Goal: Task Accomplishment & Management: Manage account settings

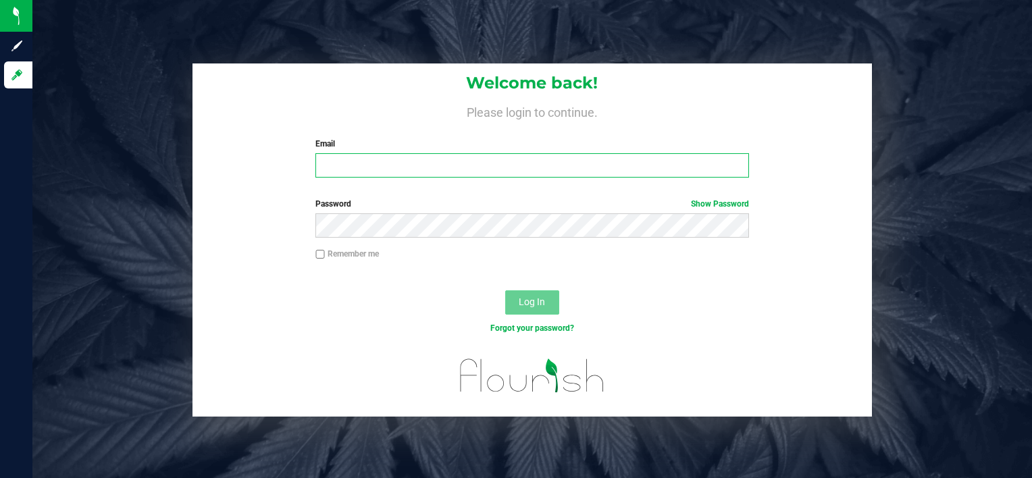
type input "[PERSON_NAME][EMAIL_ADDRESS][PERSON_NAME][DOMAIN_NAME]"
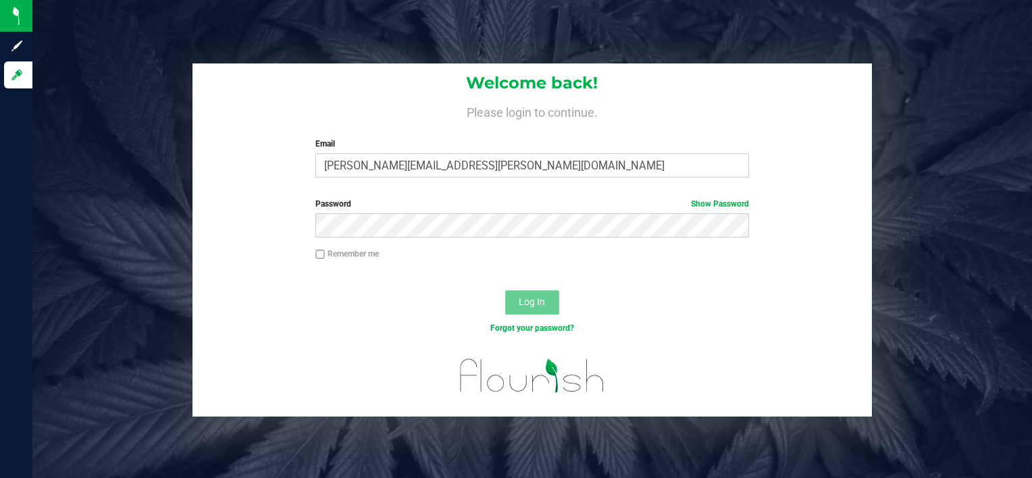
click at [539, 304] on span "Log In" at bounding box center [532, 301] width 26 height 11
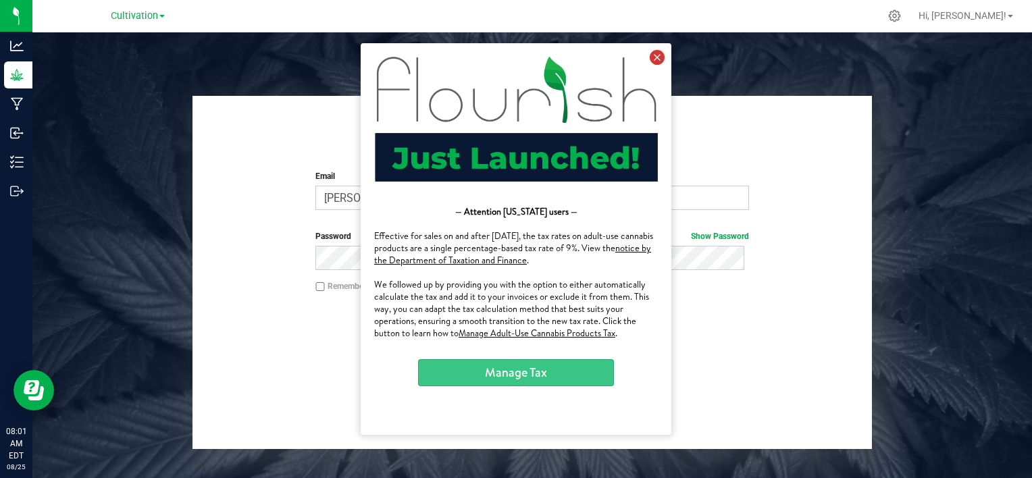
click at [659, 51] on icon at bounding box center [656, 57] width 15 height 15
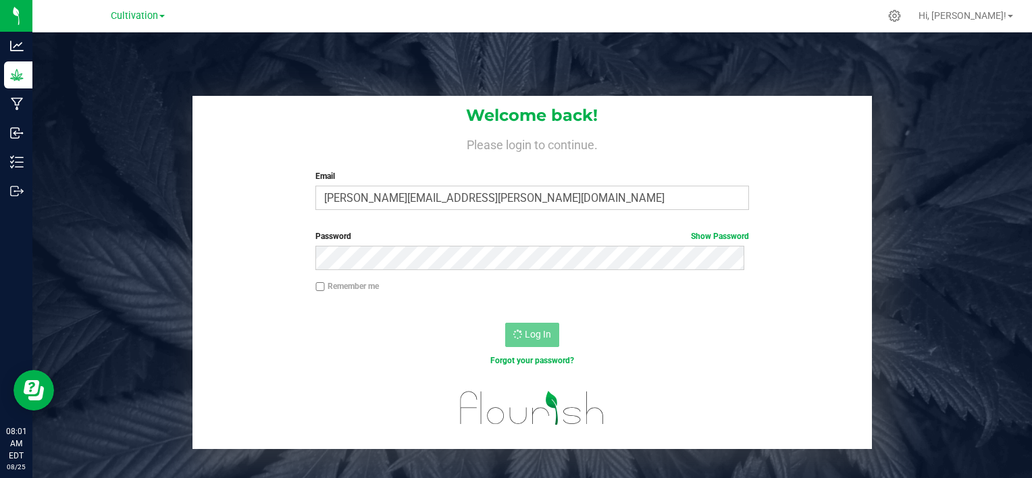
click at [662, 288] on div "Remember me" at bounding box center [531, 288] width 453 height 16
click at [664, 321] on div "Log In" at bounding box center [532, 339] width 680 height 45
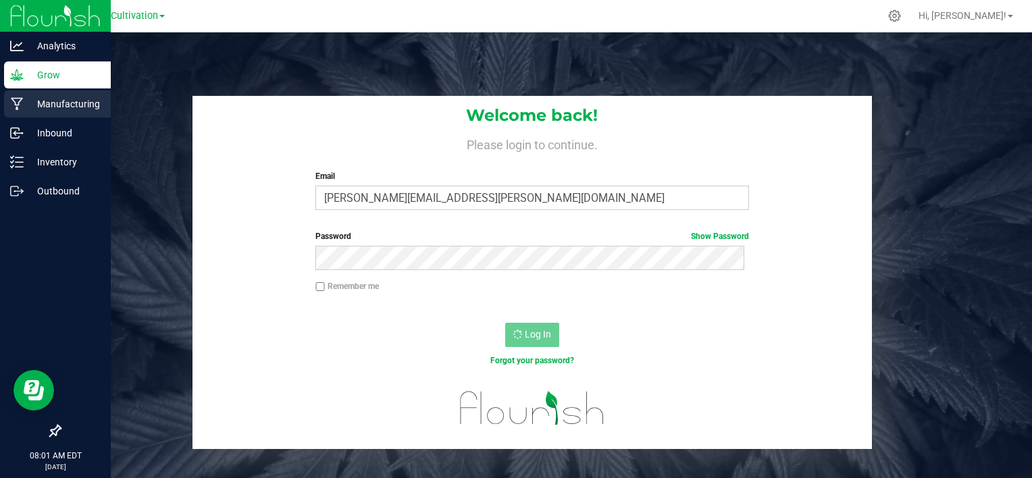
click at [22, 105] on icon at bounding box center [17, 104] width 13 height 14
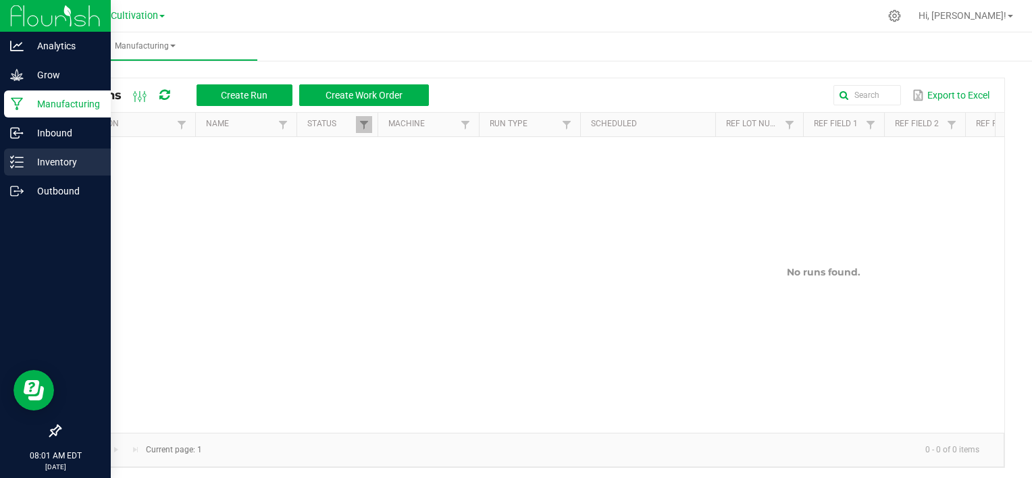
click at [43, 170] on div "Inventory" at bounding box center [57, 162] width 107 height 27
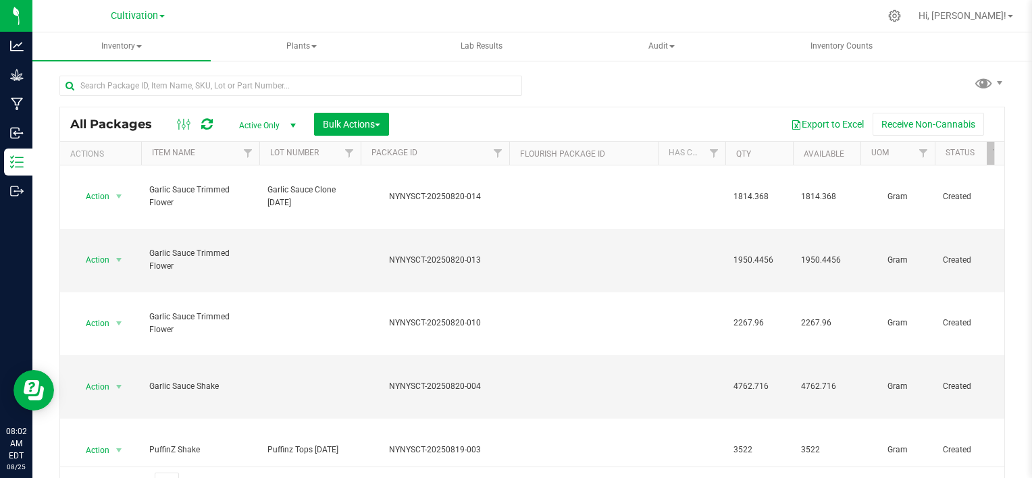
click at [146, 25] on div "Cultivation" at bounding box center [137, 15] width 197 height 21
click at [147, 21] on span "Cultivation" at bounding box center [134, 16] width 47 height 12
click at [127, 78] on link "Processing" at bounding box center [137, 83] width 197 height 18
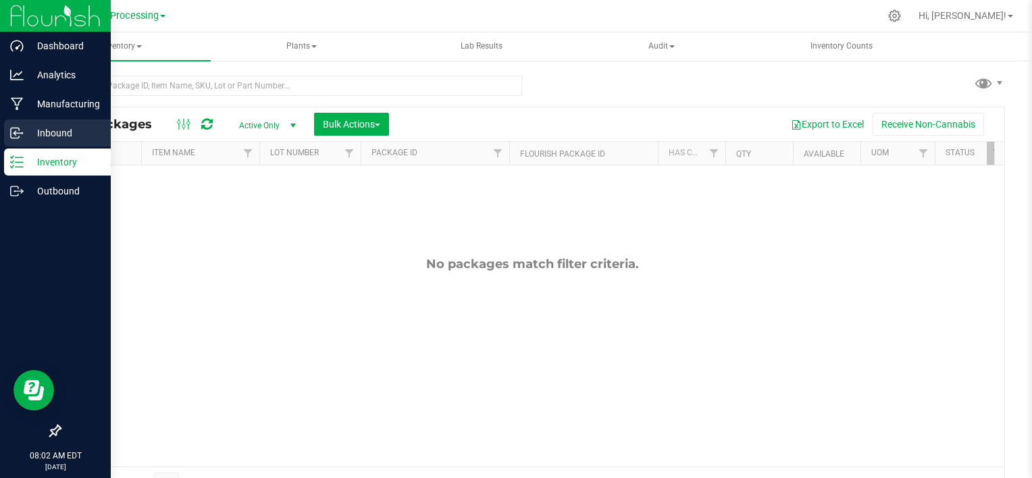
click at [30, 132] on p "Inbound" at bounding box center [64, 133] width 81 height 16
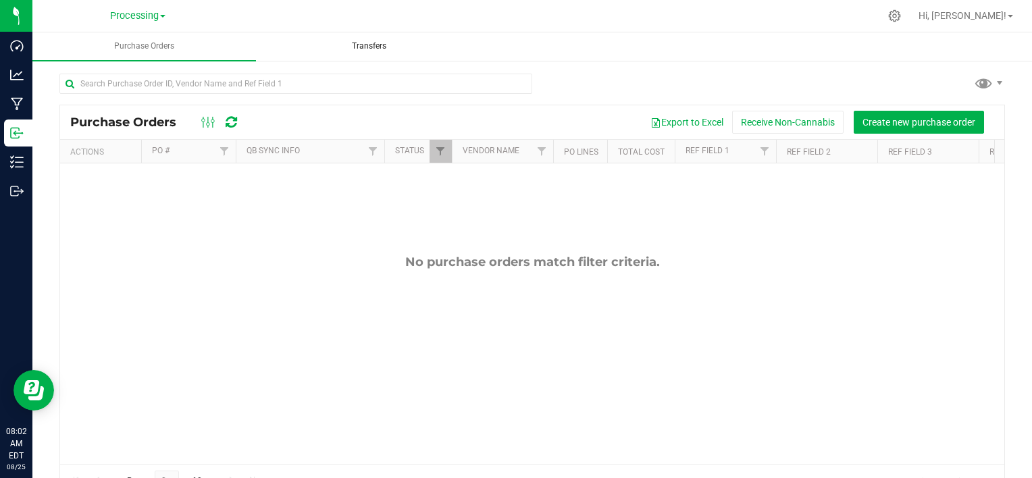
click at [373, 47] on span "Transfers" at bounding box center [369, 46] width 71 height 11
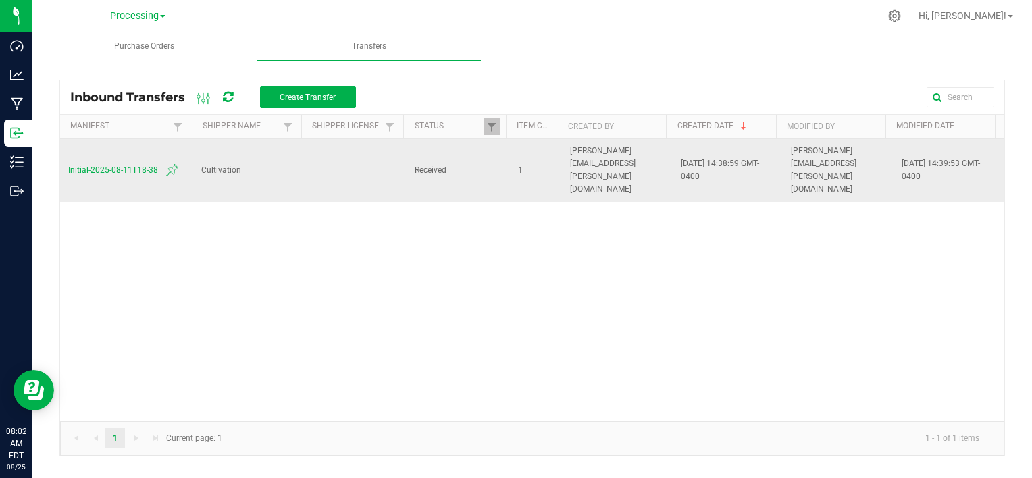
click at [111, 162] on span "Initial-2025-08-11T18-38" at bounding box center [126, 170] width 117 height 16
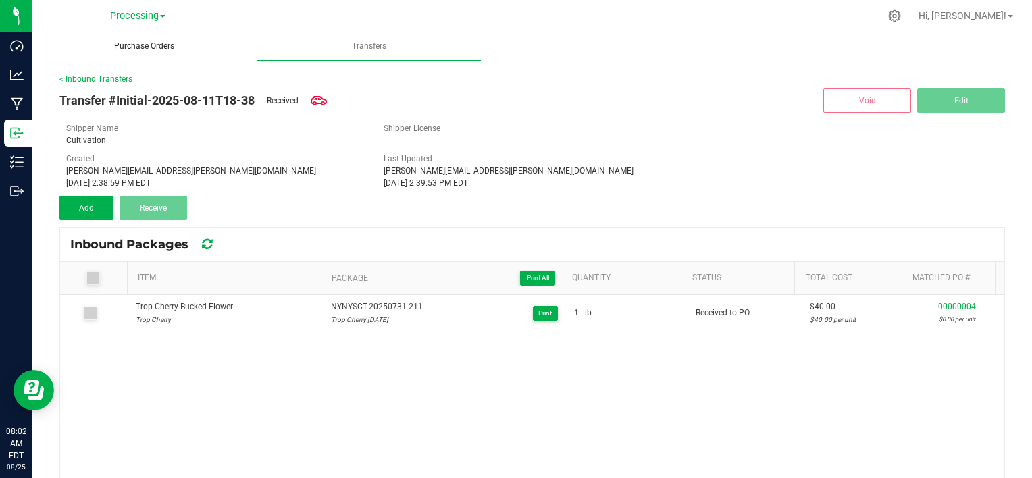
click at [178, 49] on span "Purchase Orders" at bounding box center [144, 46] width 97 height 11
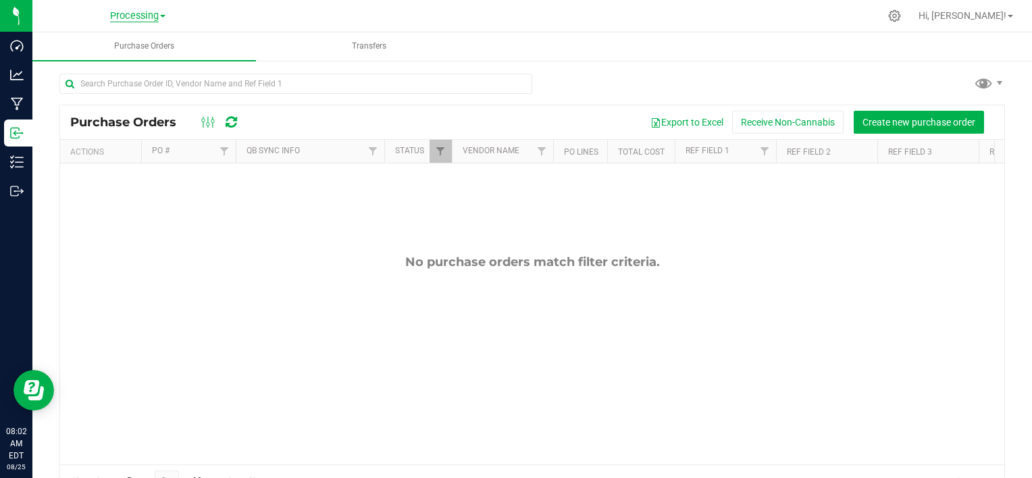
click at [143, 20] on span "Processing" at bounding box center [134, 16] width 49 height 12
click at [132, 43] on link "Cultivation" at bounding box center [137, 47] width 197 height 18
click at [294, 203] on div "No purchase orders match filter criteria." at bounding box center [532, 359] width 944 height 392
click at [375, 51] on span "Transfers" at bounding box center [369, 46] width 71 height 11
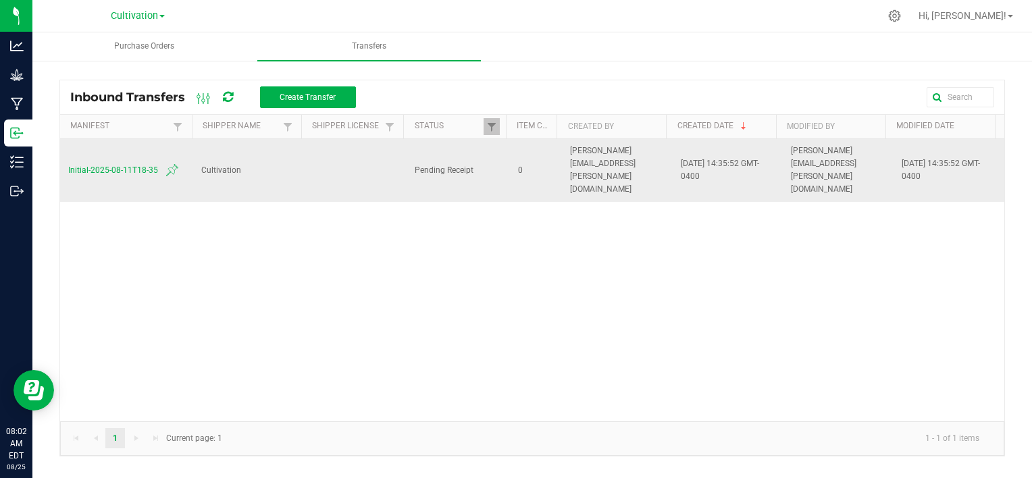
click at [136, 162] on span "Initial-2025-08-11T18-35" at bounding box center [126, 170] width 117 height 16
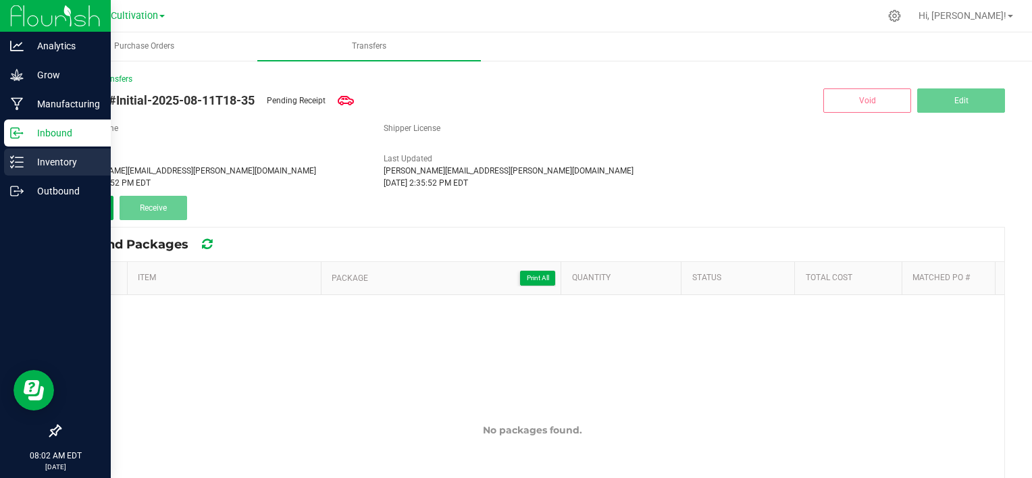
click at [30, 165] on p "Inventory" at bounding box center [64, 162] width 81 height 16
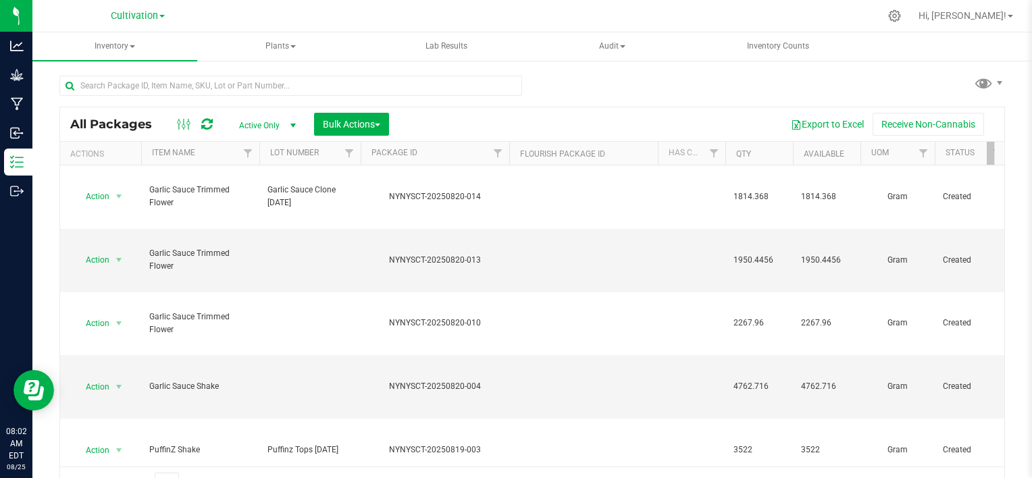
click at [162, 11] on link "Cultivation" at bounding box center [138, 15] width 54 height 13
click at [130, 79] on link "Processing" at bounding box center [137, 83] width 197 height 18
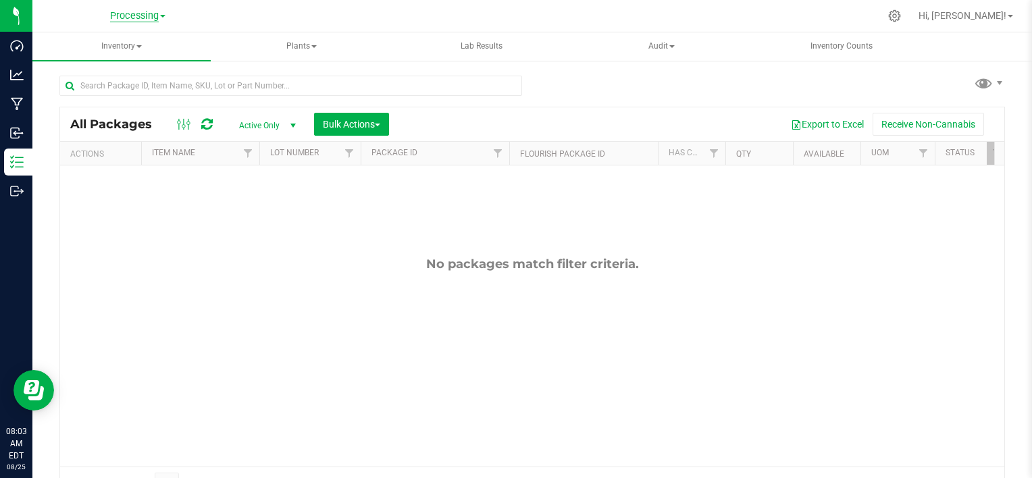
click at [152, 14] on span "Processing" at bounding box center [134, 16] width 49 height 12
click at [111, 67] on link "Distribution" at bounding box center [137, 66] width 197 height 18
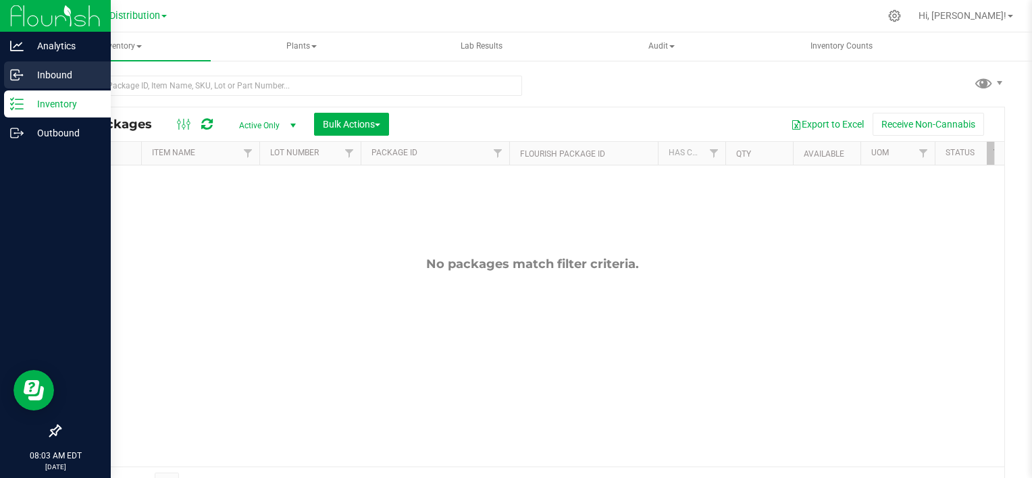
click at [26, 77] on p "Inbound" at bounding box center [64, 75] width 81 height 16
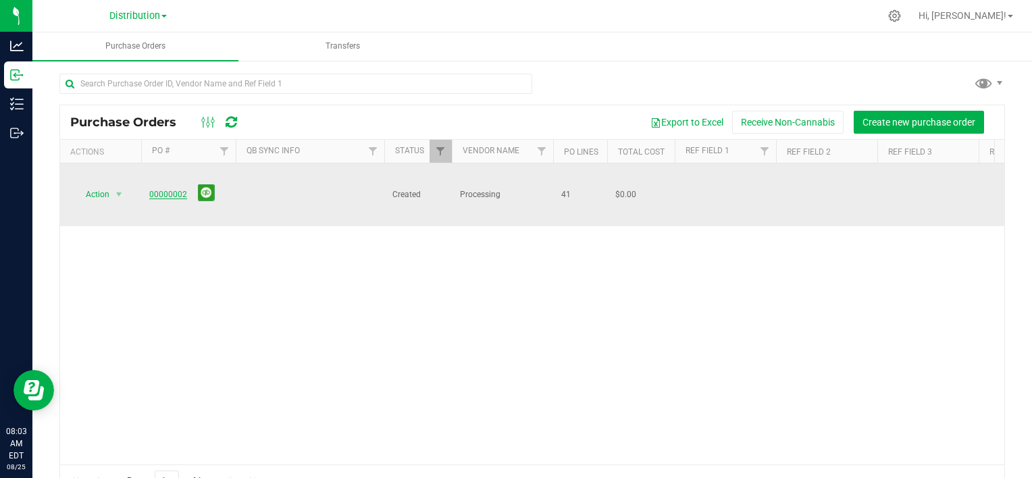
click at [171, 190] on link "00000002" at bounding box center [168, 194] width 38 height 9
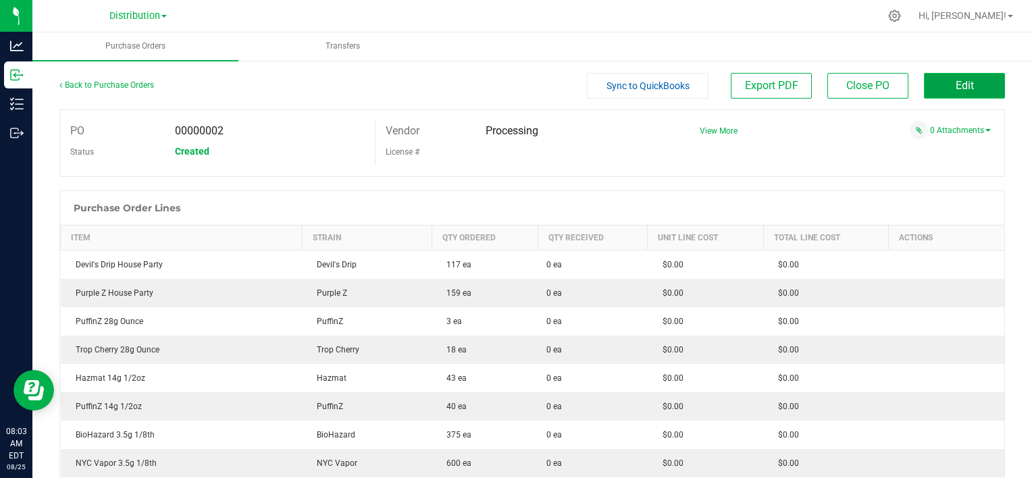
click at [940, 87] on button "Edit" at bounding box center [964, 86] width 81 height 26
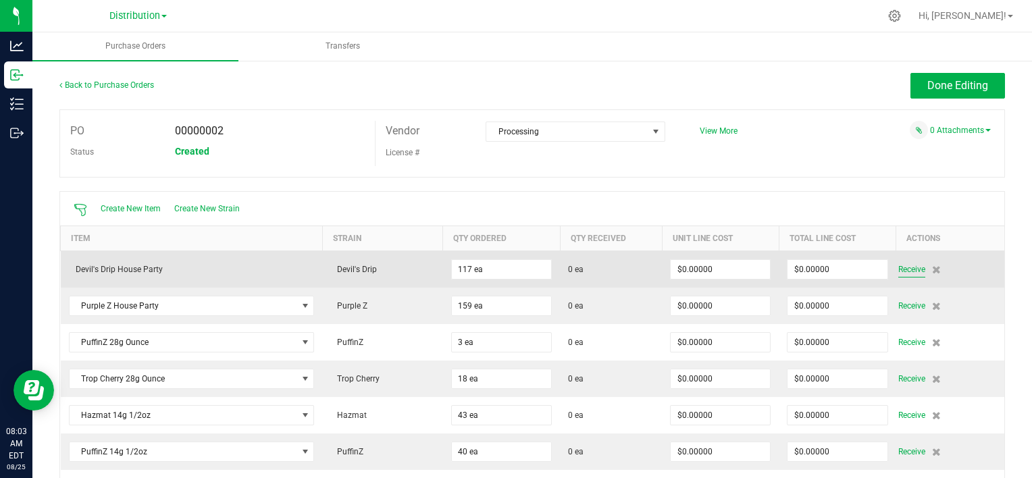
click at [907, 267] on span "Receive" at bounding box center [911, 269] width 27 height 16
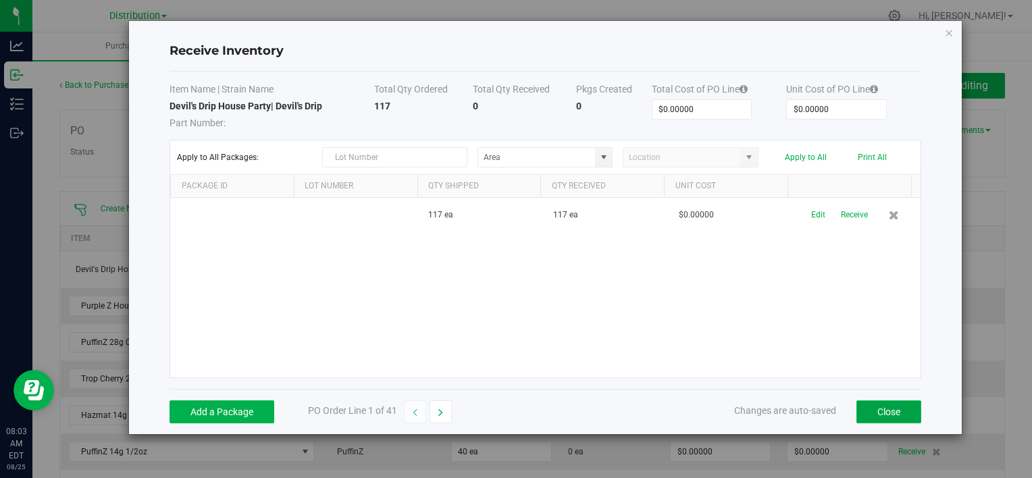
click at [872, 412] on button "Close" at bounding box center [888, 411] width 65 height 23
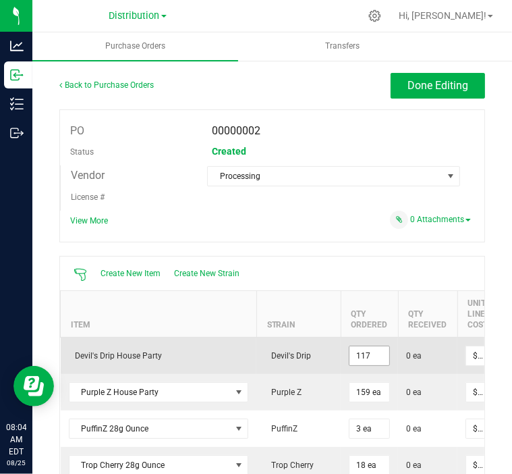
click at [368, 365] on input "117" at bounding box center [370, 355] width 40 height 19
type input "115 ea"
click at [434, 362] on span "0 ea" at bounding box center [427, 356] width 43 height 12
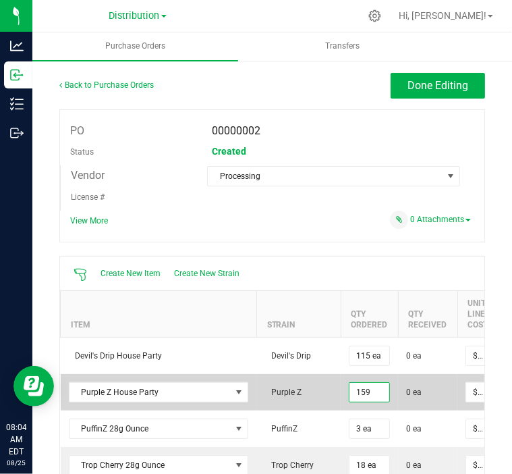
click at [367, 402] on input "159" at bounding box center [370, 392] width 40 height 19
click at [370, 402] on input "159" at bounding box center [370, 392] width 40 height 19
type input "158 ea"
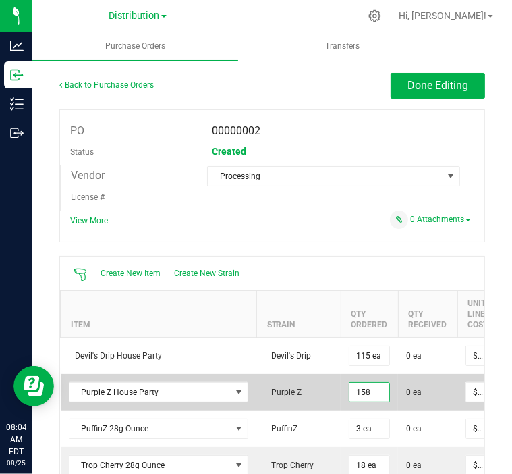
type input "0"
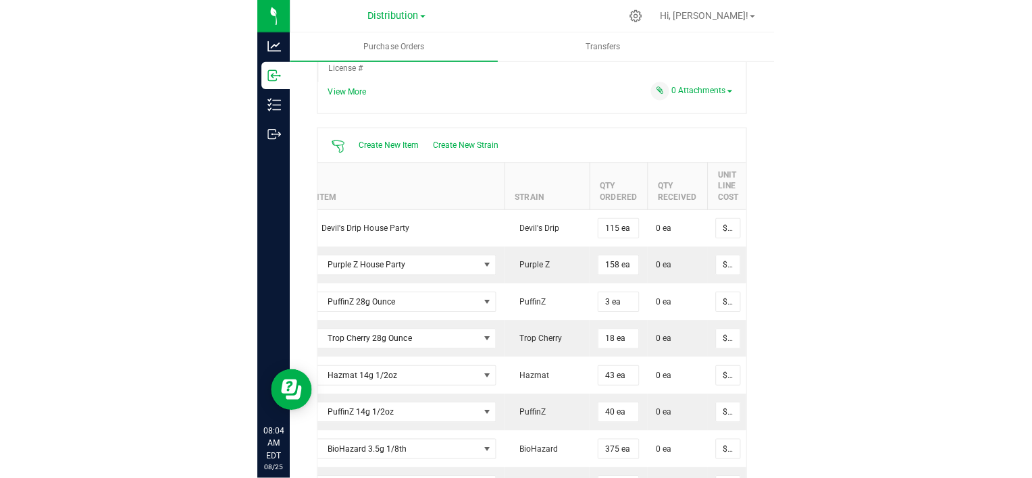
scroll to position [131, 0]
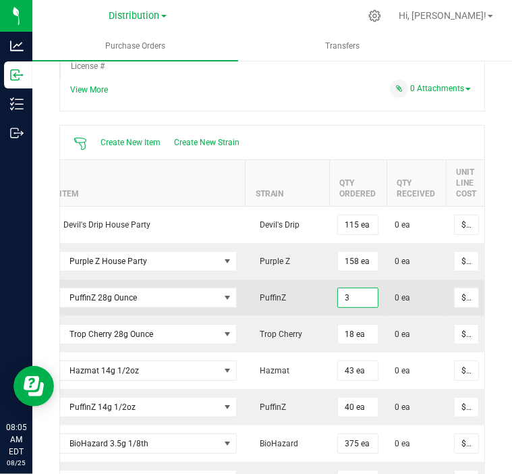
click at [348, 307] on input "3" at bounding box center [358, 297] width 40 height 19
type input "9 ea"
type input "0"
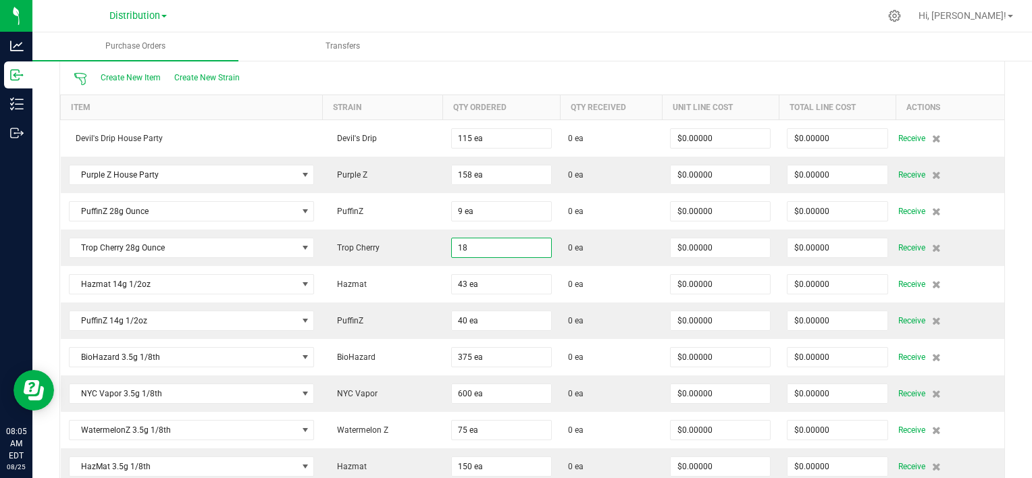
scroll to position [0, 0]
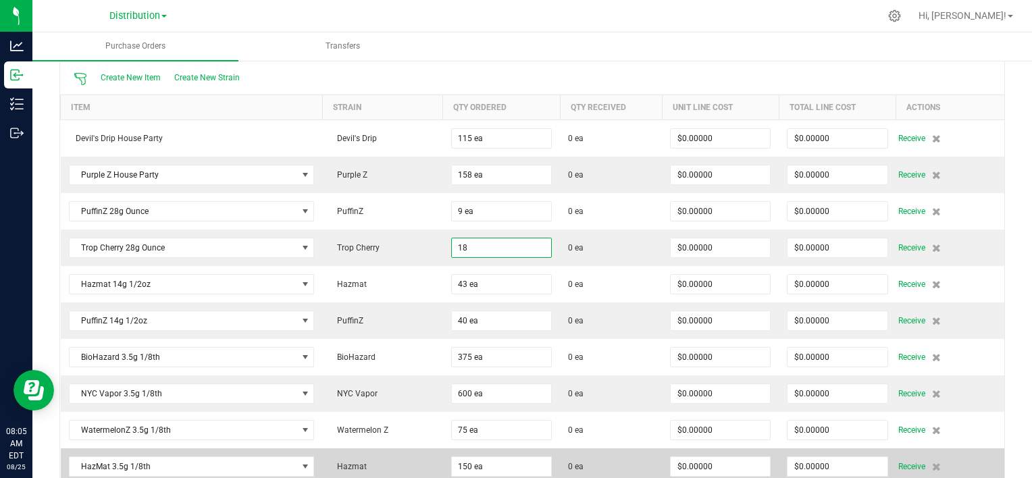
type input "18 ea"
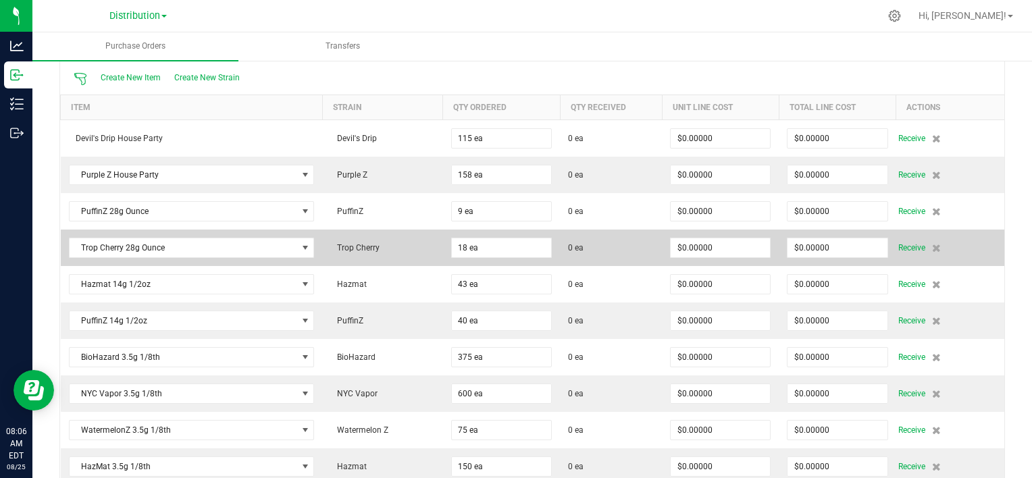
click at [399, 248] on td "Trop Cherry" at bounding box center [382, 248] width 121 height 36
click at [932, 246] on icon at bounding box center [936, 248] width 9 height 8
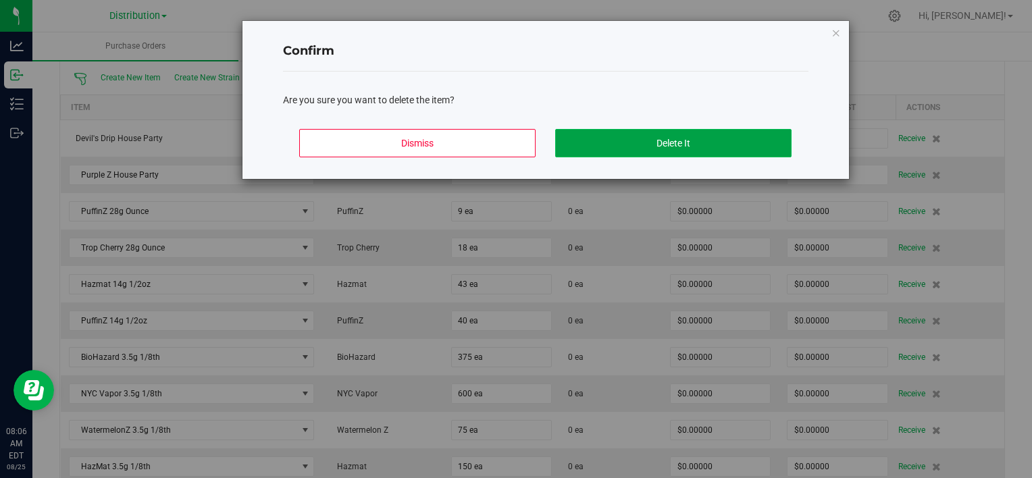
click at [626, 147] on button "Delete It" at bounding box center [673, 143] width 236 height 28
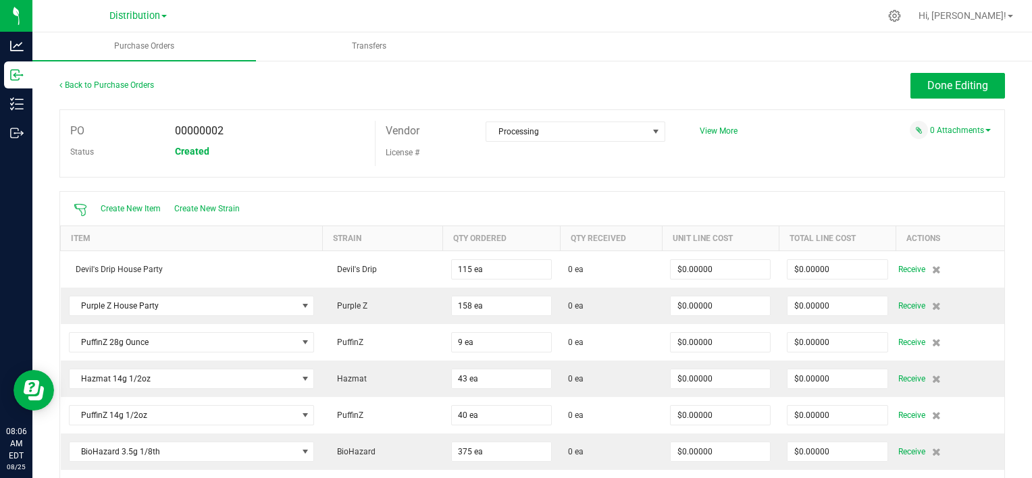
click at [446, 83] on div "Done Editing" at bounding box center [650, 86] width 709 height 26
click at [128, 211] on span "Create New Item" at bounding box center [131, 208] width 60 height 9
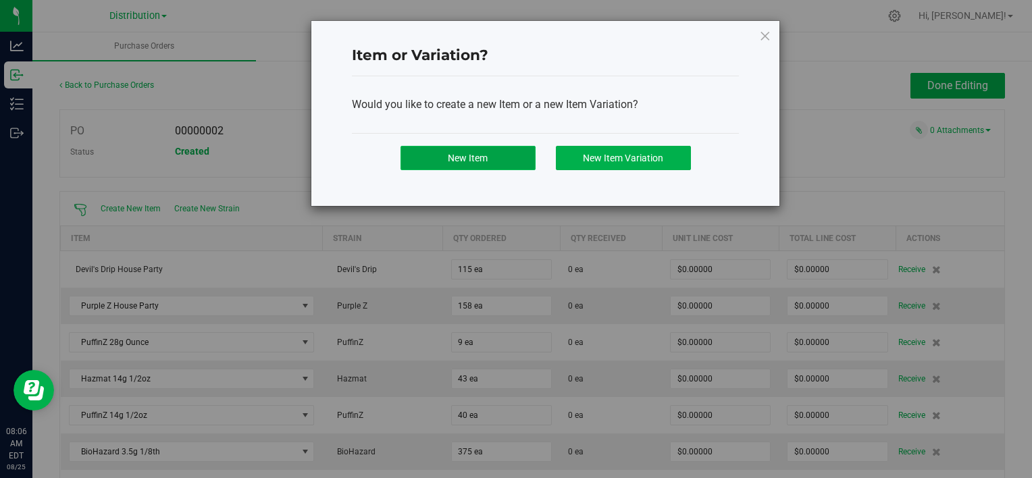
click at [489, 162] on button "New Item" at bounding box center [467, 158] width 135 height 24
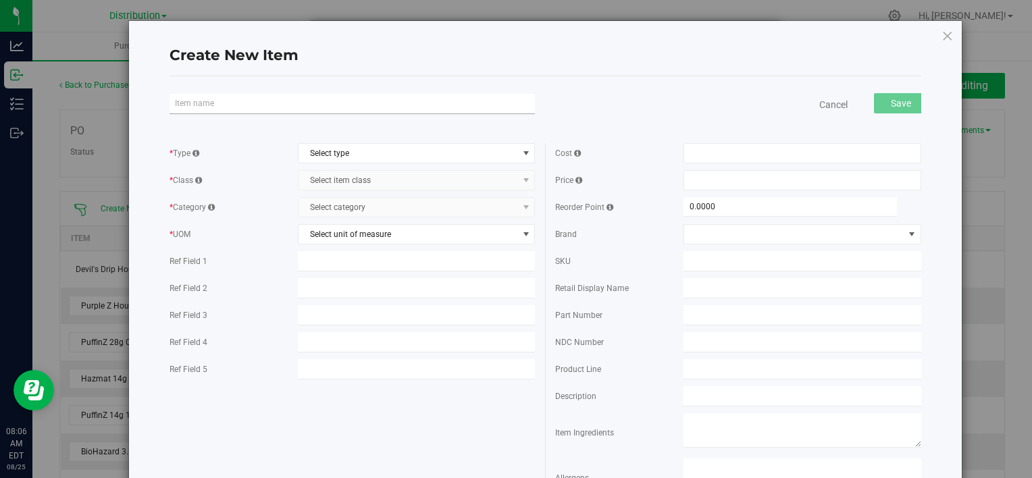
click at [297, 107] on input "text" at bounding box center [351, 104] width 365 height 20
click at [830, 107] on link "Cancel" at bounding box center [833, 105] width 28 height 14
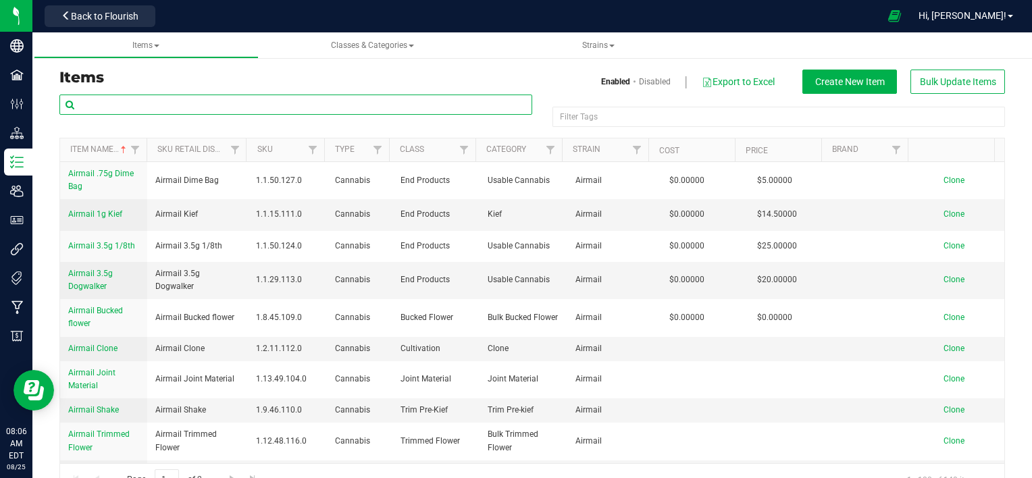
click at [248, 111] on input "text" at bounding box center [295, 105] width 473 height 20
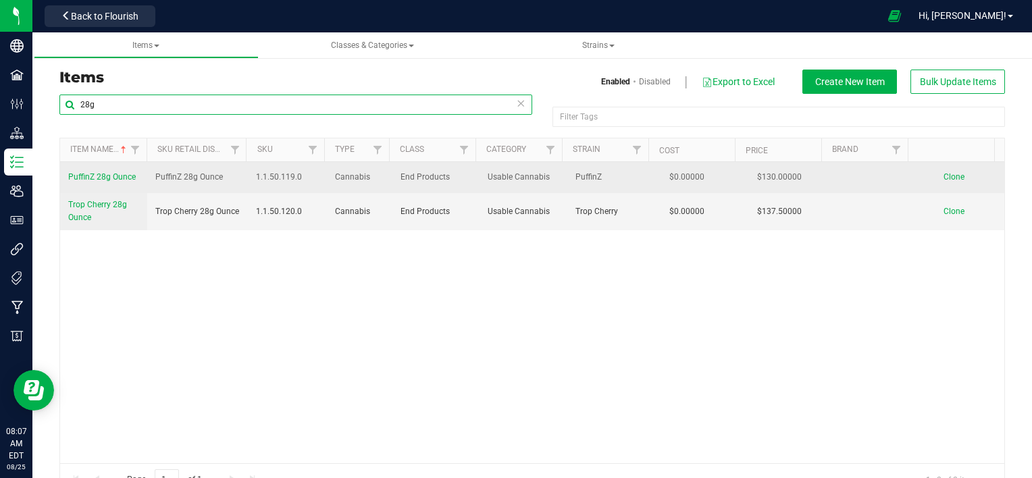
type input "28g"
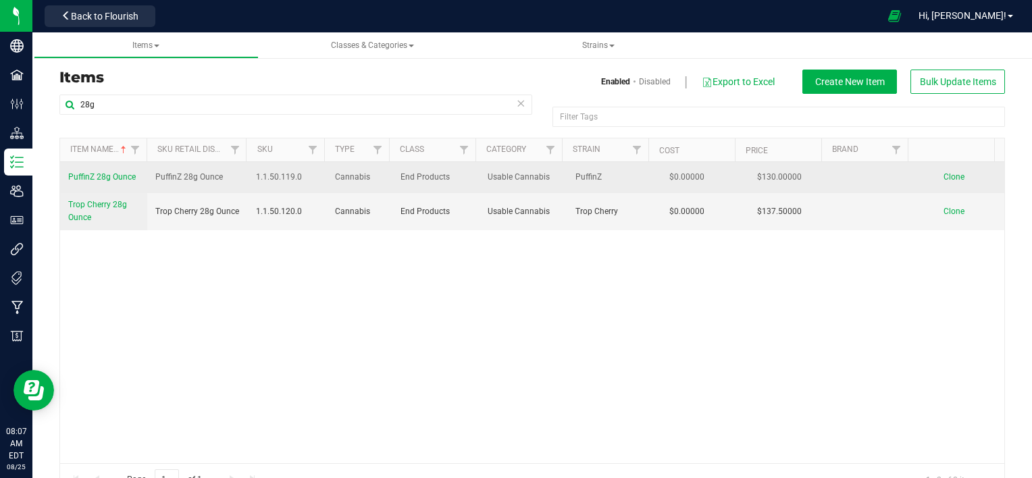
click at [943, 177] on span "Clone" at bounding box center [953, 176] width 21 height 9
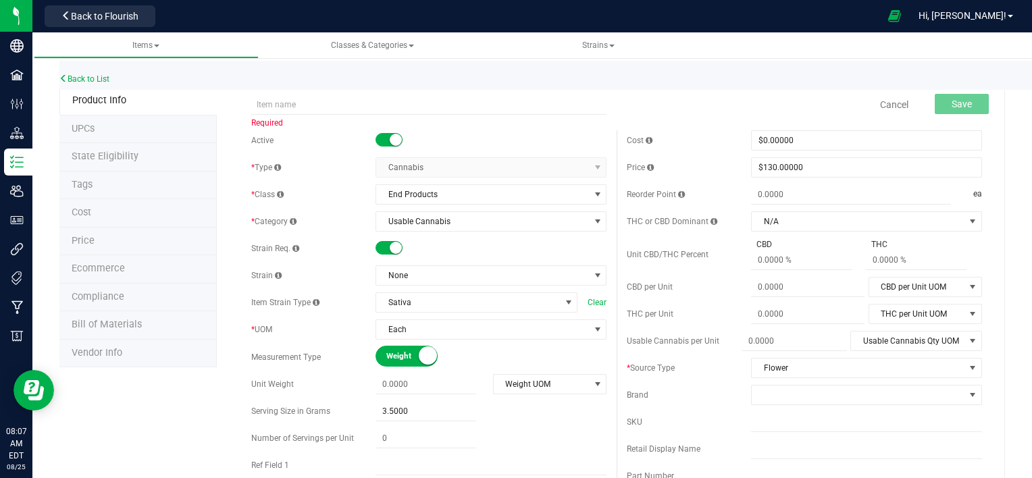
click at [483, 140] on div at bounding box center [490, 141] width 231 height 14
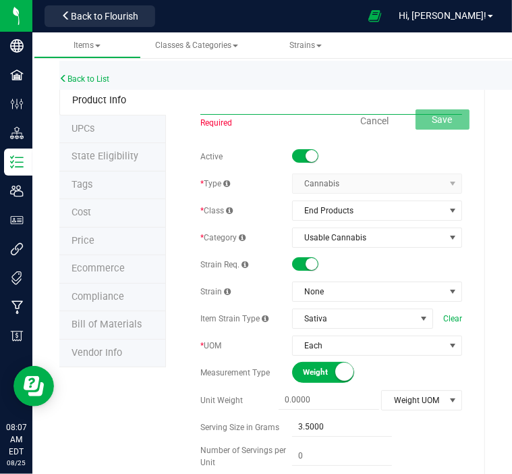
click at [286, 102] on input "text" at bounding box center [332, 105] width 262 height 20
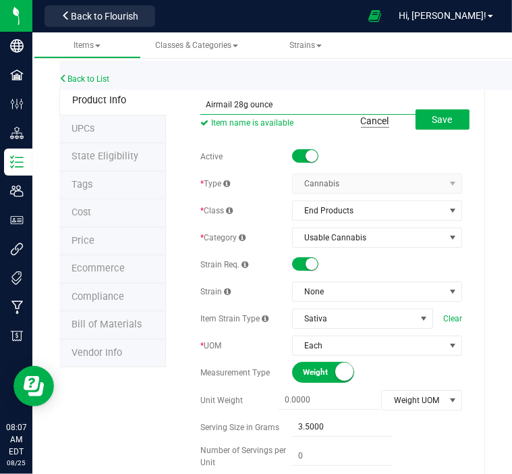
type input "Airmail 28g ounce"
click at [361, 125] on link "Cancel" at bounding box center [375, 121] width 28 height 14
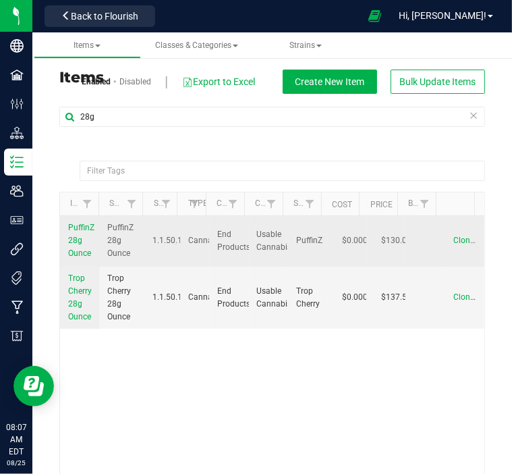
click at [454, 239] on span "Clone" at bounding box center [464, 240] width 21 height 9
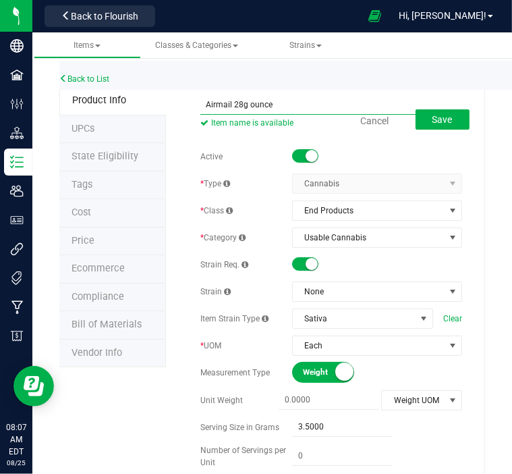
click at [302, 103] on input "Airmail 28g ounce" at bounding box center [332, 105] width 262 height 20
type input "Airmail 28g Ounce"
click at [326, 84] on div "Back to List" at bounding box center [315, 75] width 512 height 29
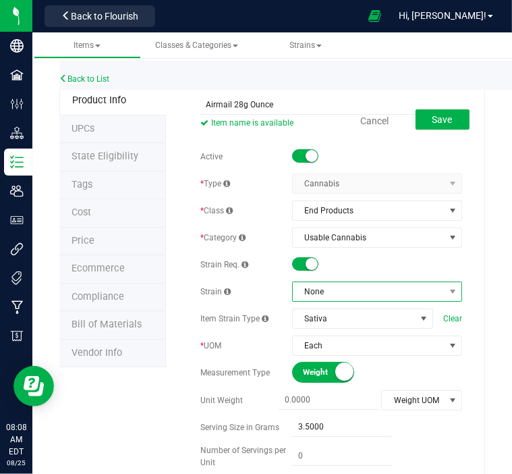
click at [351, 290] on span "None" at bounding box center [369, 291] width 152 height 19
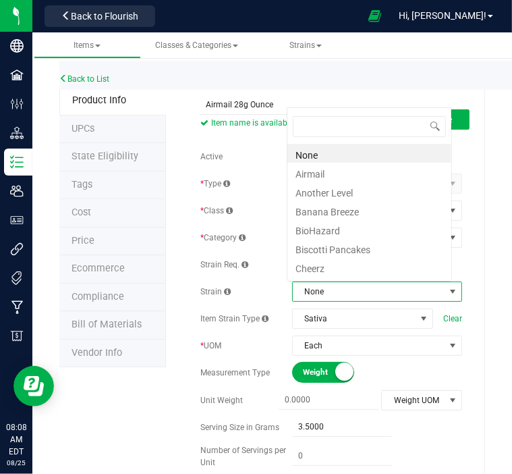
scroll to position [20, 160]
click at [334, 173] on li "Airmail" at bounding box center [370, 172] width 164 height 19
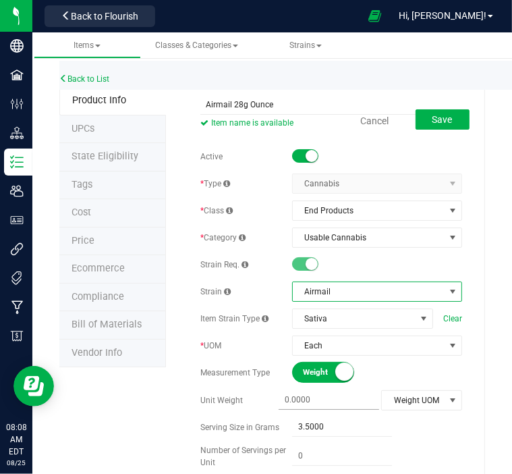
click at [342, 399] on span at bounding box center [329, 400] width 101 height 20
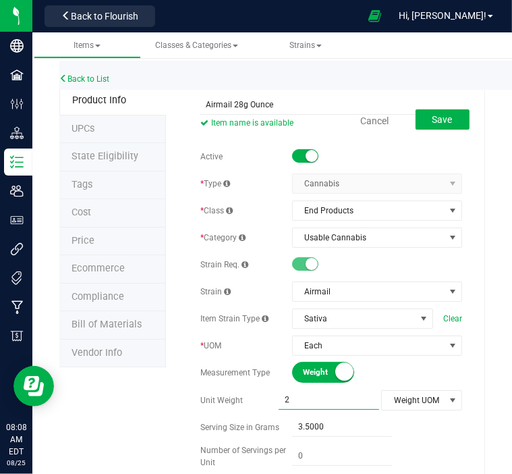
type input "28"
type input "28.0000"
click at [448, 395] on span "select" at bounding box center [453, 400] width 11 height 11
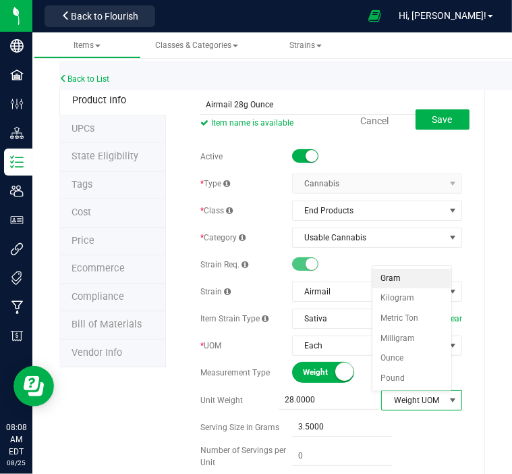
click at [408, 281] on li "Gram" at bounding box center [412, 279] width 79 height 20
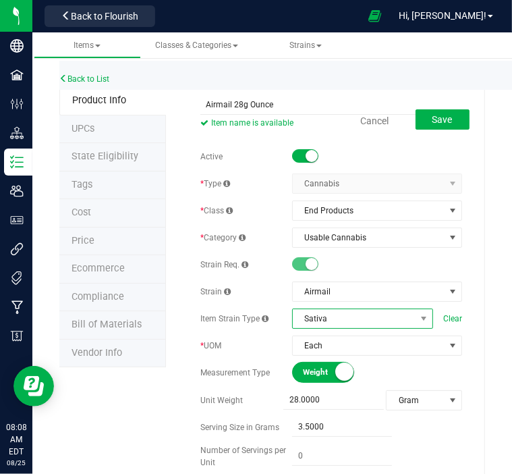
click at [392, 319] on span "Sativa" at bounding box center [354, 318] width 123 height 19
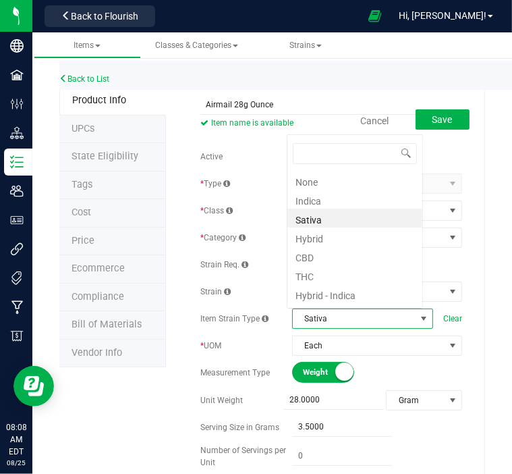
scroll to position [20, 132]
click at [340, 206] on li "Indica" at bounding box center [355, 199] width 135 height 19
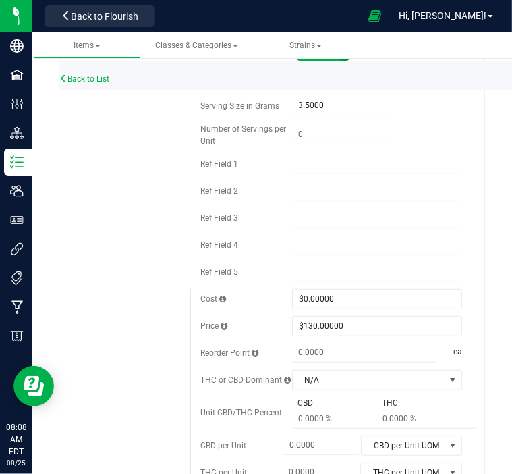
scroll to position [321, 0]
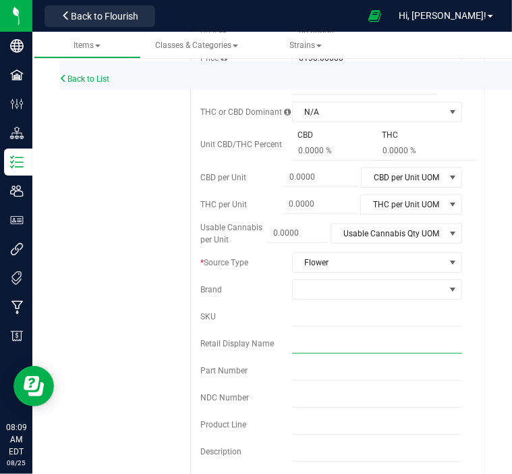
click at [349, 340] on input "text" at bounding box center [377, 344] width 170 height 20
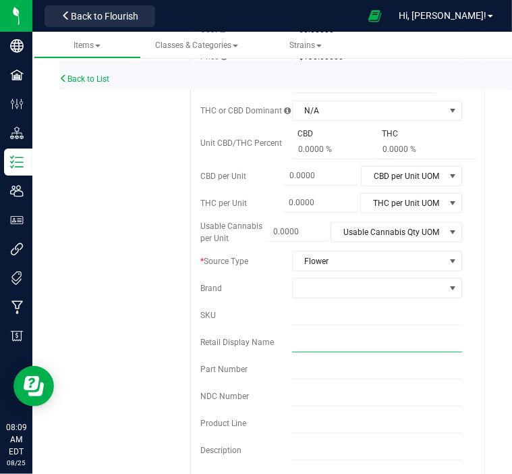
scroll to position [591, 0]
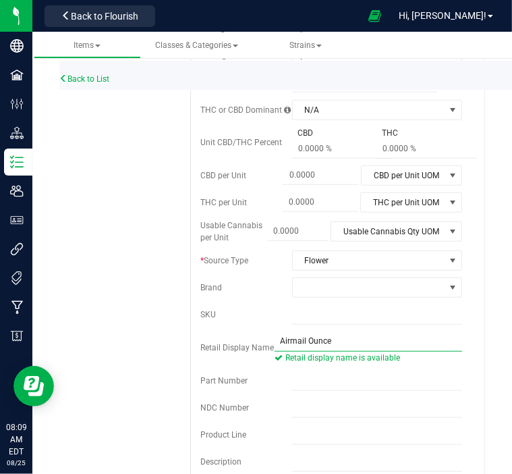
type input "Airmail Ounce"
click at [487, 336] on div "Back to List Product Info UPCs State Eligibility Tags Cost Price Ecommerce Comp…" at bounding box center [272, 422] width 480 height 1949
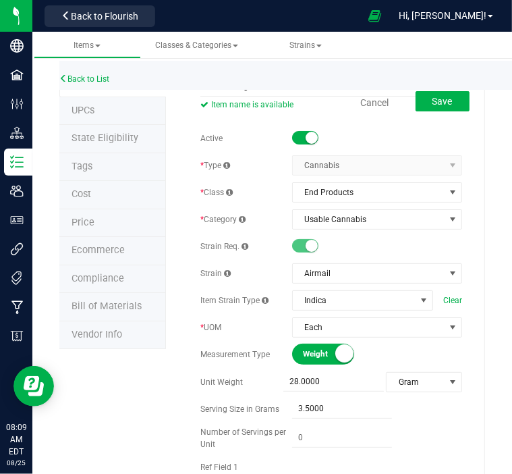
scroll to position [0, 0]
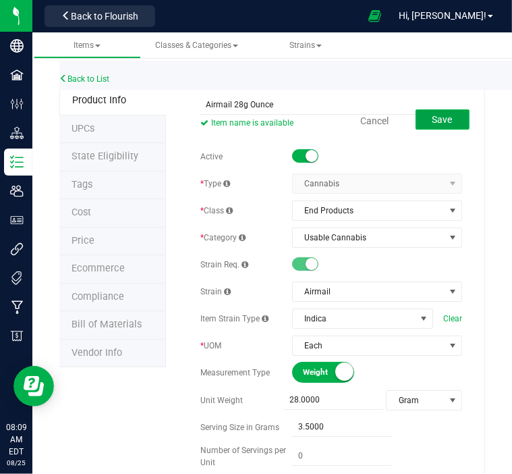
click at [440, 122] on span "Save" at bounding box center [443, 119] width 20 height 11
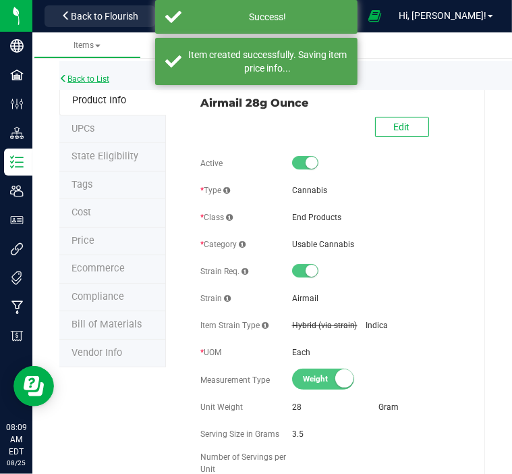
click at [100, 80] on link "Back to List" at bounding box center [84, 78] width 50 height 9
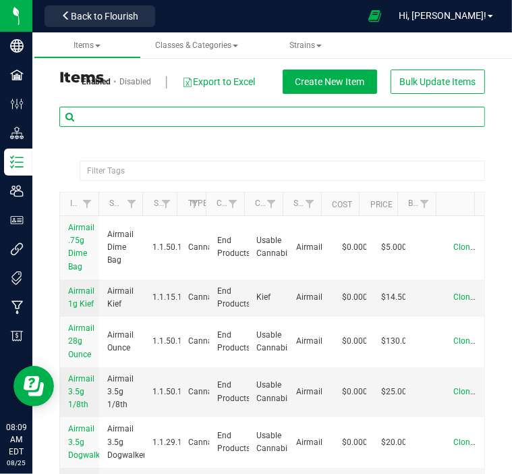
click at [182, 115] on input "text" at bounding box center [272, 117] width 426 height 20
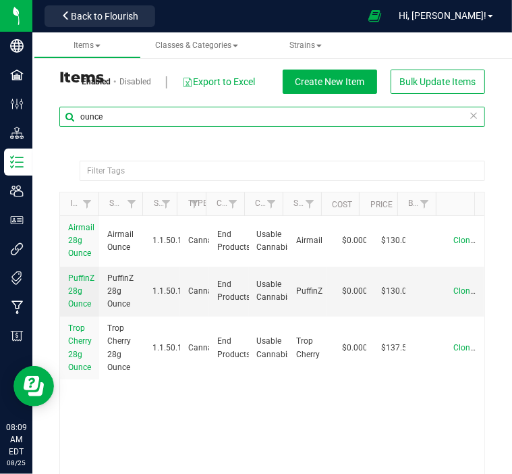
type input "ounce"
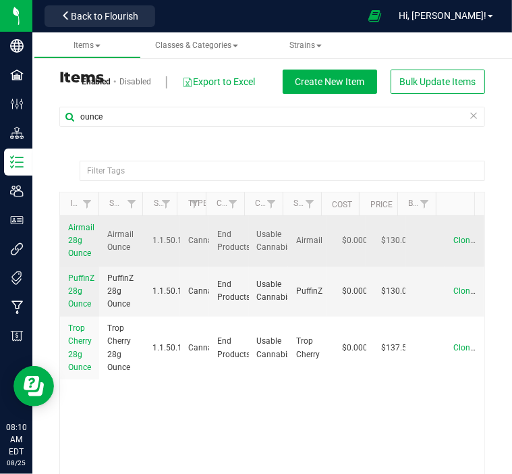
click at [454, 238] on span "Clone" at bounding box center [464, 240] width 21 height 9
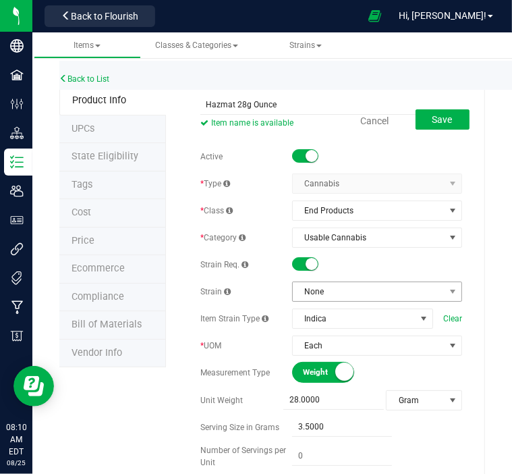
type input "Hazmat 28g Ounce"
click at [371, 293] on span "None" at bounding box center [369, 291] width 152 height 19
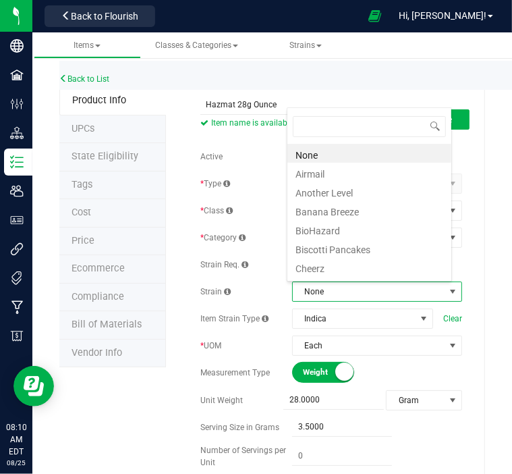
scroll to position [20, 160]
type input "ha"
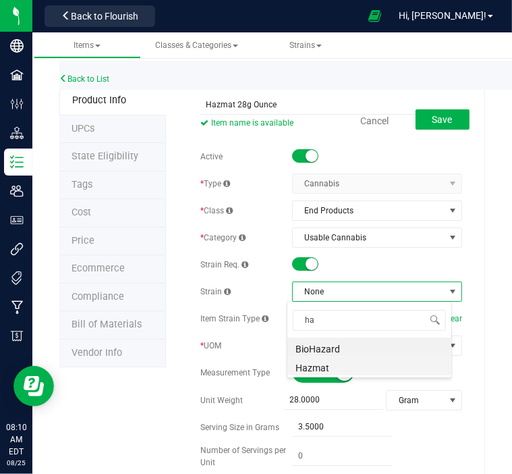
click at [340, 365] on li "Hazmat" at bounding box center [370, 365] width 164 height 19
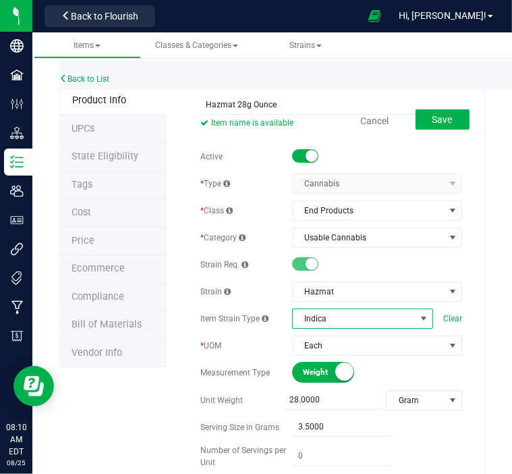
click at [346, 319] on span "Indica" at bounding box center [354, 318] width 123 height 19
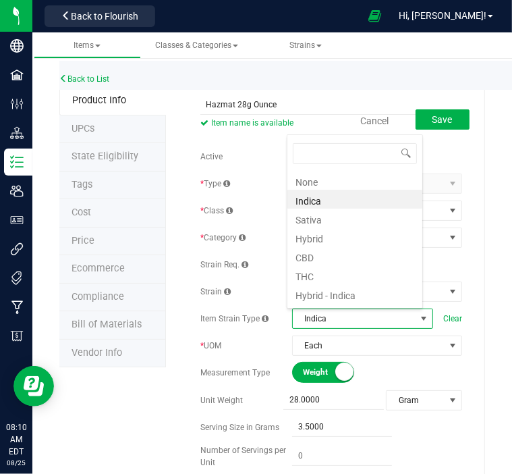
scroll to position [20, 132]
click at [327, 219] on li "Sativa" at bounding box center [355, 218] width 135 height 19
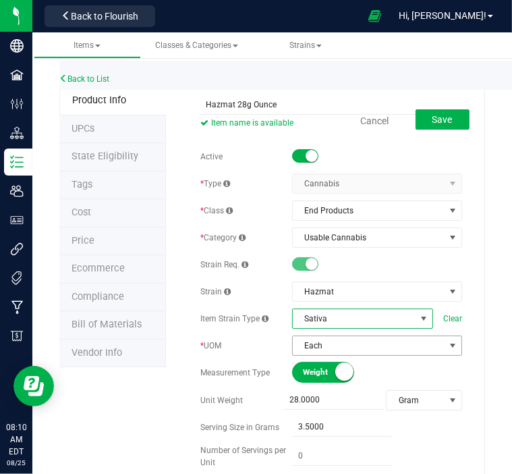
click at [375, 349] on span "Each" at bounding box center [369, 345] width 152 height 19
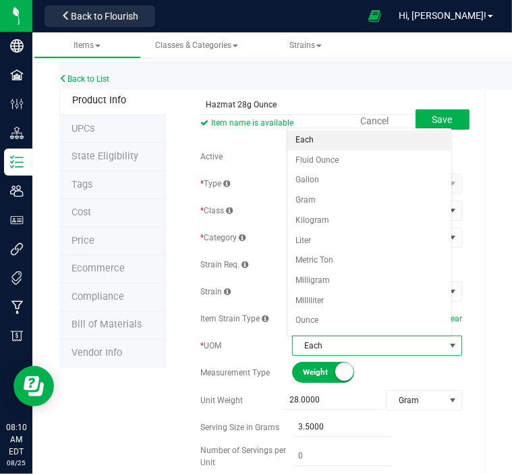
click at [376, 350] on span "Each" at bounding box center [369, 345] width 152 height 19
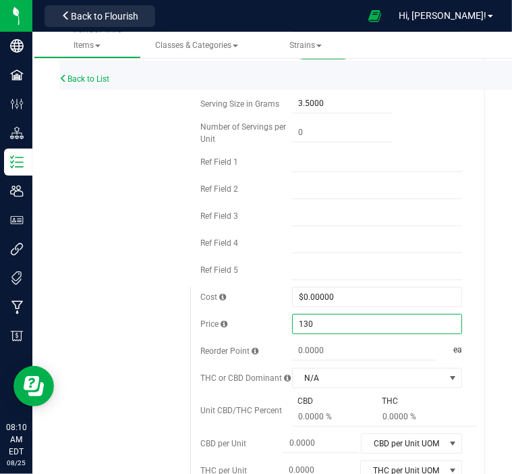
scroll to position [324, 0]
click at [367, 322] on span "$130.00000 130" at bounding box center [377, 323] width 170 height 20
type input "1"
type input "125"
type input "$125.00000"
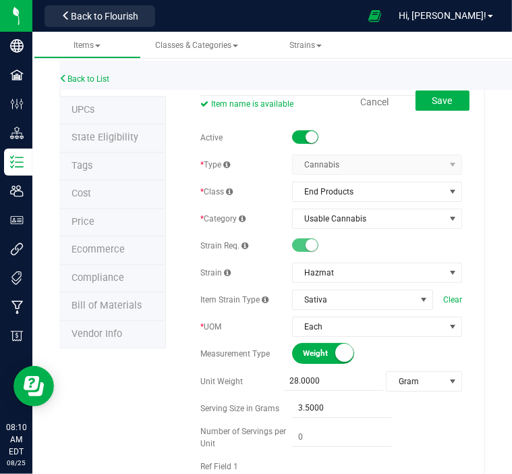
scroll to position [0, 0]
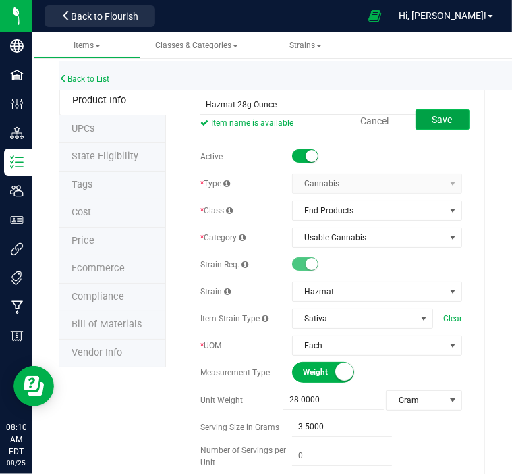
type input "0.0000"
click at [433, 118] on span "Save" at bounding box center [443, 119] width 20 height 11
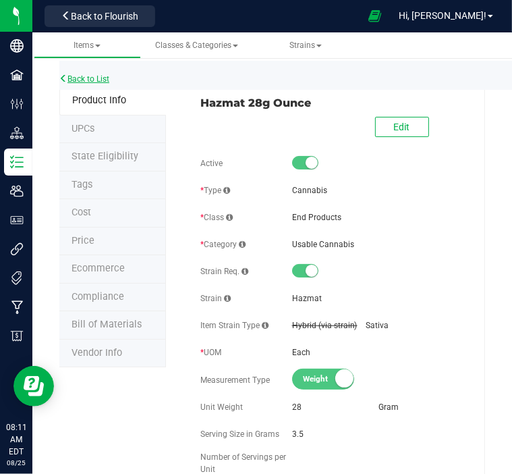
click at [86, 81] on link "Back to List" at bounding box center [84, 78] width 50 height 9
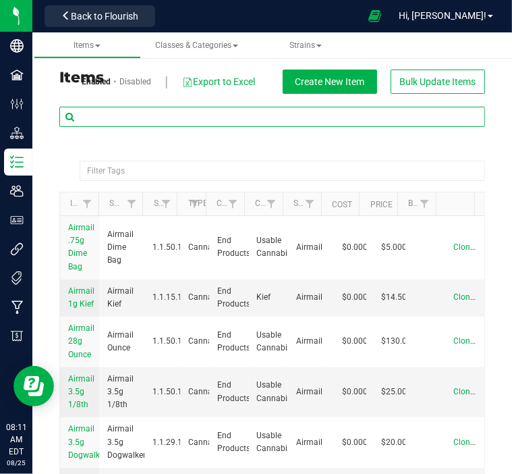
click at [194, 117] on input "text" at bounding box center [272, 117] width 426 height 20
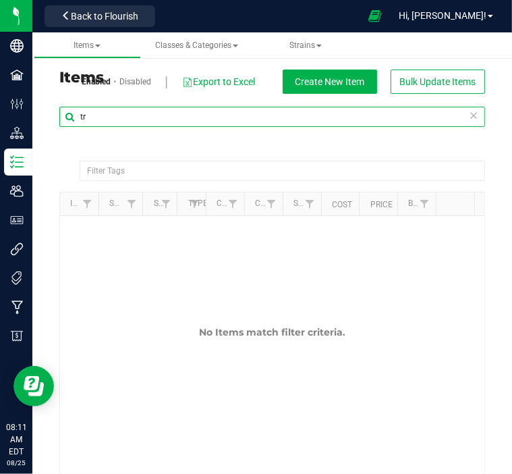
type input "t"
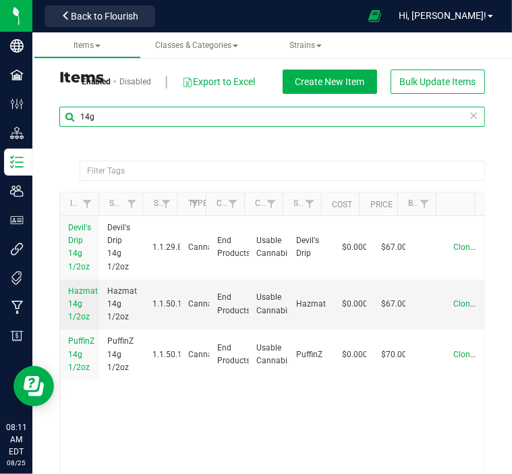
type input "14g"
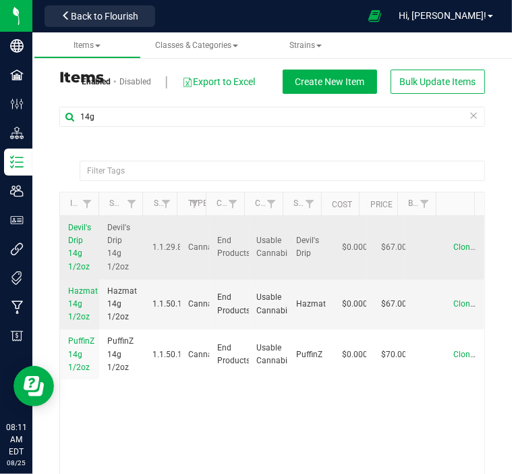
click at [454, 246] on span "Clone" at bounding box center [464, 246] width 21 height 9
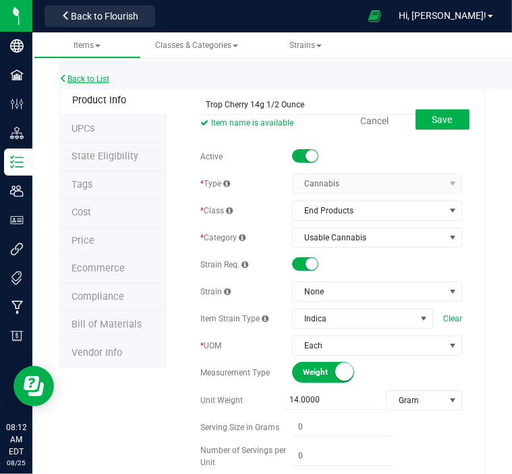
type input "Trop Cherry 14g 1/2 Ounce"
click at [88, 77] on link "Back to List" at bounding box center [84, 78] width 50 height 9
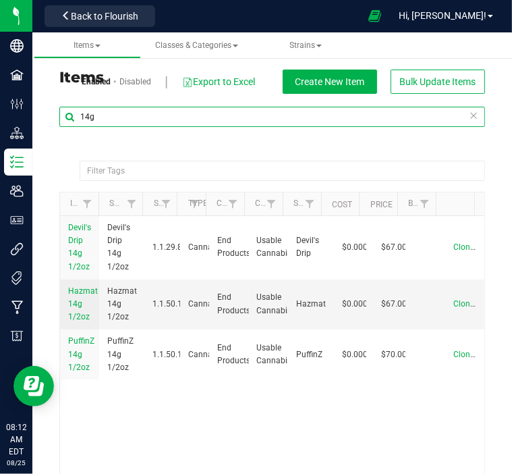
click at [115, 117] on input "14g" at bounding box center [272, 117] width 426 height 20
type input "1"
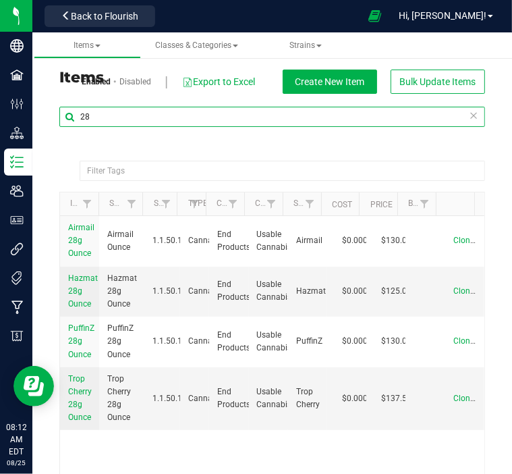
type input "2"
type input "14g"
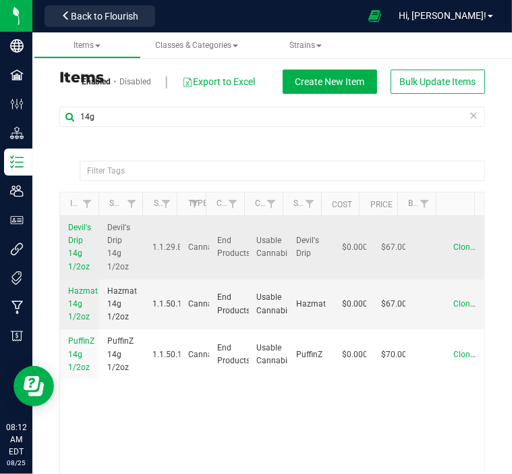
click at [454, 247] on span "Clone" at bounding box center [464, 246] width 21 height 9
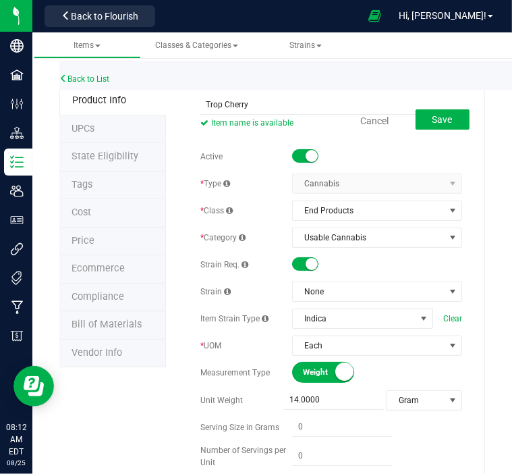
type input "Trop Cherry 14g 1/2 Ounce"
click at [302, 101] on input "Trop Cherry 14g 1/2 Ounce" at bounding box center [332, 105] width 262 height 20
type input "Trop Cherry 14g 1/2 oz"
click at [90, 80] on link "Back to List" at bounding box center [84, 78] width 50 height 9
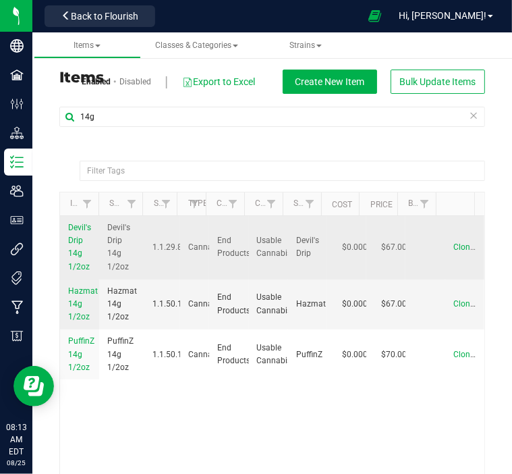
click at [454, 244] on span "Clone" at bounding box center [464, 246] width 21 height 9
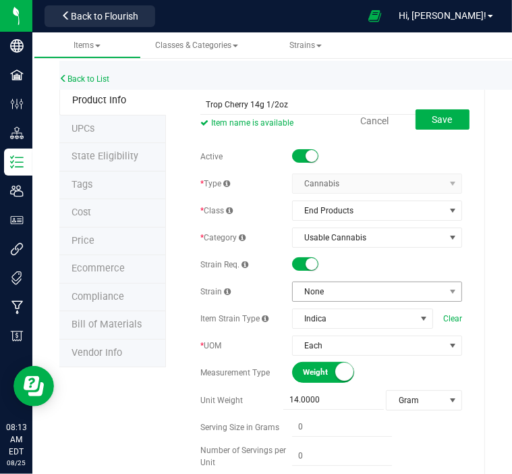
type input "Trop Cherry 14g 1/2oz"
click at [363, 290] on span "None" at bounding box center [369, 291] width 152 height 19
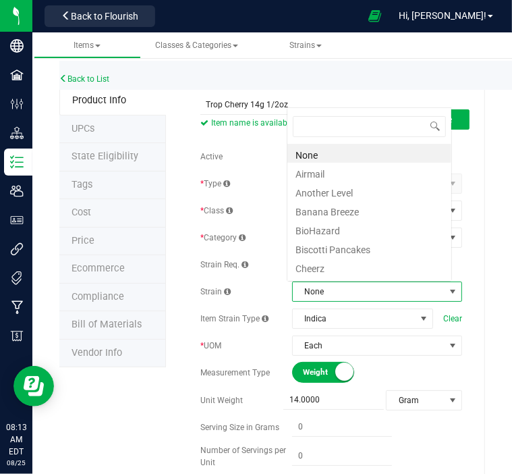
scroll to position [20, 160]
type input "tr"
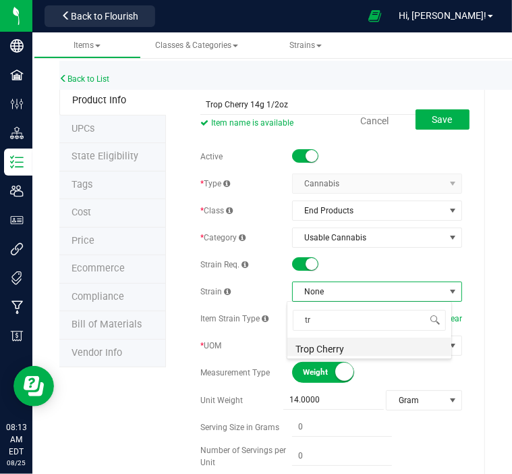
click at [358, 346] on li "Trop Cherry" at bounding box center [370, 347] width 164 height 19
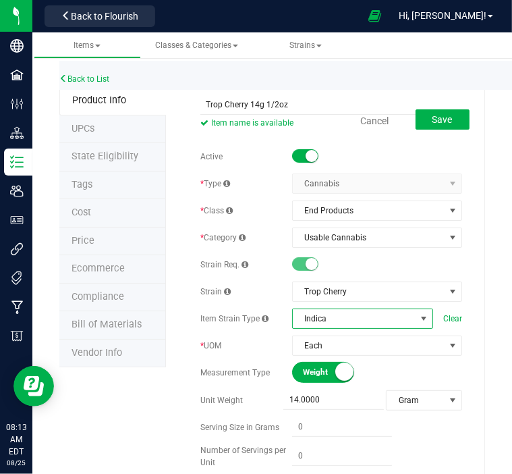
click at [365, 315] on span "Indica" at bounding box center [354, 318] width 123 height 19
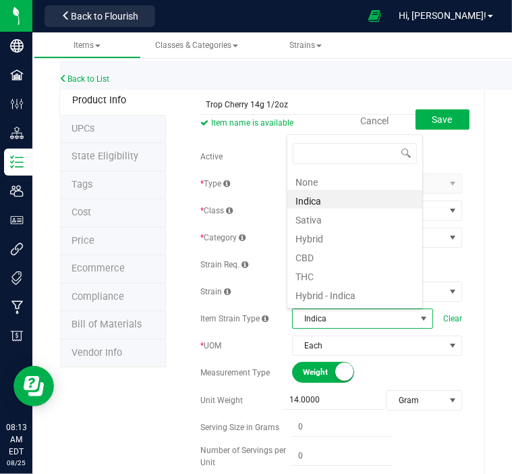
scroll to position [20, 132]
click at [346, 237] on li "Hybrid" at bounding box center [355, 237] width 135 height 19
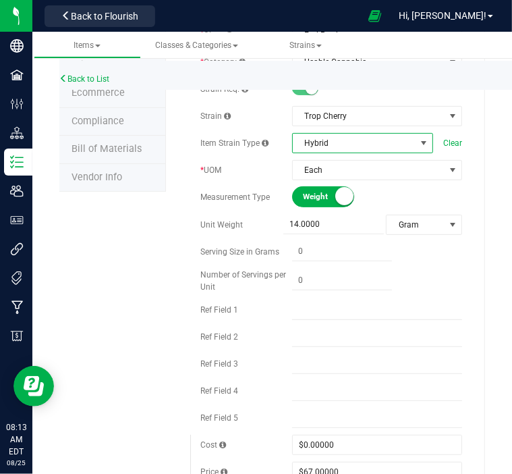
scroll to position [178, 0]
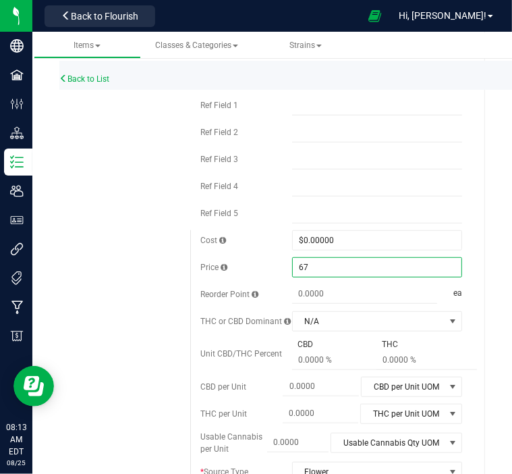
drag, startPoint x: 351, startPoint y: 267, endPoint x: 297, endPoint y: 269, distance: 54.0
click at [297, 269] on span "$67.00000 67" at bounding box center [377, 267] width 170 height 20
type input "6"
type input "75"
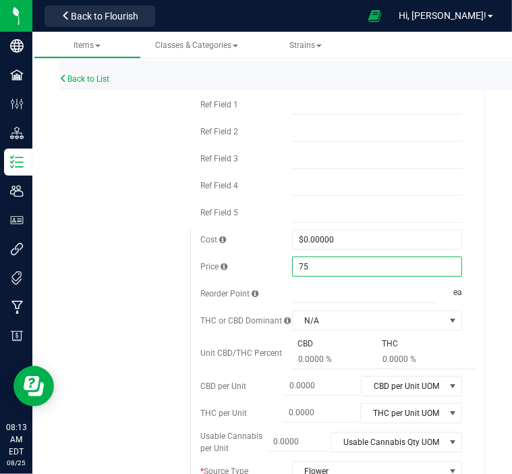
type input "$75.00000"
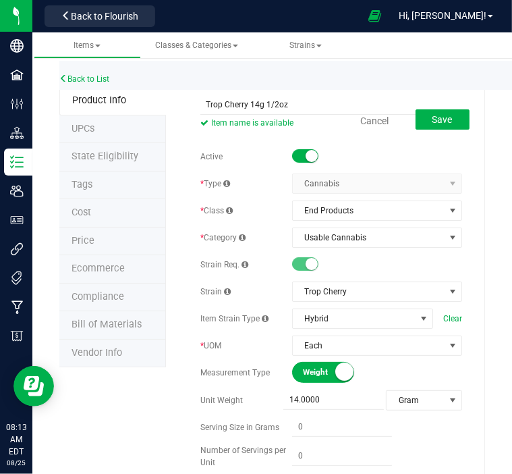
scroll to position [0, 0]
type input "0.0000"
click at [440, 122] on span "Save" at bounding box center [443, 119] width 20 height 11
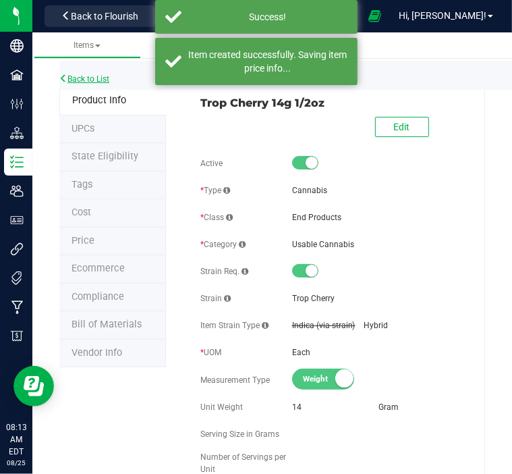
click at [94, 77] on link "Back to List" at bounding box center [84, 78] width 50 height 9
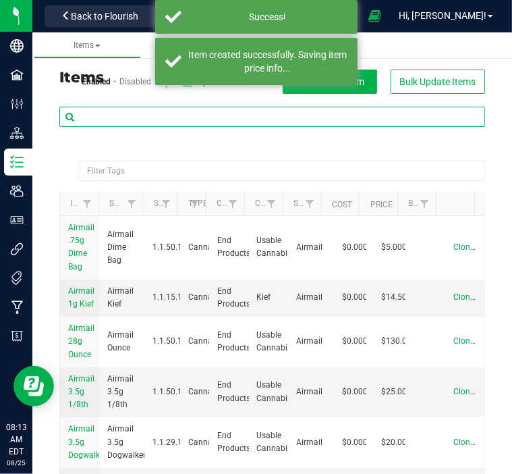
click at [169, 116] on input "text" at bounding box center [272, 117] width 426 height 20
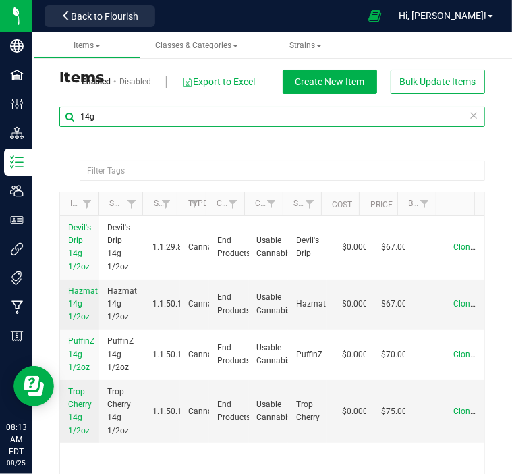
type input "14g"
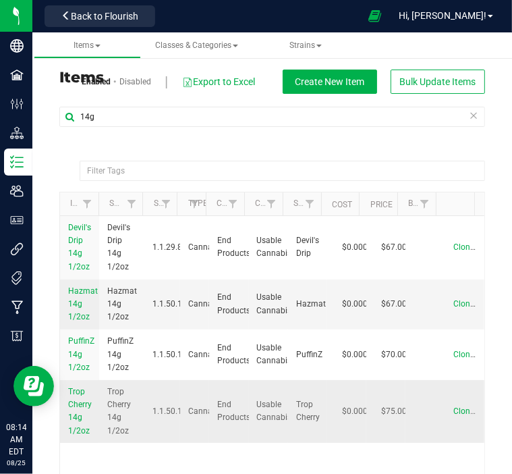
click at [454, 409] on span "Clone" at bounding box center [464, 410] width 21 height 9
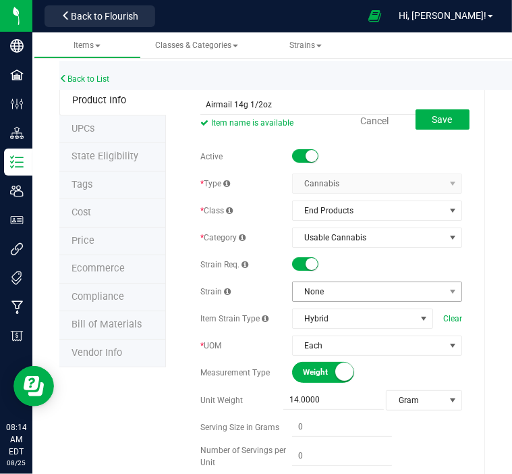
type input "Airmail 14g 1/2oz"
click at [385, 288] on span "None" at bounding box center [369, 291] width 152 height 19
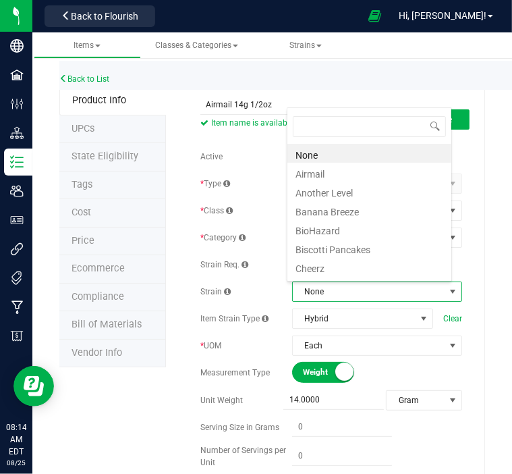
scroll to position [20, 160]
type input "a"
click at [332, 149] on li "Airmail" at bounding box center [370, 153] width 164 height 19
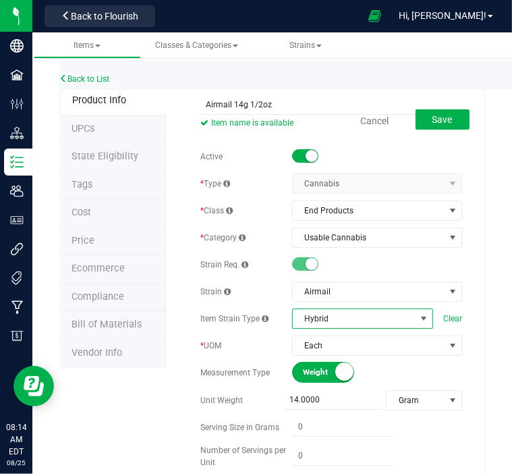
click at [366, 313] on span "Hybrid" at bounding box center [354, 318] width 123 height 19
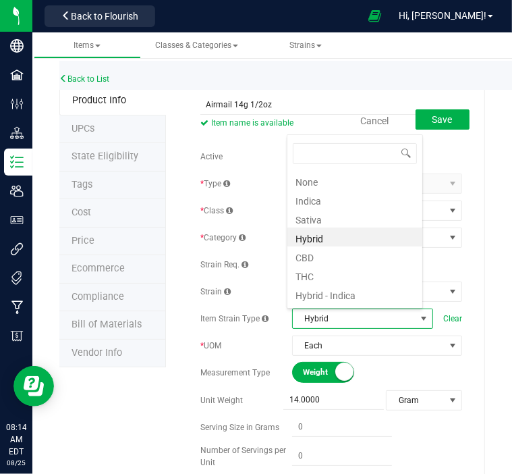
scroll to position [20, 132]
click at [320, 201] on li "Indica" at bounding box center [355, 199] width 135 height 19
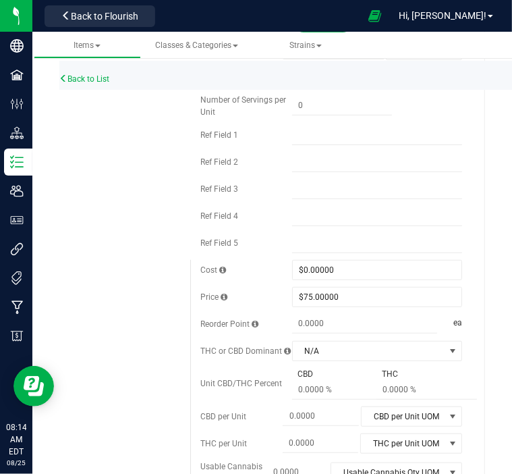
scroll to position [0, 0]
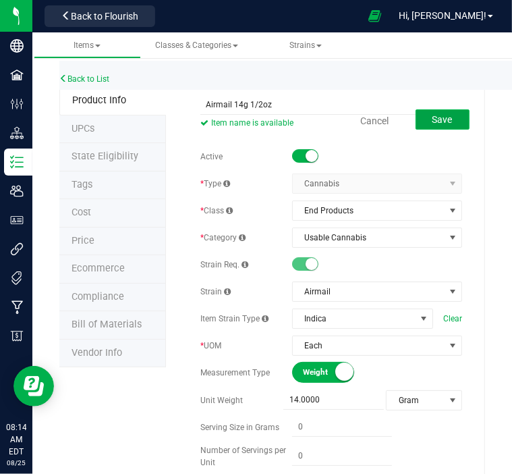
click at [433, 122] on span "Save" at bounding box center [443, 119] width 20 height 11
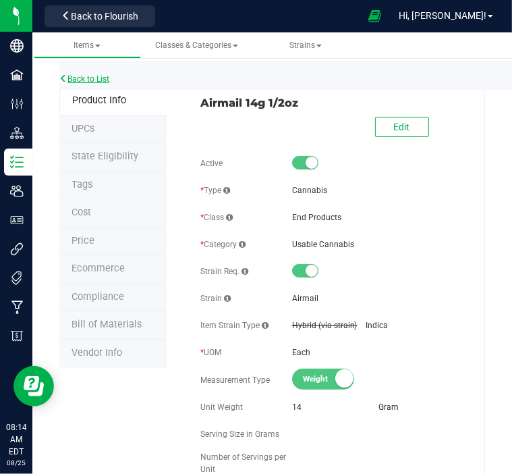
click at [99, 79] on link "Back to List" at bounding box center [84, 78] width 50 height 9
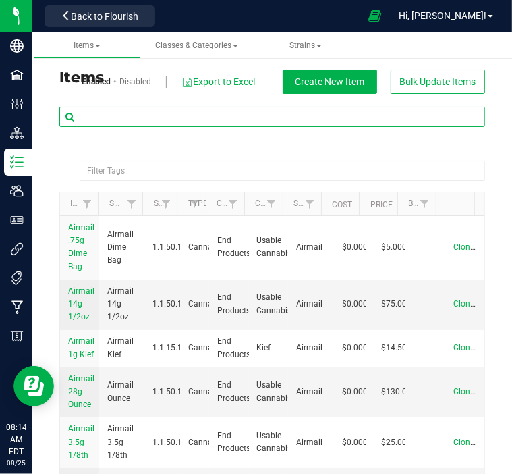
click at [171, 113] on input "text" at bounding box center [272, 117] width 426 height 20
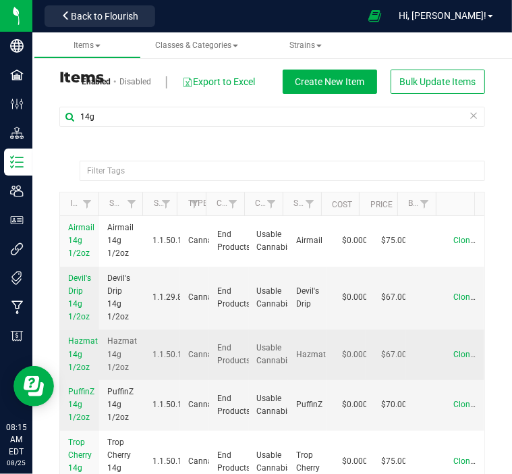
click at [144, 342] on td "1.1.50.121.0" at bounding box center [161, 354] width 35 height 51
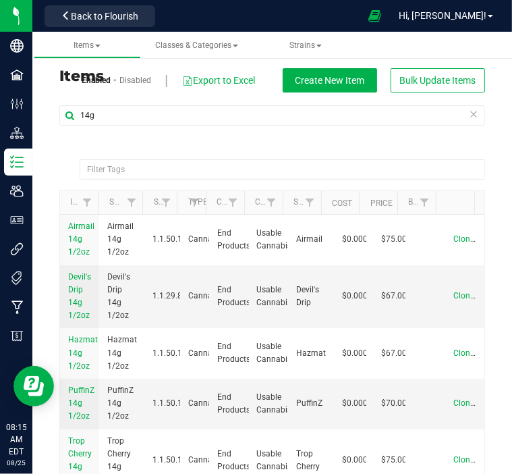
scroll to position [2, 0]
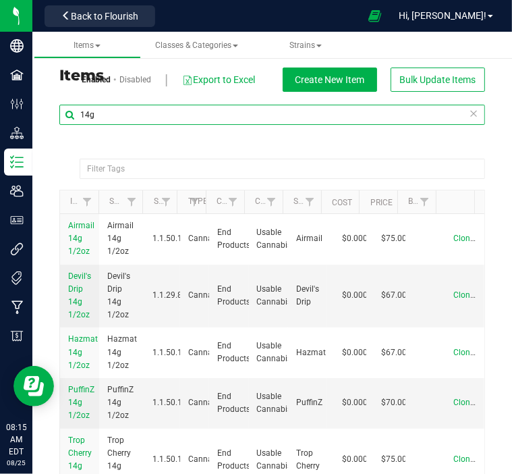
click at [157, 116] on input "14g" at bounding box center [272, 115] width 426 height 20
type input "1"
type input "3.5"
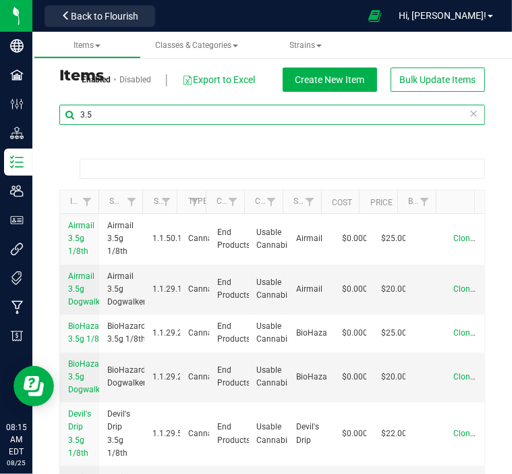
type input "Filter Tags"
click at [157, 116] on input "3.5" at bounding box center [272, 115] width 426 height 20
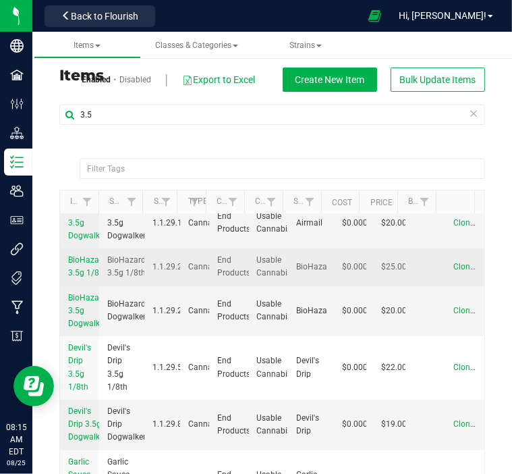
scroll to position [67, 0]
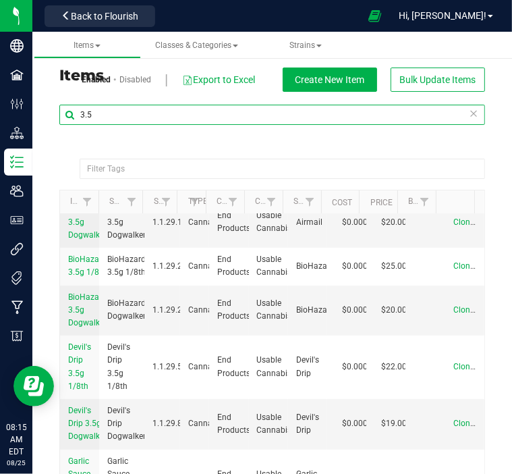
click at [135, 113] on input "3.5" at bounding box center [272, 115] width 426 height 20
type input "3"
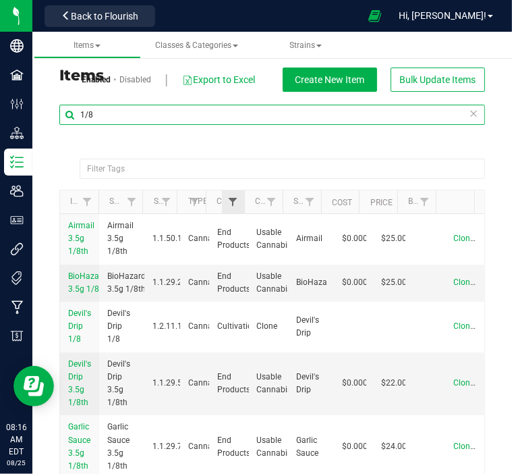
type input "1/8"
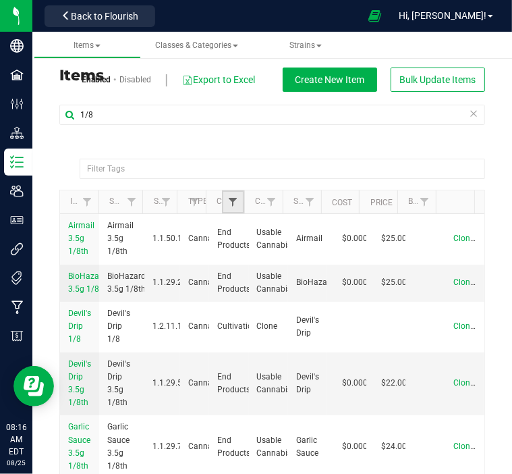
click at [230, 202] on span "Filter" at bounding box center [233, 201] width 11 height 11
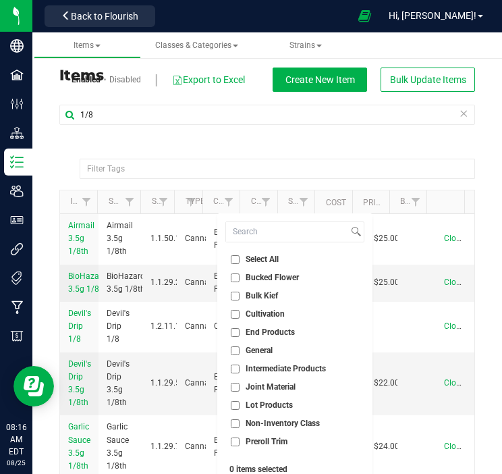
click at [238, 335] on input "End Products" at bounding box center [235, 332] width 9 height 9
checkbox input "true"
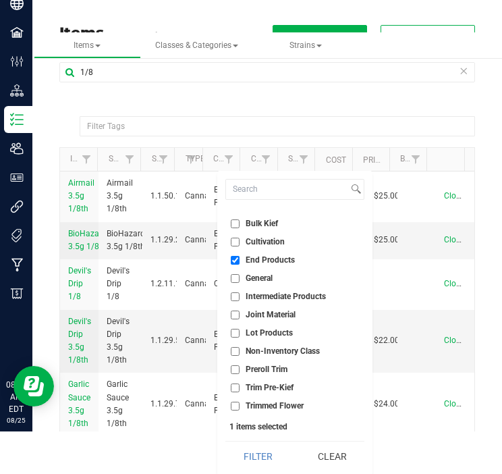
scroll to position [43, 0]
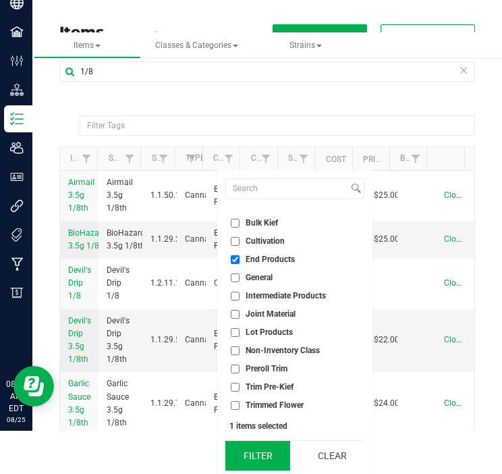
click at [277, 452] on button "Filter" at bounding box center [257, 456] width 65 height 30
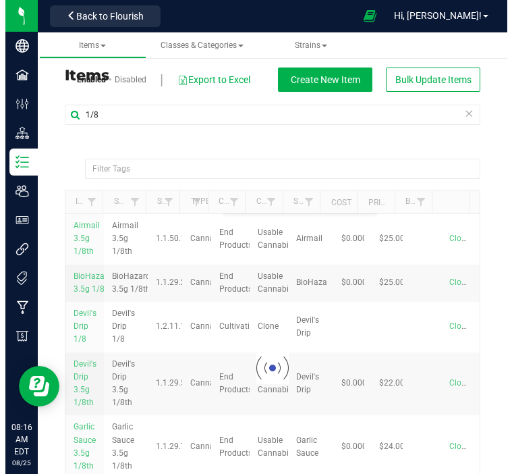
scroll to position [0, 0]
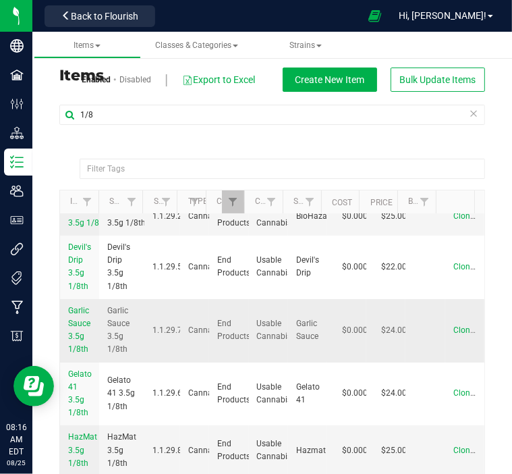
scroll to position [67, 0]
click at [454, 329] on span "Clone" at bounding box center [464, 329] width 21 height 9
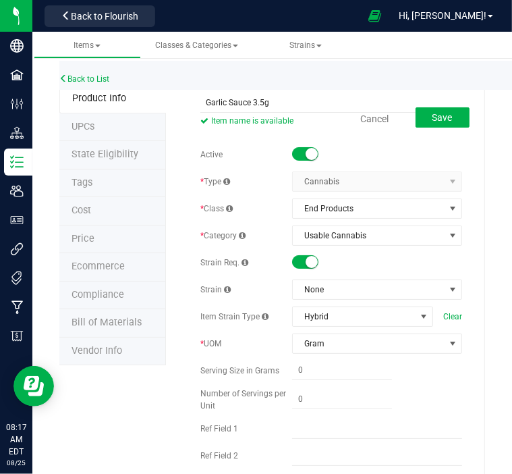
click at [248, 102] on div "Cancel Save" at bounding box center [331, 119] width 282 height 34
click at [251, 102] on div "Cancel Save" at bounding box center [331, 119] width 282 height 34
click at [244, 104] on div "Cancel Save" at bounding box center [331, 119] width 282 height 34
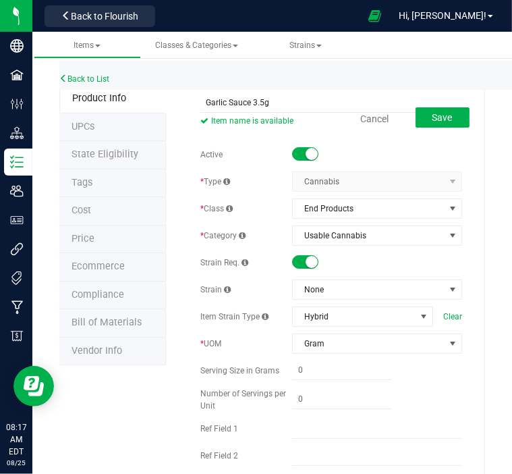
click at [250, 102] on div "Cancel Save" at bounding box center [331, 119] width 282 height 34
drag, startPoint x: 250, startPoint y: 102, endPoint x: 342, endPoint y: 105, distance: 92.6
click at [342, 106] on div "Cancel Save" at bounding box center [331, 119] width 282 height 34
drag, startPoint x: 325, startPoint y: 103, endPoint x: 278, endPoint y: 105, distance: 47.3
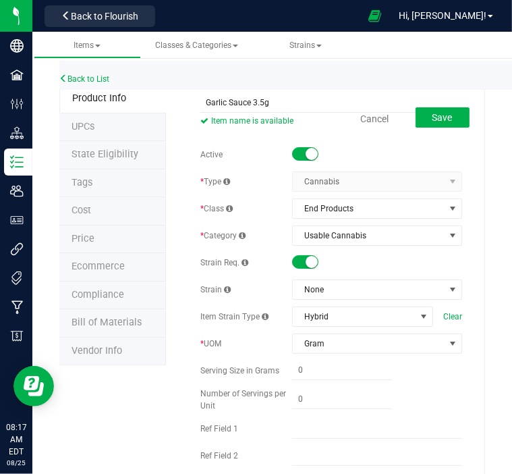
click at [324, 103] on div "Cancel Save" at bounding box center [331, 119] width 282 height 34
click at [254, 102] on div "Cancel Save" at bounding box center [331, 119] width 282 height 34
click at [255, 102] on div "Cancel Save" at bounding box center [331, 119] width 282 height 34
click at [256, 102] on div "Cancel Save" at bounding box center [331, 119] width 282 height 34
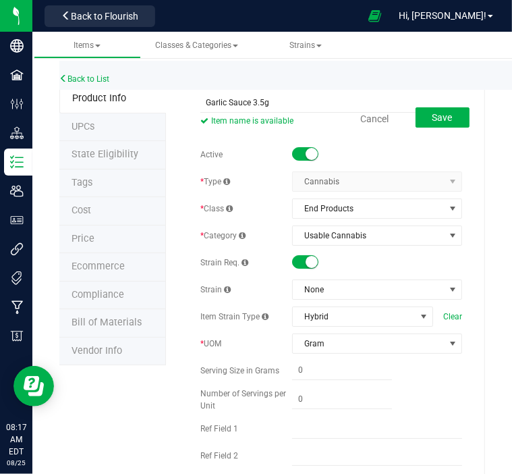
click at [277, 103] on div "Cancel Save" at bounding box center [331, 119] width 282 height 34
click at [277, 104] on div "Cancel Save" at bounding box center [331, 119] width 282 height 34
click at [309, 103] on div "Cancel Save" at bounding box center [331, 119] width 282 height 34
click at [256, 103] on div "Cancel Save" at bounding box center [331, 119] width 282 height 34
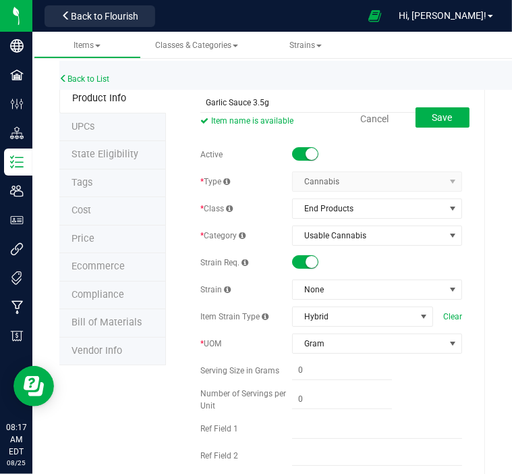
drag, startPoint x: 256, startPoint y: 103, endPoint x: 238, endPoint y: 101, distance: 18.3
click at [238, 102] on div "Cancel Save" at bounding box center [331, 119] width 282 height 34
click at [237, 102] on div "Cancel Save" at bounding box center [331, 119] width 282 height 34
click at [254, 100] on input "Garlic Sauce 3.5g" at bounding box center [332, 102] width 262 height 20
click at [248, 100] on input "Garlic Sauce 3.5g" at bounding box center [332, 102] width 262 height 20
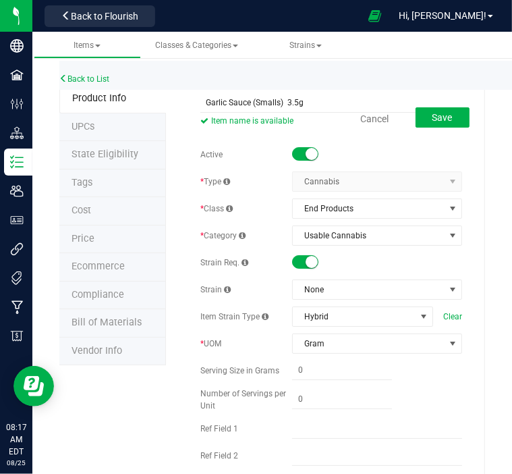
click at [317, 103] on div "Cancel Save" at bounding box center [331, 119] width 282 height 34
click at [300, 102] on div "Cancel Save" at bounding box center [331, 119] width 282 height 34
click at [292, 103] on div "Cancel Save" at bounding box center [331, 119] width 282 height 34
click at [314, 97] on input "Garlic Sauce (Smalls) 3.5g" at bounding box center [332, 102] width 262 height 20
type input "Garlic Sauce (Smalls) 3.5g 1/8th"
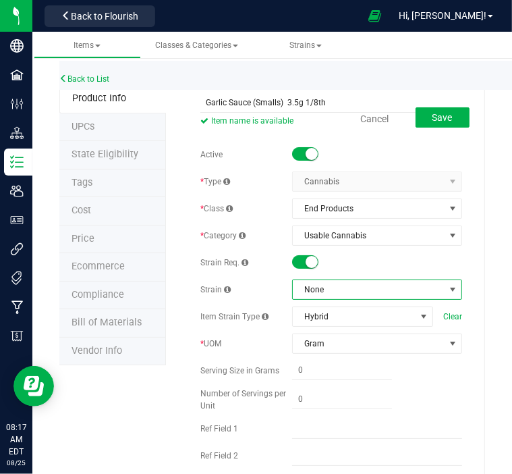
click at [352, 284] on span "None" at bounding box center [369, 289] width 152 height 19
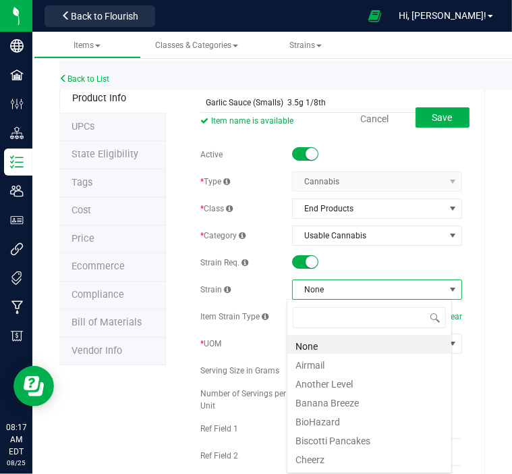
scroll to position [20, 165]
type input "gar"
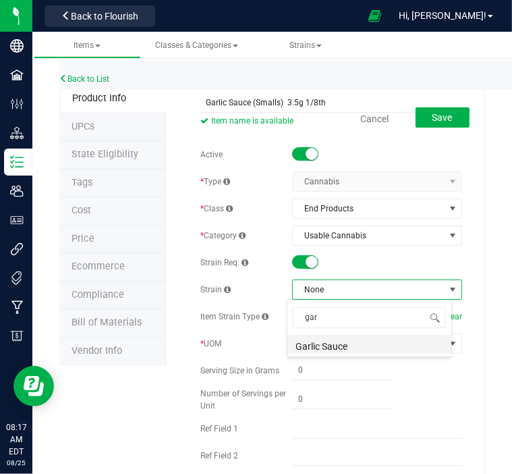
click at [338, 346] on li "Garlic Sauce" at bounding box center [370, 344] width 164 height 19
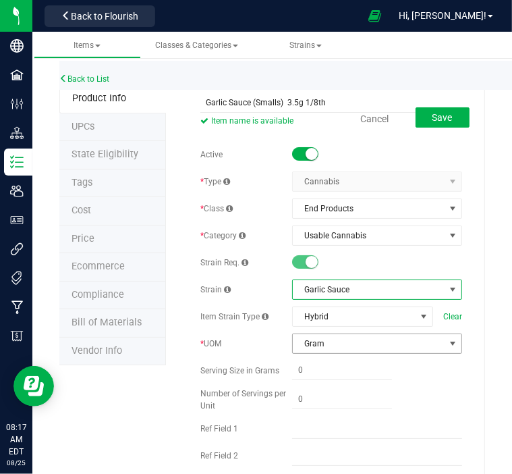
click at [365, 342] on span "Gram" at bounding box center [369, 343] width 152 height 19
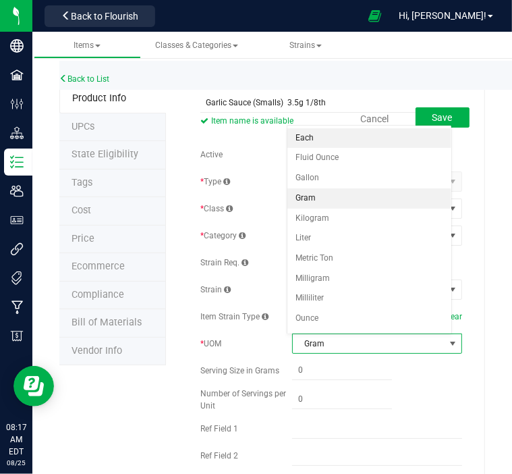
click at [328, 138] on li "Each" at bounding box center [370, 138] width 164 height 20
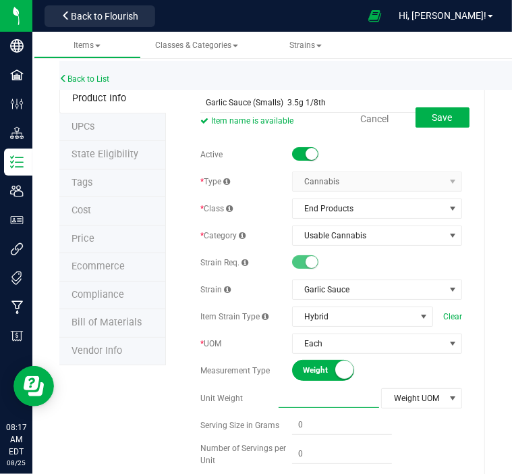
click at [309, 398] on span at bounding box center [329, 398] width 101 height 20
type input "3.5"
type input "3.5000"
click at [423, 396] on span "Weight UOM" at bounding box center [413, 398] width 63 height 19
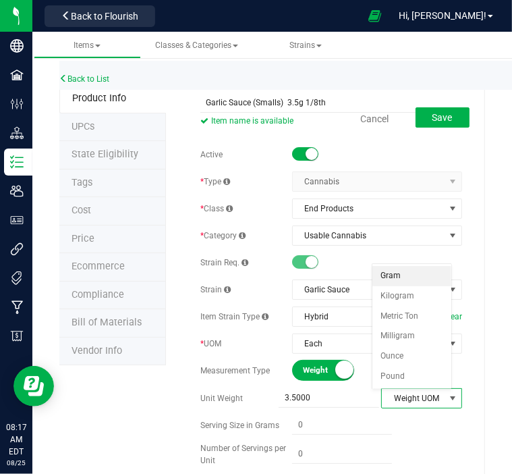
click at [398, 276] on li "Gram" at bounding box center [412, 276] width 79 height 20
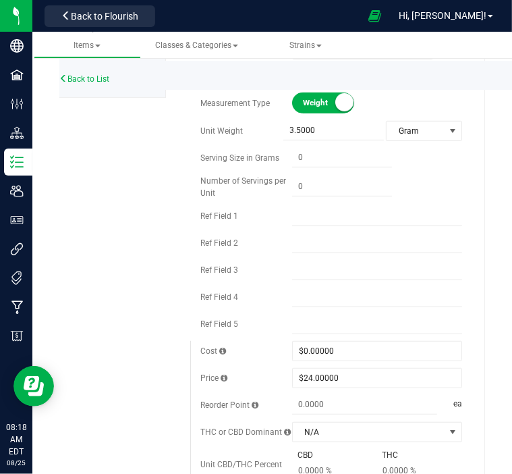
scroll to position [271, 0]
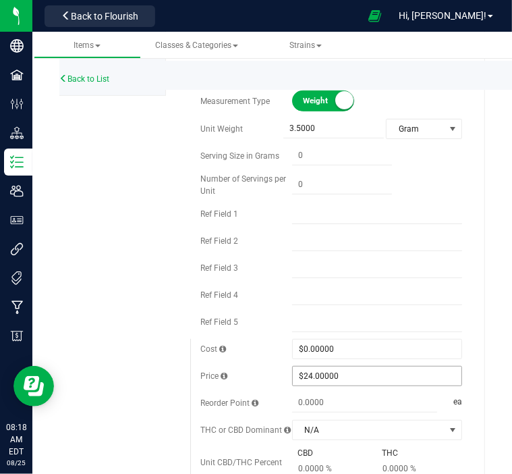
click at [335, 374] on span "$24.00000 24" at bounding box center [377, 376] width 170 height 20
click at [335, 374] on input "24" at bounding box center [377, 376] width 169 height 19
type input "20"
type input "$20.00000"
type input "0.0000"
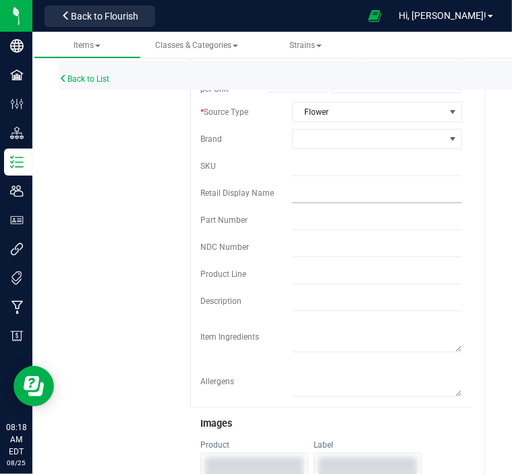
scroll to position [740, 0]
click at [304, 198] on input "text" at bounding box center [377, 193] width 170 height 20
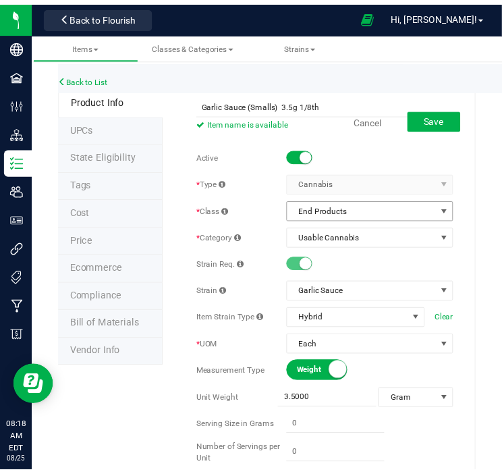
scroll to position [0, 0]
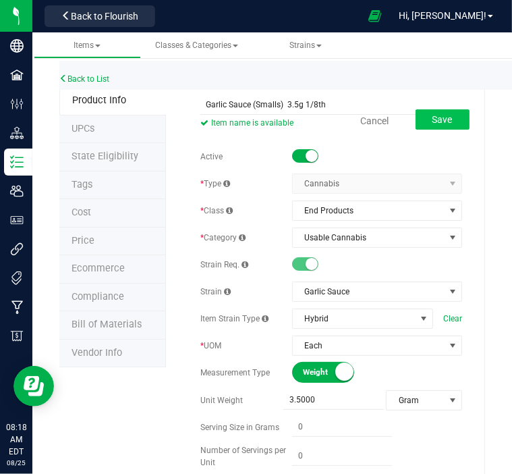
type input "Garlic Sauce Smalls 1/8th"
click at [433, 115] on span "Save" at bounding box center [443, 119] width 20 height 11
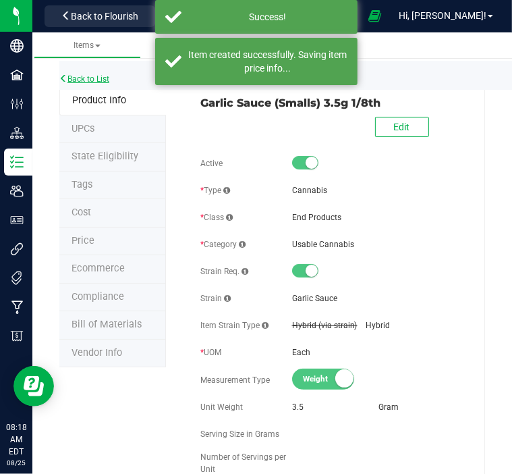
click at [96, 80] on link "Back to List" at bounding box center [84, 78] width 50 height 9
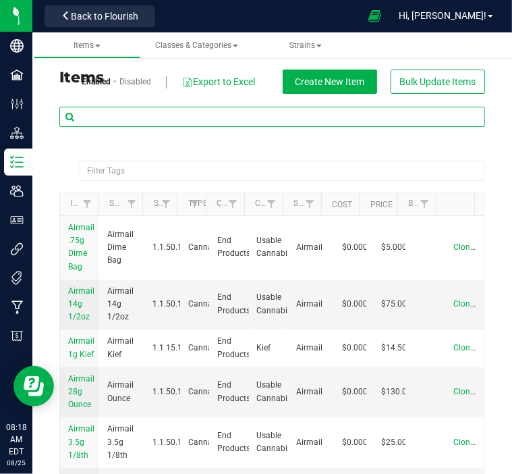
click at [161, 119] on input "text" at bounding box center [272, 117] width 426 height 20
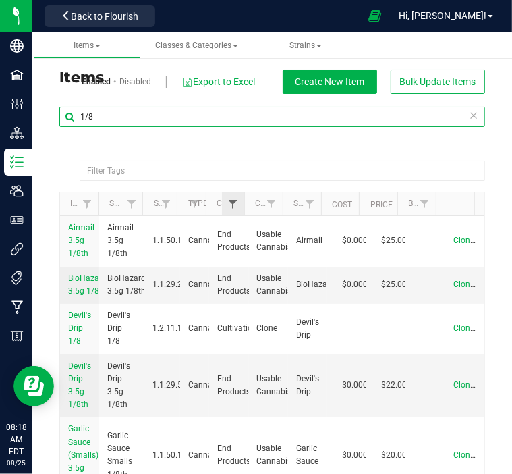
type input "1/8"
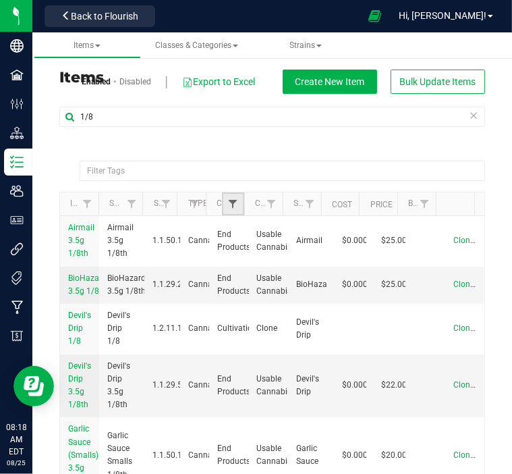
click at [229, 207] on span "Filter" at bounding box center [233, 203] width 11 height 11
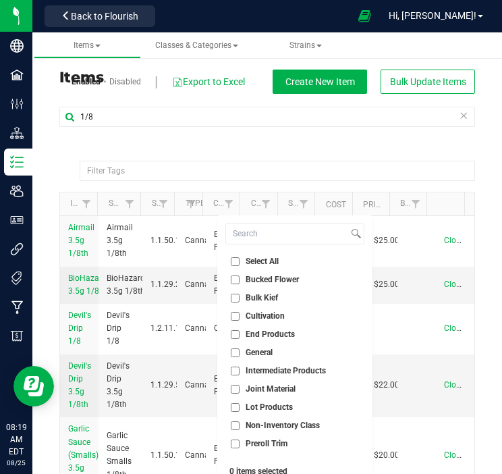
click at [232, 336] on input "End Products" at bounding box center [235, 334] width 9 height 9
checkbox input "true"
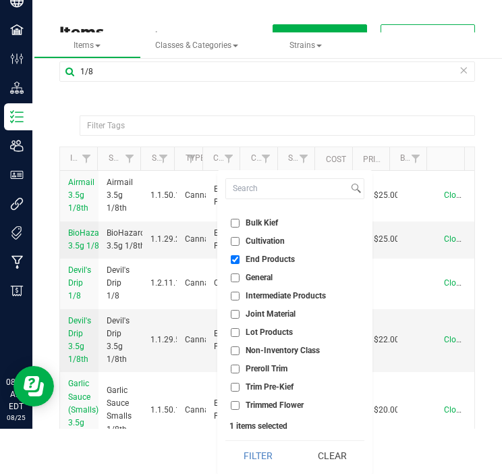
scroll to position [46, 0]
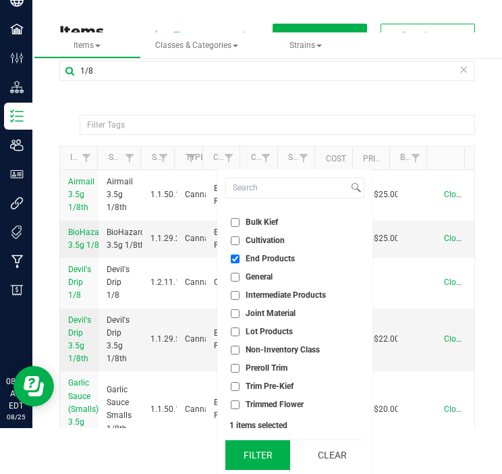
click at [263, 451] on button "Filter" at bounding box center [257, 455] width 65 height 30
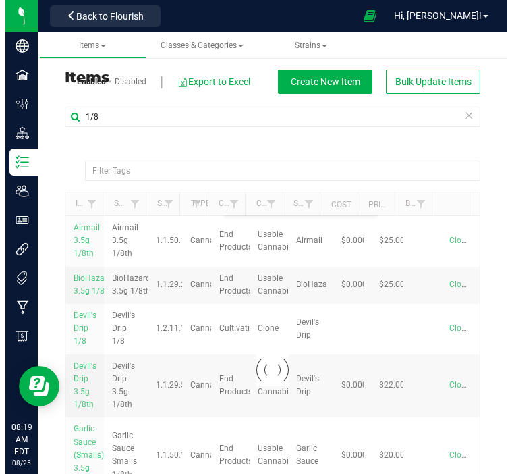
scroll to position [0, 0]
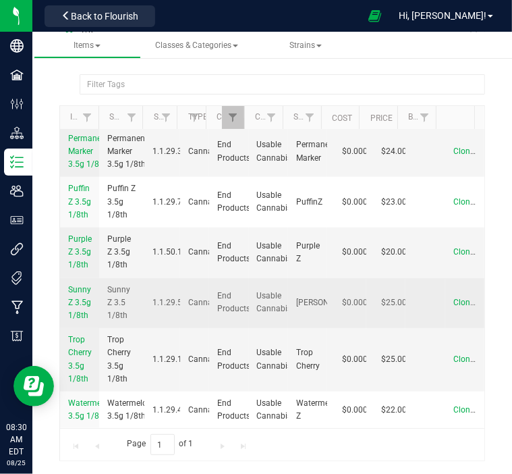
scroll to position [558, 0]
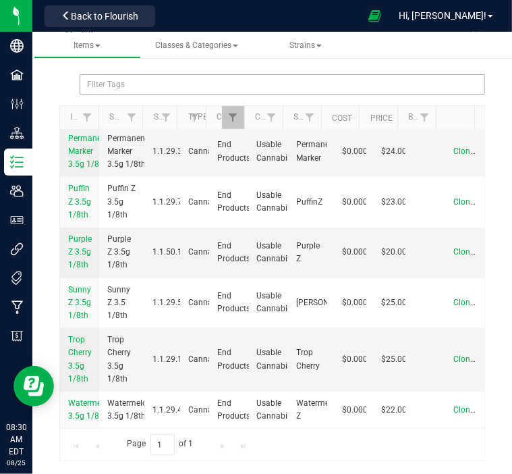
click at [190, 84] on div "Filter Tags" at bounding box center [283, 84] width 406 height 20
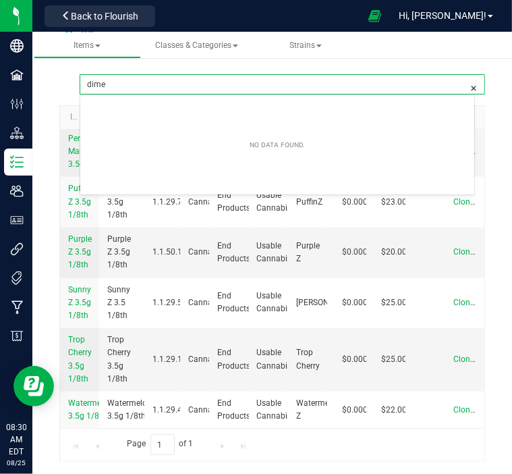
type input "Filter Tags"
click at [373, 68] on div "1/8" at bounding box center [272, 47] width 426 height 54
click at [163, 82] on div at bounding box center [283, 84] width 406 height 20
type input "Filter Tags"
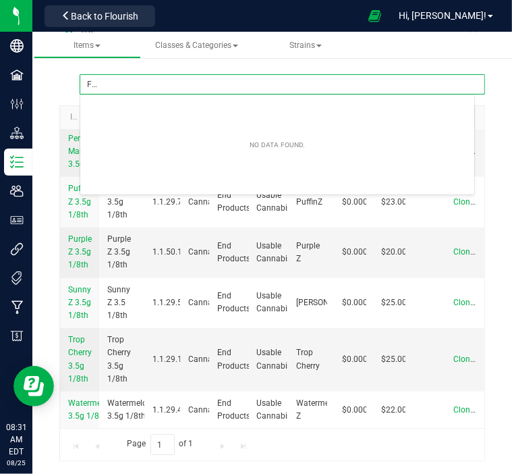
click at [211, 71] on div "1/8" at bounding box center [272, 47] width 426 height 54
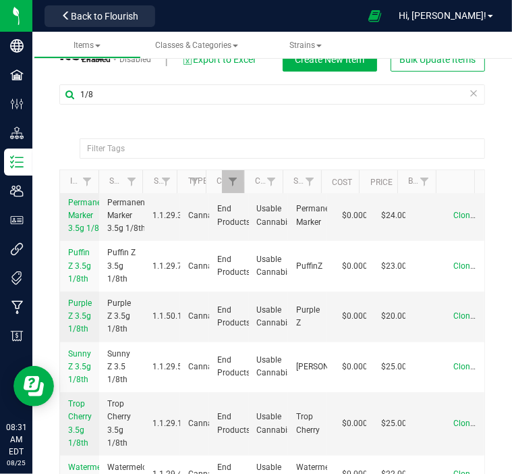
scroll to position [0, 0]
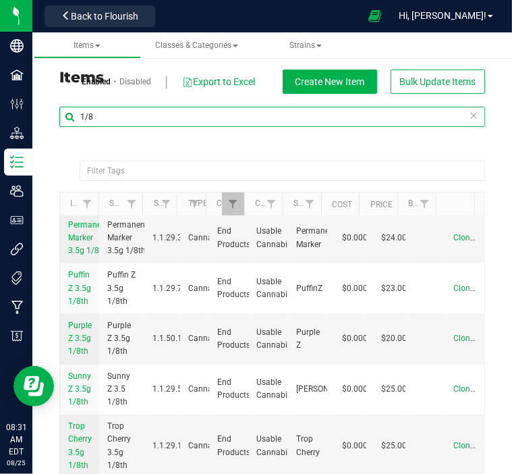
click at [194, 113] on input "1/8" at bounding box center [272, 117] width 426 height 20
type input "1"
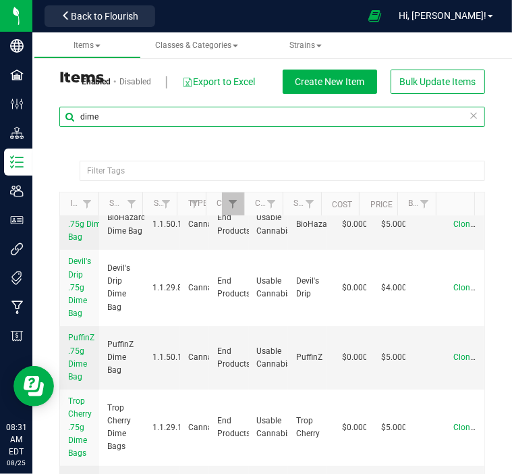
click at [132, 118] on input "dime" at bounding box center [272, 117] width 426 height 20
type input "d"
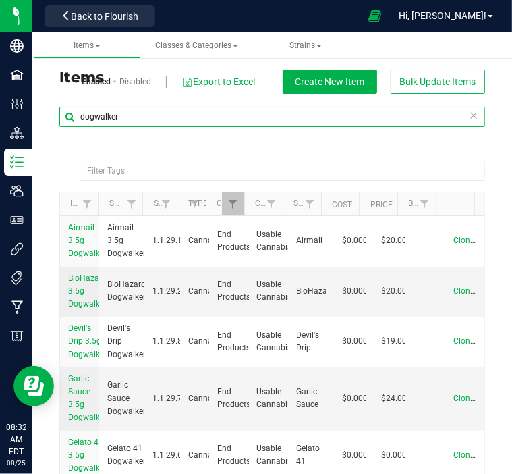
click at [130, 118] on input "dogwalker" at bounding box center [272, 117] width 426 height 20
type input "d"
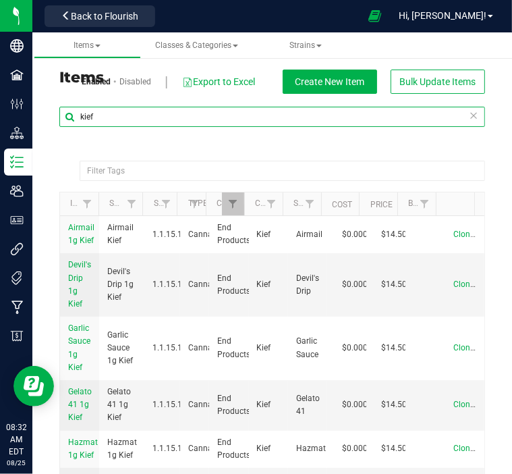
click at [150, 111] on input "kief" at bounding box center [272, 117] width 426 height 20
type input "k"
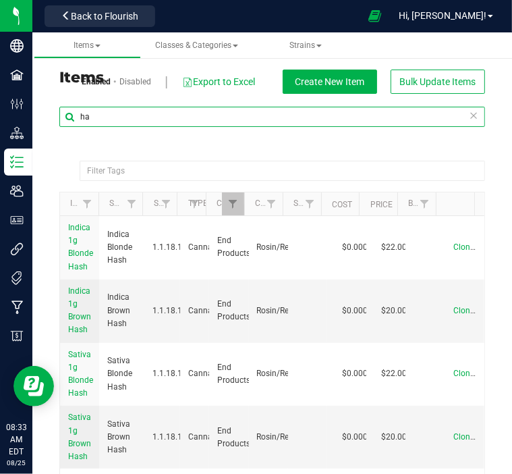
type input "h"
type input "vape"
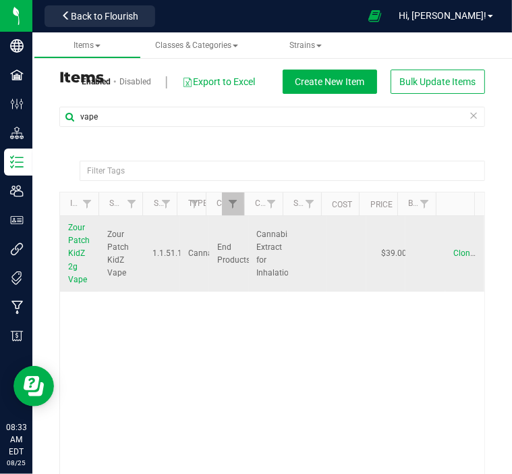
click at [122, 266] on span "Zour Patch KidZ Vape" at bounding box center [121, 254] width 29 height 52
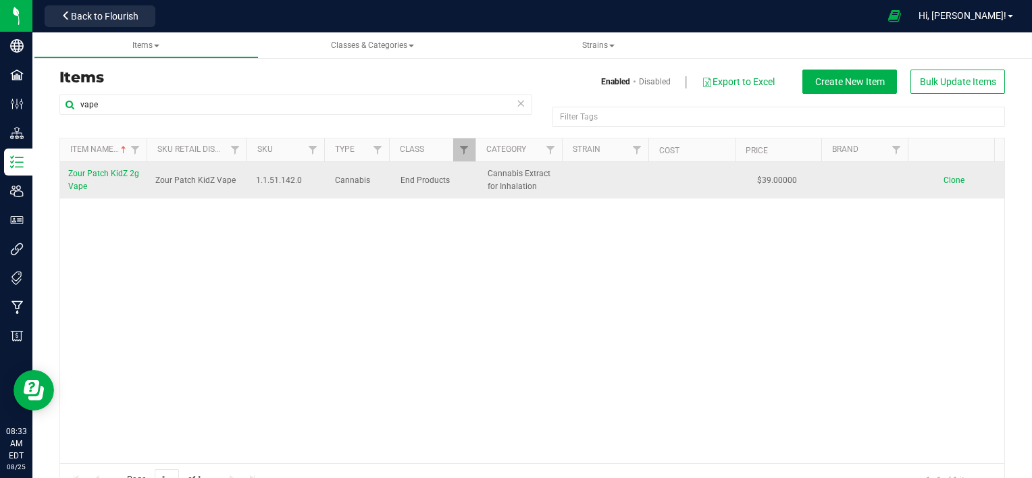
click at [120, 176] on span "Zour Patch KidZ 2g Vape" at bounding box center [103, 180] width 71 height 22
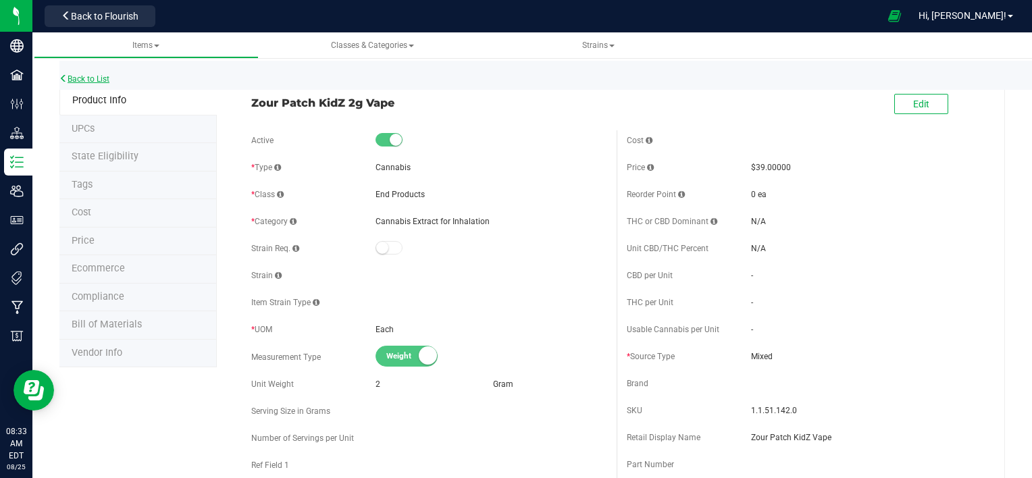
click at [87, 78] on link "Back to List" at bounding box center [84, 78] width 50 height 9
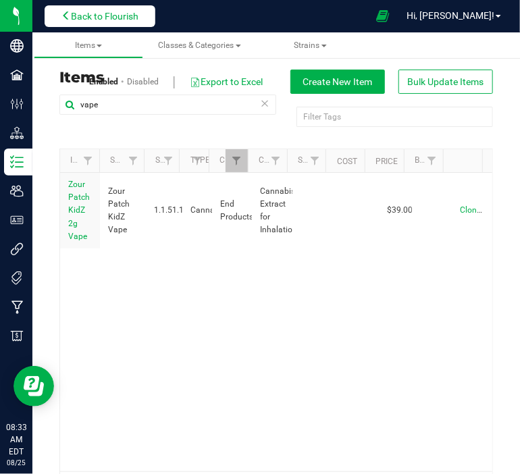
click at [129, 15] on span "Back to Flourish" at bounding box center [105, 16] width 68 height 11
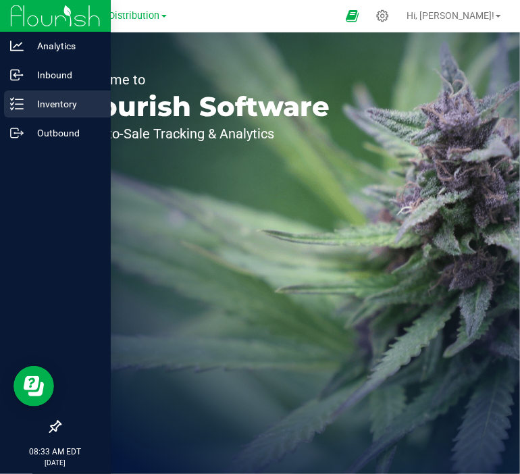
click at [25, 101] on p "Inventory" at bounding box center [64, 104] width 81 height 16
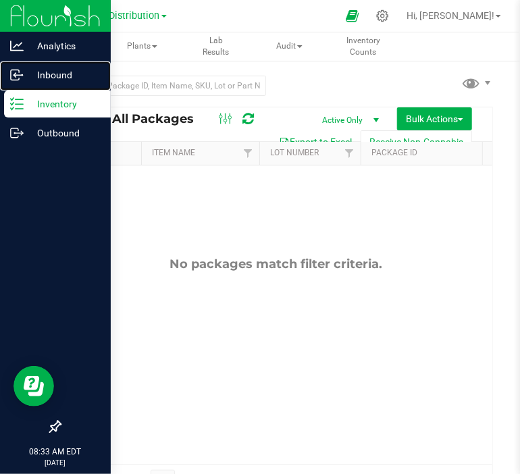
click at [27, 74] on p "Inbound" at bounding box center [64, 75] width 81 height 16
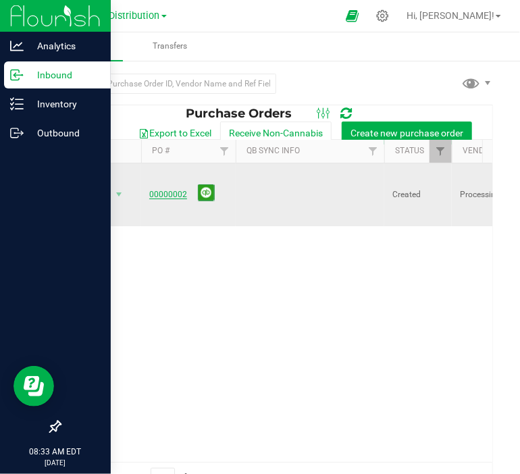
click at [165, 190] on link "00000002" at bounding box center [168, 194] width 38 height 9
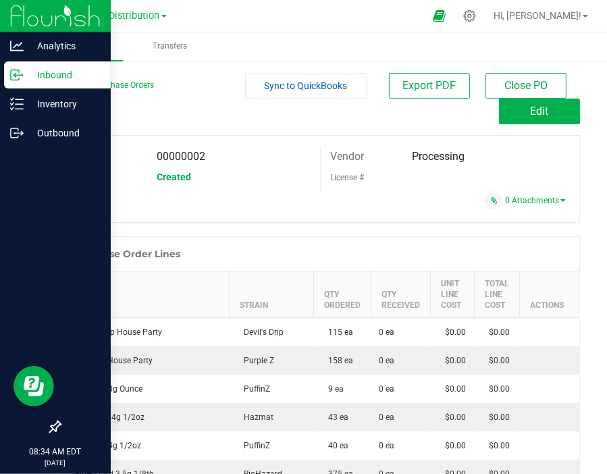
click at [332, 203] on div "0 Attachments" at bounding box center [313, 200] width 506 height 18
click at [202, 292] on th "Item" at bounding box center [145, 294] width 169 height 47
click at [539, 109] on button "Edit" at bounding box center [539, 112] width 81 height 26
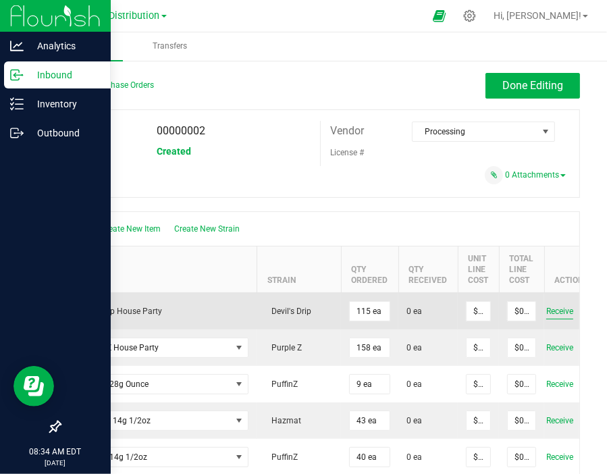
click at [556, 313] on span "Receive" at bounding box center [559, 311] width 27 height 16
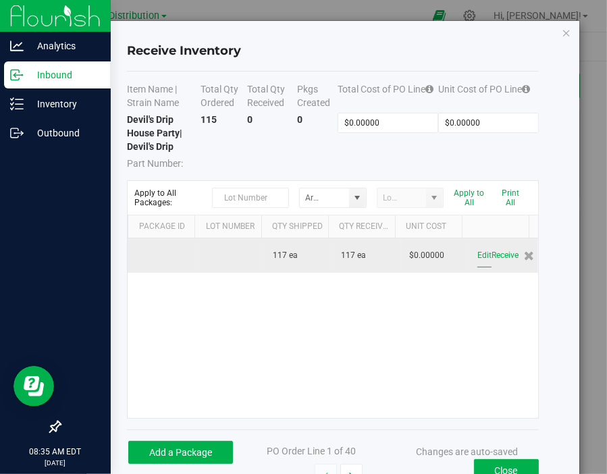
click at [477, 255] on button "Edit" at bounding box center [484, 256] width 14 height 24
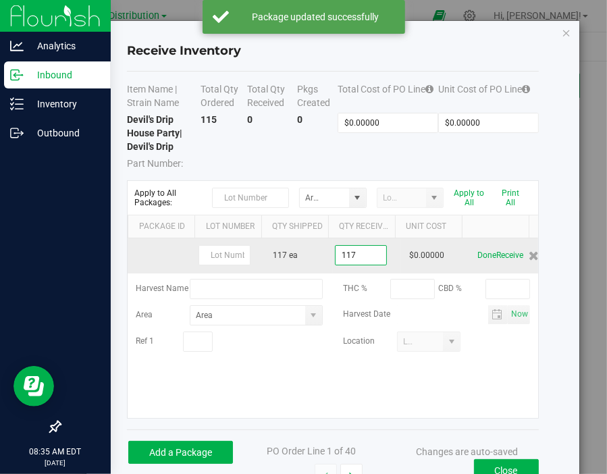
click at [346, 256] on input "117" at bounding box center [361, 255] width 51 height 19
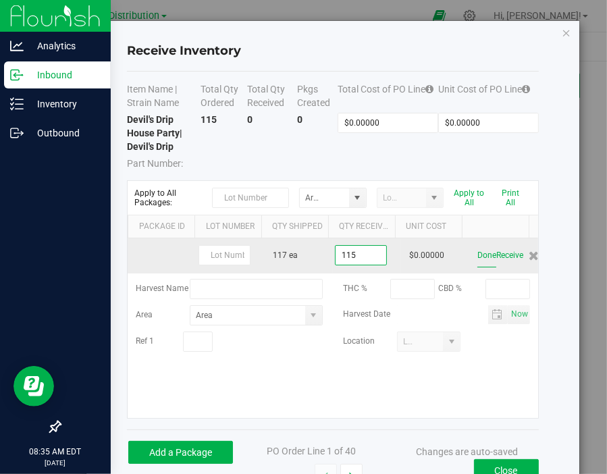
type input "115 ea"
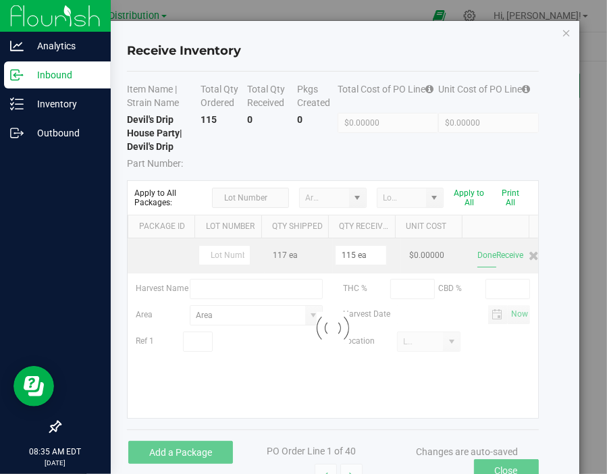
click at [472, 260] on kendo-grid-list "117 ea 115 ea $0.00000 Done Receive Harvest Name THC % CBD % Area Harvest Date …" at bounding box center [333, 328] width 410 height 180
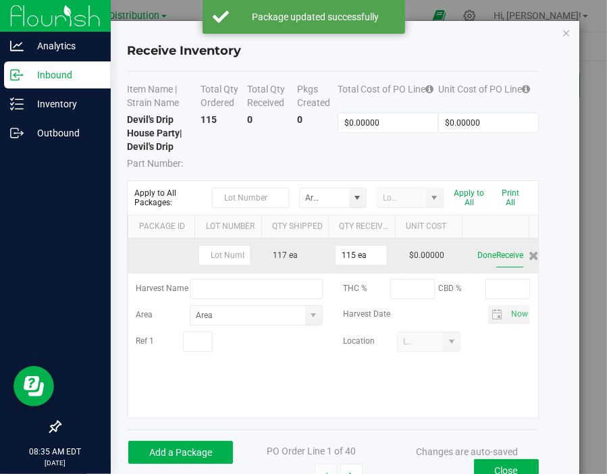
click at [496, 257] on button "Receive" at bounding box center [509, 256] width 27 height 24
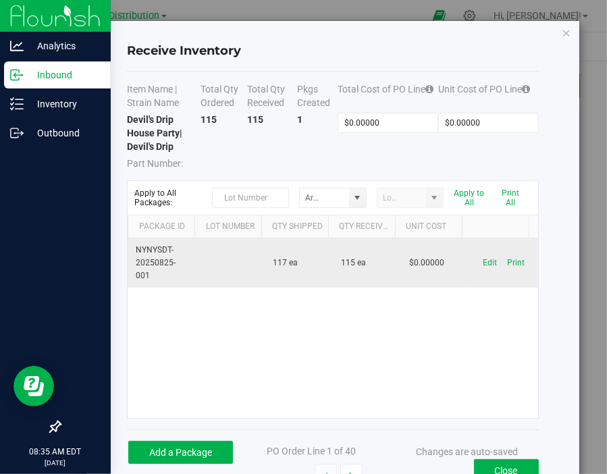
click at [156, 263] on td "NYNYSDT-20250825-001" at bounding box center [162, 263] width 68 height 50
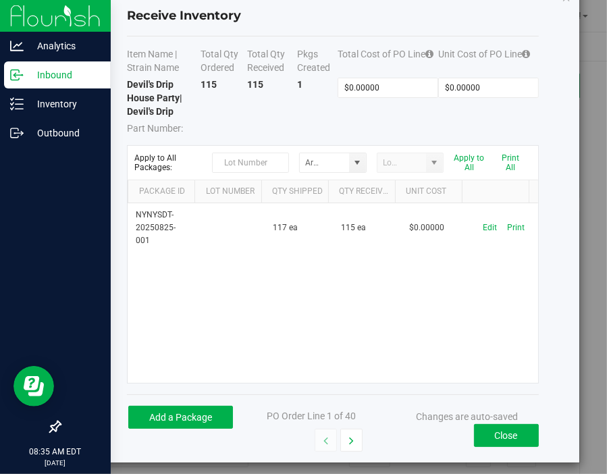
scroll to position [43, 0]
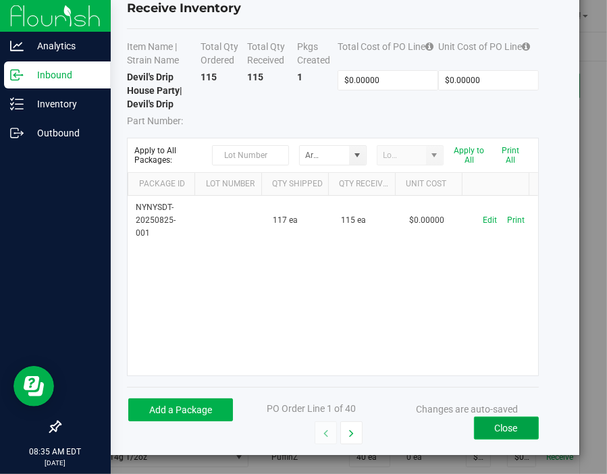
click at [487, 426] on button "Close" at bounding box center [506, 428] width 65 height 23
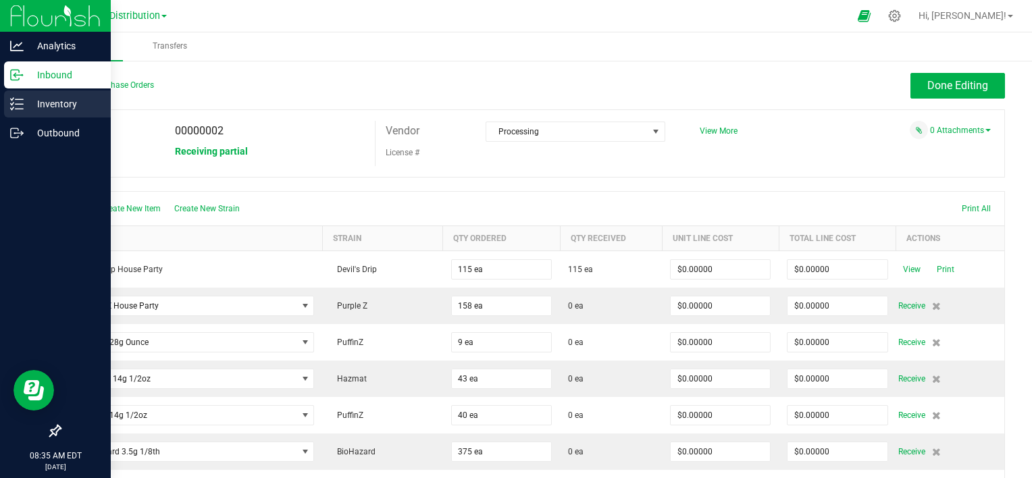
click at [32, 105] on p "Inventory" at bounding box center [64, 104] width 81 height 16
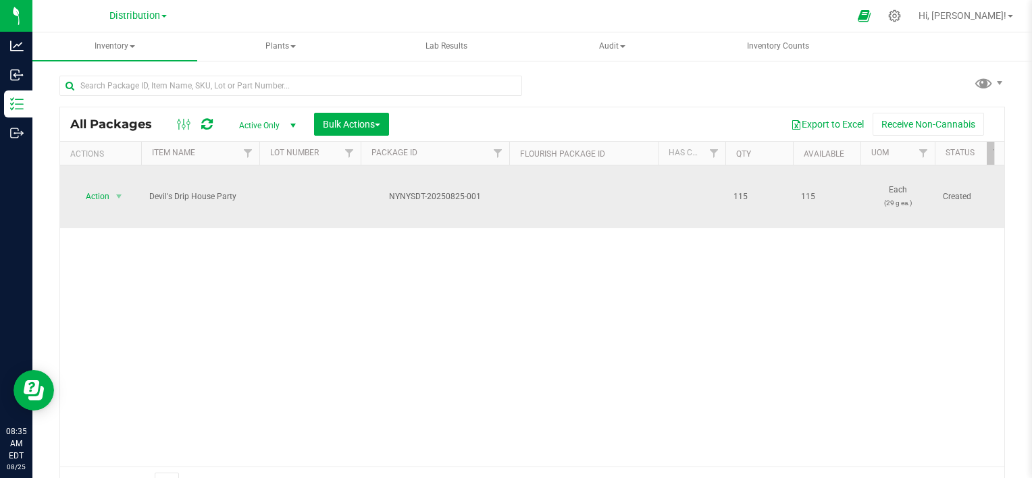
click at [433, 190] on div "NYNYSDT-20250825-001" at bounding box center [434, 196] width 153 height 13
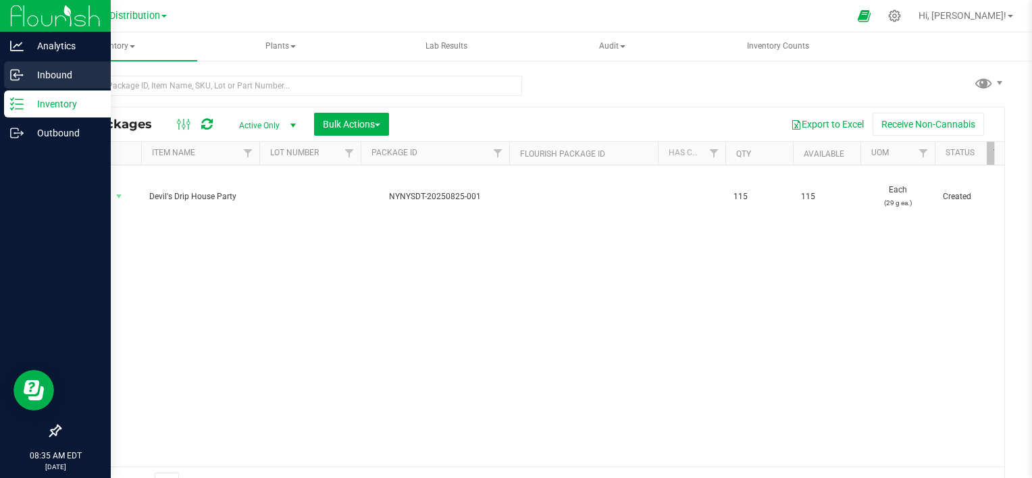
click at [16, 76] on icon at bounding box center [15, 76] width 2 height 2
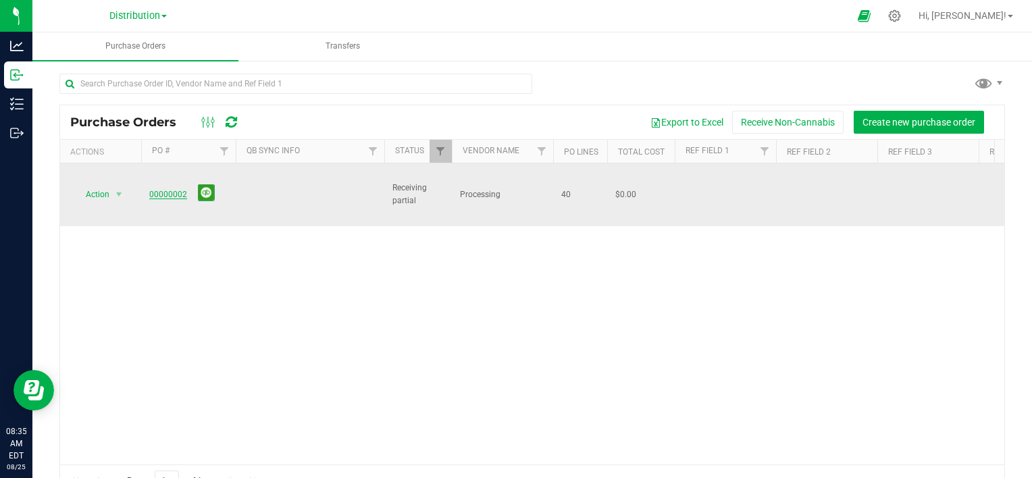
click at [171, 190] on link "00000002" at bounding box center [168, 194] width 38 height 9
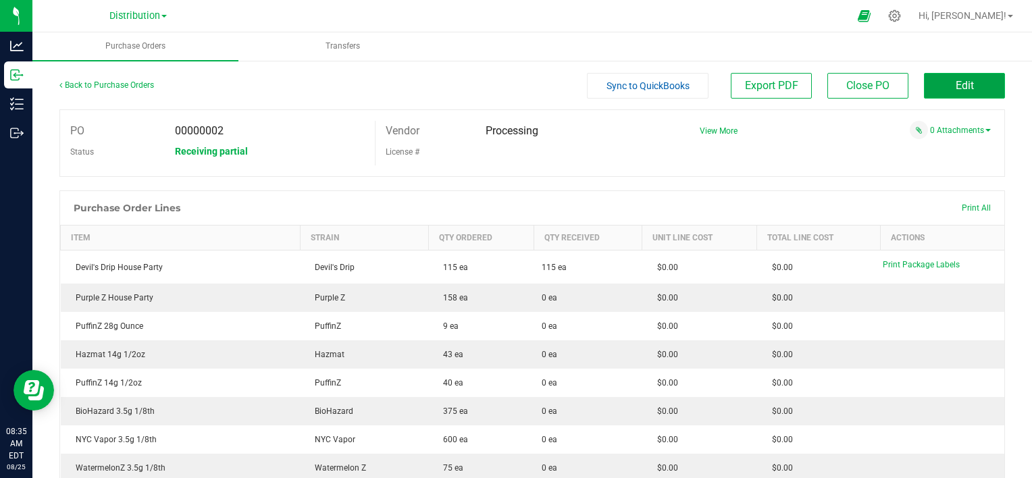
click at [955, 87] on span "Edit" at bounding box center [964, 85] width 18 height 13
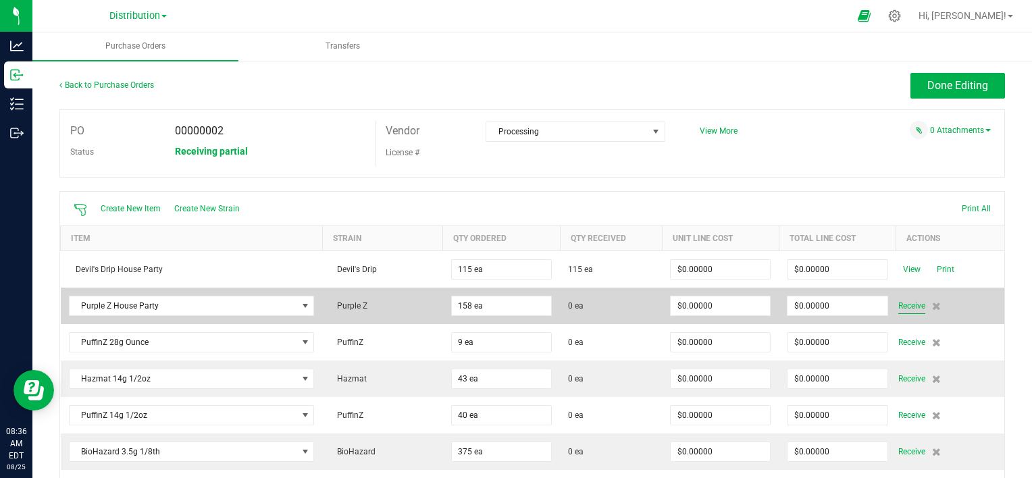
click at [903, 307] on span "Receive" at bounding box center [911, 306] width 27 height 16
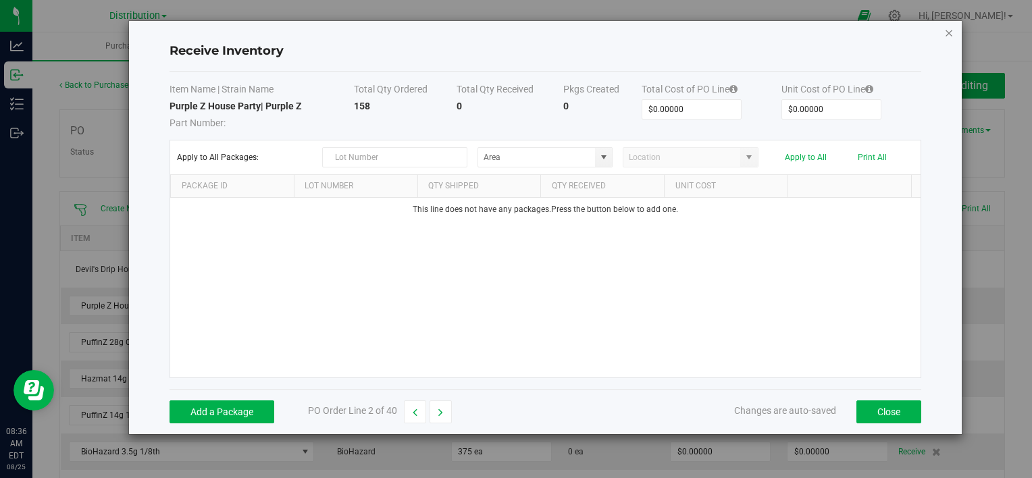
click at [951, 34] on icon "Close modal" at bounding box center [948, 32] width 9 height 16
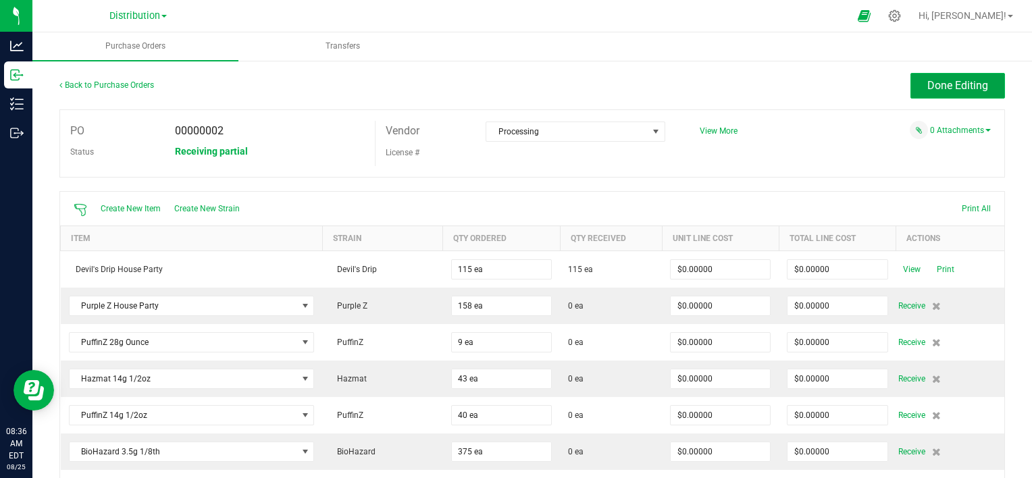
click at [932, 85] on span "Done Editing" at bounding box center [957, 85] width 61 height 13
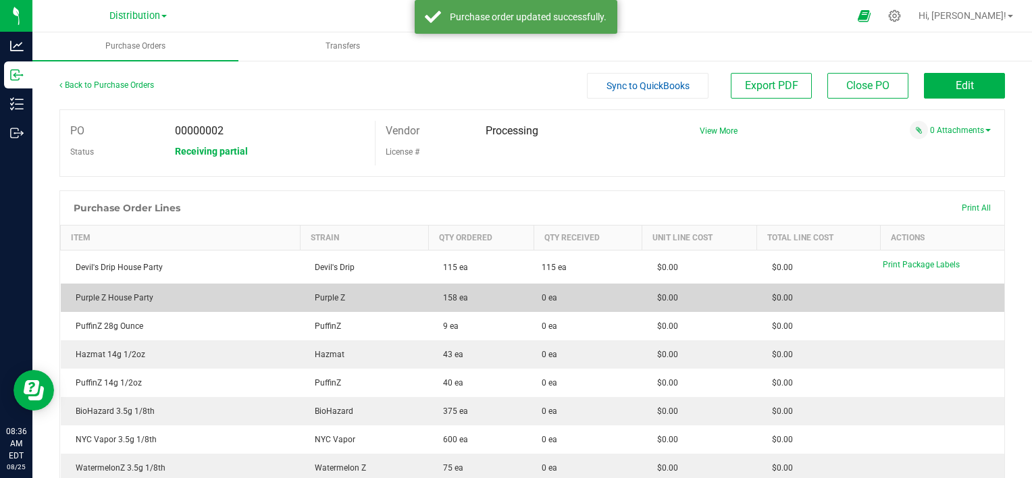
click at [321, 298] on span "Purple Z" at bounding box center [326, 297] width 37 height 9
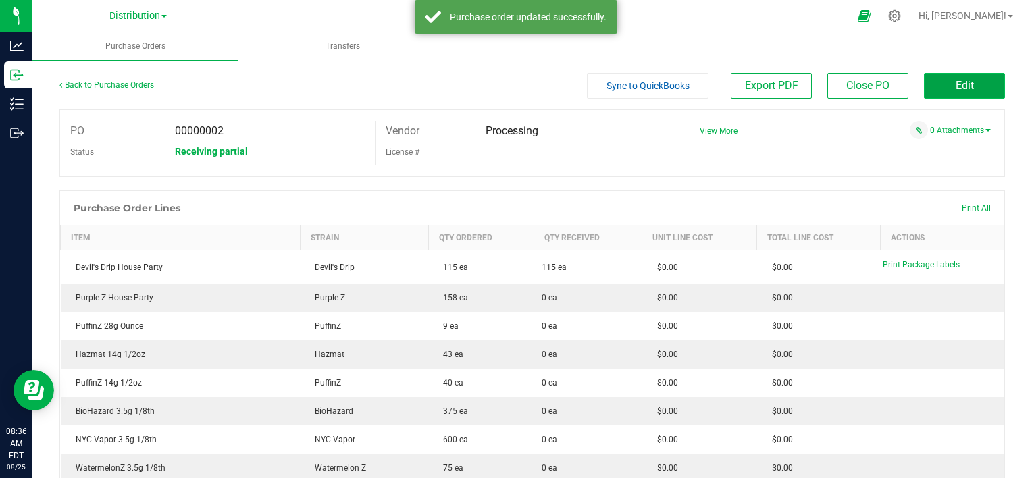
click at [976, 84] on button "Edit" at bounding box center [964, 86] width 81 height 26
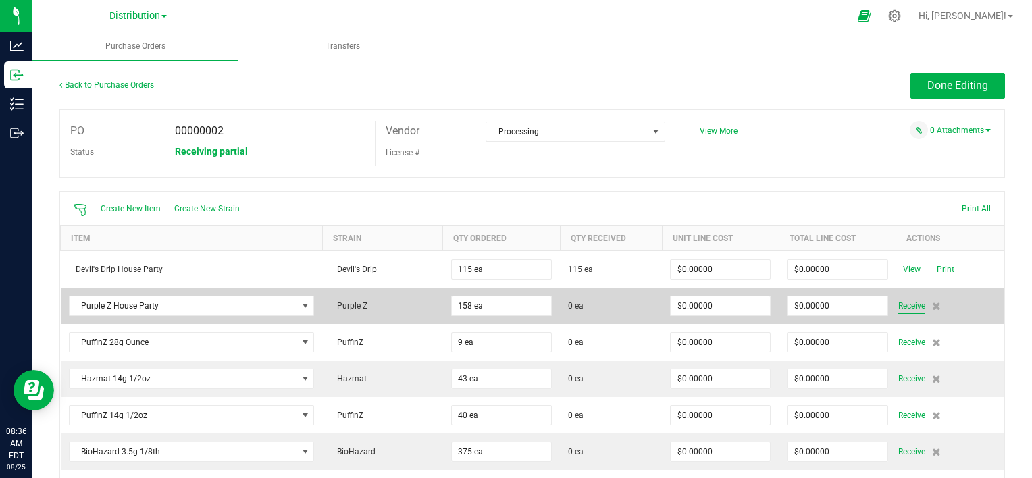
click at [902, 302] on span "Receive" at bounding box center [911, 306] width 27 height 16
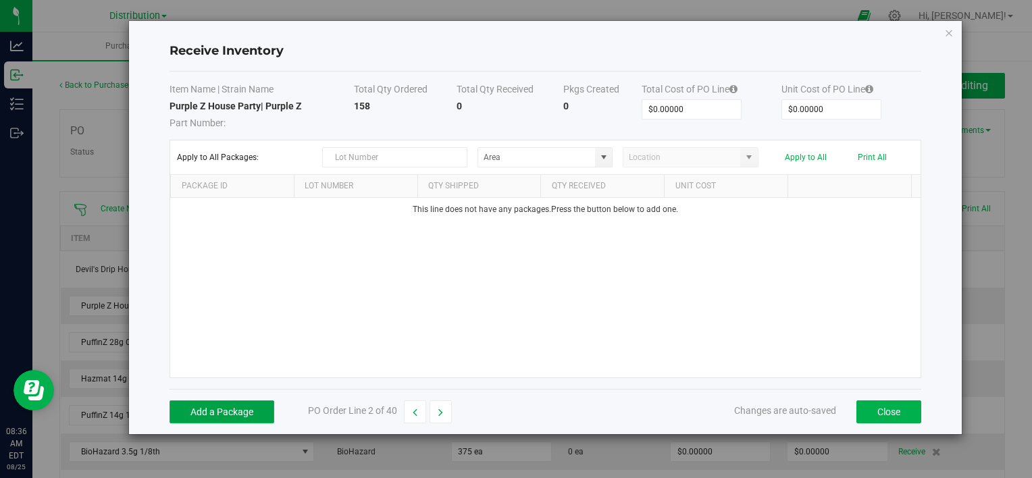
click at [202, 406] on button "Add a Package" at bounding box center [221, 411] width 105 height 23
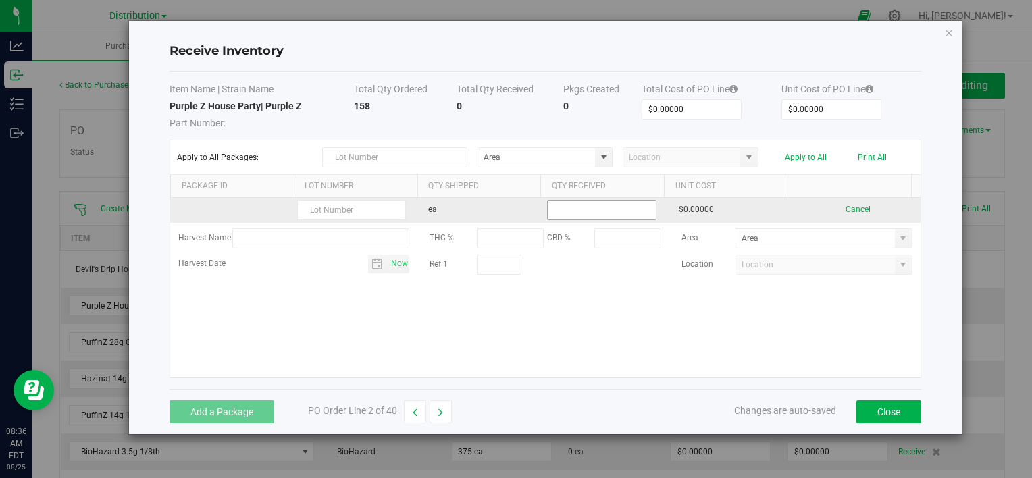
click at [608, 209] on input at bounding box center [601, 210] width 107 height 19
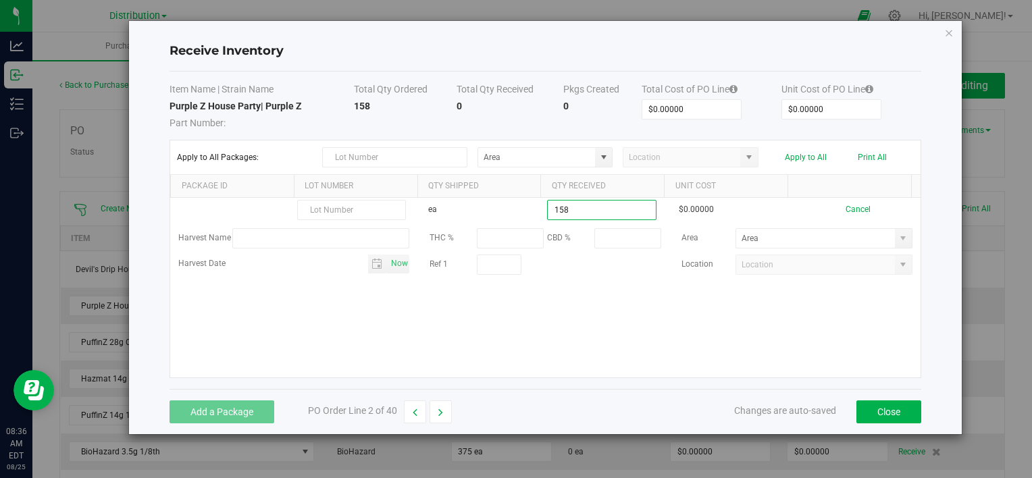
type input "158 ea"
click at [827, 328] on kendo-grid-list "ea 158 ea $0.00000 Cancel Harvest Name THC % CBD % Area Harvest Date Now Ref 1 …" at bounding box center [544, 288] width 749 height 180
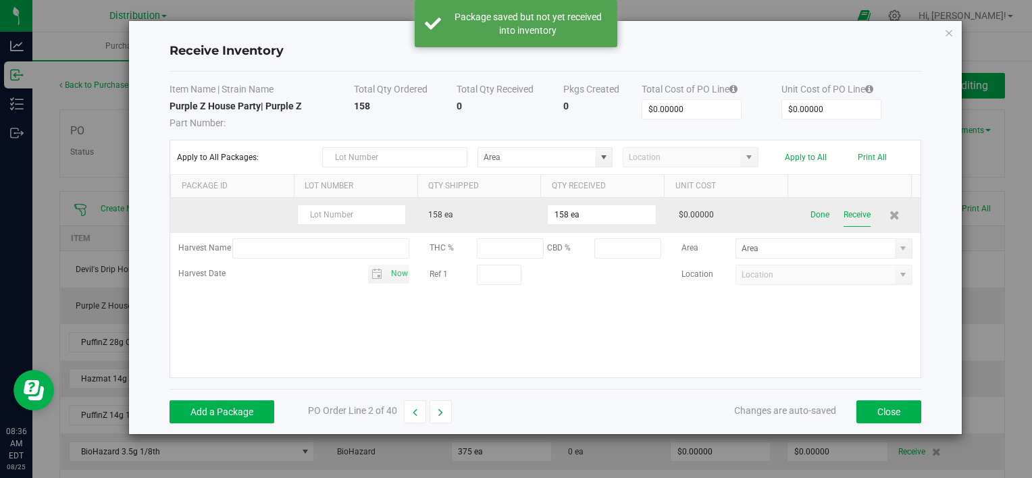
click at [849, 213] on button "Receive" at bounding box center [856, 215] width 27 height 24
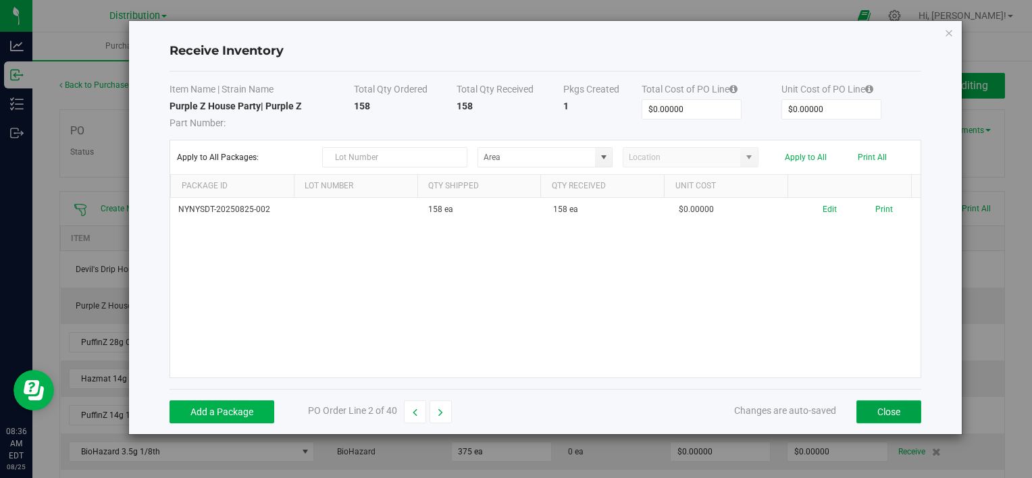
click at [890, 406] on button "Close" at bounding box center [888, 411] width 65 height 23
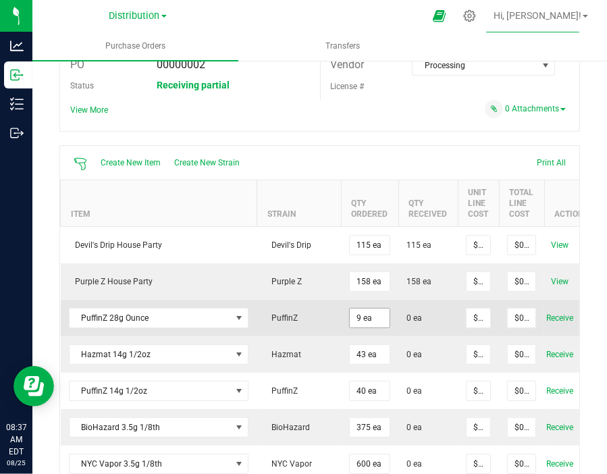
scroll to position [67, 0]
click at [559, 318] on span "Receive" at bounding box center [559, 317] width 27 height 16
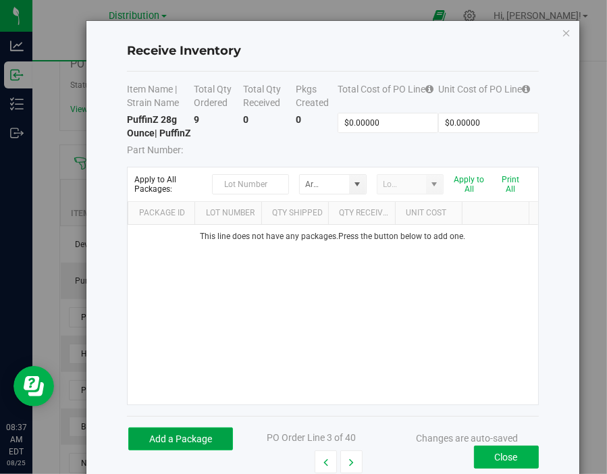
click at [220, 450] on button "Add a Package" at bounding box center [180, 438] width 105 height 23
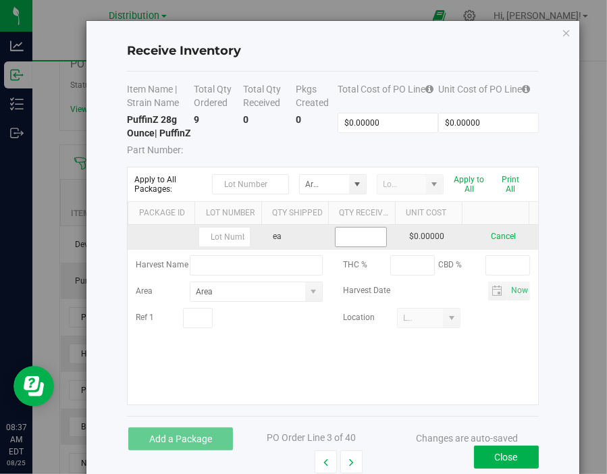
click at [362, 246] on input at bounding box center [361, 237] width 51 height 19
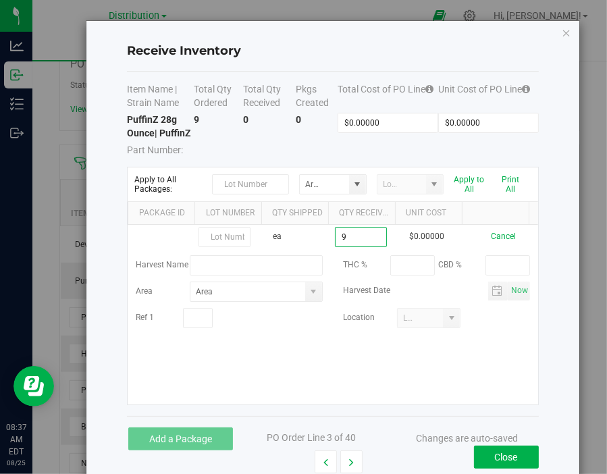
type input "9 ea"
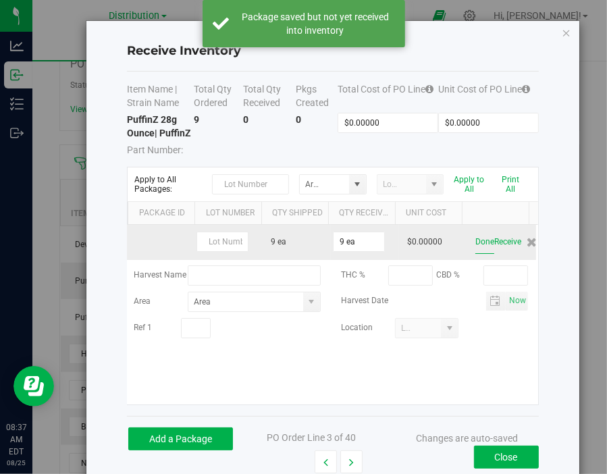
click at [475, 254] on button "Done" at bounding box center [484, 242] width 19 height 24
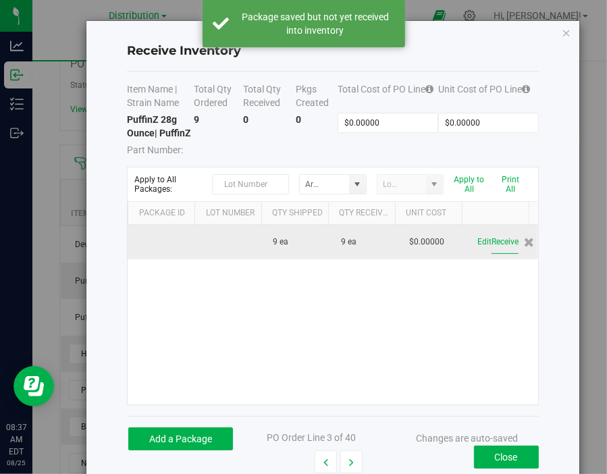
click at [491, 254] on button "Receive" at bounding box center [504, 242] width 27 height 24
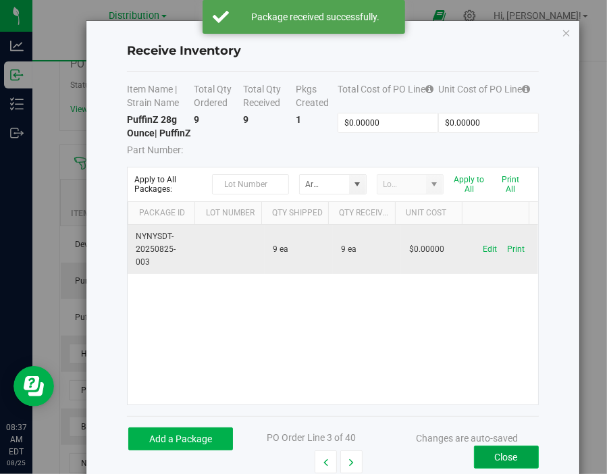
click at [500, 466] on button "Close" at bounding box center [506, 457] width 65 height 23
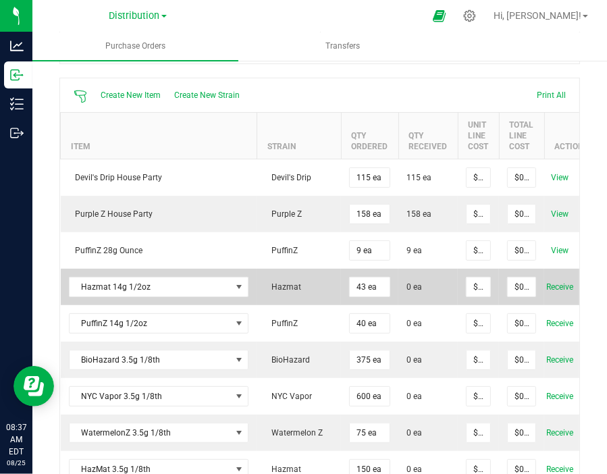
scroll to position [134, 0]
click at [364, 284] on input "43 ea" at bounding box center [370, 286] width 40 height 19
click at [364, 284] on input "43" at bounding box center [370, 286] width 40 height 19
type input "24 ea"
type input "0"
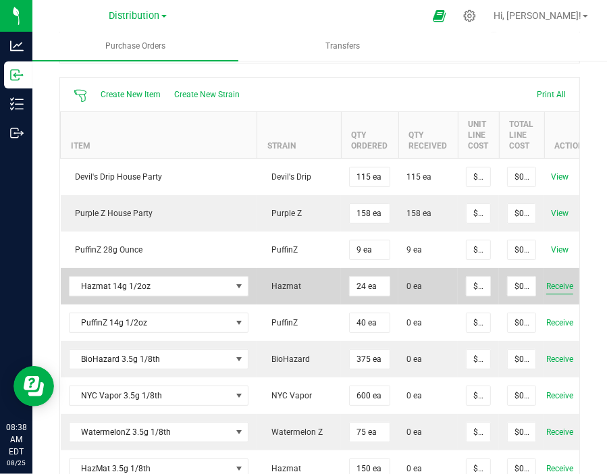
click at [554, 286] on span "Receive" at bounding box center [559, 286] width 27 height 16
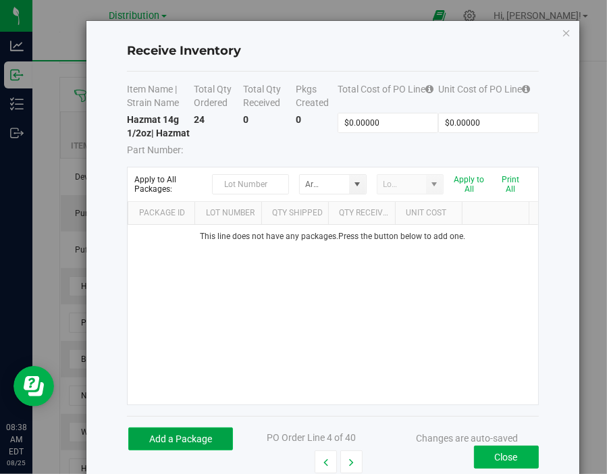
click at [219, 450] on button "Add a Package" at bounding box center [180, 438] width 105 height 23
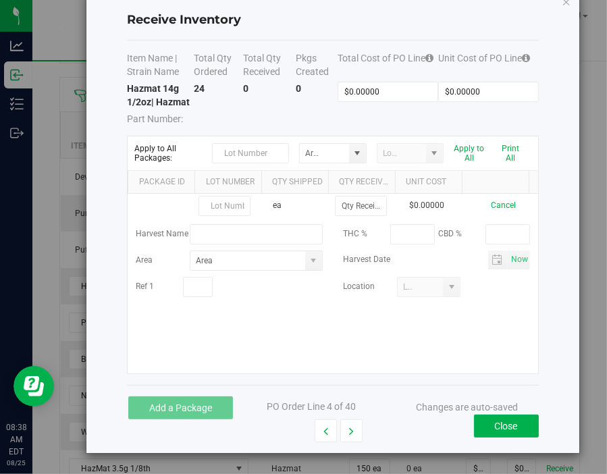
scroll to position [43, 0]
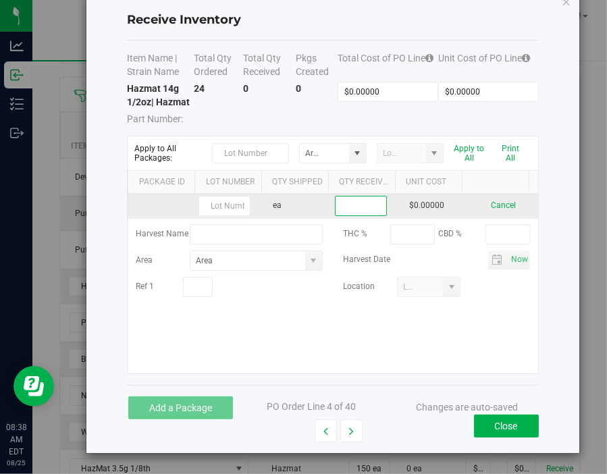
click at [336, 203] on input at bounding box center [361, 205] width 51 height 19
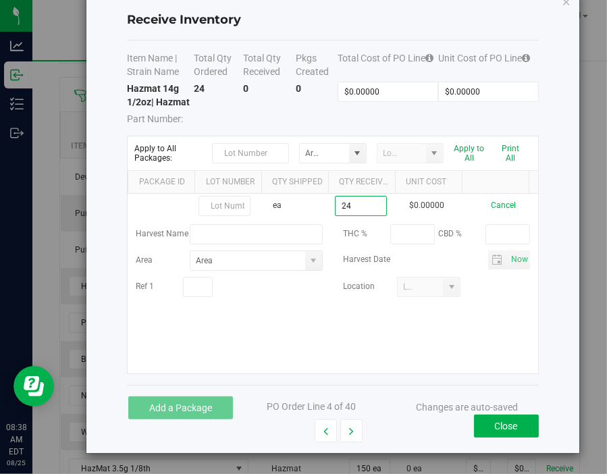
type input "24 ea"
click at [482, 338] on kendo-grid-list "ea 24 ea $0.00000 Cancel Harvest Name THC % CBD % Area Harvest Date Now Ref 1 L…" at bounding box center [333, 284] width 410 height 180
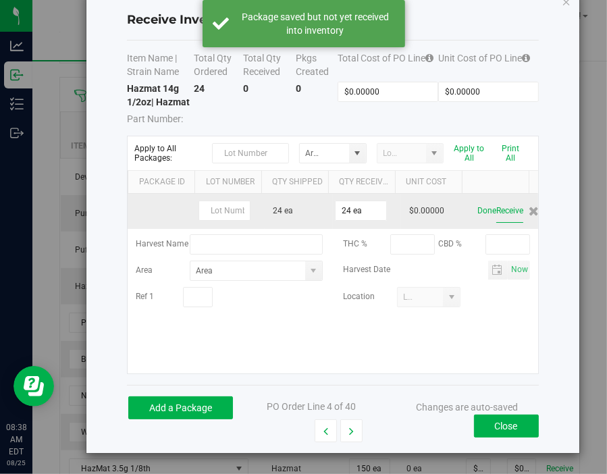
click at [496, 214] on button "Receive" at bounding box center [509, 211] width 27 height 24
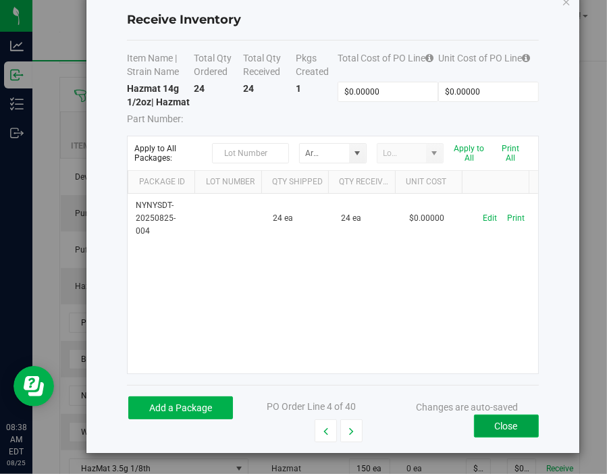
click at [489, 426] on button "Close" at bounding box center [506, 426] width 65 height 23
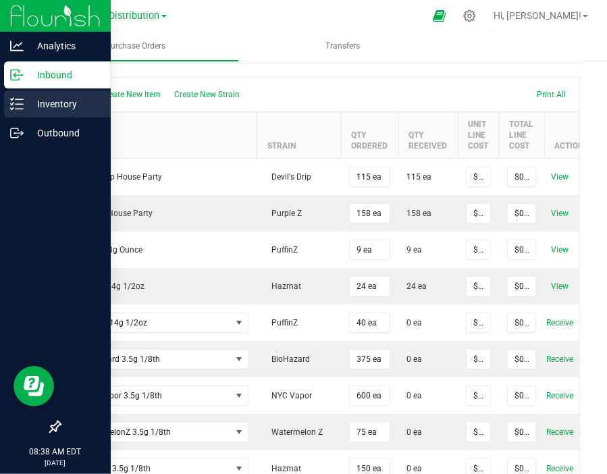
click at [26, 105] on p "Inventory" at bounding box center [64, 104] width 81 height 16
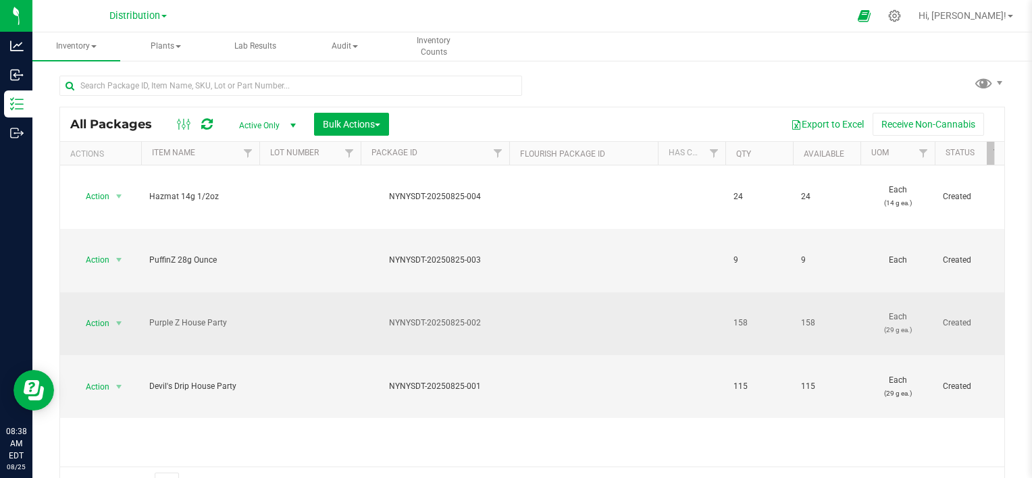
click at [437, 317] on div "NYNYSDT-20250825-002" at bounding box center [434, 323] width 153 height 13
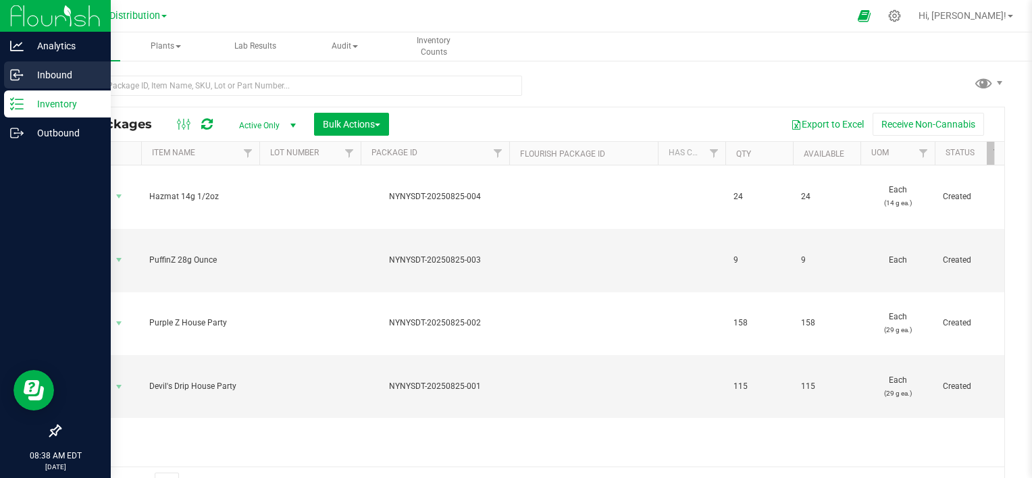
click at [28, 79] on p "Inbound" at bounding box center [64, 75] width 81 height 16
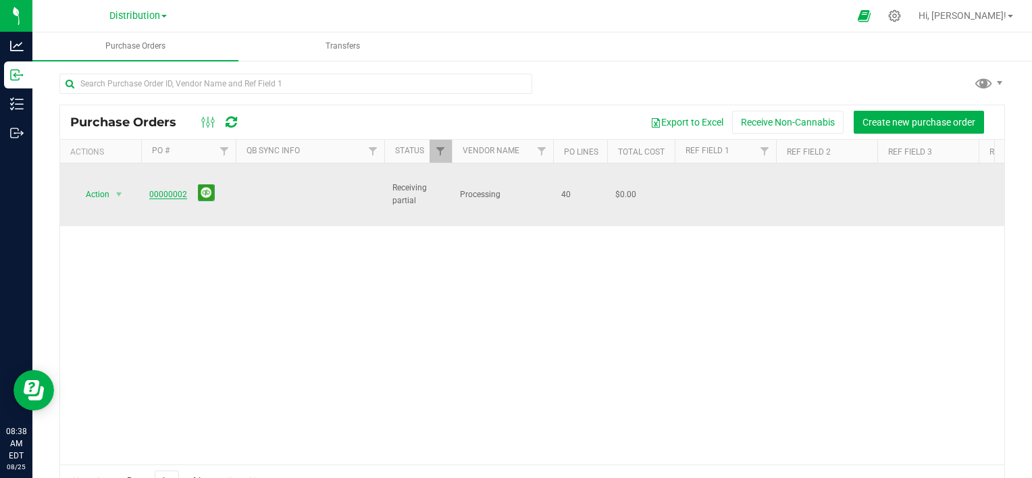
click at [162, 190] on link "00000002" at bounding box center [168, 194] width 38 height 9
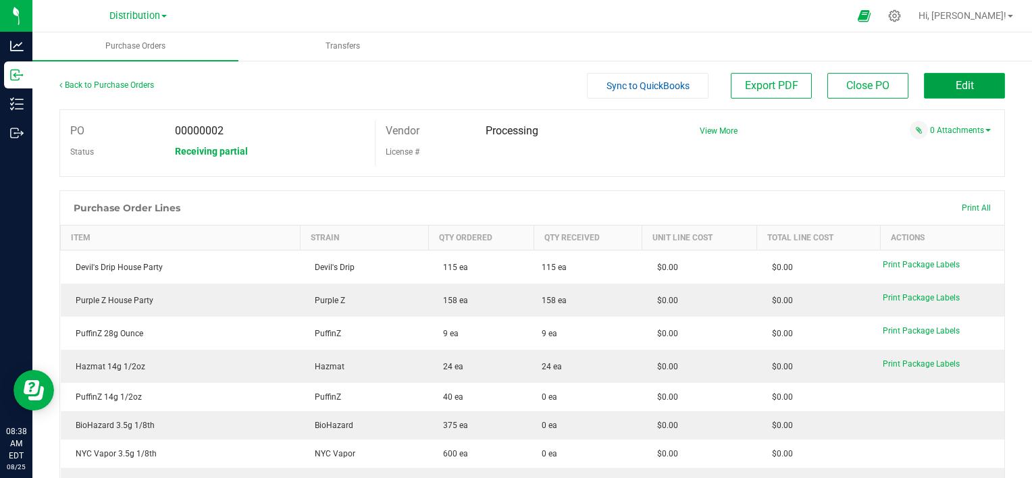
click at [964, 84] on button "Edit" at bounding box center [964, 86] width 81 height 26
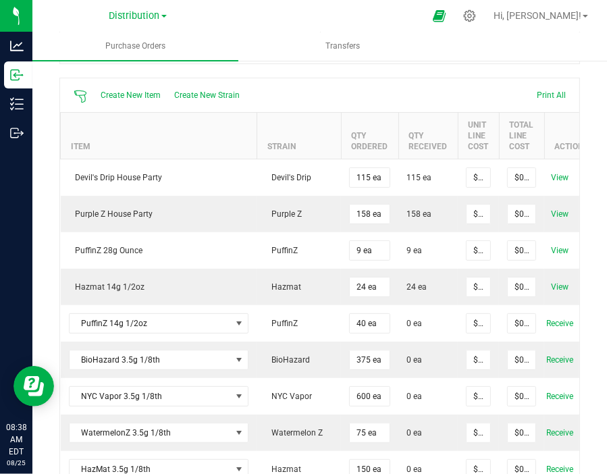
scroll to position [134, 0]
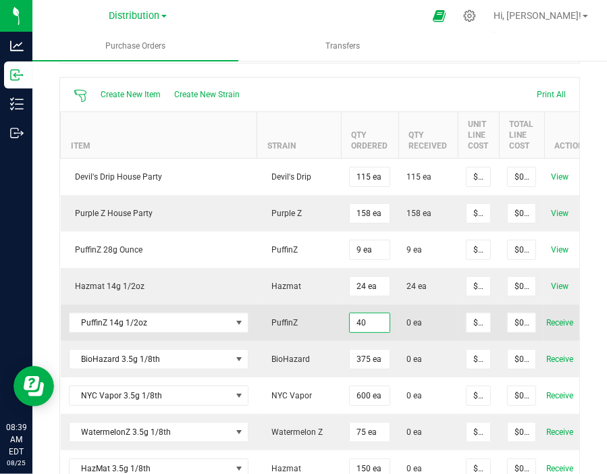
click at [365, 321] on input "40" at bounding box center [370, 322] width 40 height 19
type input "54 ea"
type input "0"
click at [560, 322] on span "Receive" at bounding box center [559, 323] width 27 height 16
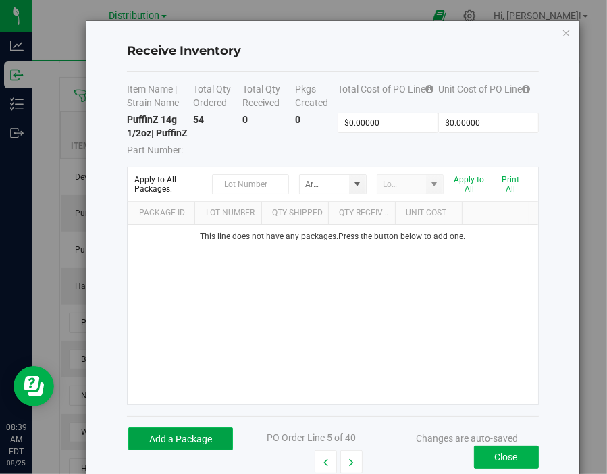
click at [207, 440] on button "Add a Package" at bounding box center [180, 438] width 105 height 23
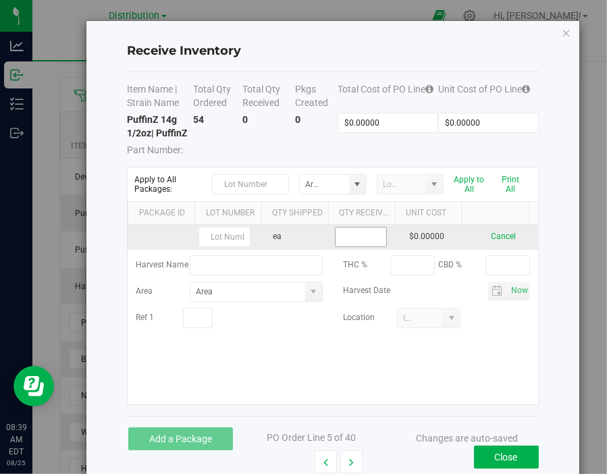
click at [349, 236] on input at bounding box center [361, 237] width 51 height 19
type input "54 ea"
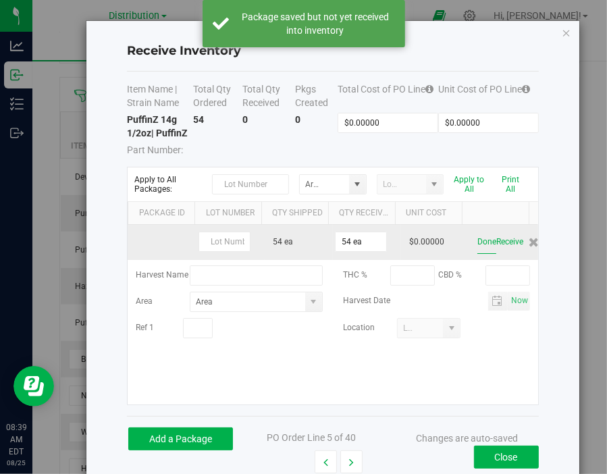
click at [477, 241] on button "Done" at bounding box center [486, 242] width 19 height 24
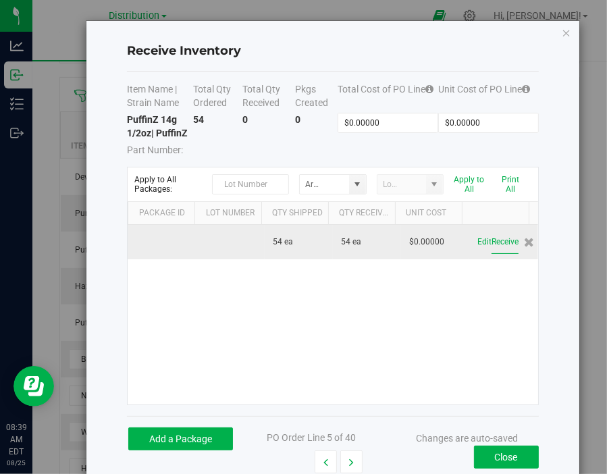
click at [491, 241] on button "Receive" at bounding box center [504, 242] width 27 height 24
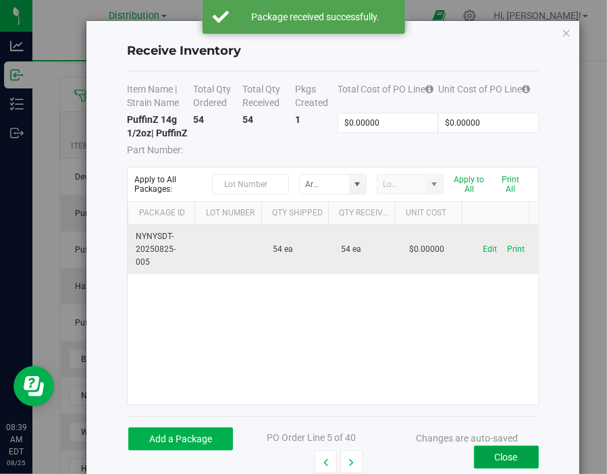
click at [487, 458] on button "Close" at bounding box center [506, 457] width 65 height 23
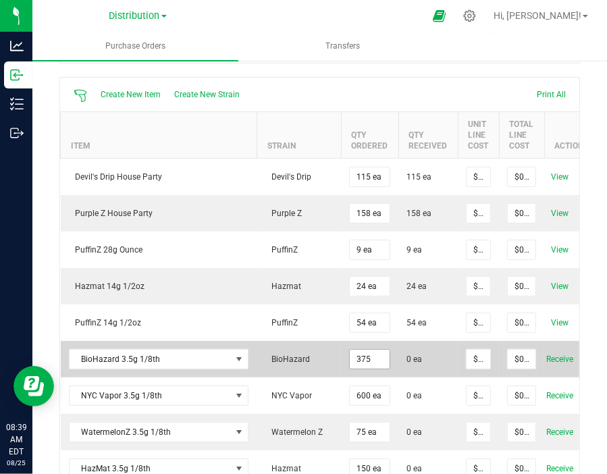
click at [365, 358] on input "375" at bounding box center [370, 359] width 40 height 19
type input "180 ea"
type input "0"
click at [554, 356] on span "Receive" at bounding box center [559, 359] width 27 height 16
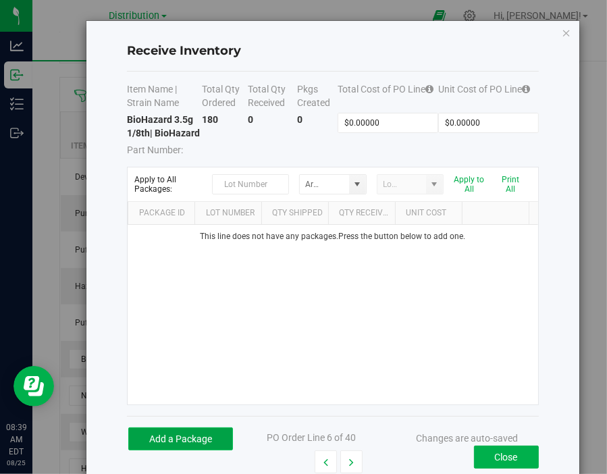
click at [200, 446] on button "Add a Package" at bounding box center [180, 438] width 105 height 23
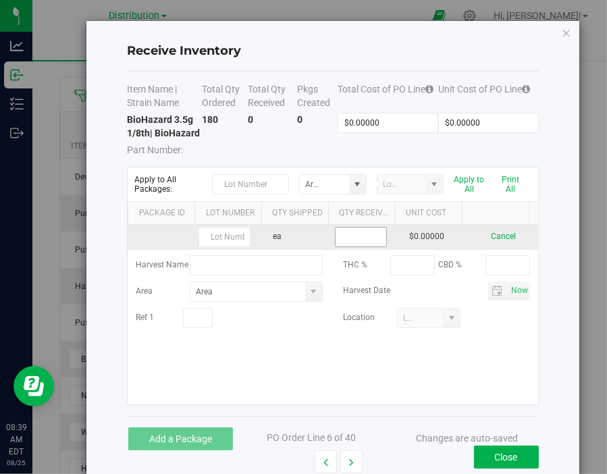
click at [366, 244] on input at bounding box center [361, 237] width 51 height 19
type input "180 ea"
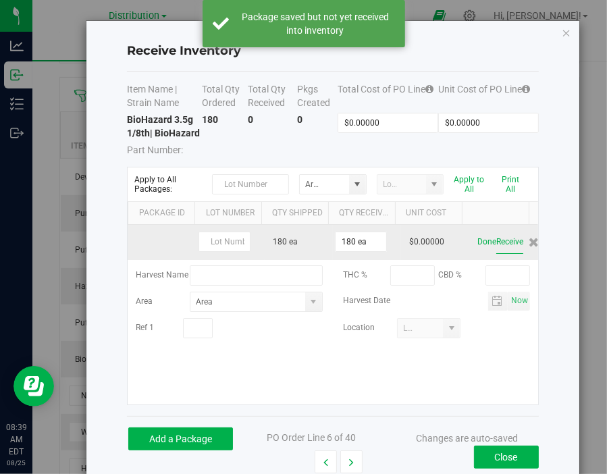
click at [497, 252] on button "Receive" at bounding box center [509, 242] width 27 height 24
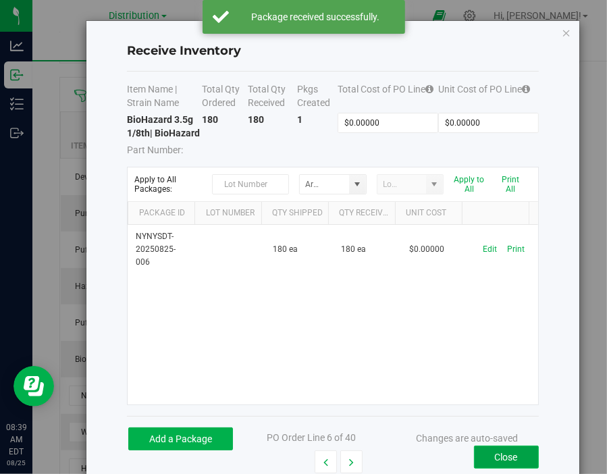
click at [516, 459] on button "Close" at bounding box center [506, 457] width 65 height 23
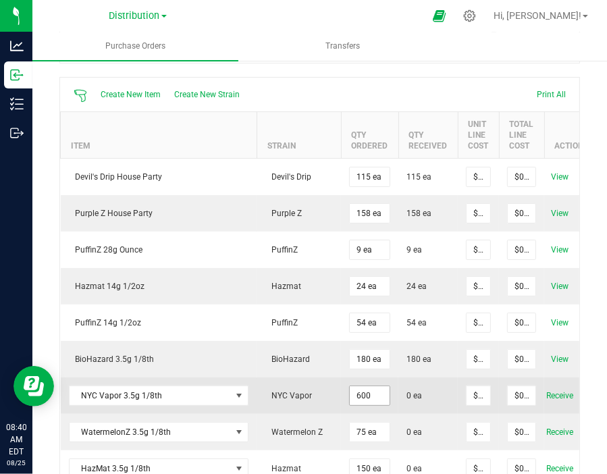
click at [359, 391] on input "600" at bounding box center [370, 395] width 40 height 19
type input "550 ea"
type input "0"
click at [556, 392] on span "Receive" at bounding box center [559, 396] width 27 height 16
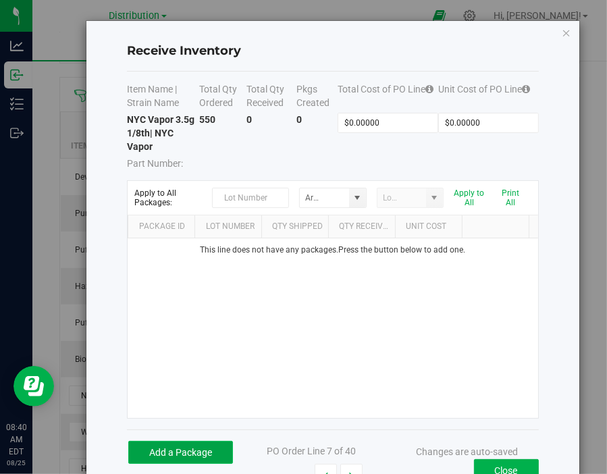
click at [200, 443] on button "Add a Package" at bounding box center [180, 452] width 105 height 23
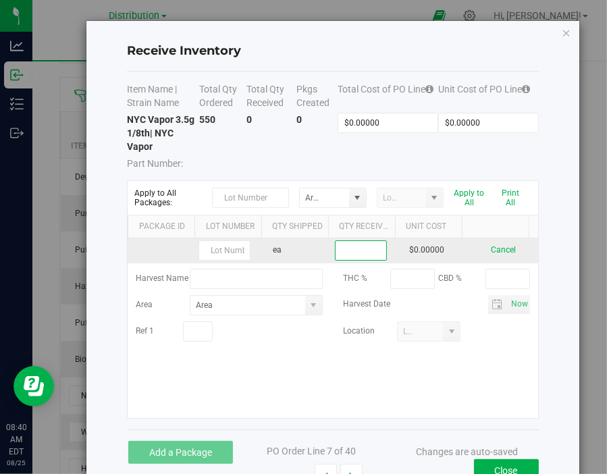
click at [358, 247] on input at bounding box center [361, 250] width 51 height 19
type input "550 ea"
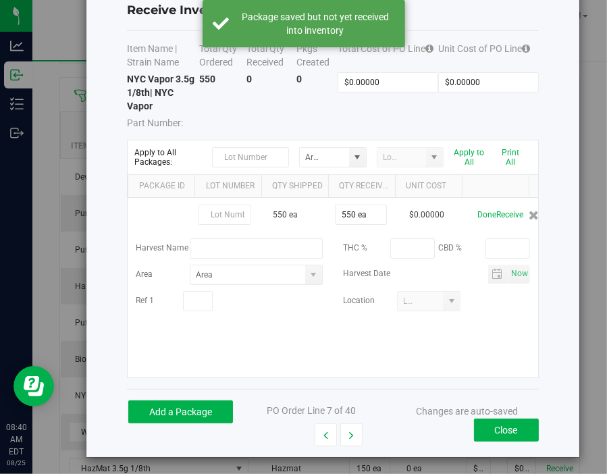
scroll to position [43, 0]
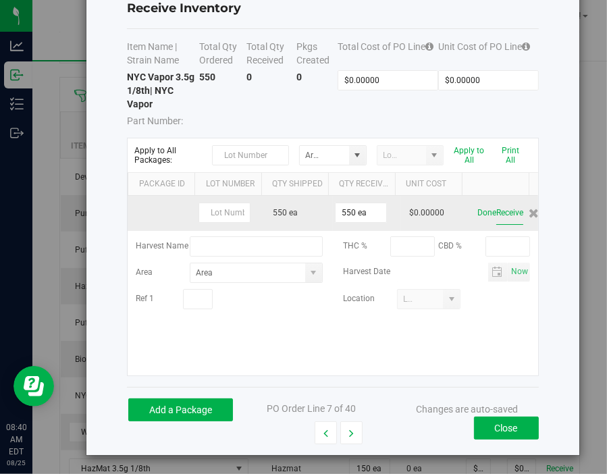
click at [496, 211] on button "Receive" at bounding box center [509, 213] width 27 height 24
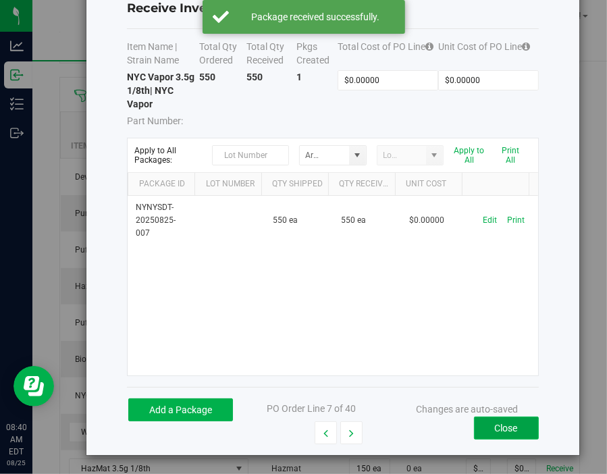
click at [510, 427] on button "Close" at bounding box center [506, 428] width 65 height 23
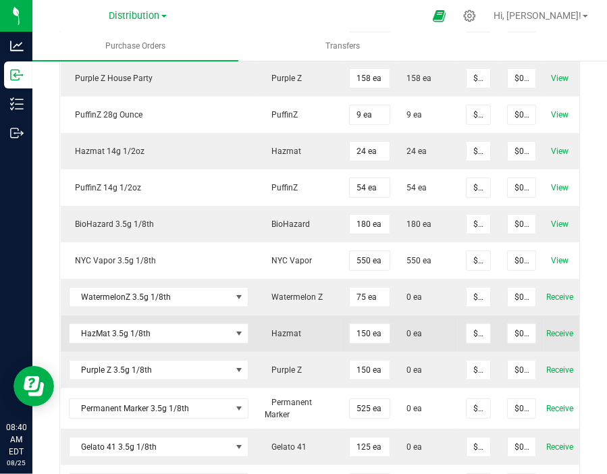
scroll to position [270, 0]
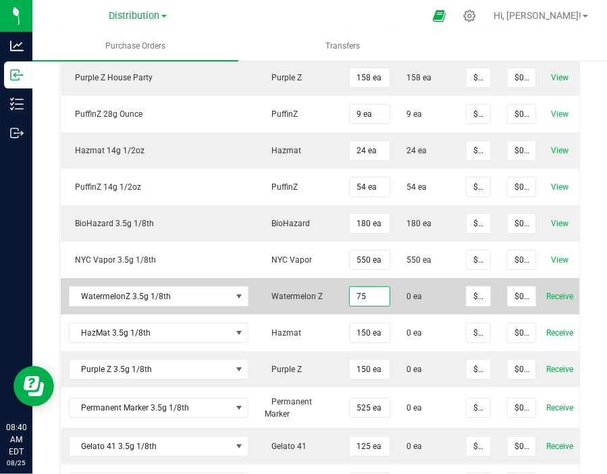
click at [363, 295] on input "75" at bounding box center [370, 296] width 40 height 19
type input "45 ea"
type input "0"
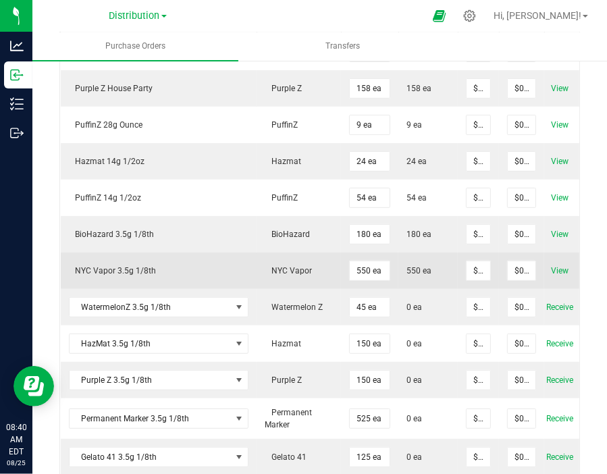
scroll to position [259, 0]
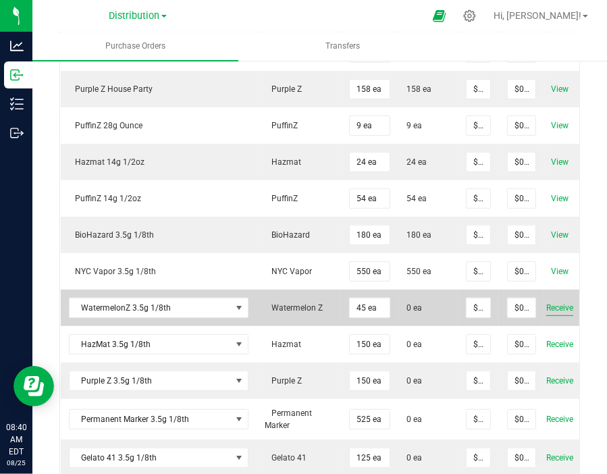
click at [550, 308] on span "Receive" at bounding box center [559, 308] width 27 height 16
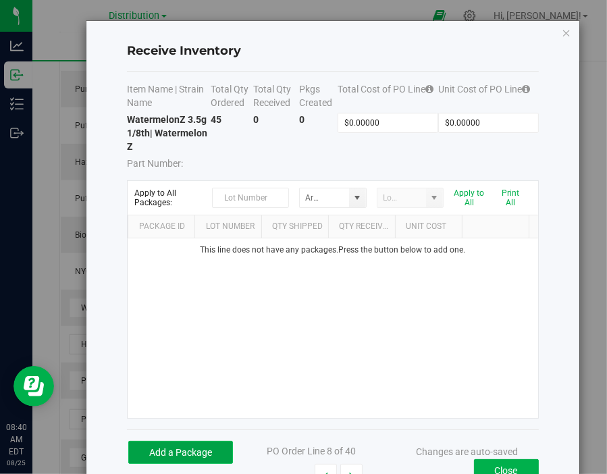
click at [213, 445] on button "Add a Package" at bounding box center [180, 452] width 105 height 23
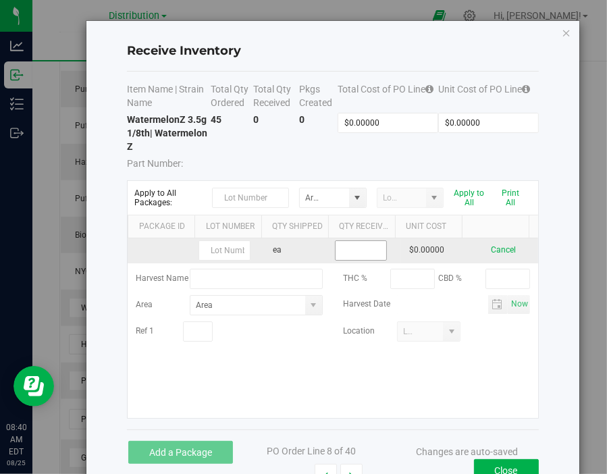
click at [356, 252] on input at bounding box center [361, 250] width 51 height 19
type input "45 ea"
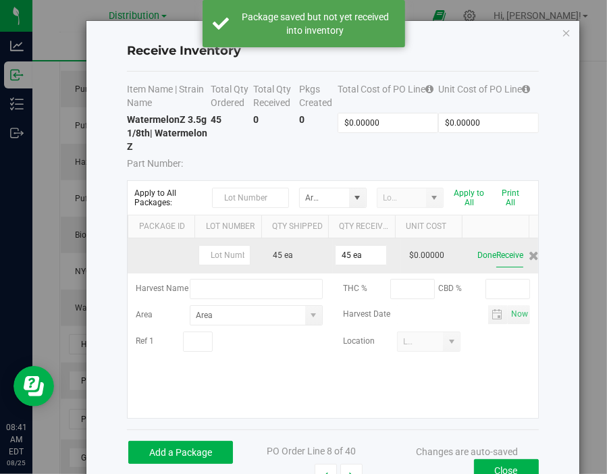
click at [497, 261] on button "Receive" at bounding box center [509, 256] width 27 height 24
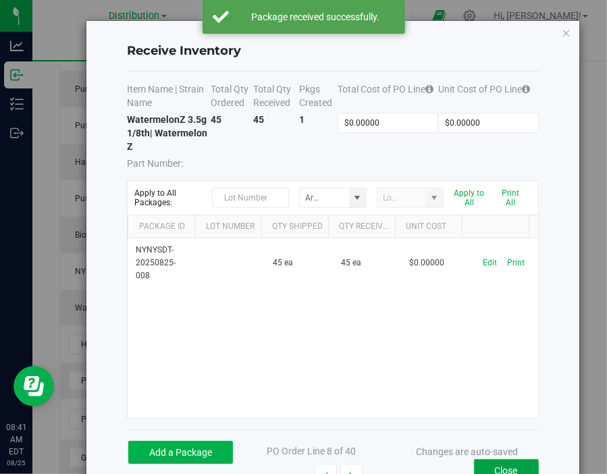
click at [508, 465] on button "Close" at bounding box center [506, 470] width 65 height 23
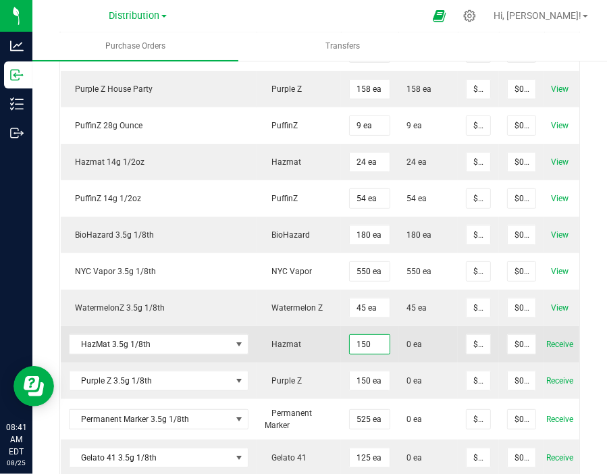
click at [365, 343] on input "150" at bounding box center [370, 344] width 40 height 19
type input "260 ea"
type input "0"
click at [556, 344] on span "Receive" at bounding box center [559, 344] width 27 height 16
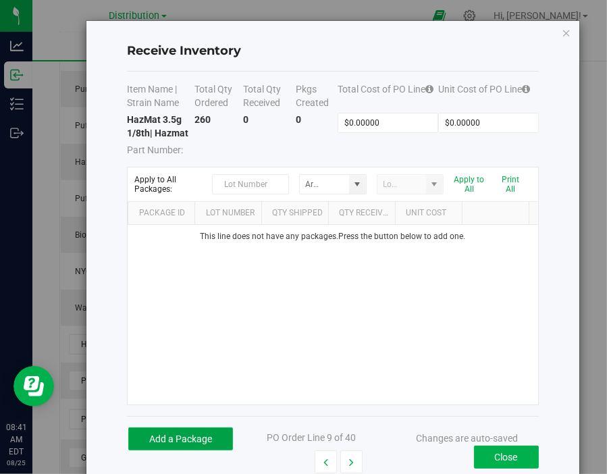
click at [221, 438] on button "Add a Package" at bounding box center [180, 438] width 105 height 23
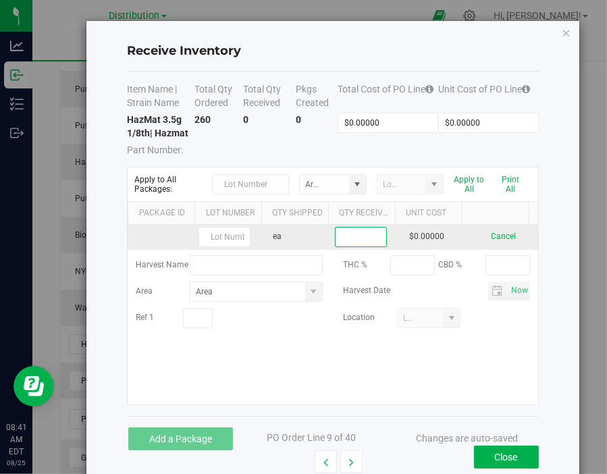
click at [356, 241] on input at bounding box center [361, 237] width 51 height 19
type input "260 ea"
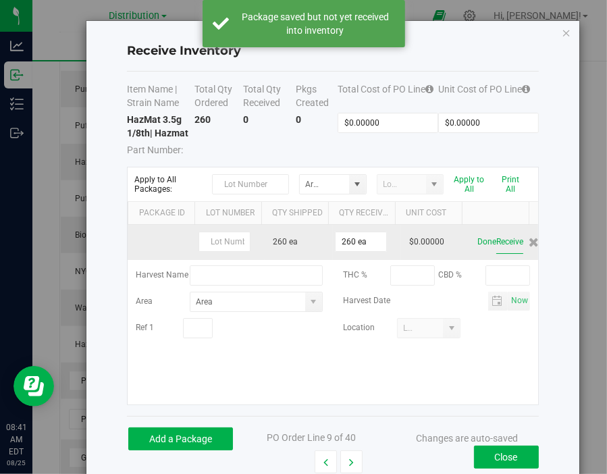
click at [496, 244] on button "Receive" at bounding box center [509, 242] width 27 height 24
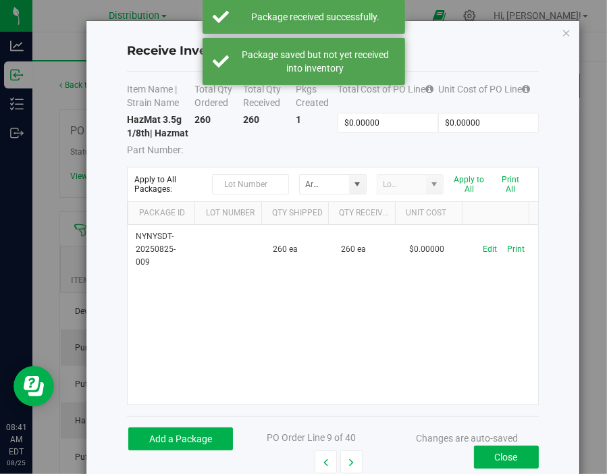
scroll to position [259, 0]
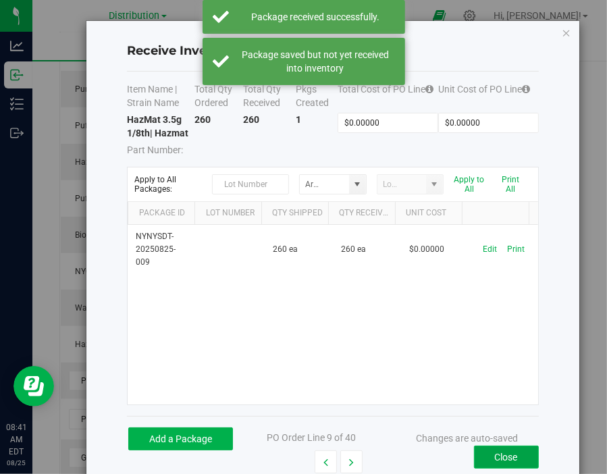
click at [502, 456] on button "Close" at bounding box center [506, 457] width 65 height 23
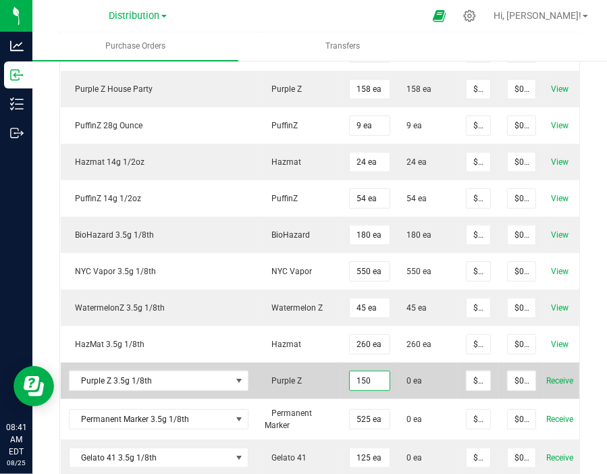
click at [362, 377] on input "150" at bounding box center [370, 380] width 40 height 19
type input "145 ea"
type input "0"
click at [554, 377] on span "Receive" at bounding box center [559, 381] width 27 height 16
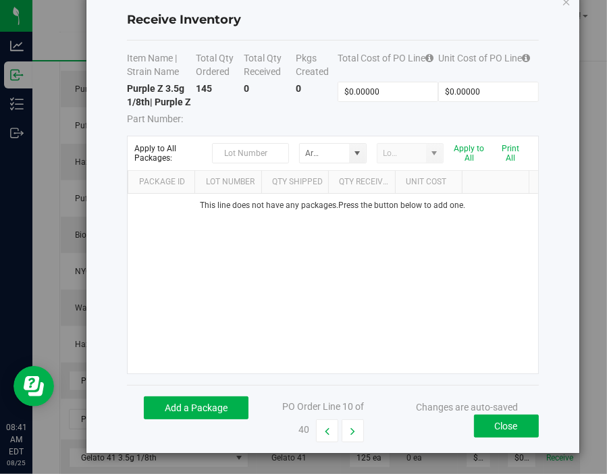
scroll to position [43, 0]
click at [212, 410] on button "Add a Package" at bounding box center [196, 407] width 105 height 23
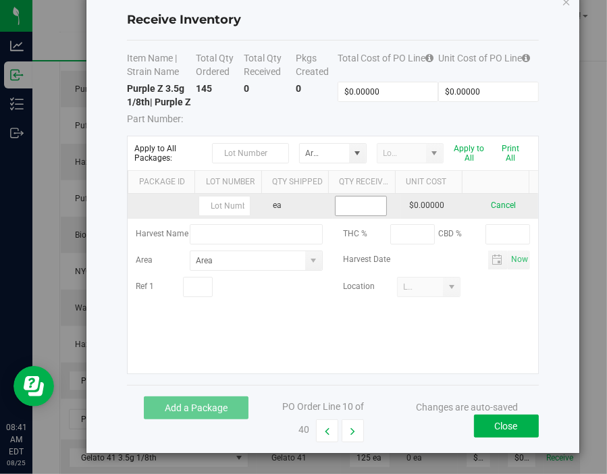
click at [349, 210] on input at bounding box center [361, 205] width 51 height 19
type input "145 ea"
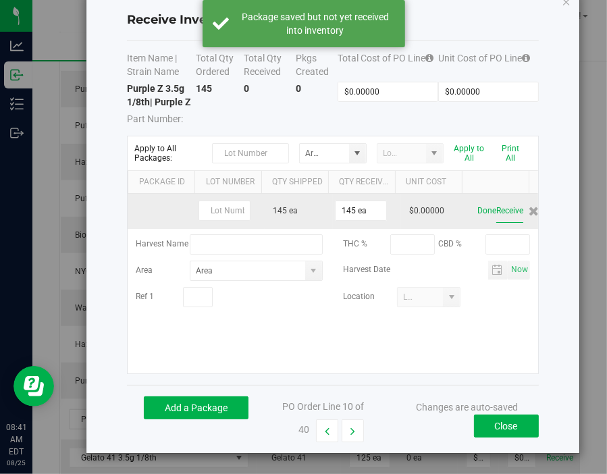
click at [496, 215] on button "Receive" at bounding box center [509, 211] width 27 height 24
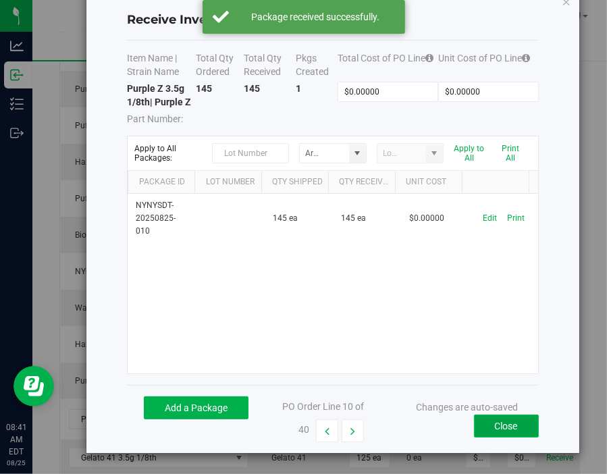
click at [489, 435] on button "Close" at bounding box center [506, 426] width 65 height 23
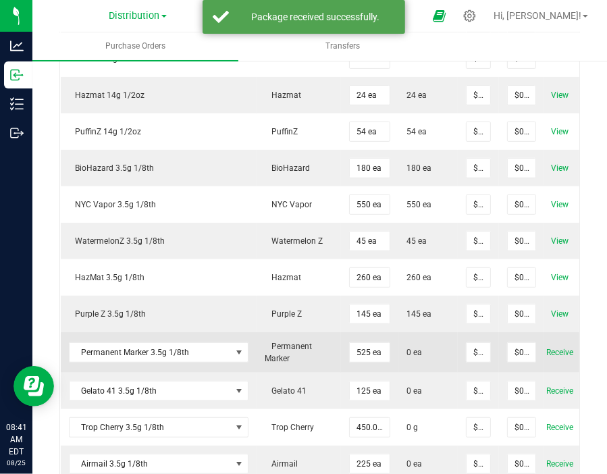
scroll to position [326, 0]
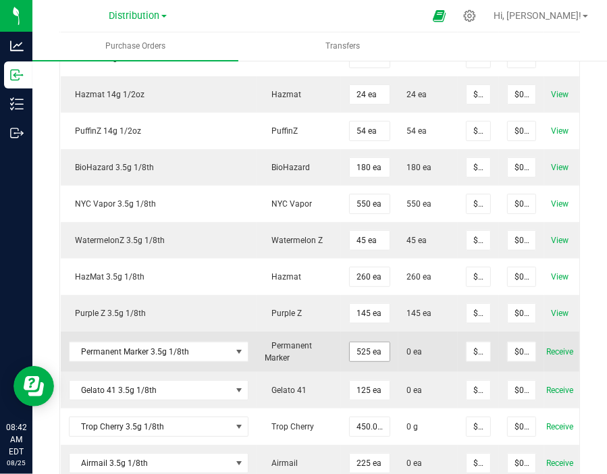
click at [363, 348] on input "525 ea" at bounding box center [370, 351] width 40 height 19
click at [363, 348] on input "525" at bounding box center [370, 351] width 40 height 19
type input "390 ea"
type input "0"
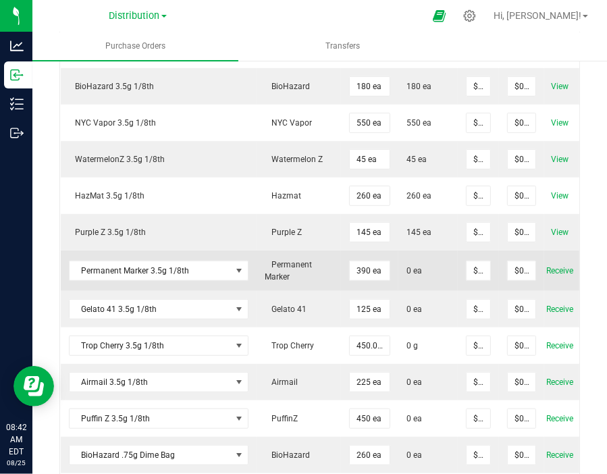
scroll to position [408, 0]
click at [552, 271] on span "Receive" at bounding box center [559, 270] width 27 height 16
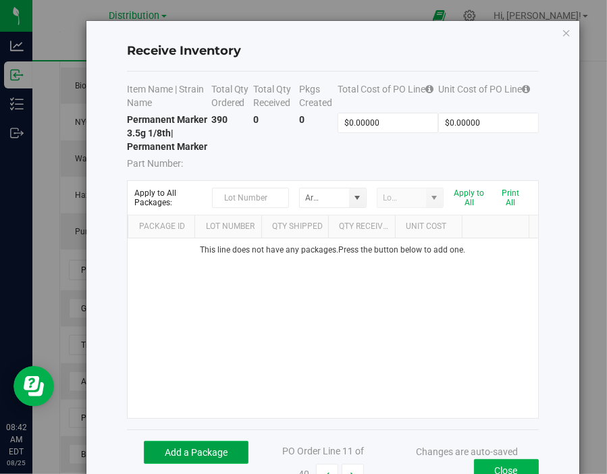
click at [220, 459] on button "Add a Package" at bounding box center [196, 452] width 105 height 23
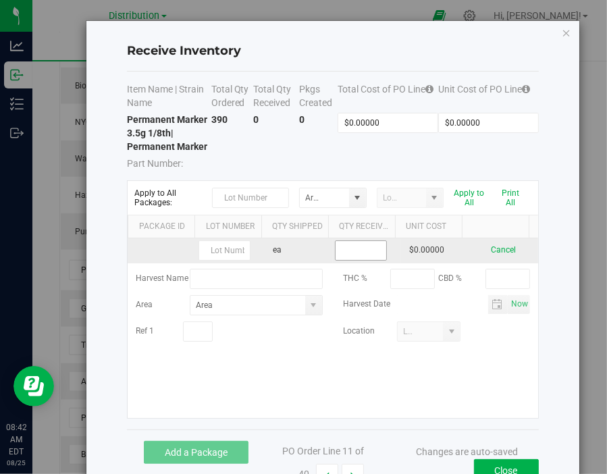
click at [361, 260] on input at bounding box center [361, 250] width 51 height 19
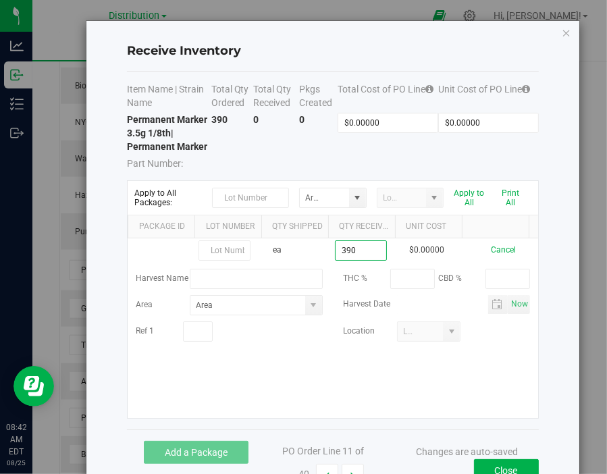
type input "390 ea"
click at [473, 392] on kendo-grid-list "ea 390 ea $0.00000 Cancel Harvest Name THC % CBD % Area Harvest Date Now Ref 1 …" at bounding box center [333, 328] width 410 height 180
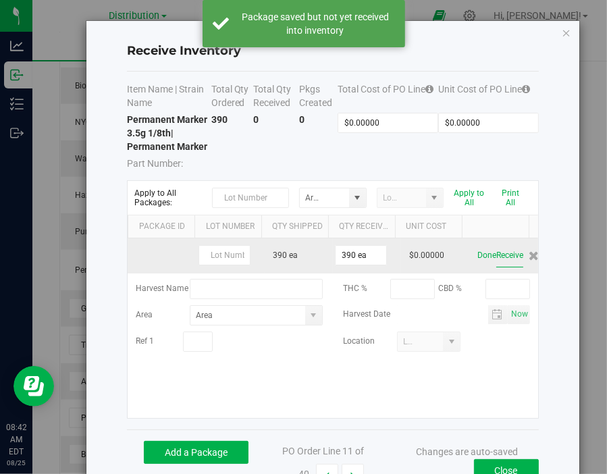
click at [496, 266] on button "Receive" at bounding box center [509, 256] width 27 height 24
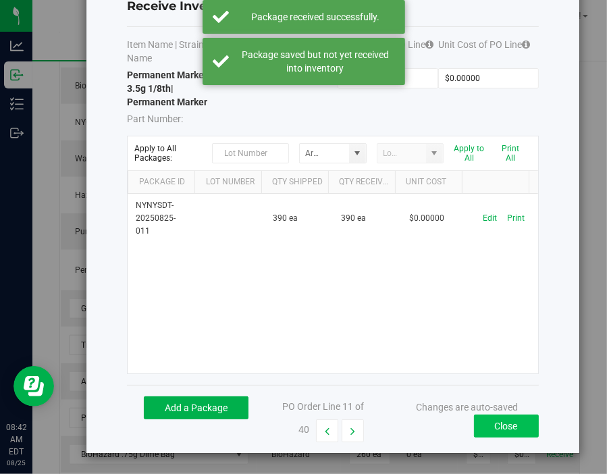
scroll to position [56, 0]
click at [505, 429] on button "Close" at bounding box center [506, 426] width 65 height 23
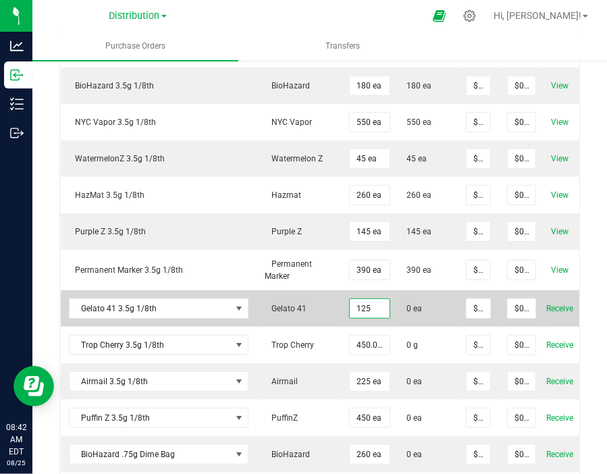
click at [362, 306] on input "125" at bounding box center [370, 308] width 40 height 19
type input "109 ea"
type input "0"
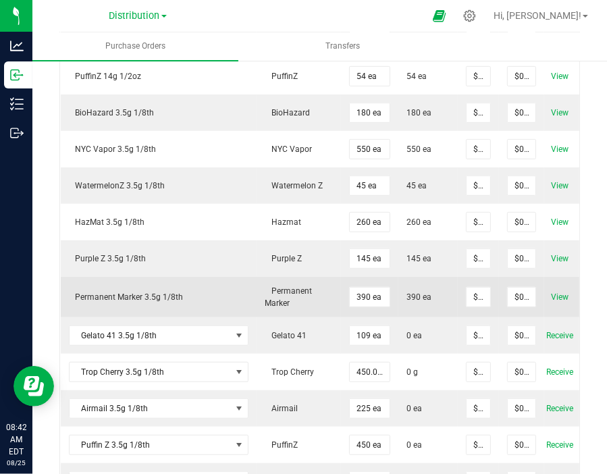
scroll to position [381, 0]
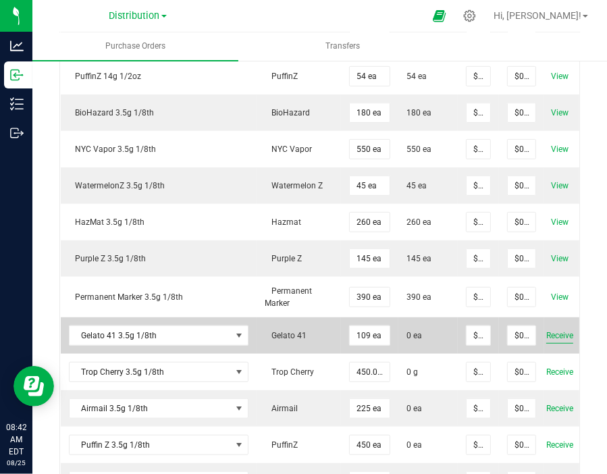
click at [555, 332] on span "Receive" at bounding box center [559, 335] width 27 height 16
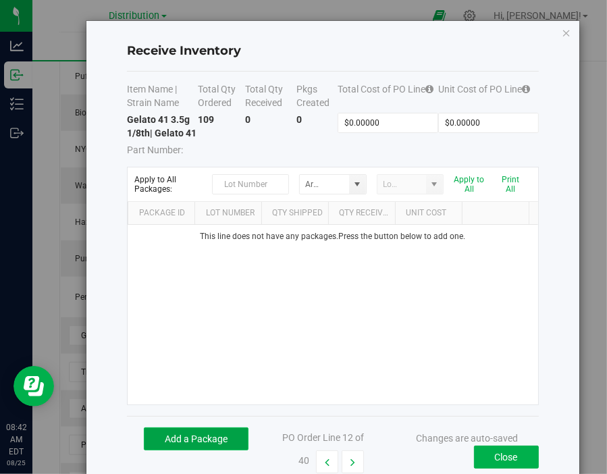
click at [185, 450] on button "Add a Package" at bounding box center [196, 438] width 105 height 23
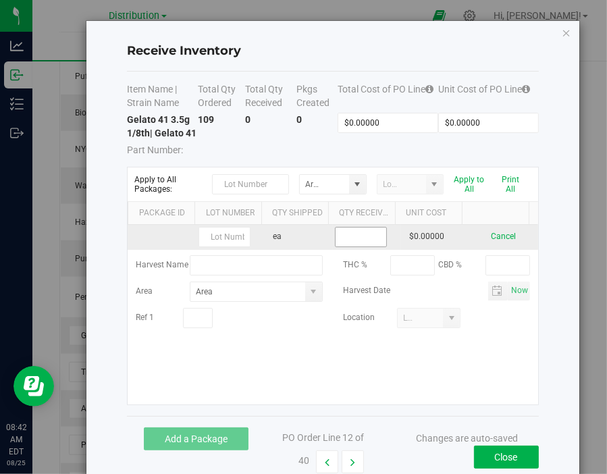
click at [343, 246] on input at bounding box center [361, 237] width 51 height 19
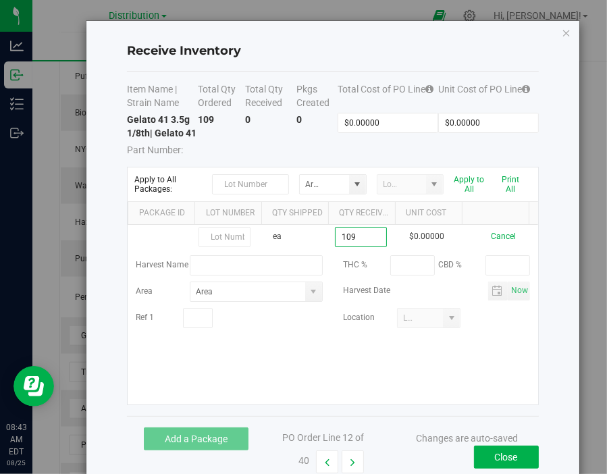
type input "109 ea"
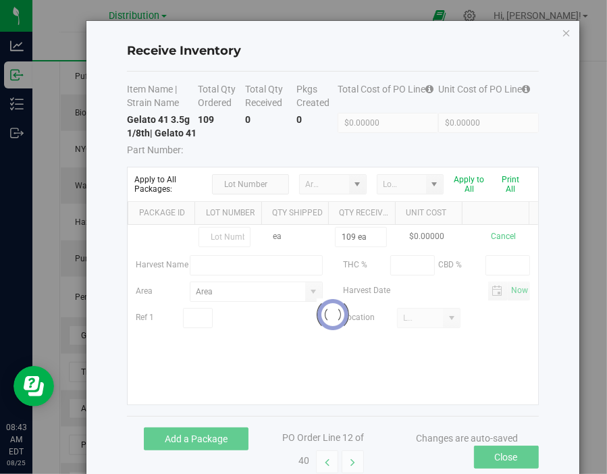
click at [548, 267] on div "Receive Inventory Item Name | Strain Name Total Qty Ordered Total Qty Received …" at bounding box center [332, 252] width 492 height 463
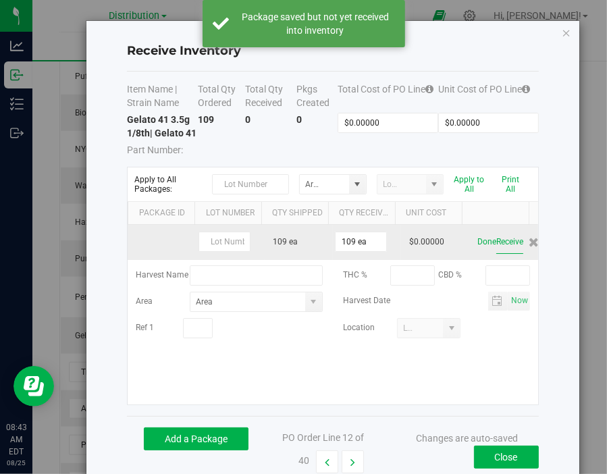
click at [498, 254] on button "Receive" at bounding box center [509, 242] width 27 height 24
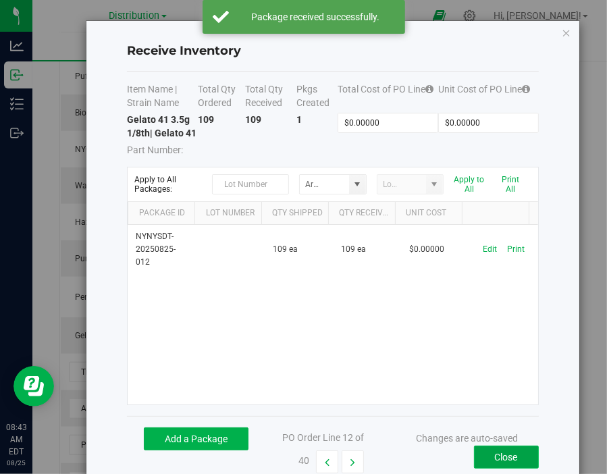
click at [506, 466] on button "Close" at bounding box center [506, 457] width 65 height 23
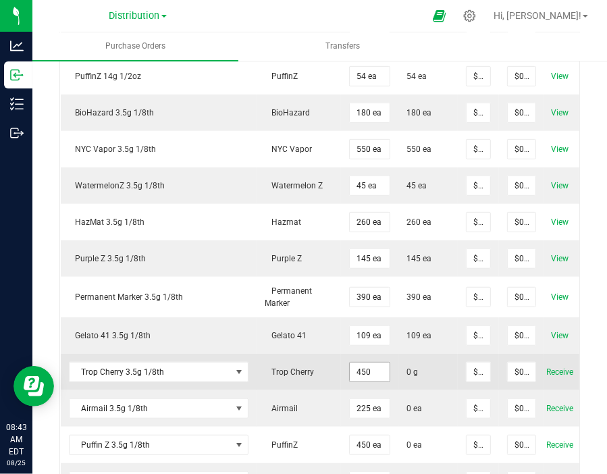
click at [373, 367] on input "450" at bounding box center [370, 372] width 40 height 19
type input "100.0000 g"
click at [441, 368] on span "0 g" at bounding box center [427, 372] width 43 height 12
click at [551, 373] on span "Receive" at bounding box center [559, 372] width 27 height 16
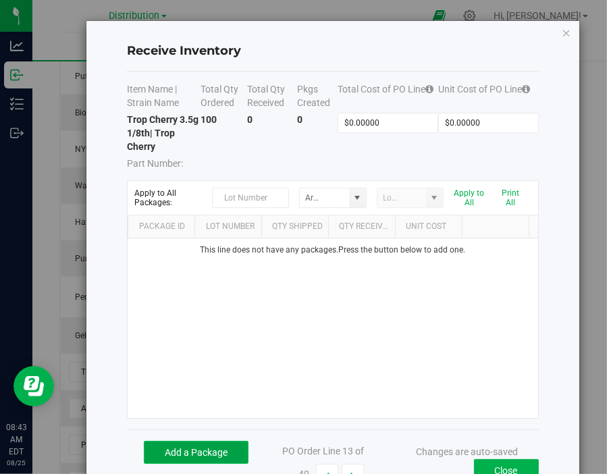
click at [189, 446] on button "Add a Package" at bounding box center [196, 452] width 105 height 23
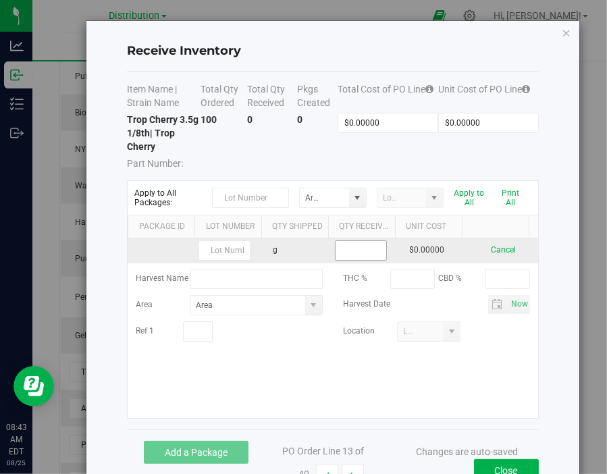
click at [356, 246] on input at bounding box center [361, 250] width 51 height 19
type input "100.0000 g"
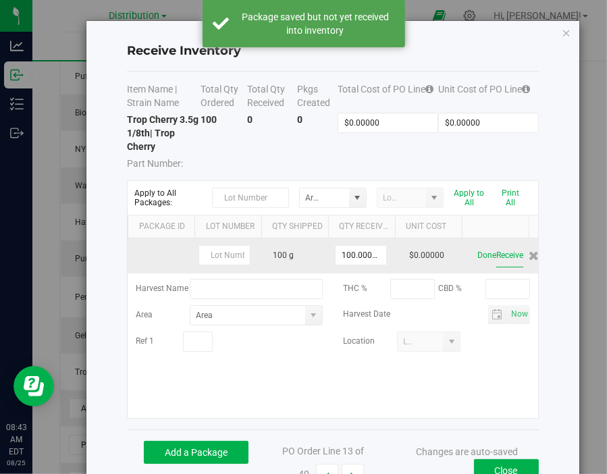
click at [496, 257] on button "Receive" at bounding box center [509, 256] width 27 height 24
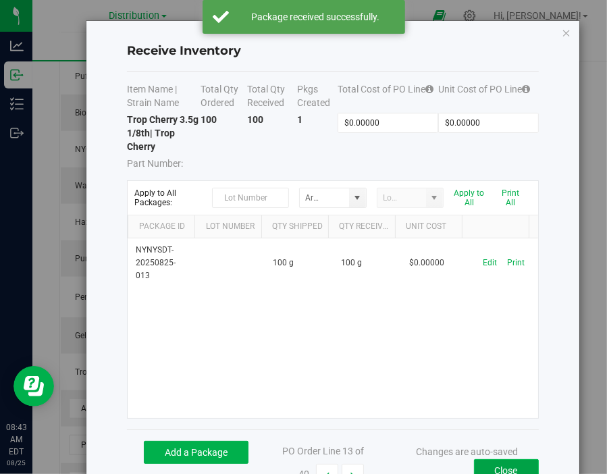
click at [491, 468] on button "Close" at bounding box center [506, 470] width 65 height 23
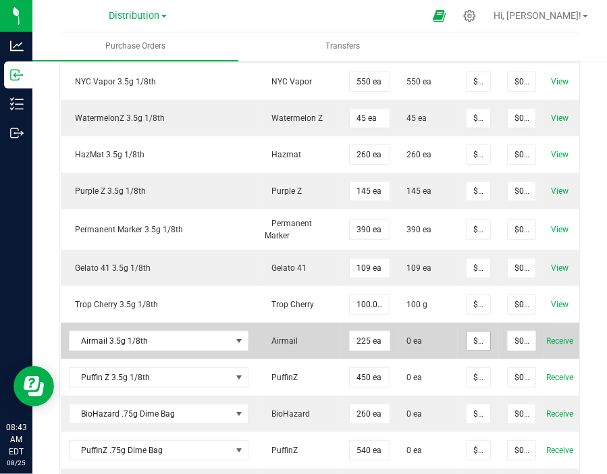
scroll to position [448, 0]
click at [356, 337] on input "225" at bounding box center [370, 340] width 40 height 19
type input "135 ea"
type input "0"
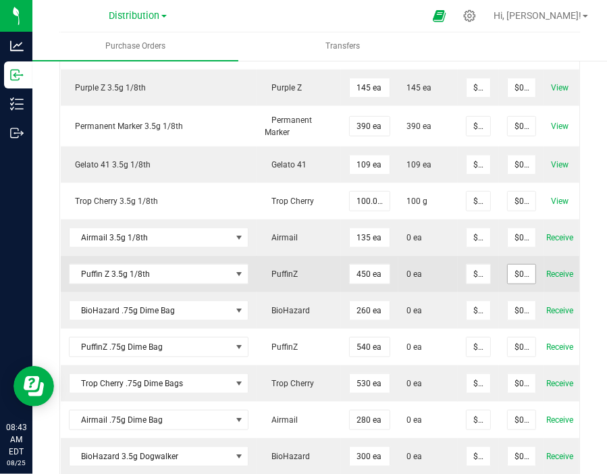
scroll to position [552, 0]
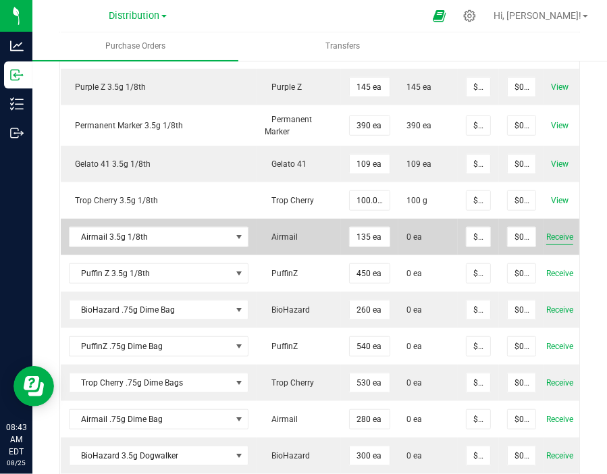
click at [546, 234] on span "Receive" at bounding box center [559, 237] width 27 height 16
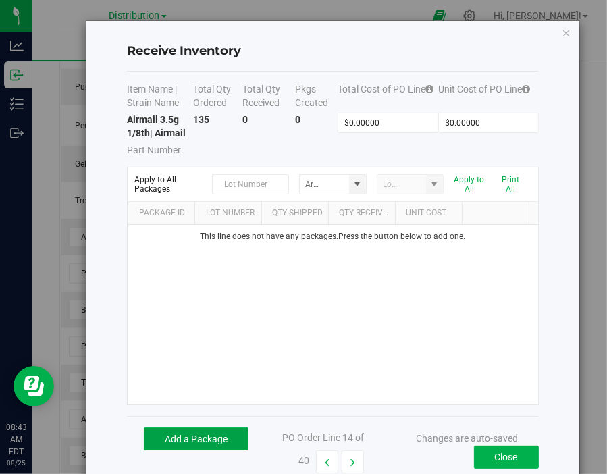
click at [213, 430] on button "Add a Package" at bounding box center [196, 438] width 105 height 23
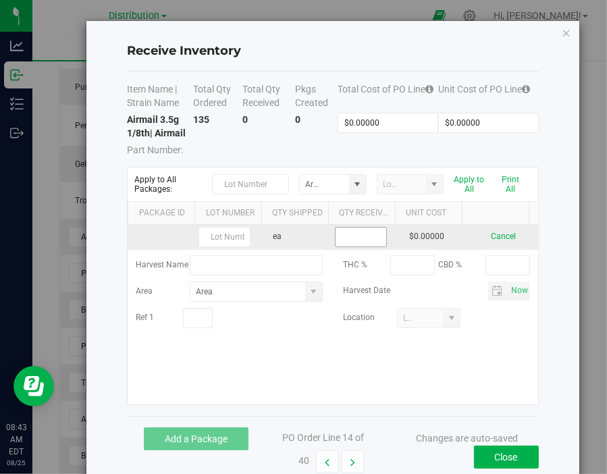
click at [356, 236] on input at bounding box center [361, 237] width 51 height 19
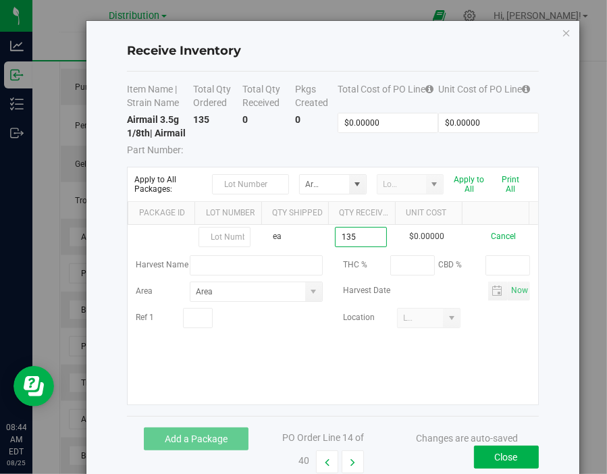
type input "135 ea"
click at [479, 384] on kendo-grid-list "ea 135 ea $0.00000 Cancel Harvest Name THC % CBD % Area Harvest Date Now Ref 1 …" at bounding box center [333, 315] width 410 height 180
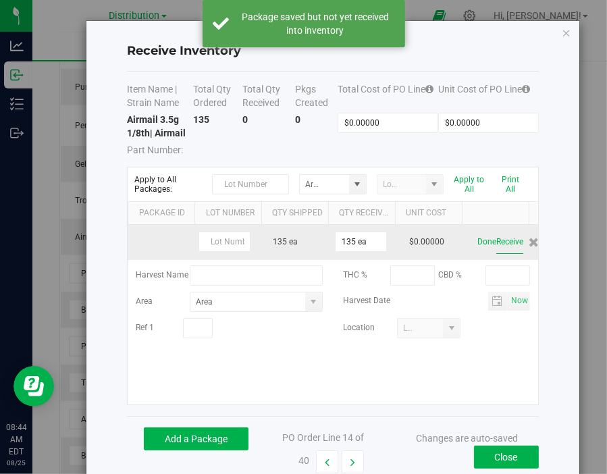
click at [496, 244] on button "Receive" at bounding box center [509, 242] width 27 height 24
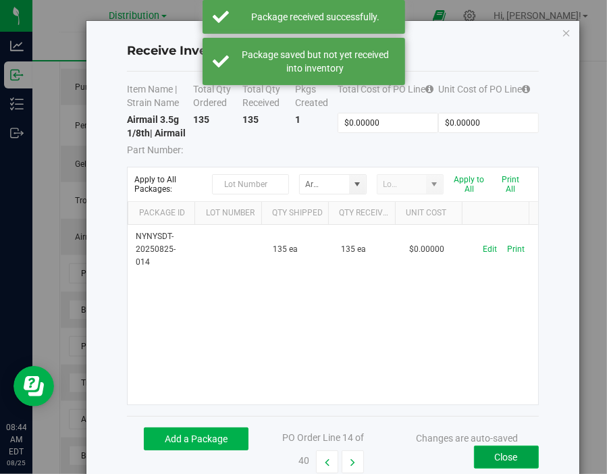
click at [500, 457] on button "Close" at bounding box center [506, 457] width 65 height 23
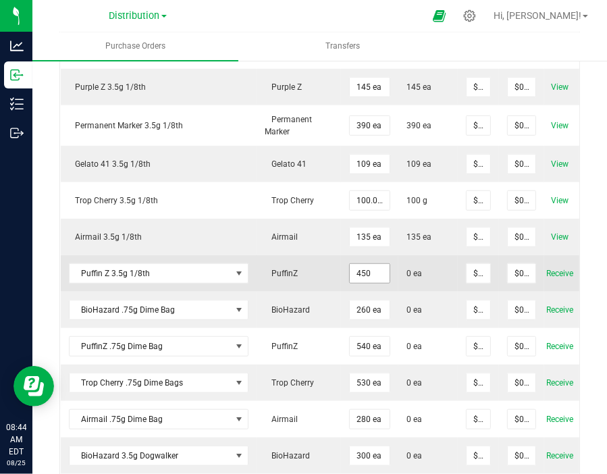
click at [363, 270] on input "450" at bounding box center [370, 273] width 40 height 19
type input "390 ea"
click at [420, 268] on span "0 ea" at bounding box center [427, 273] width 43 height 12
click at [549, 268] on span "Receive" at bounding box center [559, 273] width 27 height 16
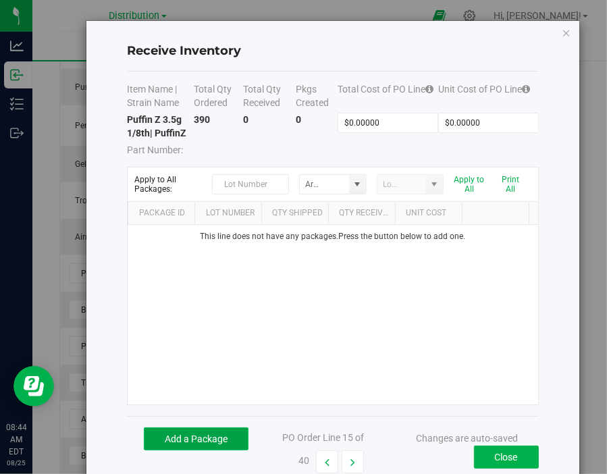
click at [199, 438] on button "Add a Package" at bounding box center [196, 438] width 105 height 23
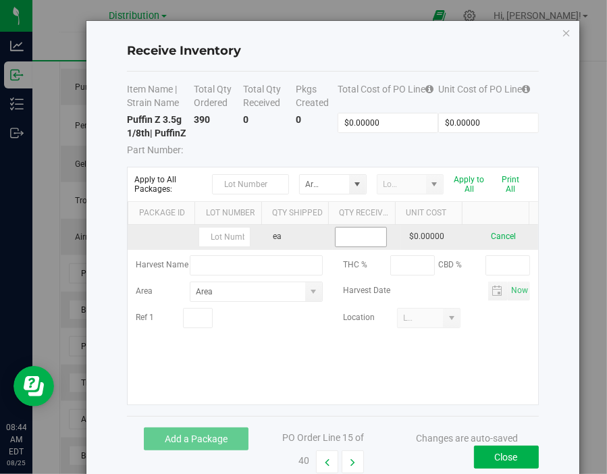
click at [355, 233] on input at bounding box center [361, 237] width 51 height 19
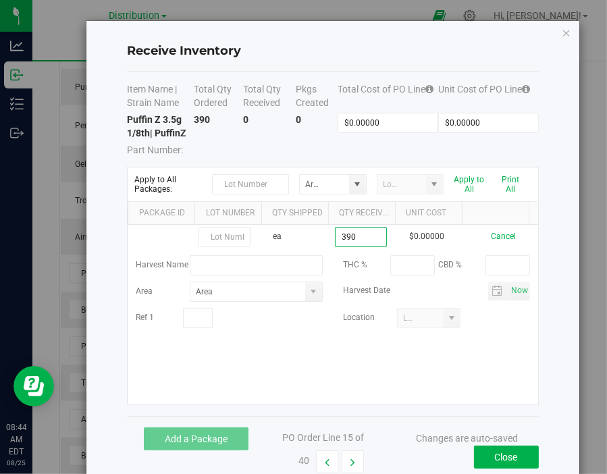
type input "390 ea"
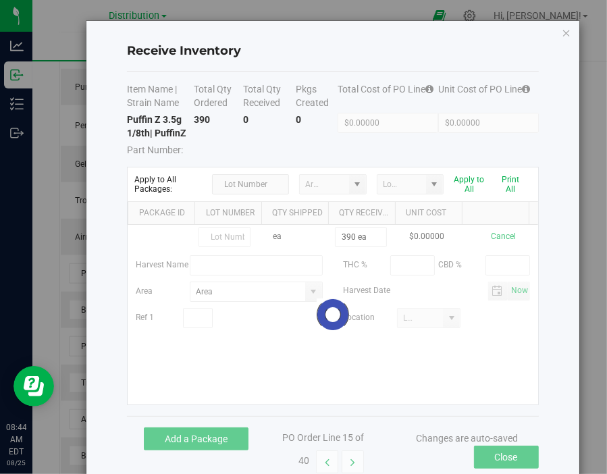
click at [489, 368] on kendo-grid-list "ea 390 ea $0.00000 Cancel Harvest Name THC % CBD % Area Harvest Date Now Ref 1 …" at bounding box center [333, 315] width 410 height 180
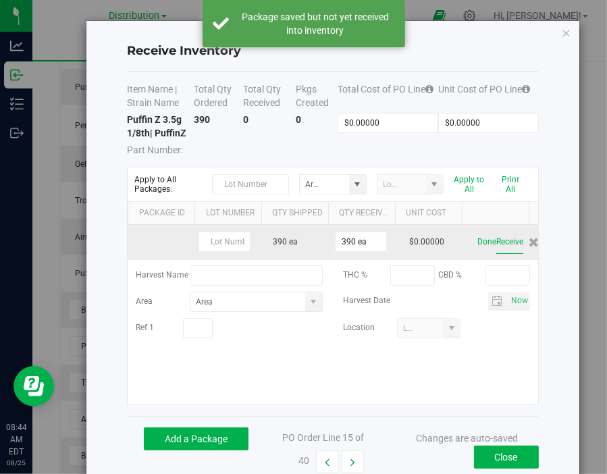
click at [500, 246] on button "Receive" at bounding box center [509, 242] width 27 height 24
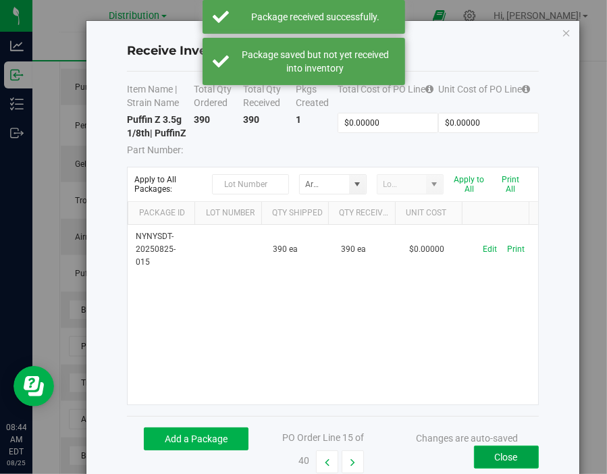
click at [510, 456] on button "Close" at bounding box center [506, 457] width 65 height 23
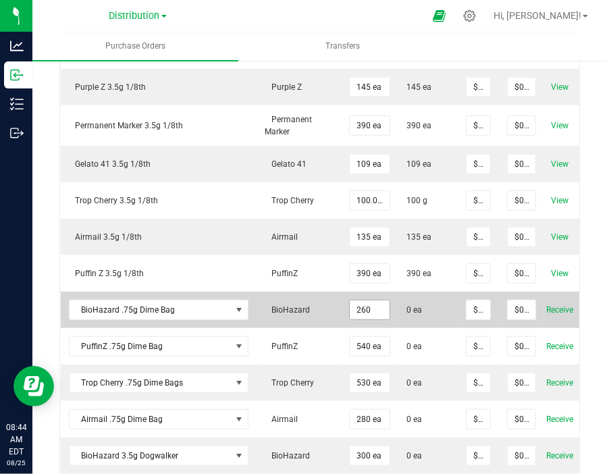
click at [359, 307] on input "260" at bounding box center [370, 309] width 40 height 19
type input "180 ea"
click at [437, 306] on span "0 ea" at bounding box center [427, 310] width 43 height 12
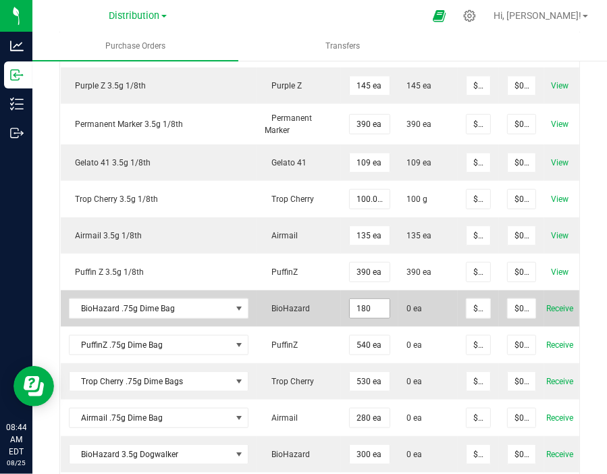
click at [365, 300] on input "180" at bounding box center [370, 308] width 40 height 19
type input "100 ea"
click at [446, 306] on span "0 ea" at bounding box center [427, 308] width 43 height 12
click at [550, 302] on span "Receive" at bounding box center [559, 308] width 27 height 16
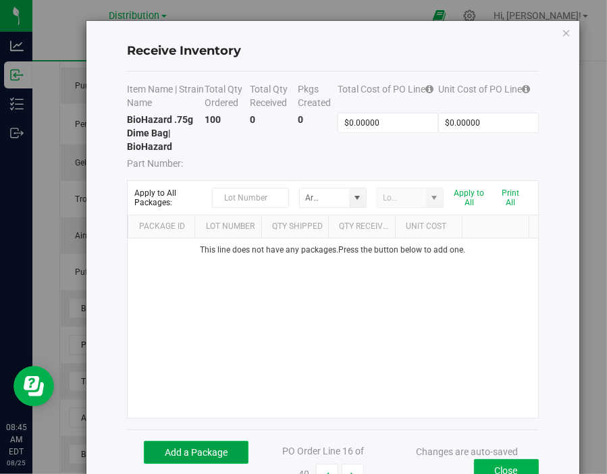
click at [186, 451] on button "Add a Package" at bounding box center [196, 452] width 105 height 23
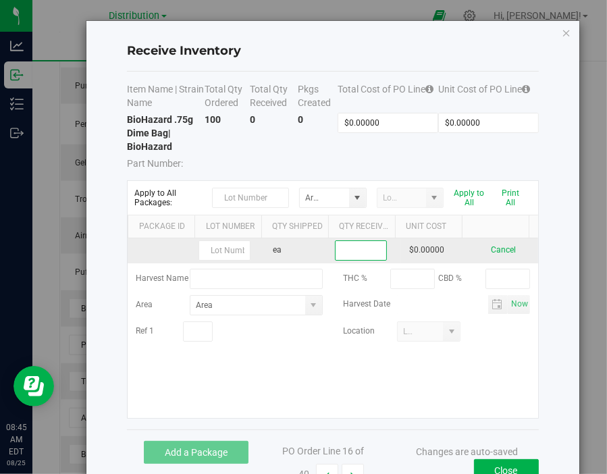
click at [346, 246] on input at bounding box center [361, 250] width 51 height 19
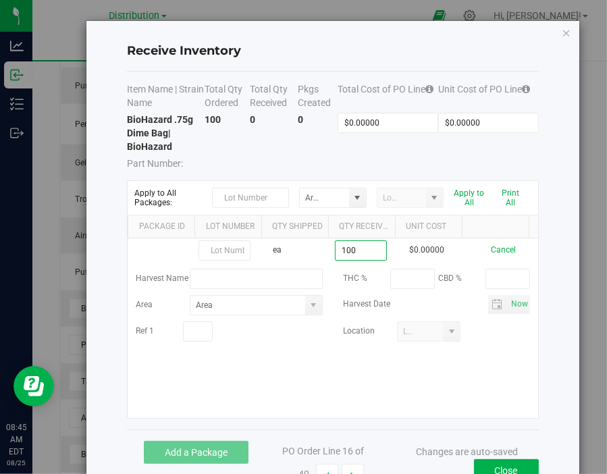
type input "100 ea"
click at [489, 366] on kendo-grid-list "ea 100 ea $0.00000 Cancel Harvest Name THC % CBD % Area Harvest Date Now Ref 1 …" at bounding box center [333, 328] width 410 height 180
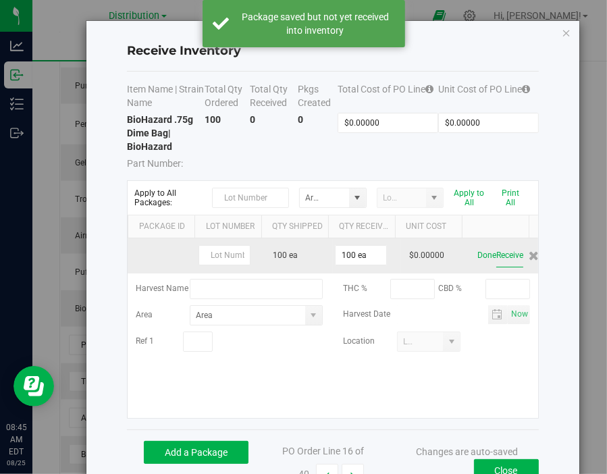
click at [496, 257] on button "Receive" at bounding box center [509, 256] width 27 height 24
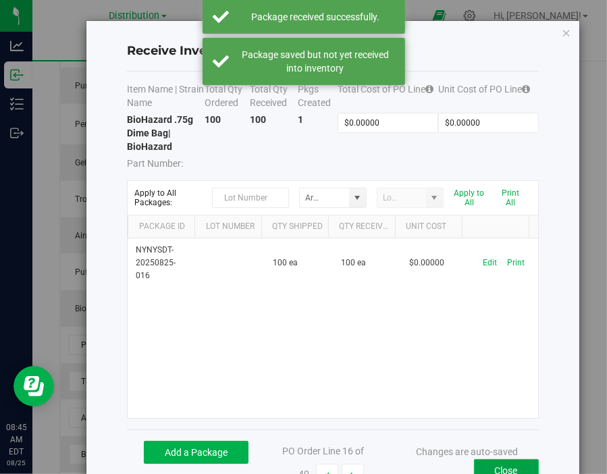
click at [508, 467] on button "Close" at bounding box center [506, 470] width 65 height 23
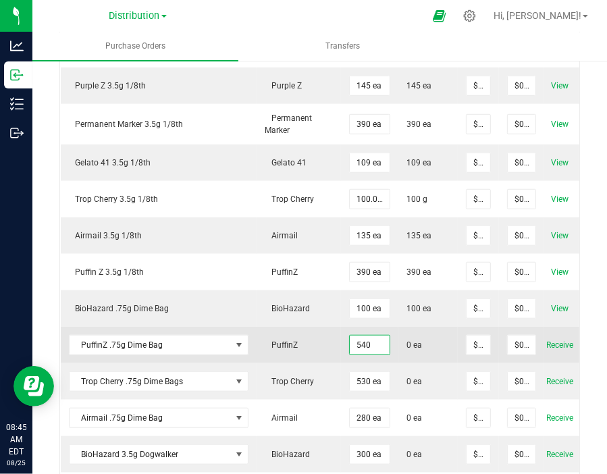
click at [358, 344] on input "540" at bounding box center [370, 345] width 40 height 19
type input "100 ea"
click at [432, 339] on span "0 ea" at bounding box center [427, 345] width 43 height 12
click at [554, 342] on span "Receive" at bounding box center [559, 345] width 27 height 16
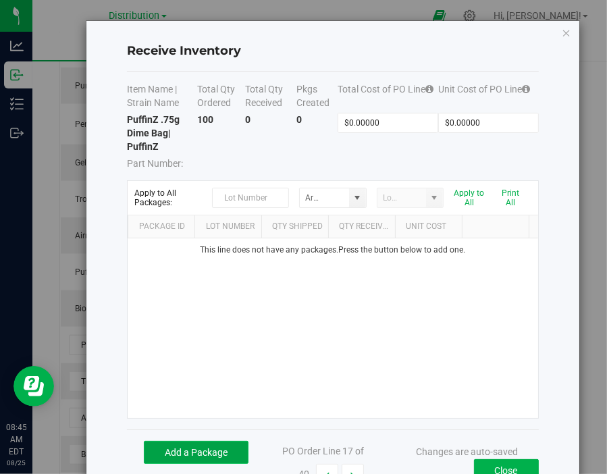
click at [221, 449] on button "Add a Package" at bounding box center [196, 452] width 105 height 23
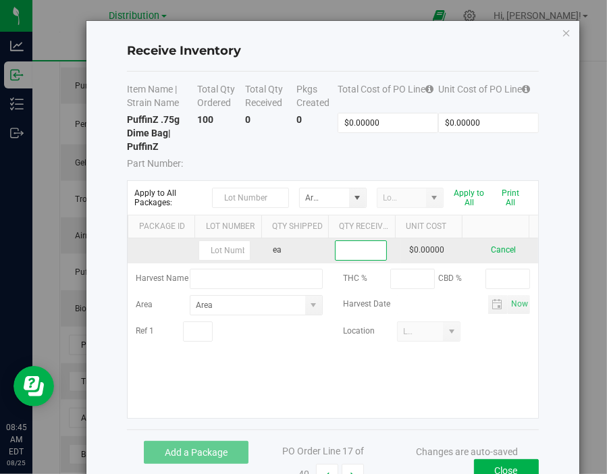
click at [356, 248] on input at bounding box center [361, 250] width 51 height 19
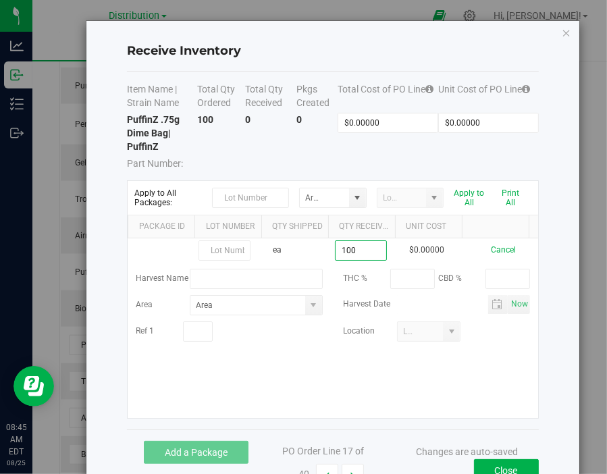
type input "100 ea"
click at [458, 388] on kendo-grid-list "ea 100 ea $0.00000 Cancel Harvest Name THC % CBD % Area Harvest Date Now Ref 1 …" at bounding box center [333, 328] width 410 height 180
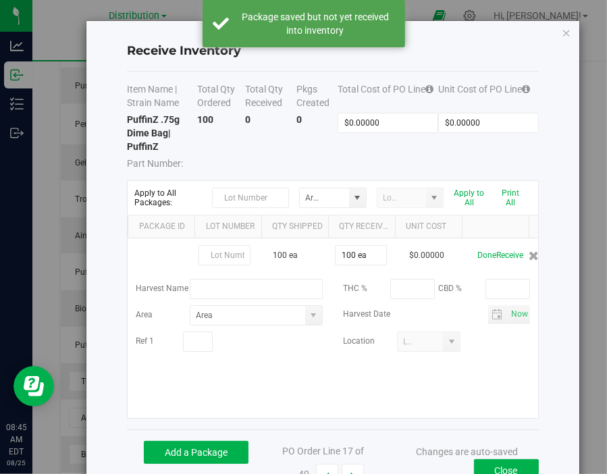
click at [496, 257] on button "Receive" at bounding box center [509, 256] width 27 height 24
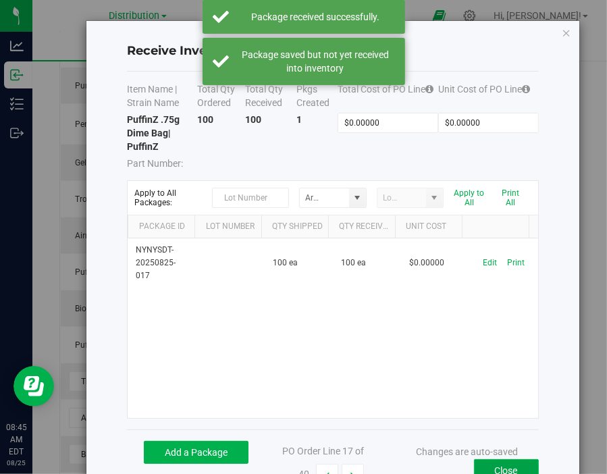
click at [493, 467] on button "Close" at bounding box center [506, 470] width 65 height 23
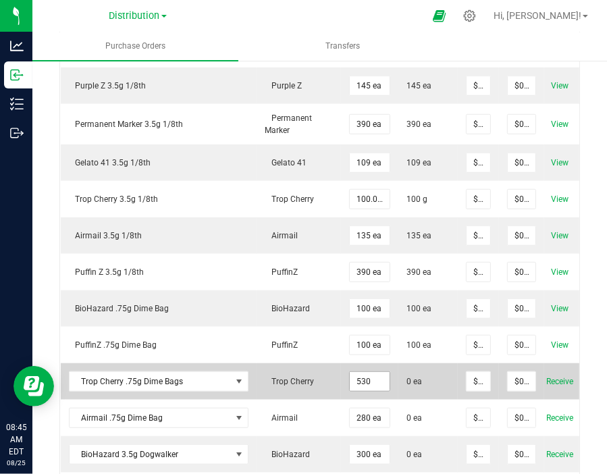
click at [364, 376] on input "530" at bounding box center [370, 381] width 40 height 19
type input "100 ea"
type input "0"
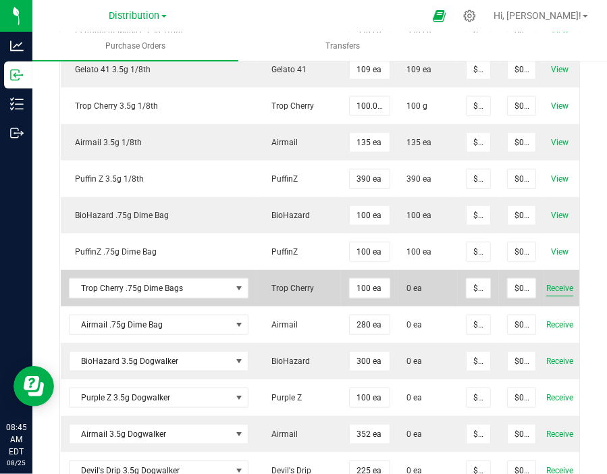
scroll to position [647, 0]
click at [554, 284] on span "Receive" at bounding box center [559, 288] width 27 height 16
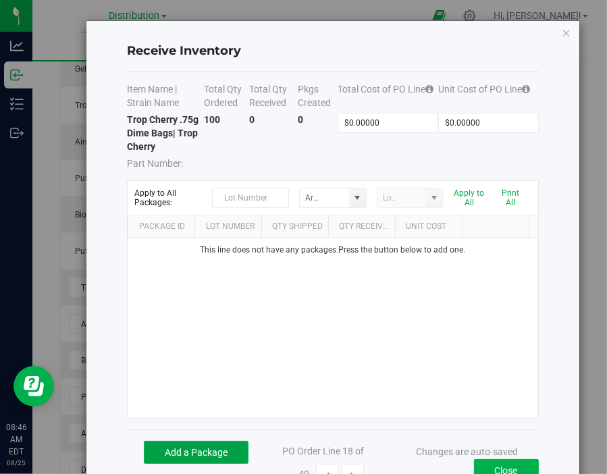
click at [221, 460] on button "Add a Package" at bounding box center [196, 452] width 105 height 23
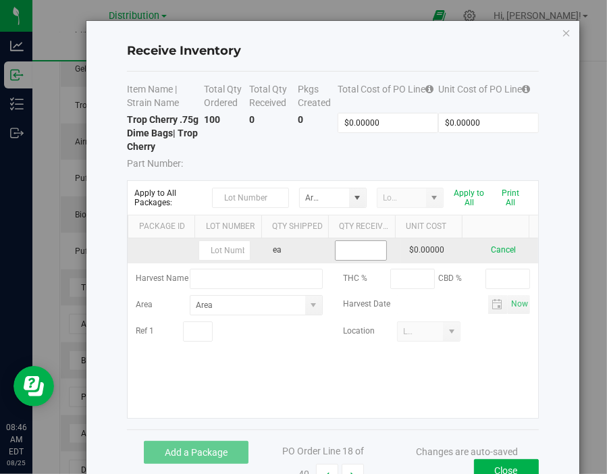
click at [350, 248] on input at bounding box center [361, 250] width 51 height 19
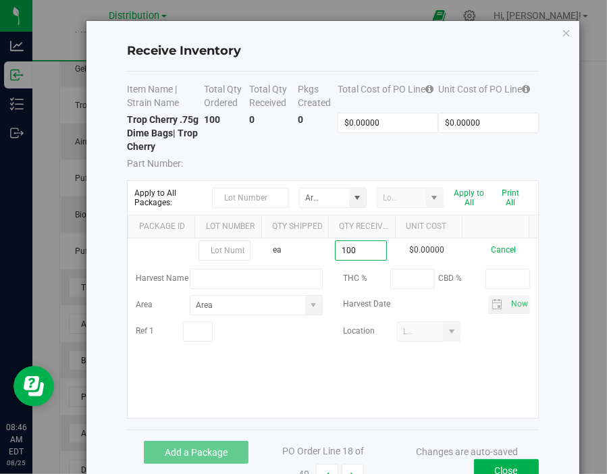
type input "100 ea"
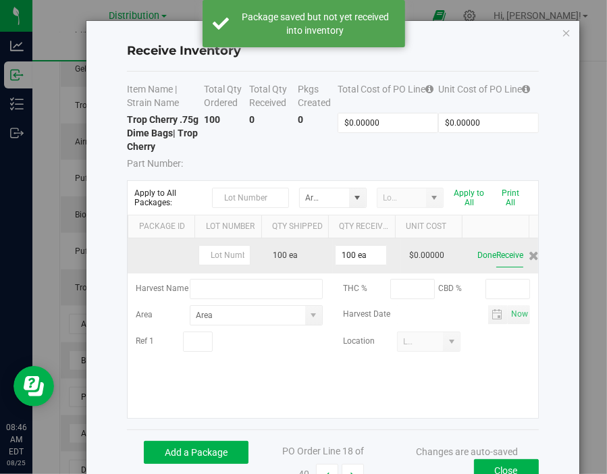
click at [496, 255] on button "Receive" at bounding box center [509, 256] width 27 height 24
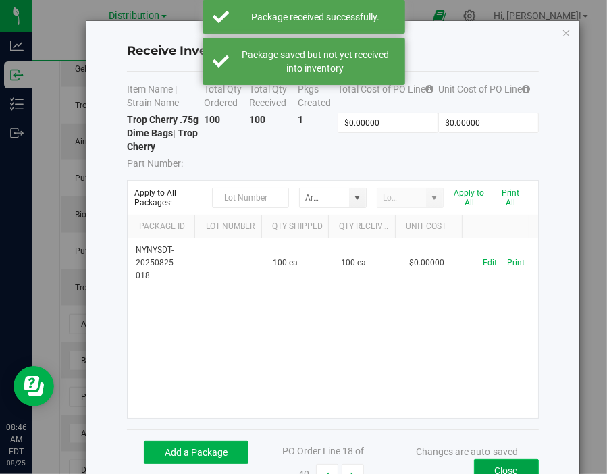
click at [501, 464] on button "Close" at bounding box center [506, 470] width 65 height 23
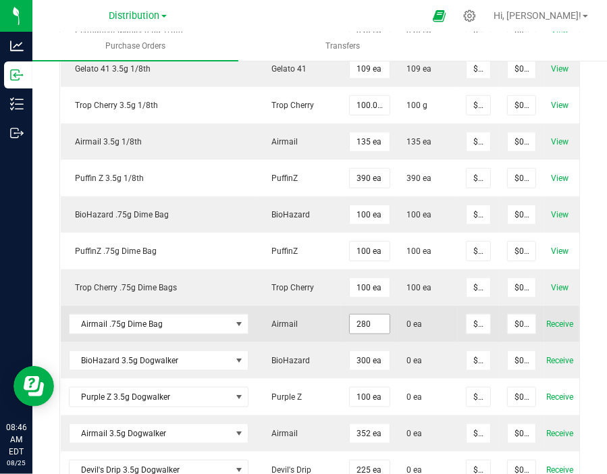
click at [362, 317] on input "280" at bounding box center [370, 324] width 40 height 19
type input "120 ea"
click at [435, 318] on span "0 ea" at bounding box center [427, 324] width 43 height 12
click at [557, 323] on span "Receive" at bounding box center [559, 324] width 27 height 16
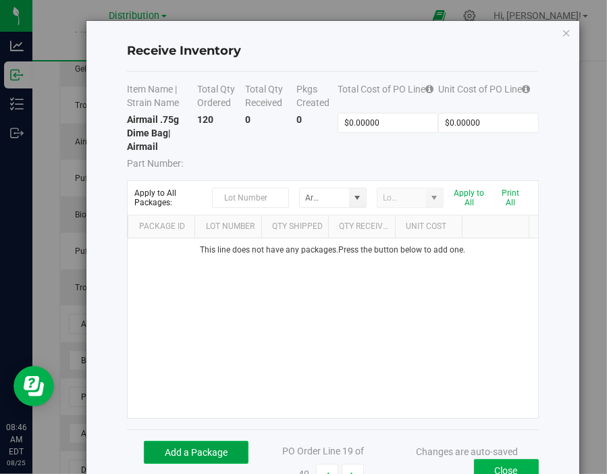
click at [181, 450] on button "Add a Package" at bounding box center [196, 452] width 105 height 23
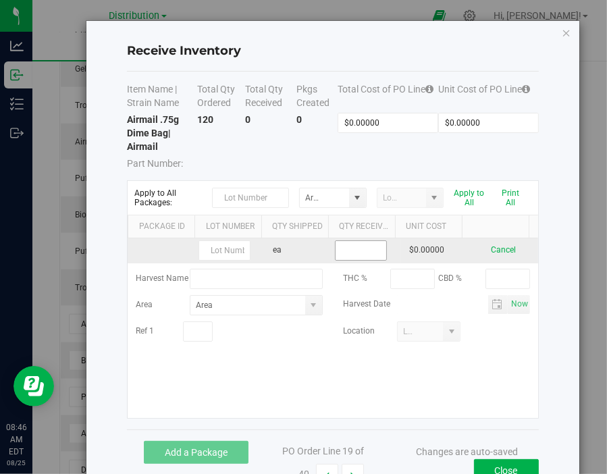
click at [356, 245] on input at bounding box center [361, 250] width 51 height 19
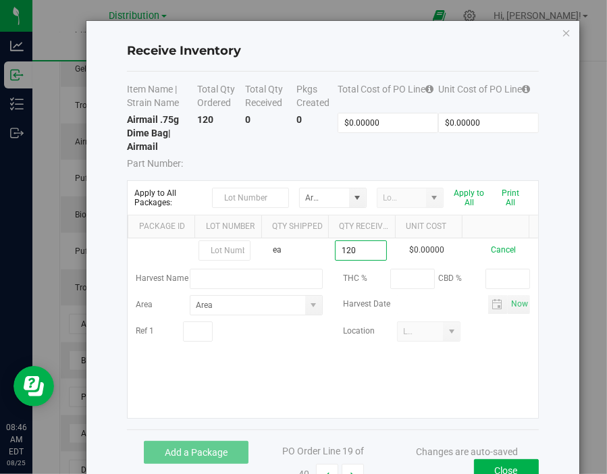
type input "120 ea"
click at [374, 392] on kendo-grid-list "ea 120 ea $0.00000 Cancel Harvest Name THC % CBD % Area Harvest Date Now Ref 1 …" at bounding box center [333, 328] width 410 height 180
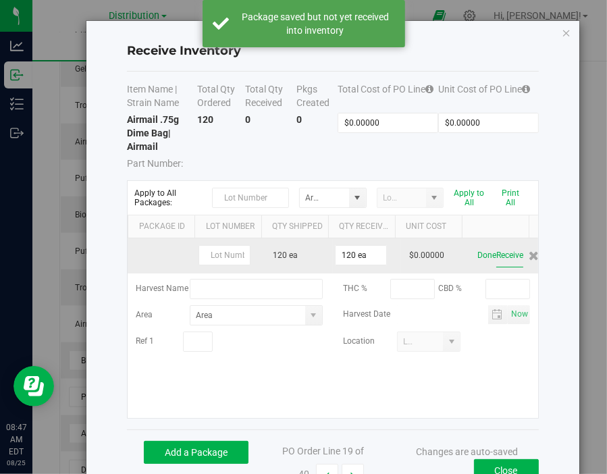
click at [496, 254] on button "Receive" at bounding box center [509, 256] width 27 height 24
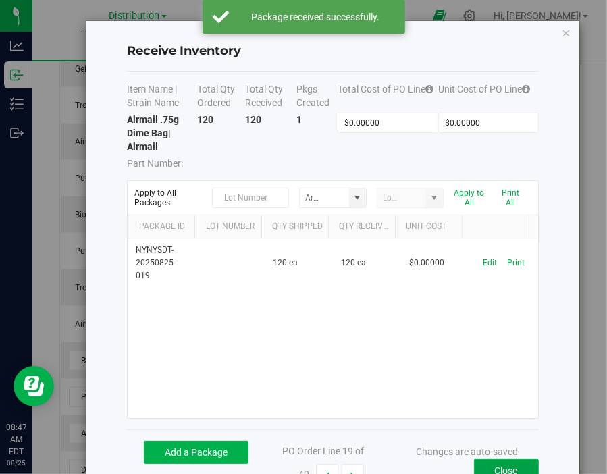
click at [500, 465] on button "Close" at bounding box center [506, 470] width 65 height 23
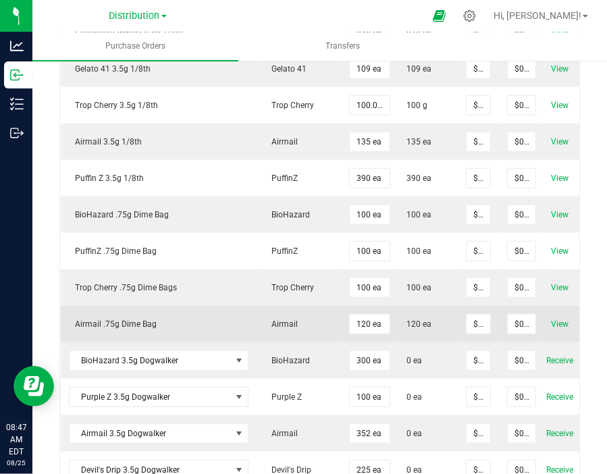
scroll to position [648, 0]
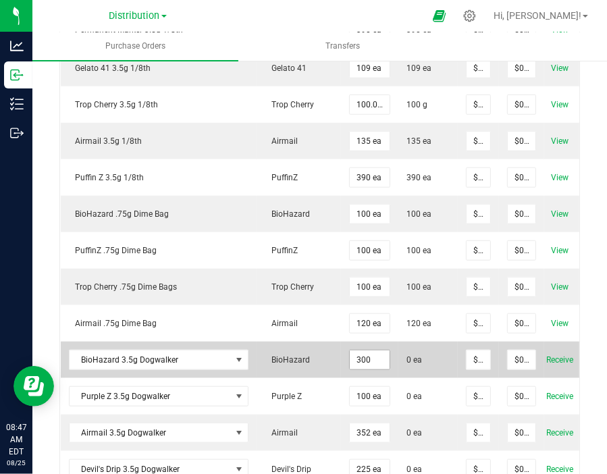
click at [358, 351] on input "300" at bounding box center [370, 359] width 40 height 19
type input "255 ea"
click at [440, 360] on span "0 ea" at bounding box center [427, 360] width 43 height 12
click at [551, 354] on span "Receive" at bounding box center [559, 360] width 27 height 16
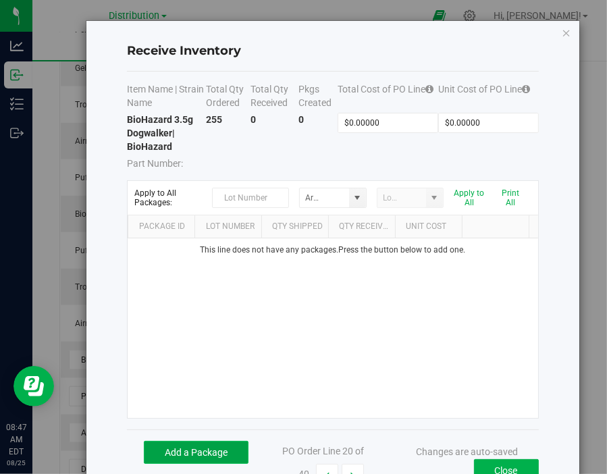
click at [196, 454] on button "Add a Package" at bounding box center [196, 452] width 105 height 23
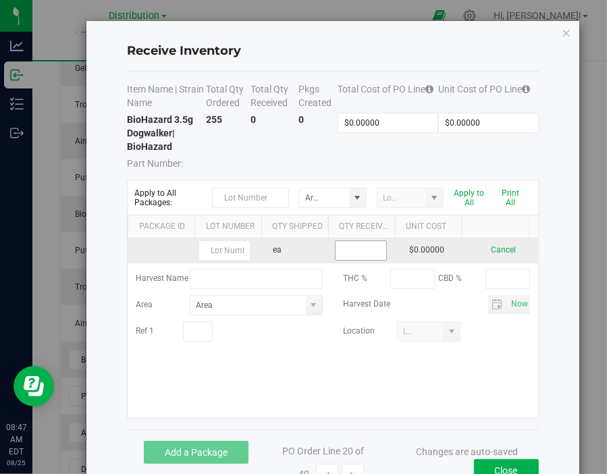
click at [346, 252] on input at bounding box center [361, 250] width 51 height 19
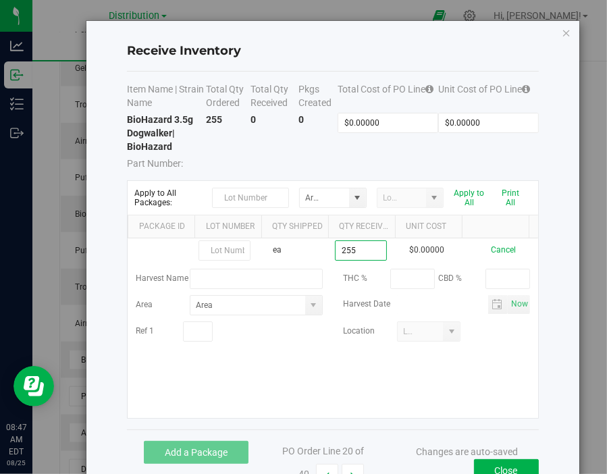
type input "255 ea"
click at [475, 392] on kendo-grid-list "ea 255 ea $0.00000 Cancel Harvest Name THC % CBD % Area Harvest Date Now Ref 1 …" at bounding box center [333, 328] width 410 height 180
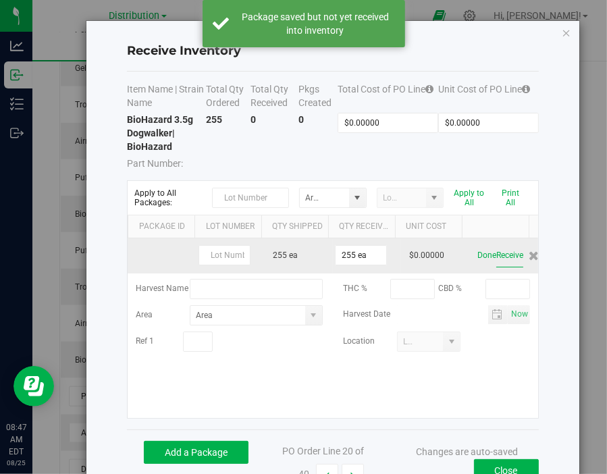
click at [496, 252] on button "Receive" at bounding box center [509, 256] width 27 height 24
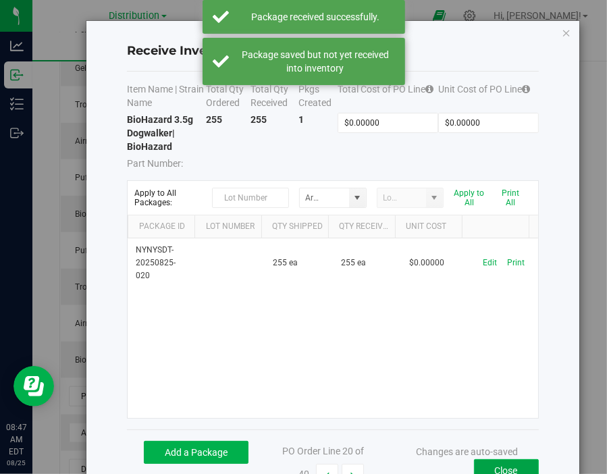
click at [502, 463] on button "Close" at bounding box center [506, 470] width 65 height 23
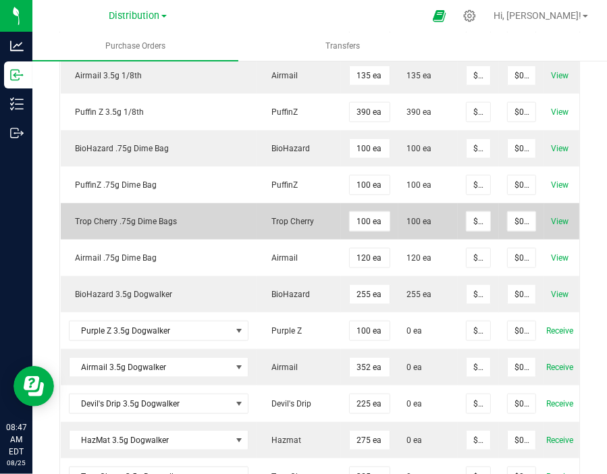
scroll to position [715, 0]
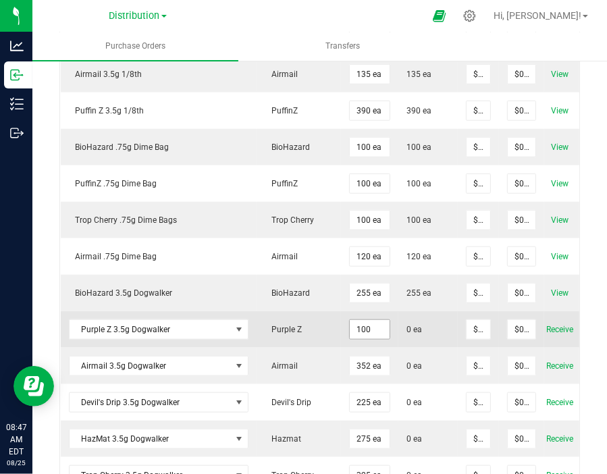
click at [365, 323] on input "100" at bounding box center [370, 329] width 40 height 19
type input "175 ea"
click at [421, 326] on span "0 ea" at bounding box center [427, 329] width 43 height 12
click at [564, 325] on span "Receive" at bounding box center [559, 329] width 27 height 16
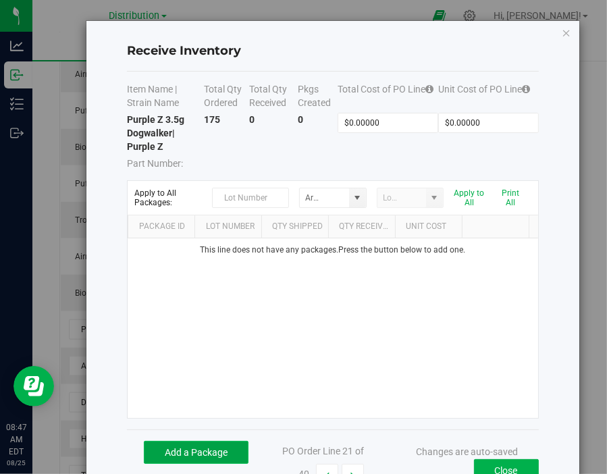
click at [189, 448] on button "Add a Package" at bounding box center [196, 452] width 105 height 23
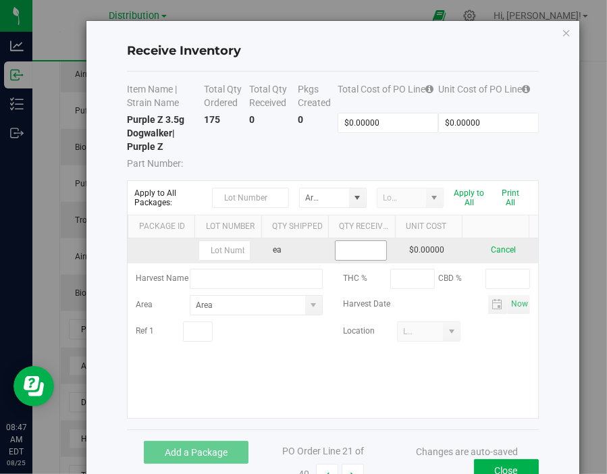
click at [351, 251] on input at bounding box center [361, 250] width 51 height 19
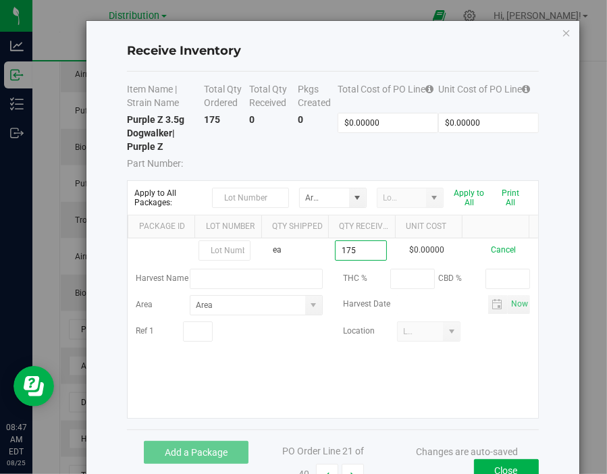
type input "175 ea"
click at [456, 386] on kendo-grid-list "ea 175 ea $0.00000 Cancel Harvest Name THC % CBD % Area Harvest Date Now Ref 1 …" at bounding box center [333, 328] width 410 height 180
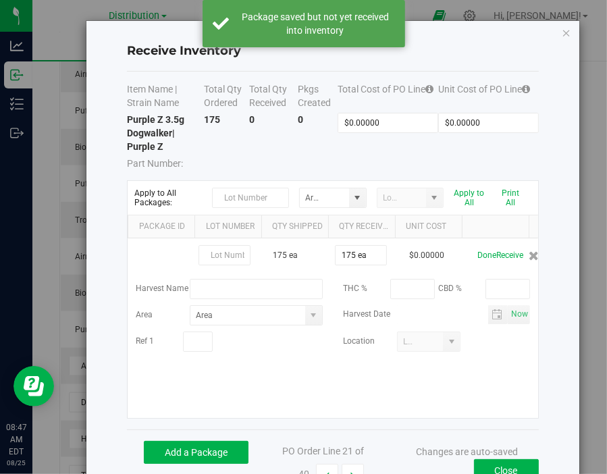
click at [499, 257] on button "Receive" at bounding box center [509, 256] width 27 height 24
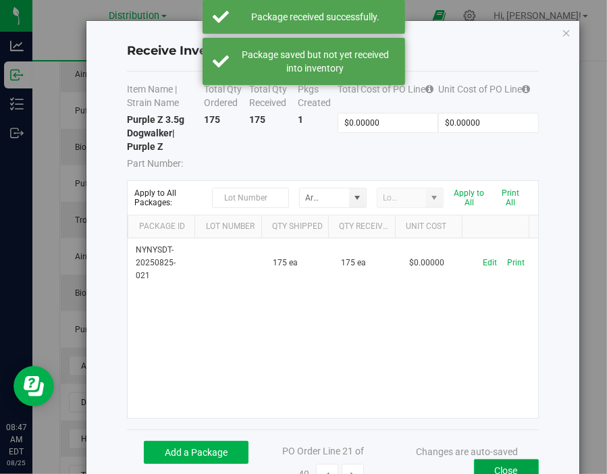
click at [504, 466] on button "Close" at bounding box center [506, 470] width 65 height 23
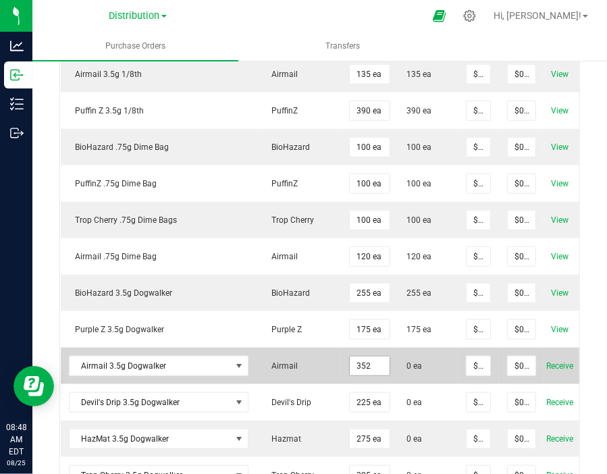
click at [362, 360] on input "352" at bounding box center [370, 365] width 40 height 19
type input "325 ea"
click at [436, 363] on span "0 ea" at bounding box center [427, 366] width 43 height 12
click at [554, 362] on span "Receive" at bounding box center [559, 366] width 27 height 16
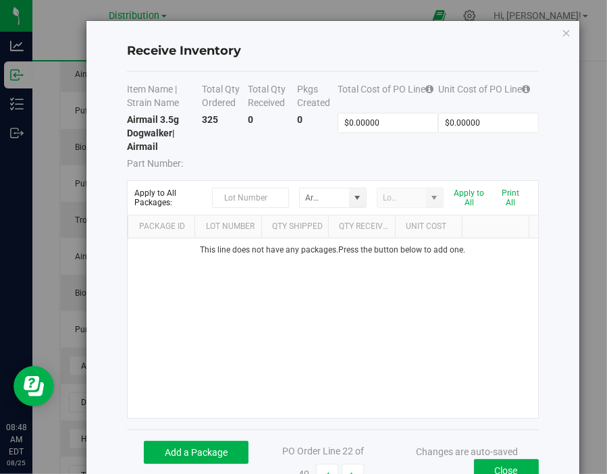
click at [218, 429] on div "Add a Package PO Order Line 22 of 40 Changes are auto-saved Close" at bounding box center [332, 463] width 411 height 68
click at [215, 444] on button "Add a Package" at bounding box center [196, 452] width 105 height 23
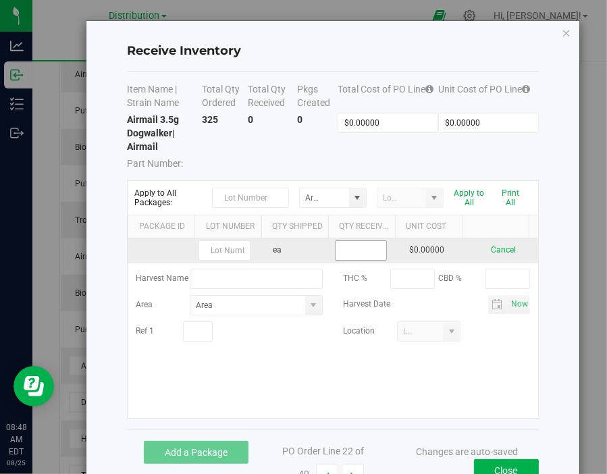
click at [360, 250] on input at bounding box center [361, 250] width 51 height 19
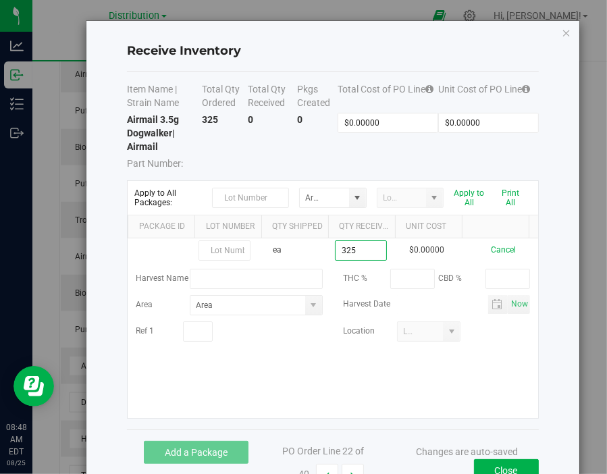
type input "325 ea"
click at [432, 374] on kendo-grid-list "ea 325 ea $0.00000 Cancel Harvest Name THC % CBD % Area Harvest Date Now Ref 1 …" at bounding box center [333, 328] width 410 height 180
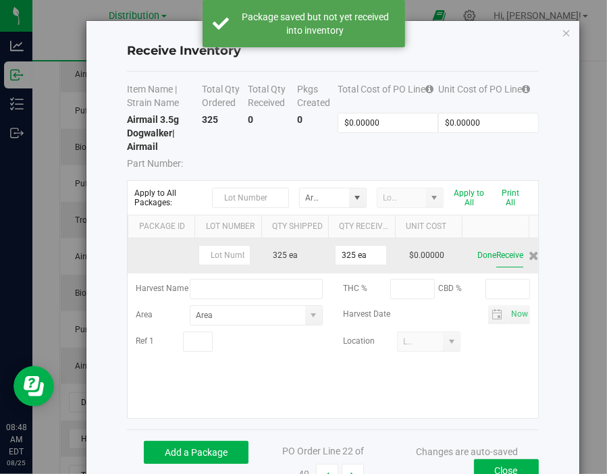
click at [496, 253] on button "Receive" at bounding box center [509, 256] width 27 height 24
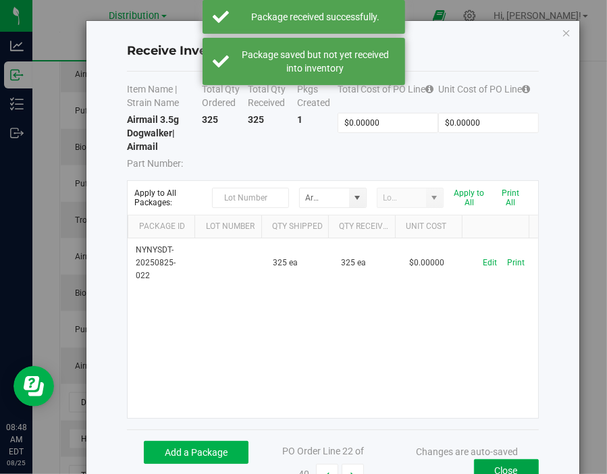
click at [491, 464] on button "Close" at bounding box center [506, 470] width 65 height 23
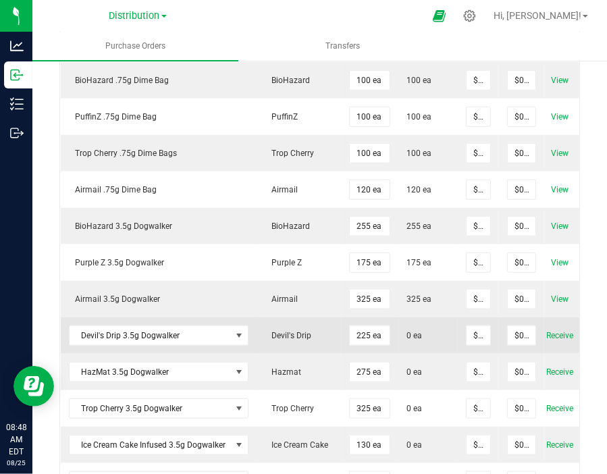
scroll to position [782, 0]
click at [355, 325] on input "225" at bounding box center [370, 334] width 40 height 19
type input "190 ea"
click at [427, 329] on span "0 ea" at bounding box center [427, 335] width 43 height 12
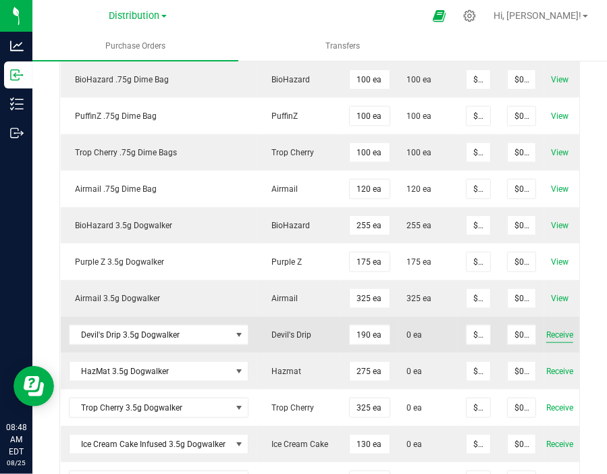
click at [553, 328] on span "Receive" at bounding box center [559, 335] width 27 height 16
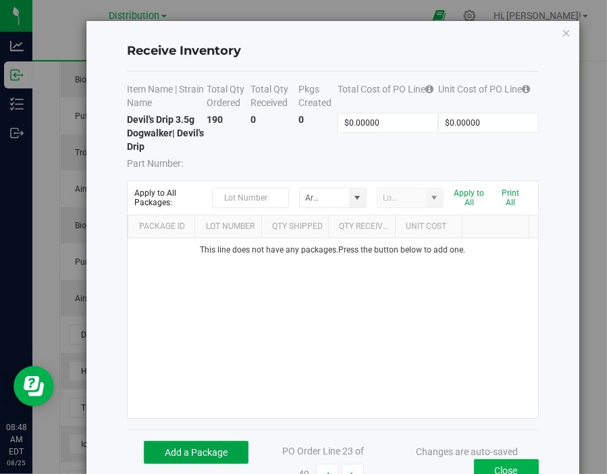
click at [203, 448] on button "Add a Package" at bounding box center [196, 452] width 105 height 23
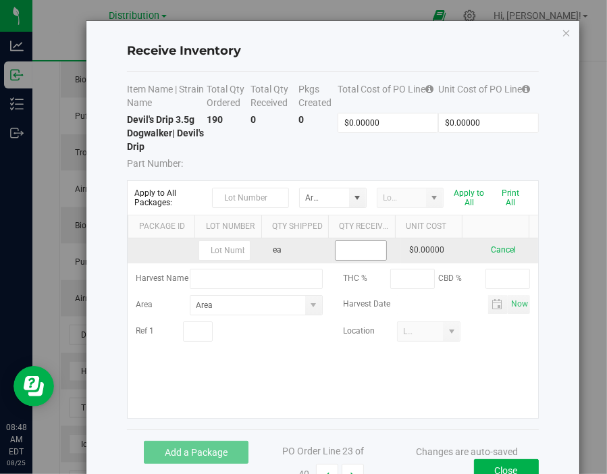
click at [361, 247] on input at bounding box center [361, 250] width 51 height 19
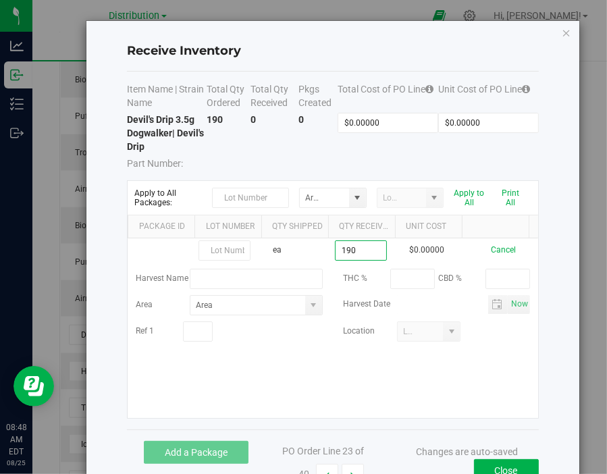
type input "190 ea"
click at [389, 371] on kendo-grid-list "ea 190 ea $0.00000 Cancel Harvest Name THC % CBD % Area Harvest Date Now Ref 1 …" at bounding box center [333, 328] width 410 height 180
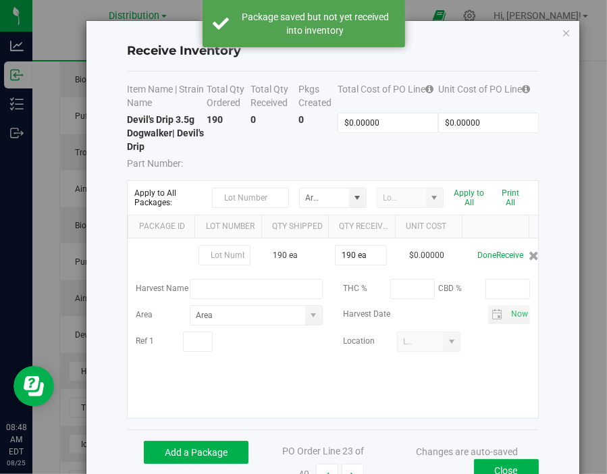
click at [496, 252] on button "Receive" at bounding box center [509, 256] width 27 height 24
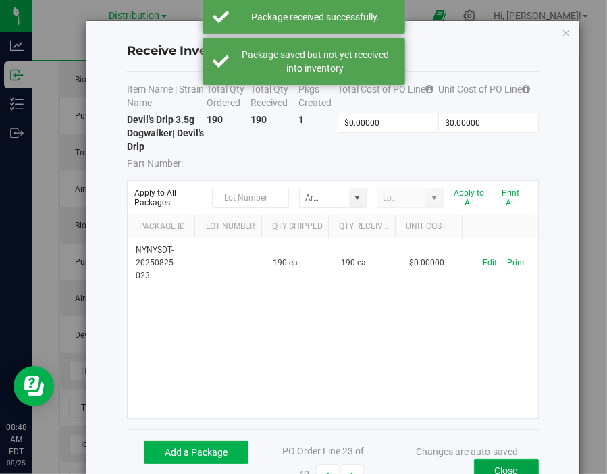
click at [505, 464] on button "Close" at bounding box center [506, 470] width 65 height 23
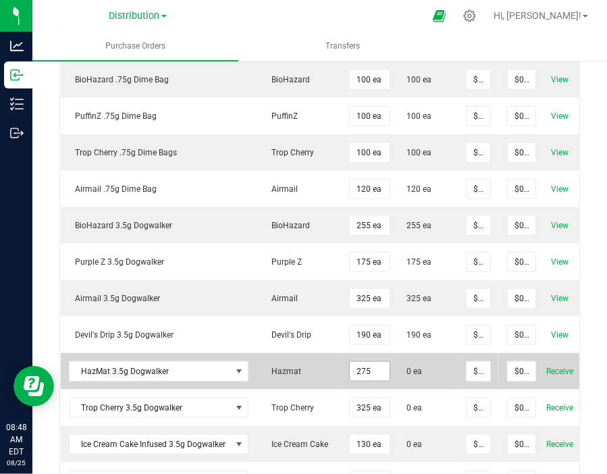
click at [359, 362] on input "275" at bounding box center [370, 371] width 40 height 19
type input "315 ea"
click at [430, 356] on td "0 ea" at bounding box center [427, 371] width 59 height 36
click at [554, 367] on span "Receive" at bounding box center [559, 371] width 27 height 16
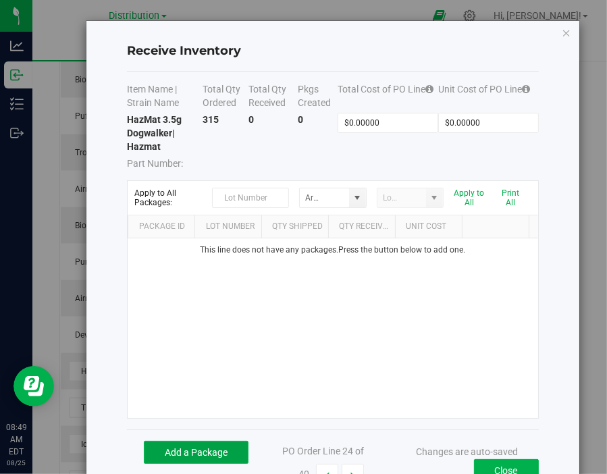
click at [226, 447] on button "Add a Package" at bounding box center [196, 452] width 105 height 23
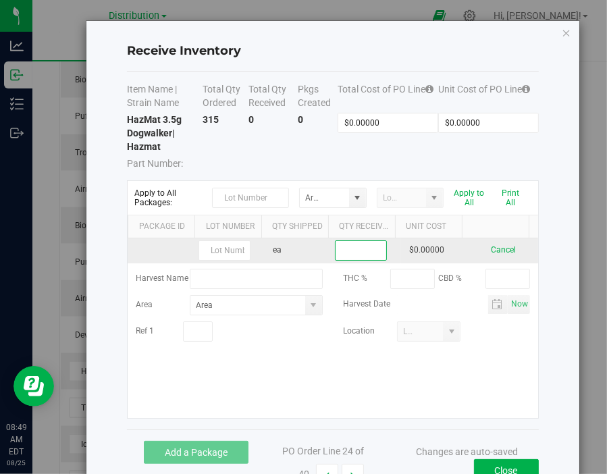
click at [358, 253] on input at bounding box center [361, 250] width 51 height 19
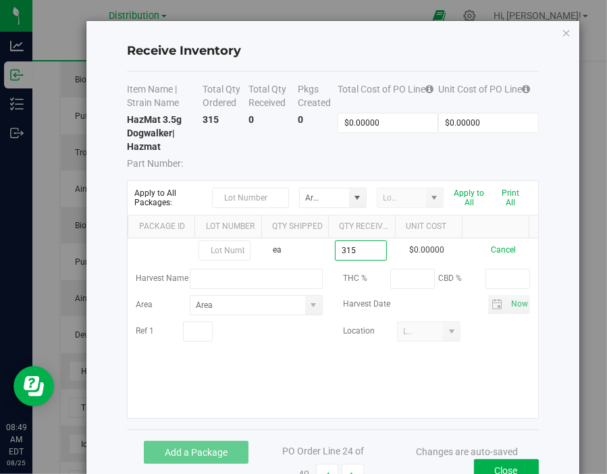
type input "315 ea"
click at [444, 388] on kendo-grid-list "ea 315 ea $0.00000 Cancel Harvest Name THC % CBD % Area Harvest Date Now Ref 1 …" at bounding box center [333, 328] width 410 height 180
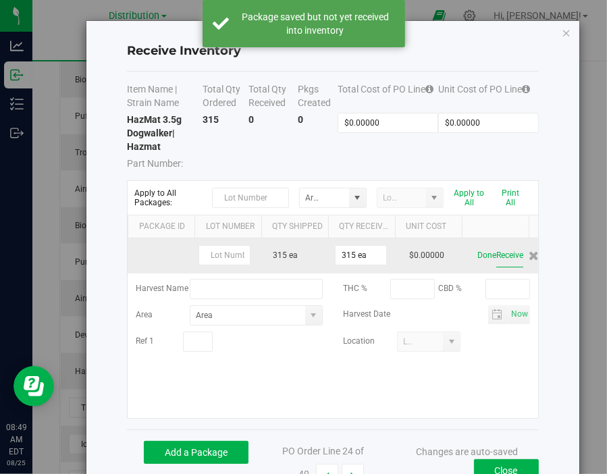
click at [502, 252] on button "Receive" at bounding box center [509, 256] width 27 height 24
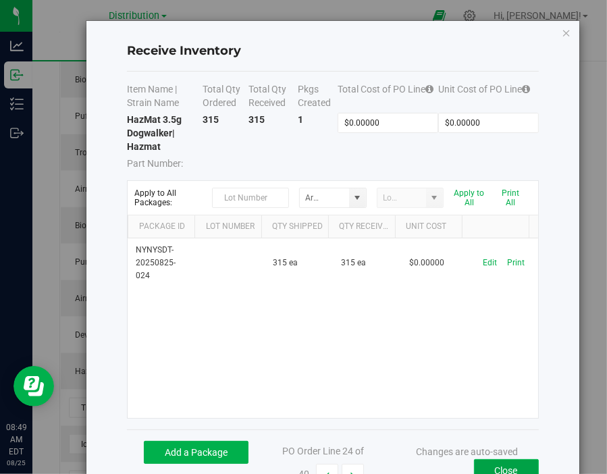
click at [500, 464] on button "Close" at bounding box center [506, 470] width 65 height 23
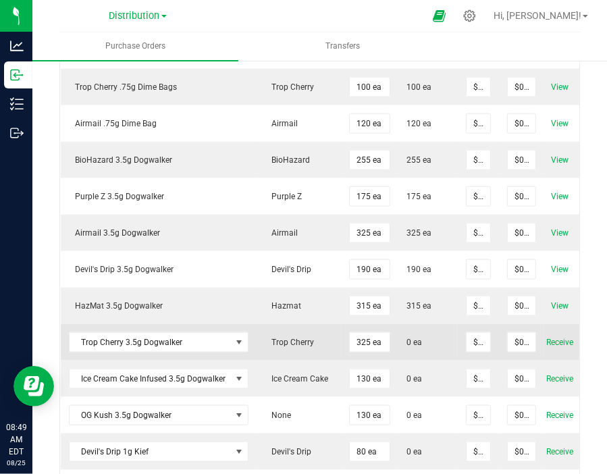
scroll to position [849, 0]
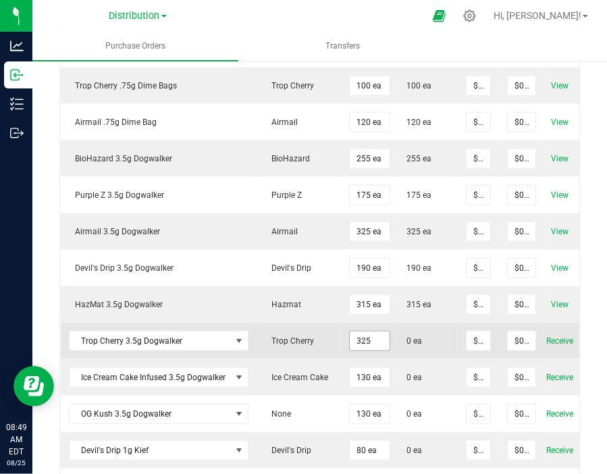
click at [358, 332] on input "325" at bounding box center [370, 340] width 40 height 19
type input "190 ea"
click at [427, 335] on span "0 ea" at bounding box center [427, 341] width 43 height 12
click at [546, 335] on span "Receive" at bounding box center [559, 341] width 27 height 16
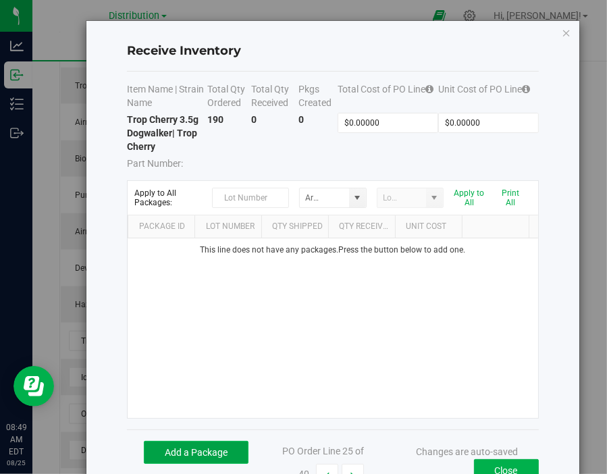
click at [210, 446] on button "Add a Package" at bounding box center [196, 452] width 105 height 23
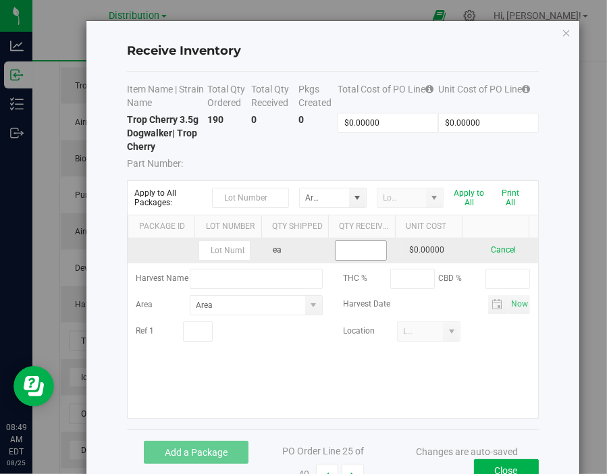
click at [349, 246] on input at bounding box center [361, 250] width 51 height 19
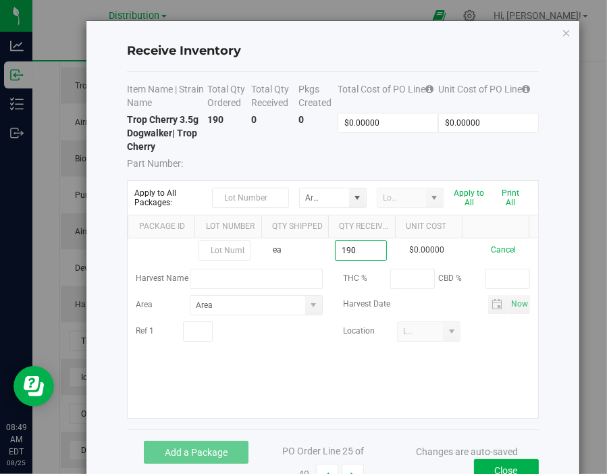
type input "190 ea"
click at [444, 378] on kendo-grid-list "ea 190 ea $0.00000 Cancel Harvest Name THC % CBD % Area Harvest Date Now Ref 1 …" at bounding box center [333, 328] width 410 height 180
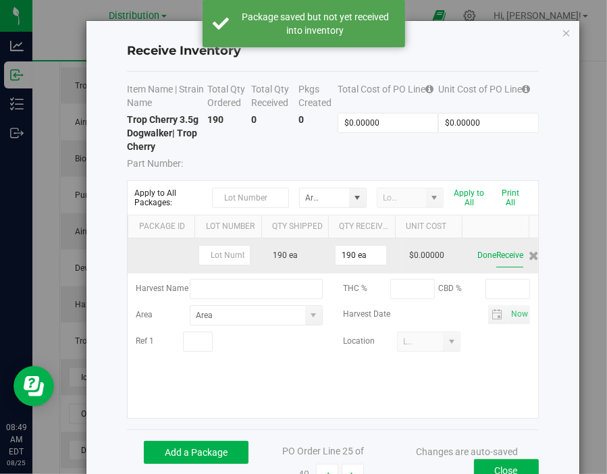
click at [502, 258] on button "Receive" at bounding box center [509, 256] width 27 height 24
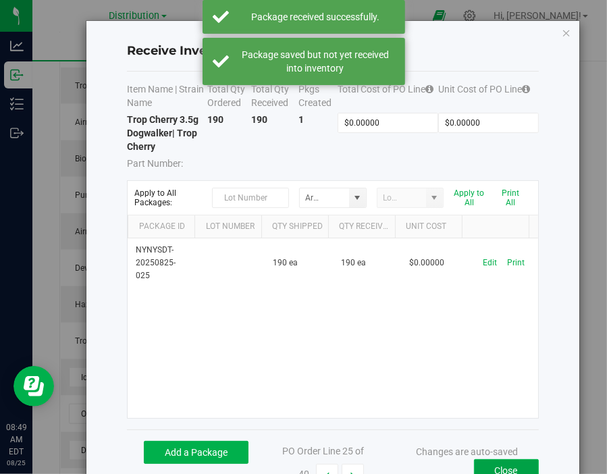
click at [505, 462] on button "Close" at bounding box center [506, 470] width 65 height 23
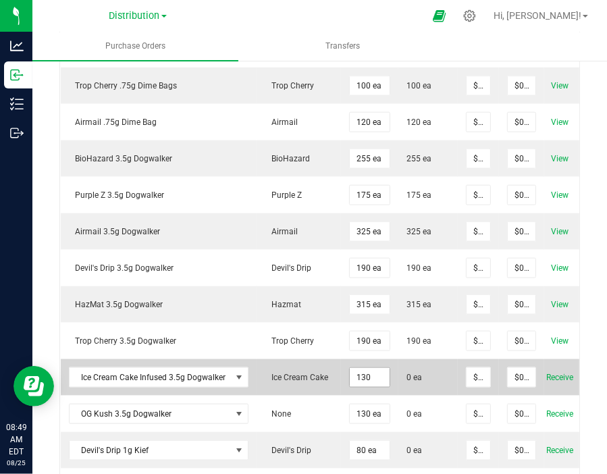
click at [359, 373] on input "130" at bounding box center [370, 377] width 40 height 19
type input "65 ea"
type input "0"
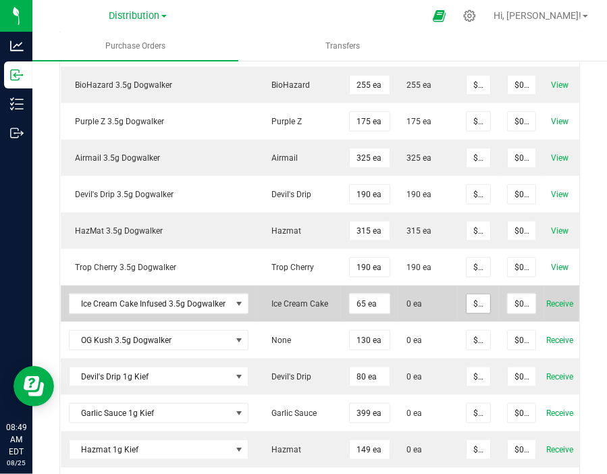
scroll to position [924, 0]
click at [556, 297] on span "Receive" at bounding box center [559, 303] width 27 height 16
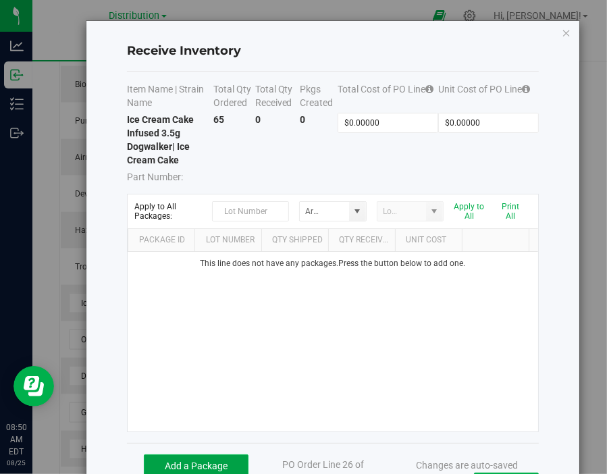
click at [205, 462] on button "Add a Package" at bounding box center [196, 465] width 105 height 23
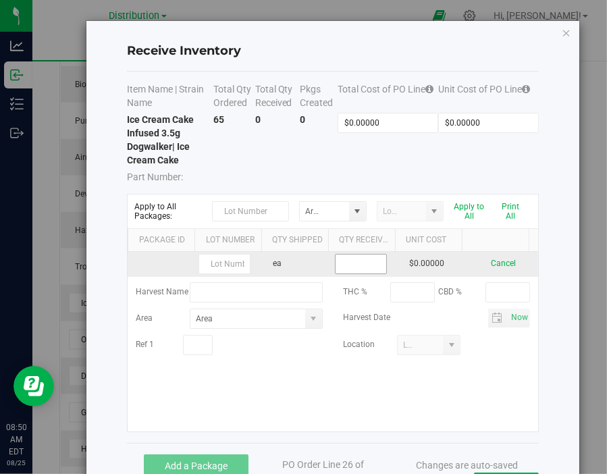
click at [353, 262] on input at bounding box center [361, 264] width 51 height 19
type input "65 ea"
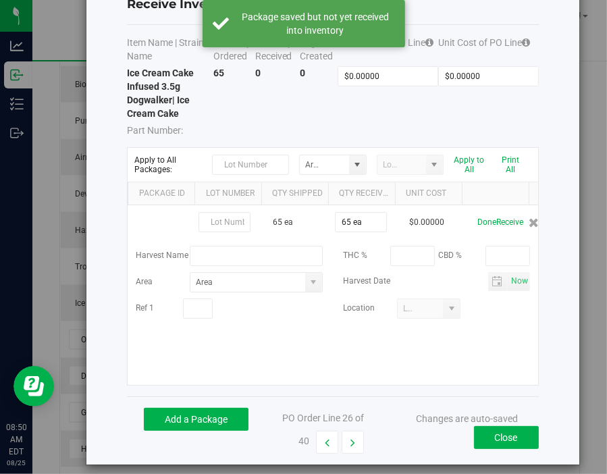
scroll to position [56, 0]
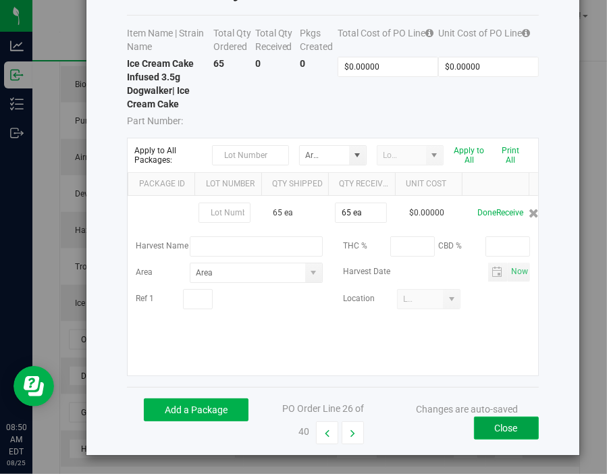
click at [500, 432] on button "Close" at bounding box center [506, 428] width 65 height 23
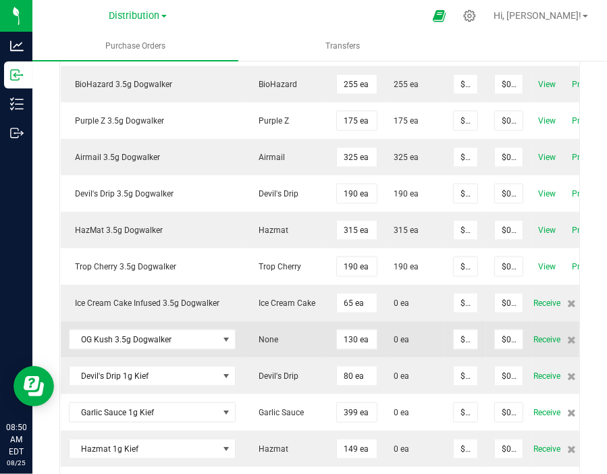
scroll to position [926, 0]
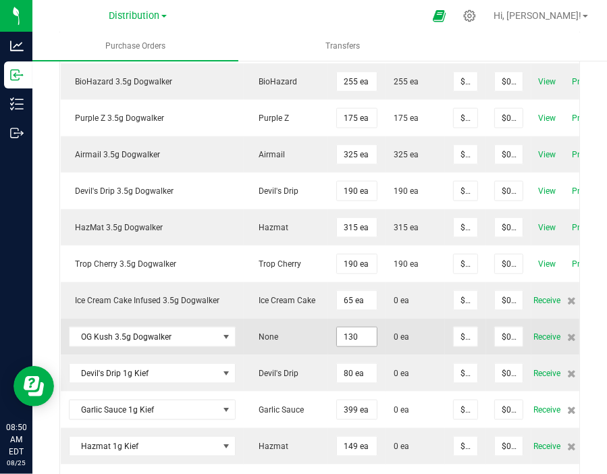
click at [354, 328] on input "130" at bounding box center [357, 336] width 40 height 19
type input "160 ea"
click at [428, 331] on span "0 ea" at bounding box center [415, 337] width 43 height 12
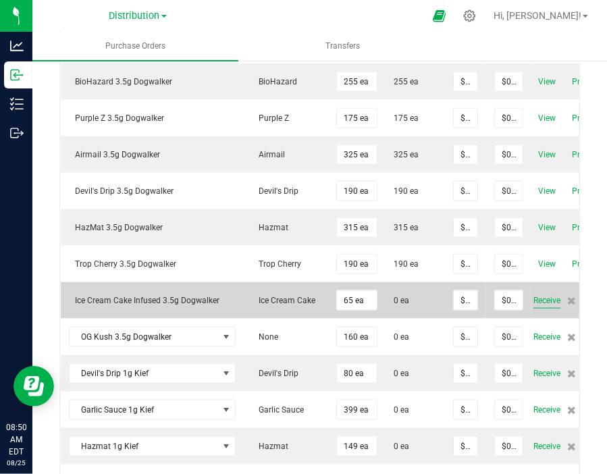
click at [542, 295] on span "Receive" at bounding box center [546, 300] width 27 height 16
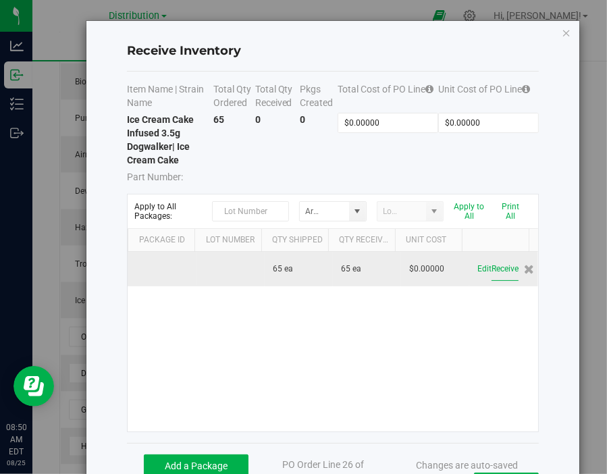
click at [491, 270] on button "Receive" at bounding box center [504, 269] width 27 height 24
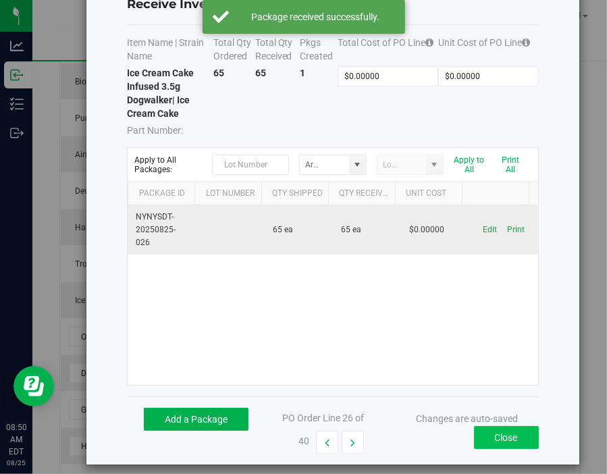
scroll to position [56, 0]
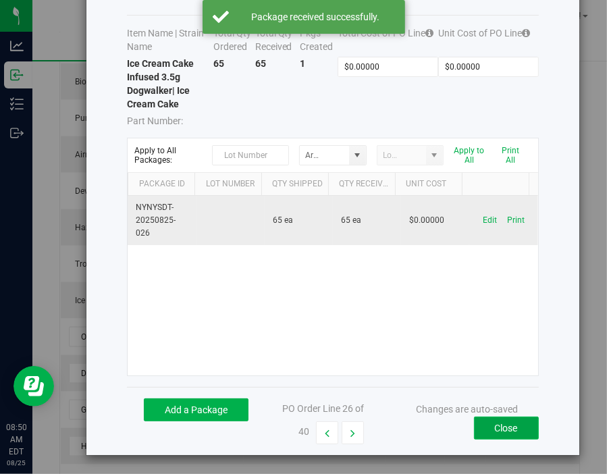
click at [504, 418] on button "Close" at bounding box center [506, 428] width 65 height 23
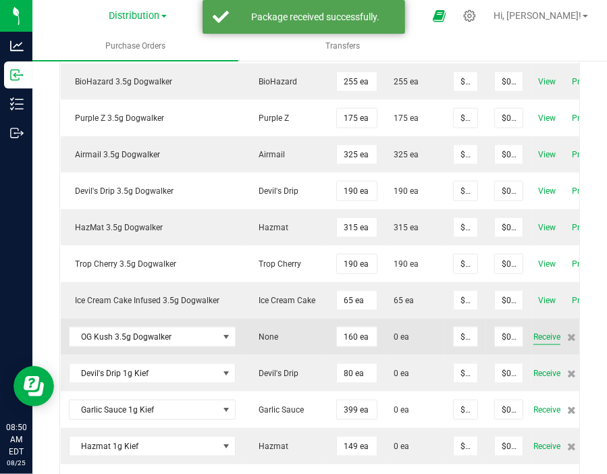
click at [548, 333] on span "Receive" at bounding box center [546, 337] width 27 height 16
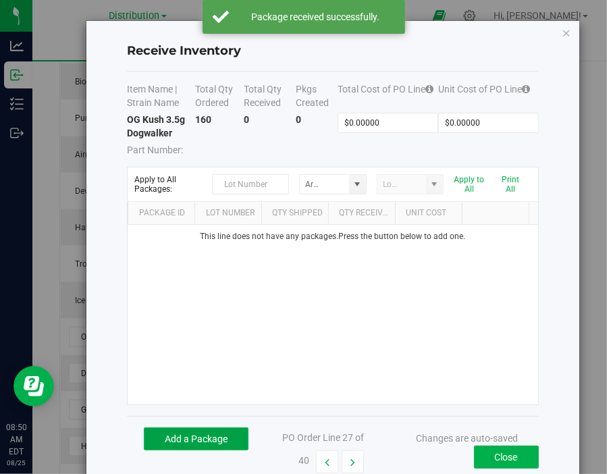
click at [195, 444] on button "Add a Package" at bounding box center [196, 438] width 105 height 23
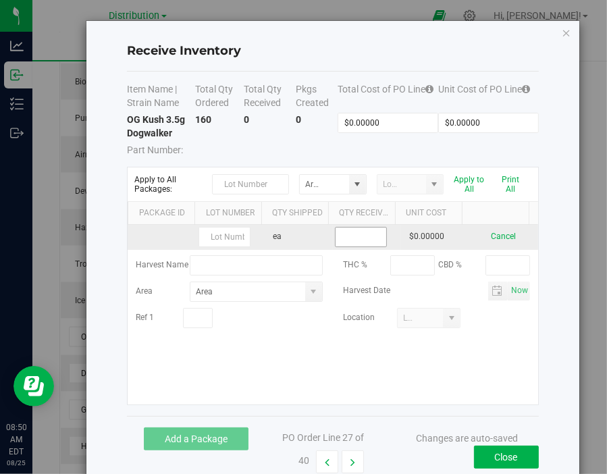
click at [365, 228] on input at bounding box center [361, 237] width 51 height 19
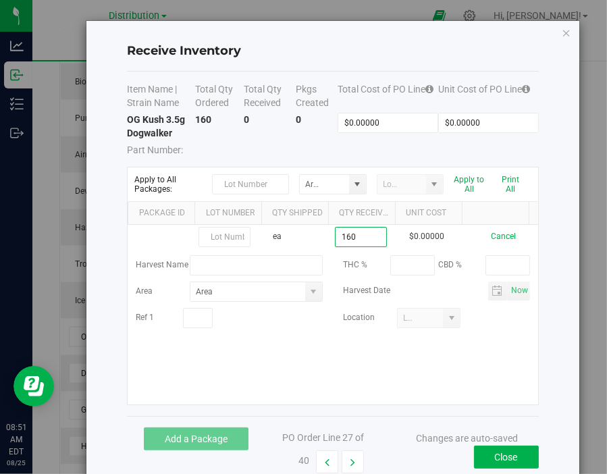
type input "160 ea"
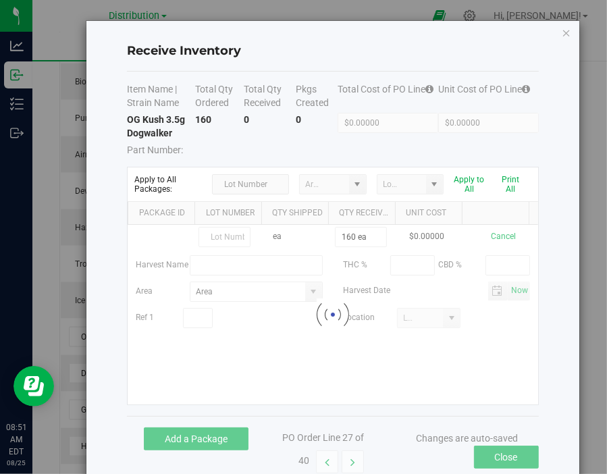
click at [486, 373] on kendo-grid-list "ea 160 ea $0.00000 Cancel Harvest Name THC % CBD % Area Harvest Date Now Ref 1 …" at bounding box center [333, 315] width 410 height 180
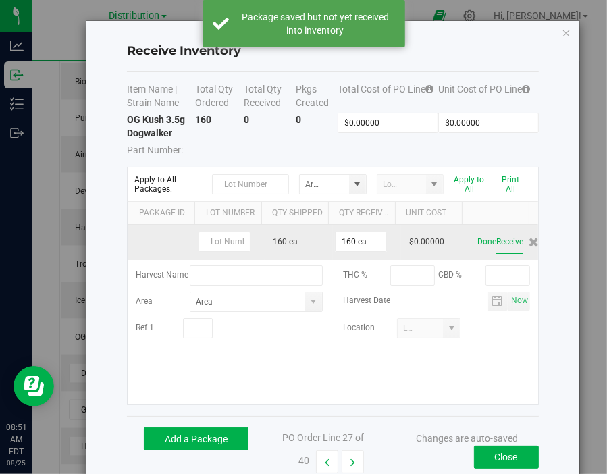
click at [502, 243] on button "Receive" at bounding box center [509, 242] width 27 height 24
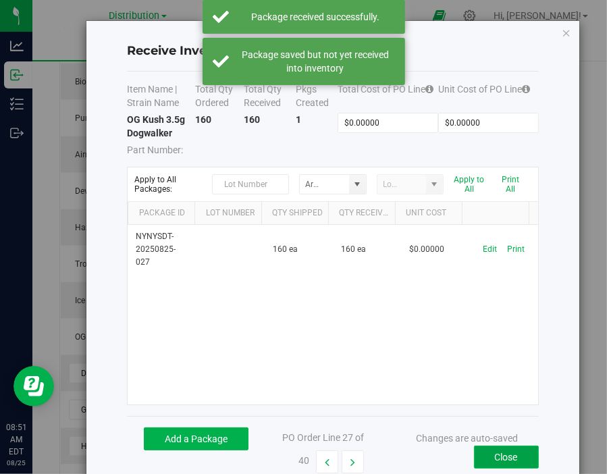
click at [509, 449] on button "Close" at bounding box center [506, 457] width 65 height 23
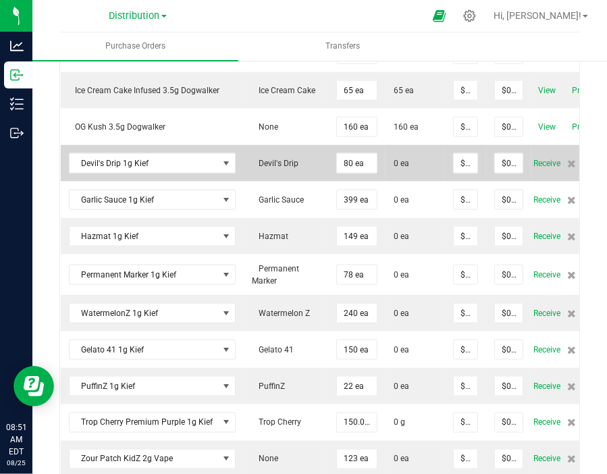
scroll to position [1137, 0]
click at [344, 154] on input "80" at bounding box center [357, 162] width 40 height 19
type input "125 ea"
click at [423, 157] on span "0 ea" at bounding box center [415, 163] width 43 height 12
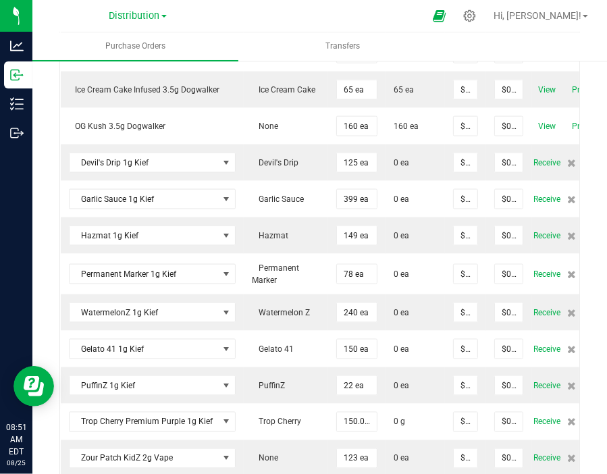
click at [546, 155] on span "Receive" at bounding box center [546, 163] width 27 height 16
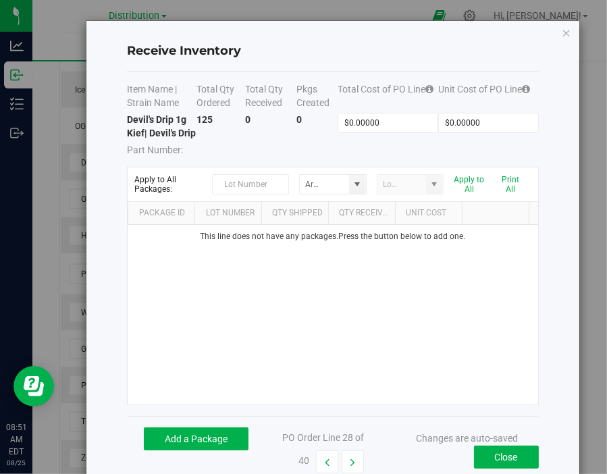
click at [222, 433] on div "Add a Package PO Order Line 28 of 40 Changes are auto-saved Close" at bounding box center [332, 450] width 411 height 68
click at [220, 442] on button "Add a Package" at bounding box center [196, 438] width 105 height 23
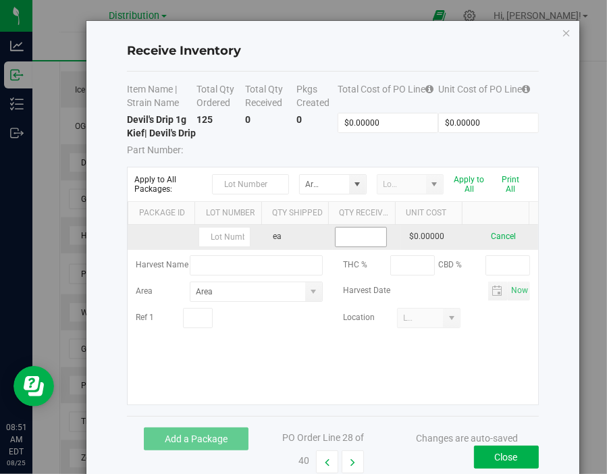
click at [350, 246] on input at bounding box center [361, 237] width 51 height 19
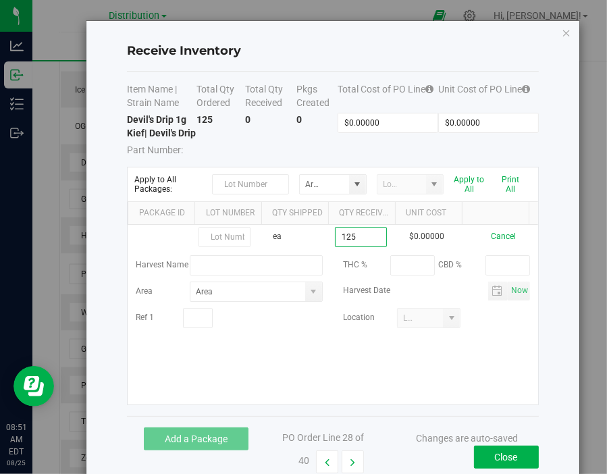
type input "125 ea"
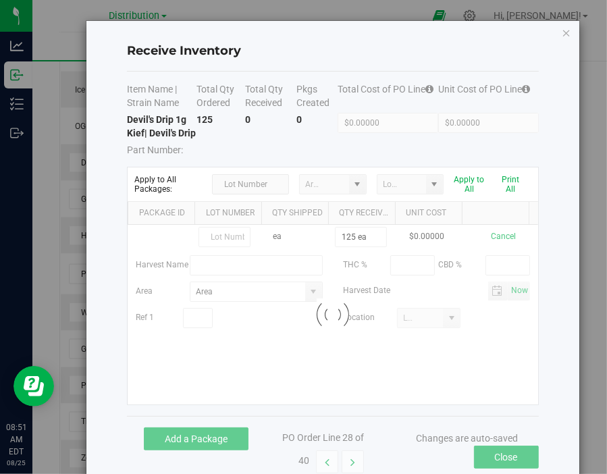
click at [440, 372] on kendo-grid-list "ea 125 ea $0.00000 Cancel Harvest Name THC % CBD % Area Harvest Date Now Ref 1 …" at bounding box center [333, 315] width 410 height 180
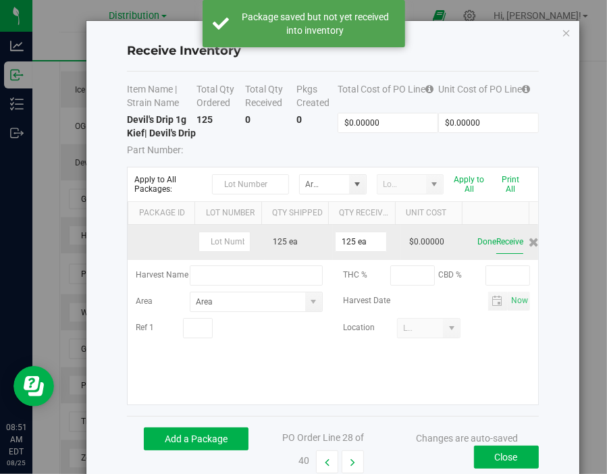
click at [496, 254] on button "Receive" at bounding box center [509, 242] width 27 height 24
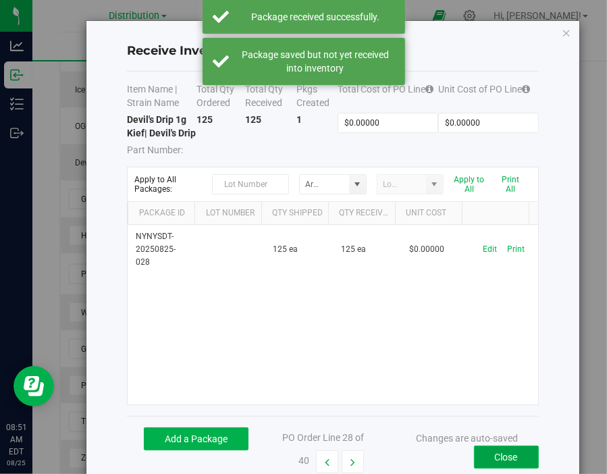
click at [489, 462] on button "Close" at bounding box center [506, 457] width 65 height 23
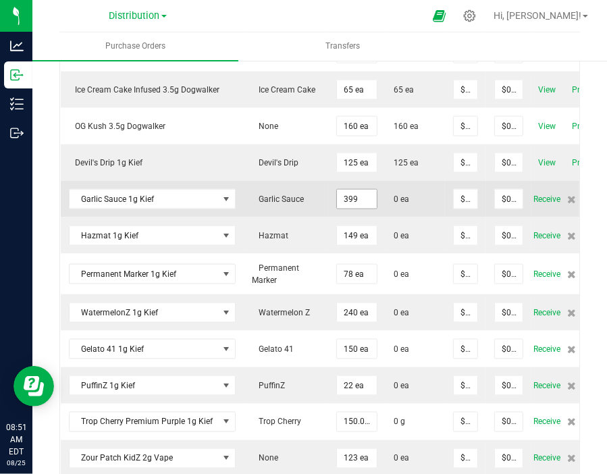
click at [351, 190] on input "399" at bounding box center [357, 199] width 40 height 19
type input "365 ea"
click at [432, 189] on td "0 ea" at bounding box center [415, 199] width 59 height 36
click at [543, 192] on span "Receive" at bounding box center [546, 199] width 27 height 16
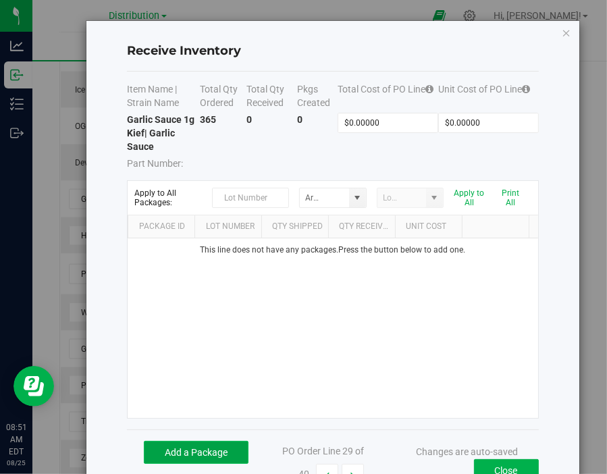
click at [221, 444] on button "Add a Package" at bounding box center [196, 452] width 105 height 23
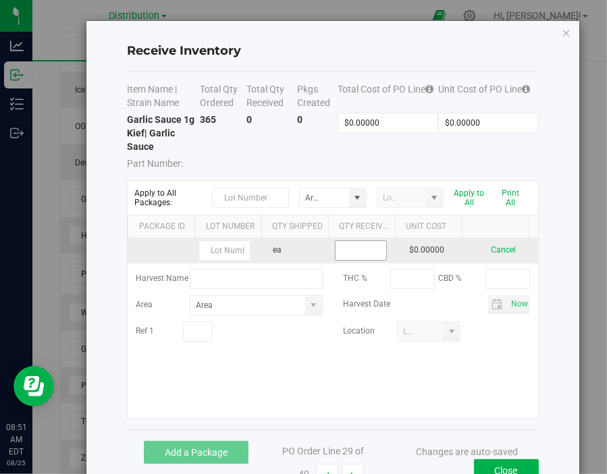
click at [358, 249] on input at bounding box center [361, 250] width 51 height 19
type input "365 ea"
click at [454, 249] on kendo-grid-list "ea 365 ea $0.00000 Cancel Harvest Name THC % CBD % Area Harvest Date Now Ref 1 …" at bounding box center [333, 328] width 410 height 180
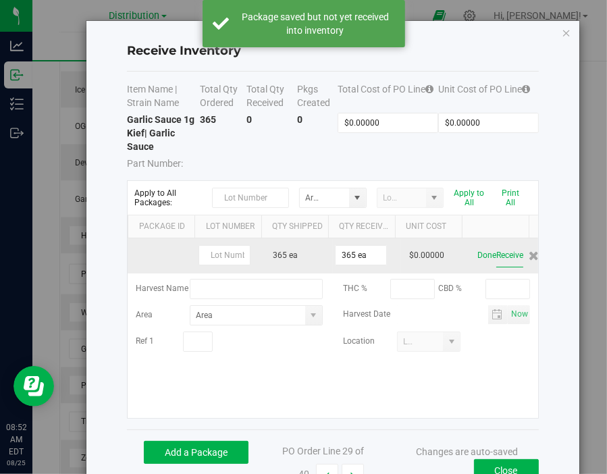
click at [498, 257] on button "Receive" at bounding box center [509, 256] width 27 height 24
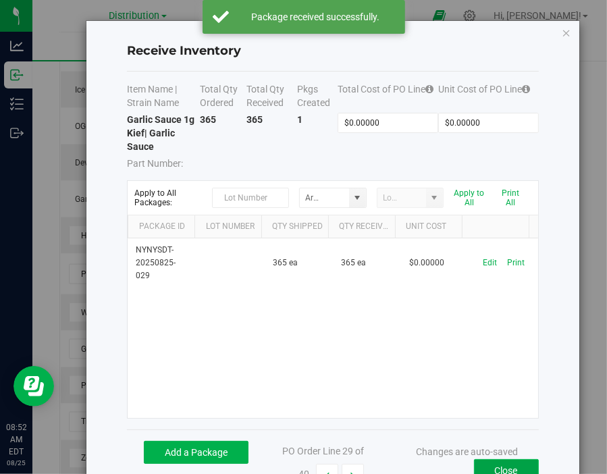
click at [502, 460] on button "Close" at bounding box center [506, 470] width 65 height 23
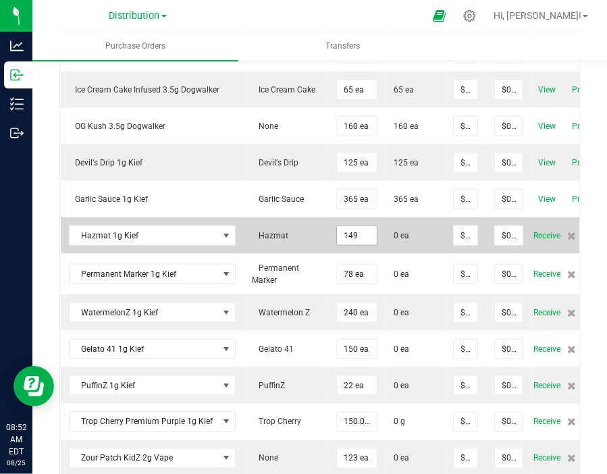
click at [353, 226] on input "149" at bounding box center [357, 235] width 40 height 19
type input "92 ea"
click at [408, 231] on span "0 ea" at bounding box center [415, 236] width 43 height 12
click at [546, 228] on span "Receive" at bounding box center [546, 236] width 27 height 16
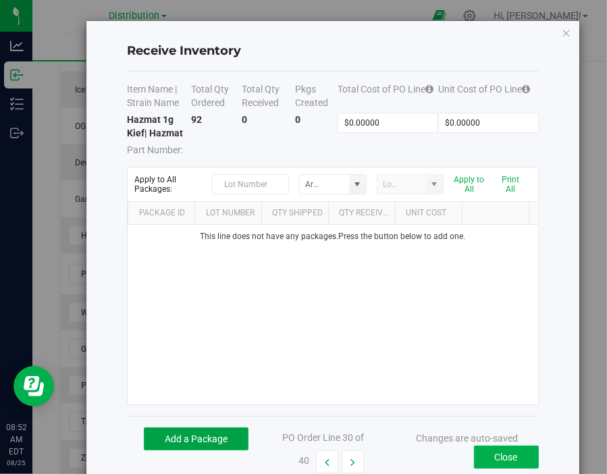
click at [176, 439] on button "Add a Package" at bounding box center [196, 438] width 105 height 23
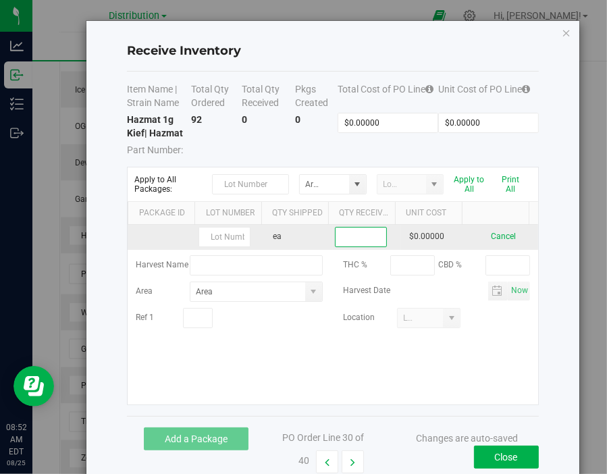
click at [369, 238] on input at bounding box center [361, 237] width 51 height 19
type input "92 ea"
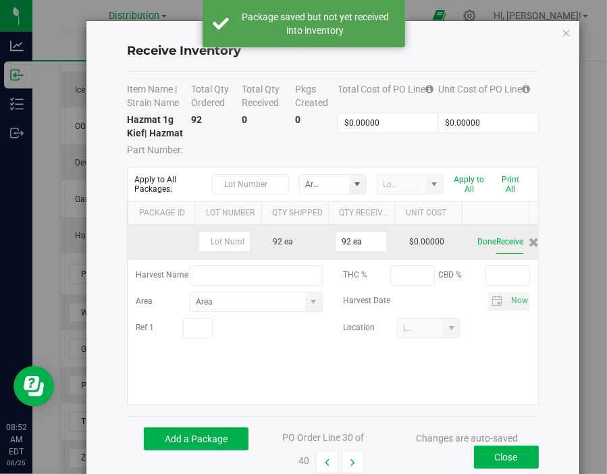
click at [500, 240] on button "Receive" at bounding box center [509, 242] width 27 height 24
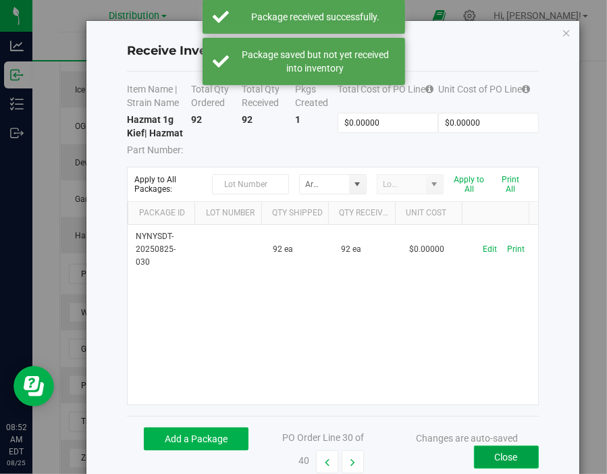
click at [485, 457] on button "Close" at bounding box center [506, 457] width 65 height 23
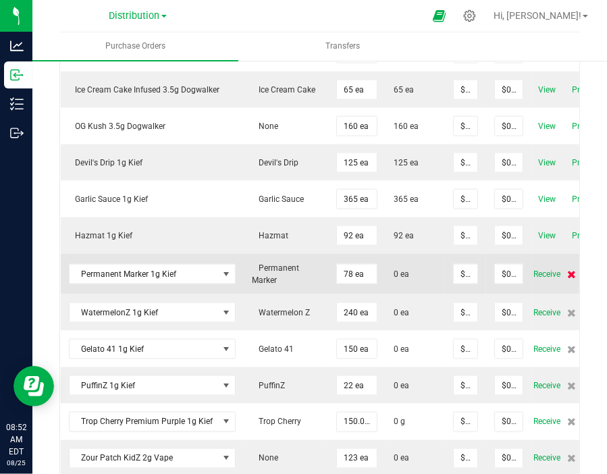
click at [567, 270] on icon at bounding box center [571, 274] width 9 height 8
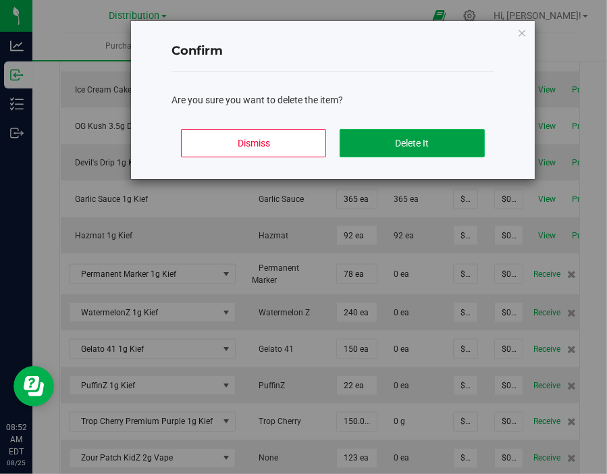
click at [388, 144] on button "Delete It" at bounding box center [412, 143] width 145 height 28
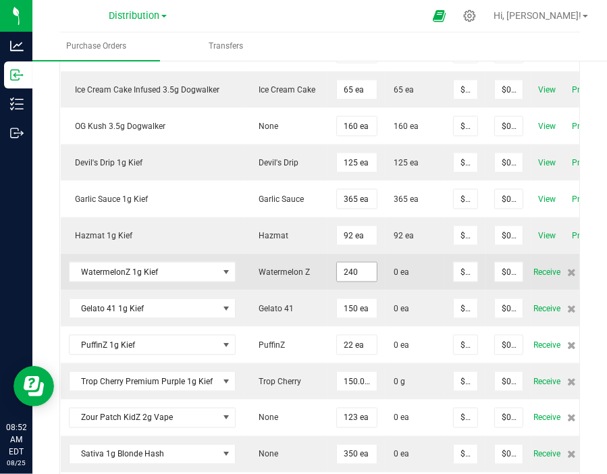
click at [346, 264] on input "240" at bounding box center [357, 272] width 40 height 19
type input "157 ea"
click at [421, 266] on span "0 ea" at bounding box center [415, 272] width 43 height 12
click at [541, 265] on span "Receive" at bounding box center [546, 272] width 27 height 16
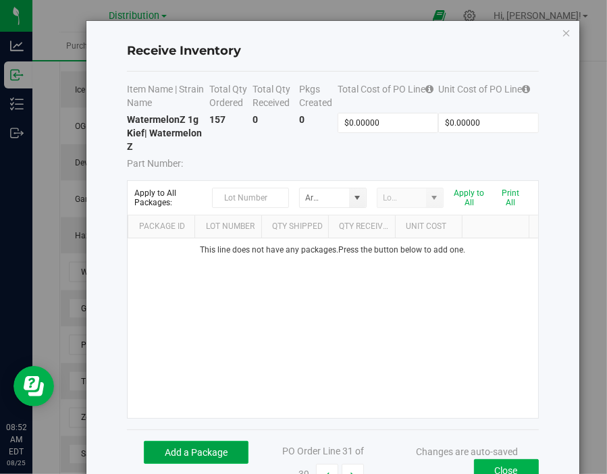
click at [221, 448] on button "Add a Package" at bounding box center [196, 452] width 105 height 23
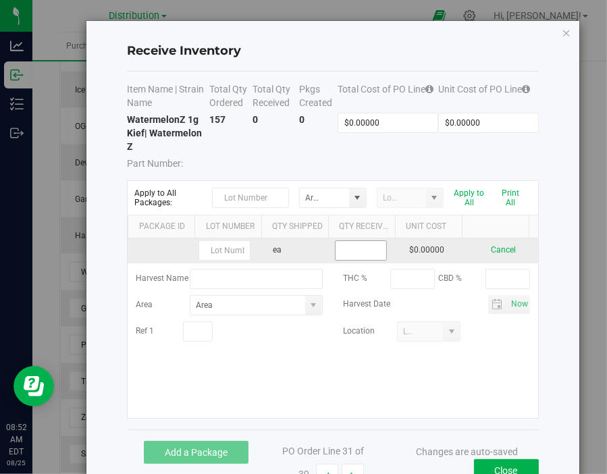
click at [353, 252] on input at bounding box center [361, 250] width 51 height 19
type input "157 ea"
click at [390, 252] on kendo-grid-list "ea 157 ea $0.00000 Cancel Harvest Name THC % CBD % Area Harvest Date Now Ref 1 …" at bounding box center [333, 328] width 410 height 180
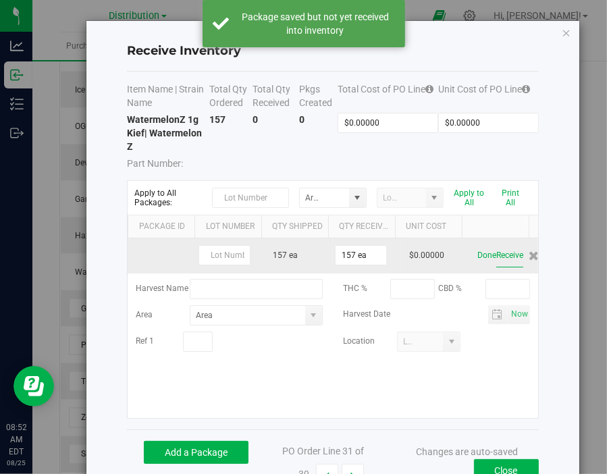
click at [498, 260] on button "Receive" at bounding box center [509, 256] width 27 height 24
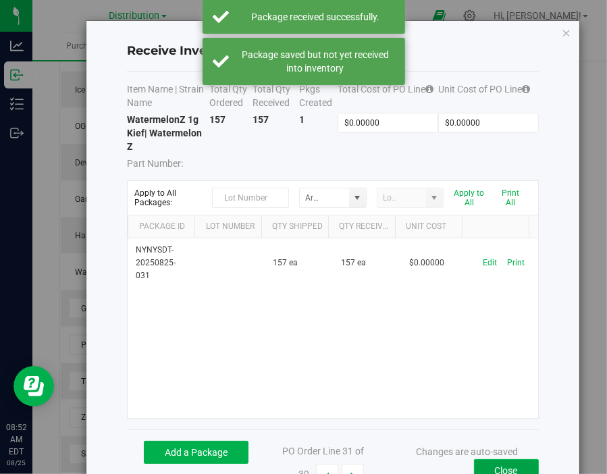
click at [500, 462] on button "Close" at bounding box center [506, 470] width 65 height 23
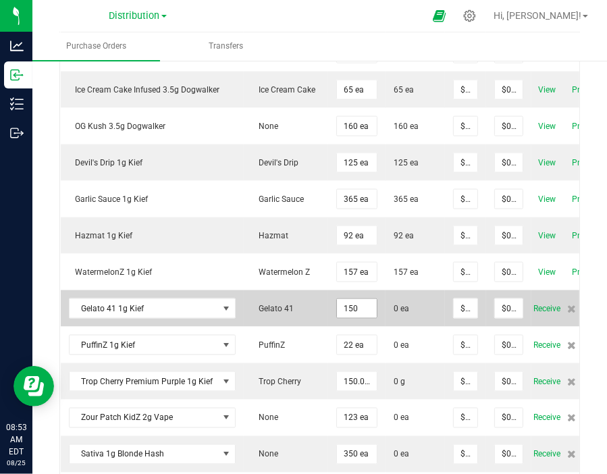
click at [348, 300] on input "150" at bounding box center [357, 308] width 40 height 19
type input "123 ea"
click at [408, 304] on span "0 ea" at bounding box center [415, 308] width 43 height 12
click at [533, 302] on span "Receive" at bounding box center [546, 308] width 27 height 16
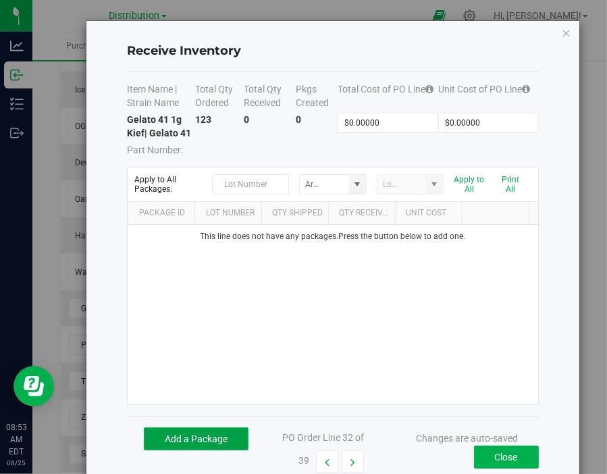
click at [203, 450] on button "Add a Package" at bounding box center [196, 438] width 105 height 23
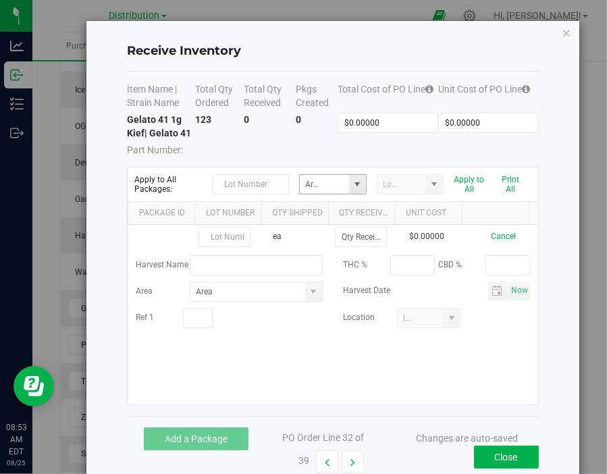
click at [354, 190] on span at bounding box center [357, 184] width 11 height 11
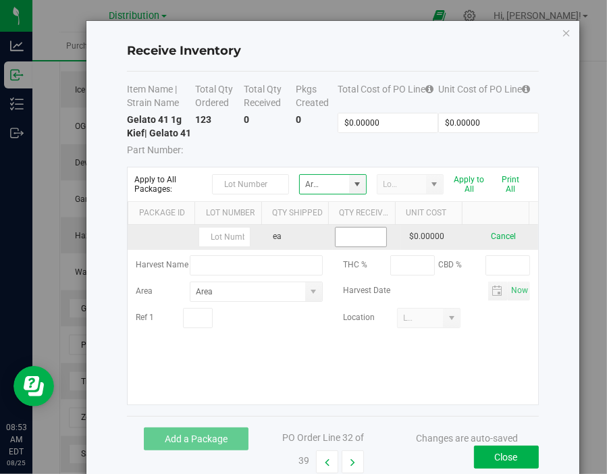
click at [361, 246] on input at bounding box center [361, 237] width 51 height 19
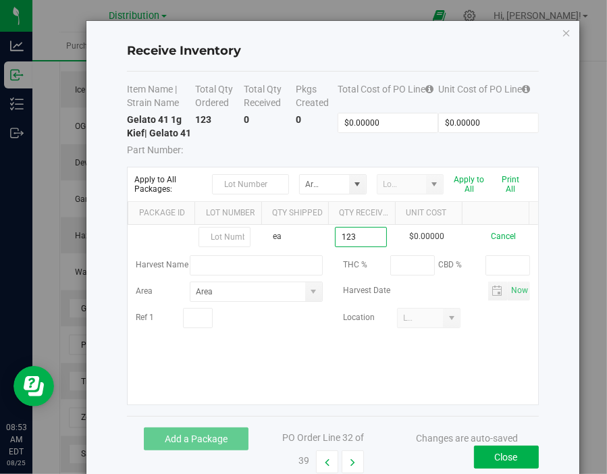
type input "123 ea"
click at [483, 371] on kendo-grid-list "ea 123 ea $0.00000 Cancel Harvest Name THC % CBD % Area Harvest Date Now Ref 1 …" at bounding box center [333, 315] width 410 height 180
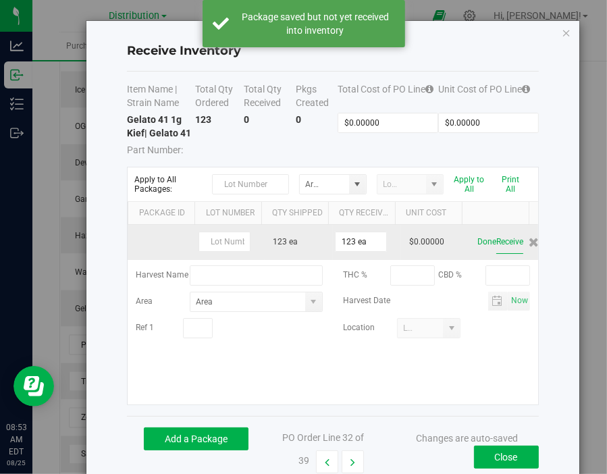
click at [496, 252] on button "Receive" at bounding box center [509, 242] width 27 height 24
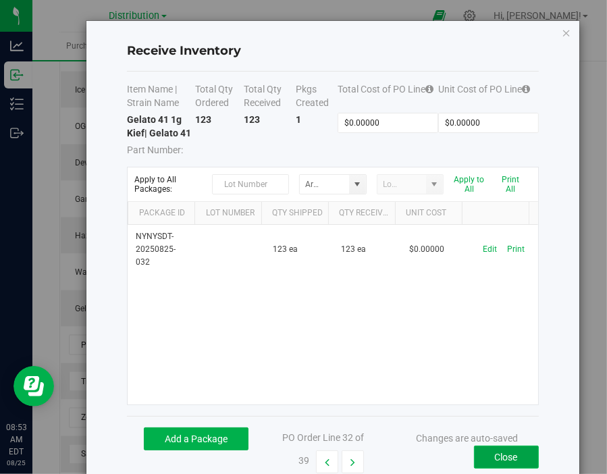
click at [497, 462] on button "Close" at bounding box center [506, 457] width 65 height 23
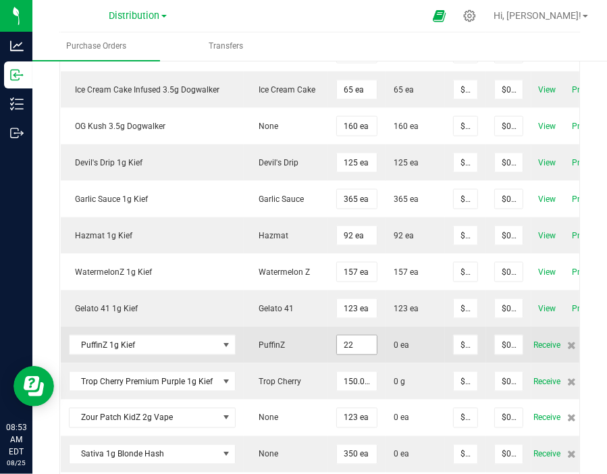
click at [356, 338] on input "22" at bounding box center [357, 345] width 40 height 19
type input "238 ea"
click at [398, 339] on span "0 ea" at bounding box center [402, 345] width 16 height 12
click at [539, 337] on span "Receive" at bounding box center [546, 345] width 27 height 16
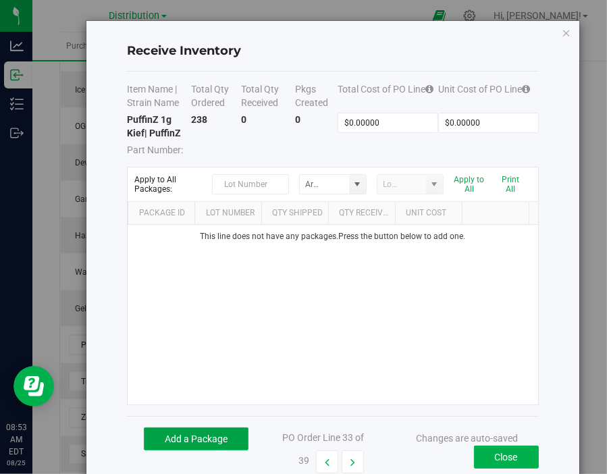
click at [213, 435] on button "Add a Package" at bounding box center [196, 438] width 105 height 23
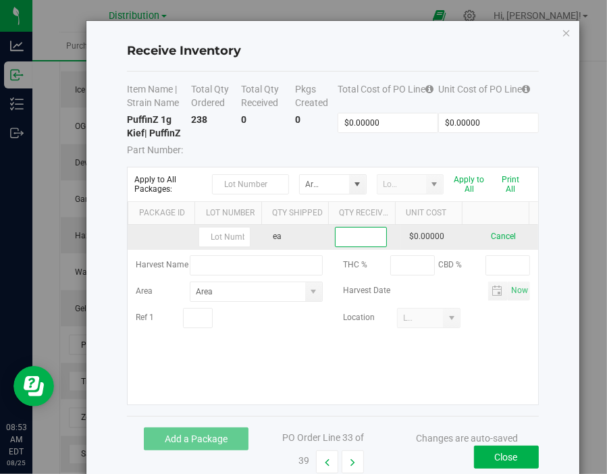
click at [359, 238] on input at bounding box center [361, 237] width 51 height 19
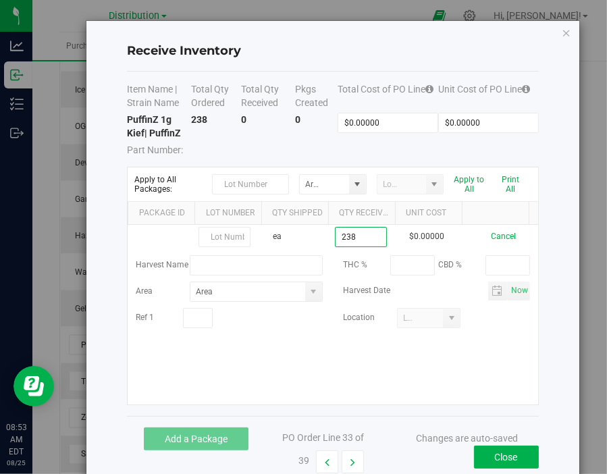
type input "238 ea"
click at [397, 349] on kendo-grid-list "ea 238 ea $0.00000 Cancel Harvest Name THC % CBD % Area Harvest Date Now Ref 1 …" at bounding box center [333, 315] width 410 height 180
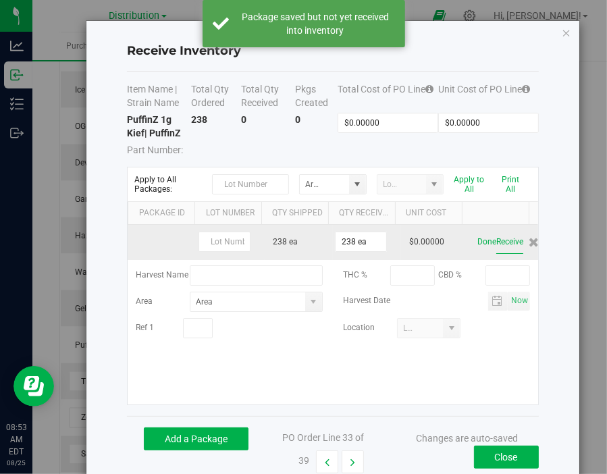
click at [496, 244] on button "Receive" at bounding box center [509, 242] width 27 height 24
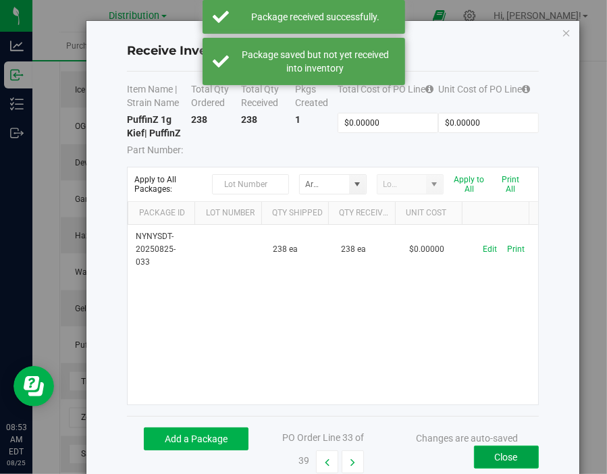
click at [494, 456] on button "Close" at bounding box center [506, 457] width 65 height 23
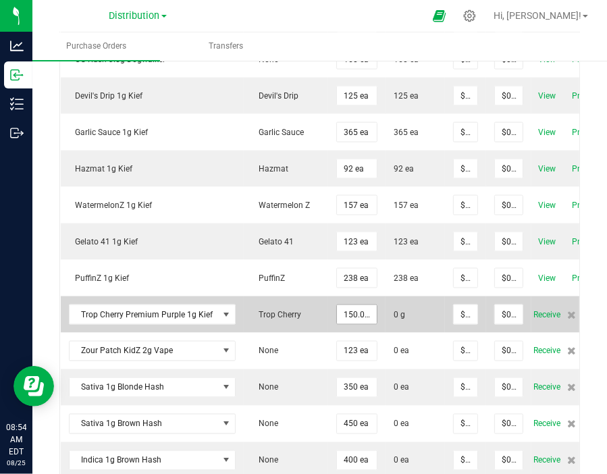
scroll to position [1204, 0]
click at [346, 307] on input "150" at bounding box center [357, 313] width 40 height 19
type input "250.0000 g"
click at [427, 310] on span "0 g" at bounding box center [415, 314] width 43 height 12
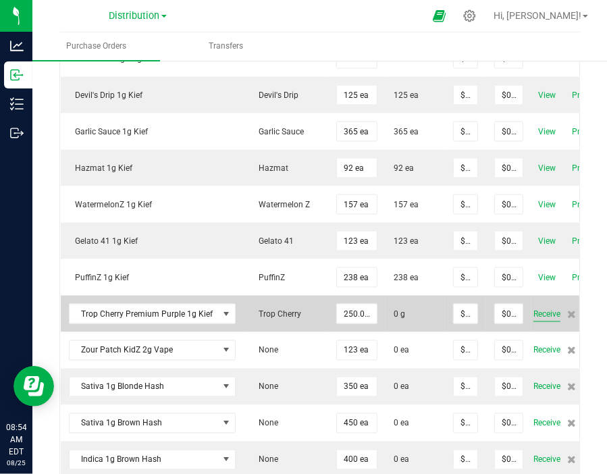
click at [540, 307] on span "Receive" at bounding box center [546, 314] width 27 height 16
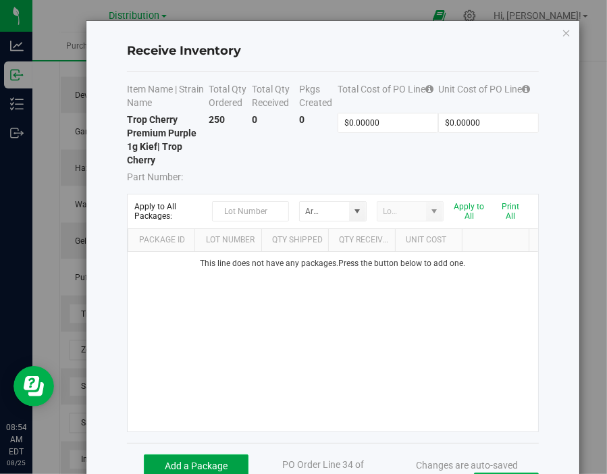
click at [231, 460] on button "Add a Package" at bounding box center [196, 465] width 105 height 23
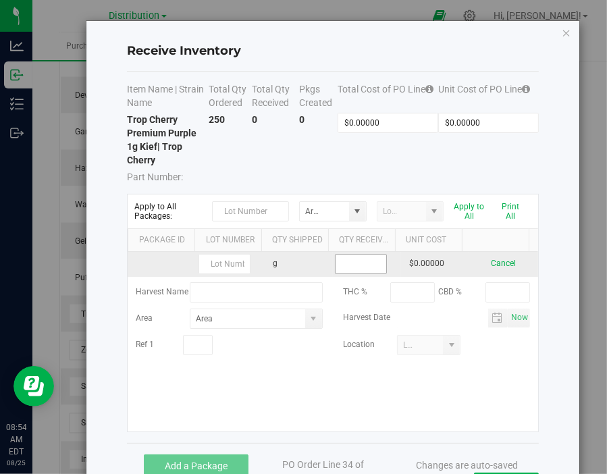
click at [356, 265] on input at bounding box center [361, 264] width 51 height 19
type input "250.0000 g"
click at [386, 263] on kendo-grid-list "g 250.0000 g $0.00000 Cancel Harvest Name THC % CBD % Area Harvest Date Now Ref…" at bounding box center [333, 342] width 410 height 180
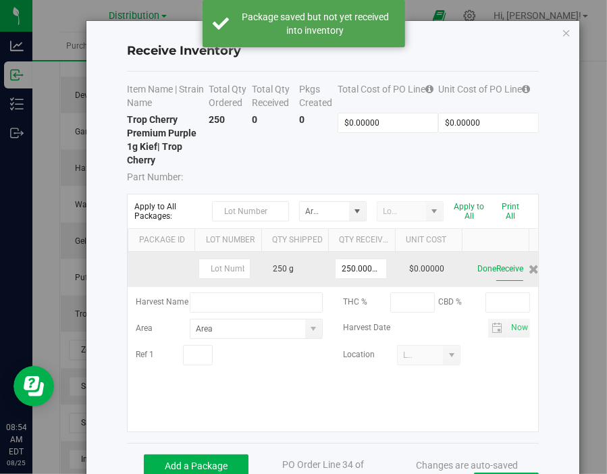
click at [496, 268] on button "Receive" at bounding box center [509, 269] width 27 height 24
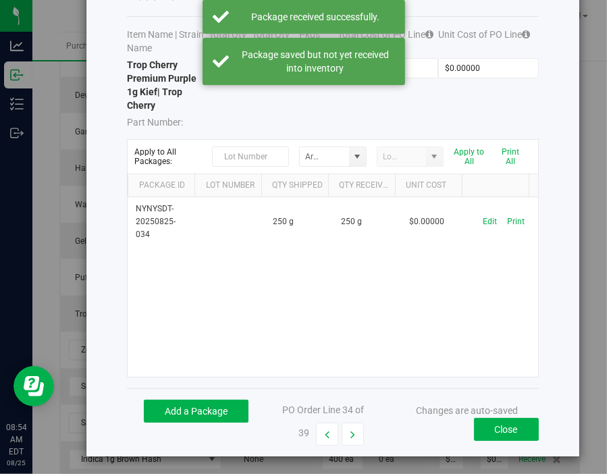
scroll to position [56, 0]
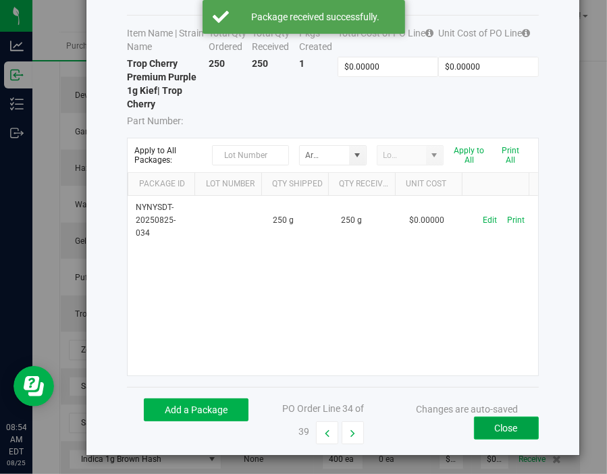
click at [511, 422] on button "Close" at bounding box center [506, 428] width 65 height 23
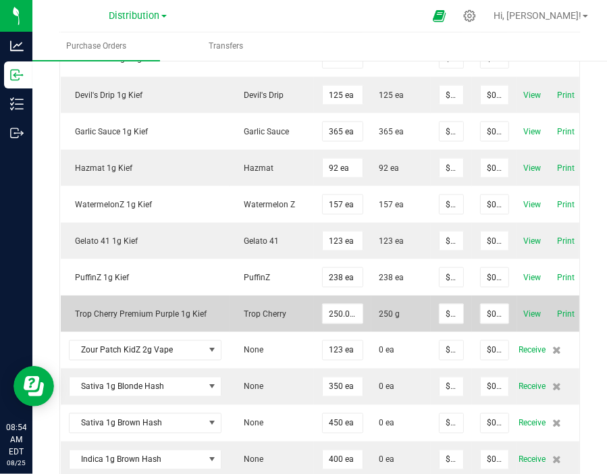
scroll to position [1204, 0]
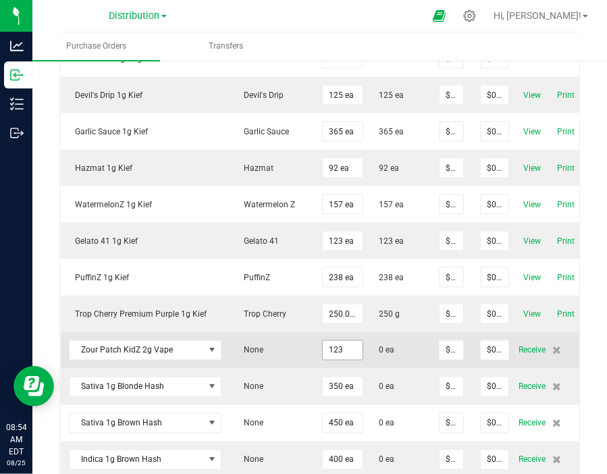
click at [337, 341] on input "123" at bounding box center [343, 350] width 40 height 19
type input "200 ea"
type input "0"
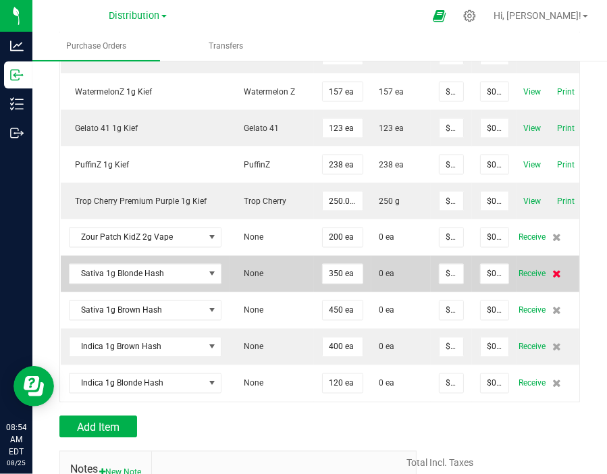
scroll to position [1318, 0]
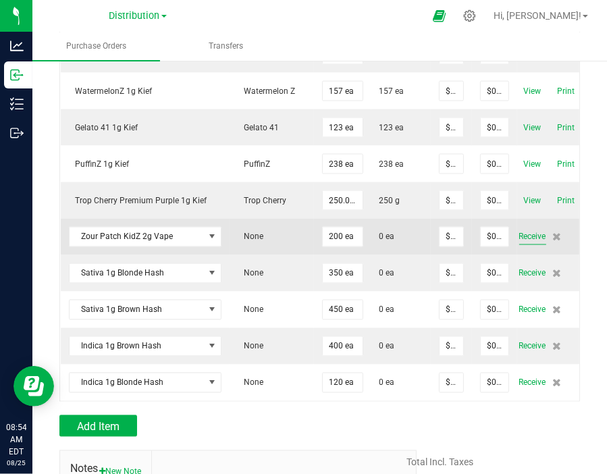
click at [534, 229] on span "Receive" at bounding box center [532, 237] width 27 height 16
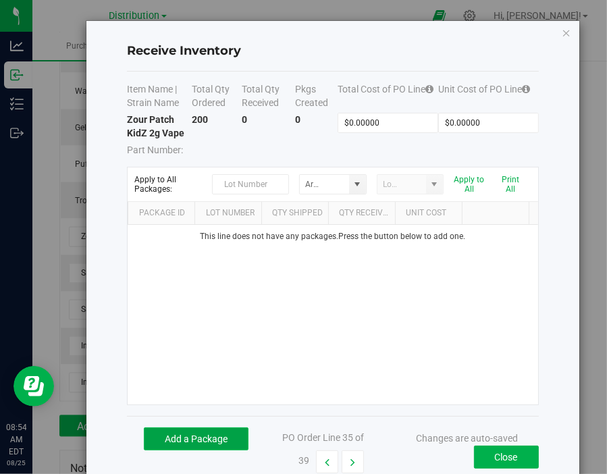
click at [219, 437] on button "Add a Package" at bounding box center [196, 438] width 105 height 23
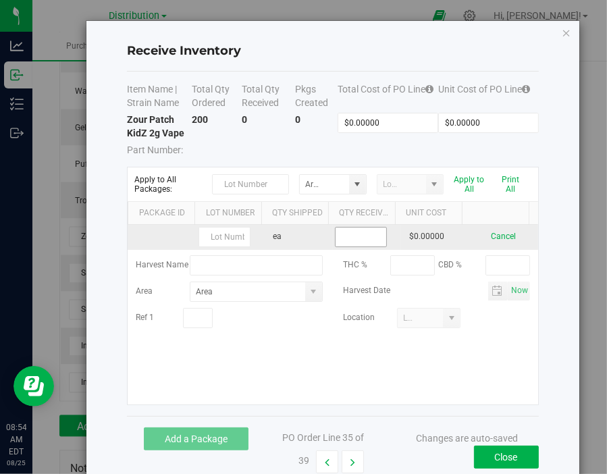
click at [353, 232] on input at bounding box center [361, 237] width 51 height 19
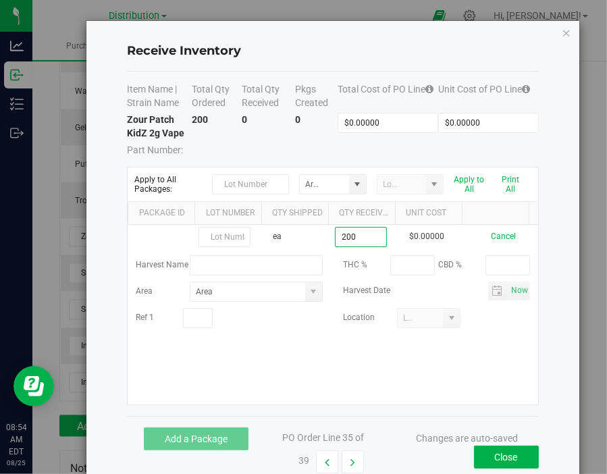
type input "200 ea"
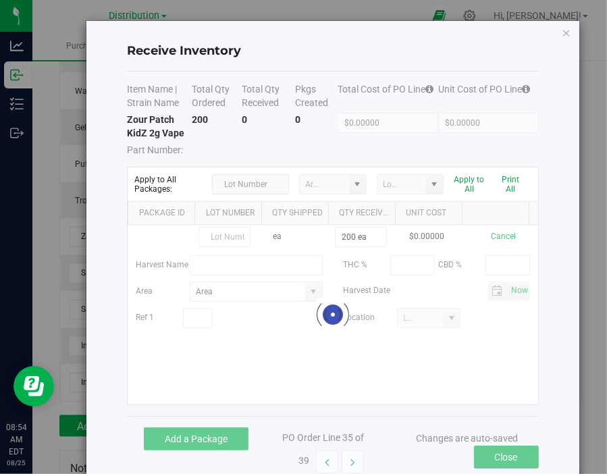
click at [481, 355] on kendo-grid-list "ea 200 ea $0.00000 Cancel Harvest Name THC % CBD % Area Harvest Date Now Ref 1 …" at bounding box center [333, 315] width 410 height 180
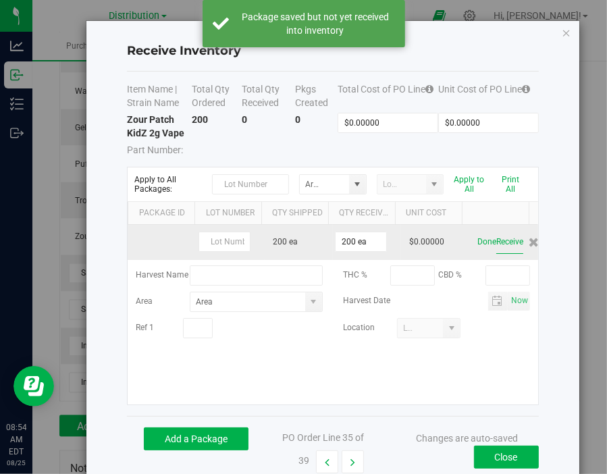
click at [500, 247] on button "Receive" at bounding box center [509, 242] width 27 height 24
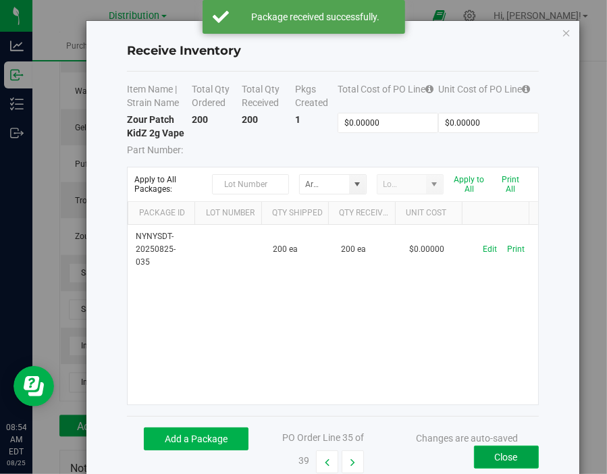
click at [496, 452] on button "Close" at bounding box center [506, 457] width 65 height 23
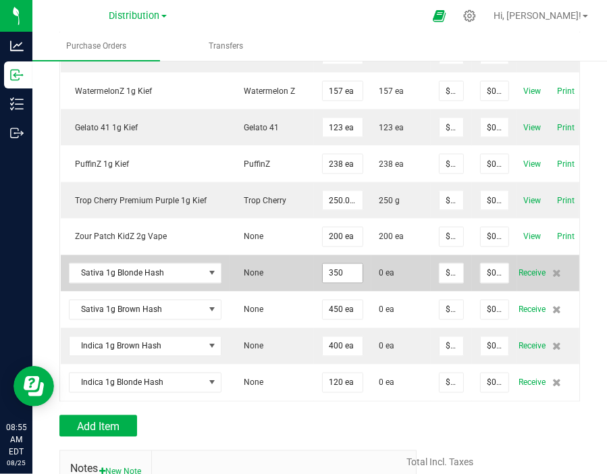
click at [344, 264] on input "350" at bounding box center [343, 273] width 40 height 19
type input "222 ea"
click at [404, 269] on td "0 ea" at bounding box center [400, 273] width 59 height 36
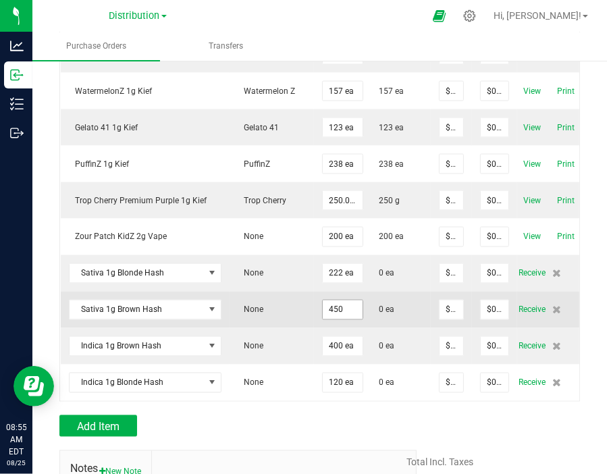
click at [337, 301] on input "450" at bounding box center [343, 309] width 40 height 19
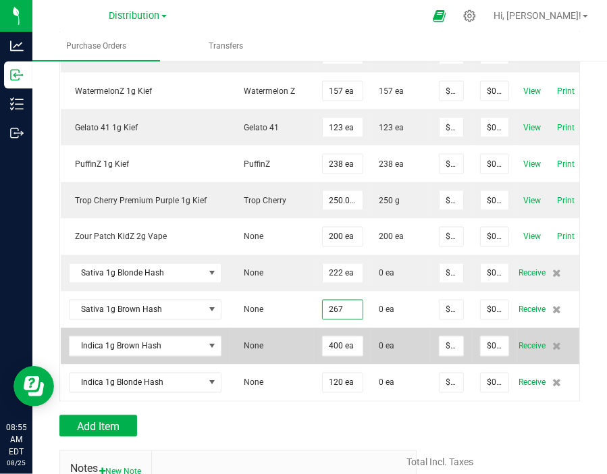
type input "267 ea"
click at [314, 328] on td "400 ea" at bounding box center [342, 346] width 57 height 36
click at [327, 337] on input "400" at bounding box center [343, 346] width 40 height 19
type input "246 ea"
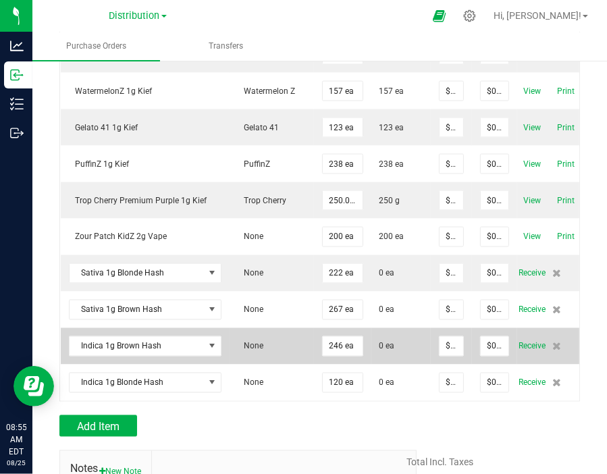
click at [294, 338] on td "None" at bounding box center [272, 346] width 84 height 36
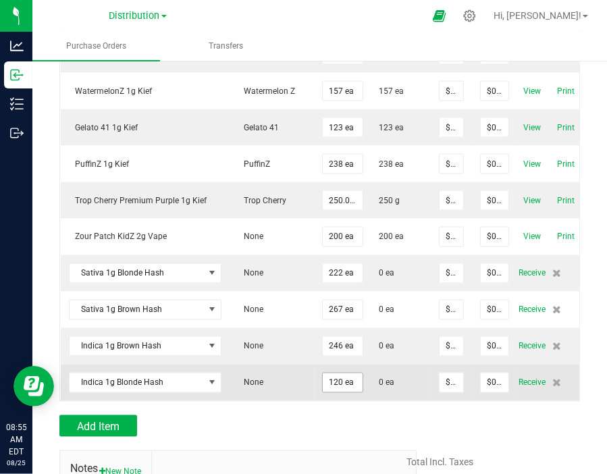
click at [334, 373] on input "120 ea" at bounding box center [343, 382] width 40 height 19
click at [334, 373] on input "120" at bounding box center [343, 382] width 40 height 19
type input "360 ea"
click at [373, 379] on td "0 ea" at bounding box center [400, 383] width 59 height 36
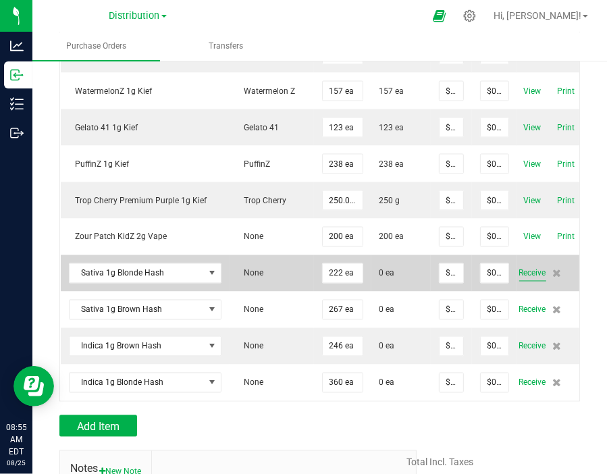
click at [535, 265] on span "Receive" at bounding box center [532, 273] width 27 height 16
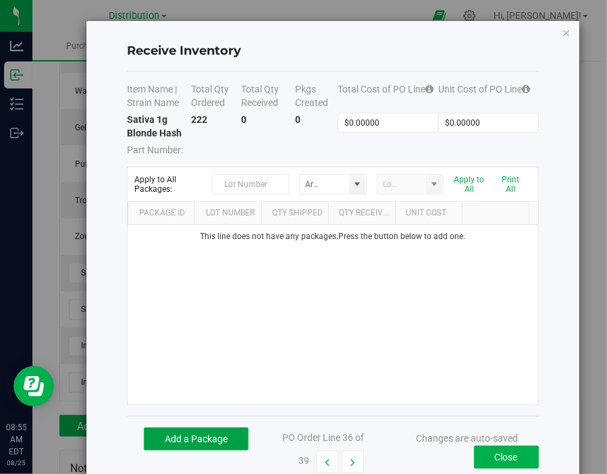
click at [196, 435] on button "Add a Package" at bounding box center [196, 438] width 105 height 23
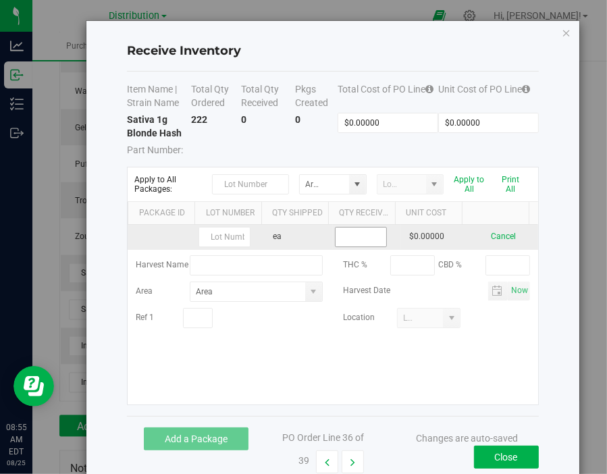
click at [359, 239] on input at bounding box center [361, 237] width 51 height 19
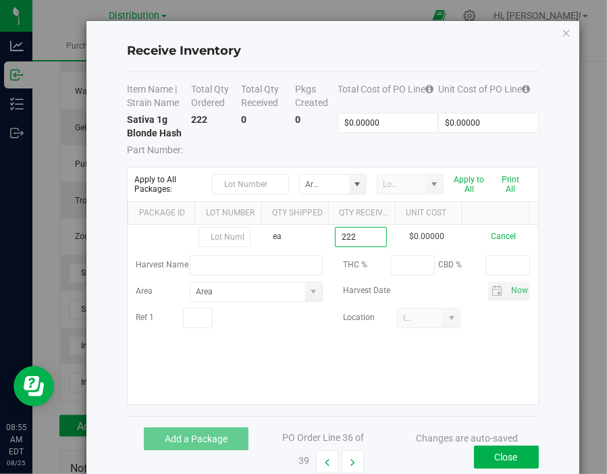
type input "222 ea"
click at [491, 360] on kendo-grid-list "ea 222 ea $0.00000 Cancel Harvest Name THC % CBD % Area Harvest Date Now Ref 1 …" at bounding box center [333, 315] width 410 height 180
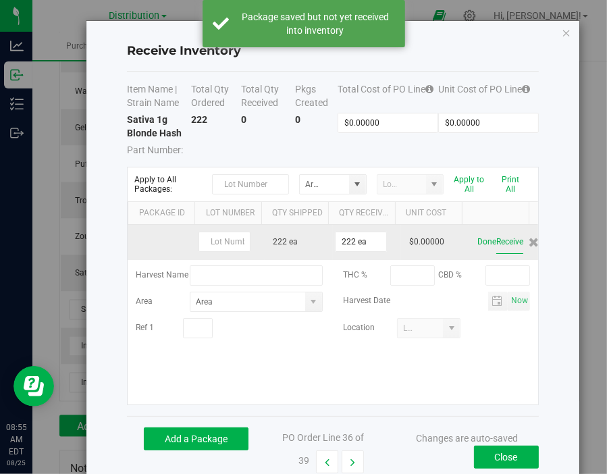
click at [500, 245] on button "Receive" at bounding box center [509, 242] width 27 height 24
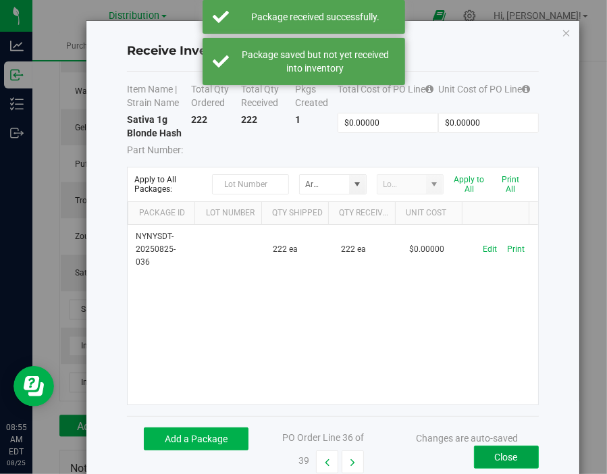
click at [521, 454] on button "Close" at bounding box center [506, 457] width 65 height 23
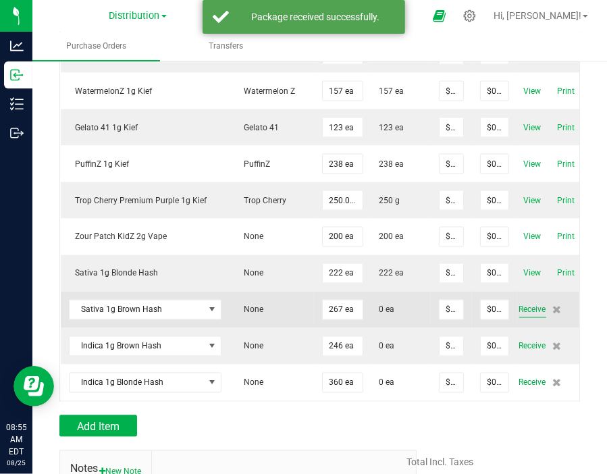
click at [534, 302] on span "Receive" at bounding box center [532, 310] width 27 height 16
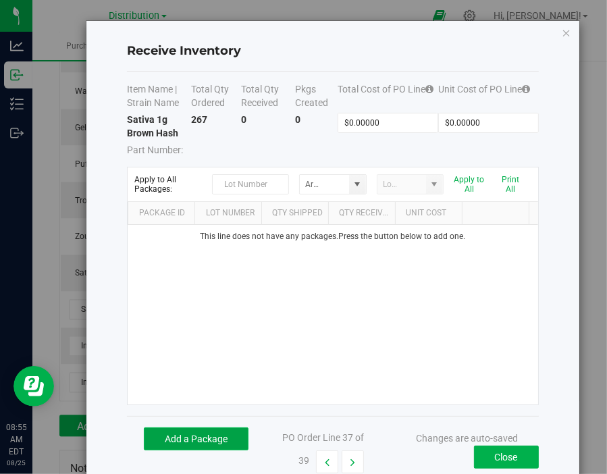
click at [230, 436] on button "Add a Package" at bounding box center [196, 438] width 105 height 23
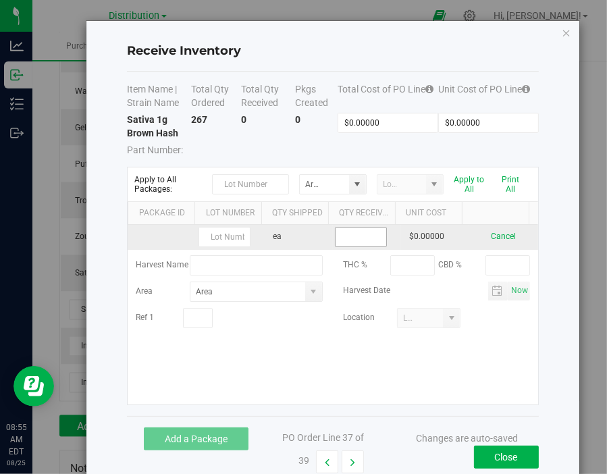
click at [373, 236] on input at bounding box center [361, 237] width 51 height 19
type input "267 ea"
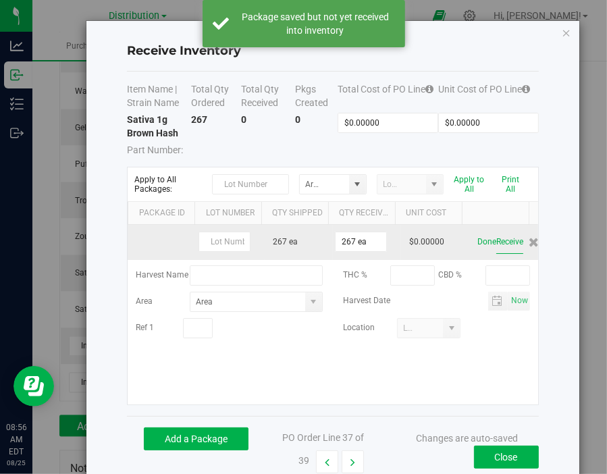
click at [501, 244] on button "Receive" at bounding box center [509, 242] width 27 height 24
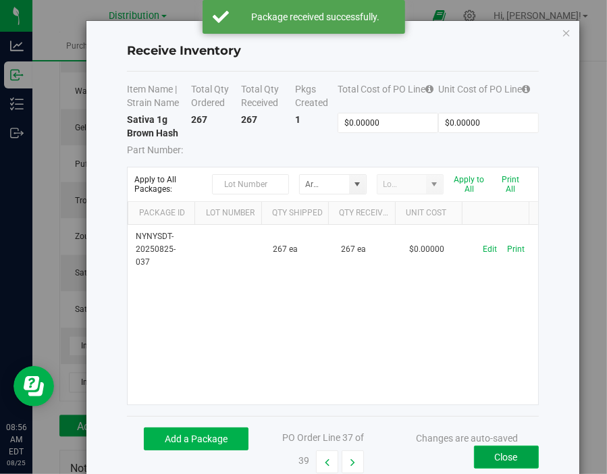
click at [485, 457] on button "Close" at bounding box center [506, 457] width 65 height 23
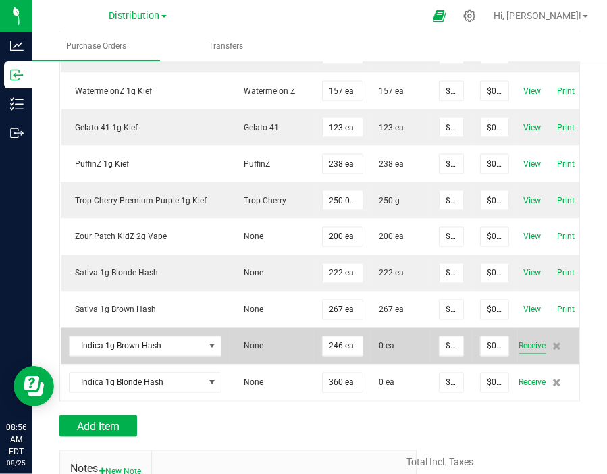
click at [537, 338] on span "Receive" at bounding box center [532, 346] width 27 height 16
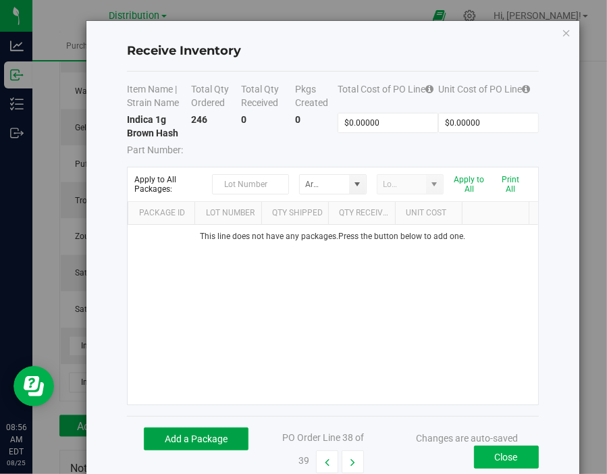
click at [215, 433] on button "Add a Package" at bounding box center [196, 438] width 105 height 23
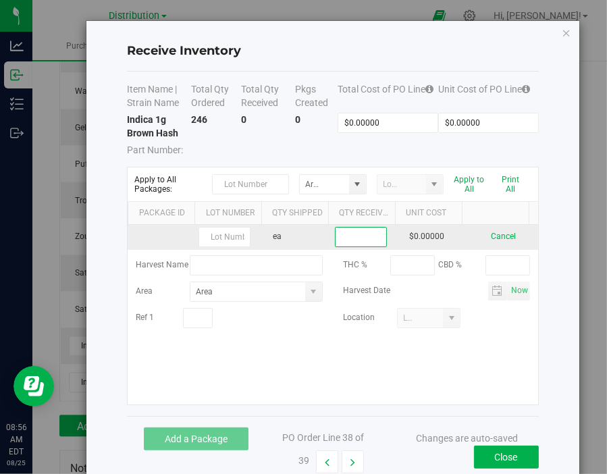
click at [353, 236] on input at bounding box center [361, 237] width 51 height 19
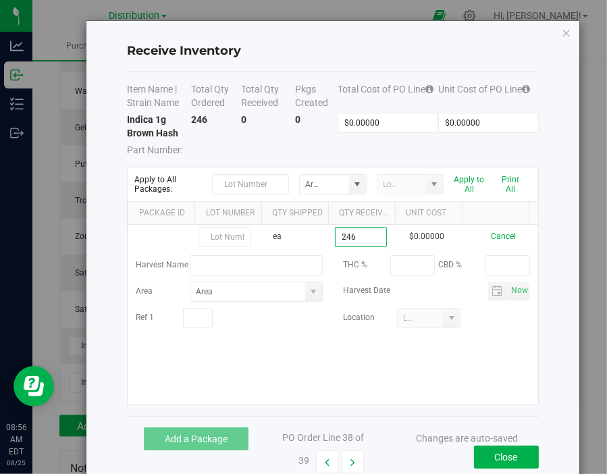
type input "246 ea"
click at [459, 361] on kendo-grid-list "ea 246 ea $0.00000 Cancel Harvest Name THC % CBD % Area Harvest Date Now Ref 1 …" at bounding box center [333, 315] width 410 height 180
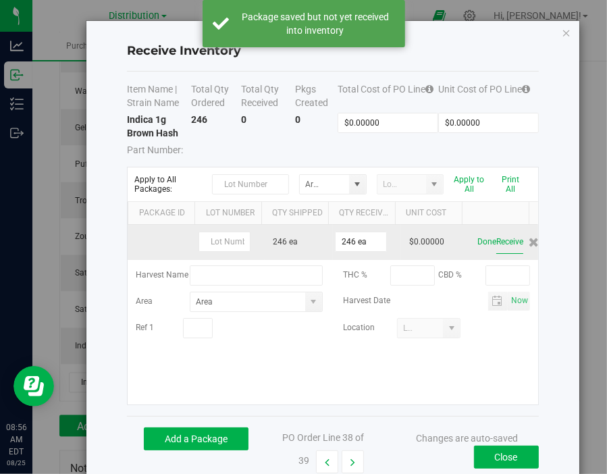
click at [503, 239] on button "Receive" at bounding box center [509, 242] width 27 height 24
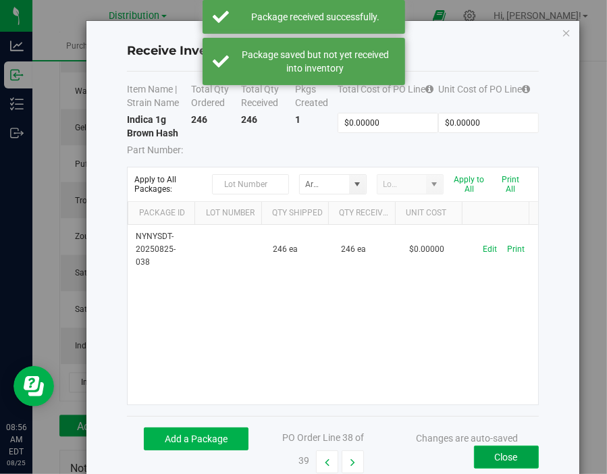
click at [518, 459] on button "Close" at bounding box center [506, 457] width 65 height 23
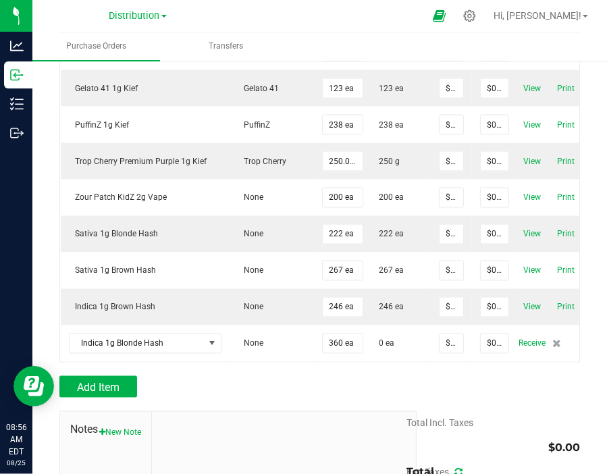
scroll to position [1358, 0]
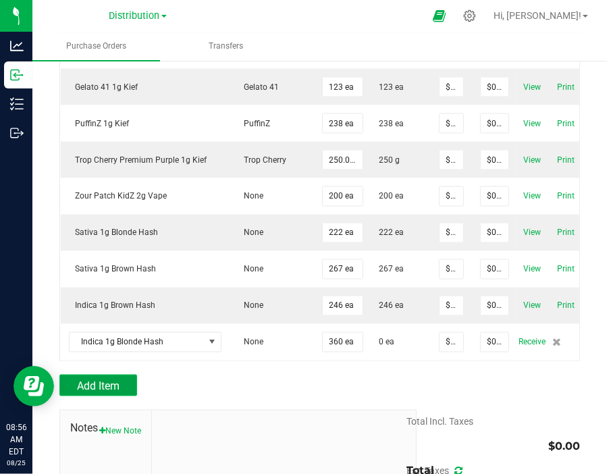
click at [125, 385] on button "Add Item" at bounding box center [98, 386] width 78 height 22
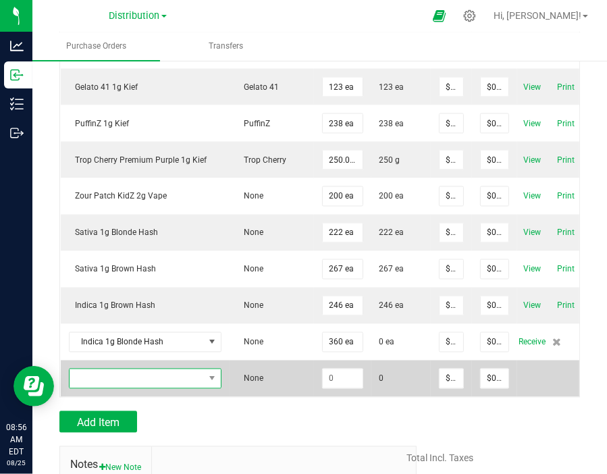
click at [194, 373] on span "NO DATA FOUND" at bounding box center [137, 378] width 134 height 19
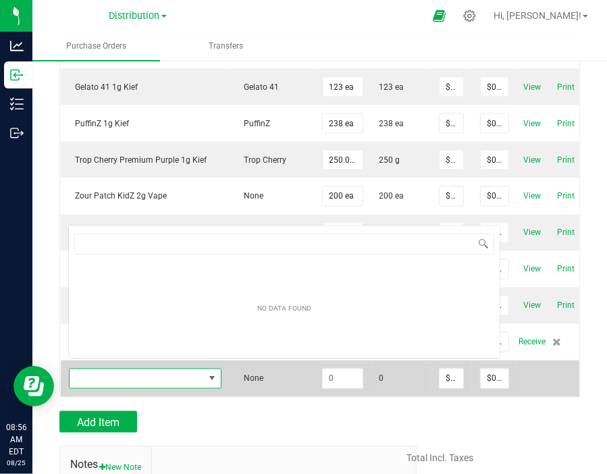
scroll to position [20, 152]
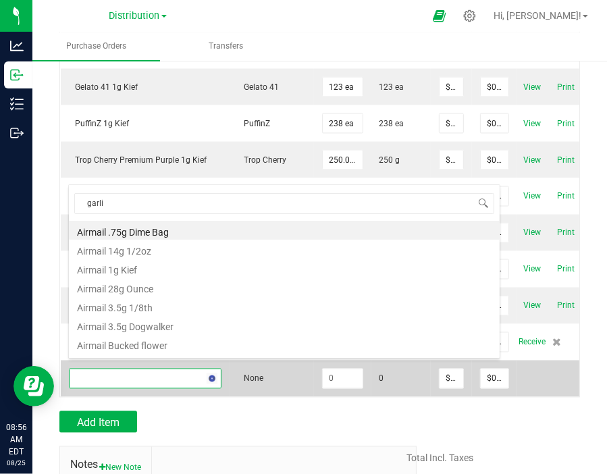
type input "garlic"
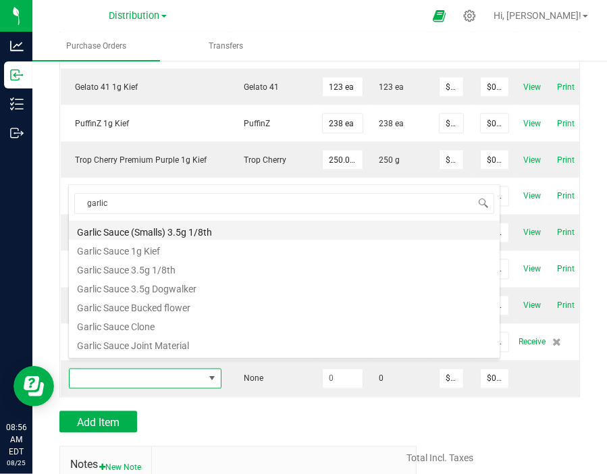
click at [186, 236] on li "Garlic Sauce (Smalls) 3.5g 1/8th" at bounding box center [284, 230] width 431 height 19
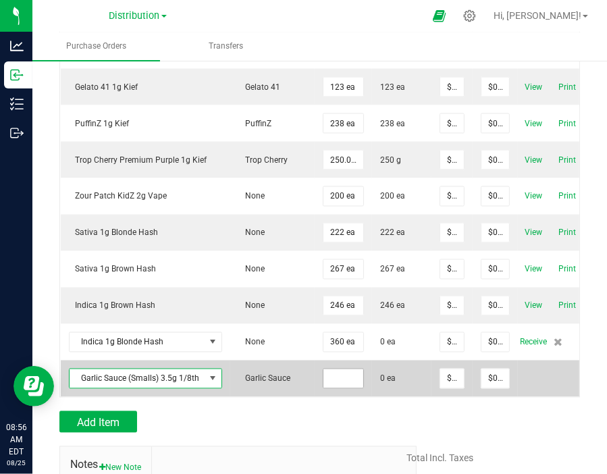
click at [338, 371] on input at bounding box center [343, 378] width 40 height 19
type input "165 ea"
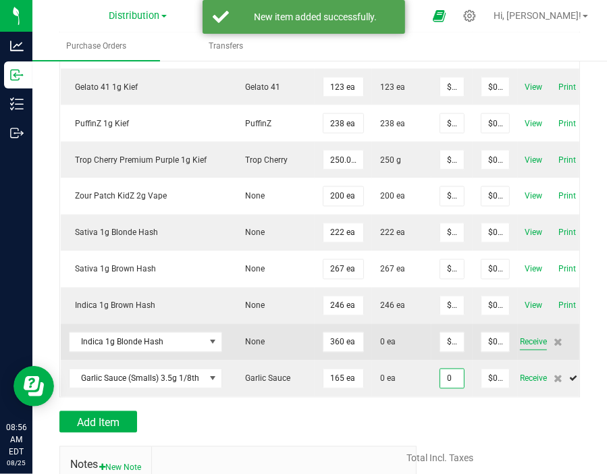
type input "$0.00000"
click at [521, 334] on span "Receive" at bounding box center [533, 342] width 27 height 16
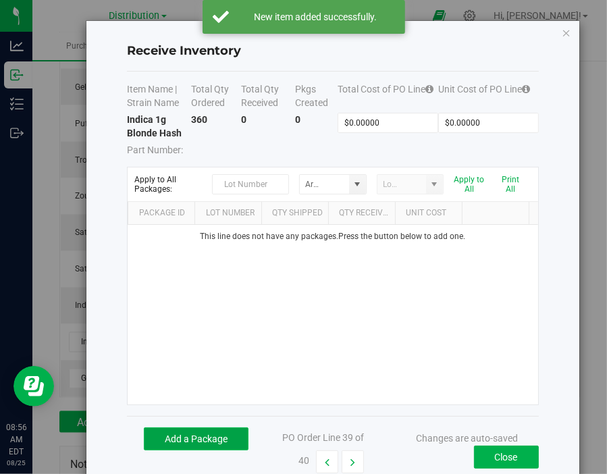
click at [209, 435] on button "Add a Package" at bounding box center [196, 438] width 105 height 23
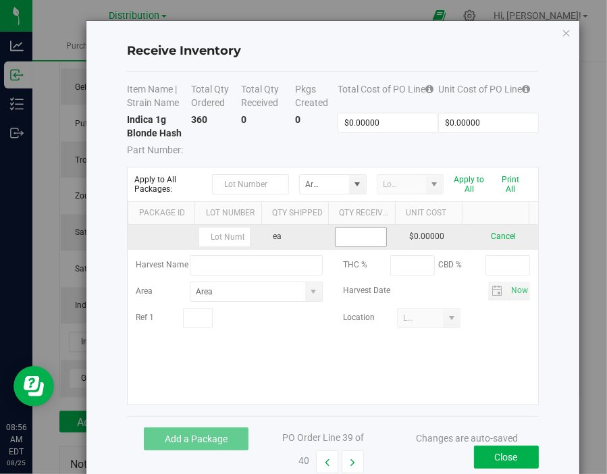
click at [361, 235] on input at bounding box center [361, 237] width 51 height 19
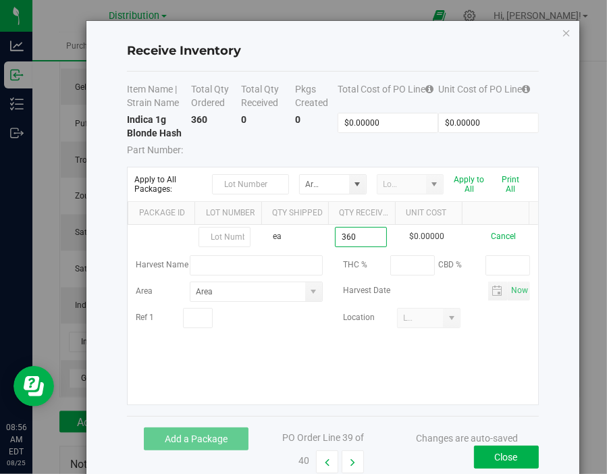
type input "360 ea"
click at [445, 372] on kendo-grid-list "ea 360 ea $0.00000 Cancel Harvest Name THC % CBD % Area Harvest Date Now Ref 1 …" at bounding box center [333, 315] width 410 height 180
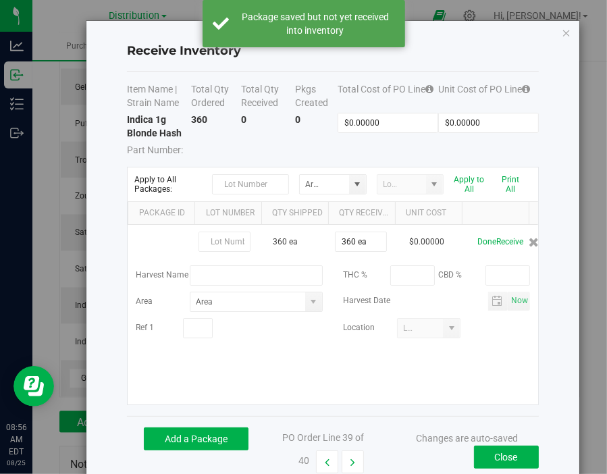
drag, startPoint x: 445, startPoint y: 372, endPoint x: 496, endPoint y: 246, distance: 136.0
click at [496, 241] on button "Receive" at bounding box center [509, 242] width 27 height 24
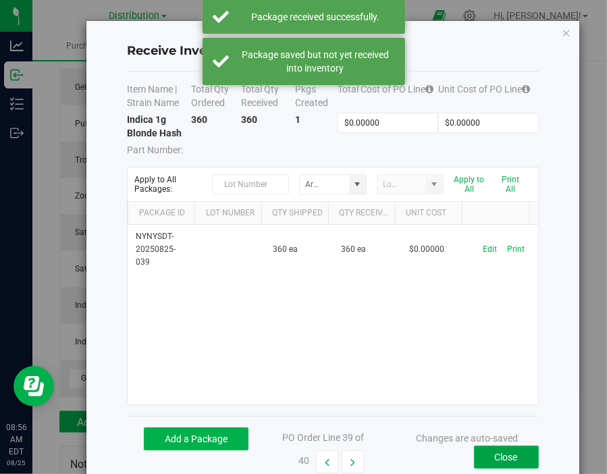
click at [508, 450] on button "Close" at bounding box center [506, 457] width 65 height 23
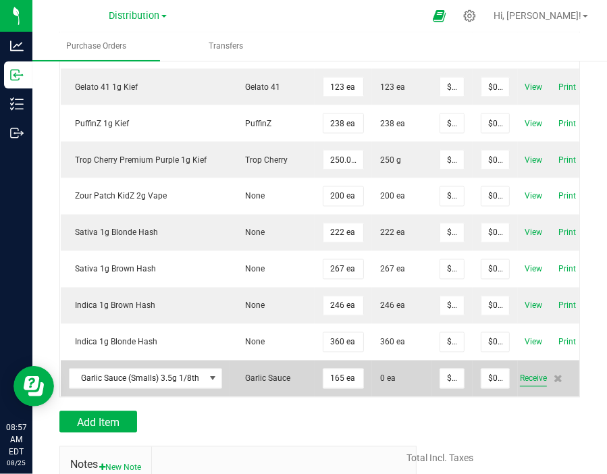
click at [537, 371] on span "Receive" at bounding box center [533, 379] width 27 height 16
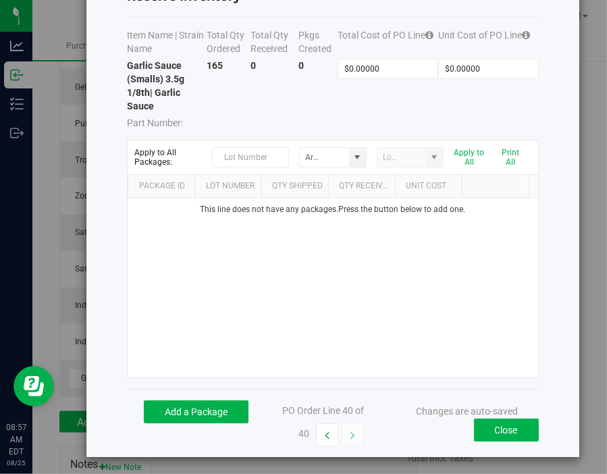
scroll to position [56, 0]
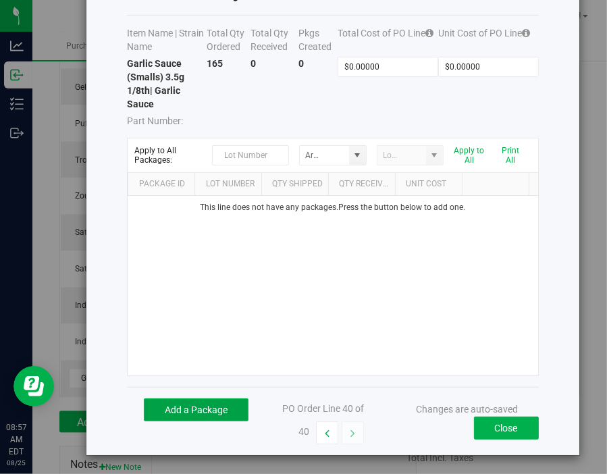
click at [227, 411] on button "Add a Package" at bounding box center [196, 409] width 105 height 23
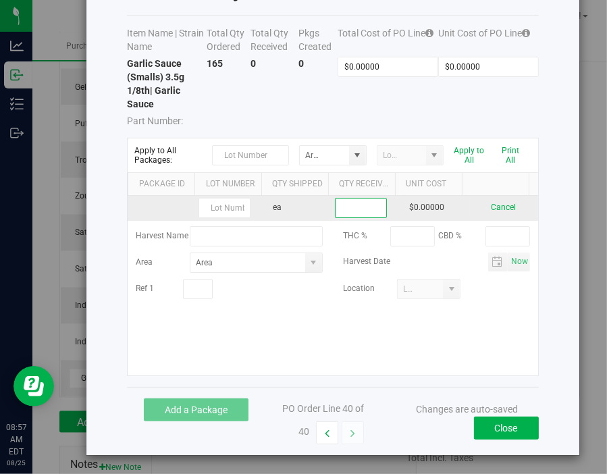
click at [356, 210] on input at bounding box center [361, 207] width 51 height 19
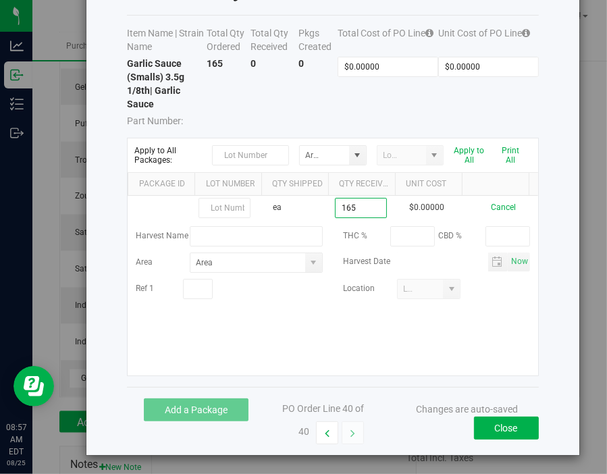
type input "165 ea"
click at [456, 357] on kendo-grid-list "ea 165 ea $0.00000 Cancel Harvest Name THC % CBD % Area Harvest Date Now Ref 1 …" at bounding box center [333, 286] width 410 height 180
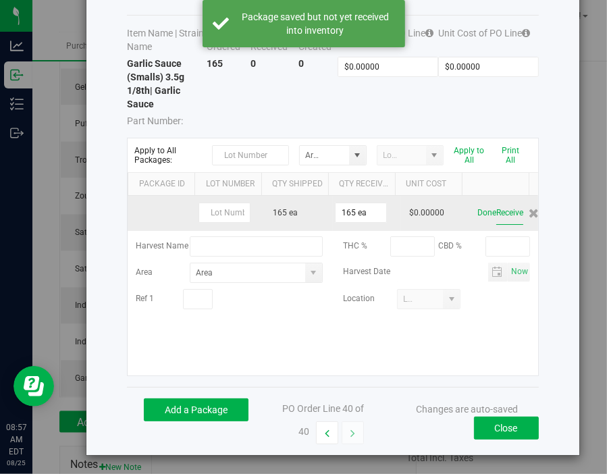
click at [496, 217] on button "Receive" at bounding box center [509, 213] width 27 height 24
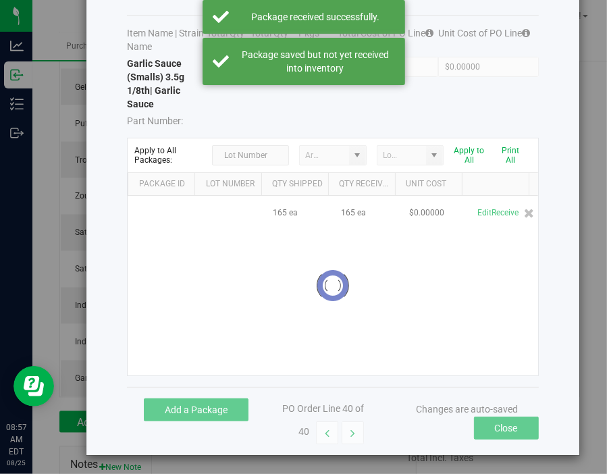
scroll to position [1380, 0]
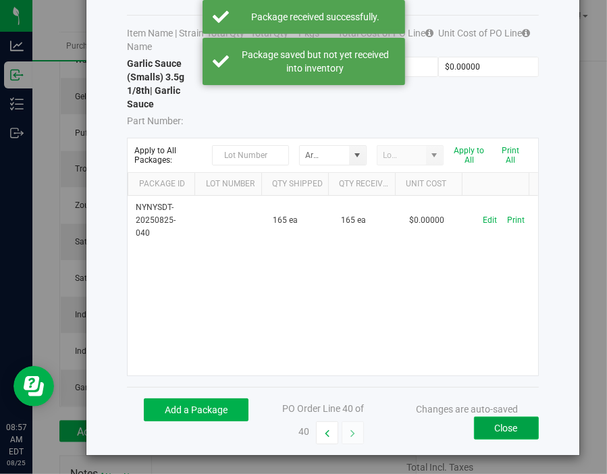
click at [498, 429] on button "Close" at bounding box center [506, 428] width 65 height 23
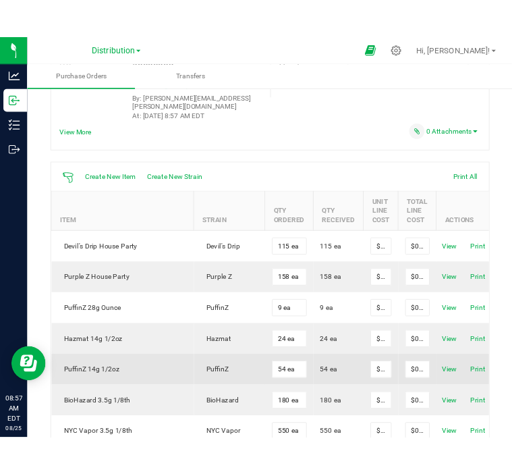
scroll to position [0, 0]
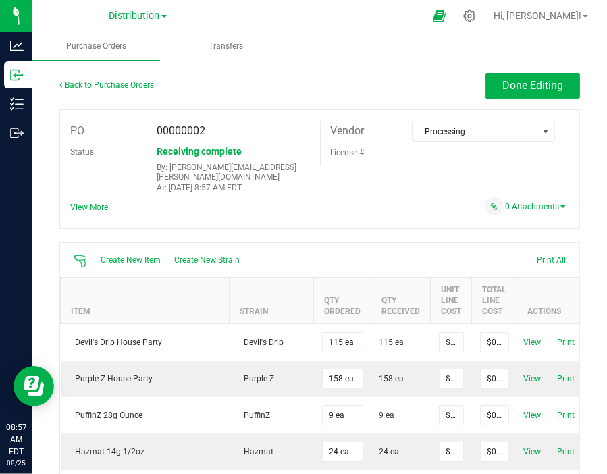
click at [411, 49] on ul "Purchase Orders Transfers" at bounding box center [335, 46] width 607 height 29
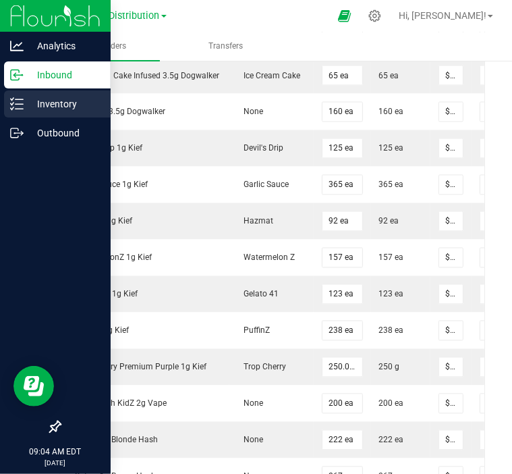
click at [18, 107] on icon at bounding box center [17, 104] width 14 height 14
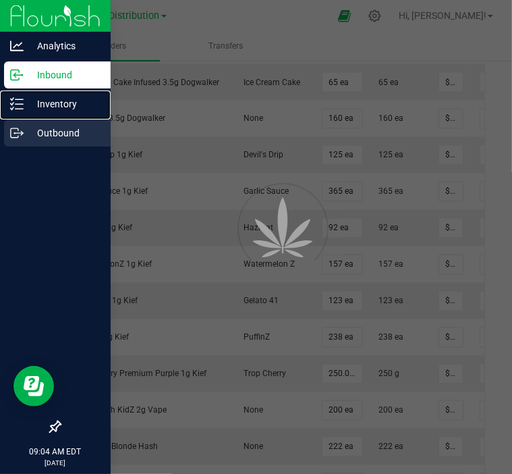
scroll to position [1211, 0]
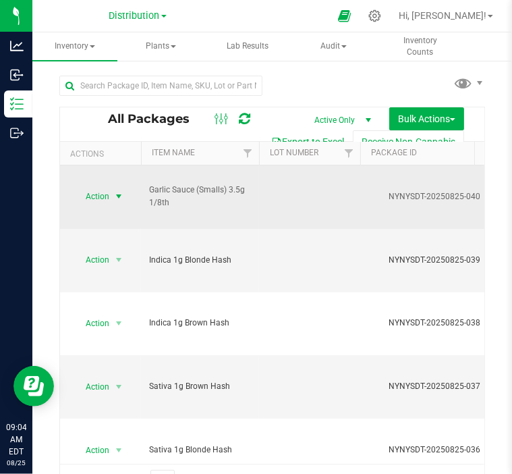
click at [113, 191] on span "select" at bounding box center [118, 196] width 11 height 11
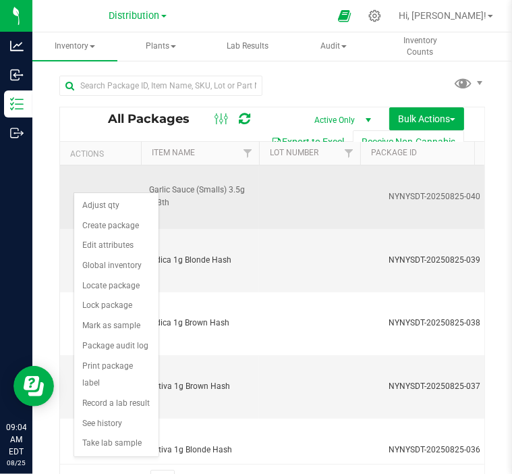
click at [115, 192] on span "select" at bounding box center [118, 197] width 11 height 11
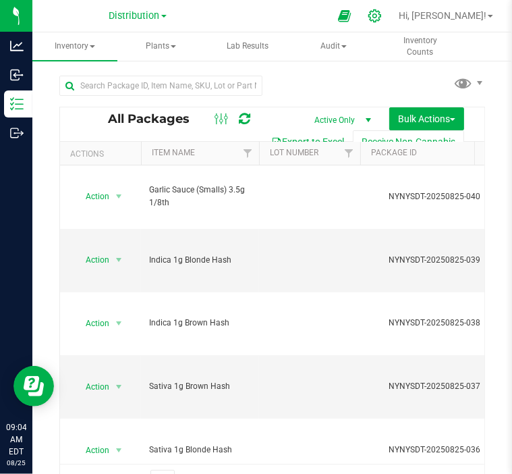
click at [382, 18] on icon at bounding box center [375, 16] width 14 height 14
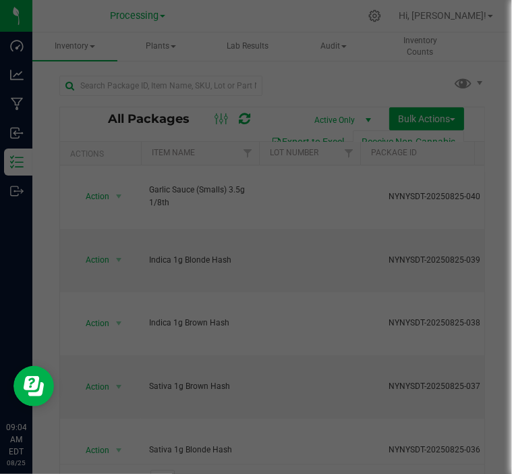
click at [356, 67] on div at bounding box center [256, 237] width 512 height 474
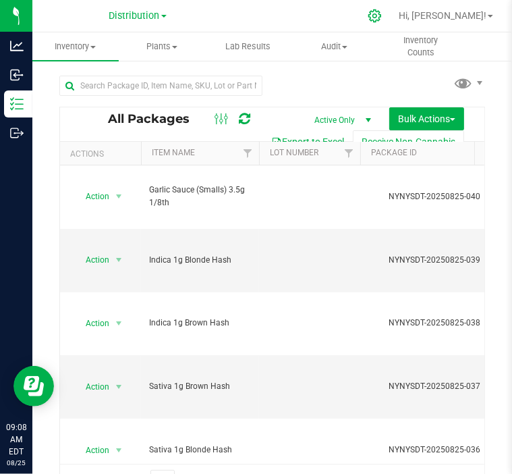
click at [382, 19] on icon at bounding box center [375, 16] width 14 height 14
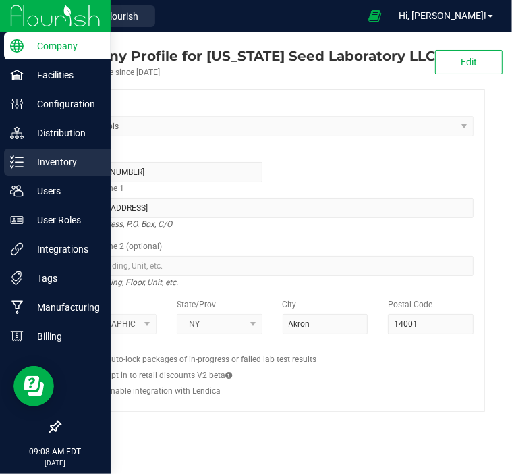
click at [27, 157] on p "Inventory" at bounding box center [64, 162] width 81 height 16
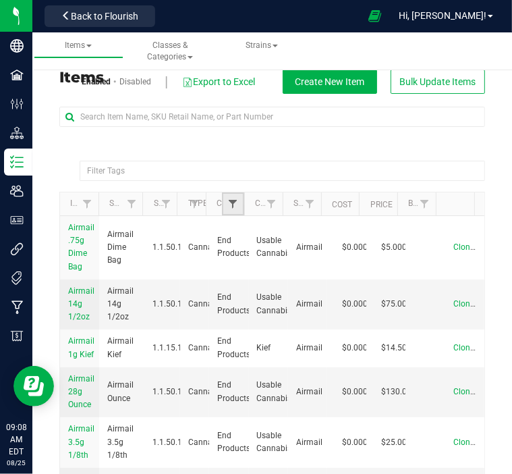
click at [232, 199] on span "Filter" at bounding box center [233, 203] width 11 height 11
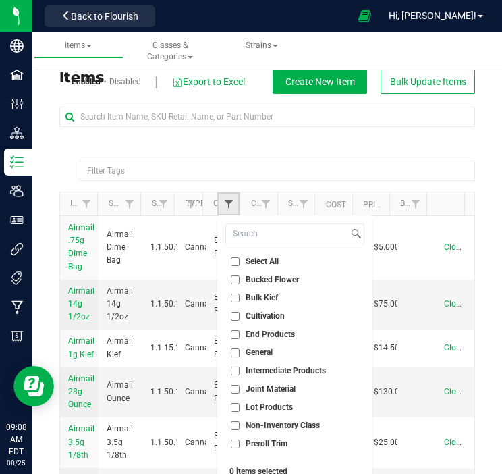
click at [232, 203] on link "Filter" at bounding box center [228, 203] width 22 height 23
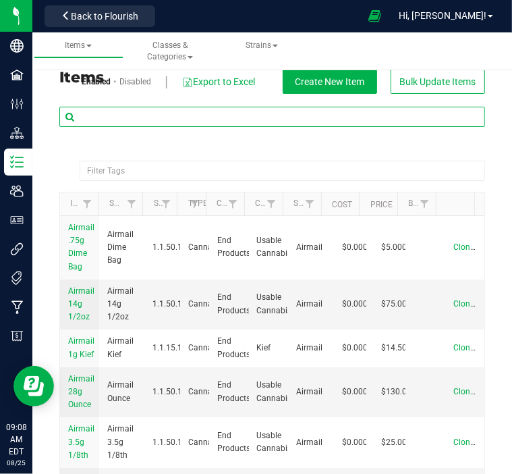
click at [146, 119] on input "text" at bounding box center [272, 117] width 426 height 20
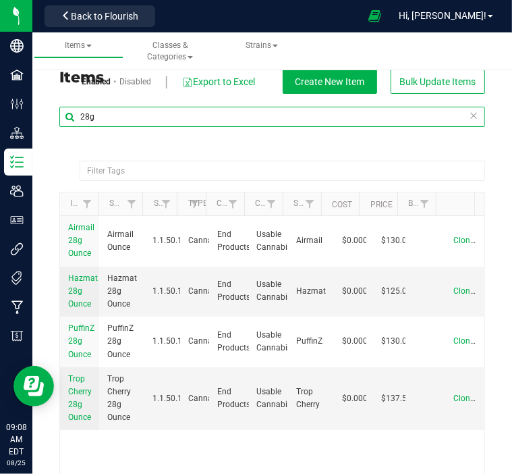
click at [182, 115] on input "28g" at bounding box center [272, 117] width 426 height 20
type input "2"
type input "f"
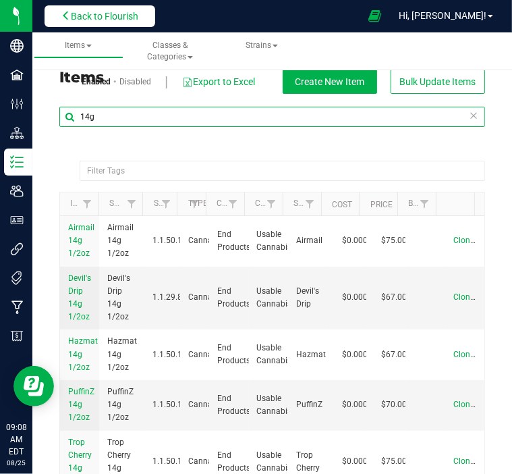
type input "14g"
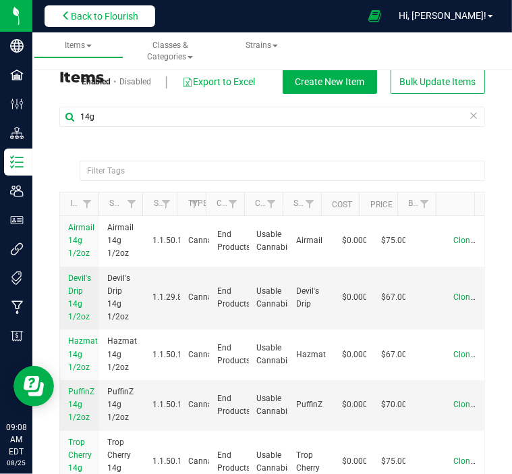
click at [112, 20] on span "Back to Flourish" at bounding box center [105, 16] width 68 height 11
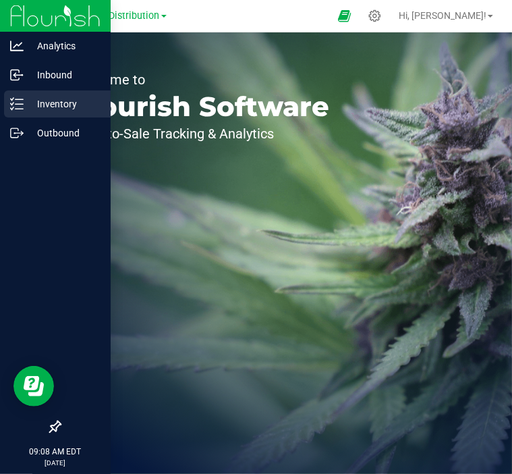
click at [30, 101] on p "Inventory" at bounding box center [64, 104] width 81 height 16
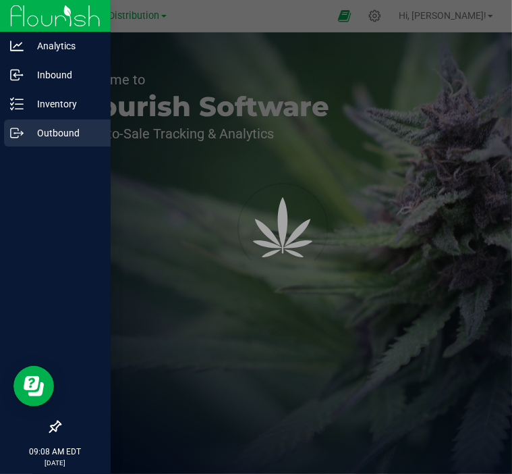
click at [32, 122] on div "Outbound" at bounding box center [57, 132] width 107 height 27
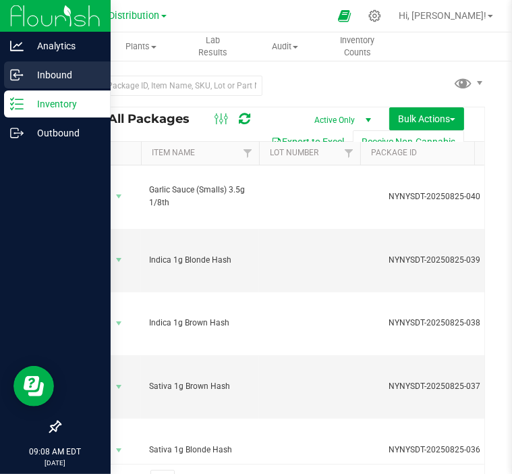
click at [72, 80] on p "Inbound" at bounding box center [64, 75] width 81 height 16
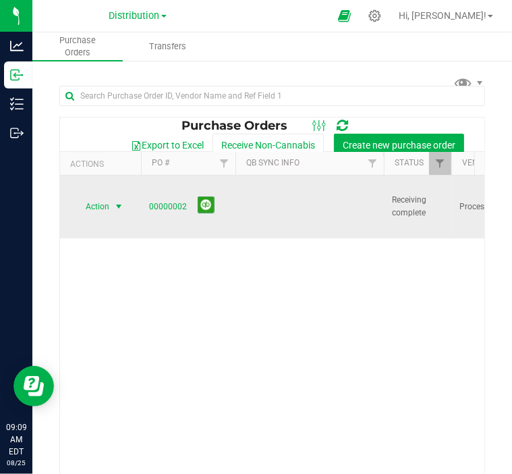
click at [115, 201] on span "select" at bounding box center [118, 206] width 11 height 11
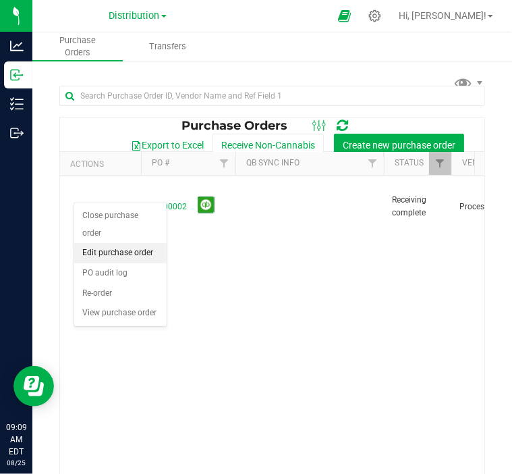
click at [122, 243] on li "Edit purchase order" at bounding box center [120, 253] width 92 height 20
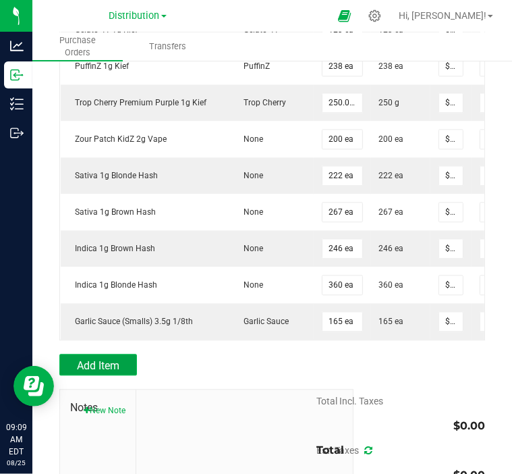
click at [113, 375] on button "Add Item" at bounding box center [98, 365] width 78 height 22
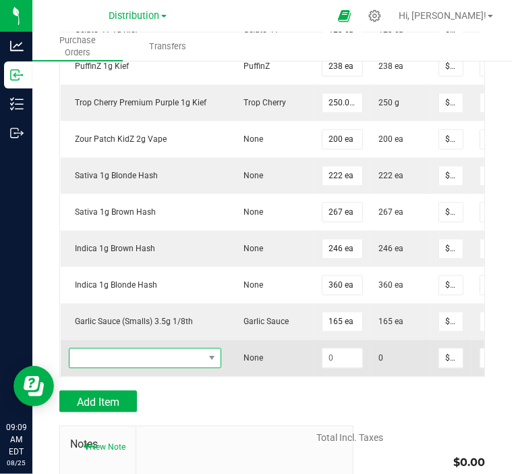
click at [157, 365] on span "NO DATA FOUND" at bounding box center [137, 357] width 134 height 19
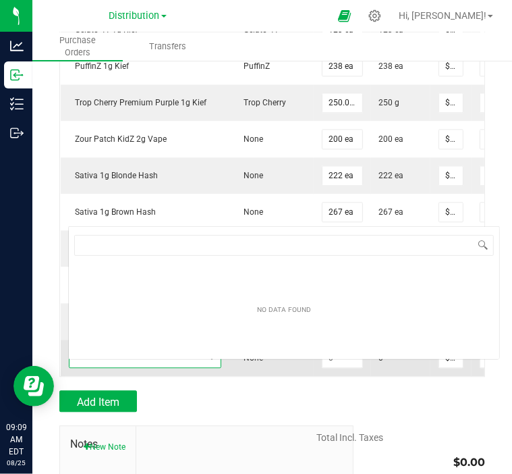
scroll to position [20, 152]
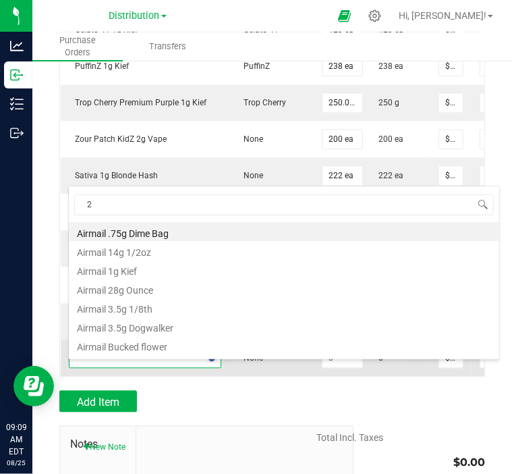
type input "28"
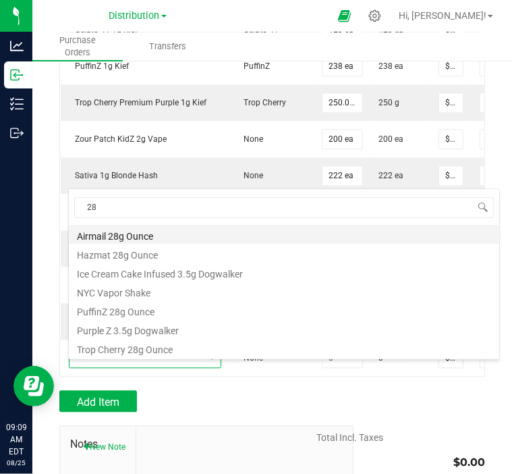
click at [170, 234] on li "Airmail 28g Ounce" at bounding box center [284, 234] width 431 height 19
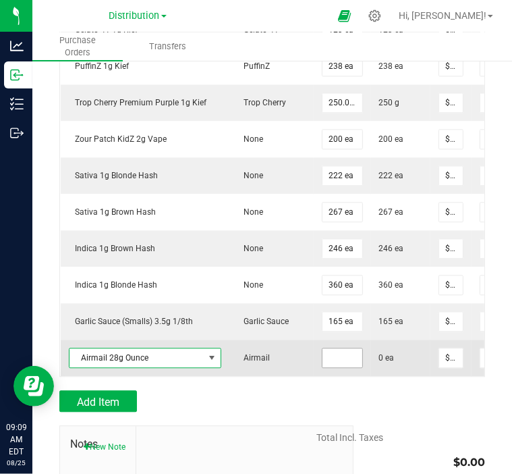
click at [340, 367] on input at bounding box center [343, 357] width 40 height 19
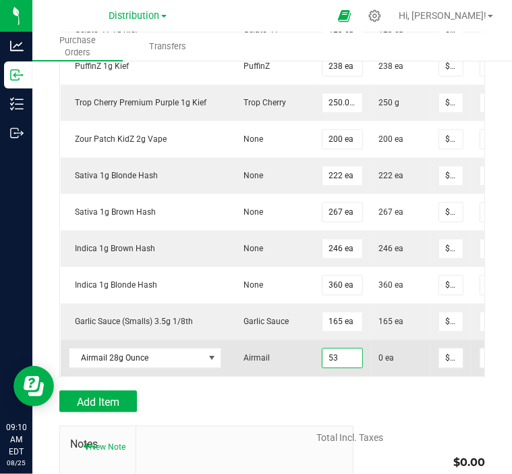
type input "53 ea"
click at [390, 364] on span "0 ea" at bounding box center [387, 358] width 16 height 12
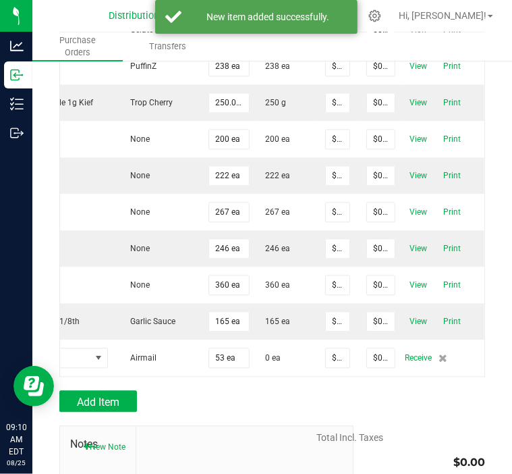
scroll to position [0, 121]
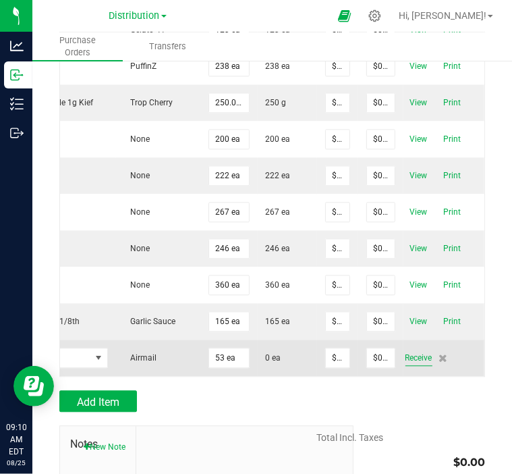
click at [406, 366] on span "Receive" at bounding box center [419, 358] width 27 height 16
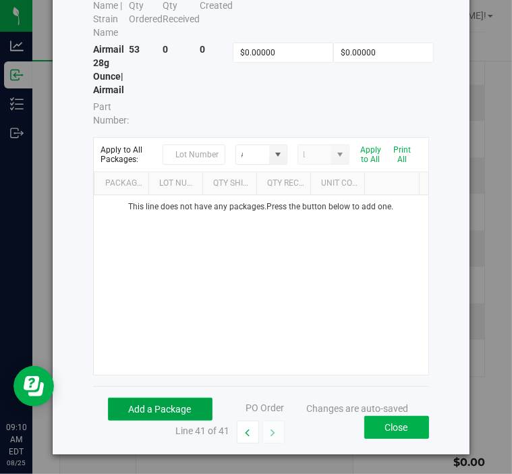
click at [170, 403] on button "Add a Package" at bounding box center [160, 409] width 105 height 23
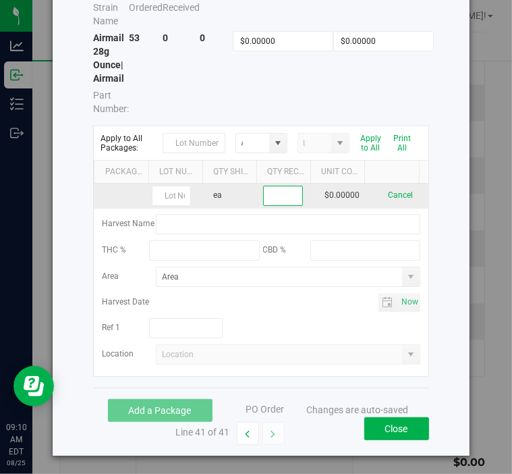
click at [277, 192] on input at bounding box center [283, 195] width 38 height 19
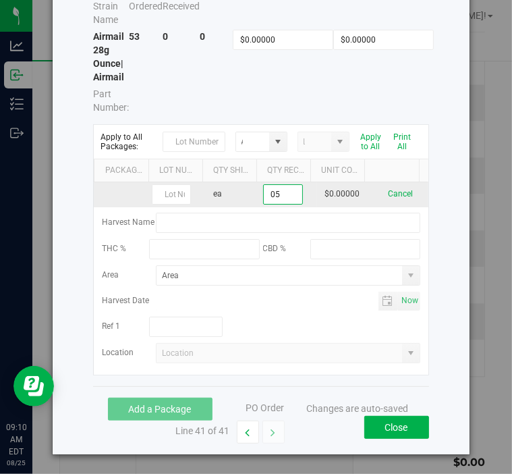
scroll to position [111, 0]
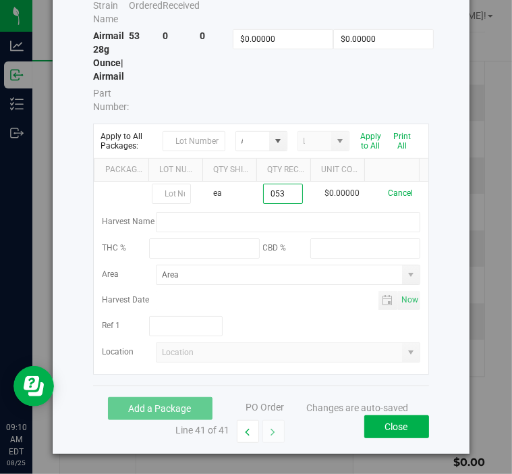
type input "53 ea"
click at [434, 299] on div "Receive Inventory Item Name | Strain Name Total Qty Ordered Total Qty Received …" at bounding box center [261, 181] width 417 height 543
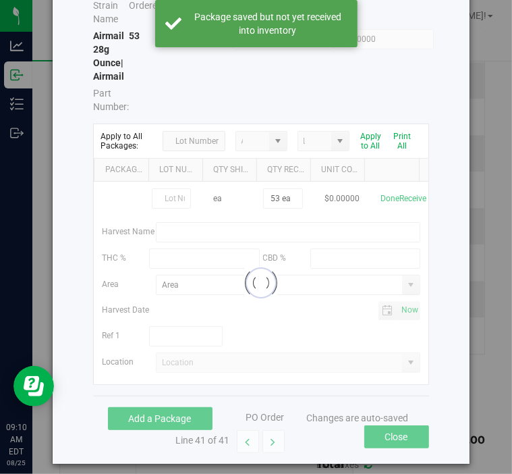
scroll to position [1460, 0]
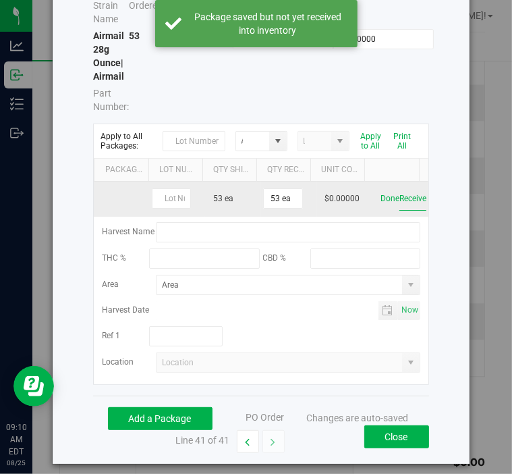
click at [400, 201] on button "Receive" at bounding box center [413, 199] width 27 height 24
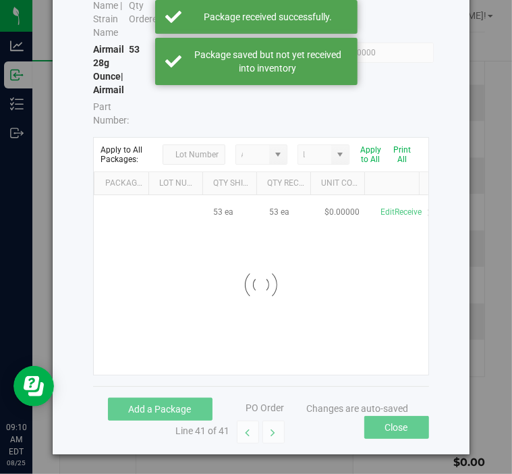
scroll to position [1482, 0]
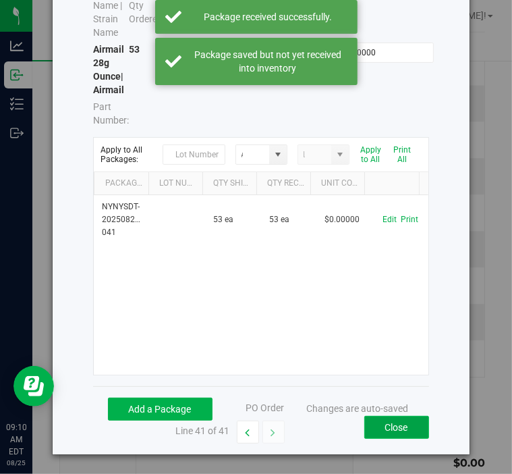
click at [377, 423] on button "Close" at bounding box center [397, 427] width 65 height 23
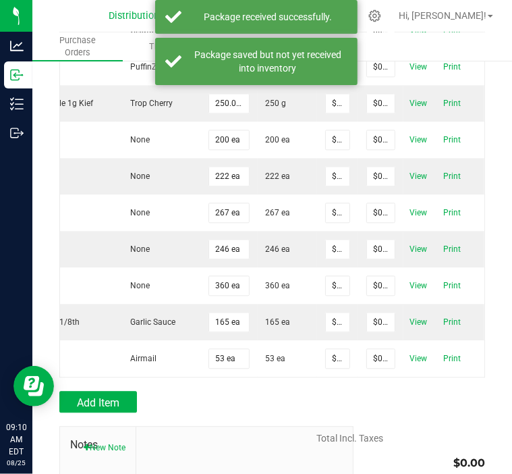
scroll to position [0, 0]
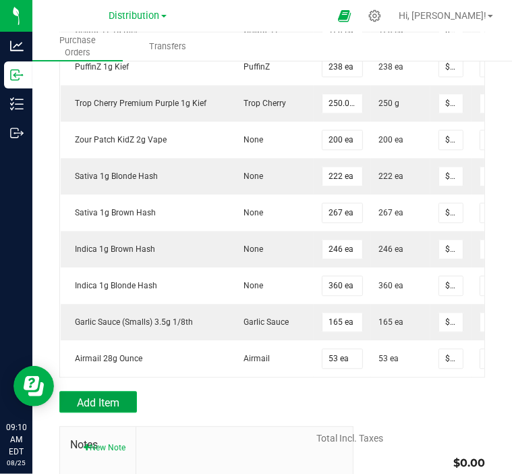
click at [109, 413] on button "Add Item" at bounding box center [98, 402] width 78 height 22
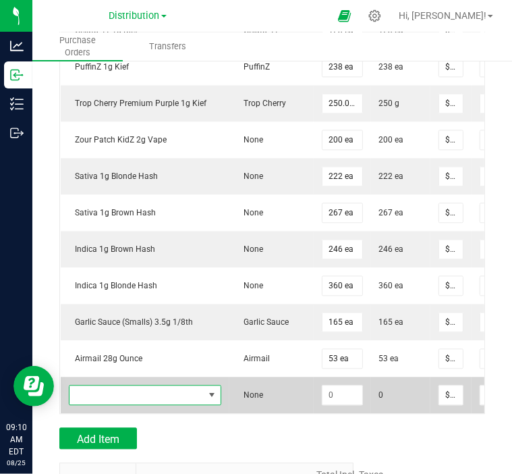
click at [141, 402] on span "NO DATA FOUND" at bounding box center [137, 395] width 134 height 19
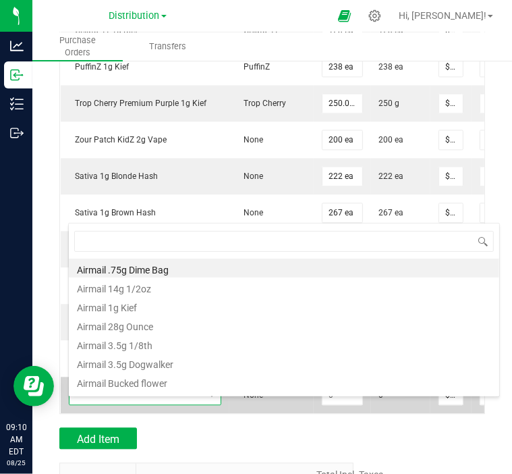
scroll to position [20, 152]
type input "hazmat"
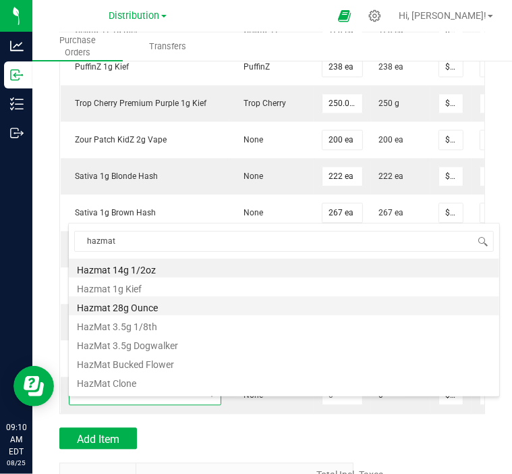
click at [153, 309] on li "Hazmat 28g Ounce" at bounding box center [284, 305] width 431 height 19
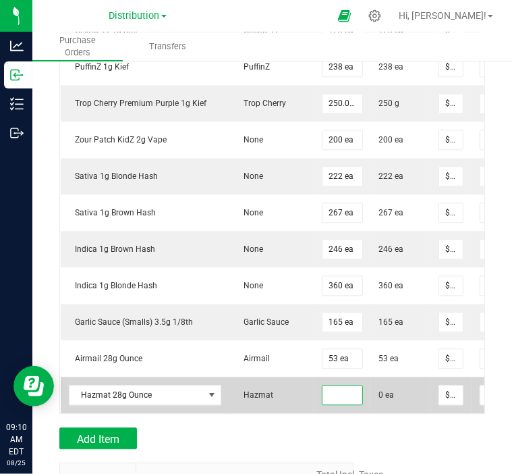
click at [337, 404] on input at bounding box center [343, 395] width 40 height 19
type input "9 ea"
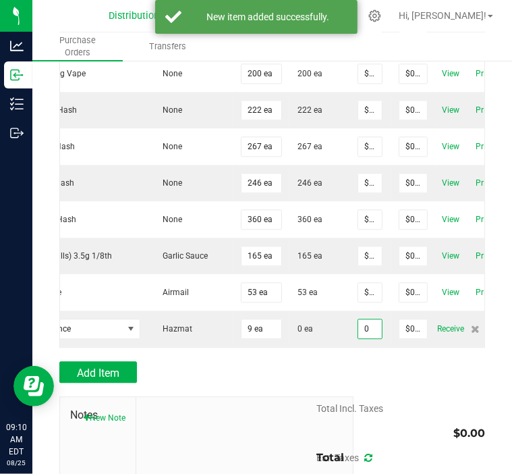
scroll to position [0, 95]
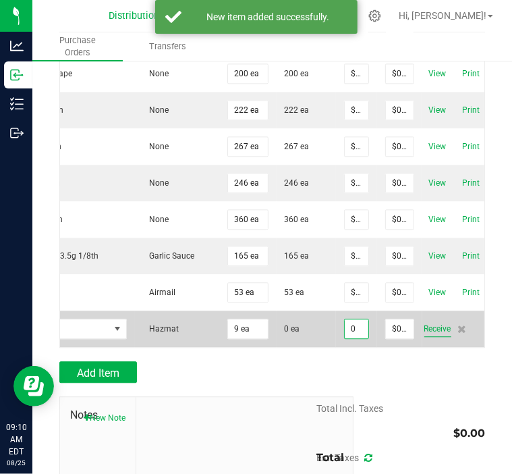
type input "$0.00000"
click at [433, 337] on span "Receive" at bounding box center [438, 329] width 27 height 16
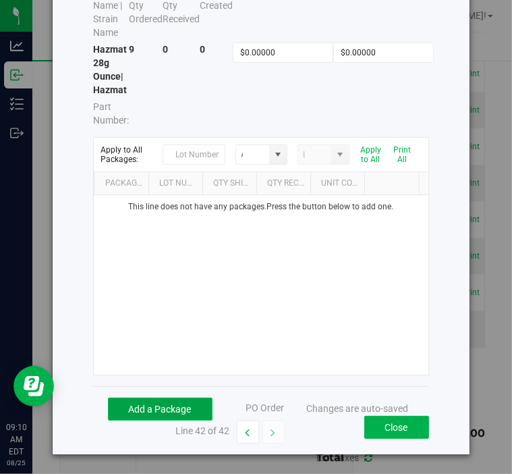
click at [171, 398] on button "Add a Package" at bounding box center [160, 409] width 105 height 23
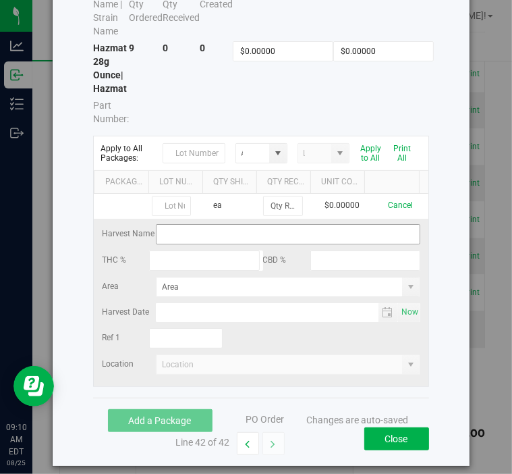
scroll to position [100, 0]
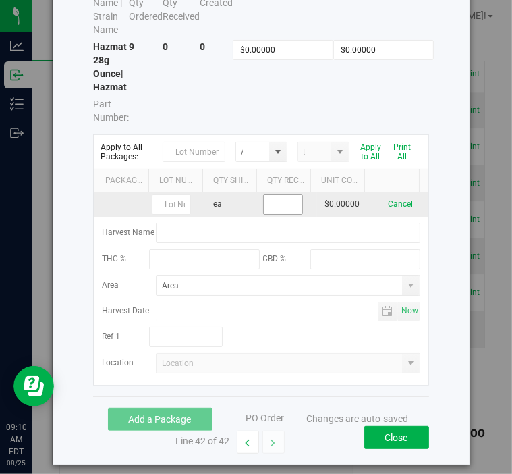
click at [270, 196] on input at bounding box center [283, 204] width 38 height 19
type input "9 ea"
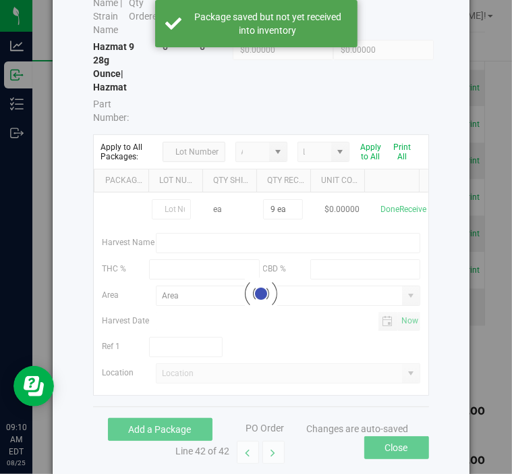
scroll to position [1526, 0]
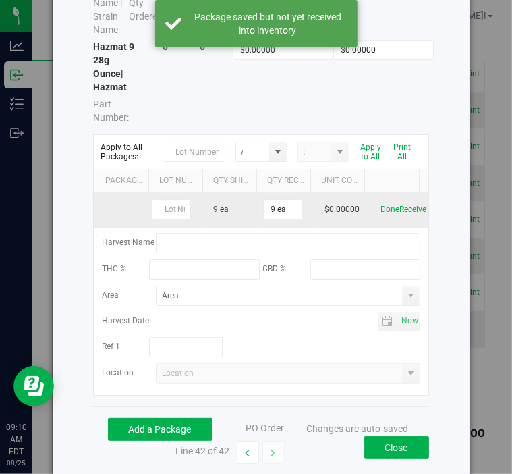
click at [400, 211] on button "Receive" at bounding box center [413, 210] width 27 height 24
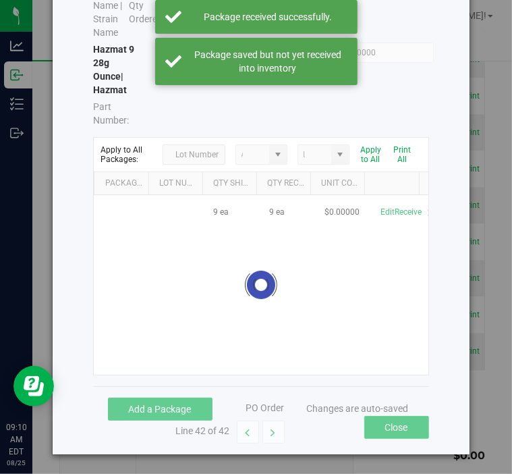
scroll to position [1547, 0]
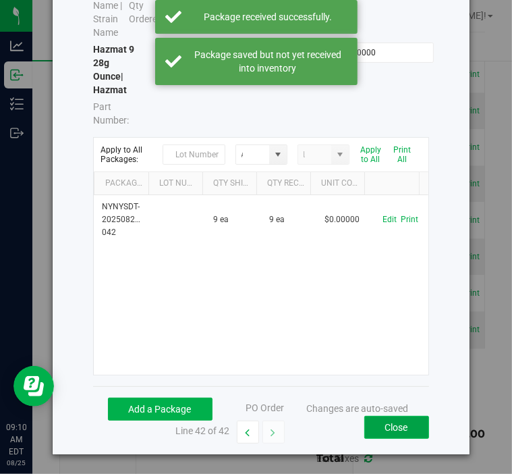
click at [402, 422] on button "Close" at bounding box center [397, 427] width 65 height 23
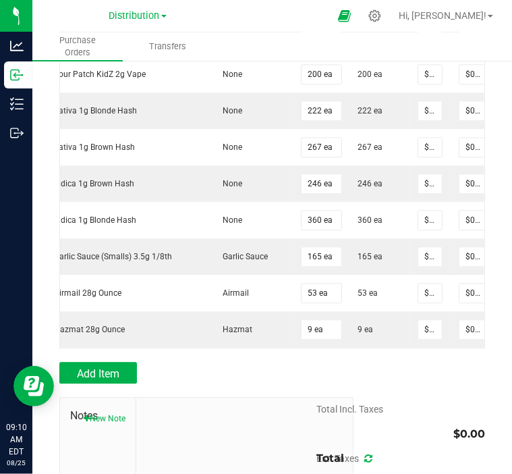
scroll to position [0, 0]
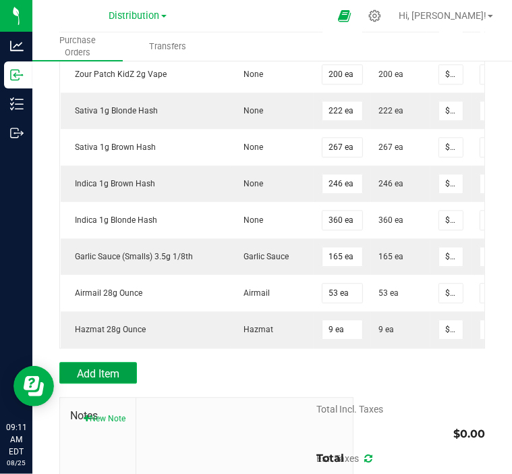
click at [114, 380] on span "Add Item" at bounding box center [98, 373] width 43 height 13
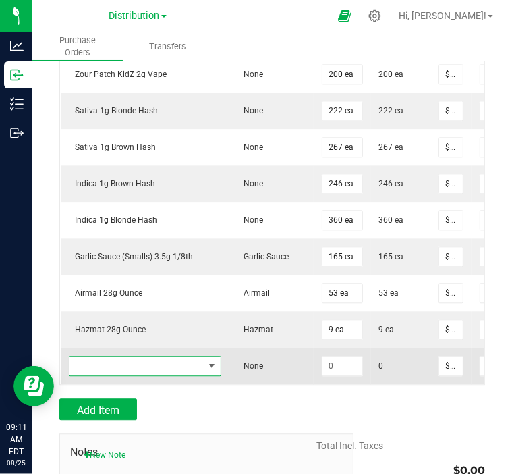
click at [148, 371] on span "NO DATA FOUND" at bounding box center [137, 365] width 134 height 19
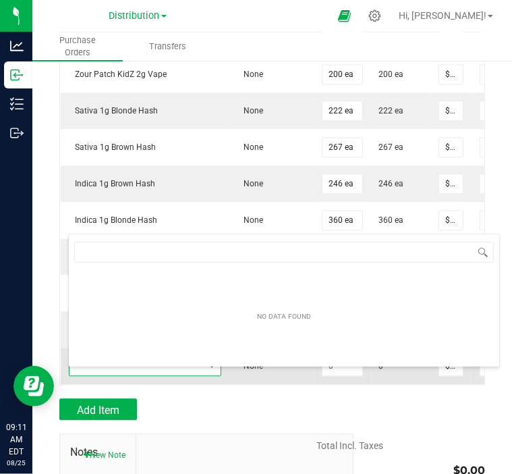
scroll to position [20, 152]
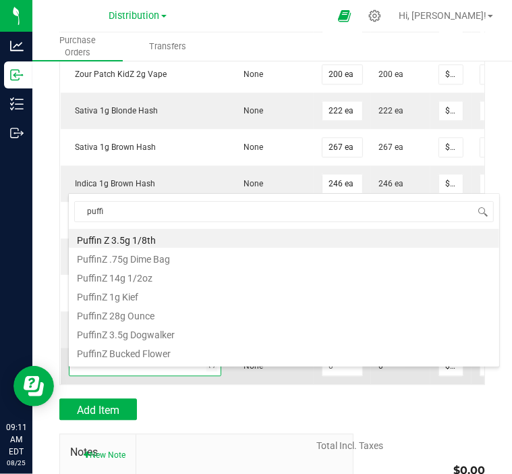
type input "puffin"
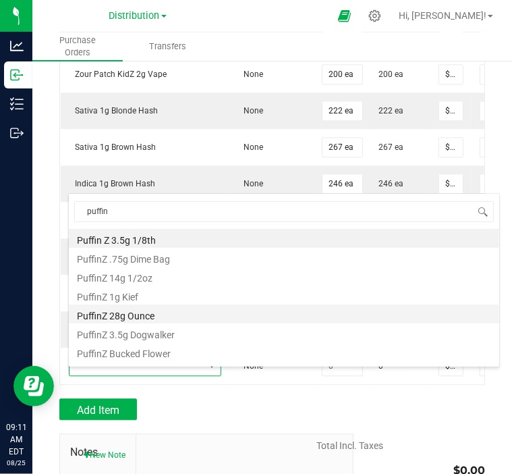
click at [153, 311] on li "PuffinZ 28g Ounce" at bounding box center [284, 313] width 431 height 19
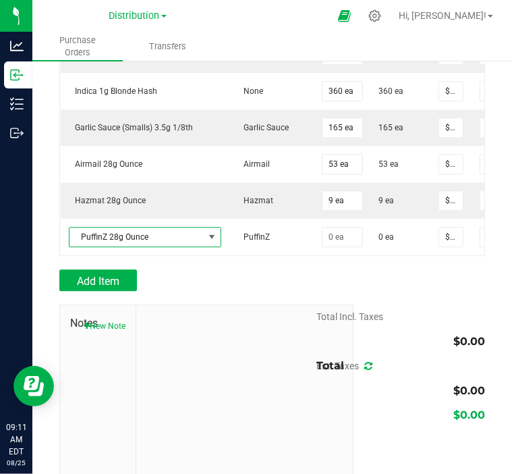
scroll to position [1701, 0]
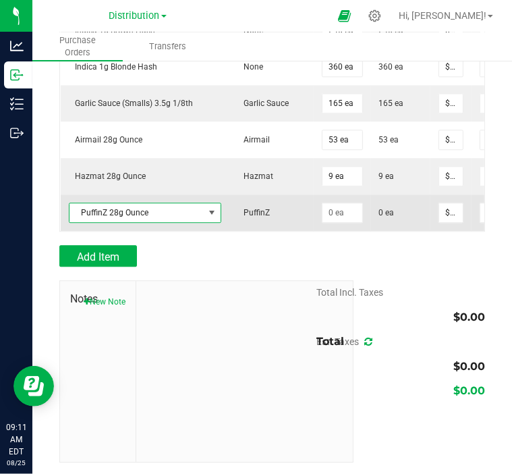
click at [200, 222] on span "PuffinZ 28g Ounce" at bounding box center [137, 212] width 134 height 19
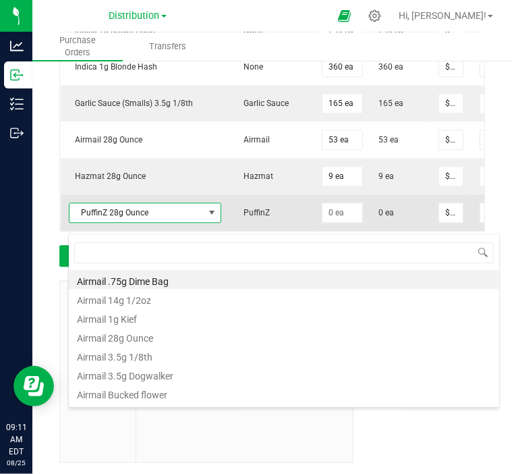
scroll to position [20, 152]
type input "trop"
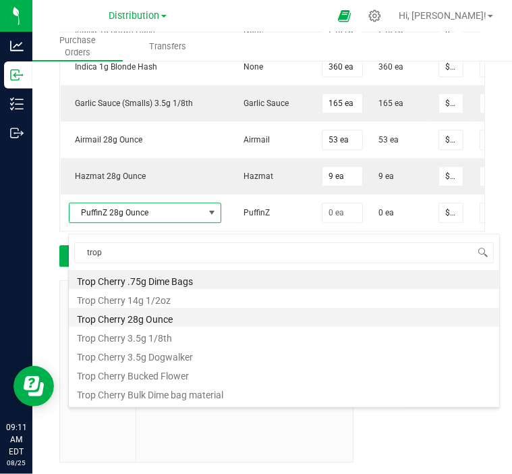
click at [194, 322] on li "Trop Cherry 28g Ounce" at bounding box center [284, 317] width 431 height 19
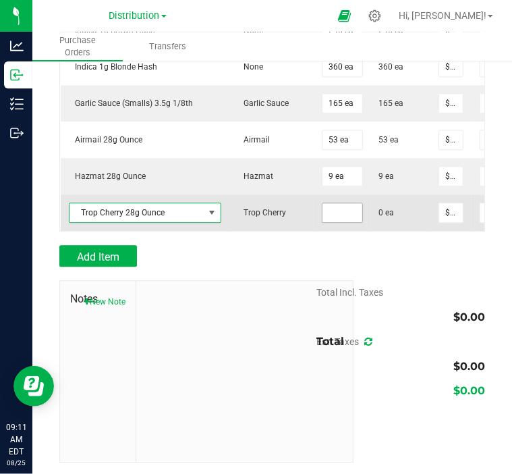
click at [335, 222] on input at bounding box center [343, 212] width 40 height 19
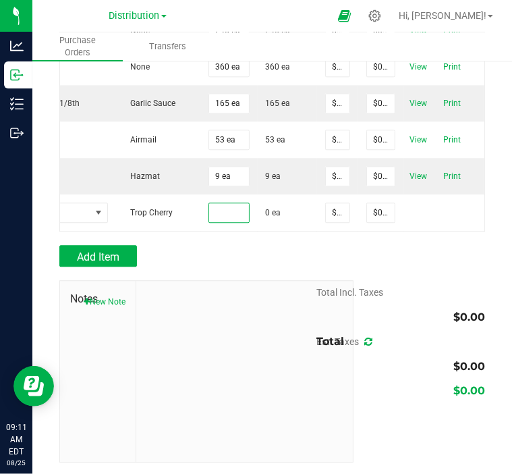
scroll to position [0, 0]
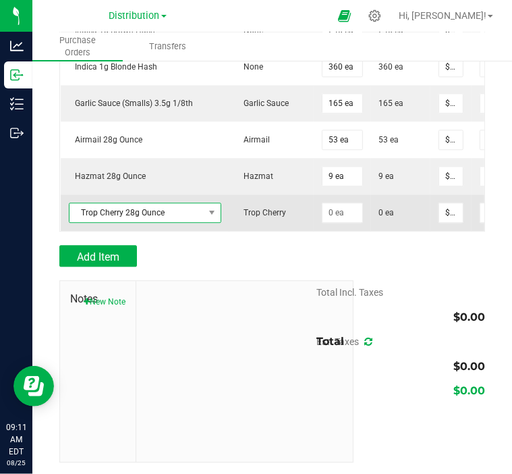
click at [171, 221] on span "Trop Cherry 28g Ounce" at bounding box center [137, 212] width 134 height 19
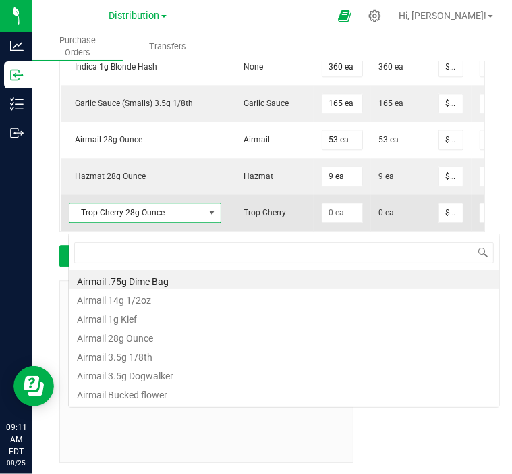
scroll to position [20, 152]
type input "airmail"
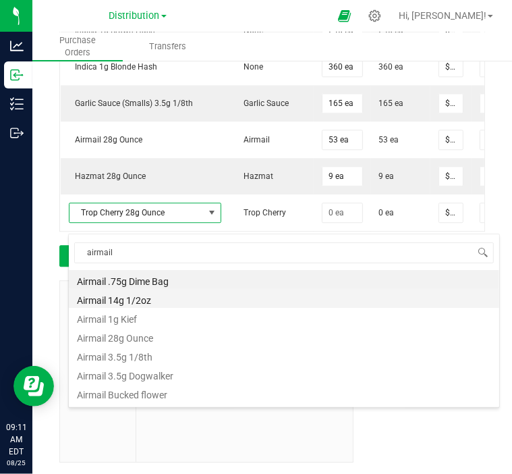
click at [167, 296] on li "Airmail 14g 1/2oz" at bounding box center [284, 298] width 431 height 19
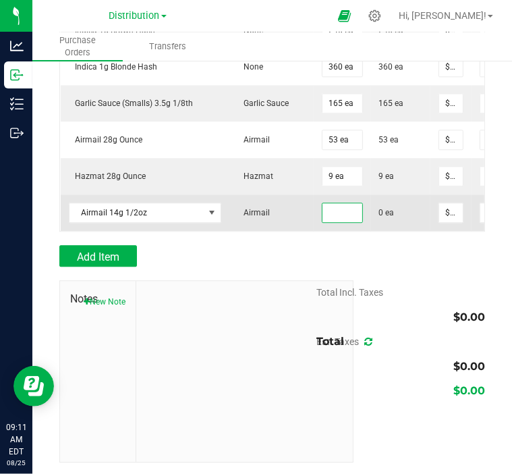
click at [359, 222] on input at bounding box center [343, 212] width 40 height 19
type input "46 ea"
click at [425, 220] on td "0 ea" at bounding box center [400, 212] width 59 height 36
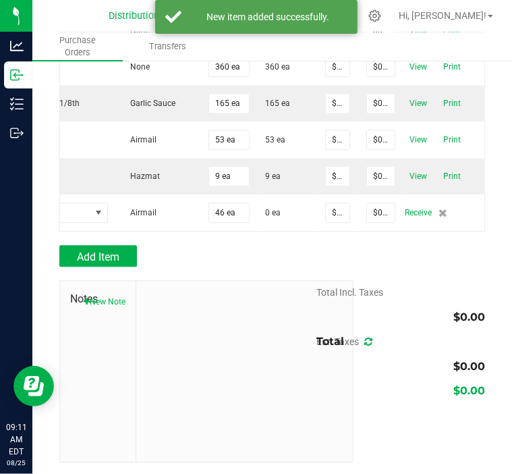
scroll to position [0, 121]
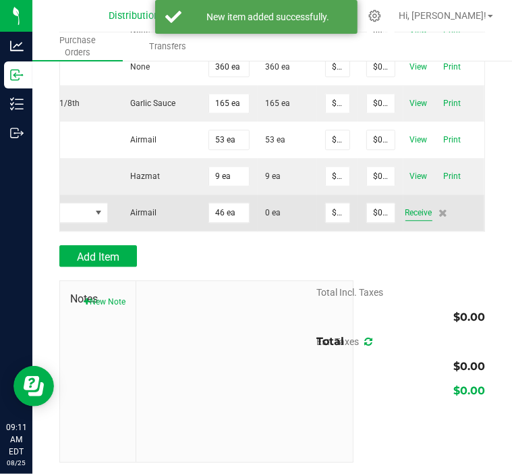
click at [414, 221] on span "Receive" at bounding box center [419, 213] width 27 height 16
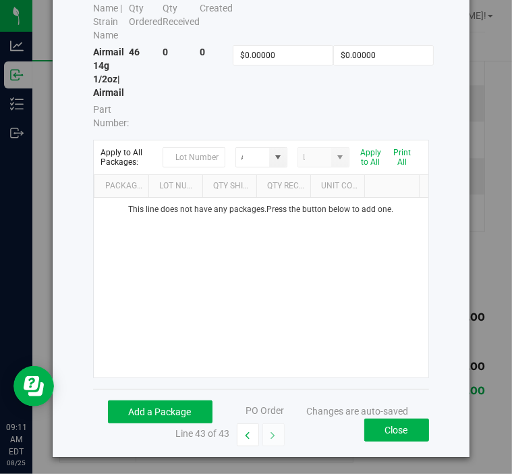
scroll to position [97, 0]
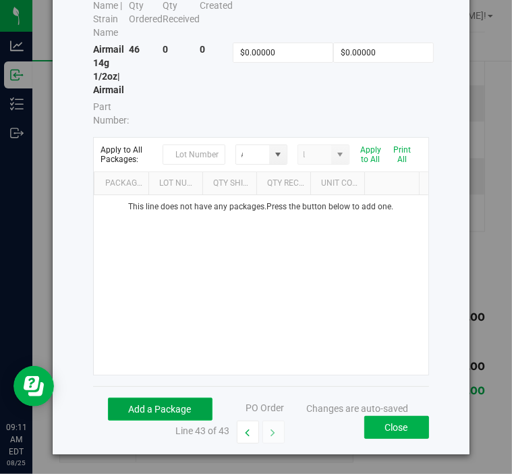
click at [181, 398] on button "Add a Package" at bounding box center [160, 409] width 105 height 23
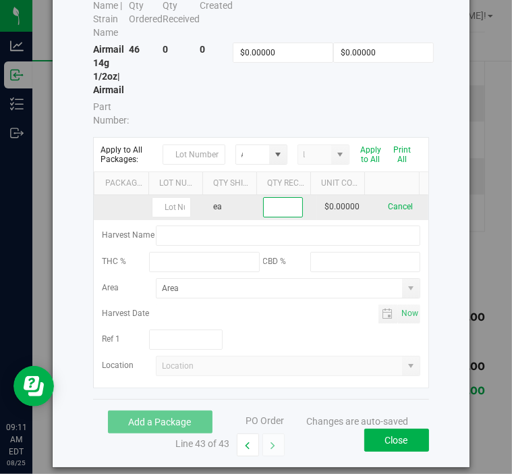
click at [285, 203] on input at bounding box center [283, 207] width 38 height 19
type input "46 ea"
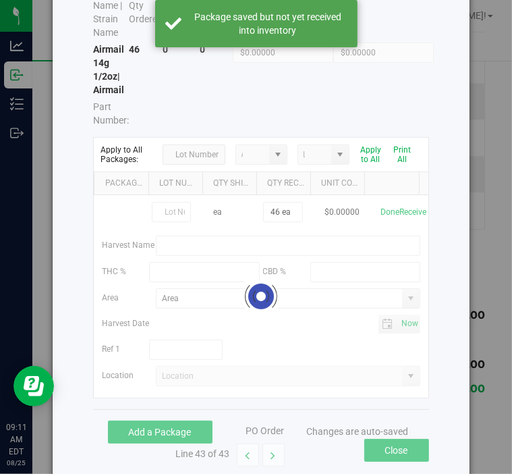
scroll to position [1678, 0]
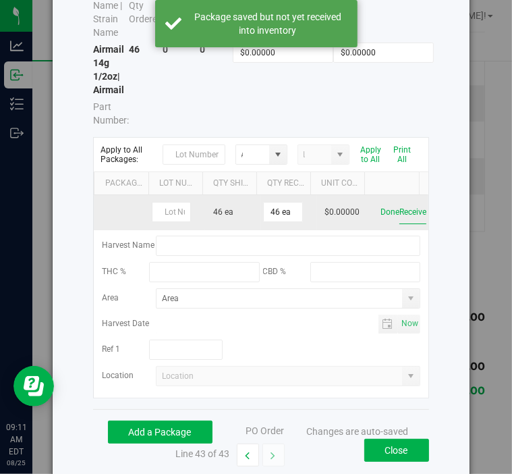
click at [404, 212] on button "Receive" at bounding box center [413, 213] width 27 height 24
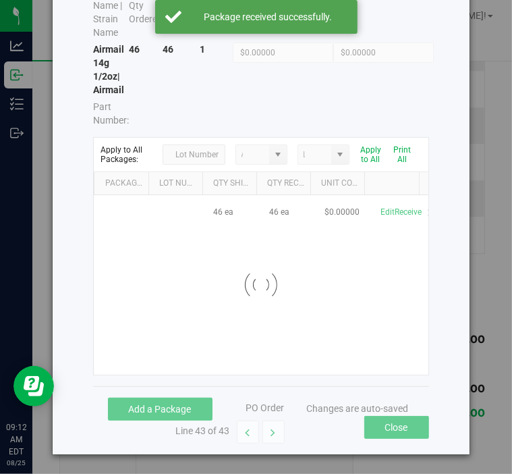
scroll to position [1700, 0]
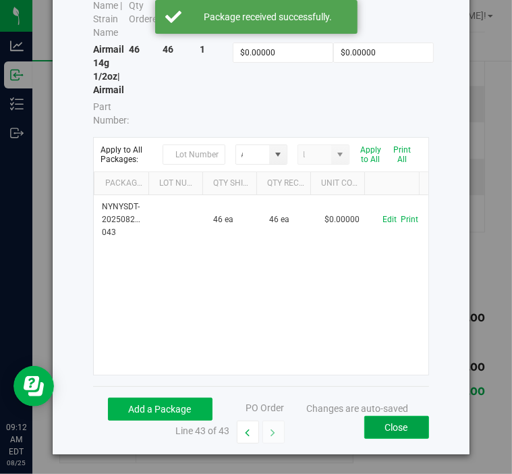
click at [393, 426] on button "Close" at bounding box center [397, 427] width 65 height 23
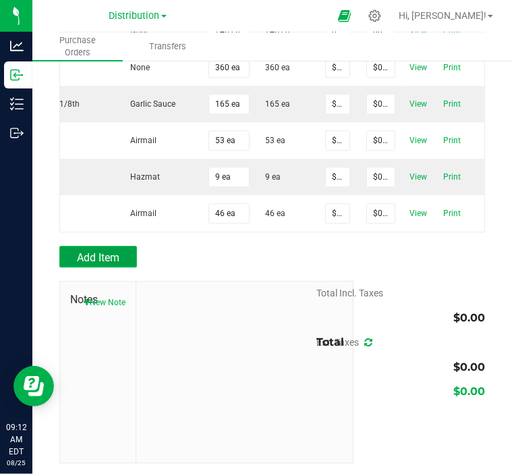
click at [99, 264] on span "Add Item" at bounding box center [98, 257] width 43 height 13
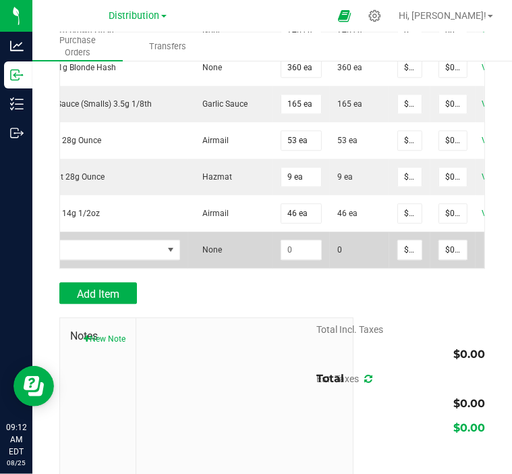
scroll to position [0, 40]
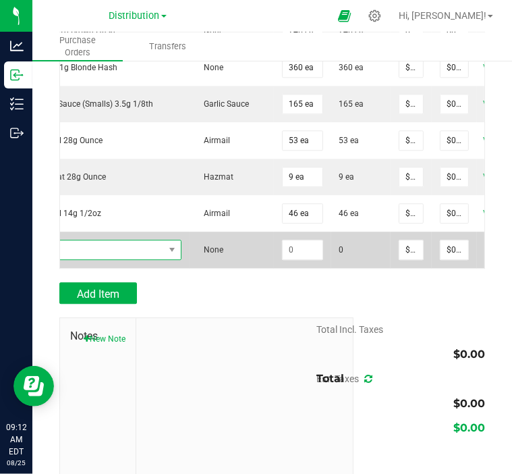
click at [122, 259] on span "NO DATA FOUND" at bounding box center [97, 249] width 134 height 19
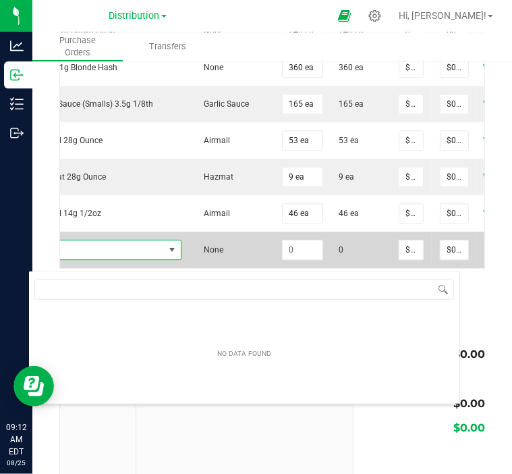
scroll to position [20, 152]
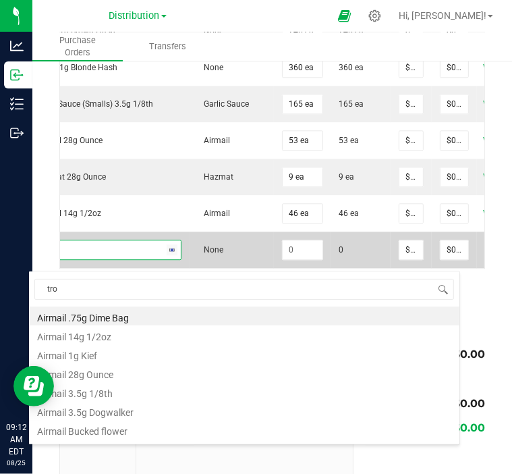
type input "trop"
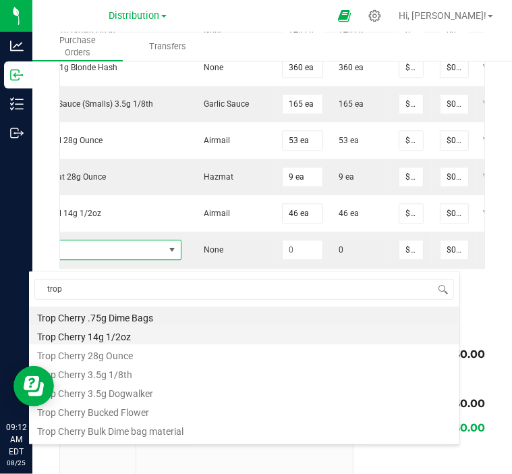
click at [119, 333] on li "Trop Cherry 14g 1/2oz" at bounding box center [244, 334] width 431 height 19
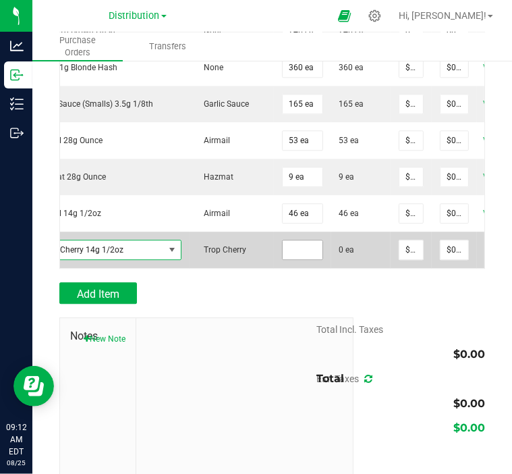
click at [300, 259] on input at bounding box center [303, 249] width 40 height 19
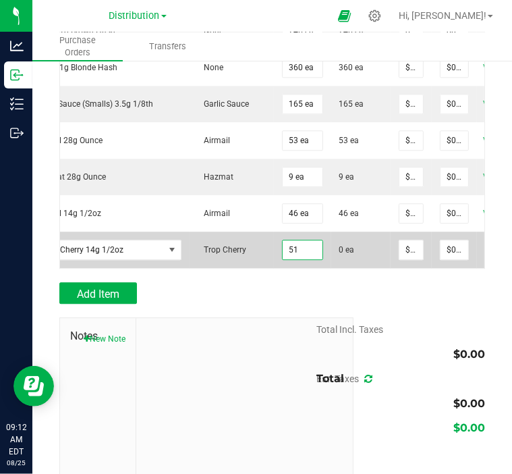
type input "51 ea"
click at [363, 254] on span "0 ea" at bounding box center [361, 250] width 43 height 12
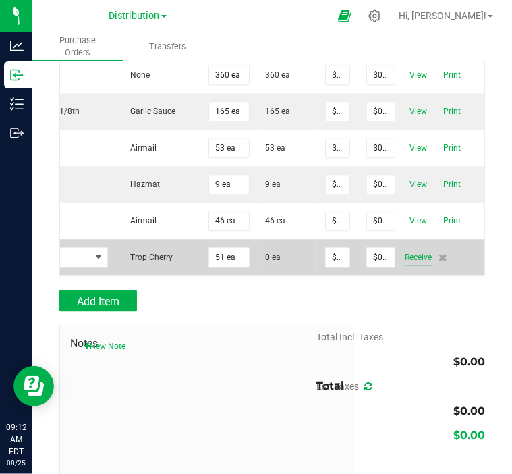
scroll to position [1692, 0]
click at [406, 266] on span "Receive" at bounding box center [419, 258] width 27 height 16
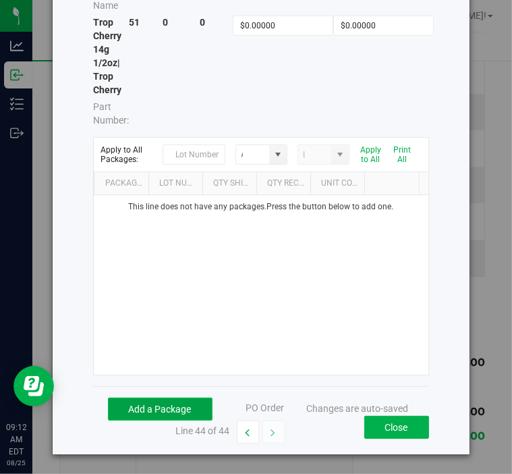
click at [161, 404] on button "Add a Package" at bounding box center [160, 409] width 105 height 23
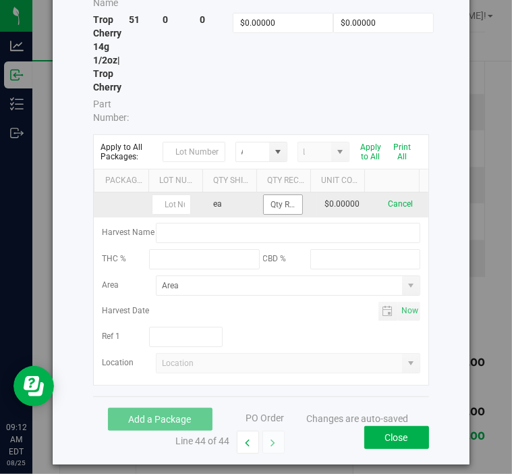
scroll to position [128, 0]
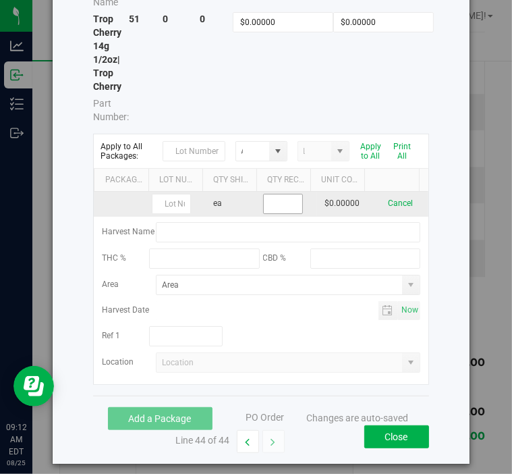
click at [271, 203] on input at bounding box center [283, 203] width 38 height 19
type input "51 ea"
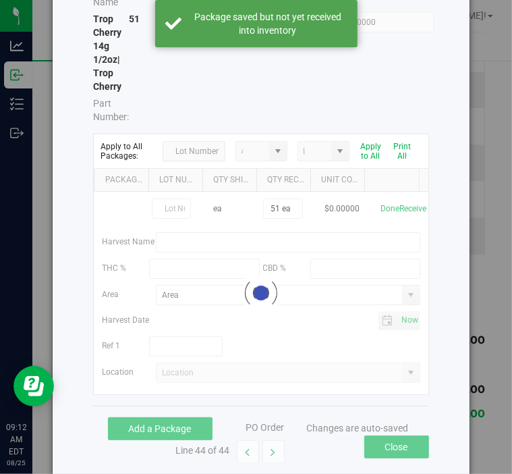
scroll to position [1670, 0]
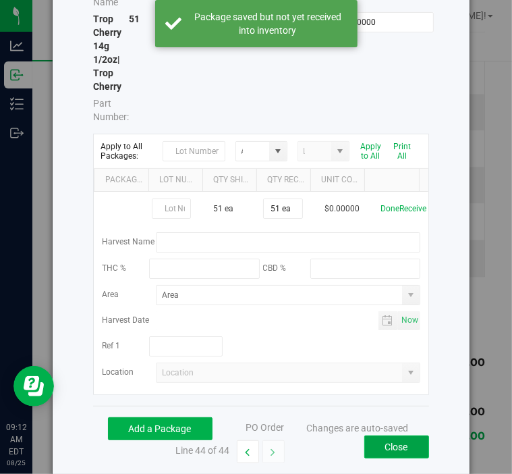
click at [394, 450] on button "Close" at bounding box center [397, 446] width 65 height 23
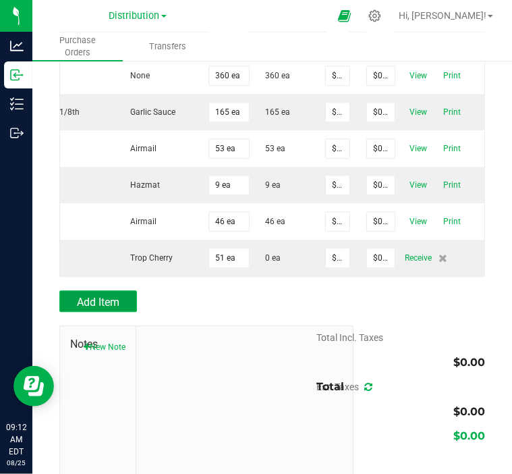
click at [129, 312] on button "Add Item" at bounding box center [98, 301] width 78 height 22
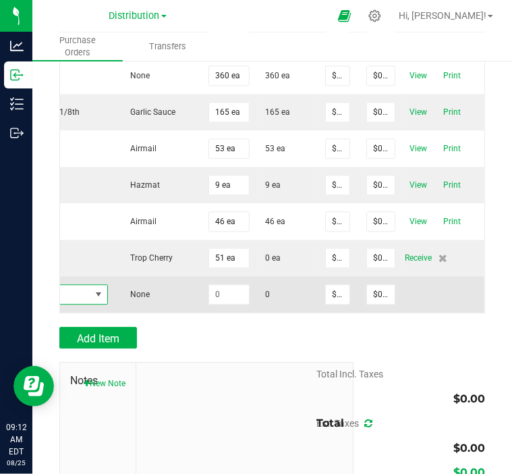
click at [93, 300] on span "NO DATA FOUND" at bounding box center [98, 294] width 11 height 11
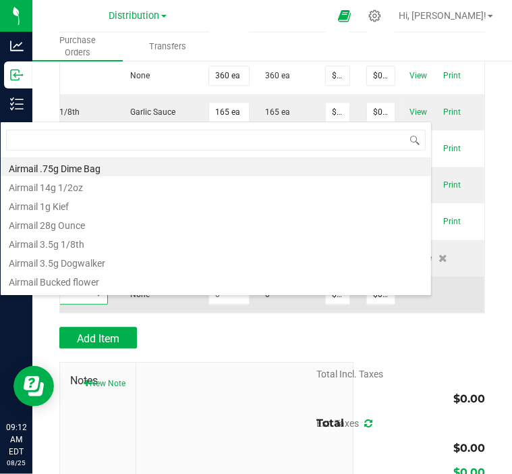
scroll to position [20, 152]
type input "garlic"
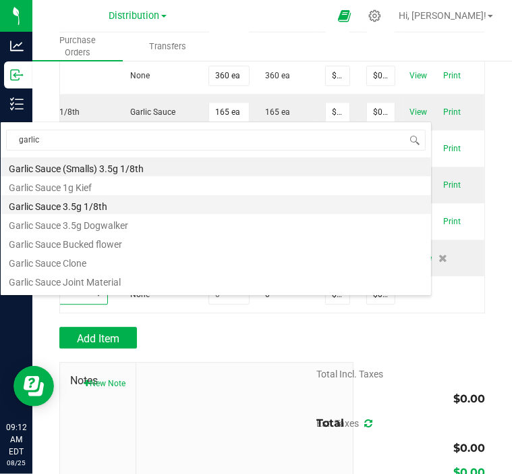
click at [105, 208] on li "Garlic Sauce 3.5g 1/8th" at bounding box center [216, 204] width 431 height 19
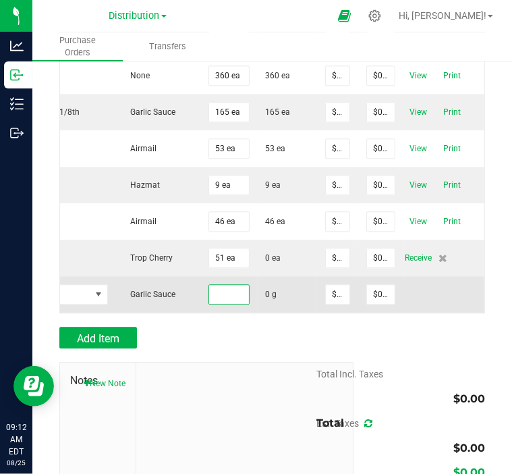
click at [210, 303] on input at bounding box center [229, 294] width 40 height 19
type input "40.0000 g"
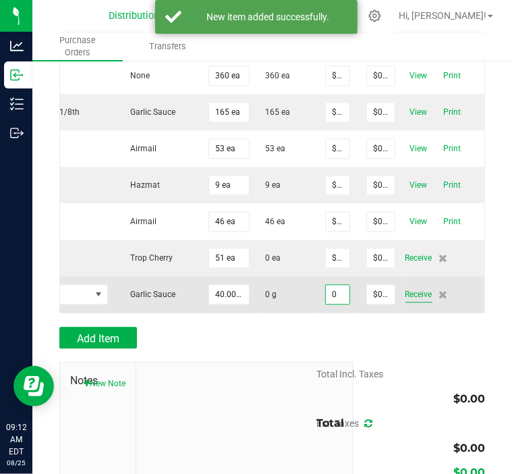
type input "$0.00000"
click at [416, 302] on span "Receive" at bounding box center [419, 294] width 27 height 16
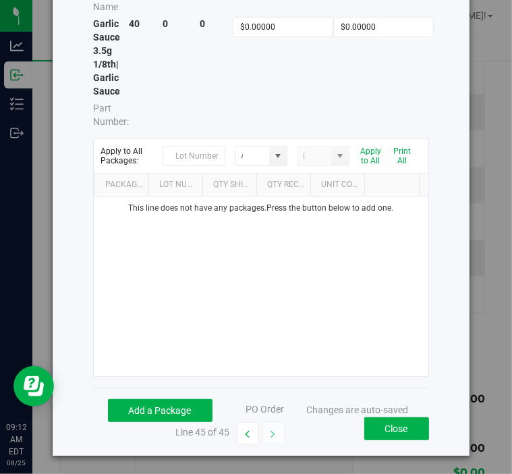
scroll to position [124, 0]
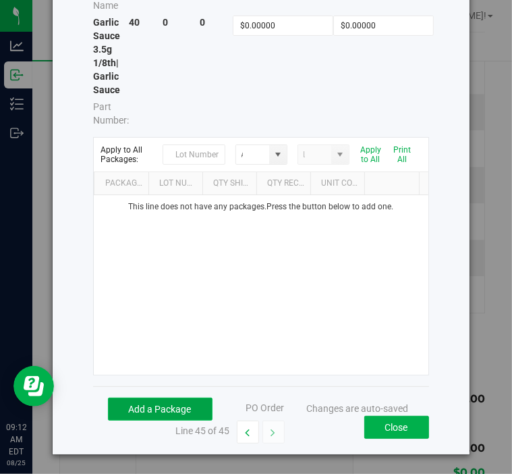
click at [160, 404] on button "Add a Package" at bounding box center [160, 409] width 105 height 23
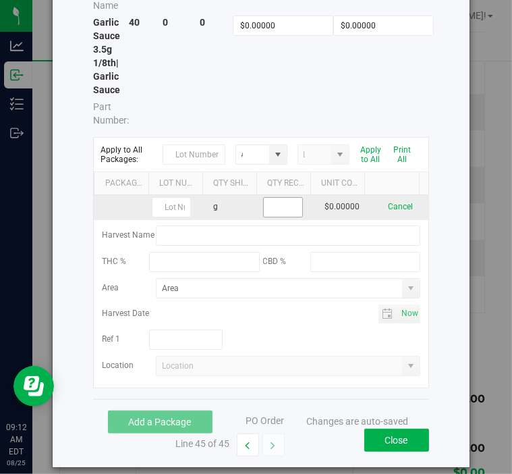
click at [281, 208] on input at bounding box center [283, 207] width 38 height 19
type input "40.0000 g"
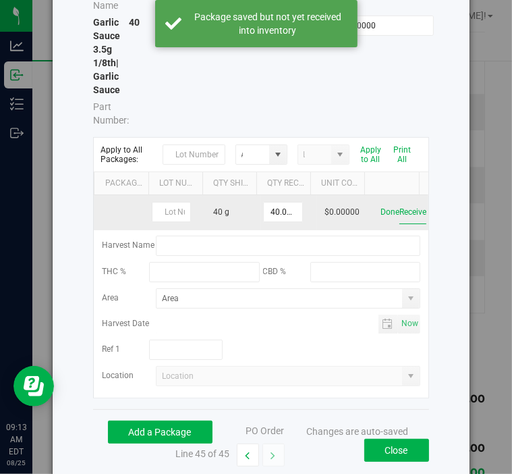
click at [400, 217] on button "Receive" at bounding box center [413, 213] width 27 height 24
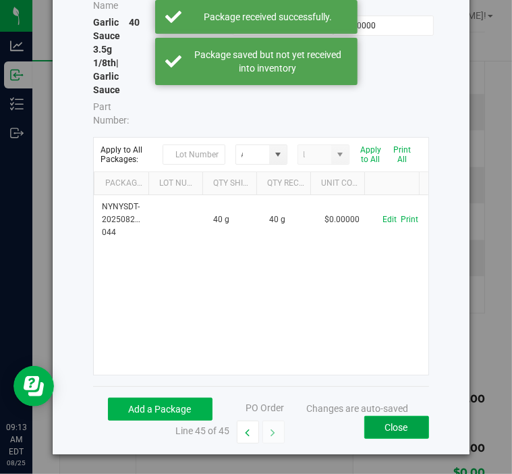
click at [386, 428] on button "Close" at bounding box center [397, 427] width 65 height 23
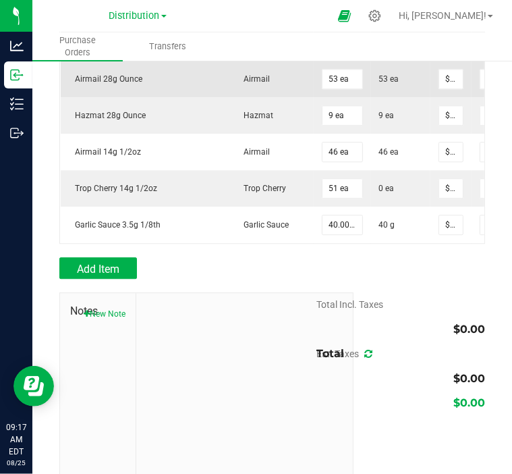
scroll to position [1774, 0]
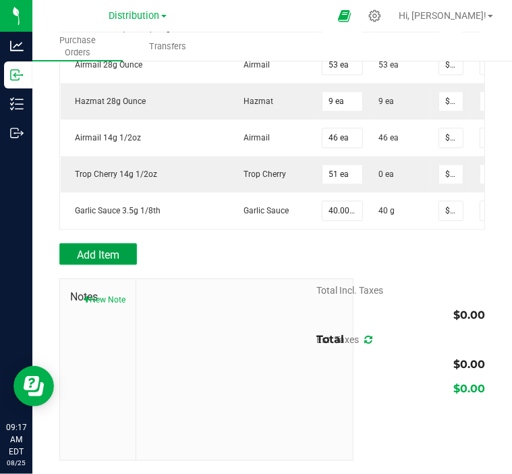
click at [113, 248] on span "Add Item" at bounding box center [98, 254] width 43 height 13
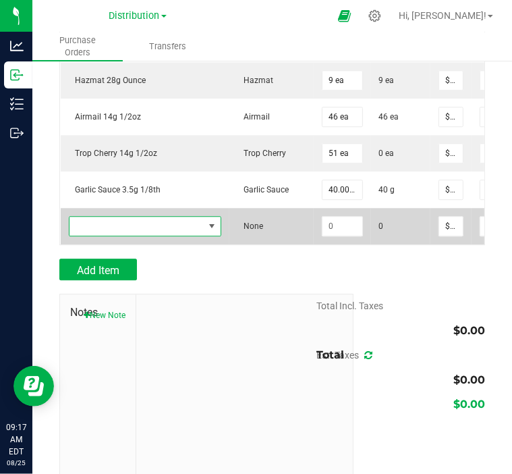
click at [113, 236] on span "NO DATA FOUND" at bounding box center [137, 226] width 134 height 19
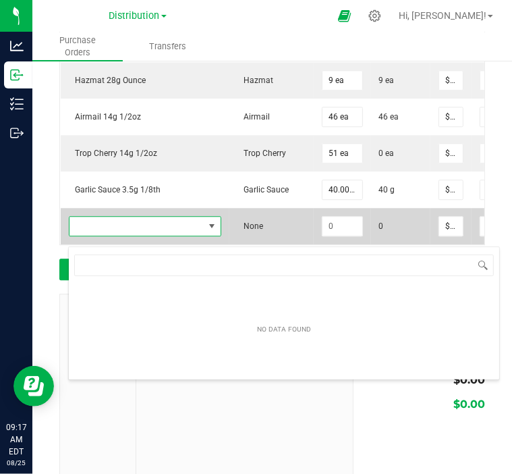
scroll to position [20, 152]
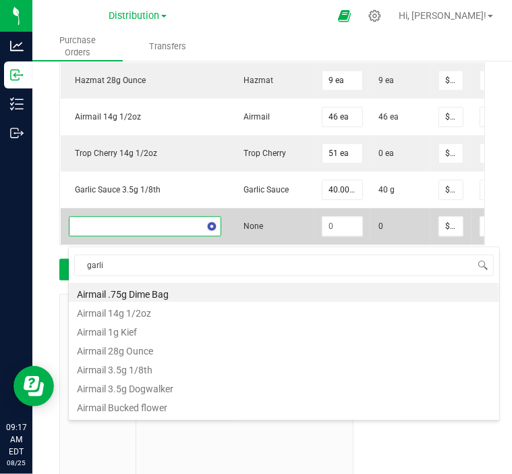
type input "garlic"
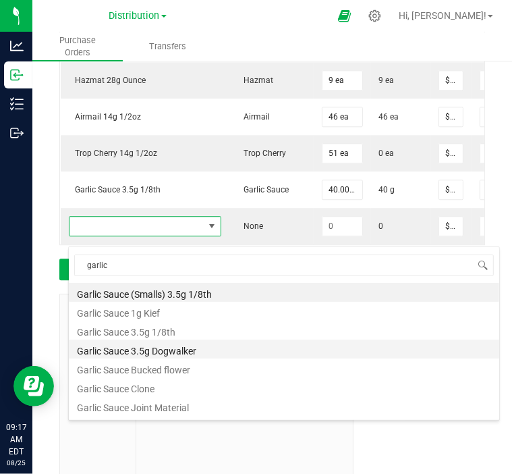
click at [156, 346] on li "Garlic Sauce 3.5g Dogwalker" at bounding box center [284, 349] width 431 height 19
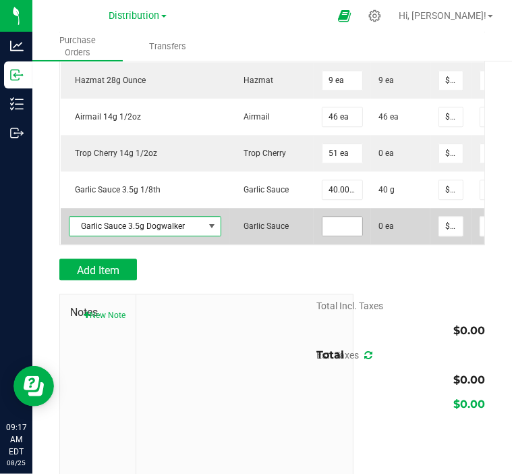
click at [336, 236] on input at bounding box center [343, 226] width 40 height 19
type input "185 ea"
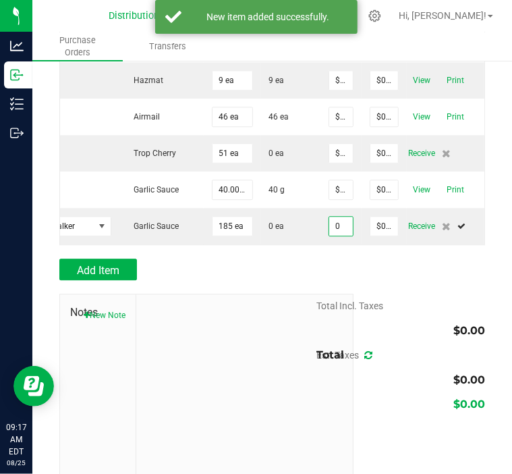
scroll to position [0, 113]
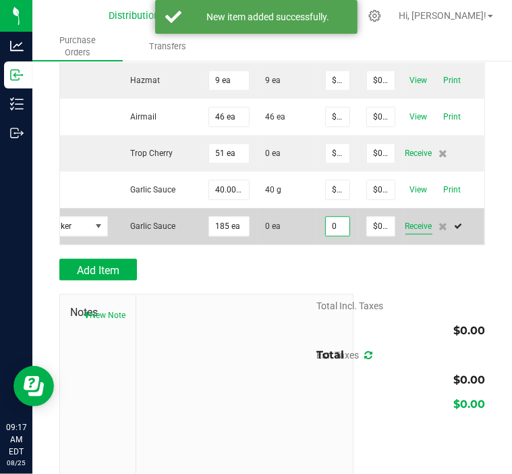
type input "$0.00000"
click at [424, 234] on span "Receive" at bounding box center [419, 226] width 27 height 16
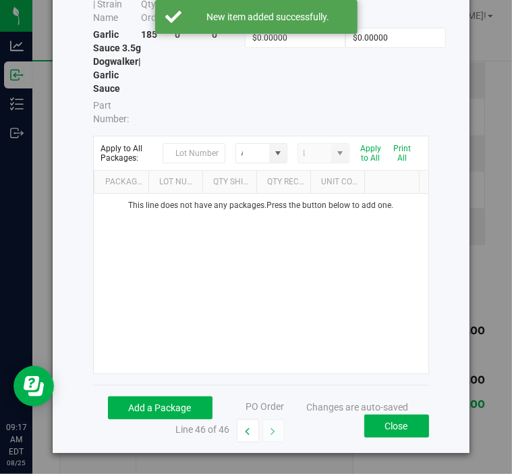
scroll to position [124, 0]
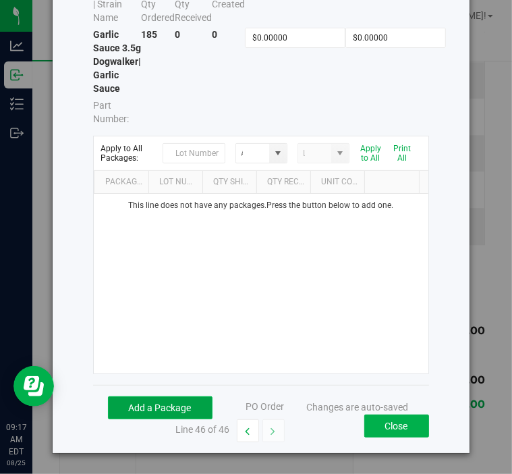
click at [155, 405] on button "Add a Package" at bounding box center [160, 407] width 105 height 23
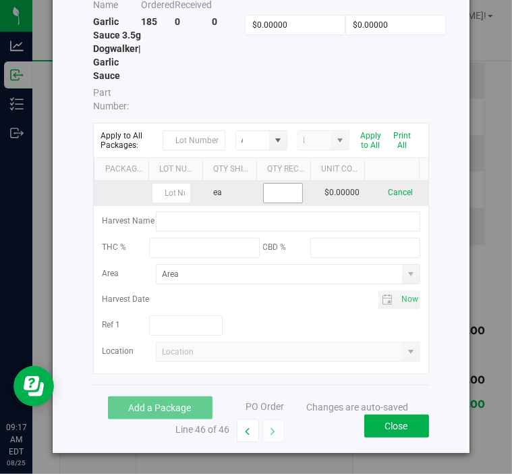
click at [278, 203] on input at bounding box center [283, 193] width 38 height 19
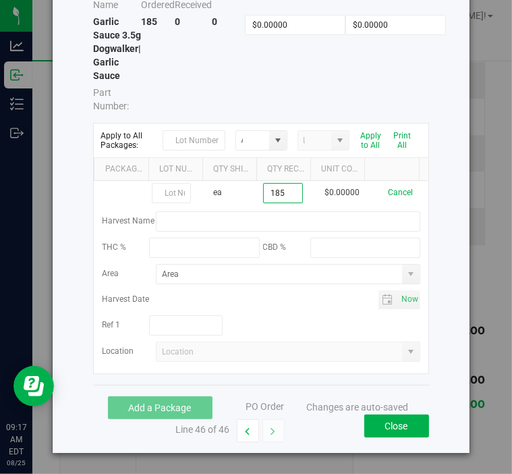
type input "185 ea"
click at [434, 268] on div "Receive Inventory Item Name | Strain Name Total Qty Ordered Total Qty Received …" at bounding box center [261, 181] width 417 height 543
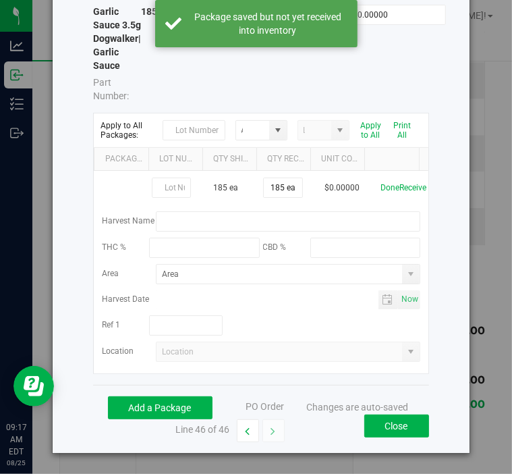
click at [400, 200] on button "Receive" at bounding box center [413, 188] width 27 height 24
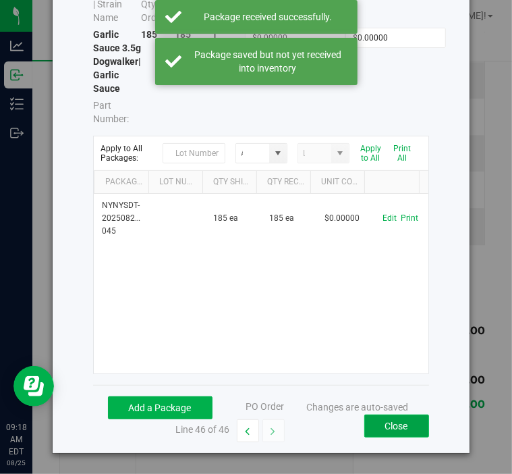
click at [392, 423] on button "Close" at bounding box center [397, 426] width 65 height 23
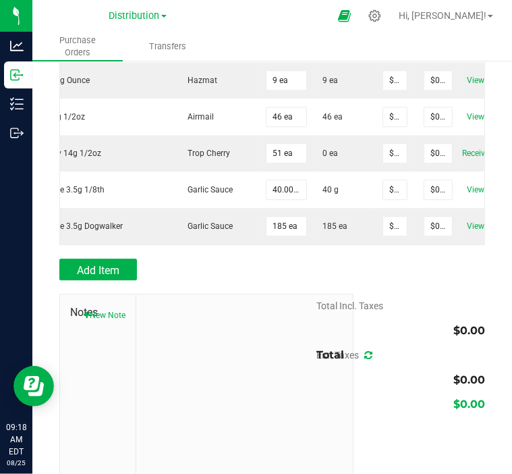
scroll to position [0, 0]
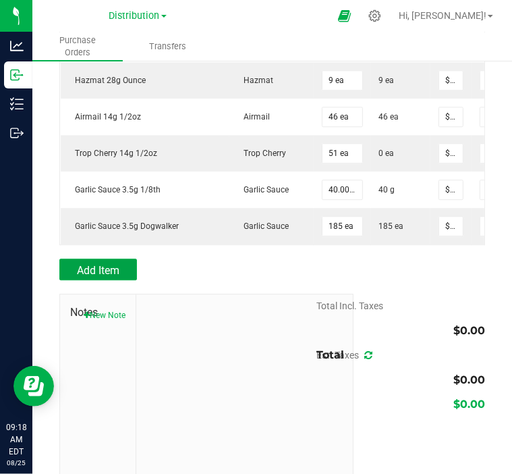
click at [108, 277] on span "Add Item" at bounding box center [98, 270] width 43 height 13
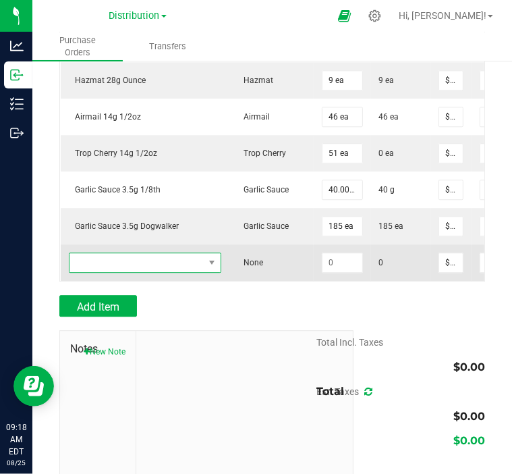
click at [129, 270] on span "NO DATA FOUND" at bounding box center [137, 262] width 134 height 19
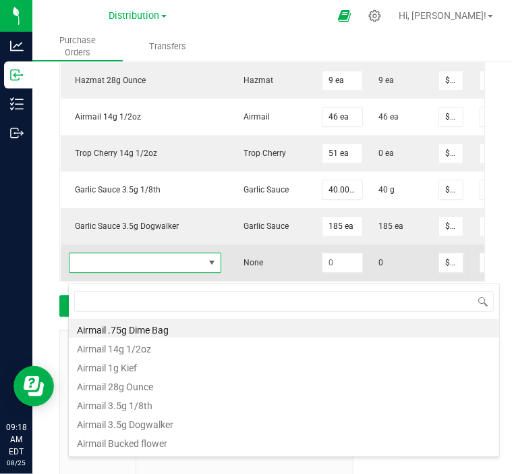
scroll to position [20, 152]
type input "puffin"
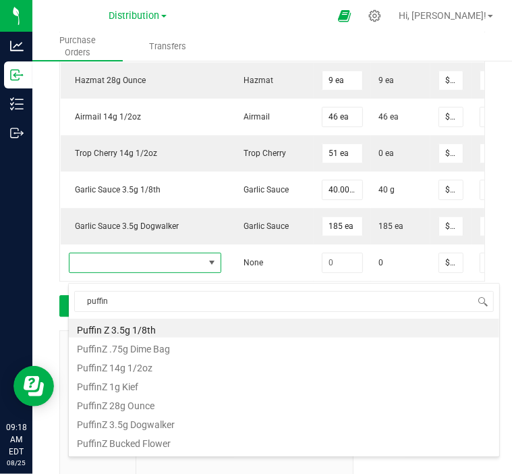
click at [146, 423] on li "PuffinZ 3.5g Dogwalker" at bounding box center [284, 422] width 431 height 19
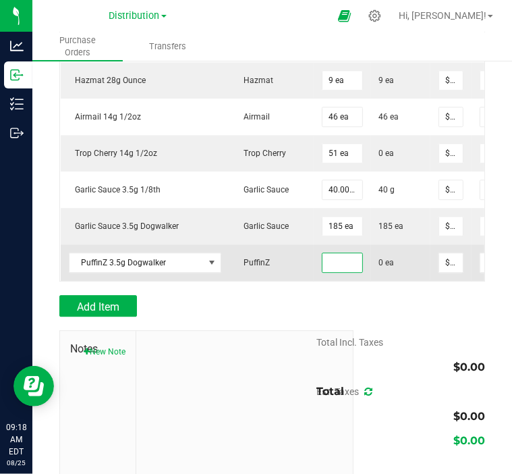
click at [331, 271] on input at bounding box center [343, 262] width 40 height 19
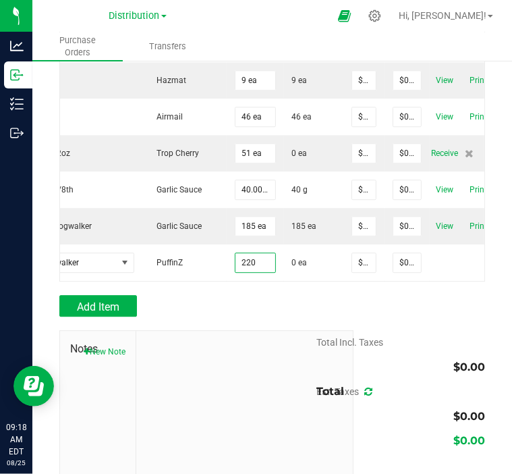
scroll to position [0, 105]
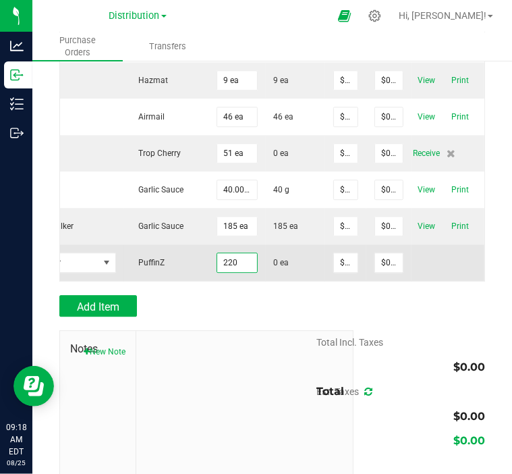
type input "220 ea"
click at [419, 271] on td at bounding box center [452, 262] width 81 height 36
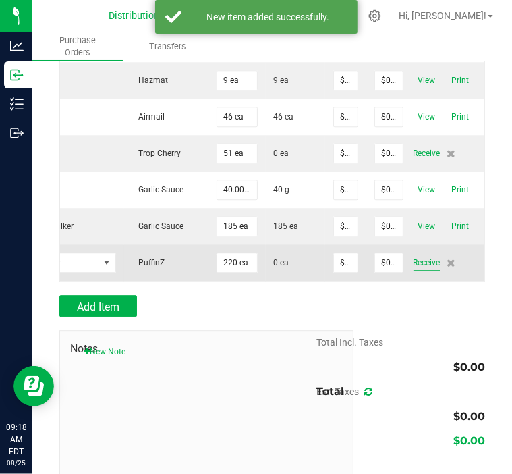
click at [431, 271] on span "Receive" at bounding box center [427, 263] width 27 height 16
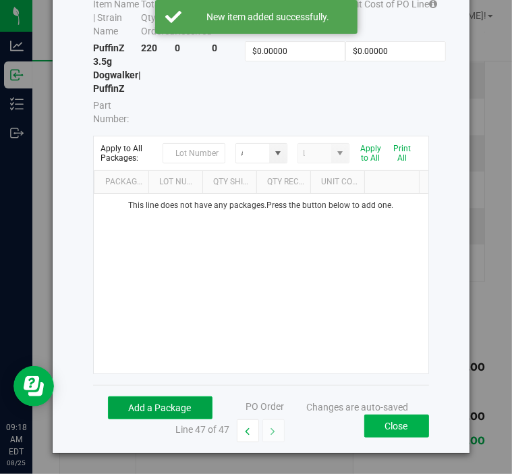
click at [156, 400] on button "Add a Package" at bounding box center [160, 407] width 105 height 23
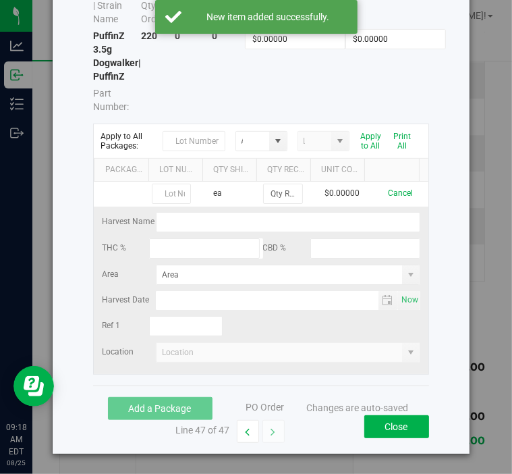
scroll to position [98, 0]
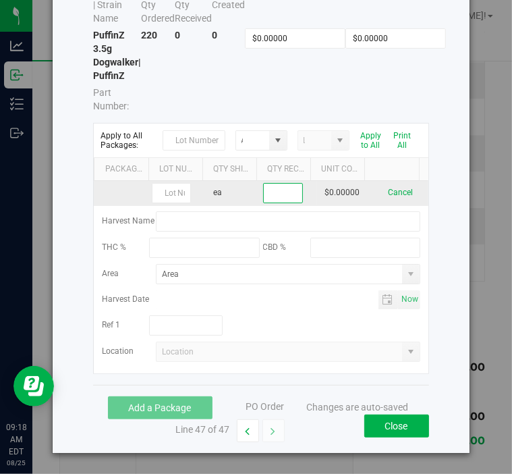
click at [281, 203] on input at bounding box center [283, 193] width 38 height 19
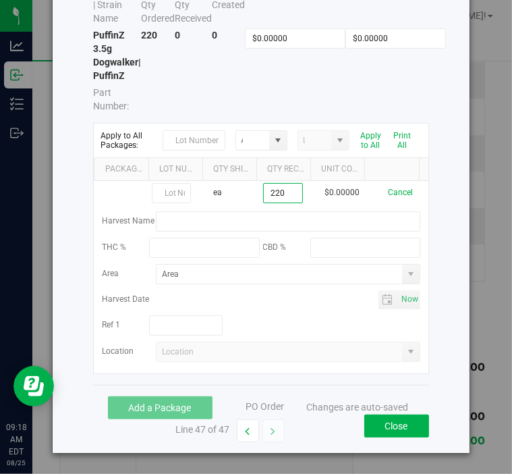
type input "220 ea"
click at [427, 219] on div "Receive Inventory Item Name | Strain Name Total Qty Ordered Total Qty Received …" at bounding box center [261, 188] width 417 height 530
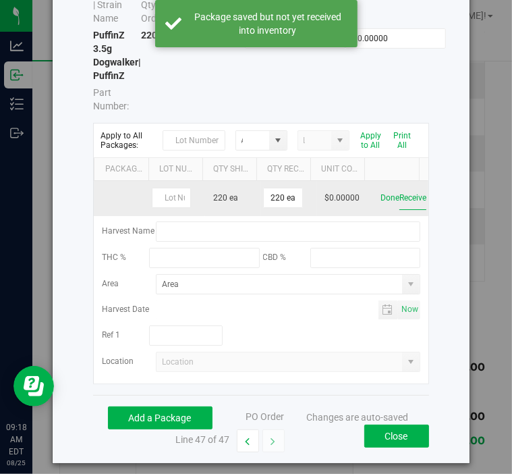
click at [400, 210] on button "Receive" at bounding box center [413, 198] width 27 height 24
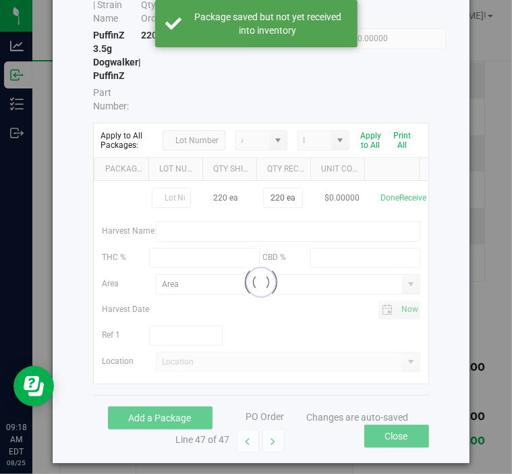
scroll to position [97, 0]
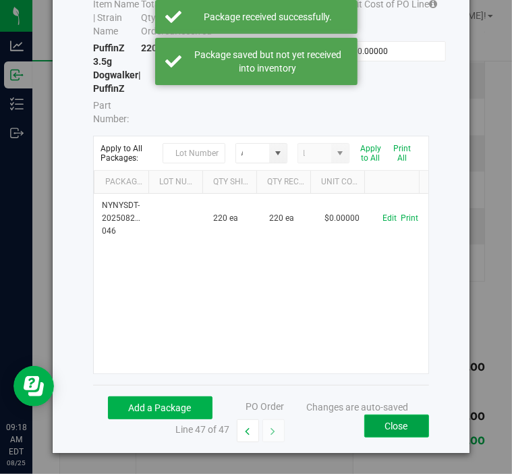
click at [374, 425] on button "Close" at bounding box center [397, 426] width 65 height 23
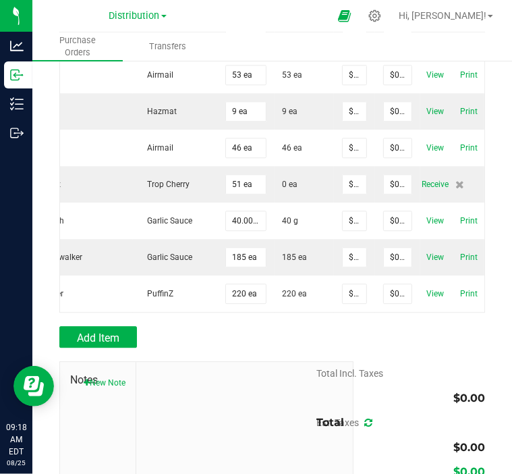
scroll to position [0, 121]
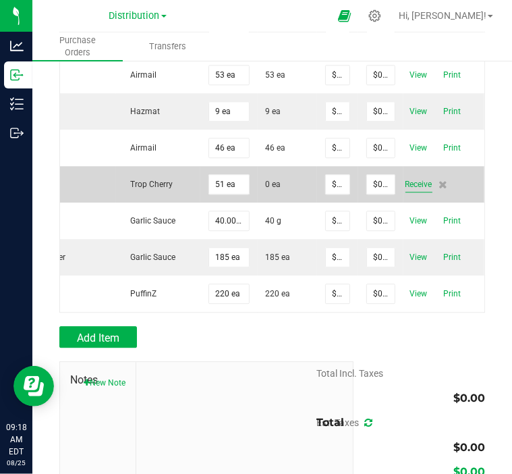
click at [409, 192] on span "Receive" at bounding box center [419, 184] width 27 height 16
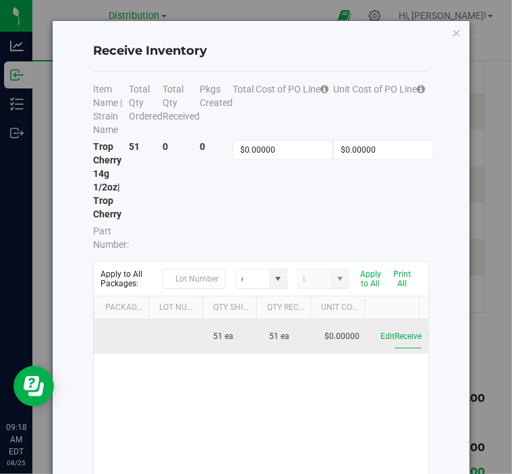
click at [395, 336] on button "Receive" at bounding box center [408, 337] width 27 height 24
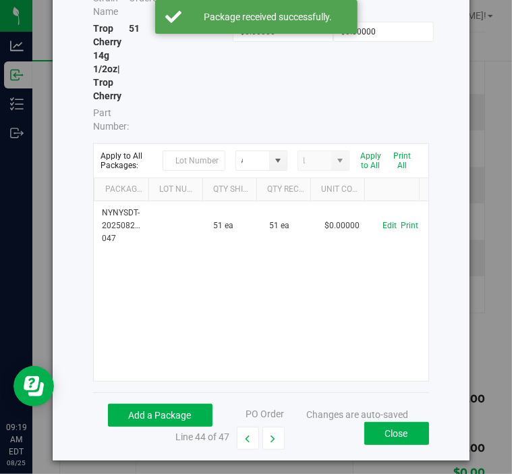
scroll to position [124, 0]
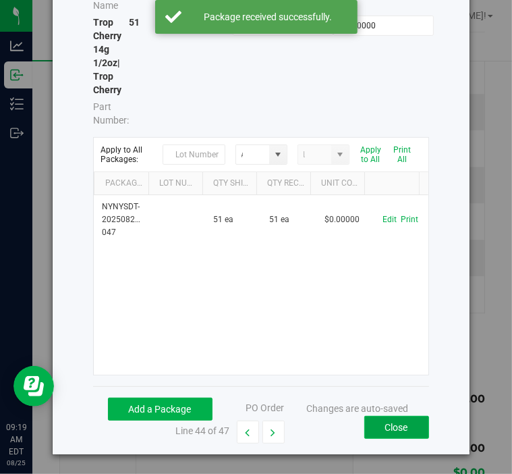
click at [394, 429] on button "Close" at bounding box center [397, 427] width 65 height 23
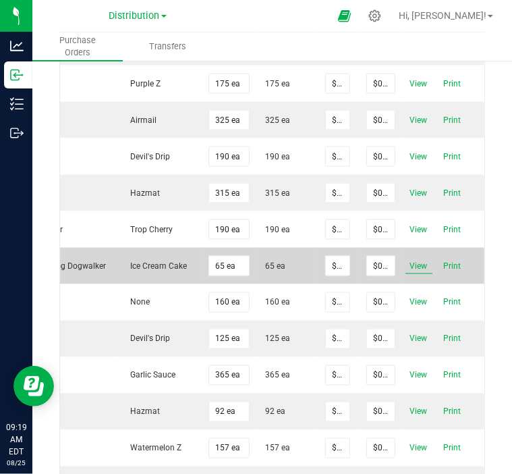
click at [415, 274] on span "View" at bounding box center [419, 266] width 27 height 16
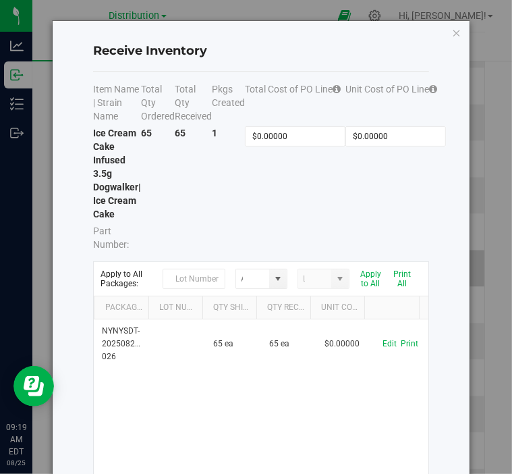
scroll to position [1024, 0]
click at [452, 39] on icon "Close modal" at bounding box center [456, 32] width 9 height 16
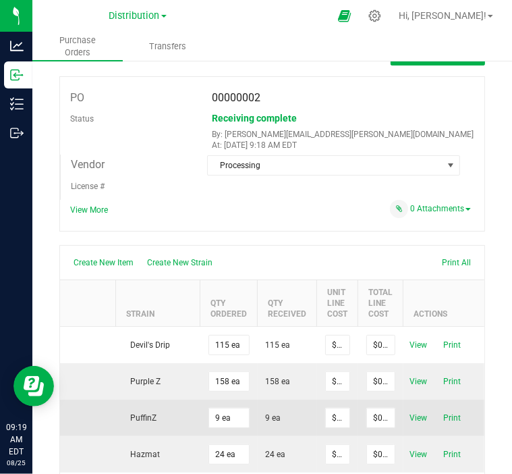
scroll to position [0, 0]
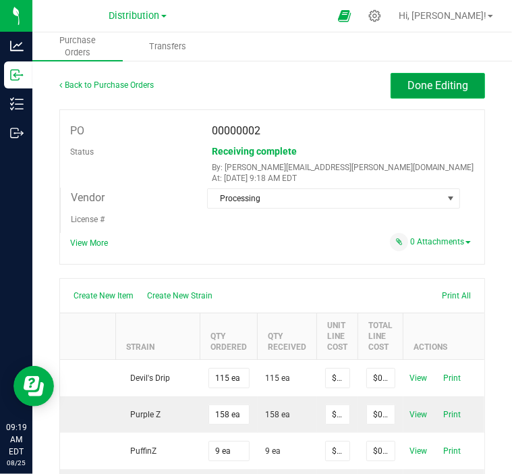
click at [431, 86] on span "Done Editing" at bounding box center [438, 85] width 61 height 13
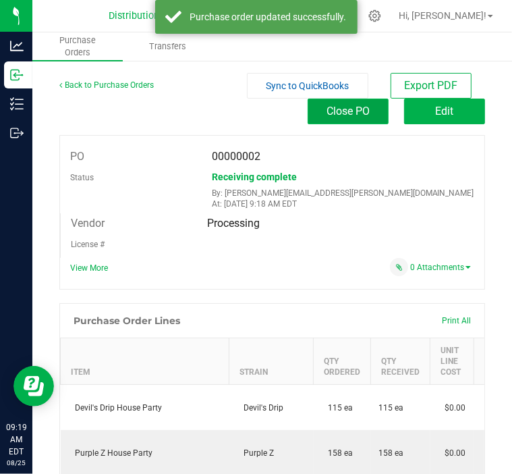
click at [363, 113] on button "Close PO" at bounding box center [348, 112] width 81 height 26
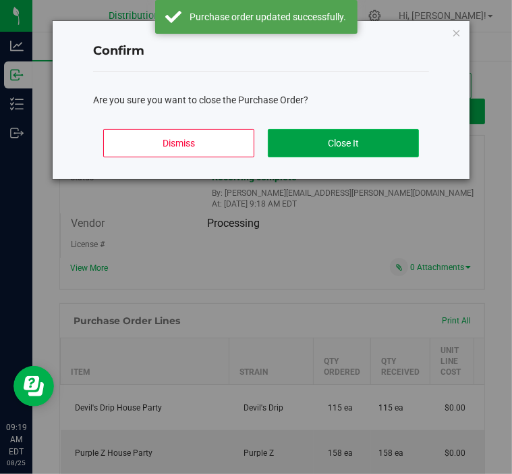
click at [315, 142] on button "Close It" at bounding box center [343, 143] width 151 height 28
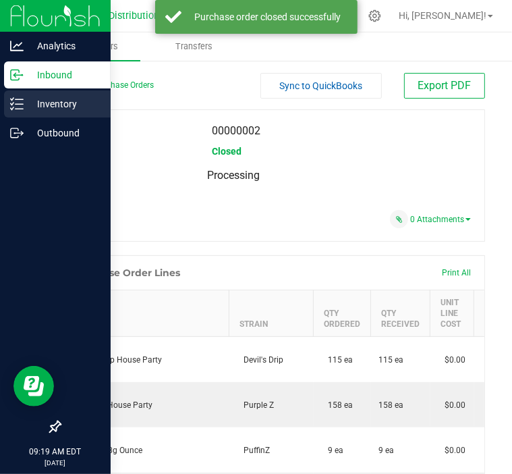
click at [20, 105] on icon at bounding box center [17, 104] width 14 height 14
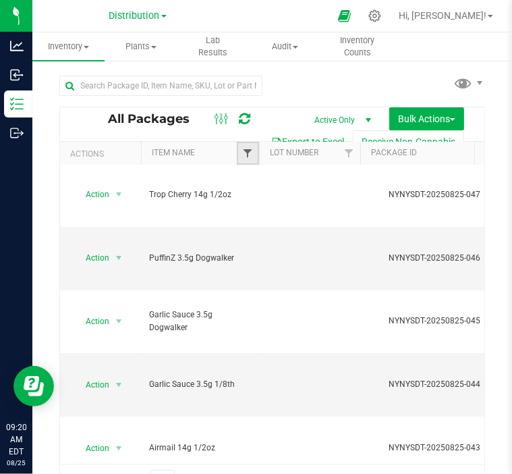
click at [244, 151] on span "Filter" at bounding box center [247, 153] width 11 height 11
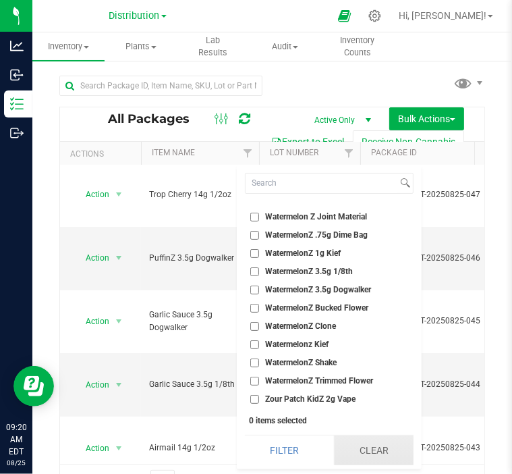
click at [358, 448] on button "Clear" at bounding box center [374, 450] width 80 height 30
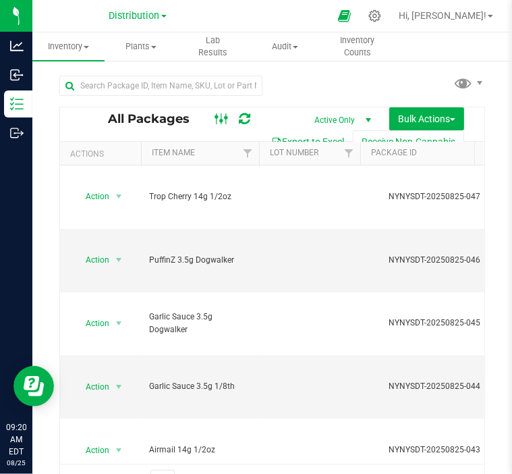
click at [219, 124] on icon at bounding box center [222, 119] width 15 height 16
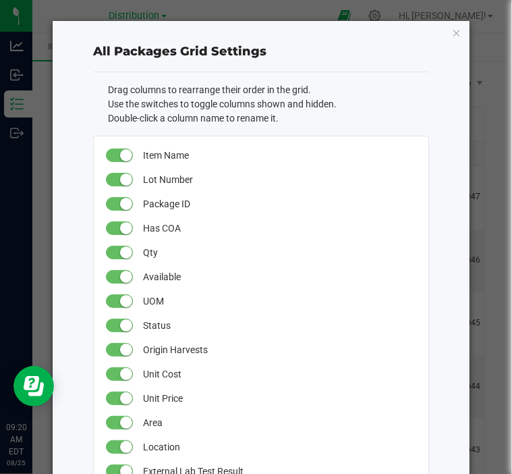
click at [339, 103] on li "Use the switches to toggle columns shown and hidden." at bounding box center [268, 104] width 321 height 14
click at [452, 37] on icon "button" at bounding box center [456, 32] width 9 height 16
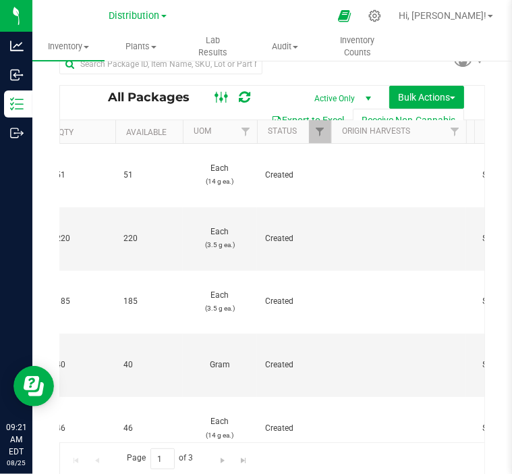
click at [220, 101] on icon at bounding box center [222, 97] width 15 height 16
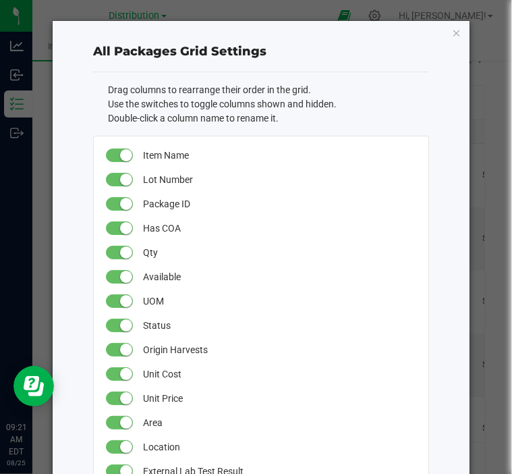
click at [122, 230] on small at bounding box center [126, 228] width 12 height 12
click at [125, 204] on small at bounding box center [126, 204] width 12 height 12
click at [128, 178] on small at bounding box center [126, 180] width 12 height 12
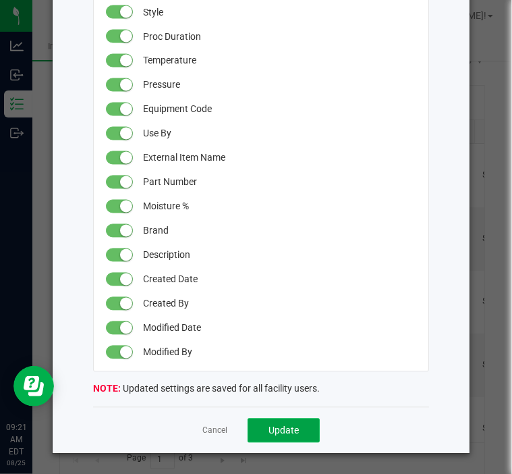
click at [278, 434] on span "Update" at bounding box center [284, 430] width 30 height 11
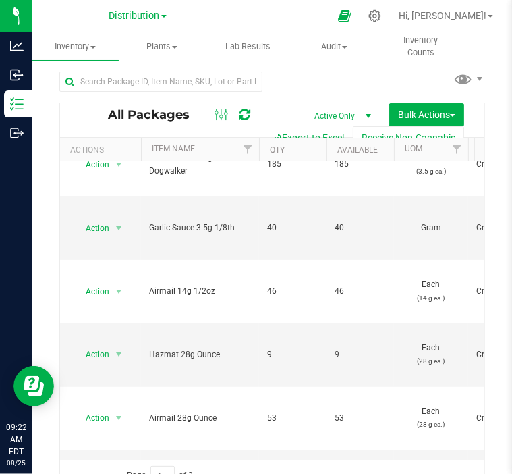
scroll to position [160, 0]
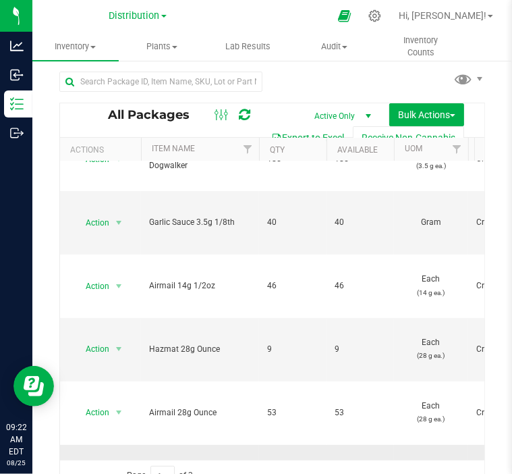
click at [116, 471] on span "select" at bounding box center [118, 476] width 11 height 11
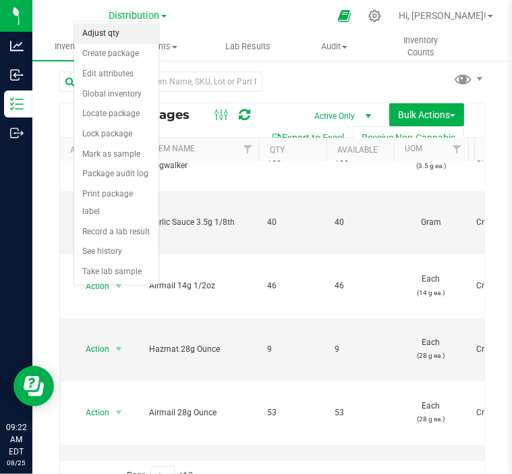
click at [119, 36] on li "Adjust qty" at bounding box center [116, 34] width 84 height 20
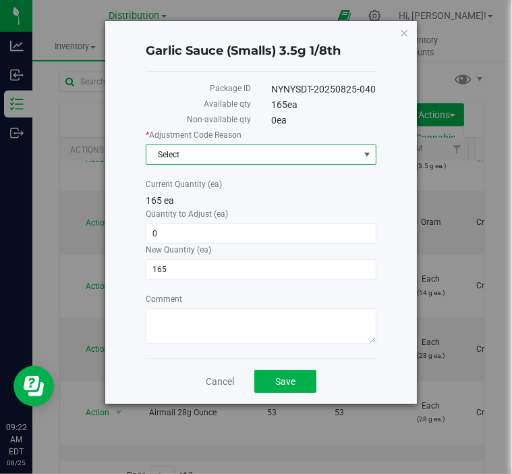
click at [207, 155] on span "Select" at bounding box center [253, 154] width 213 height 19
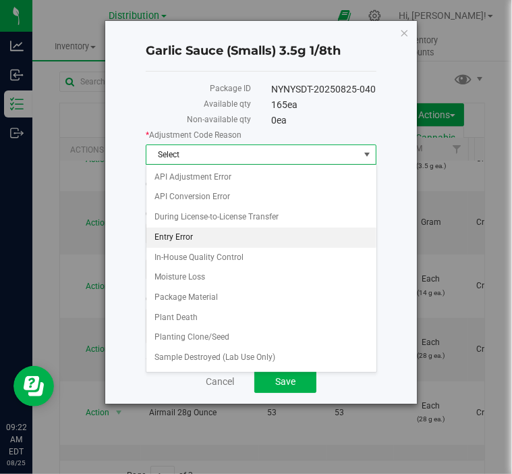
click at [189, 232] on li "Entry Error" at bounding box center [262, 238] width 230 height 20
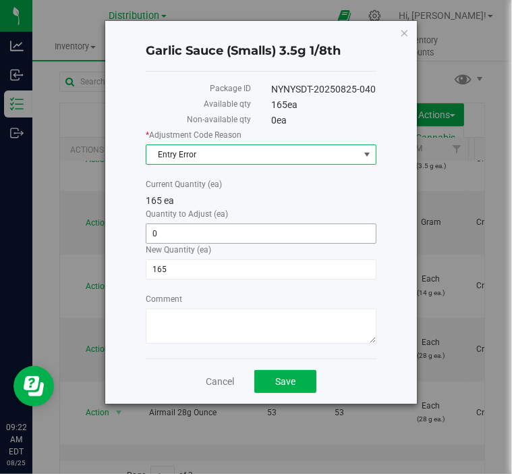
click at [189, 228] on span "0 0" at bounding box center [261, 233] width 231 height 20
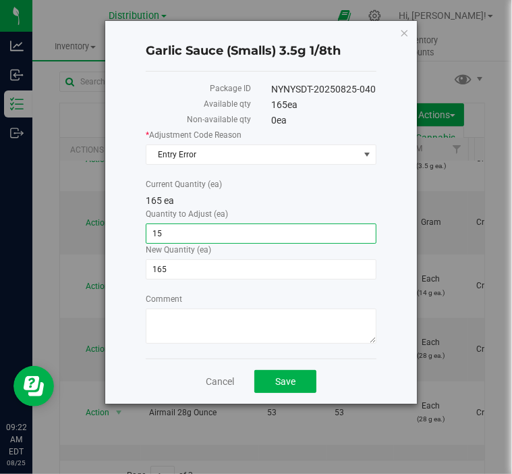
type input "150"
type input "315"
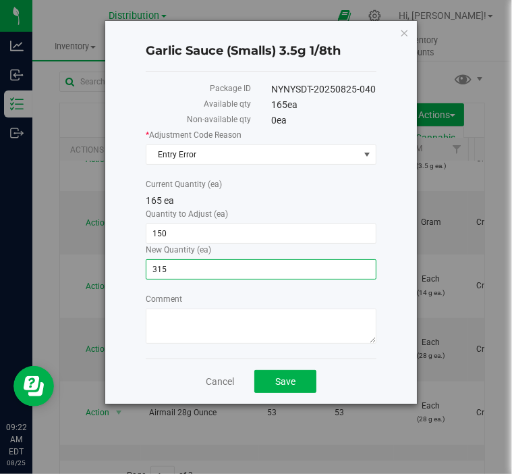
click at [252, 259] on span "315 315" at bounding box center [261, 269] width 231 height 20
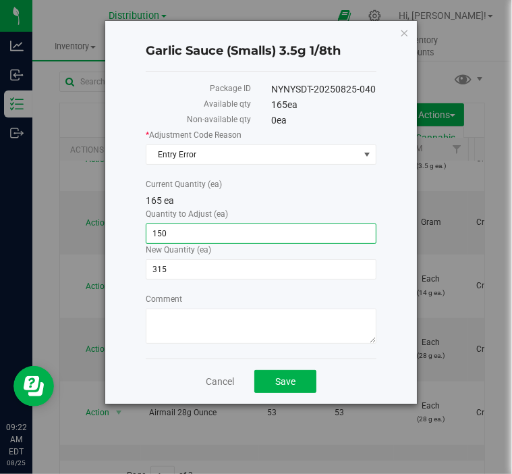
click at [239, 234] on span "150 150" at bounding box center [261, 233] width 231 height 20
type input "1"
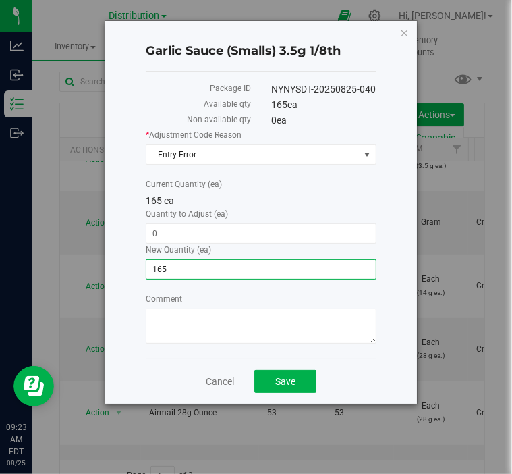
click at [203, 267] on span "165 165" at bounding box center [261, 269] width 231 height 20
type input "1"
type input "150"
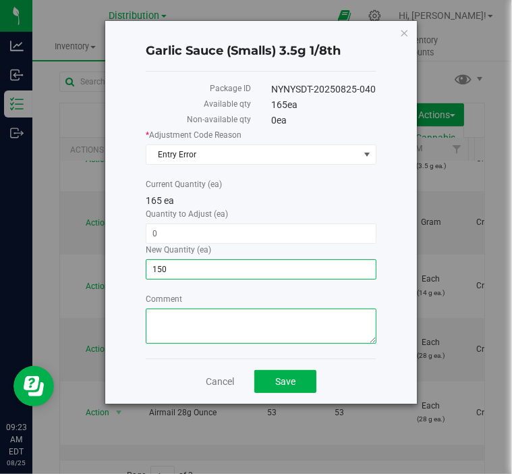
type input "-15"
type input "150"
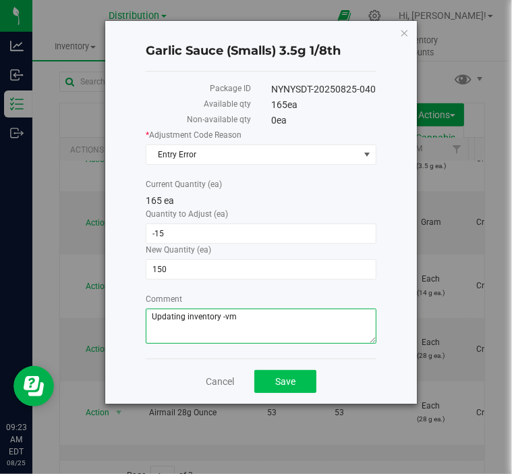
type textarea "Updating inventory -vm"
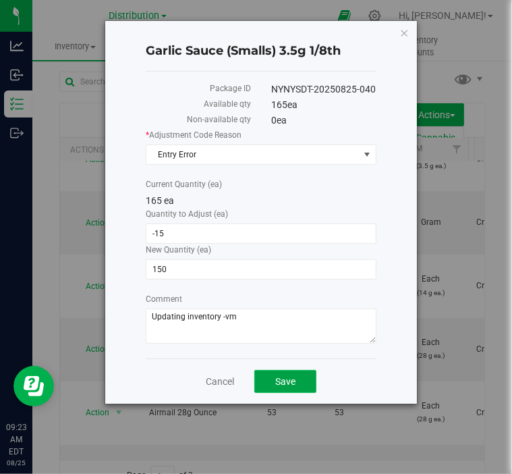
click at [304, 379] on button "Save" at bounding box center [286, 381] width 62 height 23
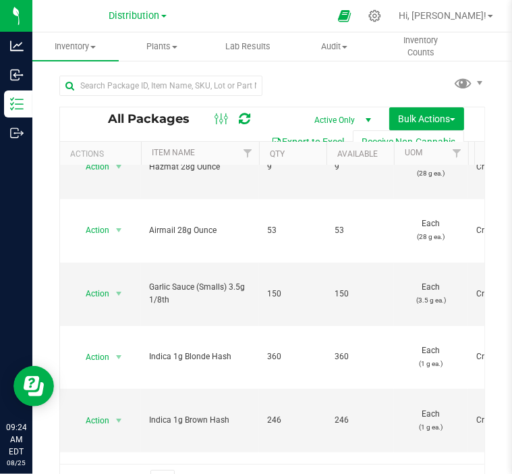
scroll to position [347, 0]
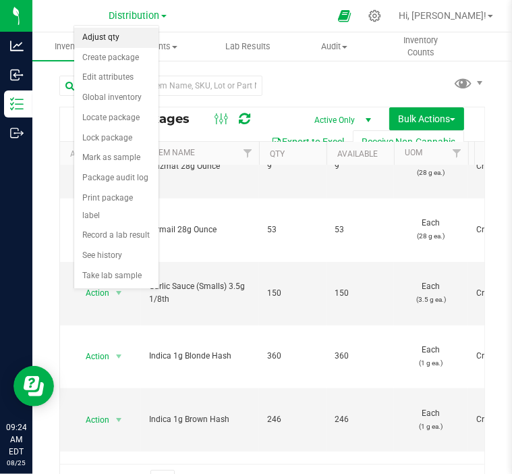
click at [105, 38] on li "Adjust qty" at bounding box center [116, 38] width 84 height 20
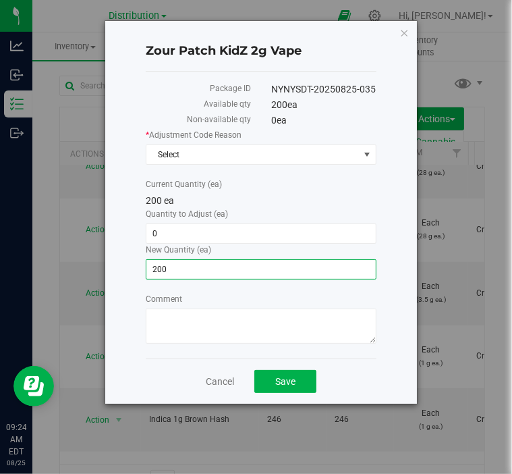
click at [201, 269] on span "200 200" at bounding box center [261, 269] width 231 height 20
type input "2"
type input "725"
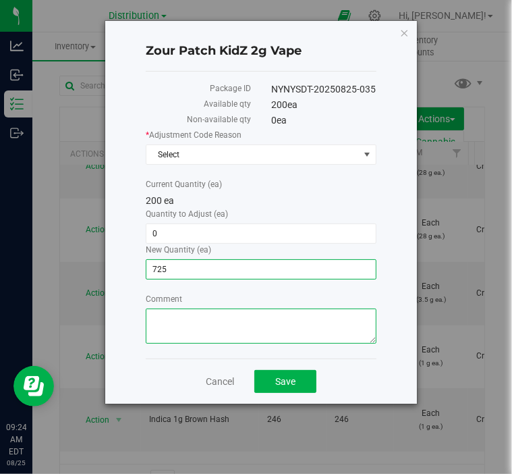
type input "525"
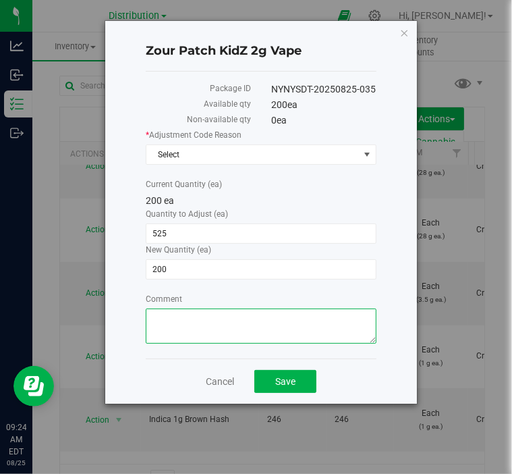
type input "725"
click at [213, 320] on textarea "Comment" at bounding box center [261, 326] width 231 height 35
type textarea "Updating inventory -vm"
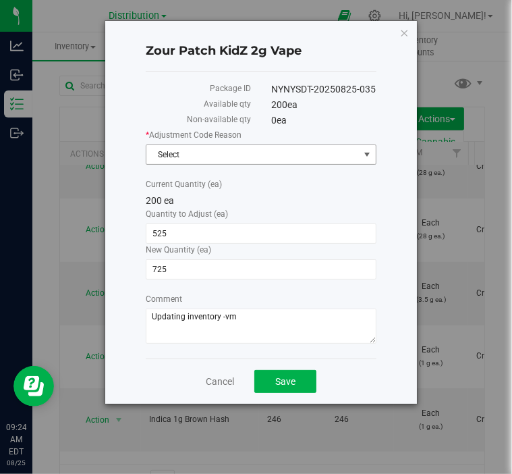
click at [294, 159] on span "Select" at bounding box center [253, 154] width 213 height 19
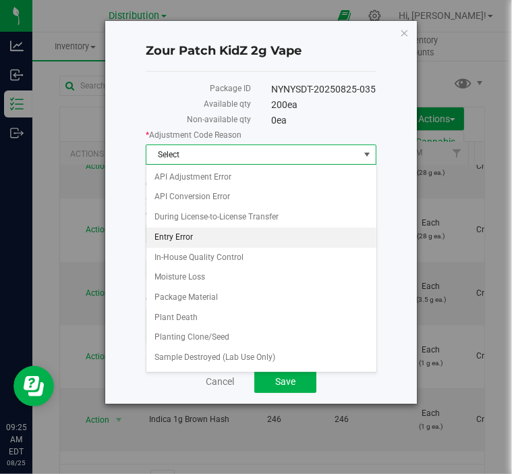
click at [230, 238] on li "Entry Error" at bounding box center [262, 238] width 230 height 20
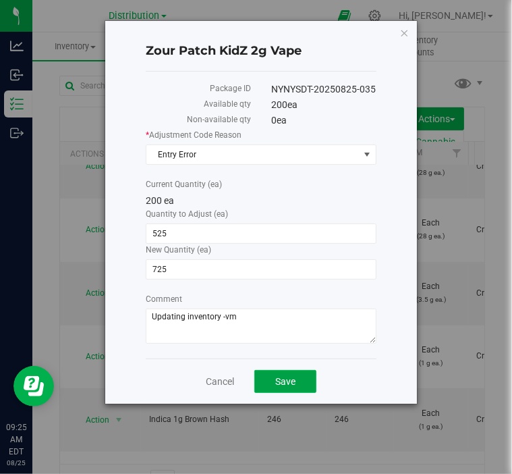
click at [292, 377] on span "Save" at bounding box center [285, 381] width 20 height 11
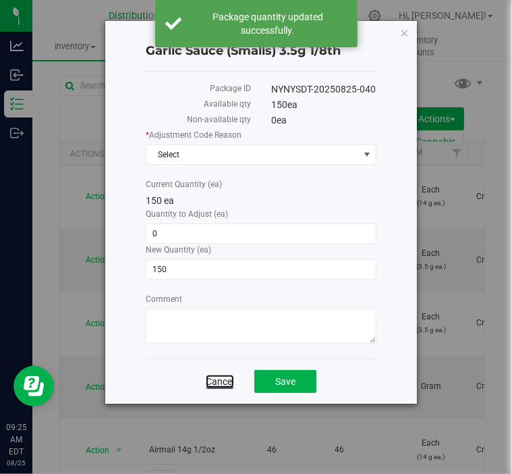
click at [230, 377] on link "Cancel" at bounding box center [220, 382] width 28 height 14
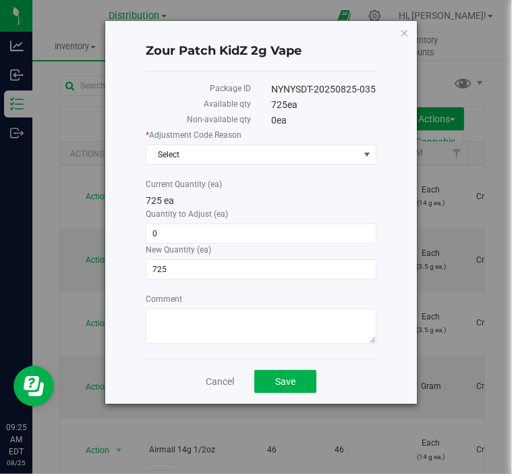
click at [238, 379] on div "Cancel Save" at bounding box center [261, 380] width 231 height 45
click at [402, 32] on icon "button" at bounding box center [404, 32] width 9 height 16
click at [262, 157] on span "Select" at bounding box center [253, 154] width 213 height 19
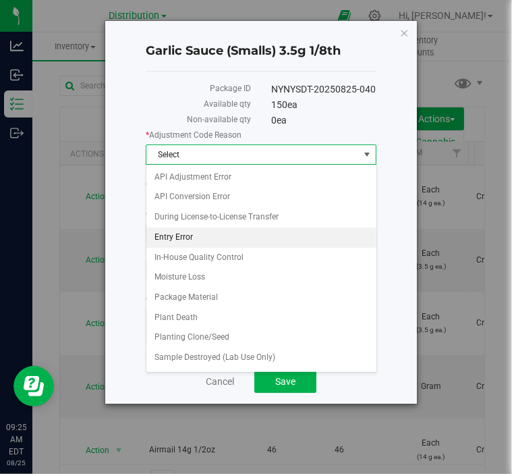
click at [225, 233] on li "Entry Error" at bounding box center [262, 238] width 230 height 20
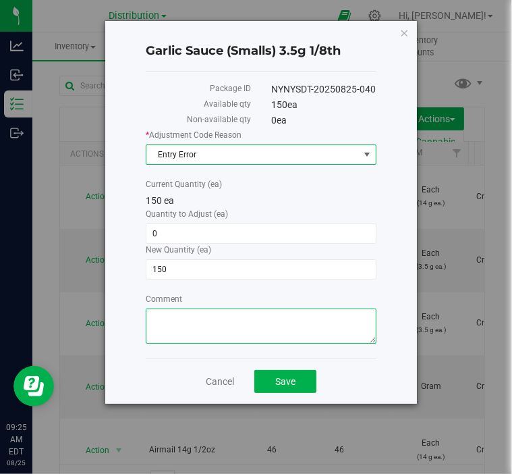
click at [258, 315] on textarea "Comment" at bounding box center [261, 326] width 231 height 35
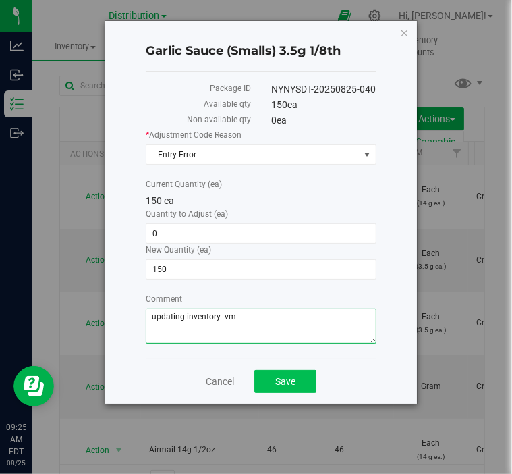
type textarea "updating inventory -vm"
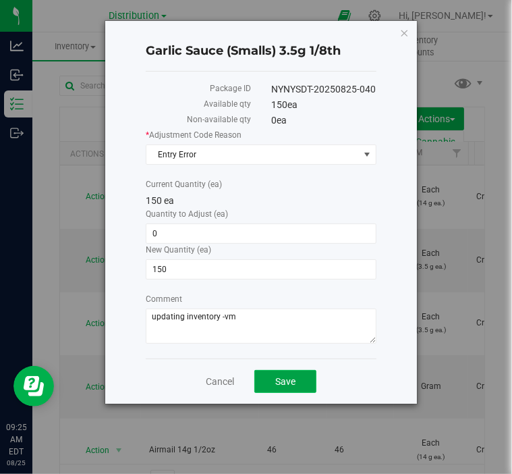
click at [300, 384] on button "Save" at bounding box center [286, 381] width 62 height 23
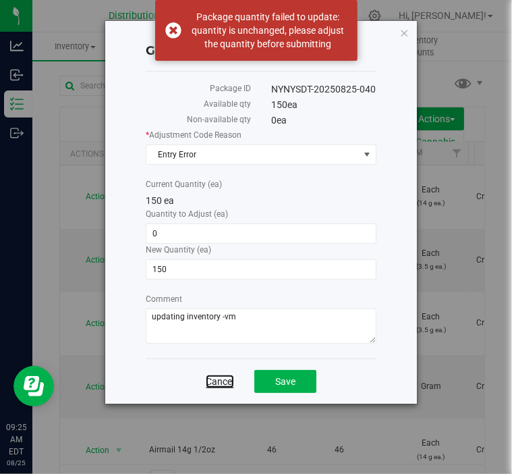
click at [225, 375] on link "Cancel" at bounding box center [220, 382] width 28 height 14
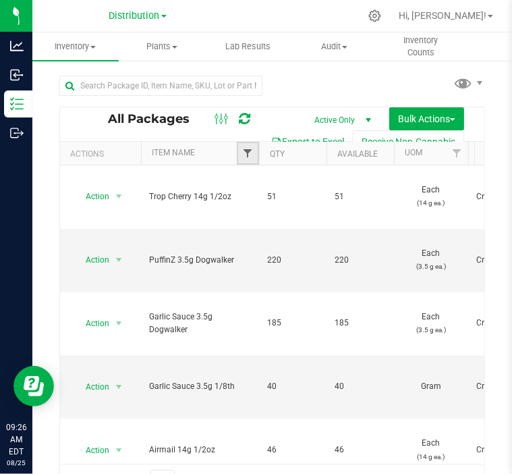
click at [247, 155] on span "Filter" at bounding box center [247, 153] width 11 height 11
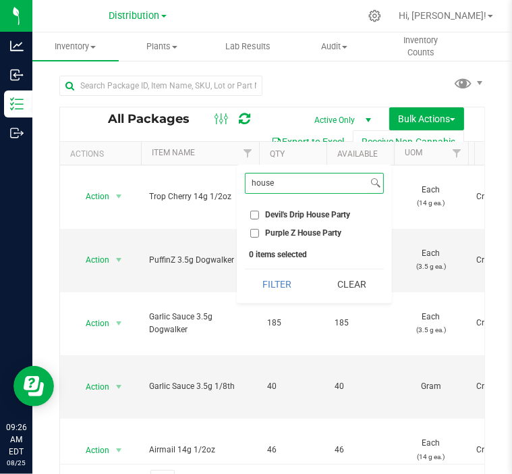
type input "house"
click at [254, 213] on input "Devil's Drip House Party" at bounding box center [254, 215] width 9 height 9
checkbox input "true"
click at [252, 238] on li "Purple Z House Party" at bounding box center [314, 233] width 139 height 14
click at [252, 230] on input "Purple Z House Party" at bounding box center [254, 233] width 9 height 9
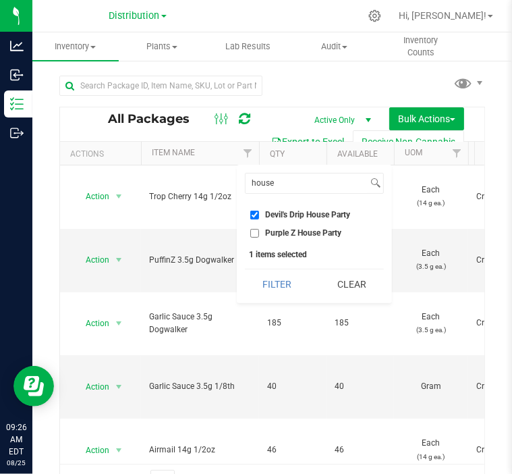
checkbox input "true"
click at [289, 284] on button "Filter" at bounding box center [277, 284] width 65 height 30
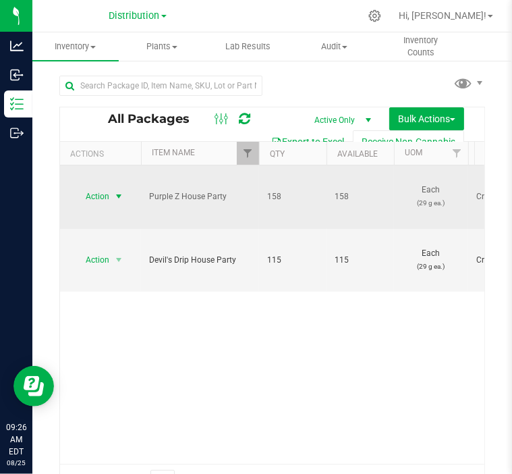
click at [117, 191] on span "select" at bounding box center [118, 196] width 11 height 11
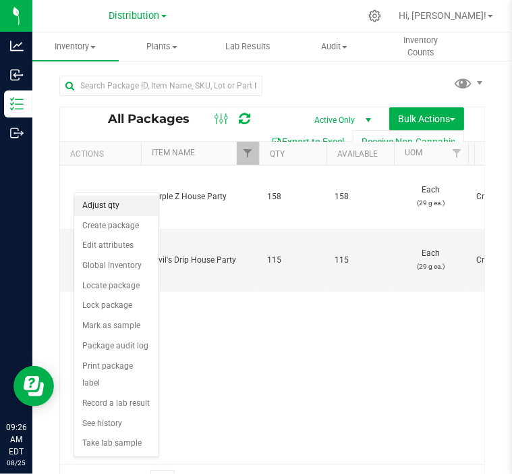
click at [117, 206] on li "Adjust qty" at bounding box center [116, 206] width 84 height 20
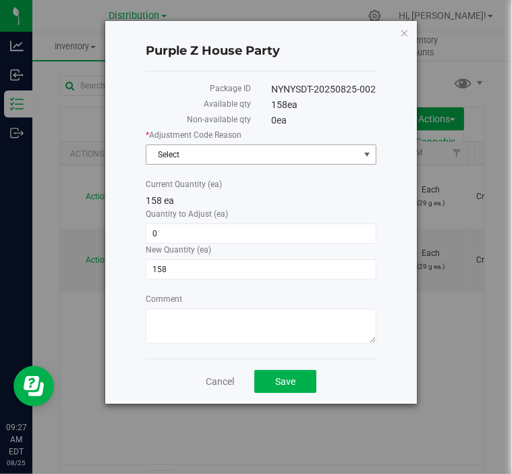
click at [203, 156] on span "Select" at bounding box center [253, 154] width 213 height 19
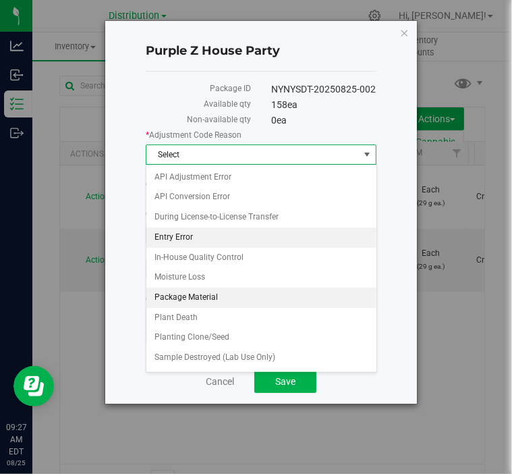
click at [190, 232] on li "Entry Error" at bounding box center [262, 238] width 230 height 20
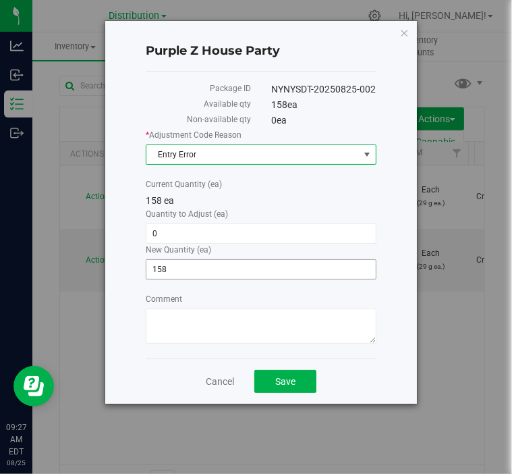
click at [194, 263] on span "158 158" at bounding box center [261, 269] width 231 height 20
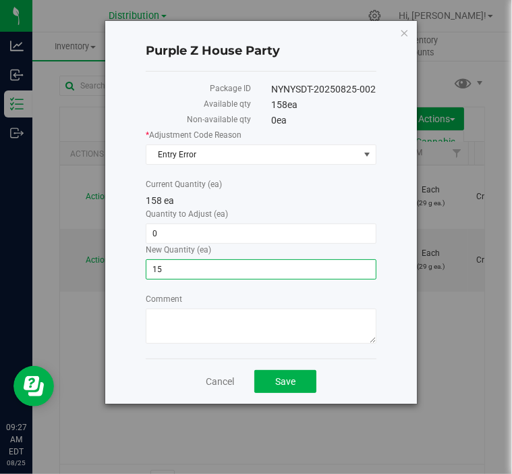
type input "155"
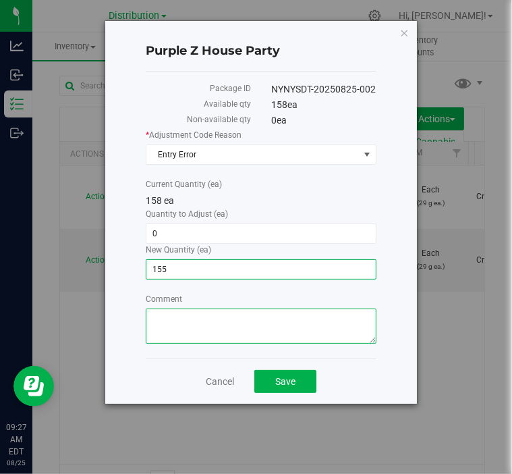
type input "-3"
type input "155"
click at [226, 326] on textarea "Comment" at bounding box center [261, 326] width 231 height 35
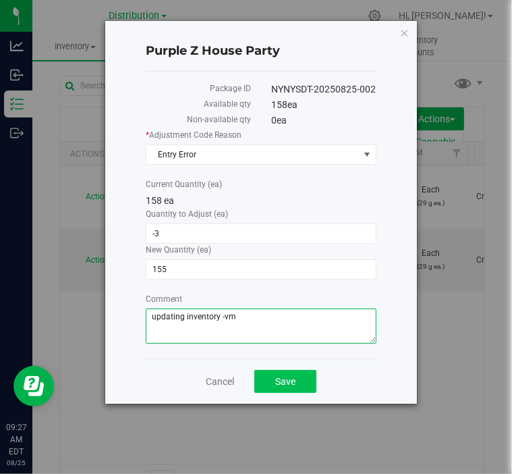
type textarea "updating inventory -vm"
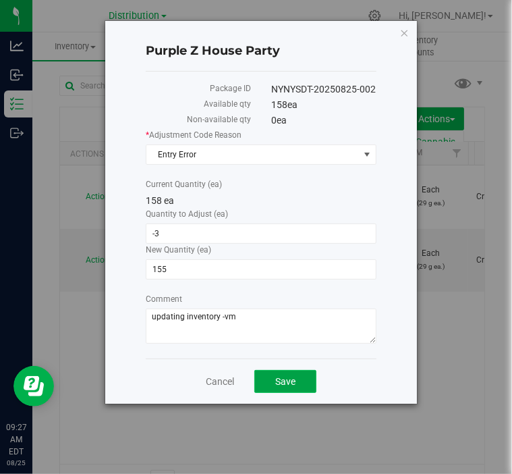
click at [291, 381] on span "Save" at bounding box center [285, 381] width 20 height 11
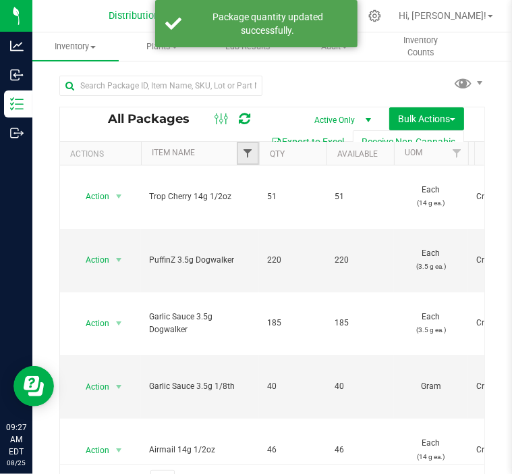
click at [249, 157] on span "Filter" at bounding box center [247, 153] width 11 height 11
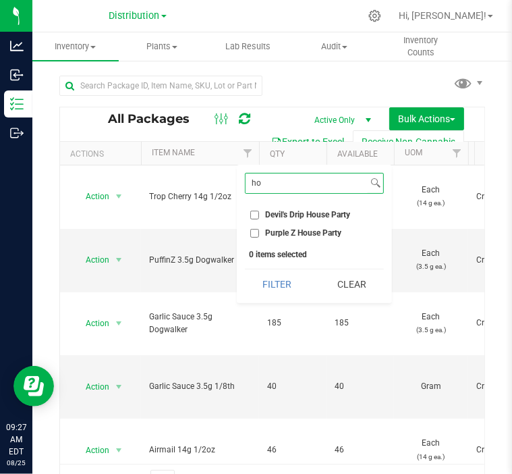
type input "ho"
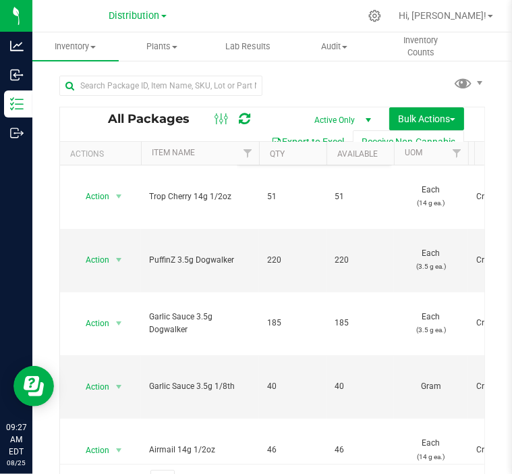
click at [303, 76] on div "All Packages Active Only Active Only Lab Samples Locked All Bulk Actions Add to…" at bounding box center [272, 280] width 426 height 434
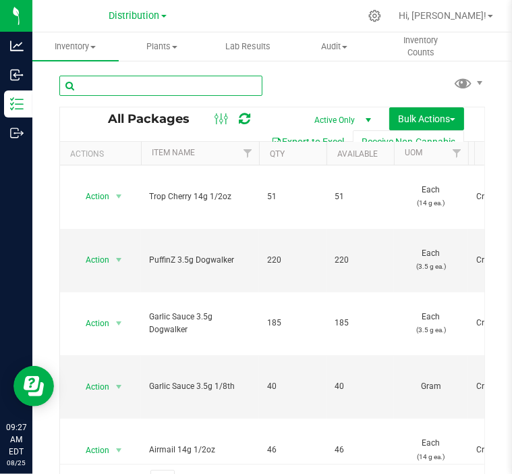
click at [191, 84] on input "text" at bounding box center [160, 86] width 203 height 20
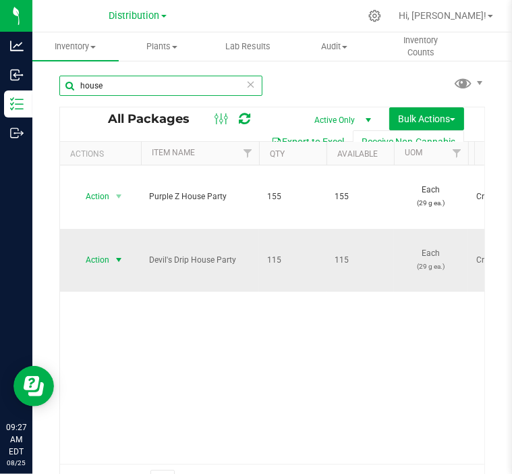
type input "house"
click at [118, 255] on span "select" at bounding box center [118, 260] width 11 height 11
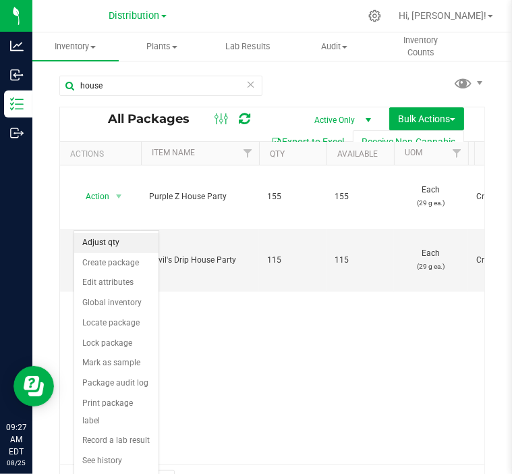
click at [113, 242] on li "Adjust qty" at bounding box center [116, 243] width 84 height 20
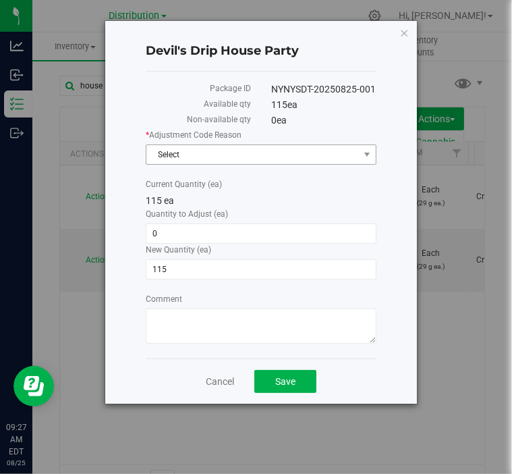
click at [213, 152] on span "Select" at bounding box center [253, 154] width 213 height 19
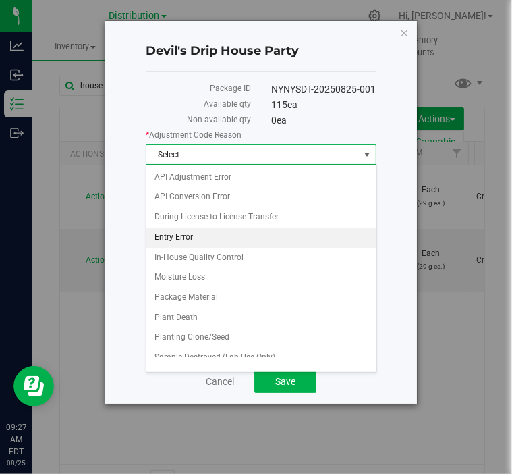
click at [186, 232] on li "Entry Error" at bounding box center [262, 238] width 230 height 20
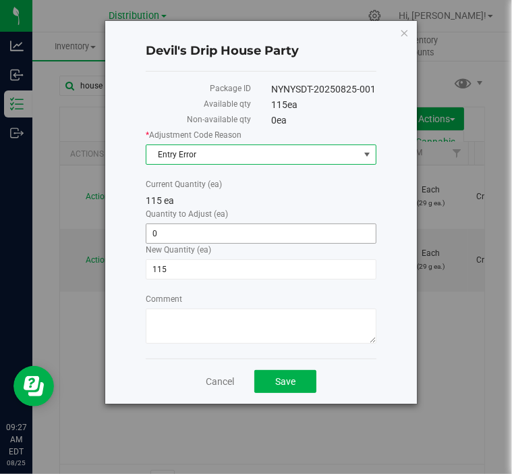
click at [186, 228] on span "0 0" at bounding box center [261, 233] width 231 height 20
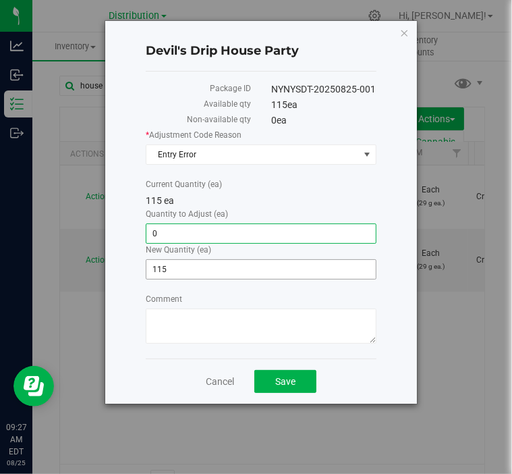
click at [179, 259] on span "115 115" at bounding box center [261, 269] width 231 height 20
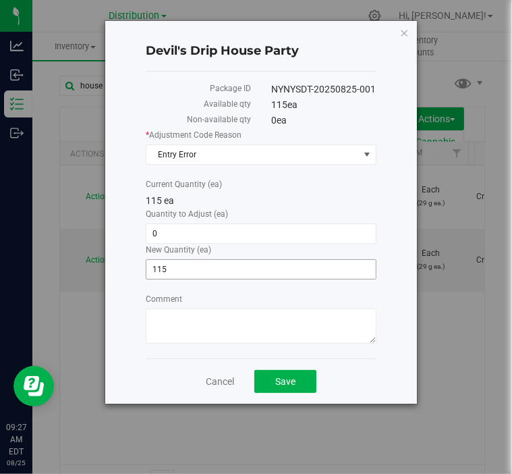
click at [178, 261] on span "115 115" at bounding box center [261, 269] width 231 height 20
click at [178, 261] on input "115" at bounding box center [262, 269] width 230 height 19
type input "75"
type input "-40"
type input "75"
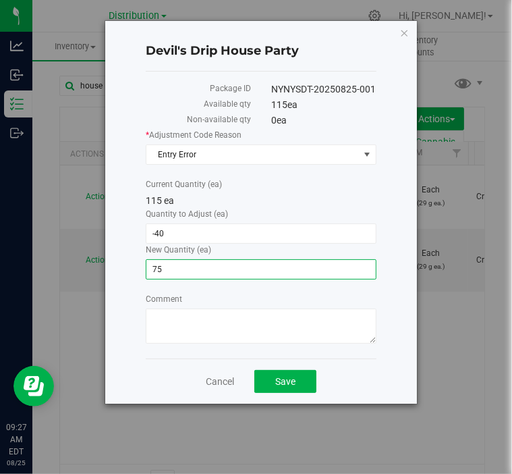
click at [232, 287] on div "* Adjustment Code Reason Entry Error Select API Adjustment Error API Conversion…" at bounding box center [261, 238] width 231 height 219
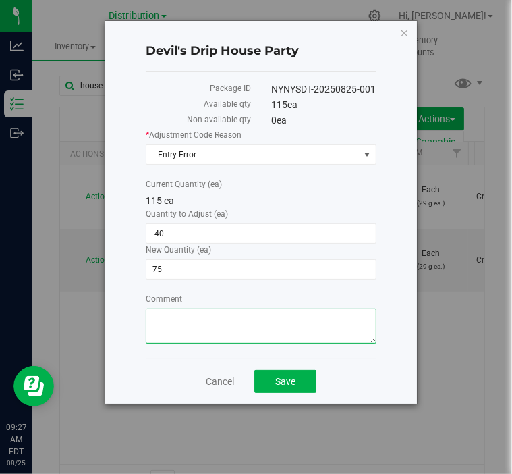
click at [222, 321] on textarea "Comment" at bounding box center [261, 326] width 231 height 35
type textarea "updating inventory -vm"
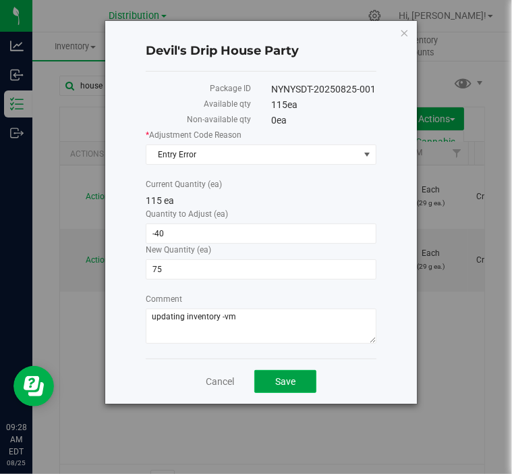
click at [294, 381] on span "Save" at bounding box center [285, 381] width 20 height 11
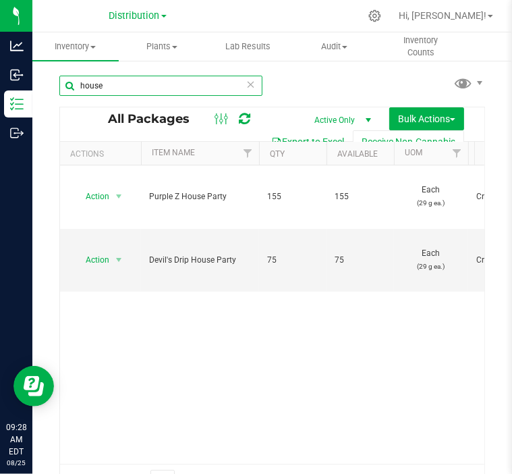
click at [145, 90] on input "house" at bounding box center [160, 86] width 203 height 20
type input "h"
type input "28g"
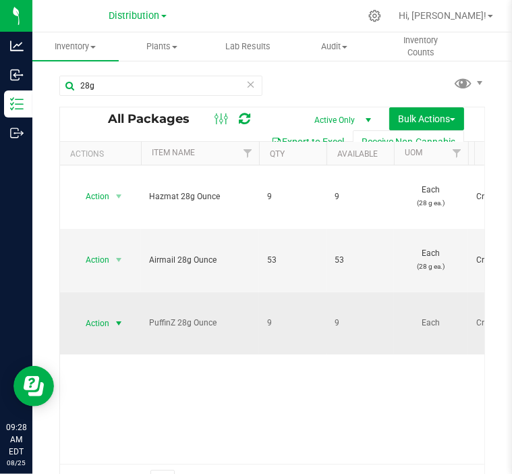
click at [119, 318] on span "select" at bounding box center [118, 323] width 11 height 11
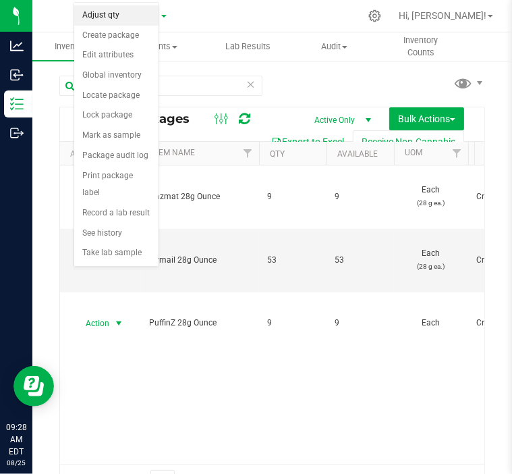
click at [109, 21] on li "Adjust qty" at bounding box center [116, 15] width 84 height 20
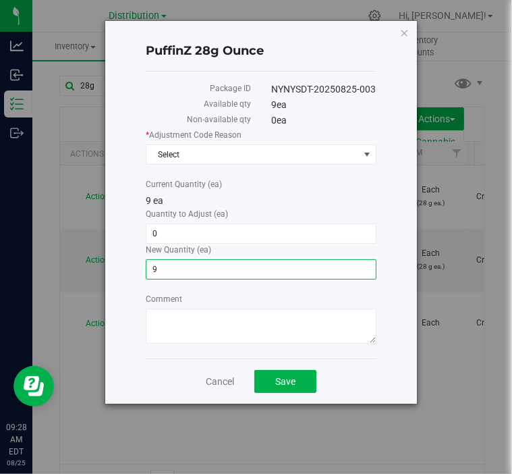
click at [175, 267] on span "9 9" at bounding box center [261, 269] width 231 height 20
type input "45"
type input "36"
type input "45"
click at [266, 293] on label "Comment" at bounding box center [261, 299] width 231 height 12
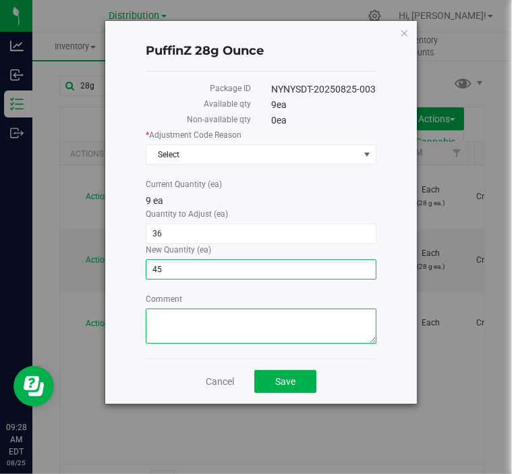
click at [266, 309] on textarea "Comment" at bounding box center [261, 326] width 231 height 35
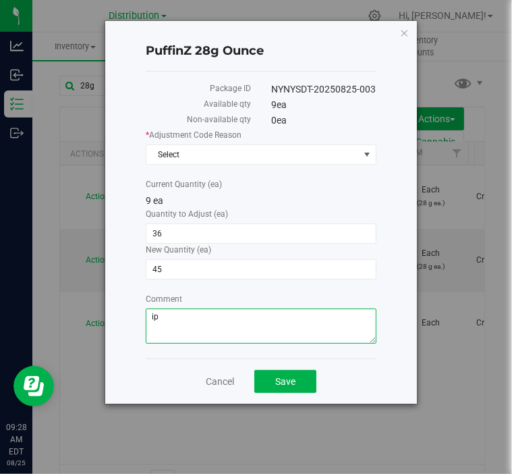
type textarea "i"
type textarea "updating inventory -vm"
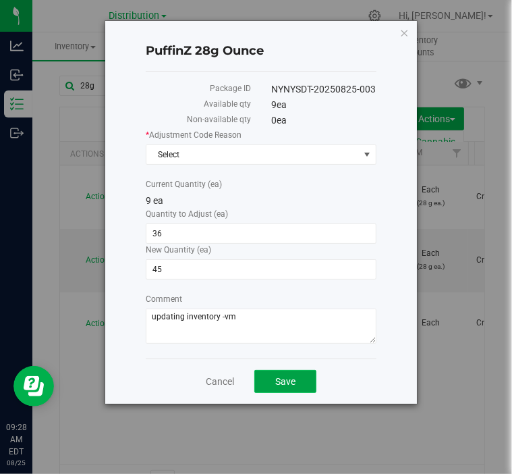
click at [272, 371] on button "Save" at bounding box center [286, 381] width 62 height 23
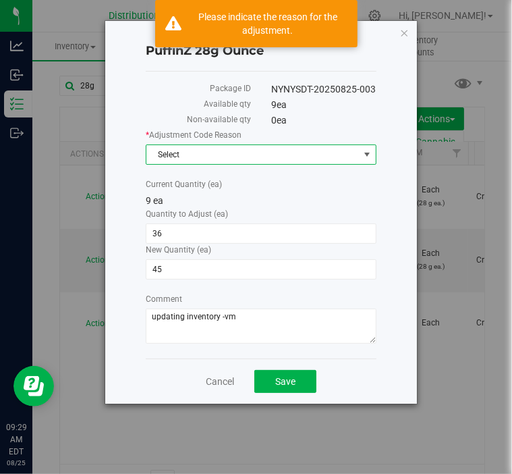
click at [247, 159] on span "Select" at bounding box center [253, 154] width 213 height 19
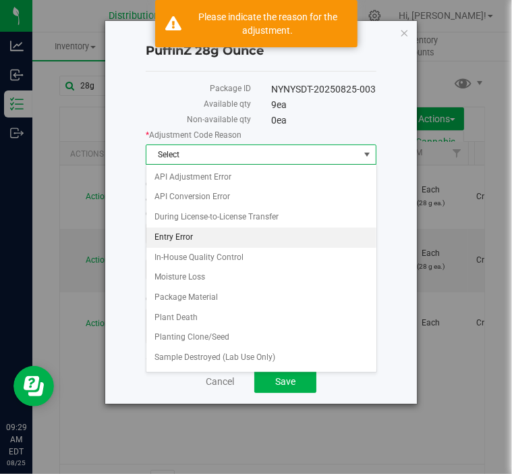
click at [205, 241] on li "Entry Error" at bounding box center [262, 238] width 230 height 20
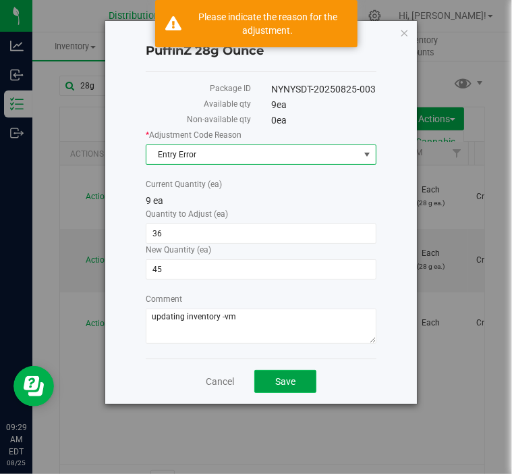
click at [286, 377] on span "Save" at bounding box center [285, 381] width 20 height 11
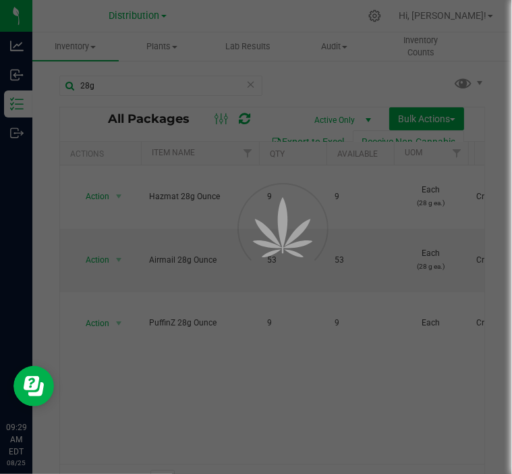
click at [433, 298] on div at bounding box center [256, 237] width 512 height 474
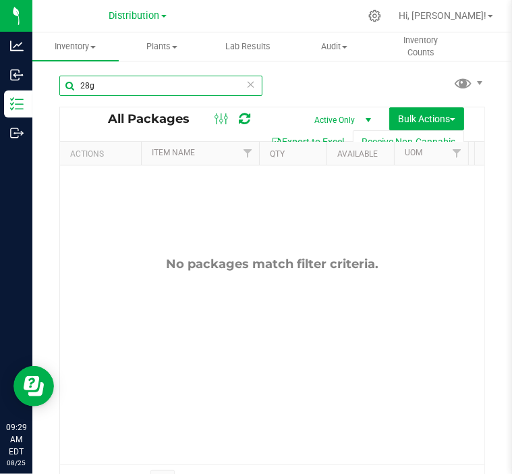
click at [165, 86] on input "28g" at bounding box center [160, 86] width 203 height 20
type input "2"
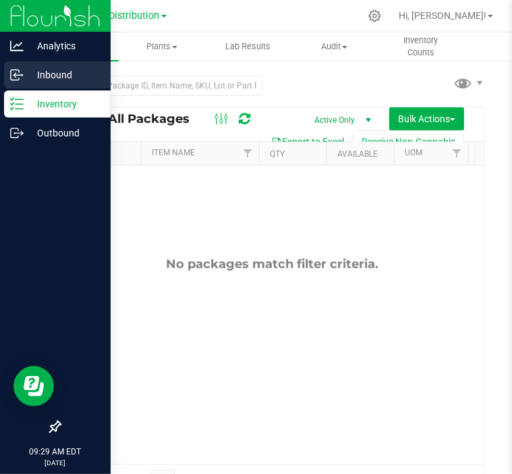
click at [57, 70] on p "Inbound" at bounding box center [64, 75] width 81 height 16
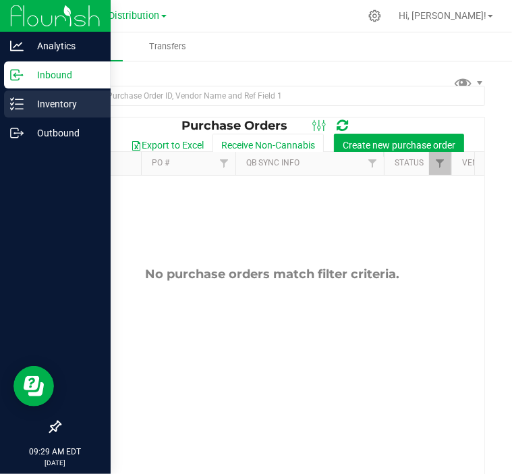
click at [26, 104] on p "Inventory" at bounding box center [64, 104] width 81 height 16
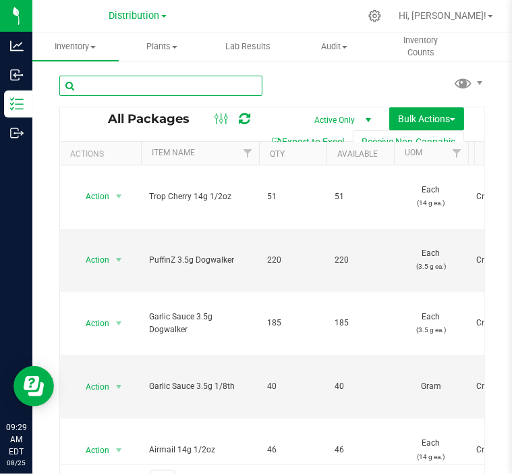
click at [147, 84] on input "text" at bounding box center [160, 86] width 203 height 20
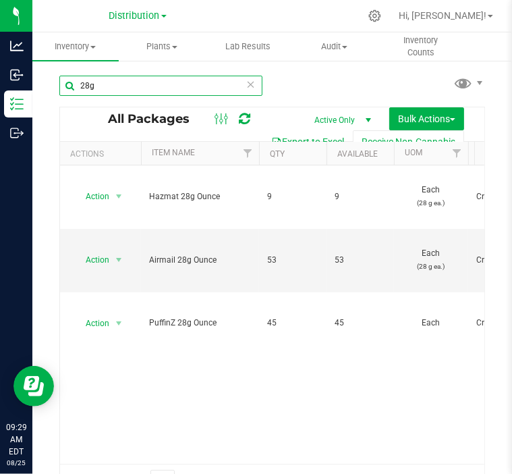
click at [126, 85] on input "28g" at bounding box center [160, 86] width 203 height 20
type input "2"
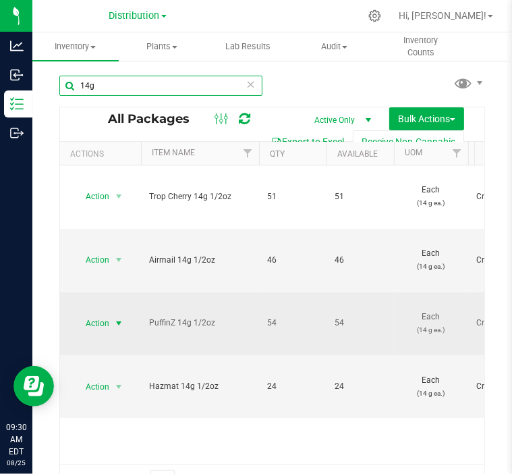
type input "14g"
click at [114, 318] on span "select" at bounding box center [118, 323] width 11 height 11
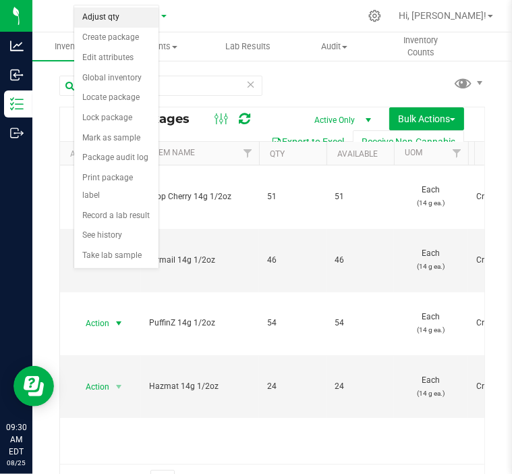
click at [111, 20] on li "Adjust qty" at bounding box center [116, 17] width 84 height 20
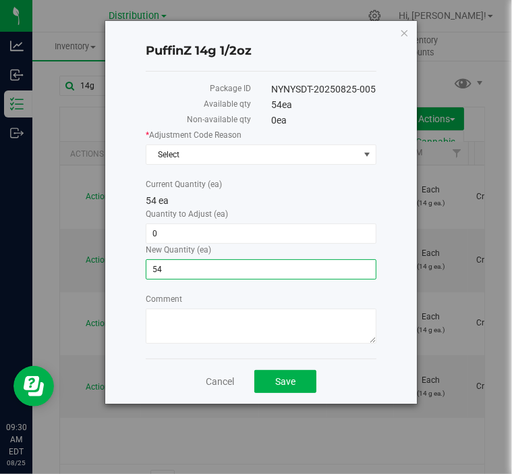
click at [167, 262] on span "54 54" at bounding box center [261, 269] width 231 height 20
type input "5"
type input "23"
type input "-31"
type input "23"
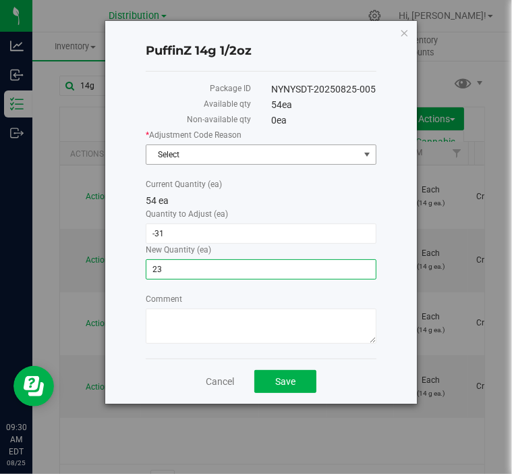
click at [214, 159] on span "Select" at bounding box center [253, 154] width 213 height 19
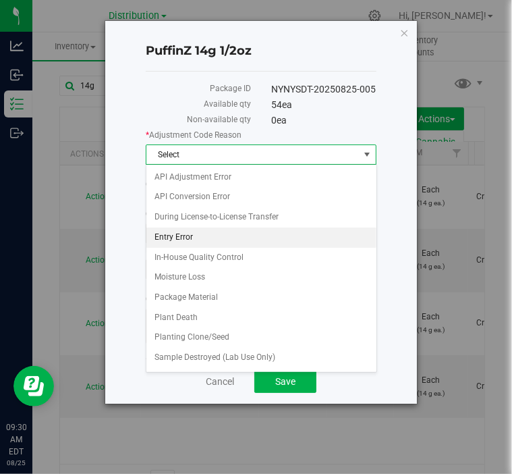
click at [193, 231] on li "Entry Error" at bounding box center [262, 238] width 230 height 20
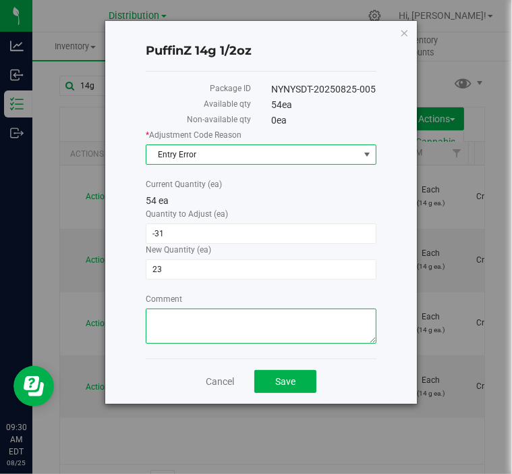
click at [192, 323] on textarea "Comment" at bounding box center [261, 326] width 231 height 35
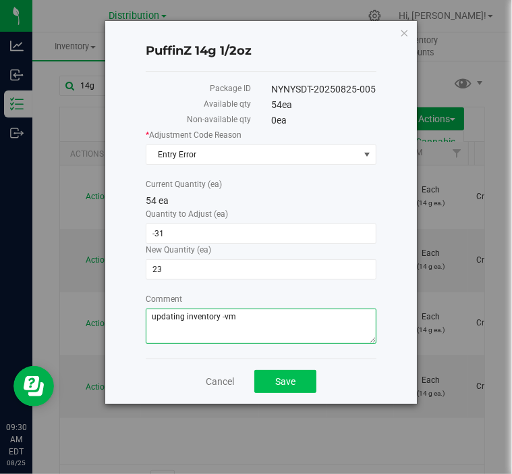
type textarea "updating inventory -vm"
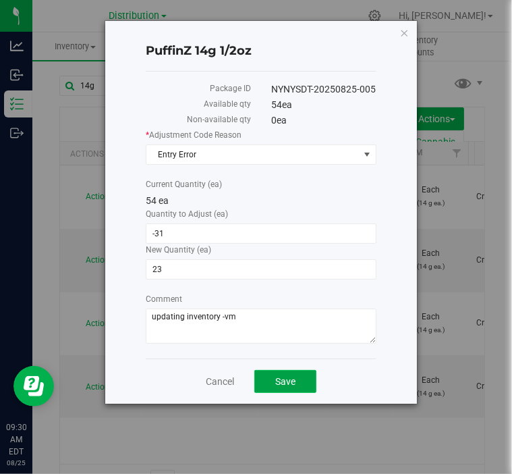
click at [280, 380] on span "Save" at bounding box center [285, 381] width 20 height 11
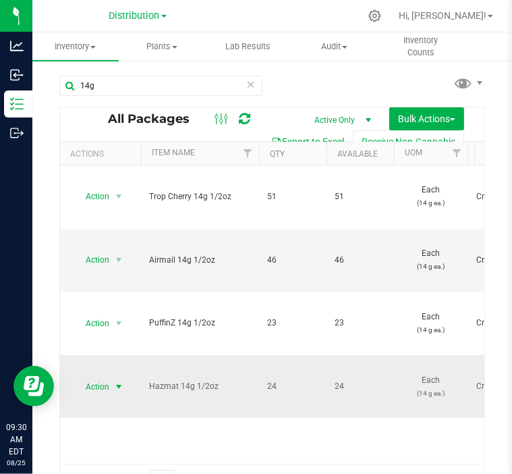
click at [109, 377] on span "Action" at bounding box center [92, 386] width 36 height 19
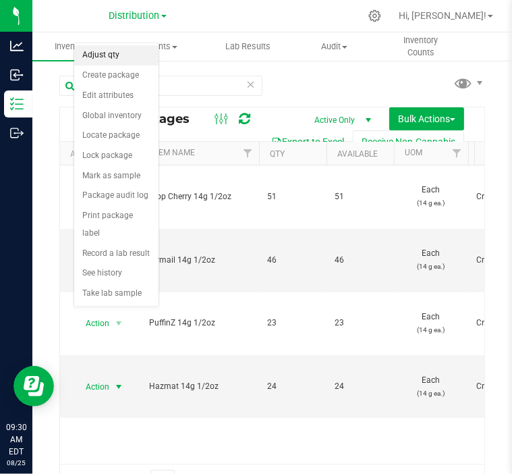
click at [108, 61] on li "Adjust qty" at bounding box center [116, 55] width 84 height 20
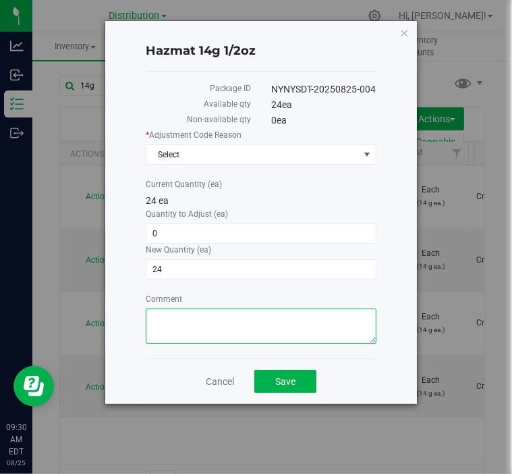
click at [189, 313] on textarea "Comment" at bounding box center [261, 326] width 231 height 35
type textarea "ip"
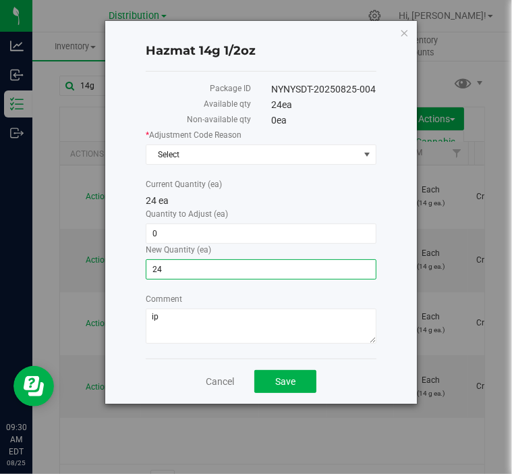
drag, startPoint x: 166, startPoint y: 266, endPoint x: 142, endPoint y: 259, distance: 25.2
click at [142, 259] on div "New Quantity (ea) 24 24" at bounding box center [261, 262] width 251 height 36
type input "4"
type input "14"
type input "-10"
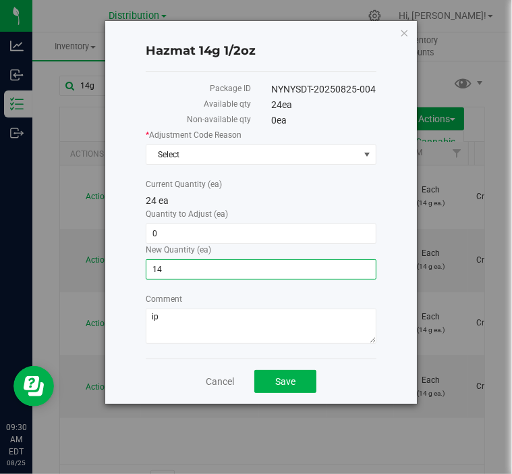
type input "14"
click at [277, 293] on label "Comment" at bounding box center [261, 299] width 231 height 12
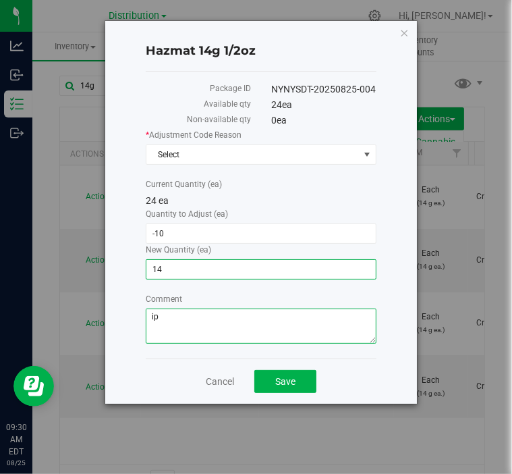
click at [277, 309] on textarea "Comment" at bounding box center [261, 326] width 231 height 35
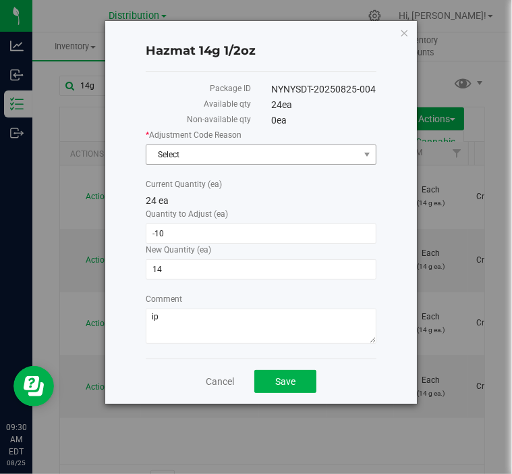
click at [192, 157] on span "Select" at bounding box center [253, 154] width 213 height 19
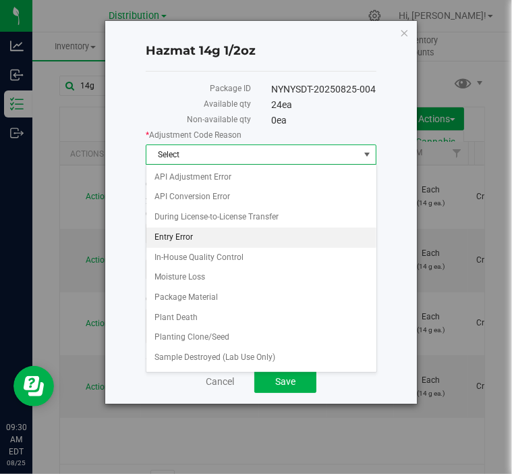
click at [197, 238] on li "Entry Error" at bounding box center [262, 238] width 230 height 20
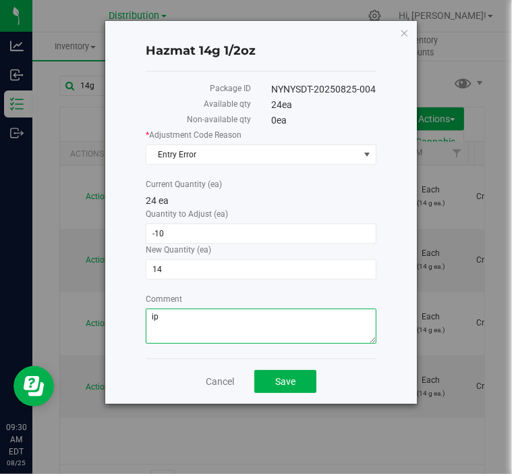
type textarea "i"
type textarea "updating inventory -vm"
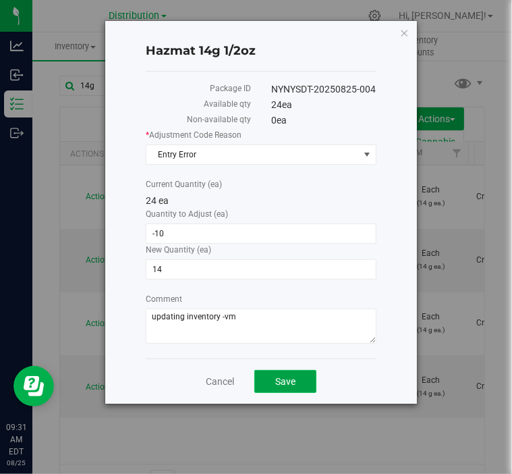
click at [292, 381] on span "Save" at bounding box center [285, 381] width 20 height 11
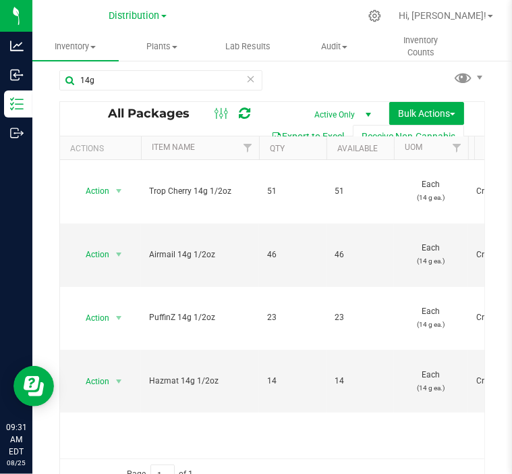
scroll to position [5, 0]
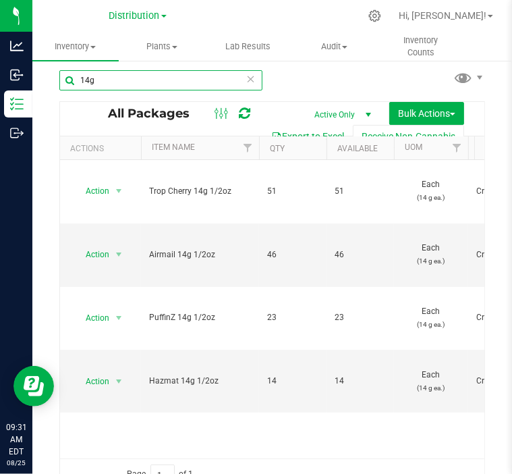
click at [126, 78] on input "14g" at bounding box center [160, 80] width 203 height 20
type input "1"
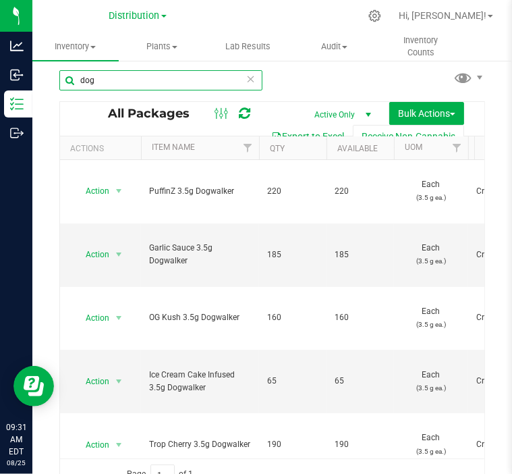
type input "dog"
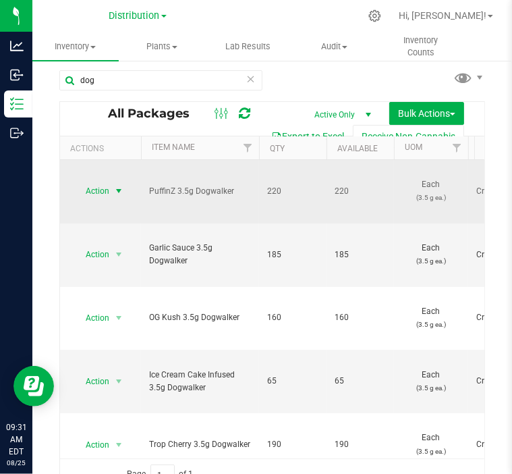
click at [122, 186] on span "select" at bounding box center [118, 191] width 11 height 11
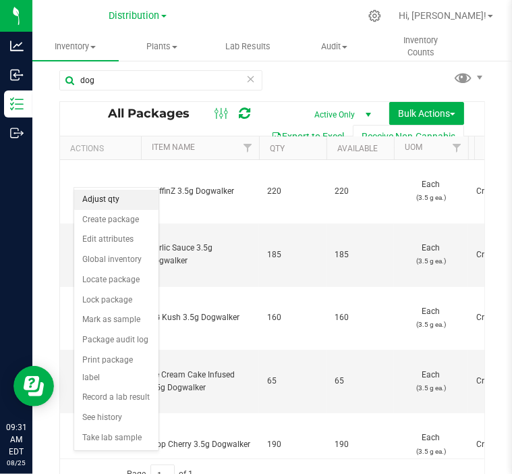
click at [119, 197] on li "Adjust qty" at bounding box center [116, 200] width 84 height 20
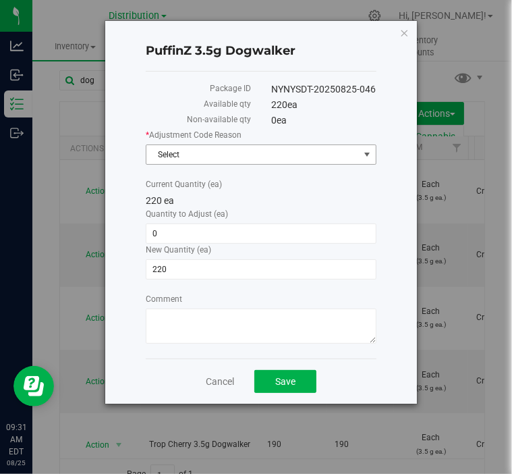
click at [186, 157] on span "Select" at bounding box center [253, 154] width 213 height 19
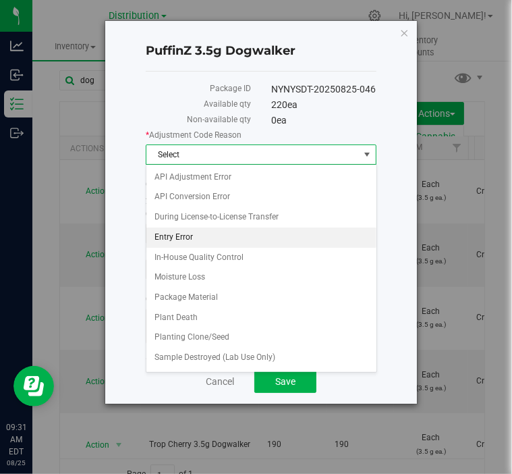
click at [197, 233] on li "Entry Error" at bounding box center [262, 238] width 230 height 20
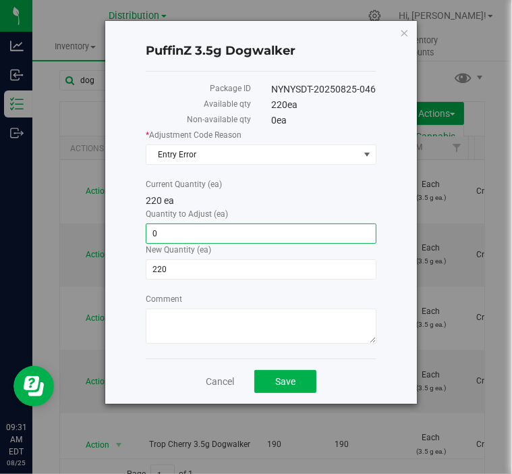
click at [188, 223] on span "0 0" at bounding box center [261, 233] width 231 height 20
click at [191, 257] on div "New Quantity (ea) 220 220" at bounding box center [261, 262] width 251 height 36
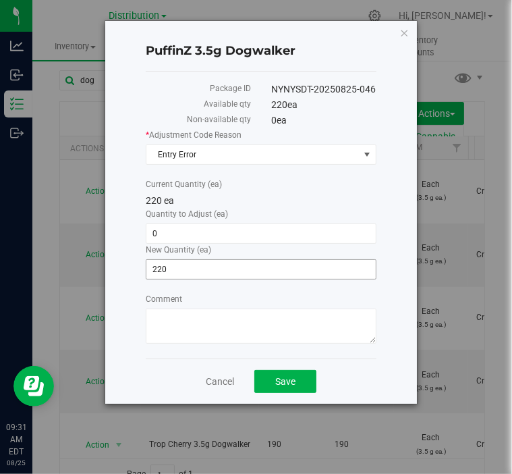
click at [186, 263] on span "220 220" at bounding box center [261, 269] width 231 height 20
type input "2"
type input "451"
type input "231"
type input "451"
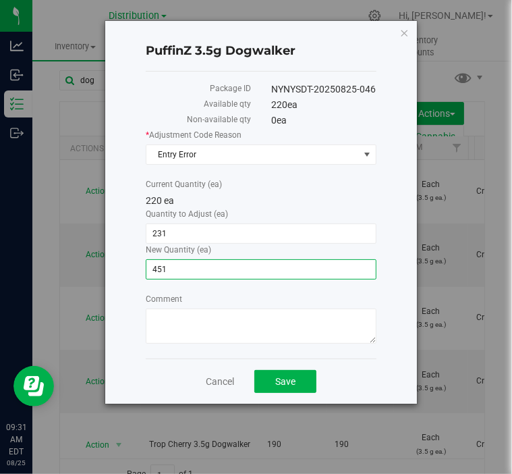
click at [190, 288] on div "* Adjustment Code Reason Entry Error Select API Adjustment Error API Conversion…" at bounding box center [261, 238] width 231 height 219
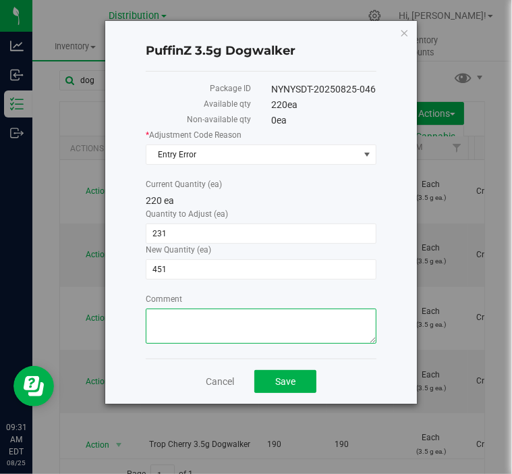
click at [176, 322] on textarea "Comment" at bounding box center [261, 326] width 231 height 35
type textarea "i"
type textarea "updating inventory -vm"
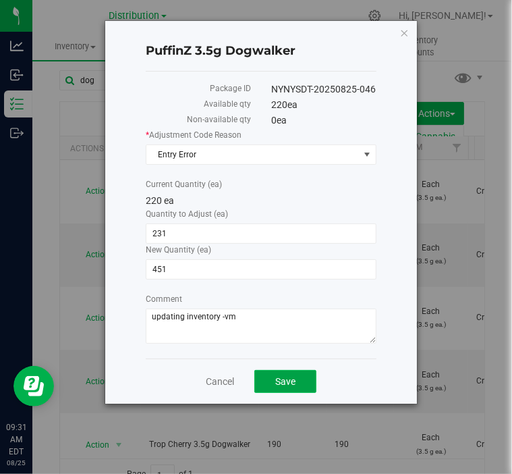
click at [300, 376] on button "Save" at bounding box center [286, 381] width 62 height 23
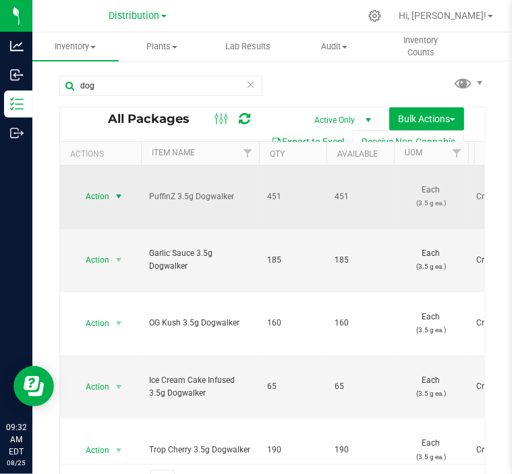
click at [121, 191] on span "select" at bounding box center [118, 196] width 11 height 11
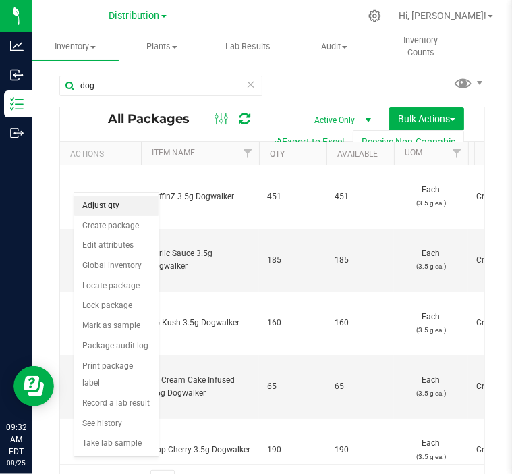
click at [111, 207] on li "Adjust qty" at bounding box center [116, 206] width 84 height 20
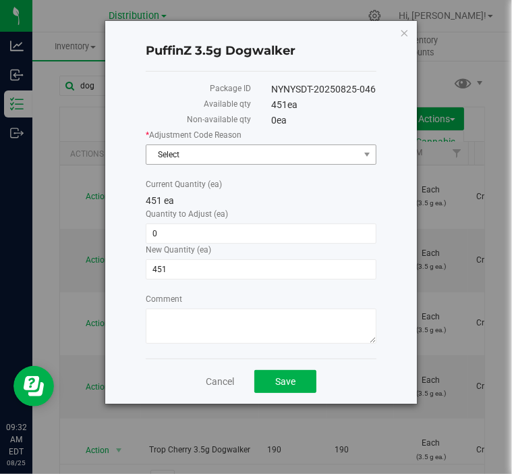
click at [217, 159] on span "Select" at bounding box center [253, 154] width 213 height 19
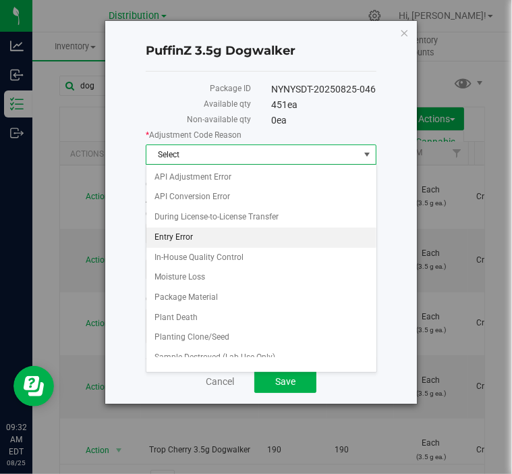
click at [203, 228] on li "Entry Error" at bounding box center [262, 238] width 230 height 20
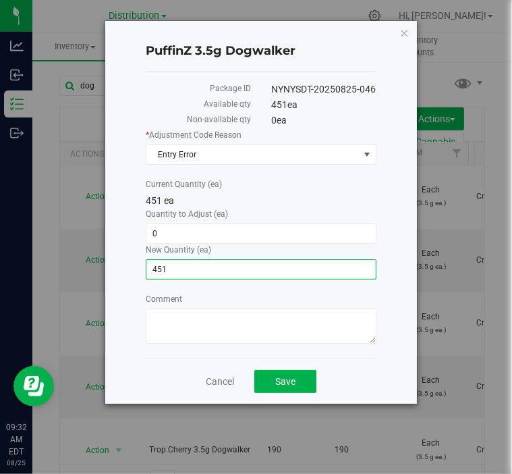
click at [176, 266] on span "451 451" at bounding box center [261, 269] width 231 height 20
type input "4"
type input "220"
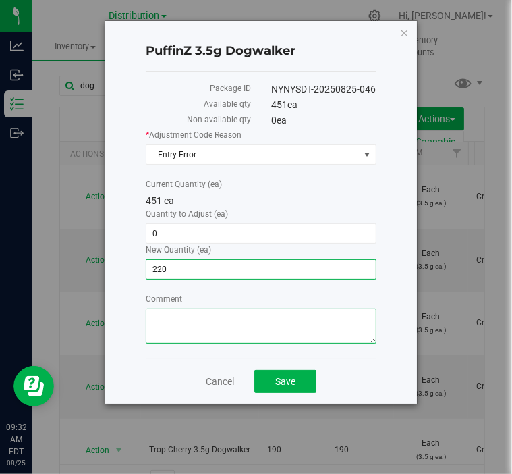
type input "-231"
type input "220"
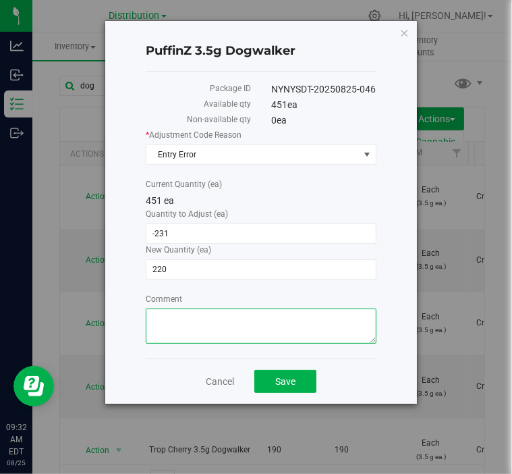
click at [232, 327] on textarea "Comment" at bounding box center [261, 326] width 231 height 35
type textarea "updating inventory -vm"
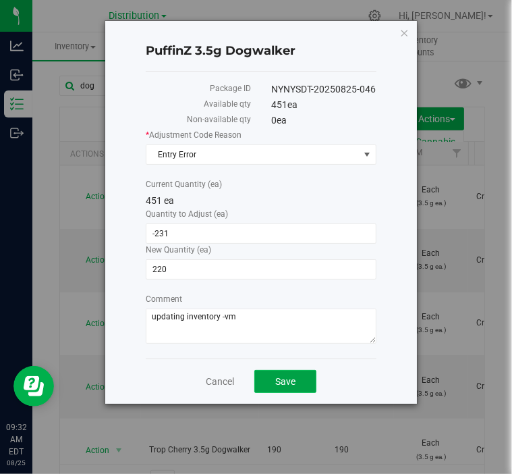
click at [281, 380] on span "Save" at bounding box center [285, 381] width 20 height 11
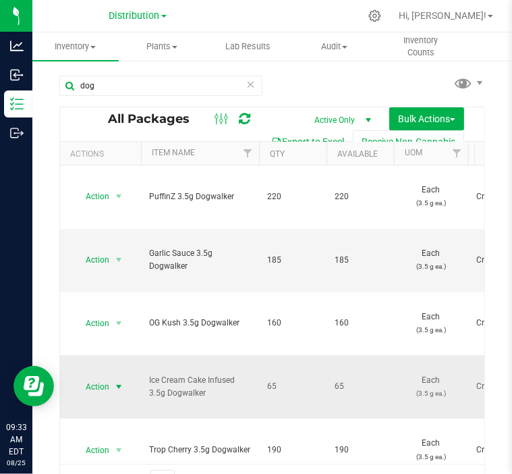
click at [120, 381] on span "select" at bounding box center [118, 386] width 11 height 11
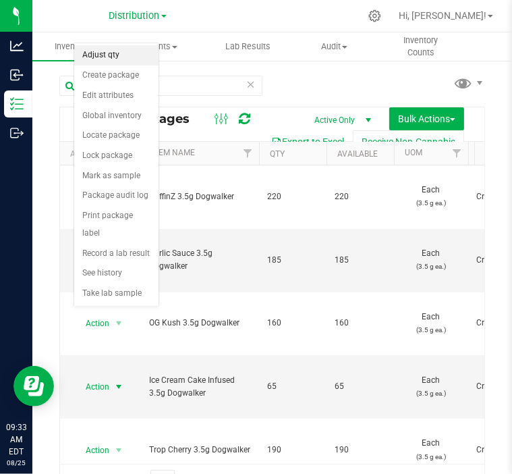
click at [115, 62] on li "Adjust qty" at bounding box center [116, 55] width 84 height 20
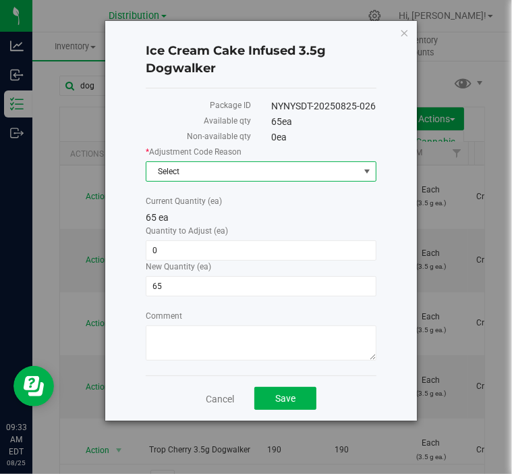
click at [203, 179] on span "Select" at bounding box center [253, 171] width 213 height 19
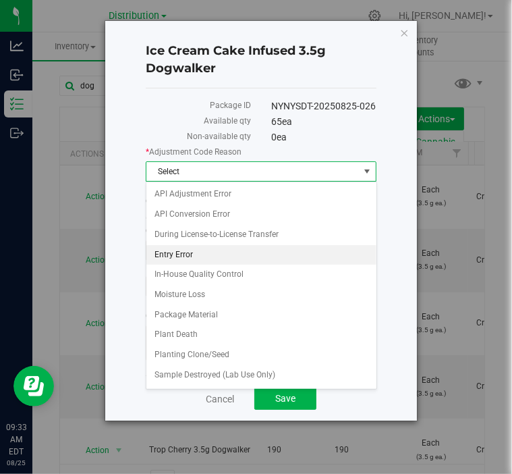
click at [201, 251] on li "Entry Error" at bounding box center [262, 255] width 230 height 20
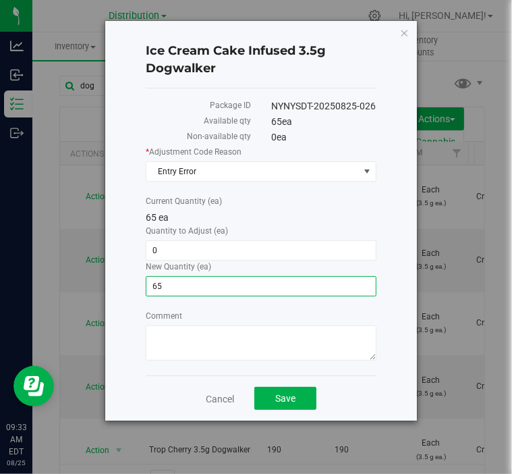
click at [183, 286] on span "65 65" at bounding box center [261, 286] width 231 height 20
type input "6"
type input "195"
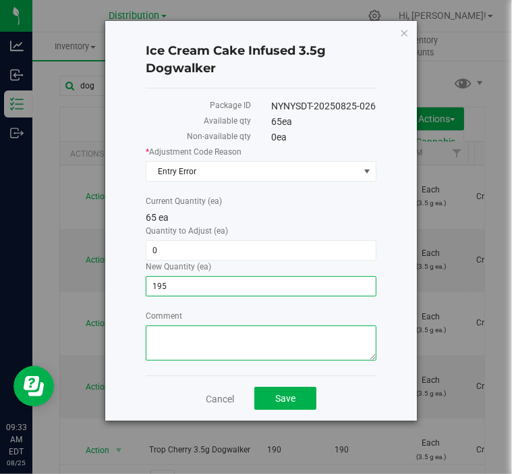
type input "130"
type input "195"
click at [193, 336] on textarea "Comment" at bounding box center [261, 342] width 231 height 35
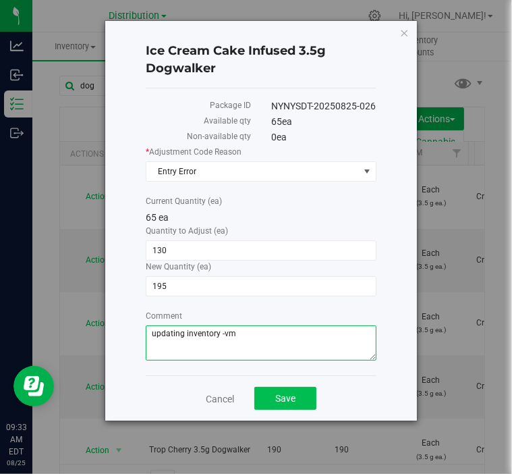
type textarea "updating inventory -vm"
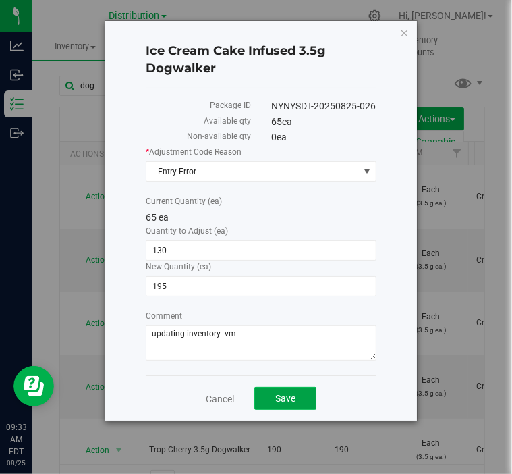
click at [292, 398] on span "Save" at bounding box center [285, 398] width 20 height 11
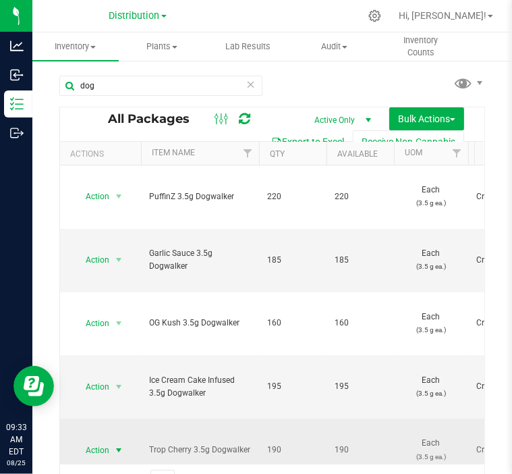
click at [115, 445] on span "select" at bounding box center [118, 450] width 11 height 11
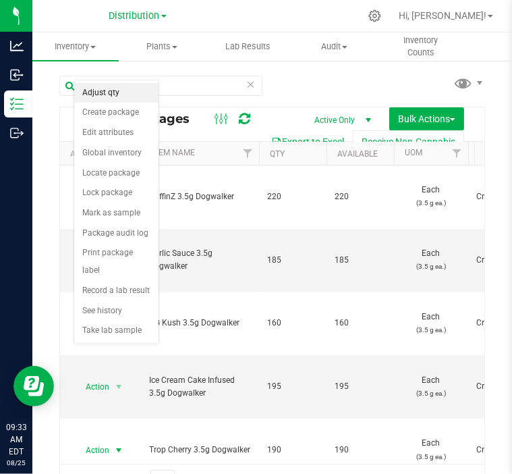
click at [115, 97] on li "Adjust qty" at bounding box center [116, 93] width 84 height 20
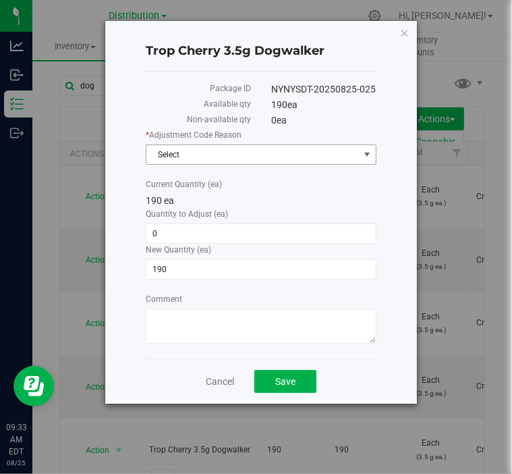
click at [203, 151] on span "Select" at bounding box center [253, 154] width 213 height 19
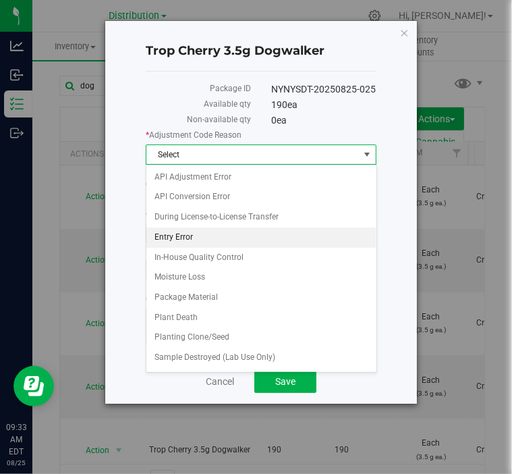
click at [196, 234] on li "Entry Error" at bounding box center [262, 238] width 230 height 20
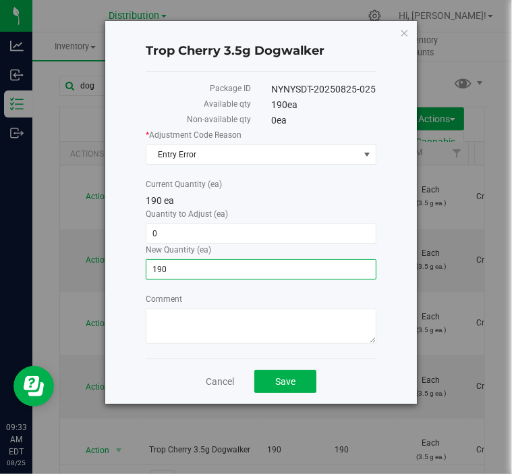
click at [184, 269] on span "190 190" at bounding box center [261, 269] width 231 height 20
type input "1"
type input "95"
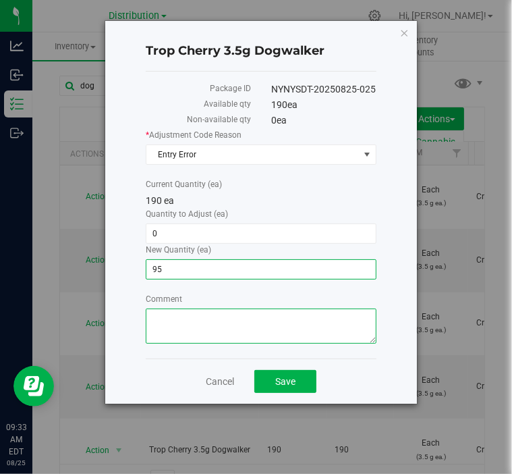
type input "-95"
type input "95"
click at [196, 326] on textarea "Comment" at bounding box center [261, 326] width 231 height 35
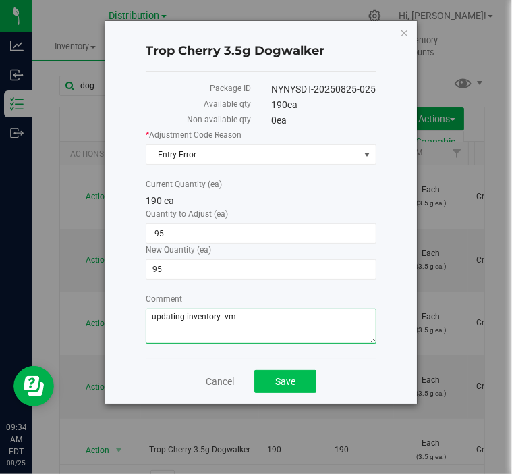
type textarea "updating inventory -vm"
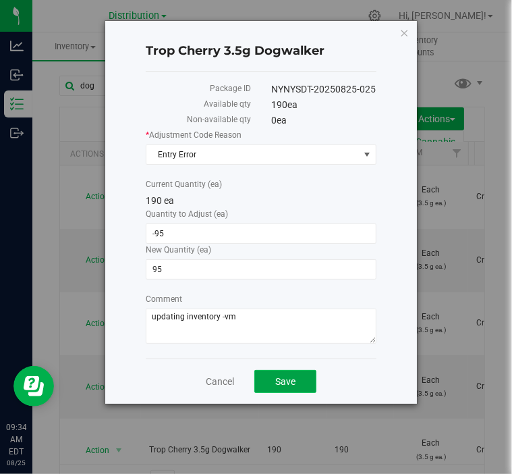
click at [297, 377] on button "Save" at bounding box center [286, 381] width 62 height 23
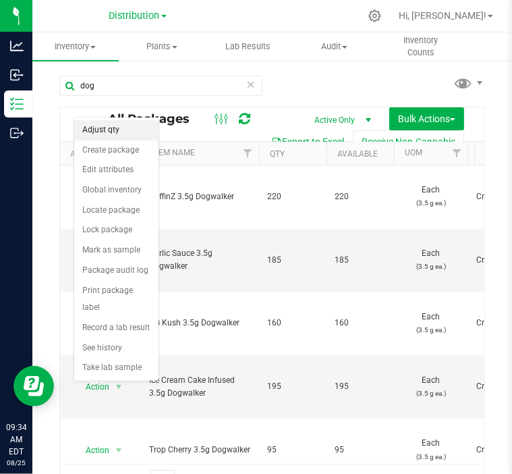
click at [119, 133] on li "Adjust qty" at bounding box center [116, 130] width 84 height 20
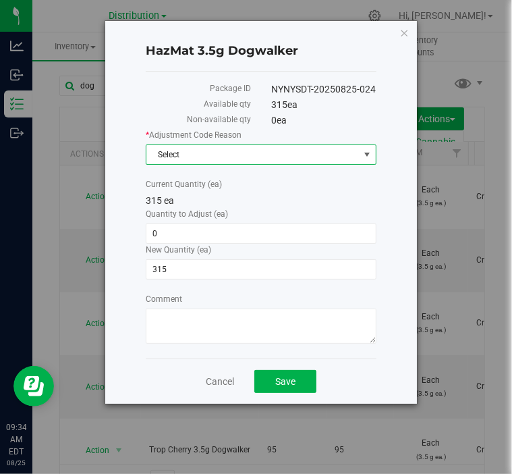
click at [220, 152] on span "Select" at bounding box center [253, 154] width 213 height 19
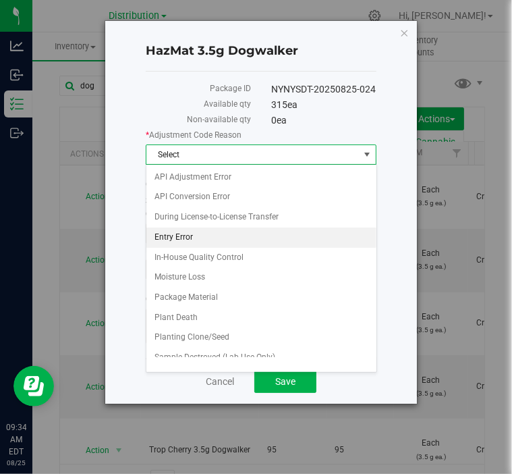
click at [180, 233] on li "Entry Error" at bounding box center [262, 238] width 230 height 20
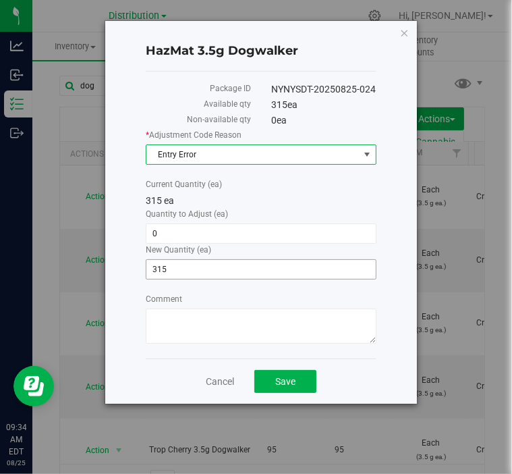
click at [190, 265] on span "315 315" at bounding box center [261, 269] width 231 height 20
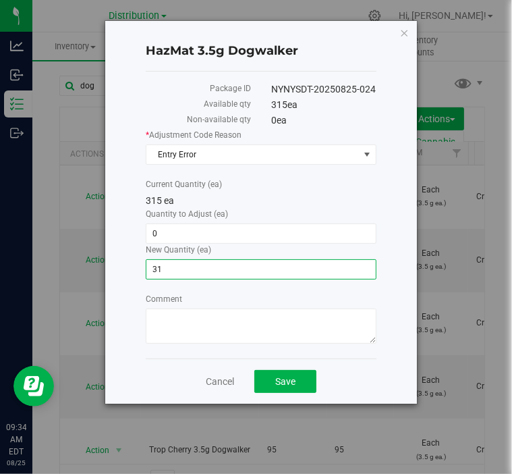
type input "3"
type input "175"
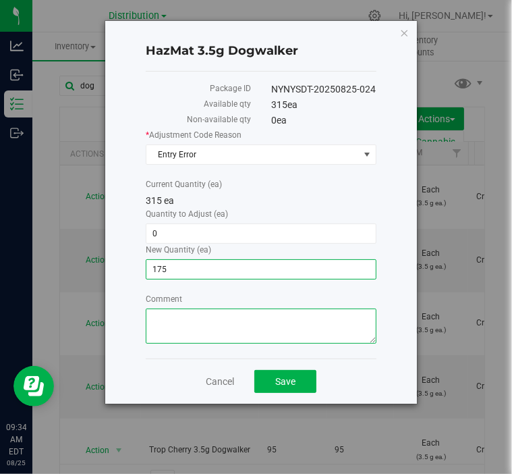
type input "-140"
type input "175"
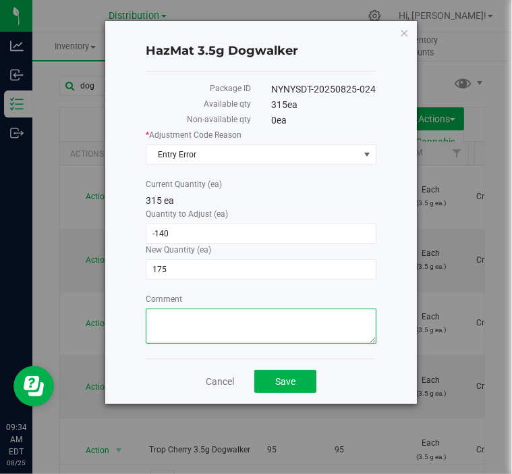
click at [215, 319] on textarea "Comment" at bounding box center [261, 326] width 231 height 35
type textarea "updating inventory -vm"
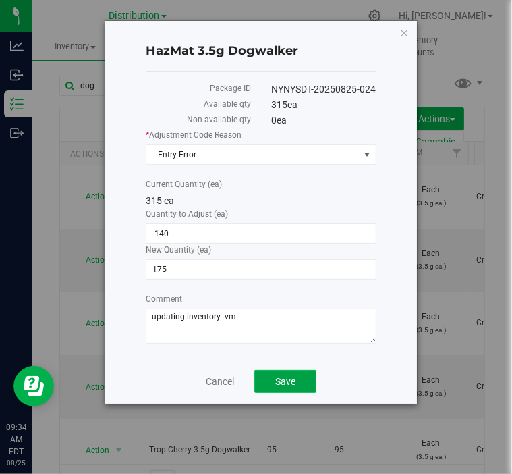
click at [288, 379] on span "Save" at bounding box center [285, 381] width 20 height 11
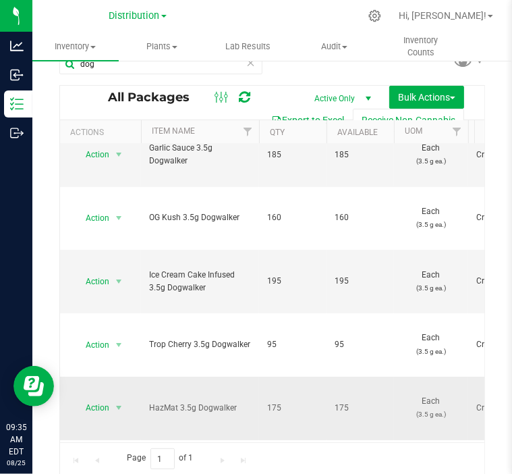
scroll to position [22, 0]
click at [117, 466] on span "select" at bounding box center [118, 471] width 11 height 11
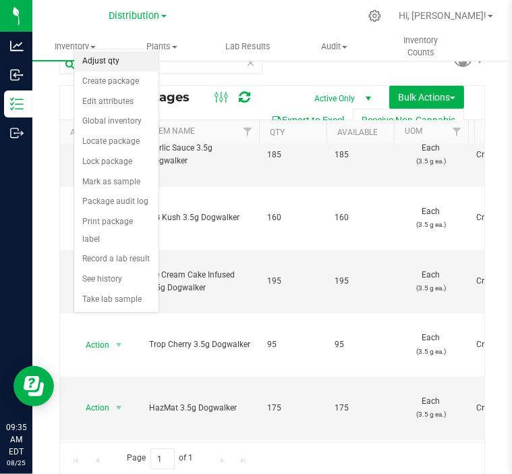
click at [120, 63] on li "Adjust qty" at bounding box center [116, 61] width 84 height 20
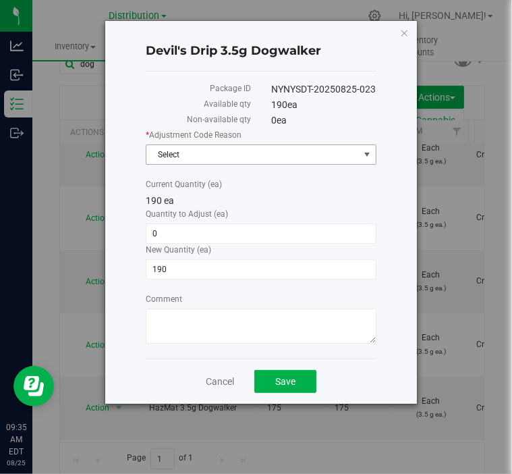
click at [243, 155] on span "Select" at bounding box center [253, 154] width 213 height 19
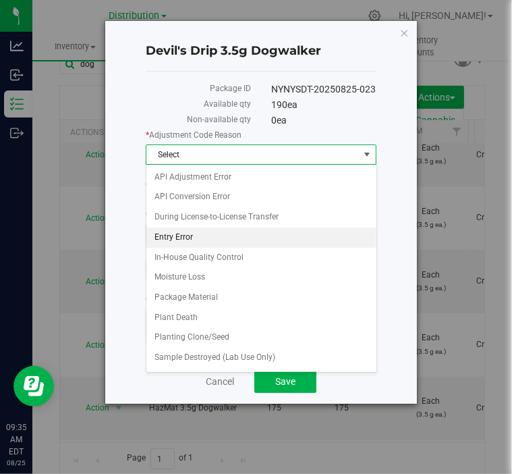
click at [218, 233] on li "Entry Error" at bounding box center [262, 238] width 230 height 20
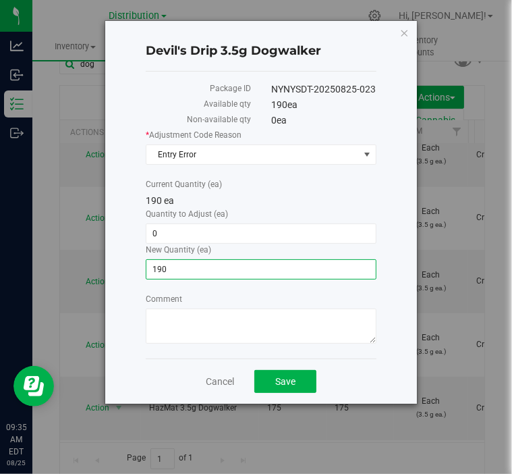
click at [192, 268] on span "190 190" at bounding box center [261, 269] width 231 height 20
type input "1"
type input "100"
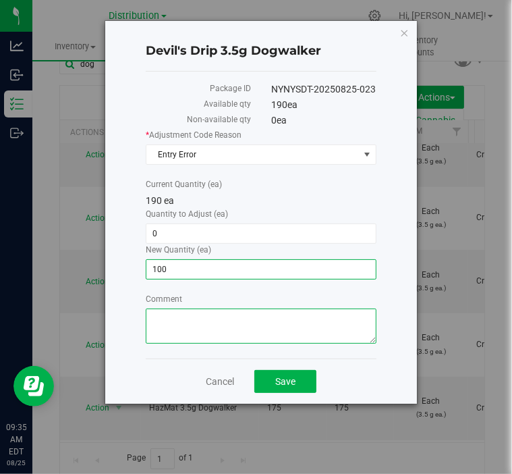
type input "-90"
type input "100"
click at [197, 312] on textarea "Comment" at bounding box center [261, 326] width 231 height 35
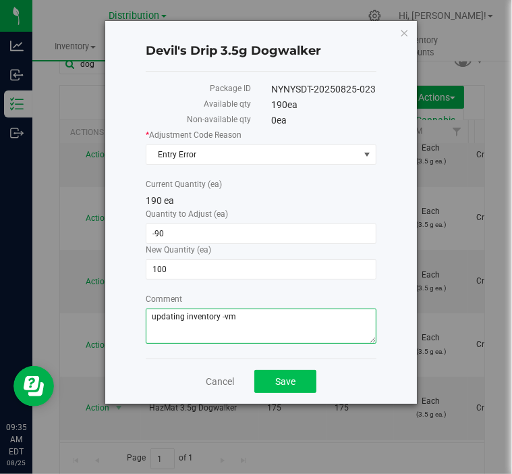
type textarea "updating inventory -vm"
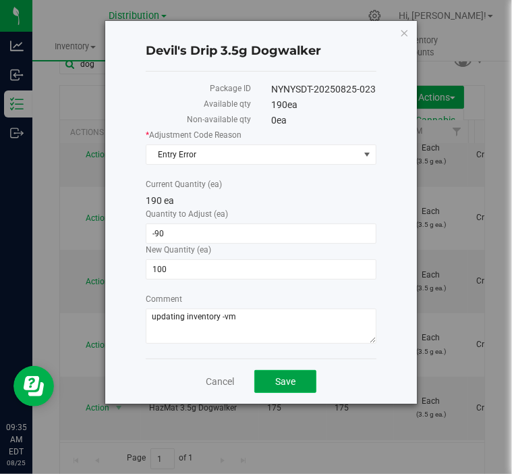
click at [304, 373] on button "Save" at bounding box center [286, 381] width 62 height 23
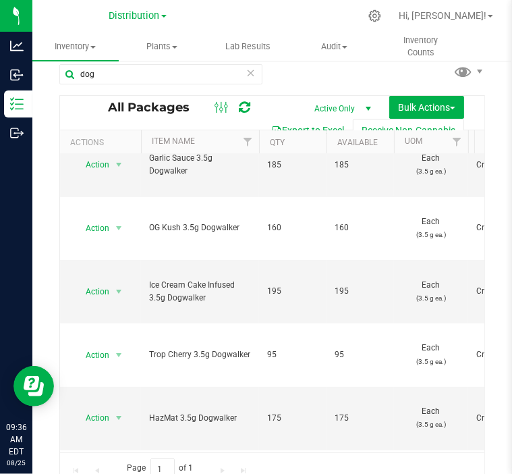
scroll to position [12, 0]
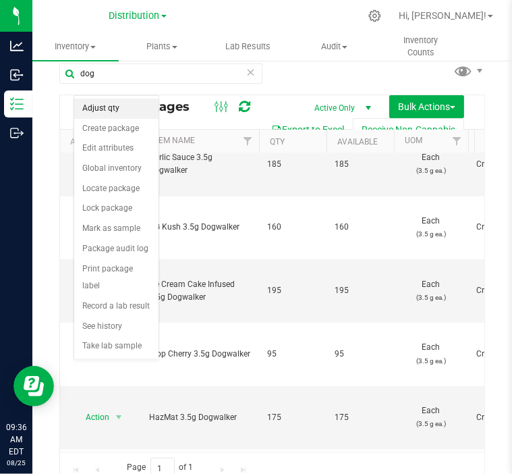
click at [107, 111] on li "Adjust qty" at bounding box center [116, 109] width 84 height 20
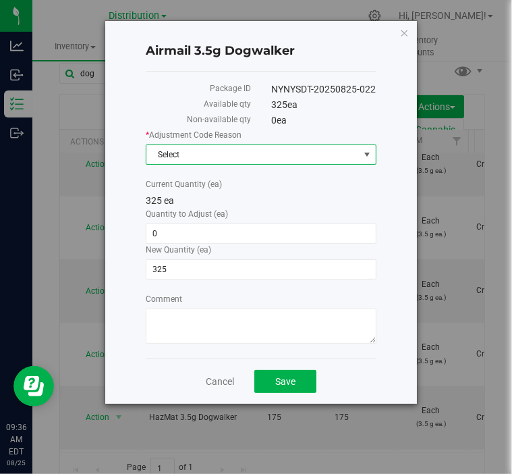
click at [254, 147] on span "Select" at bounding box center [253, 154] width 213 height 19
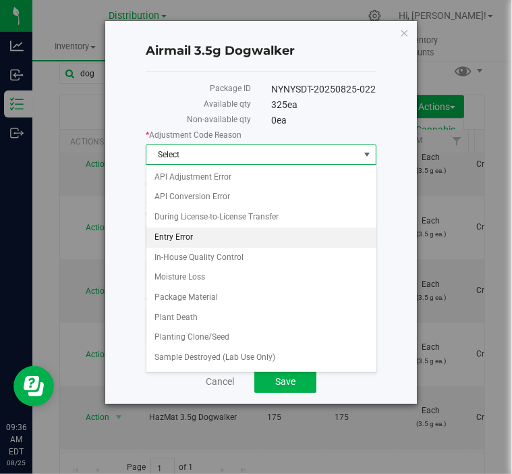
click at [215, 235] on li "Entry Error" at bounding box center [262, 238] width 230 height 20
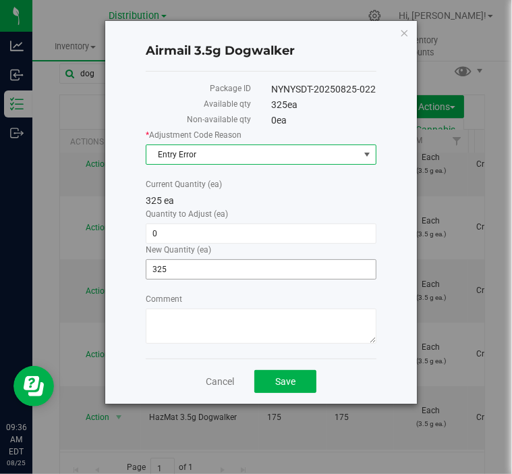
click at [186, 262] on span "325 325" at bounding box center [261, 269] width 231 height 20
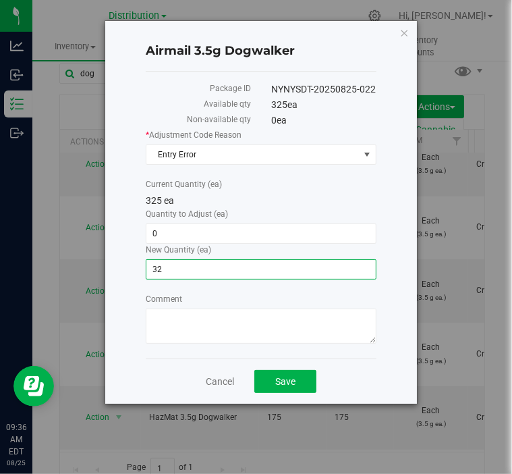
type input "3"
type input "260"
type input "-65"
type input "260"
click at [203, 351] on div "Package ID NYNYSDT-20250825-022 Available qty 325 ea Non-available qty 0 ea * A…" at bounding box center [261, 215] width 231 height 287
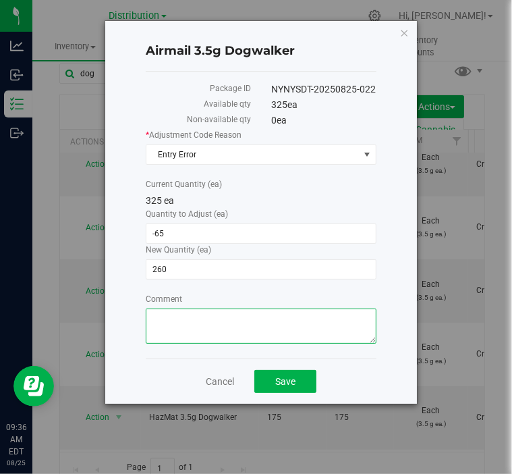
click at [205, 331] on textarea "Comment" at bounding box center [261, 326] width 231 height 35
type textarea "updating inventory -vm"
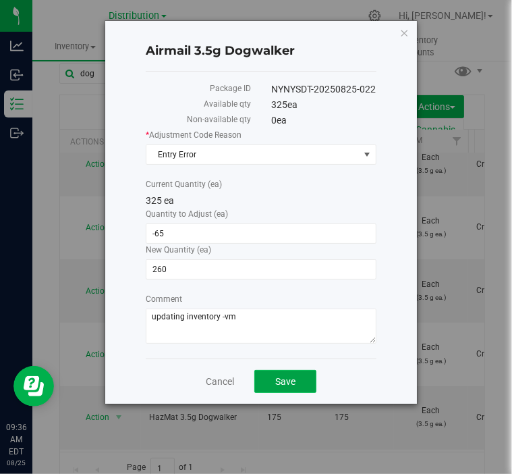
click at [272, 371] on button "Save" at bounding box center [286, 381] width 62 height 23
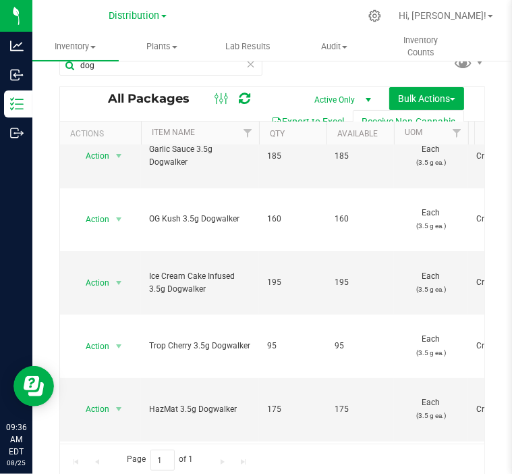
scroll to position [22, 0]
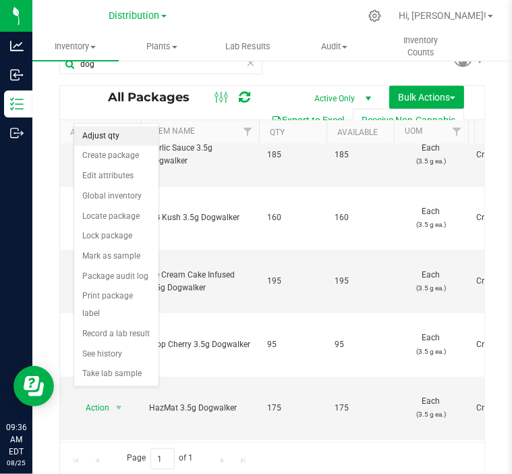
click at [115, 141] on li "Adjust qty" at bounding box center [116, 136] width 84 height 20
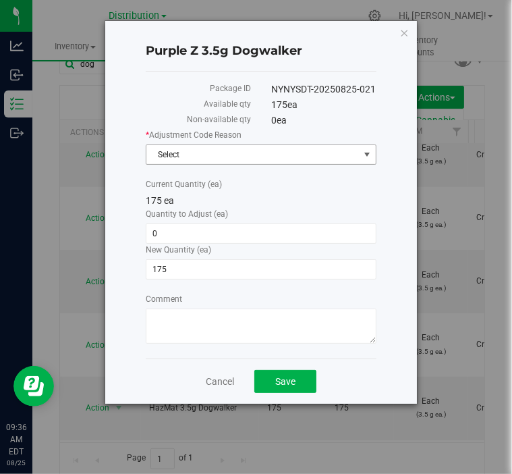
click at [171, 154] on span "Select" at bounding box center [253, 154] width 213 height 19
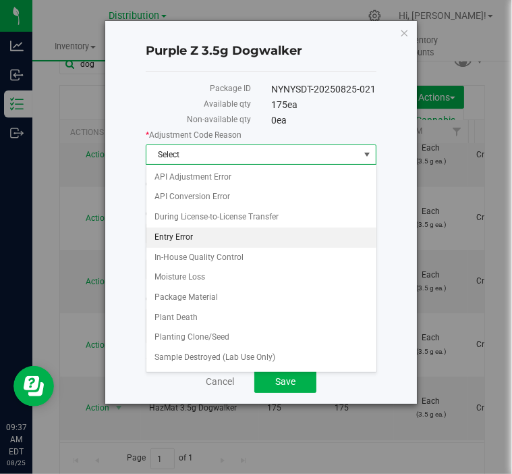
click at [188, 233] on li "Entry Error" at bounding box center [262, 238] width 230 height 20
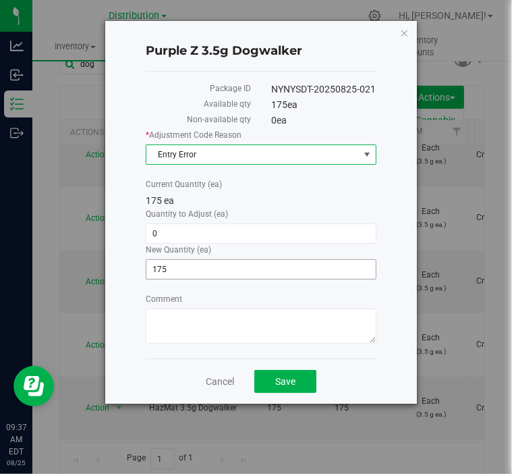
click at [175, 265] on span "175 175" at bounding box center [261, 269] width 231 height 20
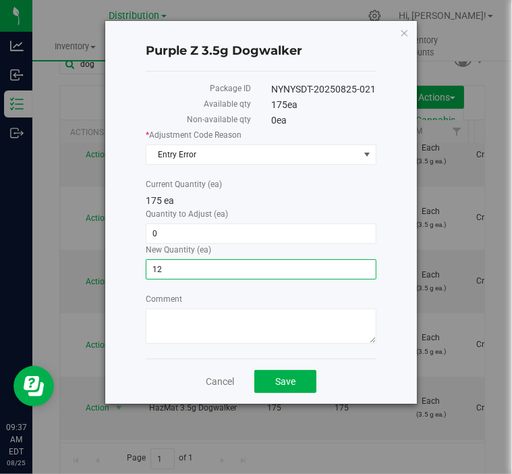
type input "125"
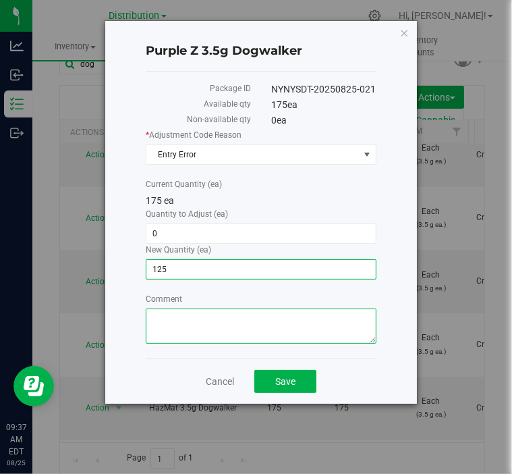
type input "-50"
type input "125"
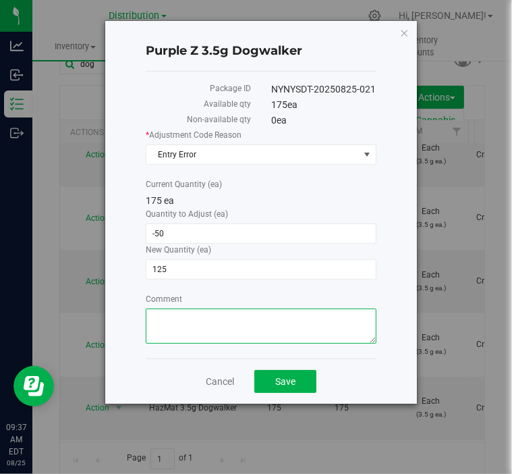
click at [180, 319] on textarea "Comment" at bounding box center [261, 326] width 231 height 35
type textarea "updating inventory -vm"
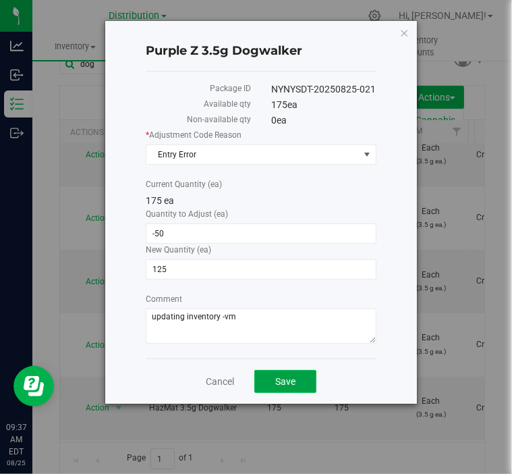
click at [276, 376] on span "Save" at bounding box center [285, 381] width 20 height 11
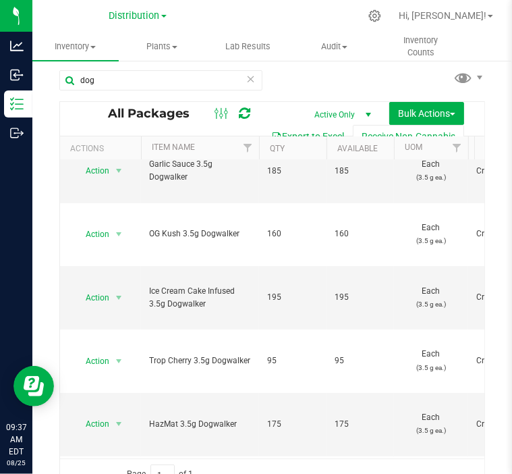
scroll to position [11, 0]
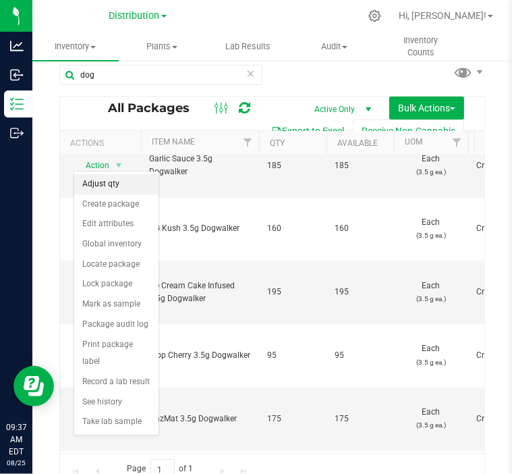
click at [112, 184] on li "Adjust qty" at bounding box center [116, 184] width 84 height 20
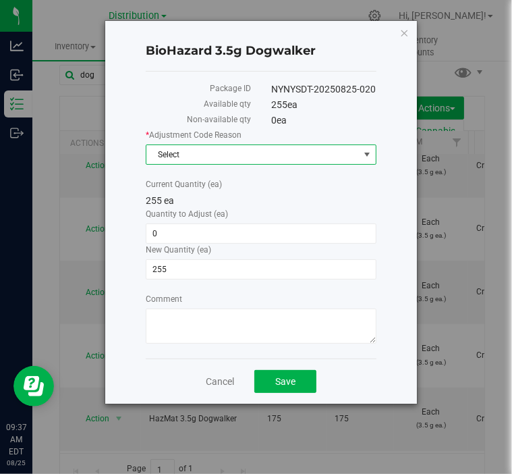
click at [217, 155] on span "Select" at bounding box center [253, 154] width 213 height 19
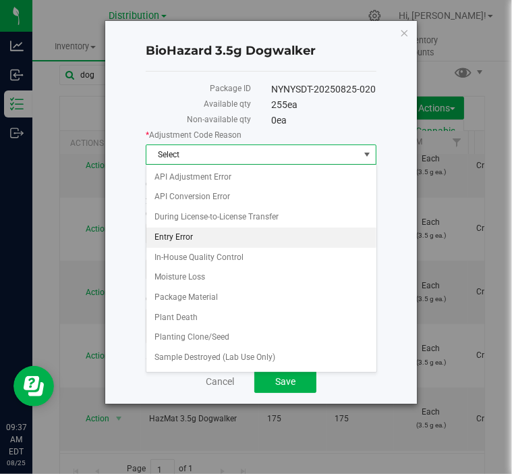
click at [186, 236] on li "Entry Error" at bounding box center [262, 238] width 230 height 20
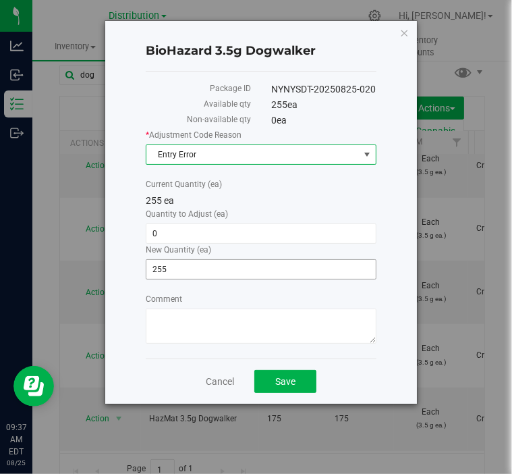
click at [180, 265] on span "255 255" at bounding box center [261, 269] width 231 height 20
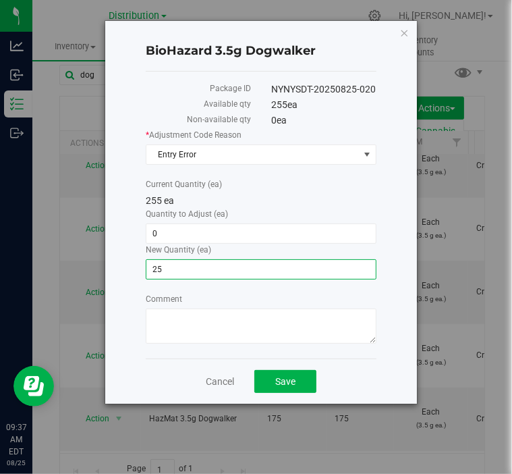
type input "2"
type input "175"
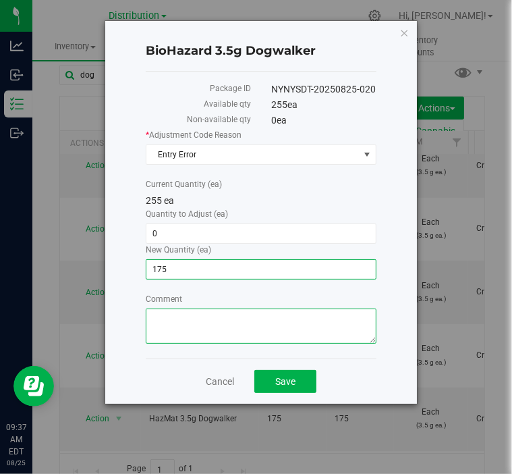
type input "-80"
type input "175"
click at [223, 321] on textarea "Comment" at bounding box center [261, 326] width 231 height 35
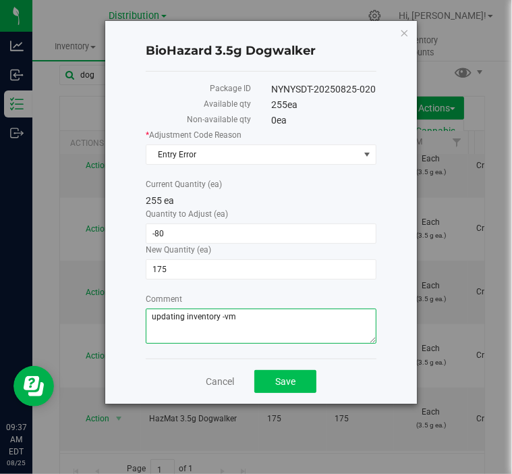
type textarea "updating inventory -vm"
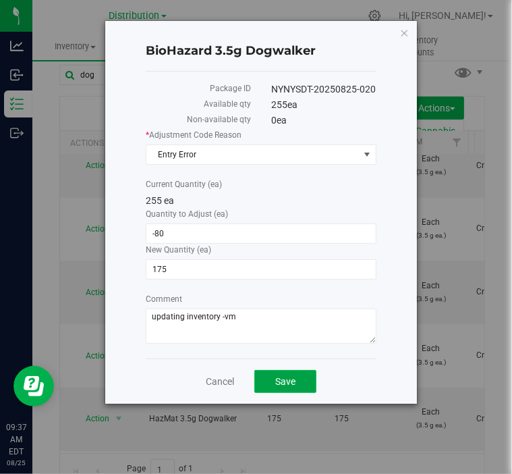
click at [294, 377] on span "Save" at bounding box center [285, 381] width 20 height 11
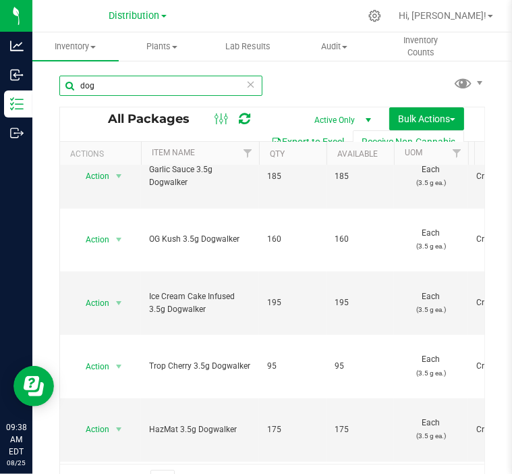
drag, startPoint x: 130, startPoint y: 90, endPoint x: 55, endPoint y: 82, distance: 75.5
click at [55, 82] on div "dog All Packages Active Only Active Only Lab Samples Locked All Bulk Actions Ad…" at bounding box center [272, 265] width 480 height 412
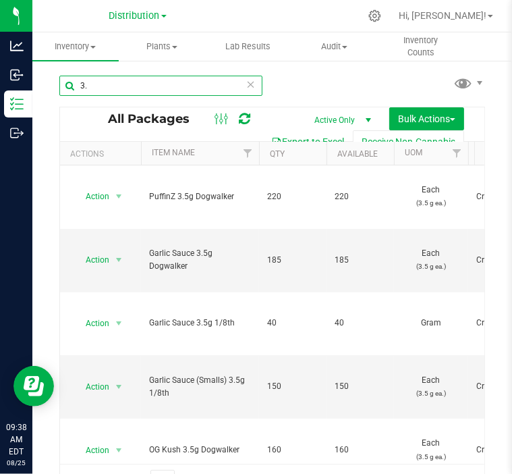
type input "3"
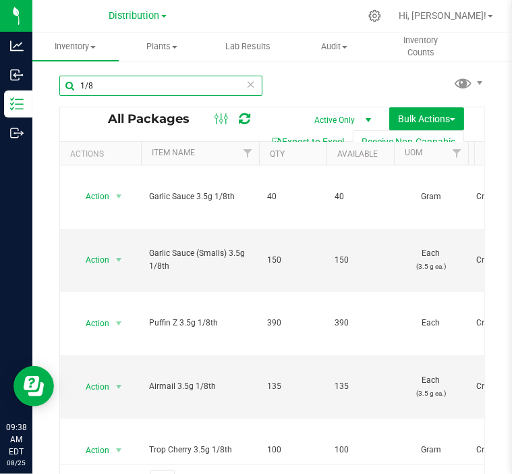
type input "1/8"
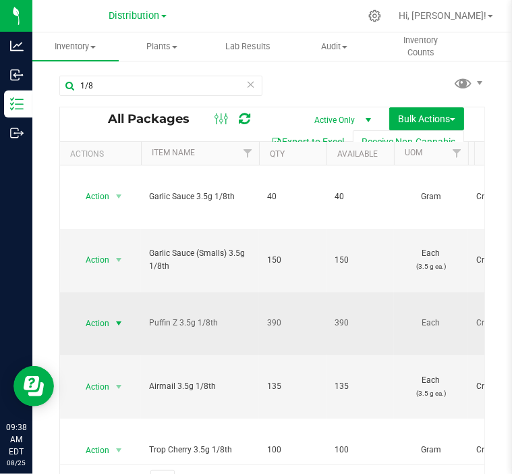
click at [117, 318] on span "select" at bounding box center [118, 323] width 11 height 11
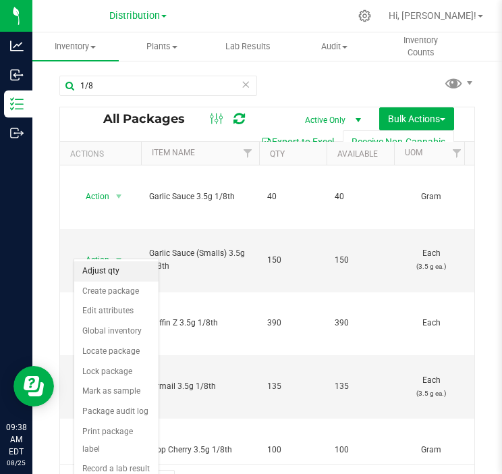
click at [117, 271] on li "Adjust qty" at bounding box center [116, 271] width 84 height 20
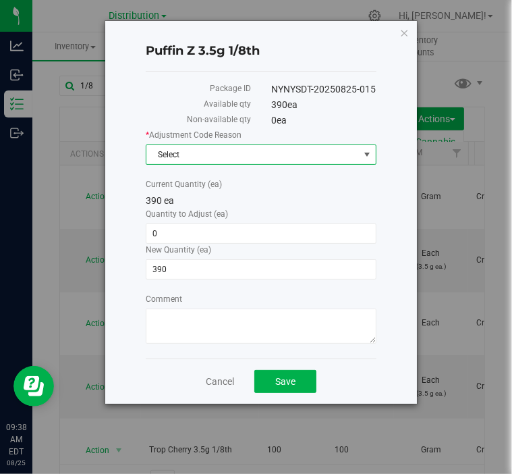
click at [190, 158] on span "Select" at bounding box center [253, 154] width 213 height 19
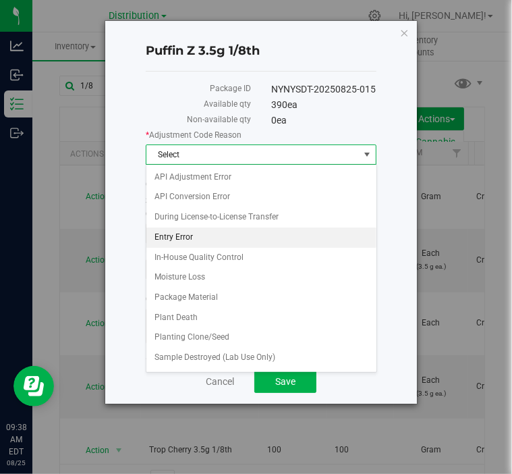
click at [192, 234] on li "Entry Error" at bounding box center [262, 238] width 230 height 20
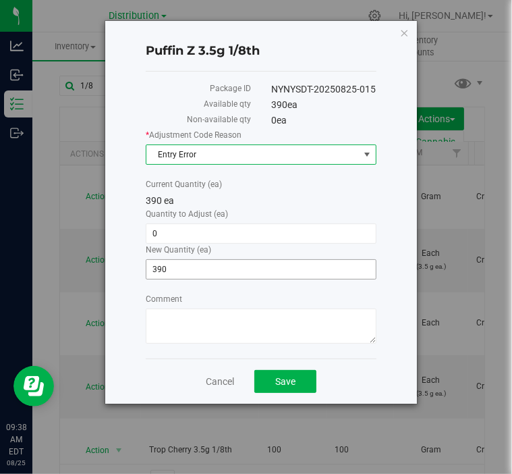
click at [184, 266] on span "390 390" at bounding box center [261, 269] width 231 height 20
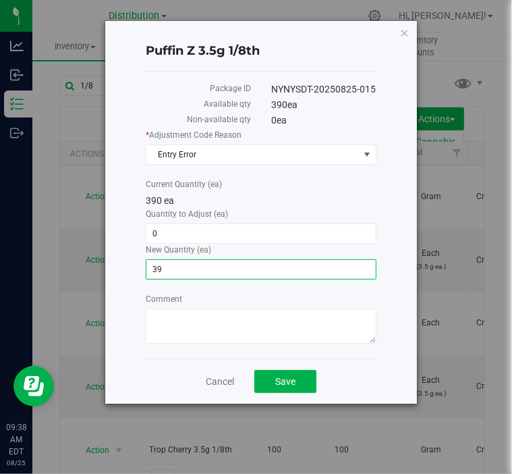
type input "3"
type input "415"
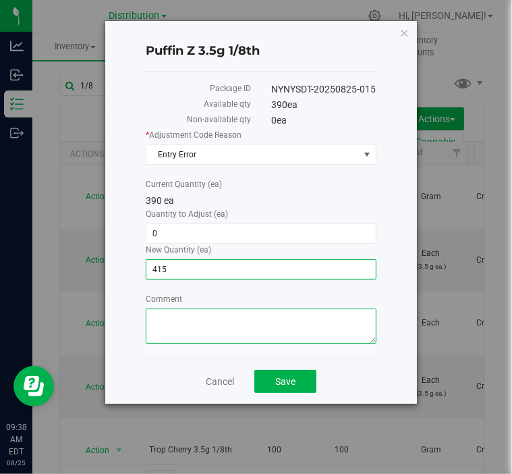
type input "25"
type input "415"
click at [198, 322] on textarea "Comment" at bounding box center [261, 326] width 231 height 35
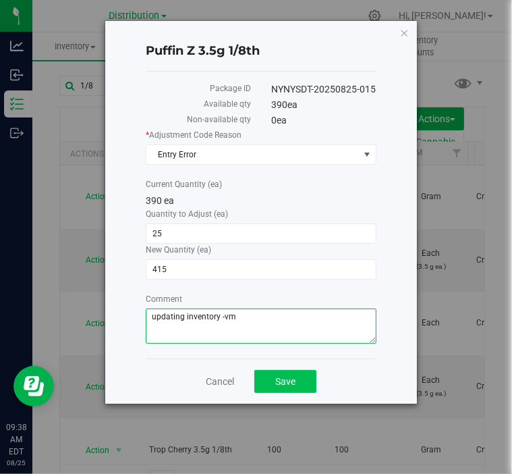
type textarea "updating inventory -vm"
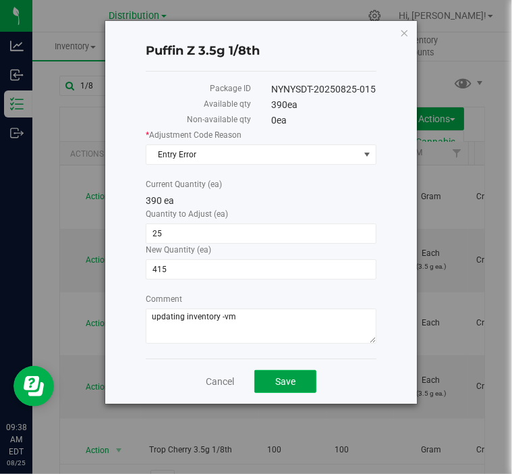
click at [287, 382] on span "Save" at bounding box center [285, 381] width 20 height 11
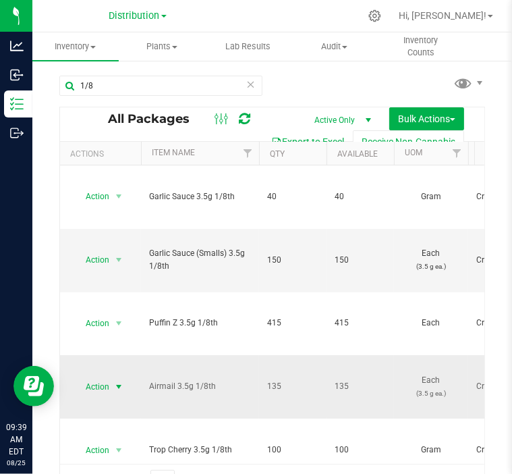
click at [117, 381] on span "select" at bounding box center [118, 386] width 11 height 11
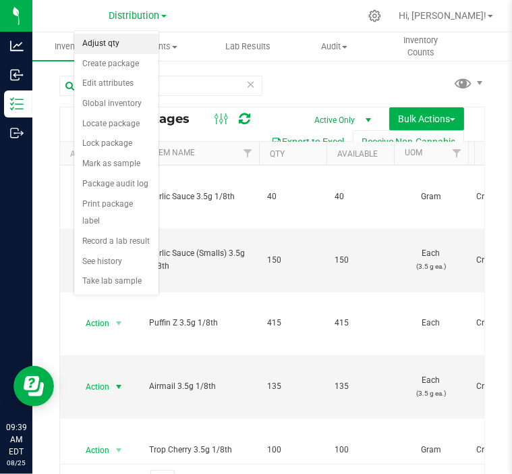
click at [108, 44] on li "Adjust qty" at bounding box center [116, 44] width 84 height 20
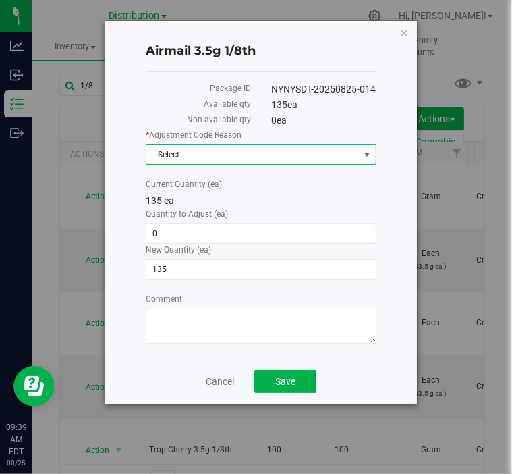
click at [207, 155] on span "Select" at bounding box center [253, 154] width 213 height 19
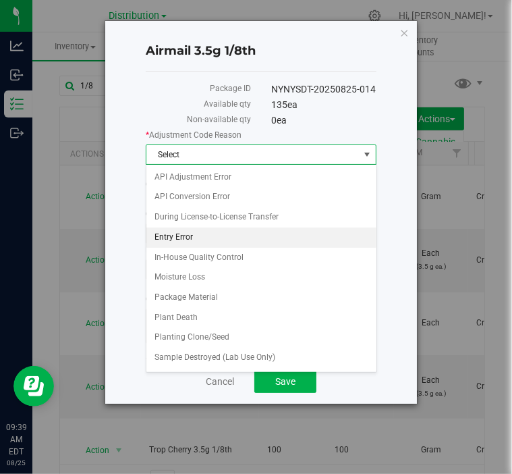
click at [205, 234] on li "Entry Error" at bounding box center [262, 238] width 230 height 20
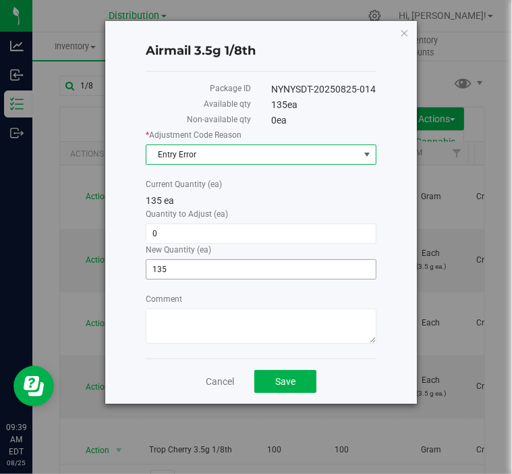
click at [188, 263] on span "135 135" at bounding box center [261, 269] width 231 height 20
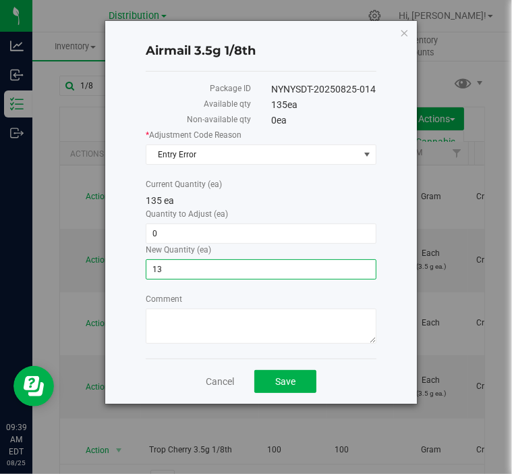
type input "1"
type input "285"
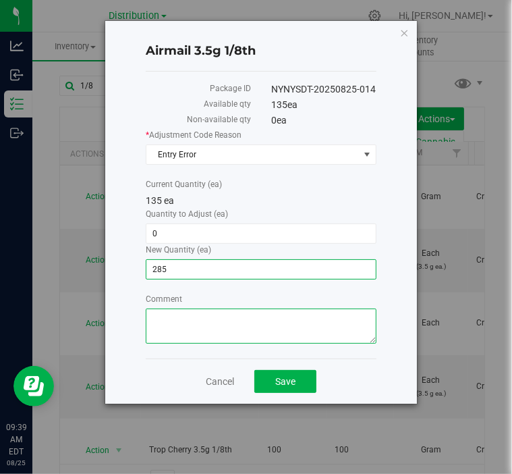
type input "150"
type input "285"
click at [228, 329] on textarea "Comment" at bounding box center [261, 326] width 231 height 35
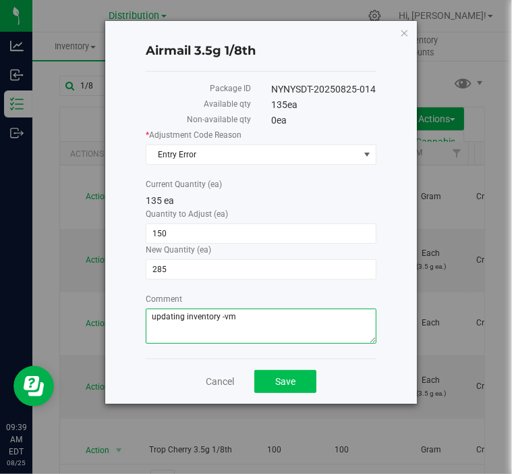
type textarea "updating inventory -vm"
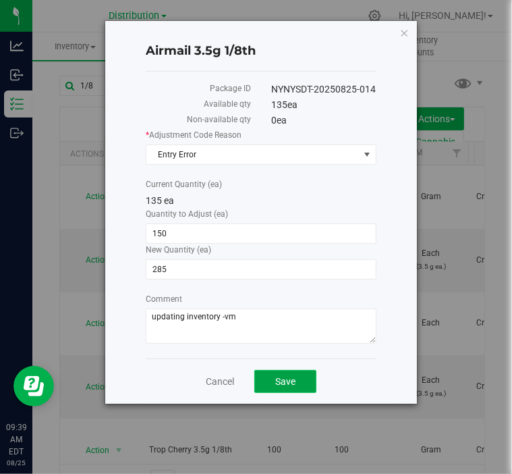
click at [293, 378] on span "Save" at bounding box center [285, 381] width 20 height 11
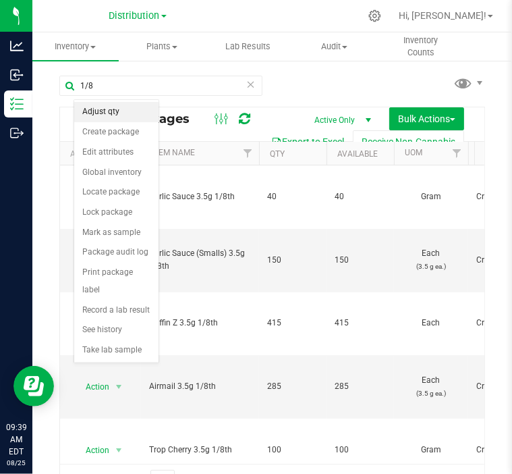
click at [111, 116] on li "Adjust qty" at bounding box center [116, 112] width 84 height 20
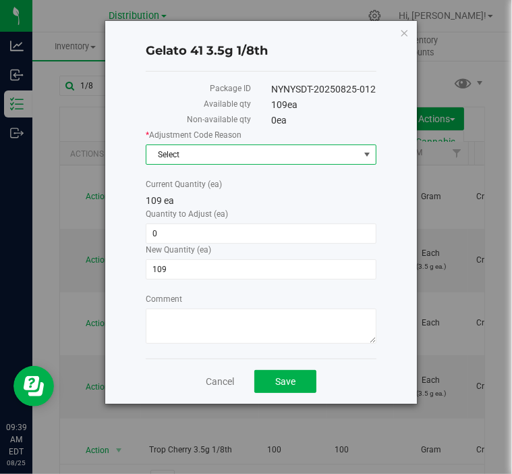
click at [214, 159] on span "Select" at bounding box center [253, 154] width 213 height 19
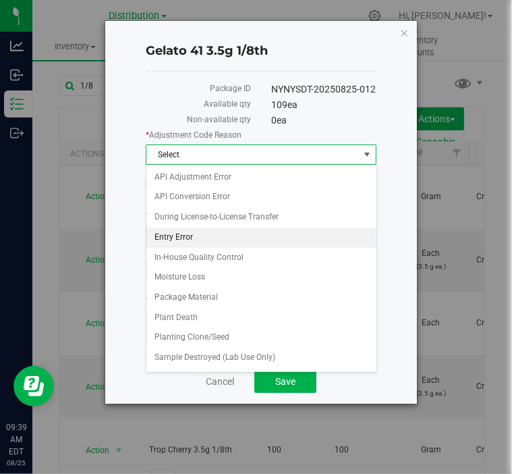
click at [197, 232] on li "Entry Error" at bounding box center [262, 238] width 230 height 20
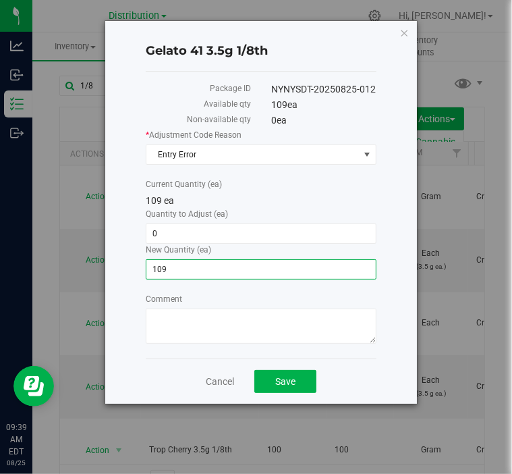
click at [179, 270] on span "109 109" at bounding box center [261, 269] width 231 height 20
type input "1"
type input "75"
type input "-34"
type input "75"
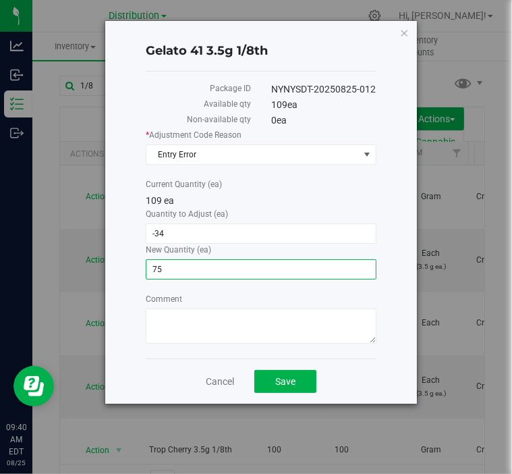
click at [233, 289] on div "* Adjustment Code Reason Entry Error Select API Adjustment Error API Conversion…" at bounding box center [261, 238] width 231 height 219
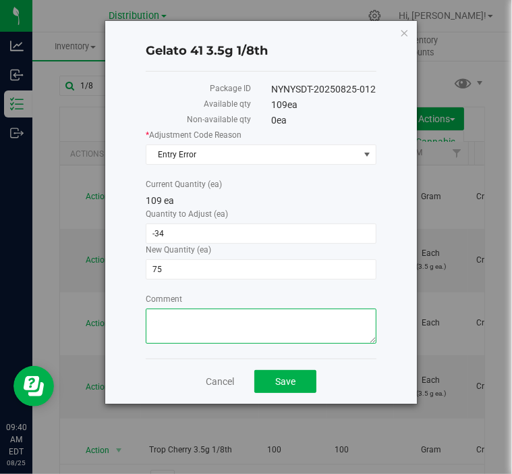
click at [231, 317] on textarea "Comment" at bounding box center [261, 326] width 231 height 35
type textarea "updating inventory -vm"
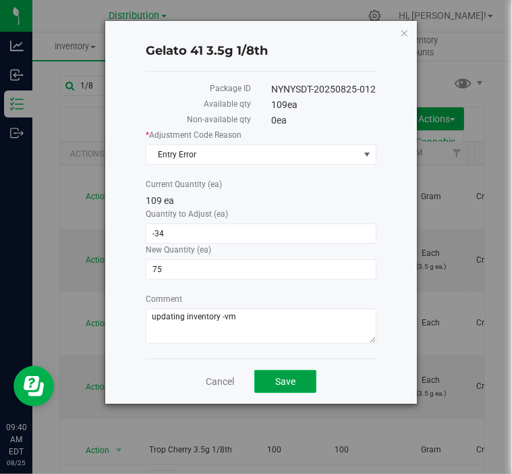
click at [284, 377] on span "Save" at bounding box center [285, 381] width 20 height 11
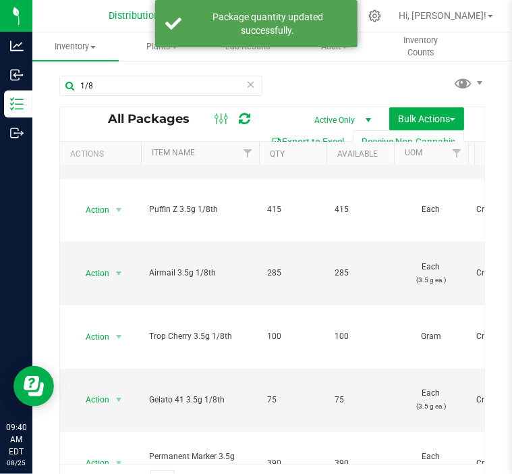
scroll to position [116, 0]
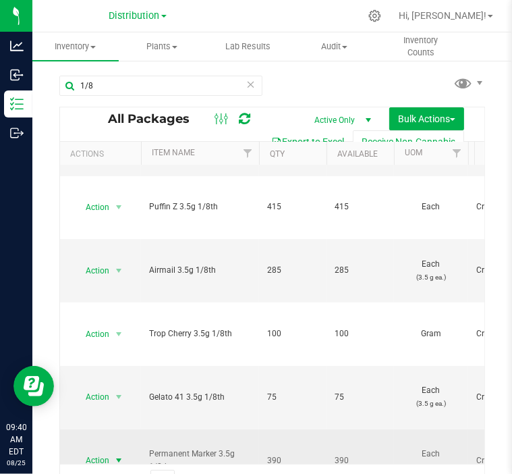
click at [109, 451] on span "Action" at bounding box center [92, 460] width 36 height 19
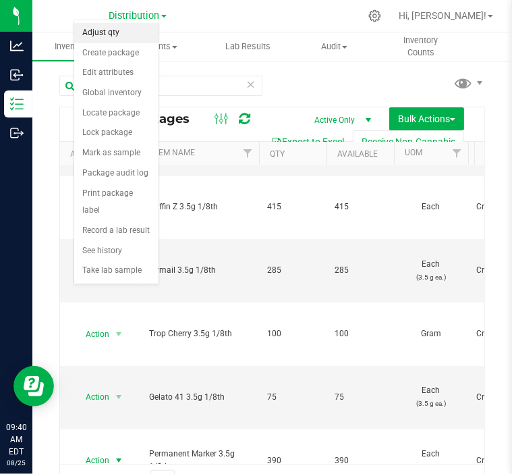
click at [100, 36] on li "Adjust qty" at bounding box center [116, 33] width 84 height 20
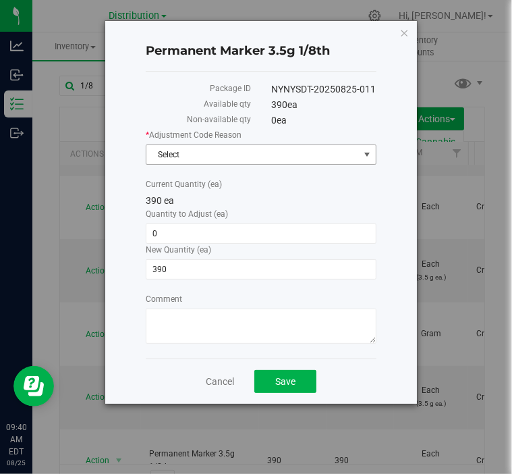
click at [224, 151] on span "Select" at bounding box center [253, 154] width 213 height 19
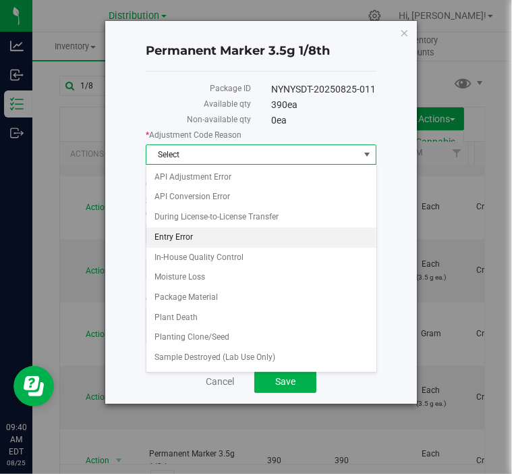
click at [194, 233] on li "Entry Error" at bounding box center [262, 238] width 230 height 20
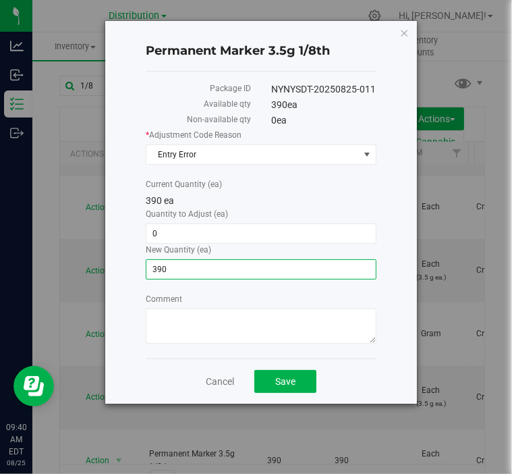
click at [178, 273] on span "390 390" at bounding box center [261, 269] width 231 height 20
type input "385"
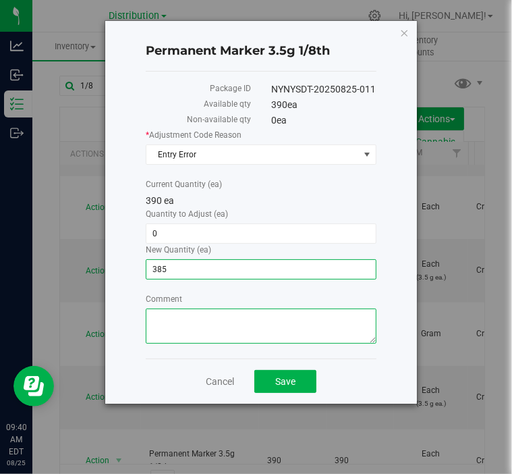
type input "-5"
type input "385"
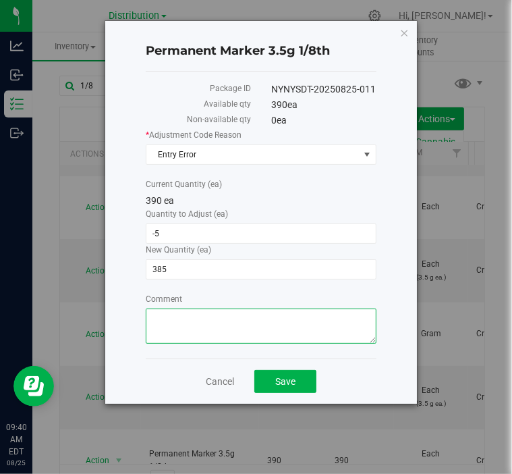
click at [203, 320] on textarea "Comment" at bounding box center [261, 326] width 231 height 35
type textarea "u"
type textarea "updating inventory -vm"
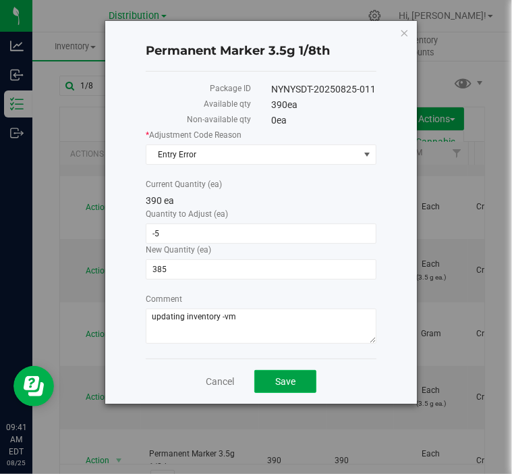
click at [292, 381] on span "Save" at bounding box center [285, 381] width 20 height 11
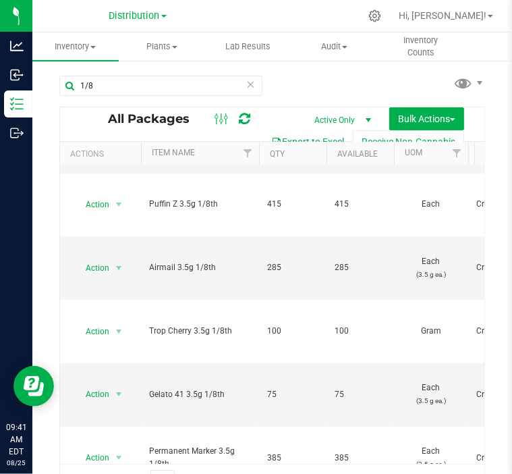
scroll to position [122, 0]
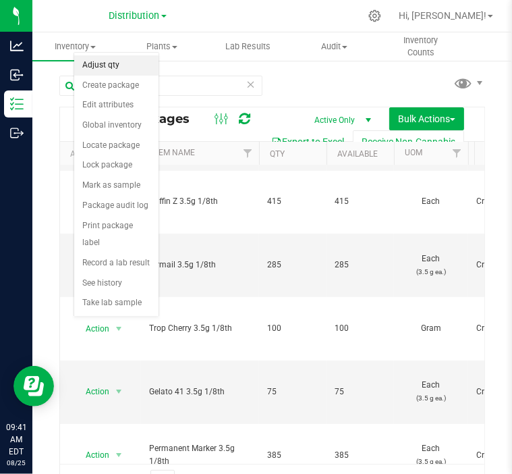
click at [115, 69] on li "Adjust qty" at bounding box center [116, 65] width 84 height 20
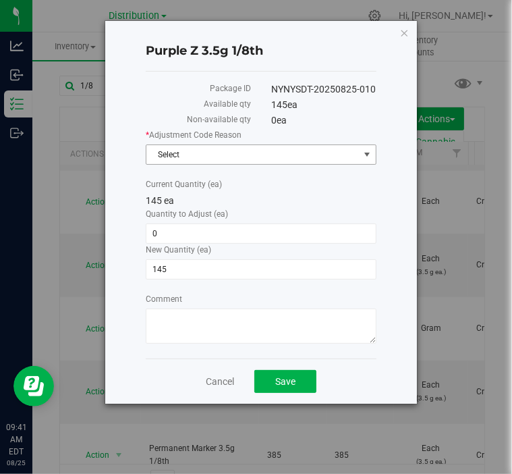
click at [200, 157] on span "Select" at bounding box center [253, 154] width 213 height 19
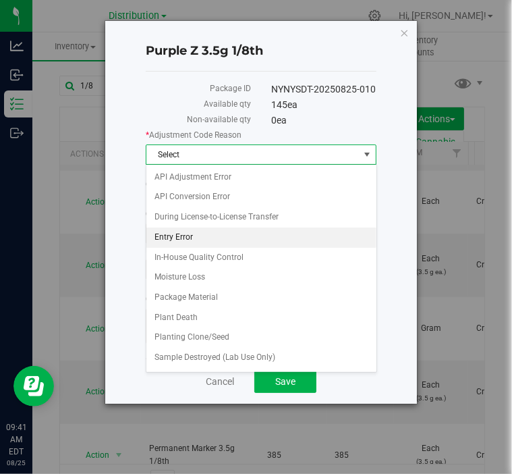
click at [183, 237] on li "Entry Error" at bounding box center [262, 238] width 230 height 20
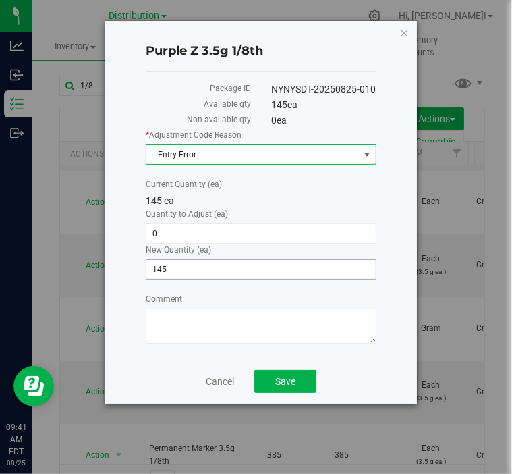
click at [176, 267] on span "145 145" at bounding box center [261, 269] width 231 height 20
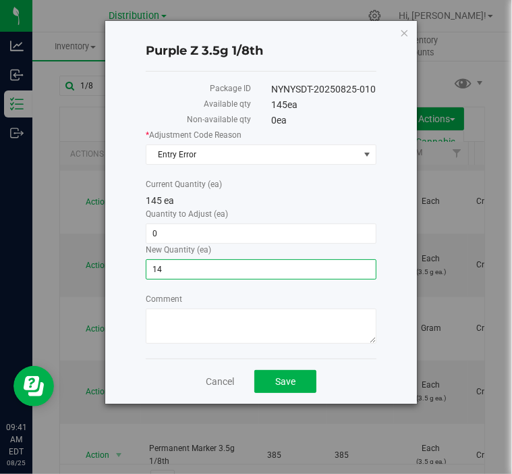
type input "1"
type input "119"
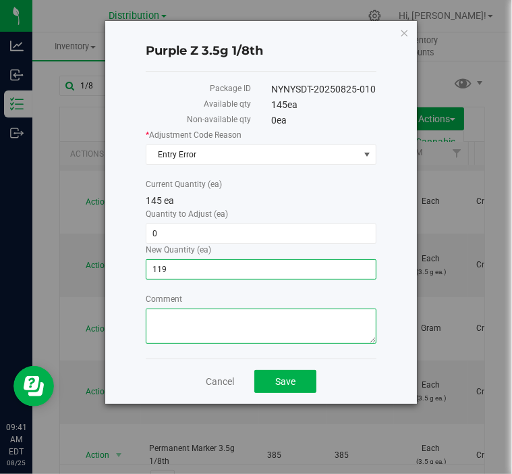
type input "-26"
type input "119"
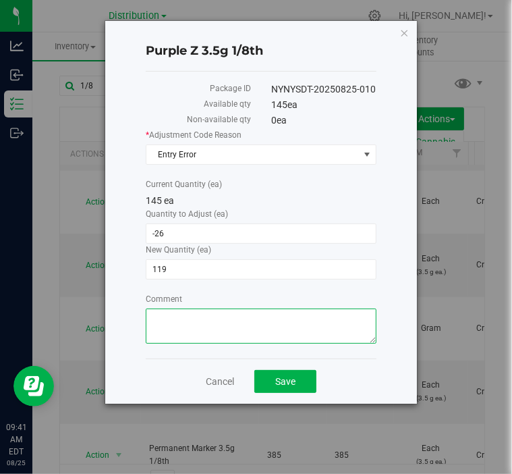
click at [331, 334] on textarea "Comment" at bounding box center [261, 326] width 231 height 35
type textarea "updating inventory -vm"
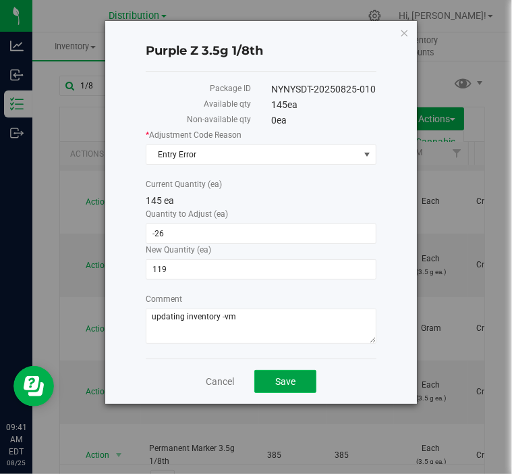
click at [300, 375] on button "Save" at bounding box center [286, 381] width 62 height 23
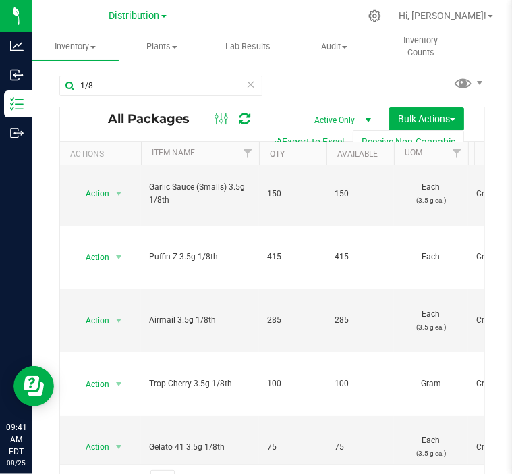
scroll to position [67, 0]
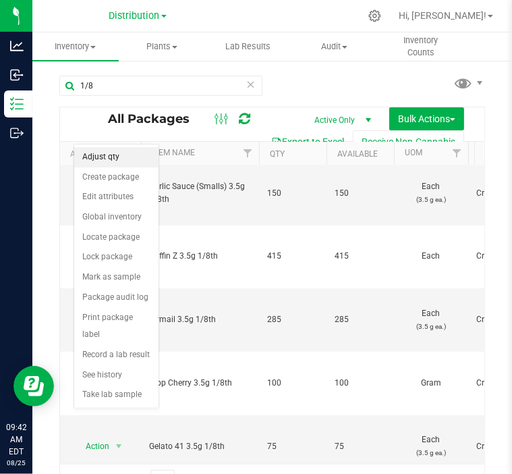
click at [113, 160] on li "Adjust qty" at bounding box center [116, 157] width 84 height 20
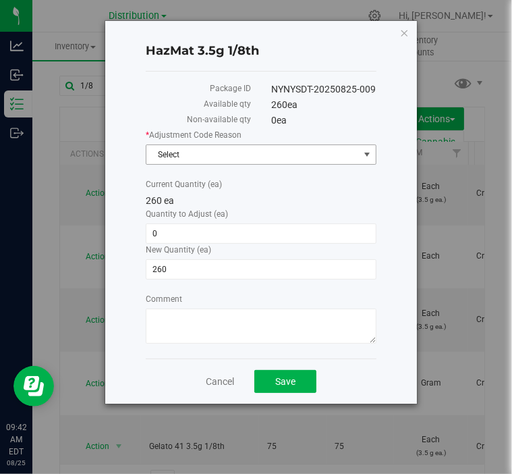
click at [213, 159] on span "Select" at bounding box center [253, 154] width 213 height 19
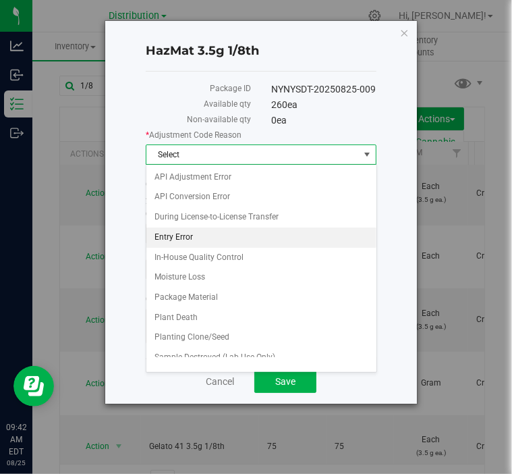
click at [185, 236] on li "Entry Error" at bounding box center [262, 238] width 230 height 20
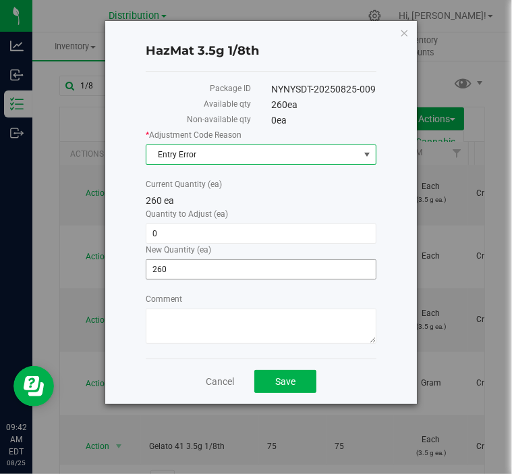
click at [182, 267] on span "260 260" at bounding box center [261, 269] width 231 height 20
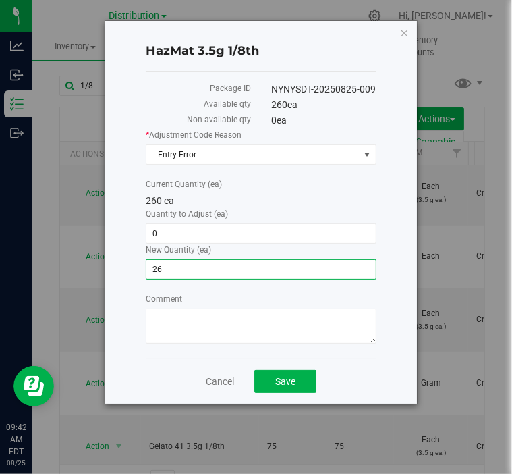
type input "2"
type input "175"
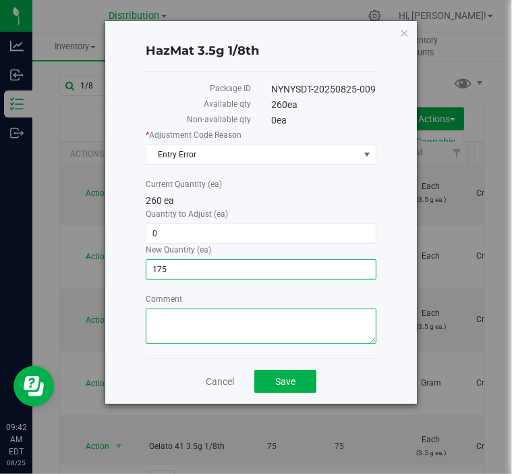
type input "-85"
type input "175"
click at [188, 321] on textarea "Comment" at bounding box center [261, 326] width 231 height 35
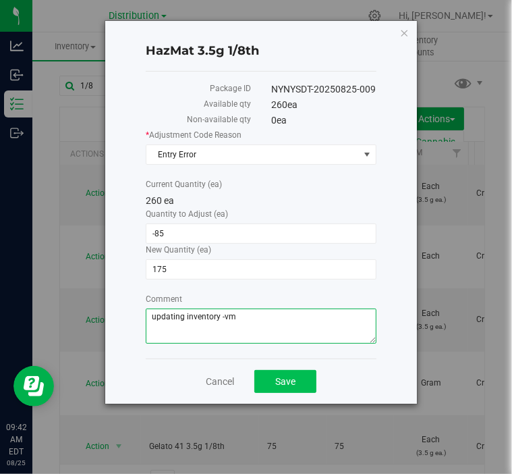
type textarea "updating inventory -vm"
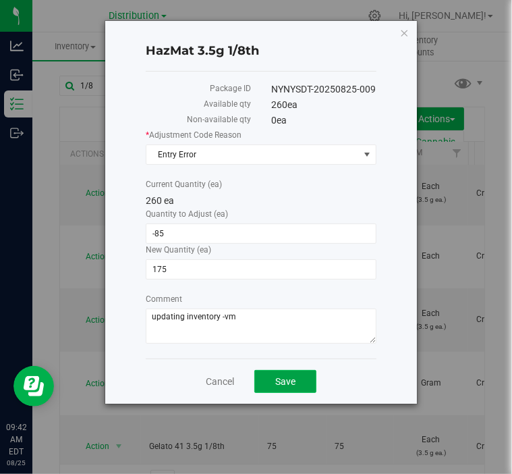
click at [298, 383] on button "Save" at bounding box center [286, 381] width 62 height 23
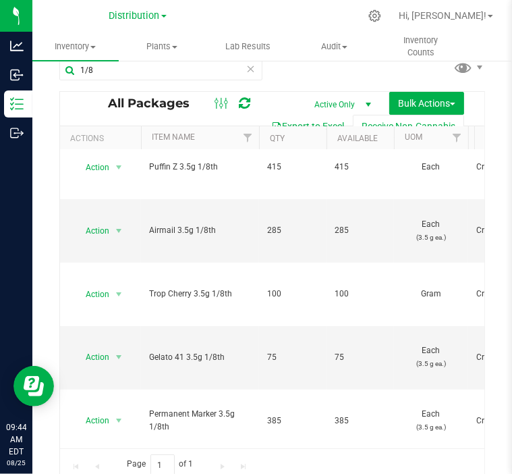
scroll to position [22, 0]
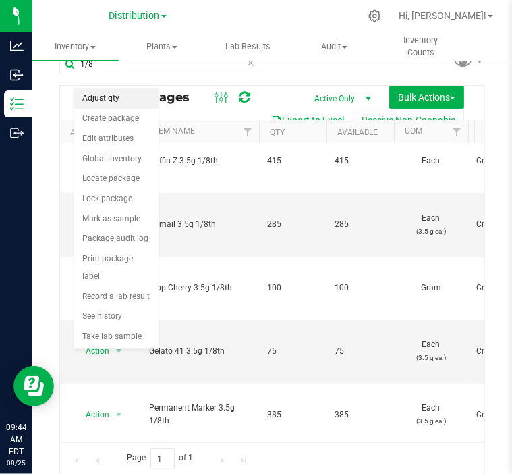
click at [107, 97] on li "Adjust qty" at bounding box center [116, 98] width 84 height 20
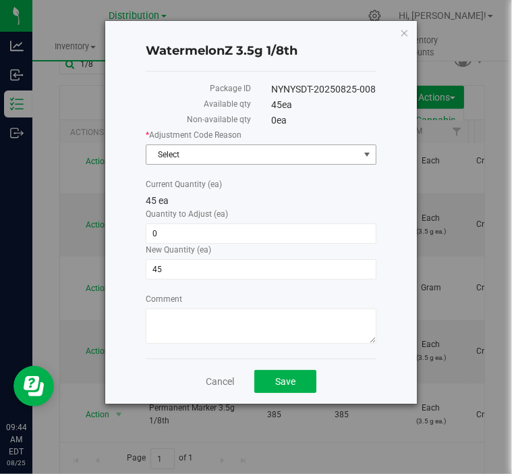
click at [203, 155] on span "Select" at bounding box center [253, 154] width 213 height 19
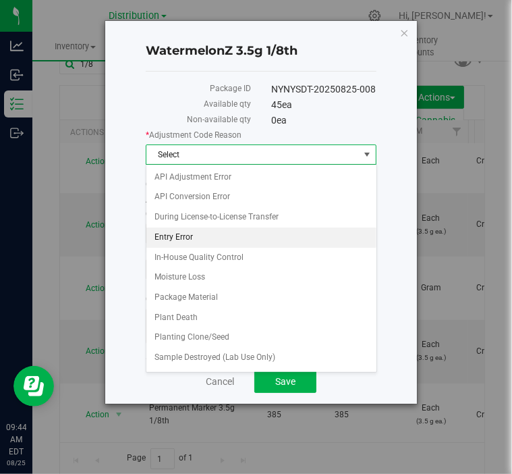
click at [184, 232] on li "Entry Error" at bounding box center [262, 238] width 230 height 20
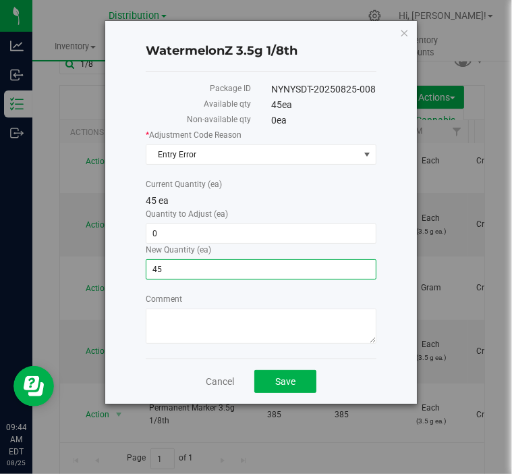
click at [174, 263] on span "45 45" at bounding box center [261, 269] width 231 height 20
type input "4"
type input "0"
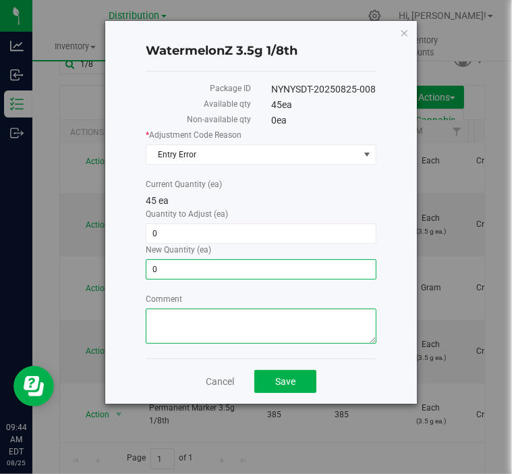
type input "-45"
type input "0"
click at [169, 321] on textarea "Comment" at bounding box center [261, 326] width 231 height 35
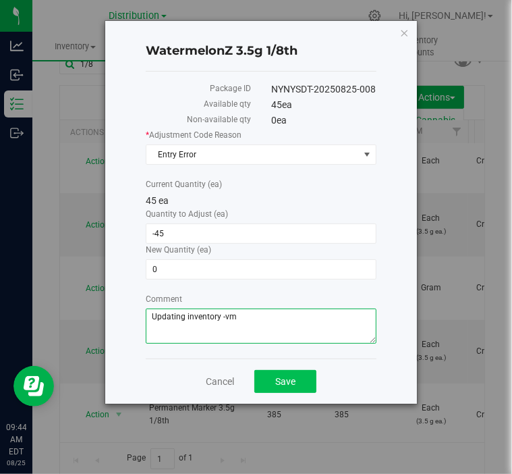
type textarea "Updating inventory -vm"
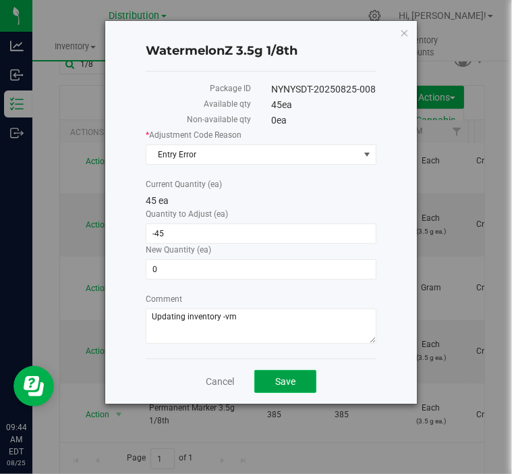
click at [286, 379] on span "Save" at bounding box center [285, 381] width 20 height 11
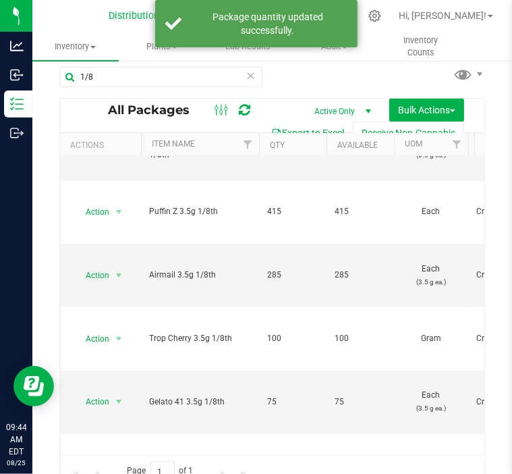
scroll to position [22, 0]
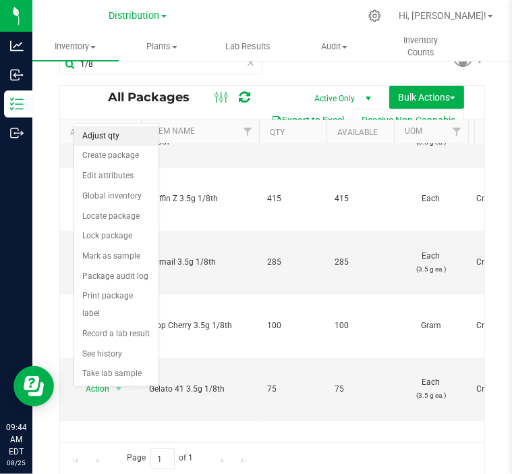
click at [102, 135] on li "Adjust qty" at bounding box center [116, 136] width 84 height 20
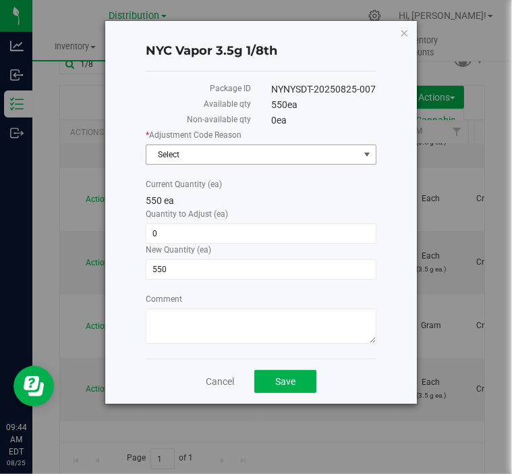
click at [201, 155] on span "Select" at bounding box center [253, 154] width 213 height 19
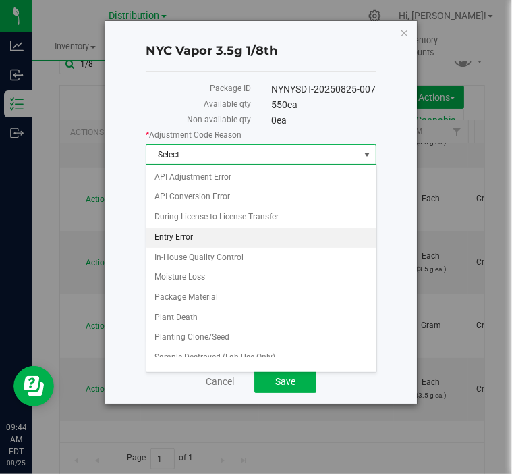
click at [203, 232] on li "Entry Error" at bounding box center [262, 238] width 230 height 20
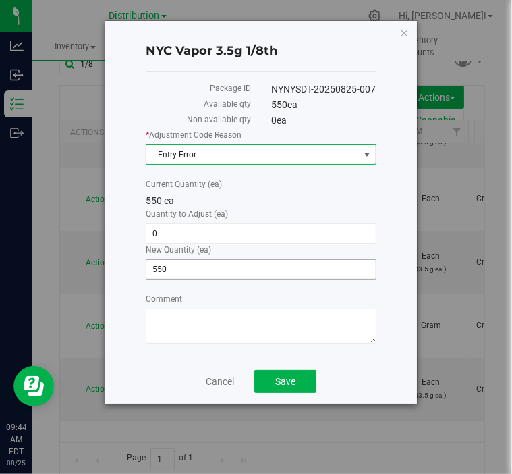
click at [181, 265] on span "550 550" at bounding box center [261, 269] width 231 height 20
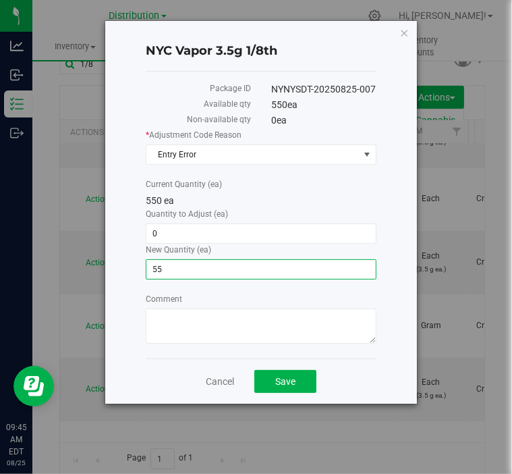
type input "5"
type input "490"
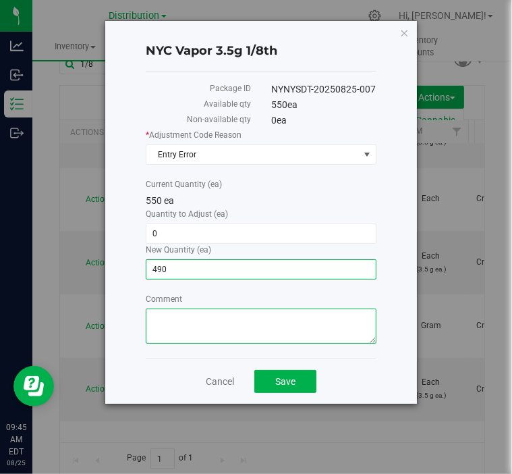
type input "-60"
type input "490"
click at [217, 333] on textarea "Comment" at bounding box center [261, 326] width 231 height 35
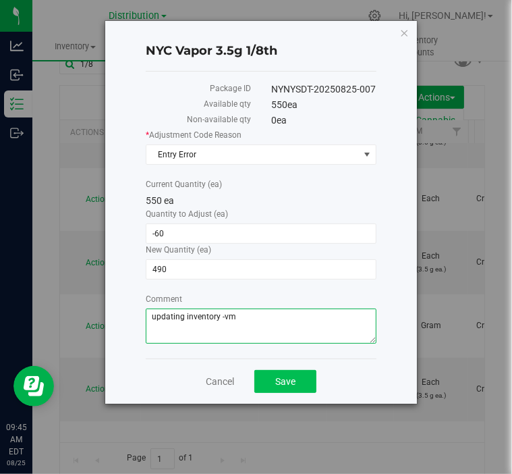
type textarea "updating inventory -vm"
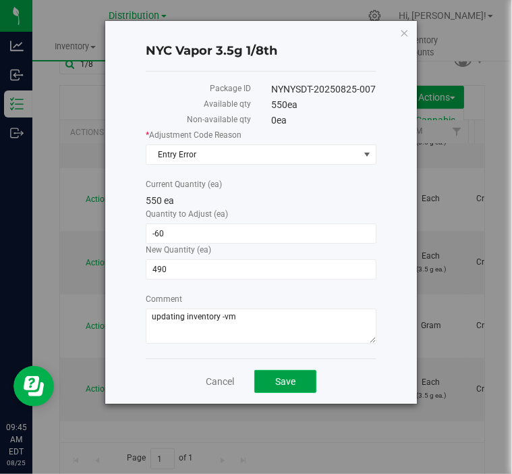
click at [286, 377] on span "Save" at bounding box center [285, 381] width 20 height 11
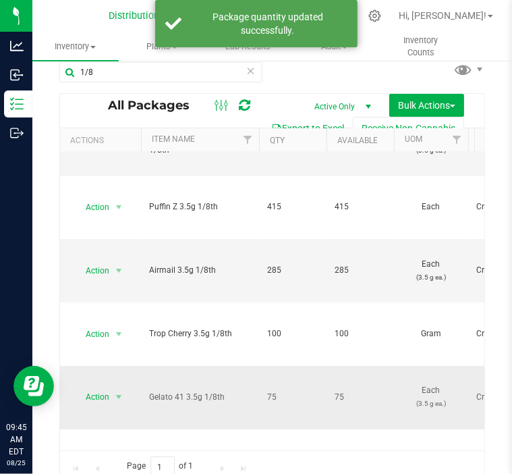
scroll to position [22, 0]
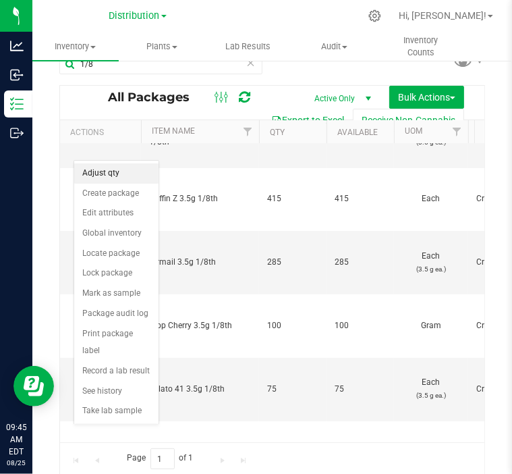
click at [125, 176] on li "Adjust qty" at bounding box center [116, 173] width 84 height 20
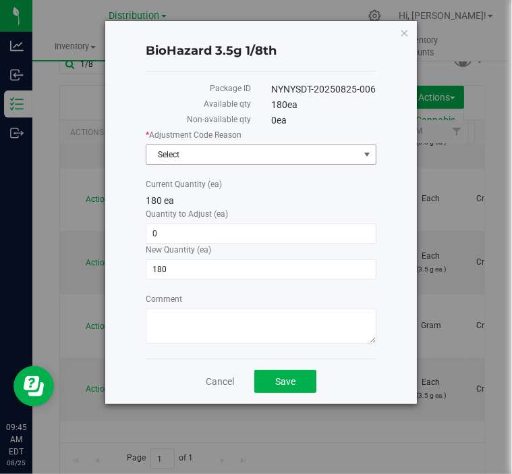
click at [203, 152] on span "Select" at bounding box center [253, 154] width 213 height 19
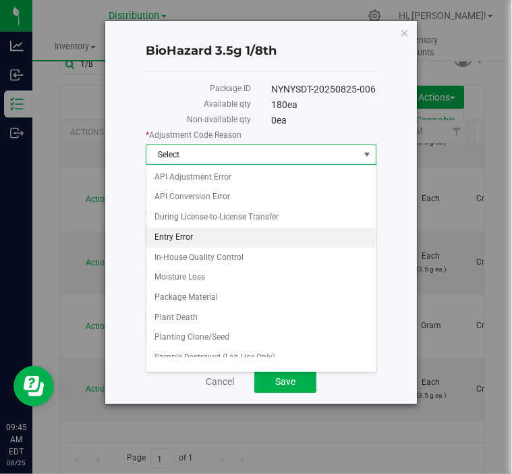
click at [191, 235] on li "Entry Error" at bounding box center [262, 238] width 230 height 20
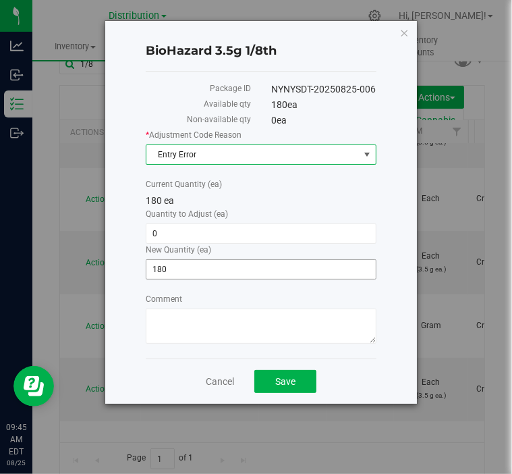
click at [183, 266] on span "180 180" at bounding box center [261, 269] width 231 height 20
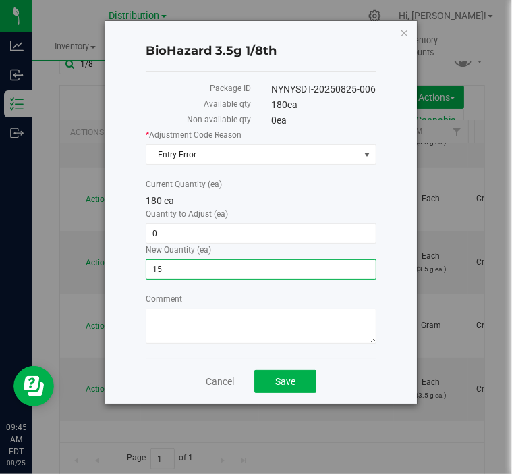
type input "150"
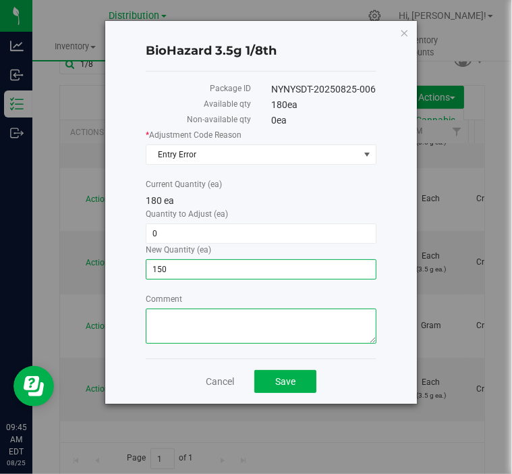
type input "-30"
type input "150"
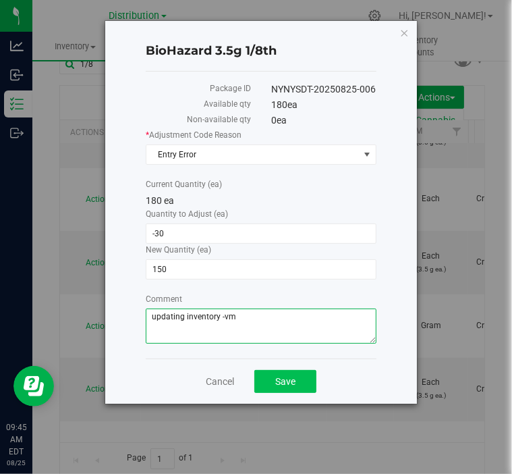
type textarea "updating inventory -vm"
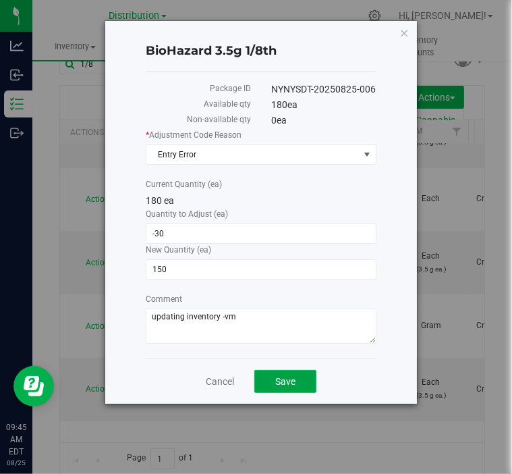
click at [286, 381] on span "Save" at bounding box center [285, 381] width 20 height 11
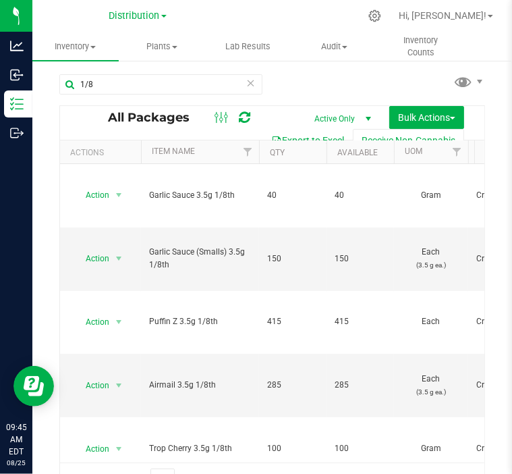
scroll to position [5, 0]
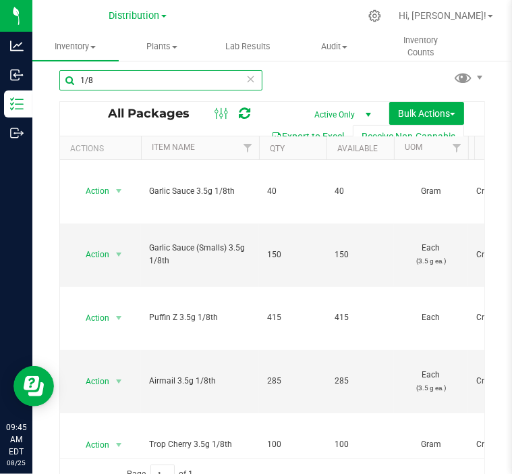
click at [163, 78] on input "1/8" at bounding box center [160, 80] width 203 height 20
type input "1"
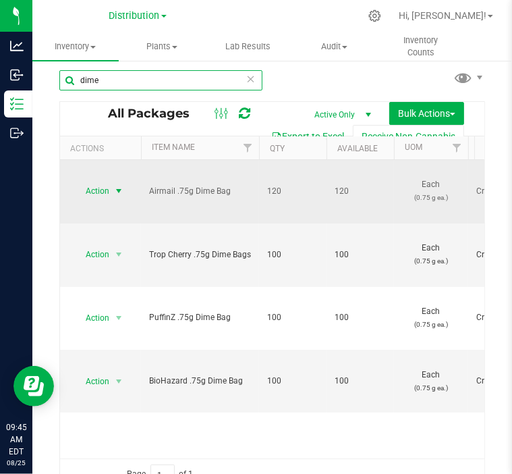
type input "dime"
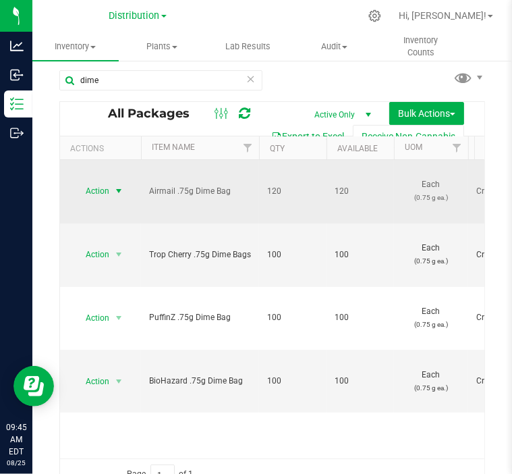
click at [113, 186] on span "select" at bounding box center [118, 191] width 11 height 11
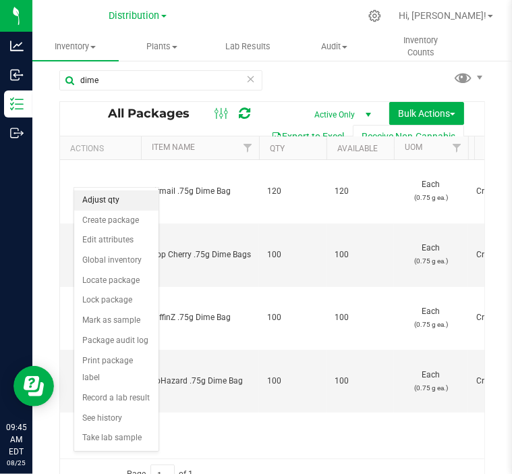
click at [112, 203] on li "Adjust qty" at bounding box center [116, 200] width 84 height 20
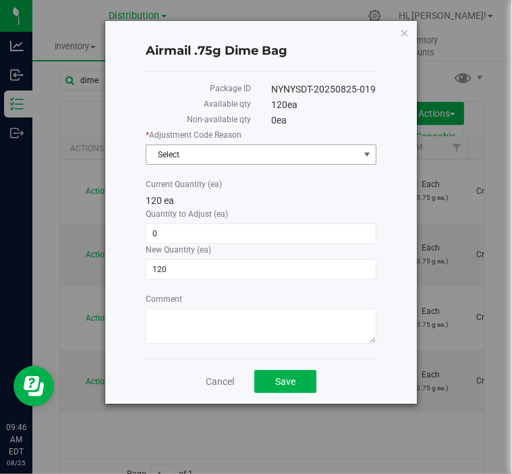
click at [227, 153] on span "Select" at bounding box center [253, 154] width 213 height 19
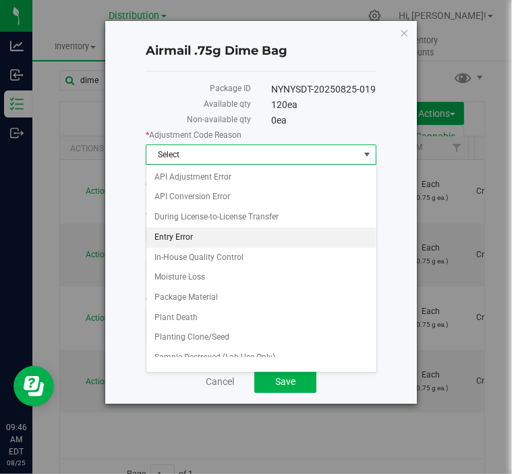
click at [193, 228] on li "Entry Error" at bounding box center [262, 238] width 230 height 20
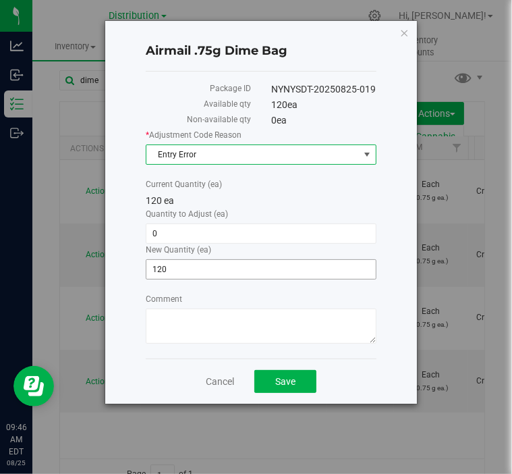
click at [176, 270] on span "120 120" at bounding box center [261, 269] width 231 height 20
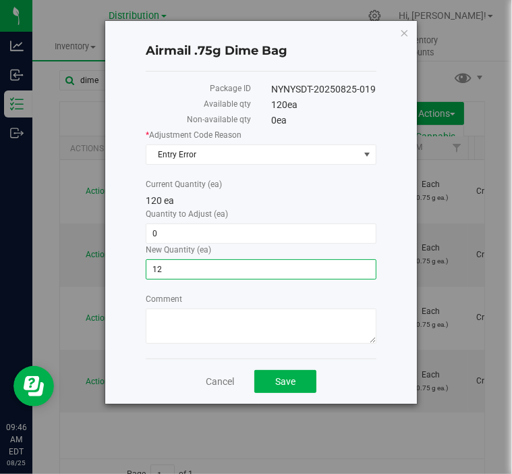
type input "1"
type input "200"
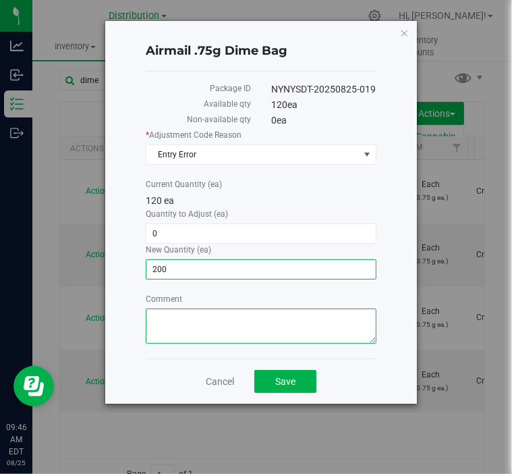
type input "80"
type input "200"
click at [226, 317] on textarea "Comment" at bounding box center [261, 326] width 231 height 35
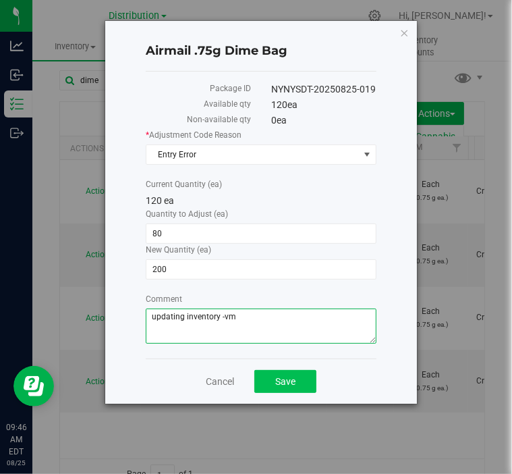
type textarea "updating inventory -vm"
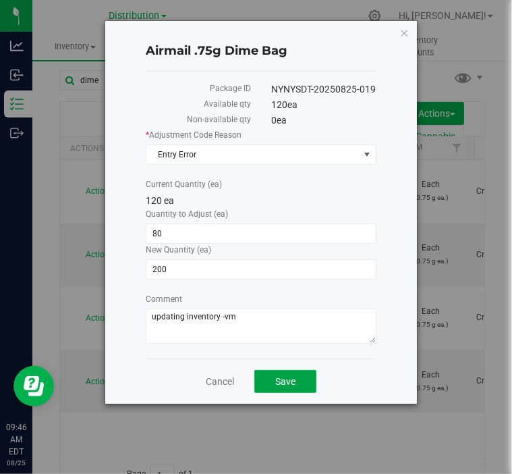
click at [288, 376] on span "Save" at bounding box center [285, 381] width 20 height 11
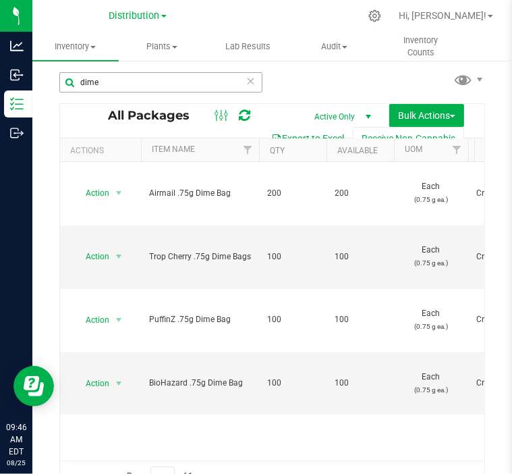
scroll to position [4, 0]
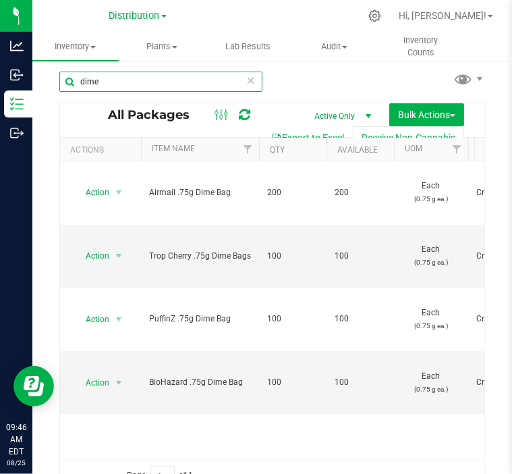
click at [139, 86] on input "dime" at bounding box center [160, 82] width 203 height 20
type input "d"
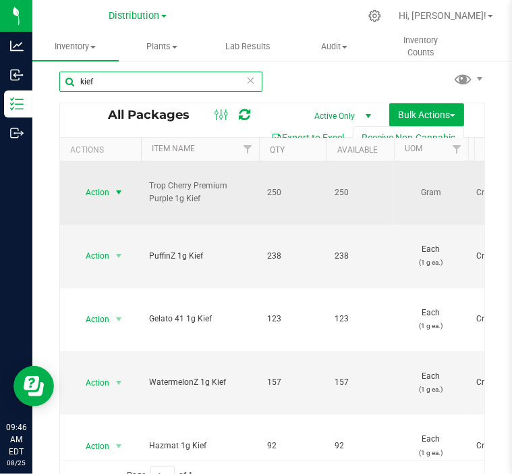
type input "kief"
click at [118, 187] on span "select" at bounding box center [118, 192] width 11 height 11
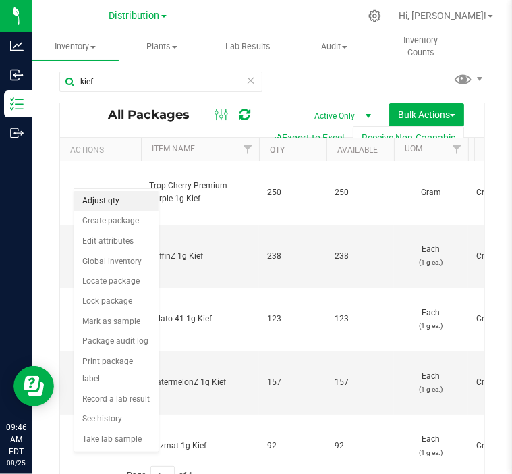
click at [117, 201] on li "Adjust qty" at bounding box center [116, 201] width 84 height 20
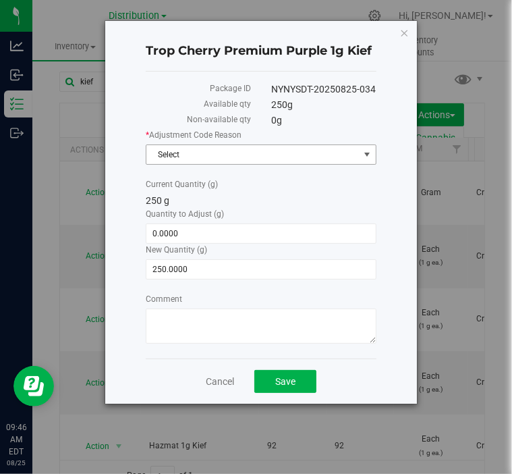
click at [176, 155] on span "Select" at bounding box center [253, 154] width 213 height 19
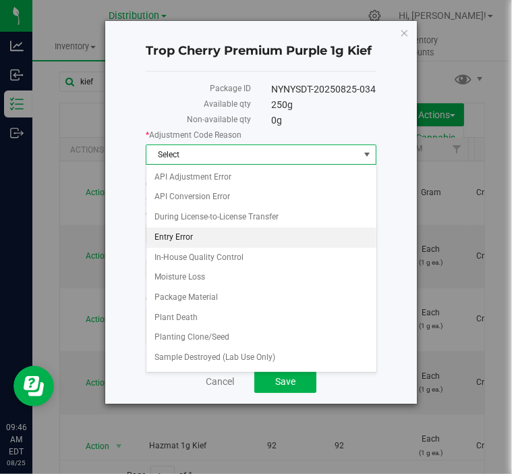
click at [178, 230] on li "Entry Error" at bounding box center [262, 238] width 230 height 20
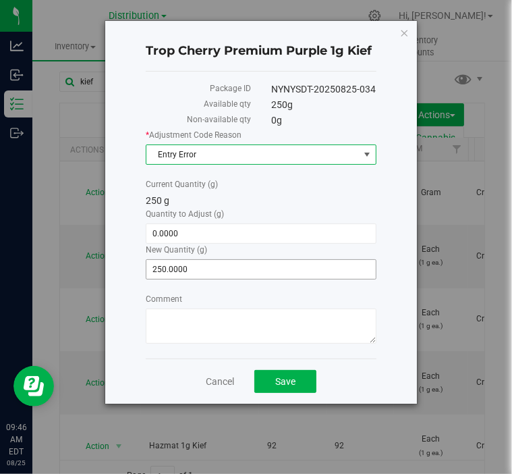
click at [169, 264] on span "250.0000 250" at bounding box center [261, 269] width 231 height 20
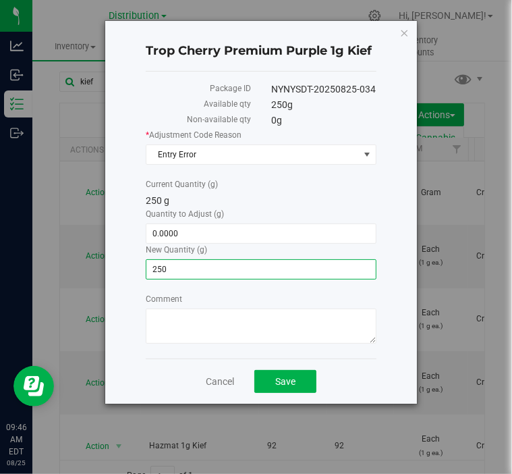
click at [169, 265] on input "250" at bounding box center [262, 269] width 230 height 19
type input "400"
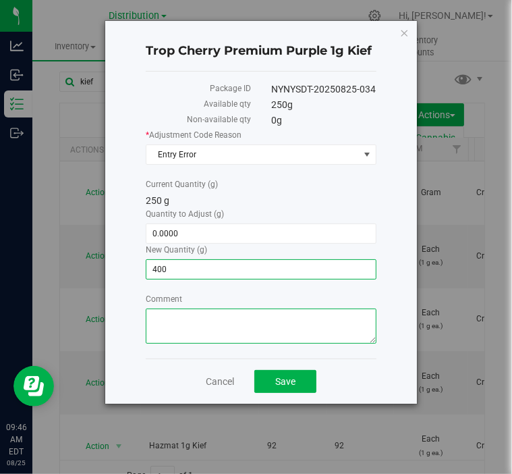
type input "150.0000"
type input "400.0000"
click at [175, 317] on textarea "Comment" at bounding box center [261, 326] width 231 height 35
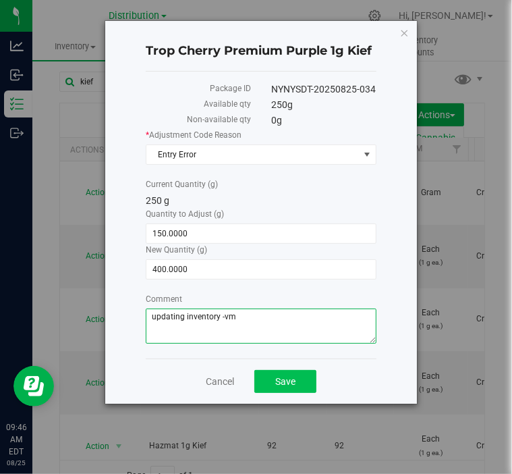
type textarea "updating inventory -vm"
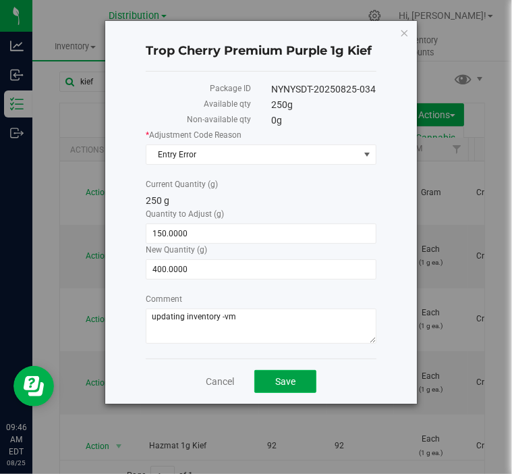
click at [292, 376] on span "Save" at bounding box center [285, 381] width 20 height 11
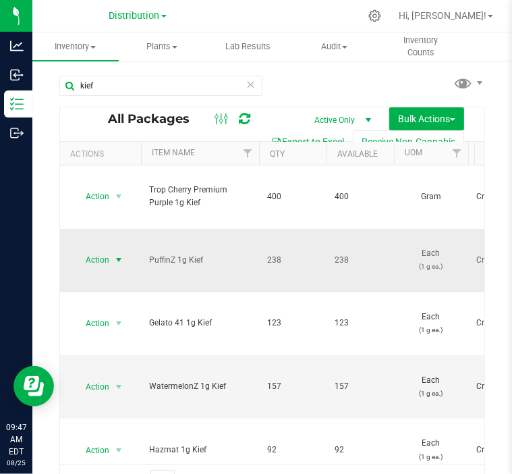
click at [119, 255] on span "select" at bounding box center [118, 260] width 11 height 11
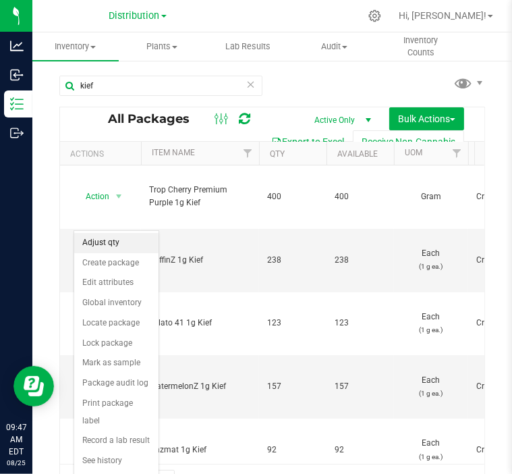
click at [117, 245] on li "Adjust qty" at bounding box center [116, 243] width 84 height 20
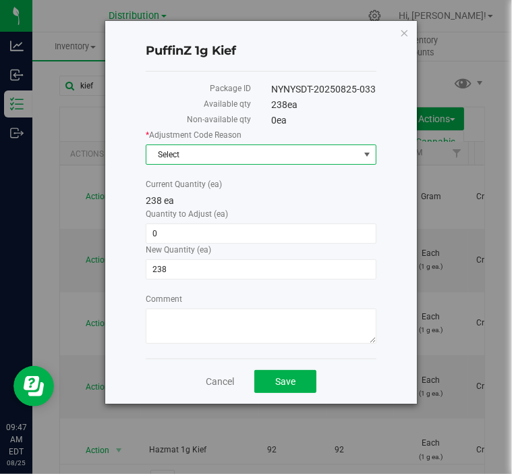
click at [192, 153] on span "Select" at bounding box center [253, 154] width 213 height 19
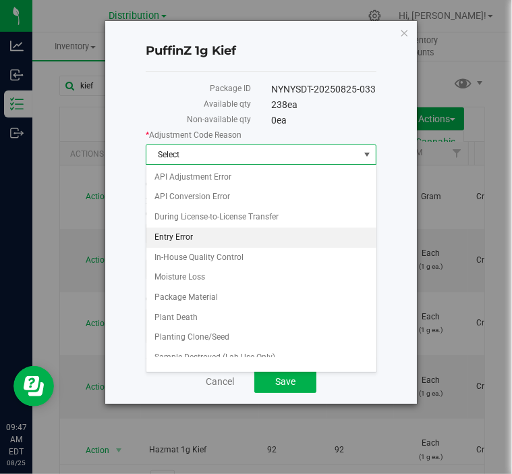
click at [184, 236] on li "Entry Error" at bounding box center [262, 238] width 230 height 20
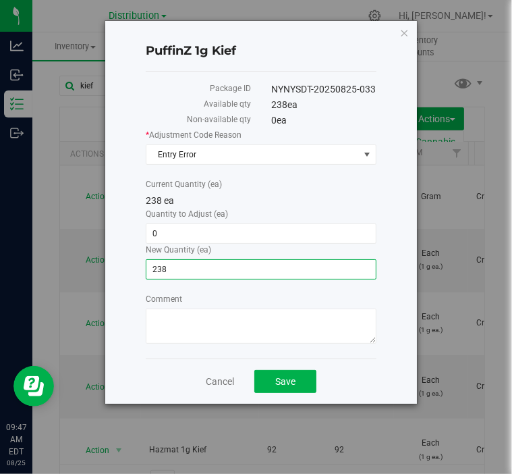
click at [175, 265] on span "238 238" at bounding box center [261, 269] width 231 height 20
click at [175, 265] on input "238" at bounding box center [262, 269] width 230 height 19
type input "431"
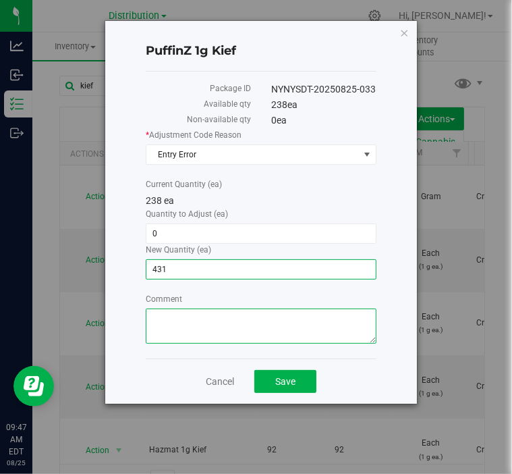
type input "193"
type input "431"
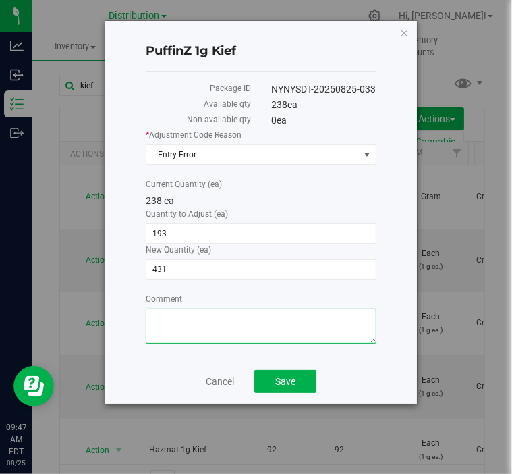
click at [186, 341] on textarea "Comment" at bounding box center [261, 326] width 231 height 35
type textarea "updating inventory -vm"
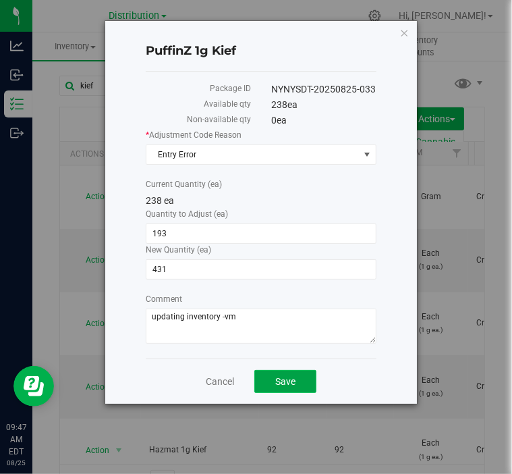
click at [287, 377] on span "Save" at bounding box center [285, 381] width 20 height 11
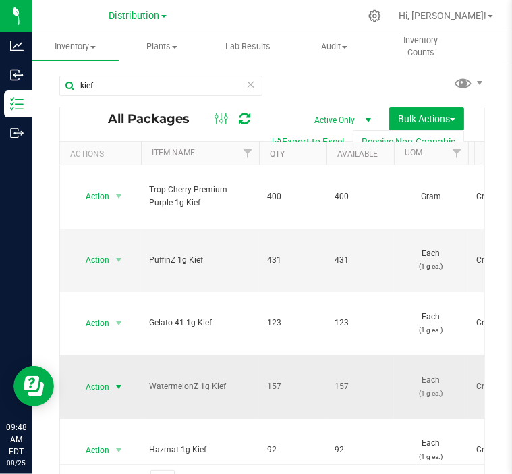
click at [119, 381] on span "select" at bounding box center [118, 386] width 11 height 11
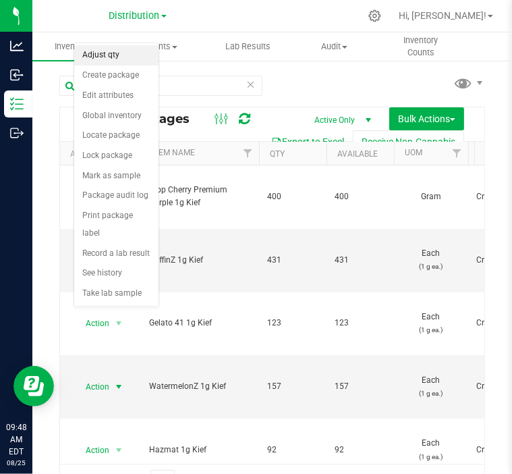
click at [113, 60] on li "Adjust qty" at bounding box center [116, 55] width 84 height 20
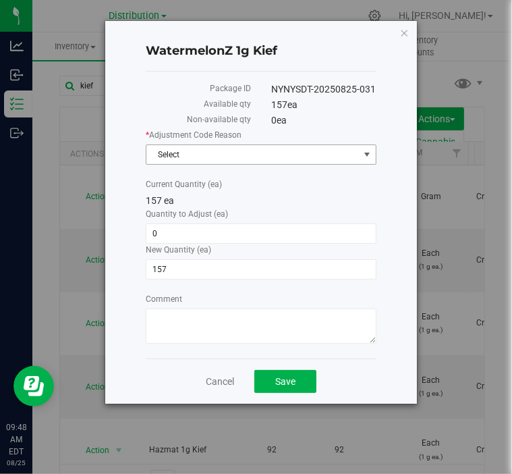
click at [206, 156] on span "Select" at bounding box center [253, 154] width 213 height 19
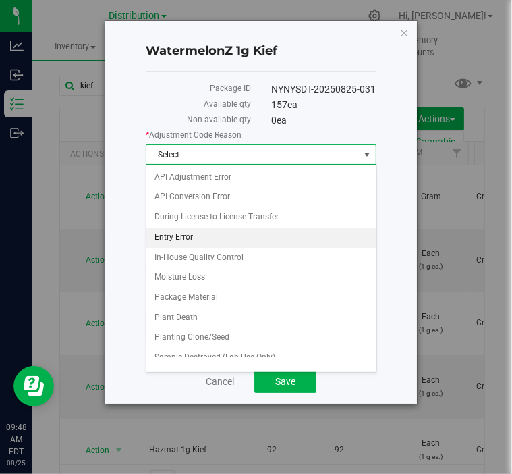
click at [188, 237] on li "Entry Error" at bounding box center [262, 238] width 230 height 20
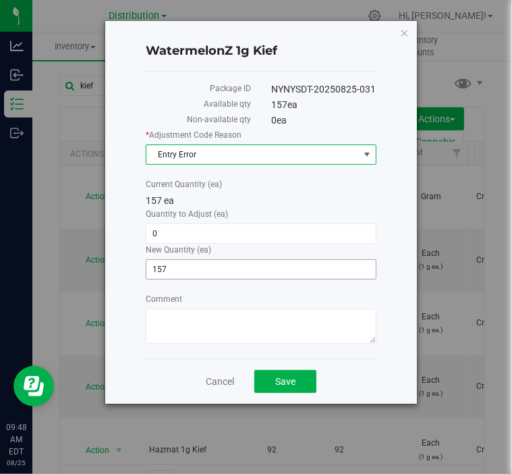
click at [174, 270] on span "157 157" at bounding box center [261, 269] width 231 height 20
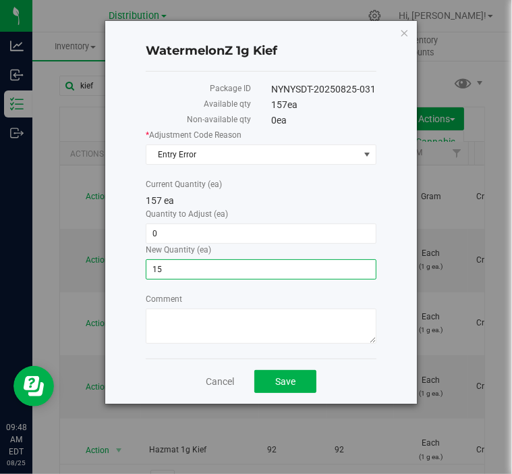
type input "1"
type input "132"
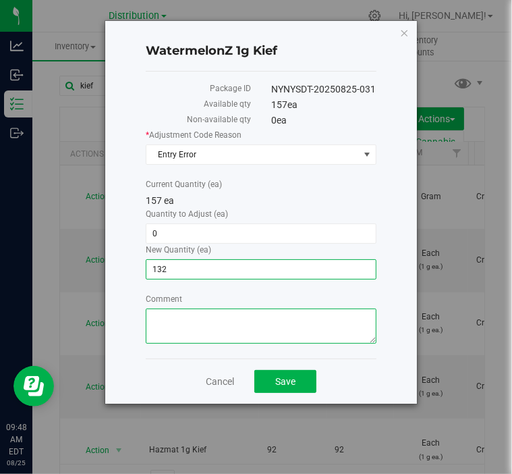
type input "-25"
type input "132"
click at [192, 324] on textarea "Comment" at bounding box center [261, 326] width 231 height 35
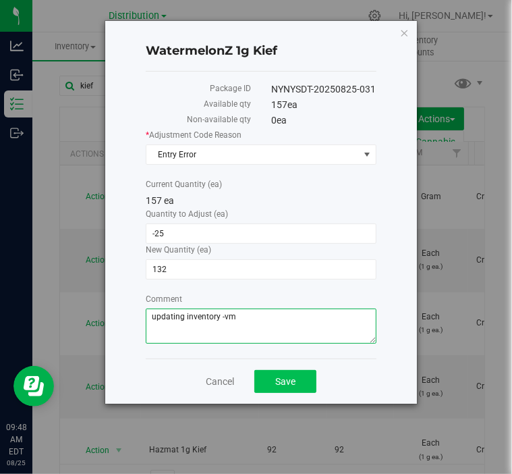
type textarea "updating inventory -vm"
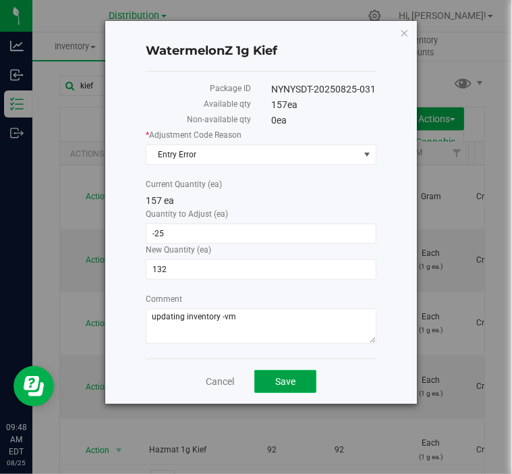
click at [287, 384] on span "Save" at bounding box center [285, 381] width 20 height 11
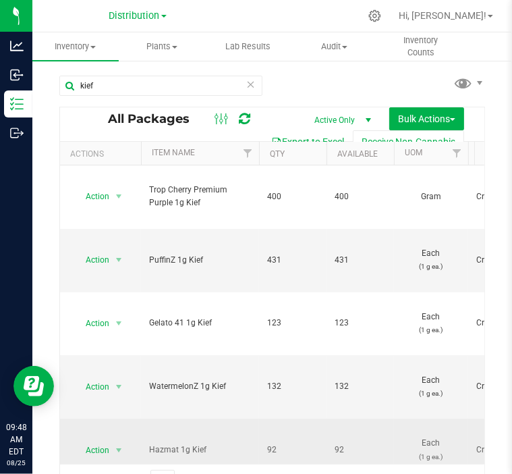
click at [221, 444] on span "Hazmat 1g Kief" at bounding box center [200, 450] width 102 height 13
click at [118, 445] on span "select" at bounding box center [118, 450] width 11 height 11
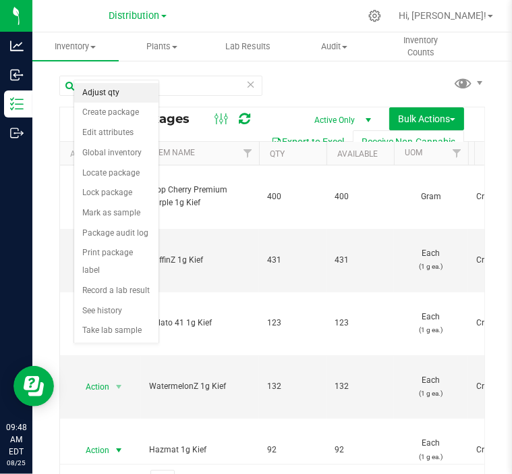
click at [114, 86] on li "Adjust qty" at bounding box center [116, 93] width 84 height 20
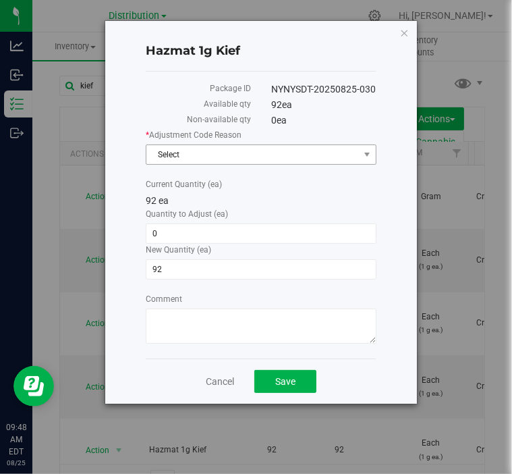
click at [221, 157] on span "Select" at bounding box center [253, 154] width 213 height 19
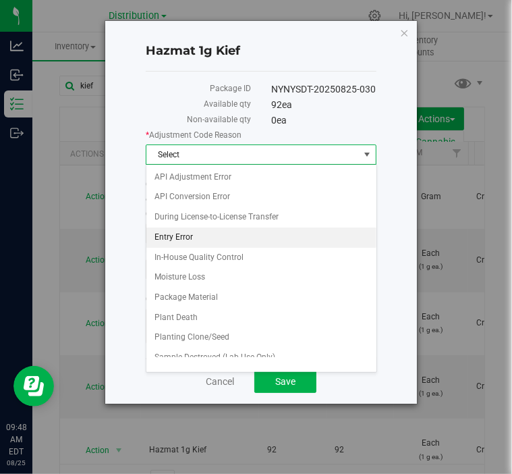
click at [197, 240] on li "Entry Error" at bounding box center [262, 238] width 230 height 20
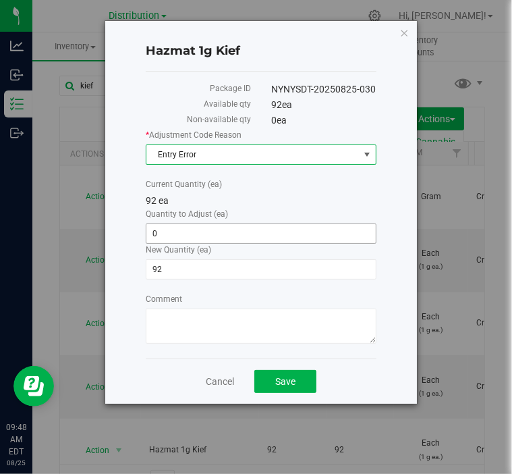
click at [197, 230] on span "0 0" at bounding box center [261, 233] width 231 height 20
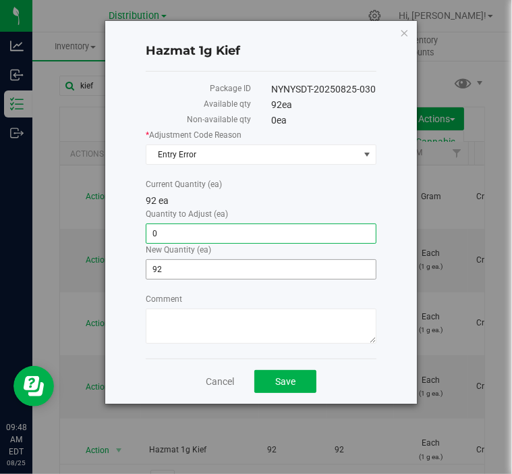
click at [188, 268] on span "92 92" at bounding box center [261, 269] width 231 height 20
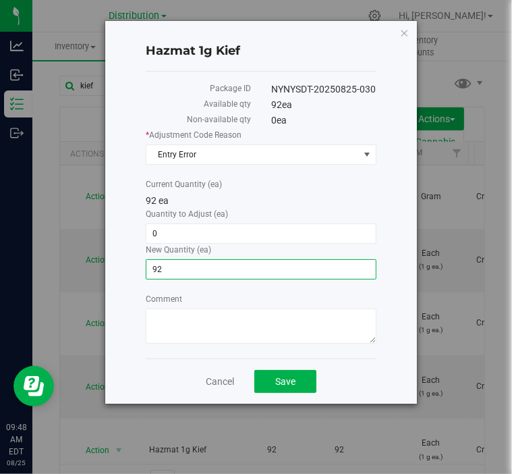
type input "9"
type input "148"
type input "56"
type input "148"
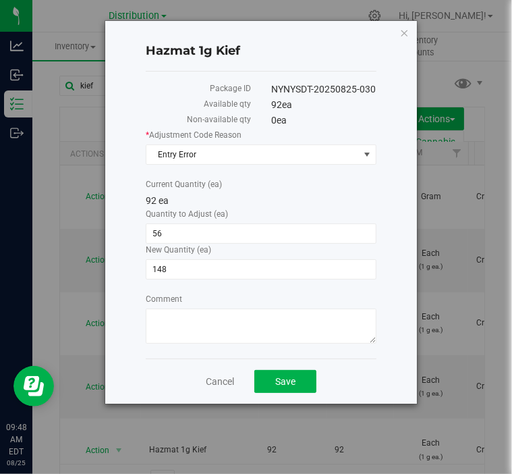
click at [348, 295] on label "Comment" at bounding box center [261, 299] width 231 height 12
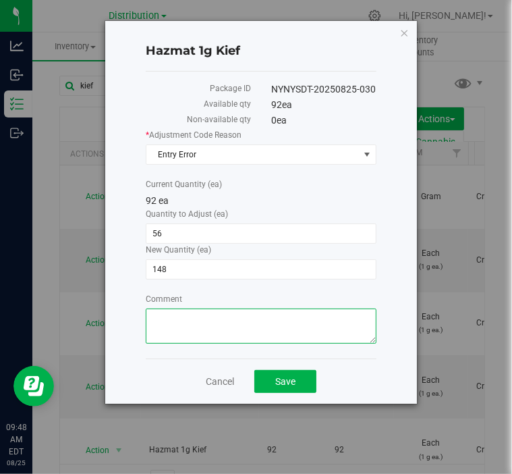
click at [348, 309] on textarea "Comment" at bounding box center [261, 326] width 231 height 35
type textarea "updating inventory -vm"
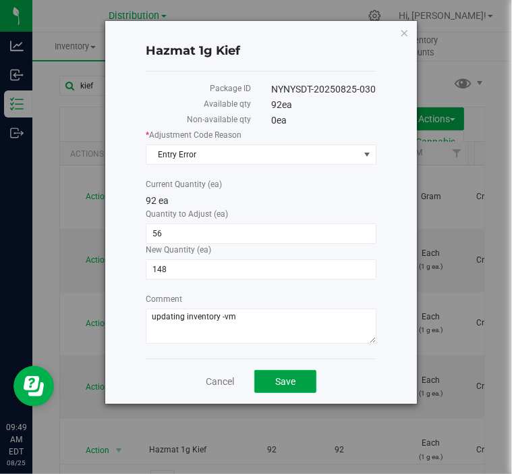
click at [302, 379] on button "Save" at bounding box center [286, 381] width 62 height 23
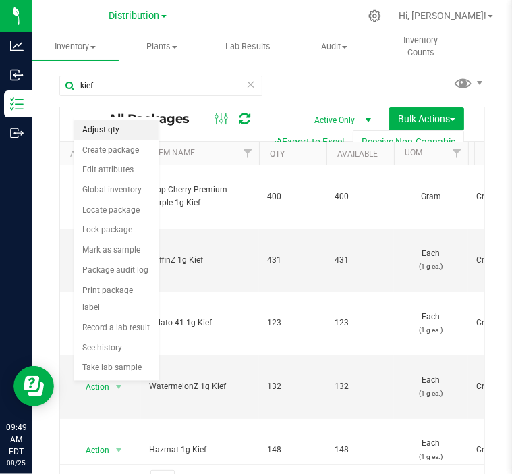
click at [112, 130] on li "Adjust qty" at bounding box center [116, 130] width 84 height 20
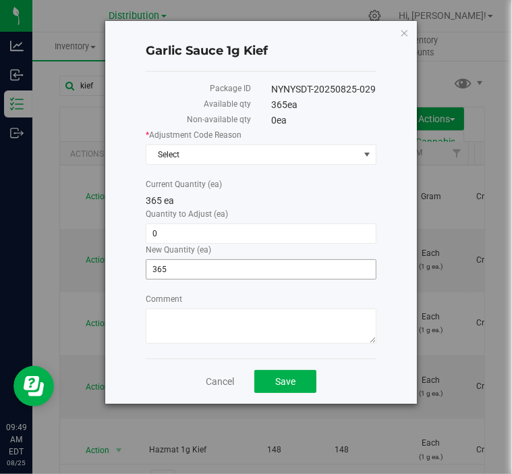
click at [180, 263] on span "365 365" at bounding box center [261, 269] width 231 height 20
type input "3"
type input "700"
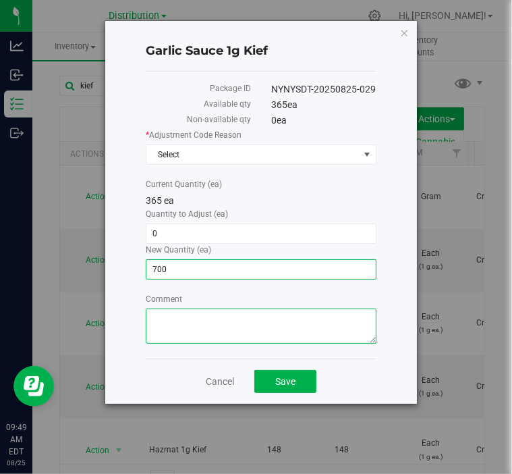
type input "335"
type input "700"
click at [173, 330] on textarea "Comment" at bounding box center [261, 326] width 231 height 35
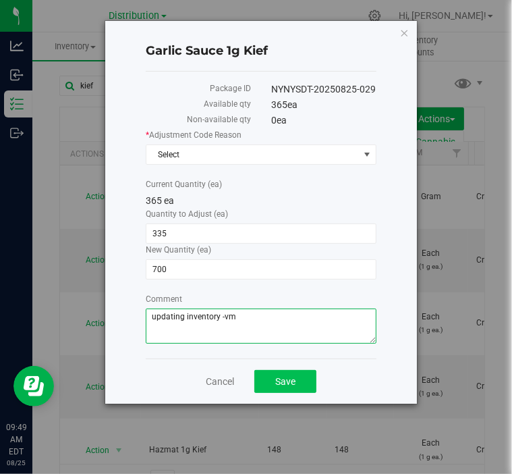
type textarea "updating inventory -vm"
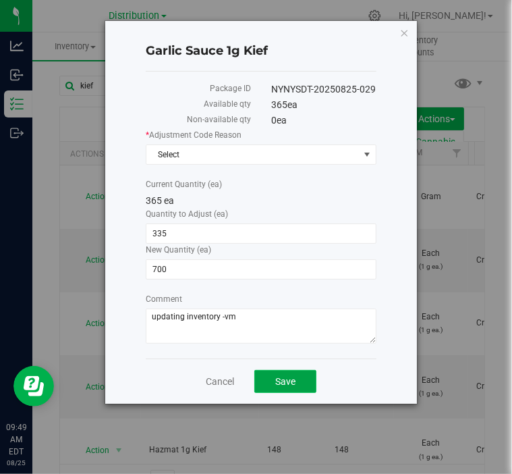
click at [296, 374] on button "Save" at bounding box center [286, 381] width 62 height 23
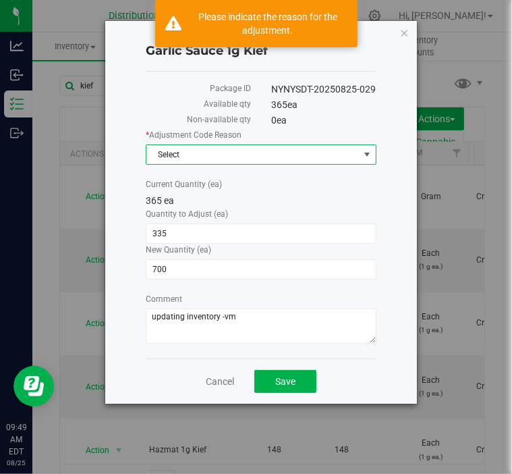
click at [288, 153] on span "Select" at bounding box center [253, 154] width 213 height 19
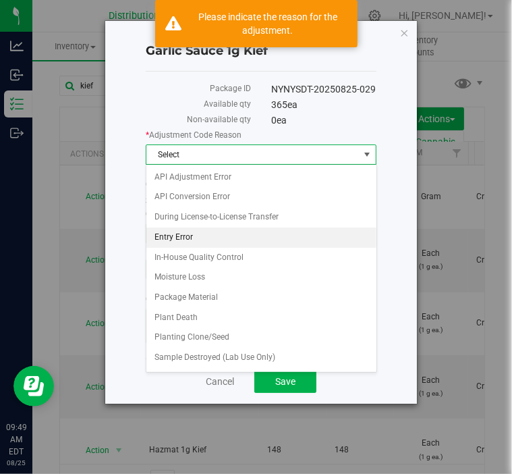
click at [208, 233] on li "Entry Error" at bounding box center [262, 238] width 230 height 20
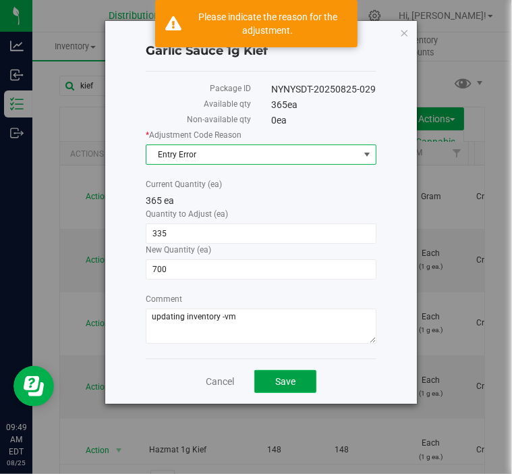
click at [285, 376] on span "Save" at bounding box center [285, 381] width 20 height 11
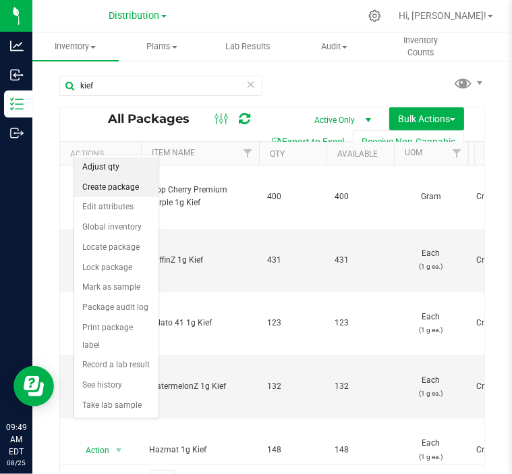
click at [111, 171] on li "Adjust qty" at bounding box center [116, 167] width 84 height 20
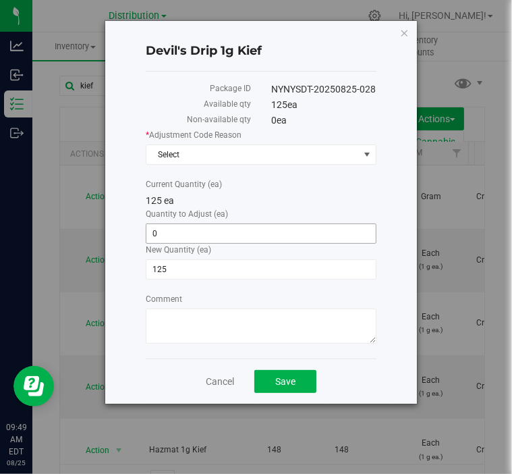
click at [182, 233] on span "0 0" at bounding box center [261, 233] width 231 height 20
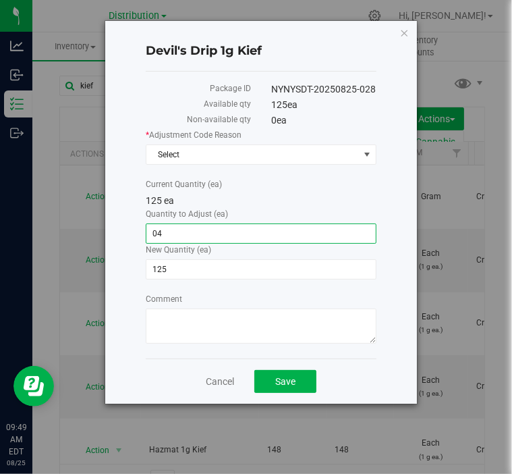
type input "0"
type input "4"
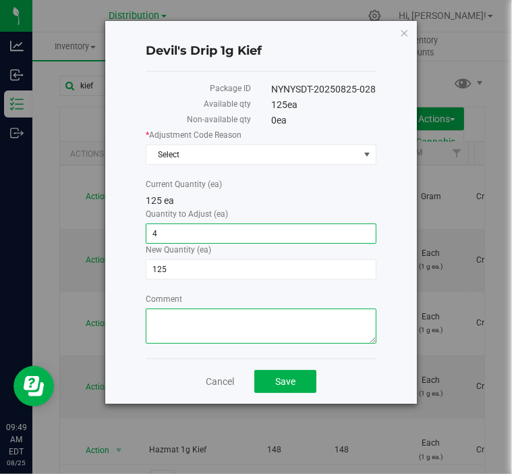
type input "4"
type input "129"
click at [218, 323] on textarea "Comment" at bounding box center [261, 326] width 231 height 35
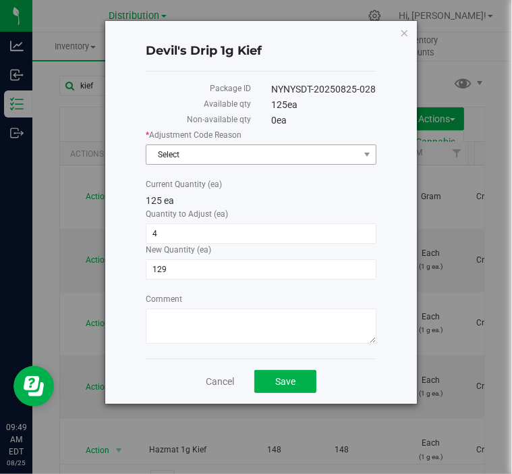
click at [233, 161] on span "Select" at bounding box center [253, 154] width 213 height 19
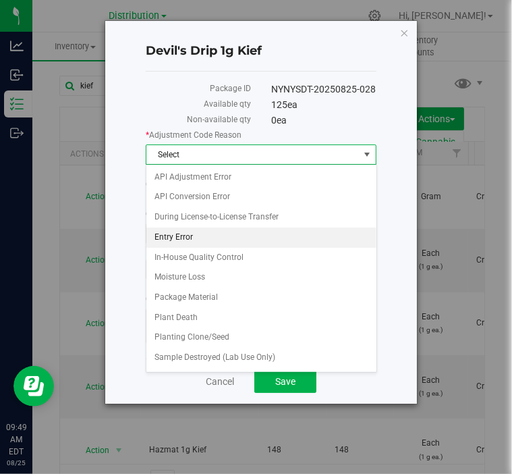
click at [213, 234] on li "Entry Error" at bounding box center [262, 238] width 230 height 20
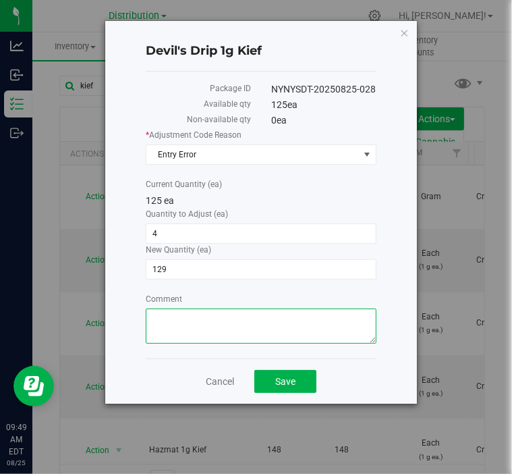
click at [209, 319] on textarea "Comment" at bounding box center [261, 326] width 231 height 35
type textarea "updating inventory -vm"
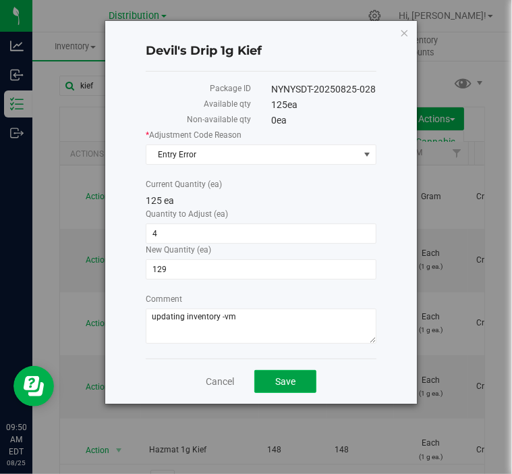
click at [303, 375] on button "Save" at bounding box center [286, 381] width 62 height 23
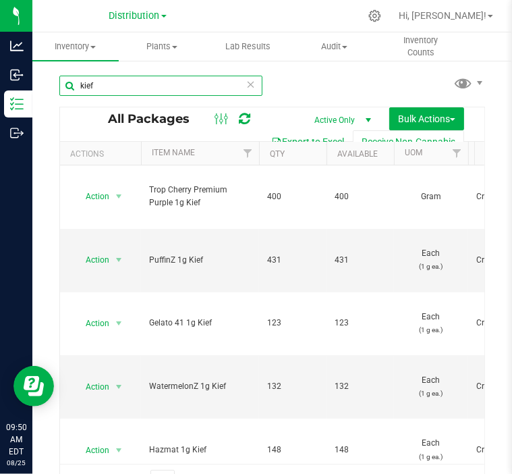
click at [165, 87] on input "kief" at bounding box center [160, 86] width 203 height 20
type input "k"
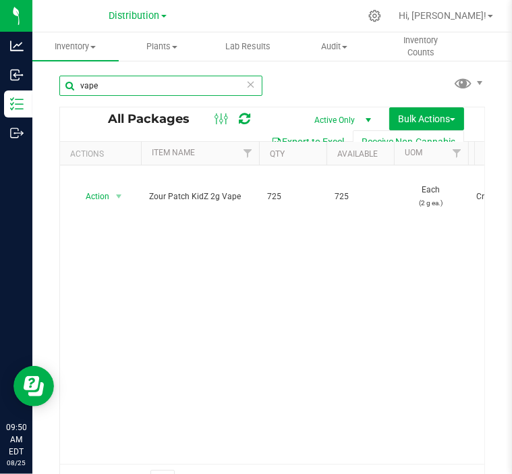
type input "vape"
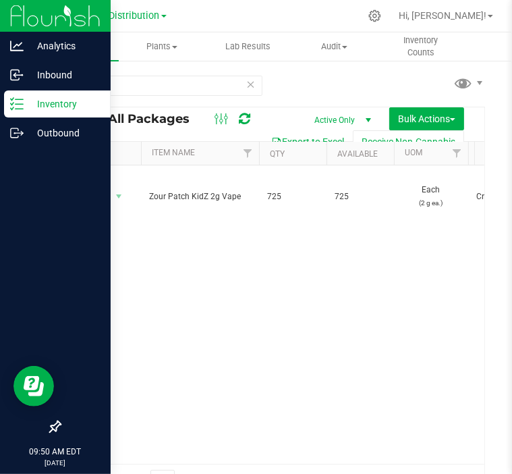
click at [27, 106] on p "Inventory" at bounding box center [64, 104] width 81 height 16
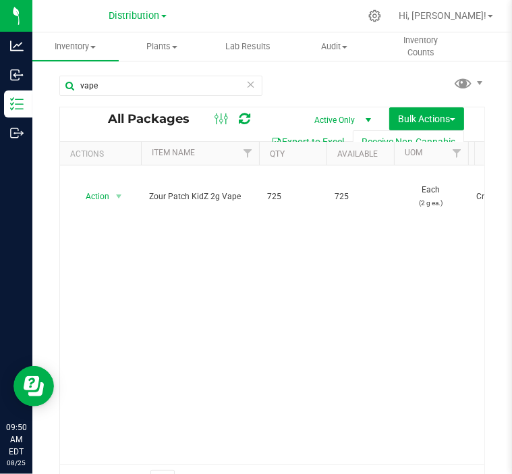
click at [246, 82] on icon at bounding box center [250, 84] width 9 height 16
